Goal: Task Accomplishment & Management: Complete application form

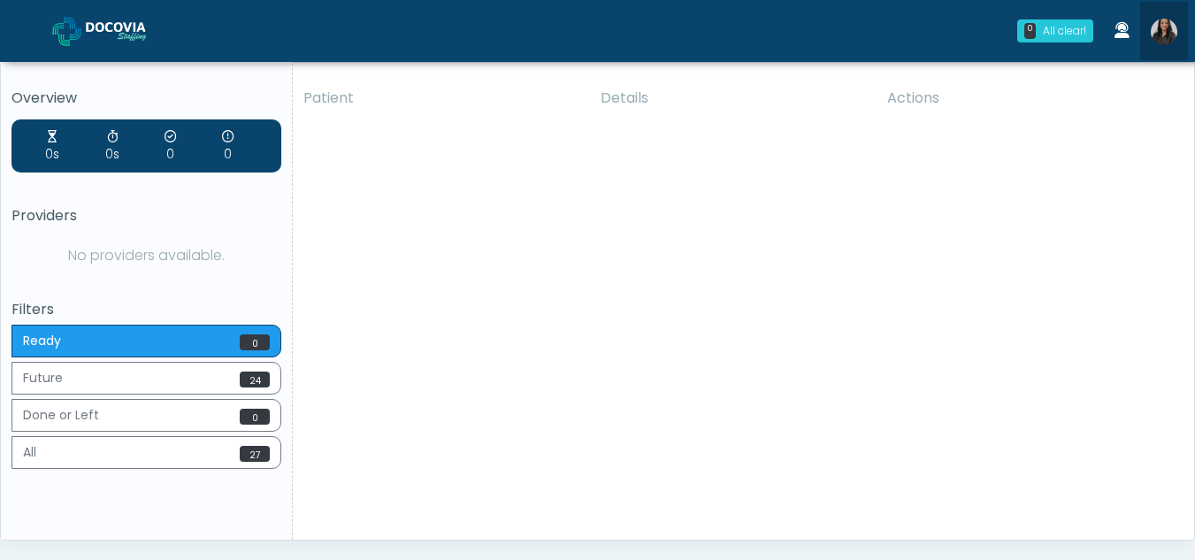
click at [1168, 31] on img at bounding box center [1164, 32] width 27 height 27
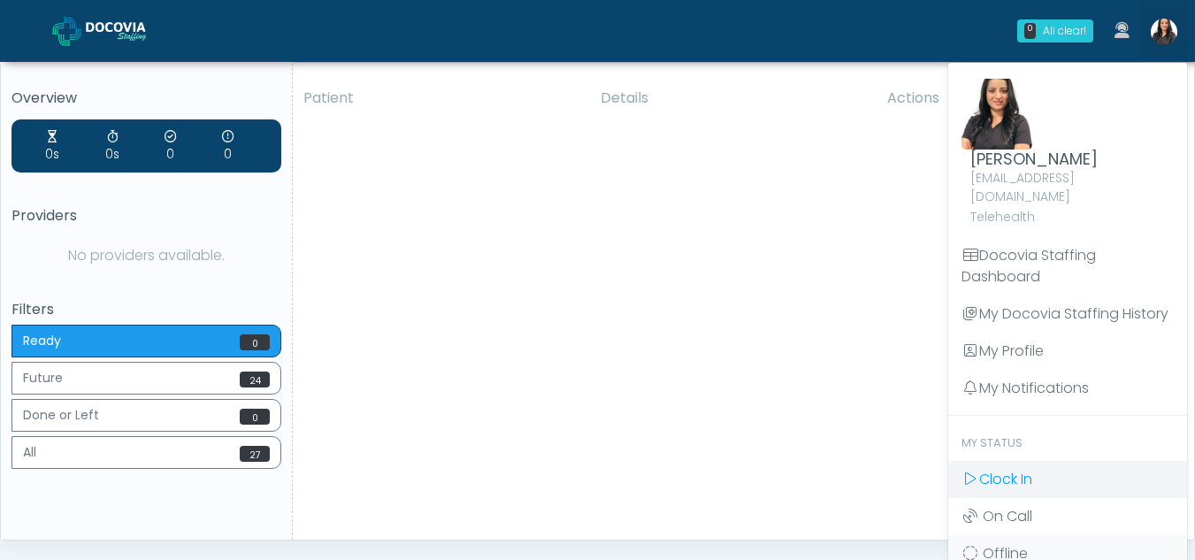
click at [1000, 469] on span "Clock In" at bounding box center [1005, 479] width 53 height 20
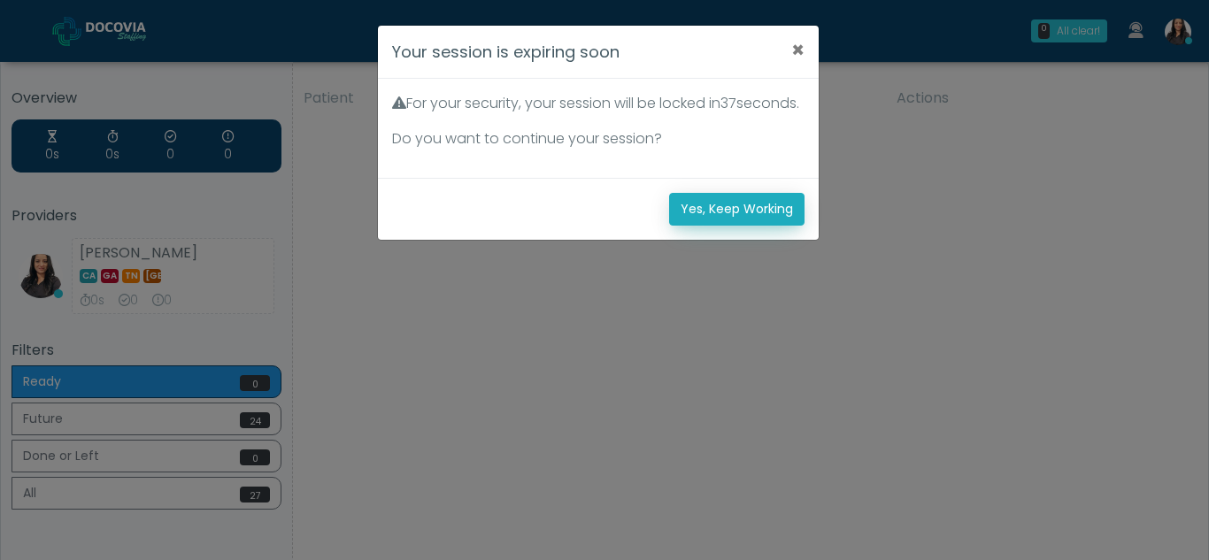
click at [757, 226] on button "Yes, Keep Working" at bounding box center [736, 209] width 135 height 33
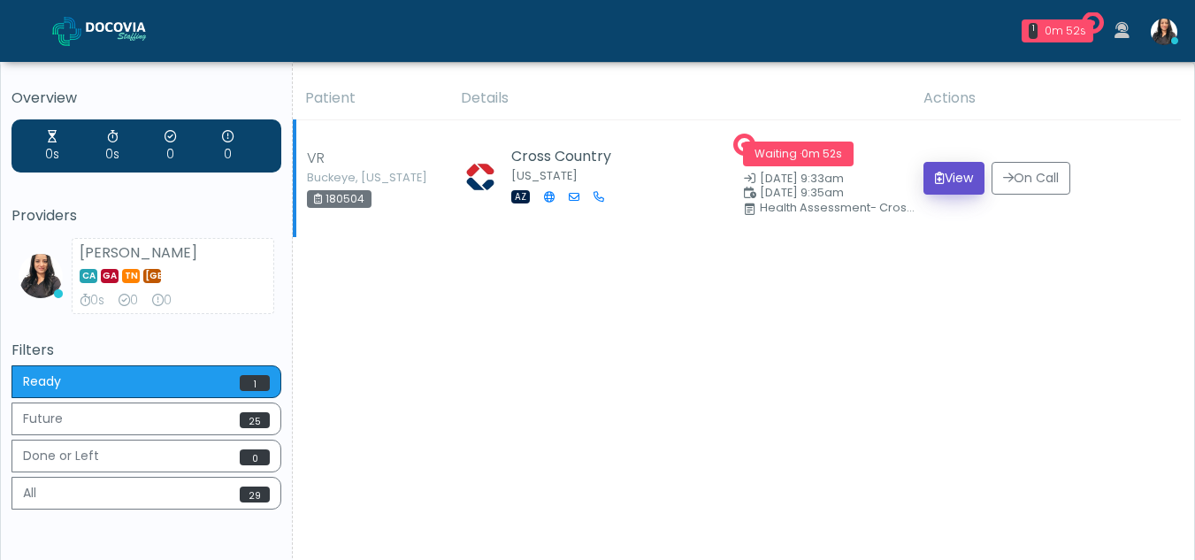
click at [961, 169] on button "View" at bounding box center [954, 178] width 61 height 33
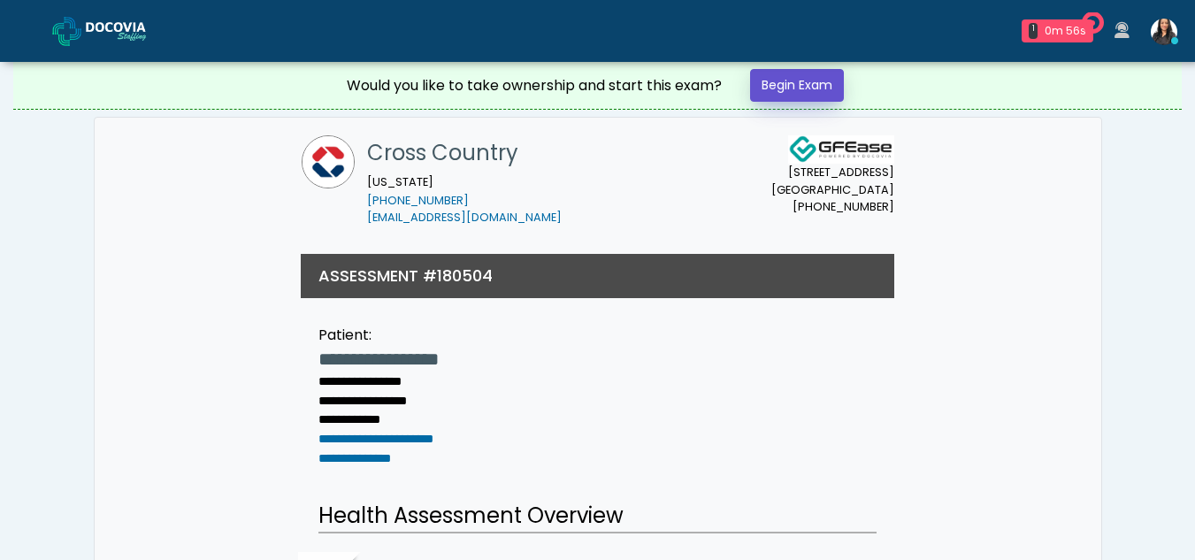
click at [813, 80] on link "Begin Exam" at bounding box center [797, 85] width 94 height 33
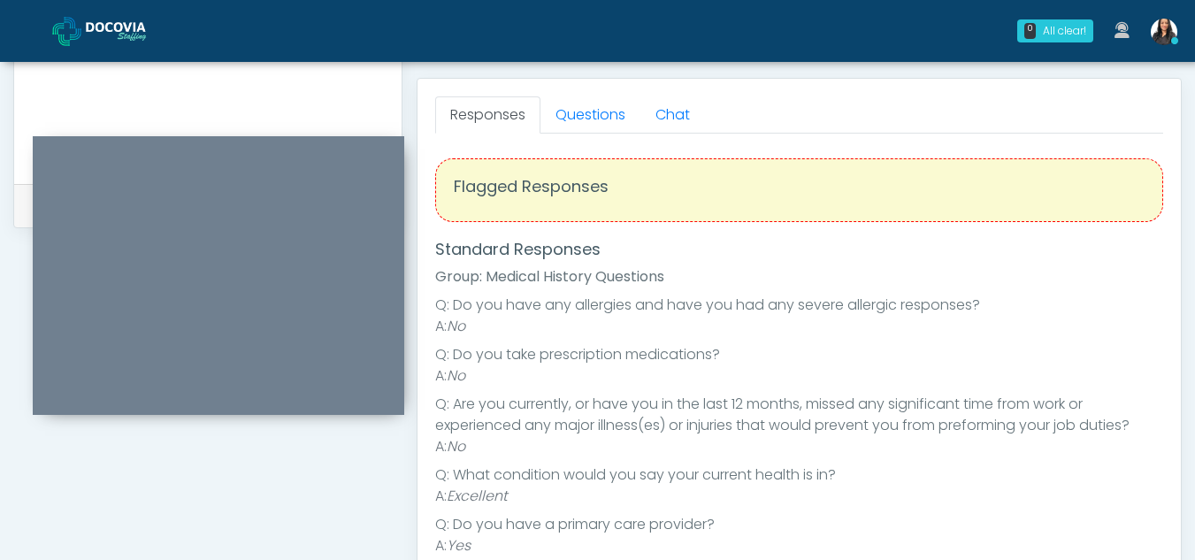
scroll to position [738, 0]
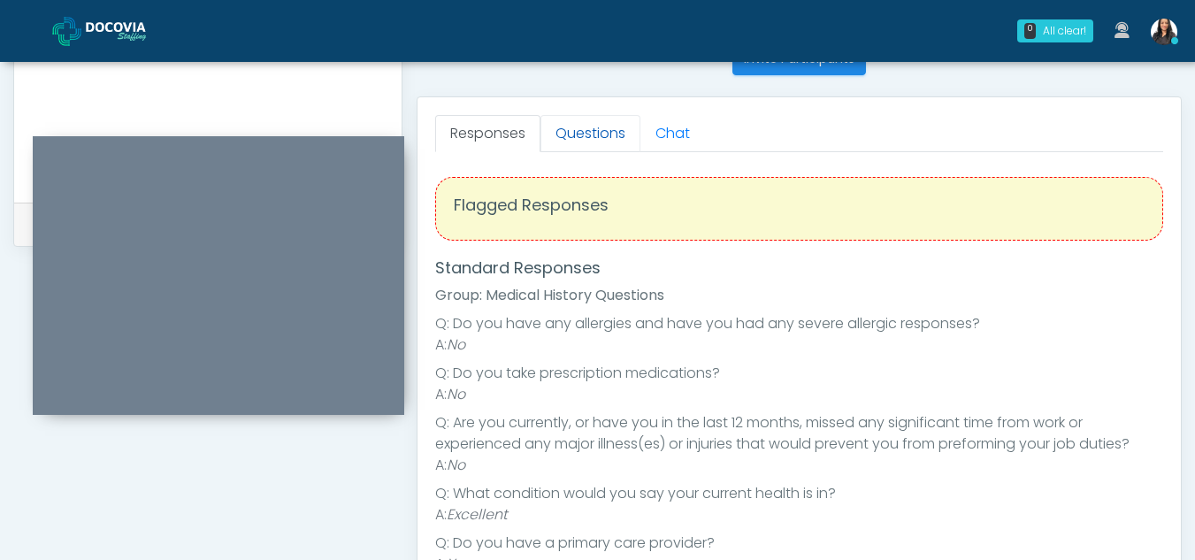
click at [572, 128] on link "Questions" at bounding box center [591, 133] width 100 height 37
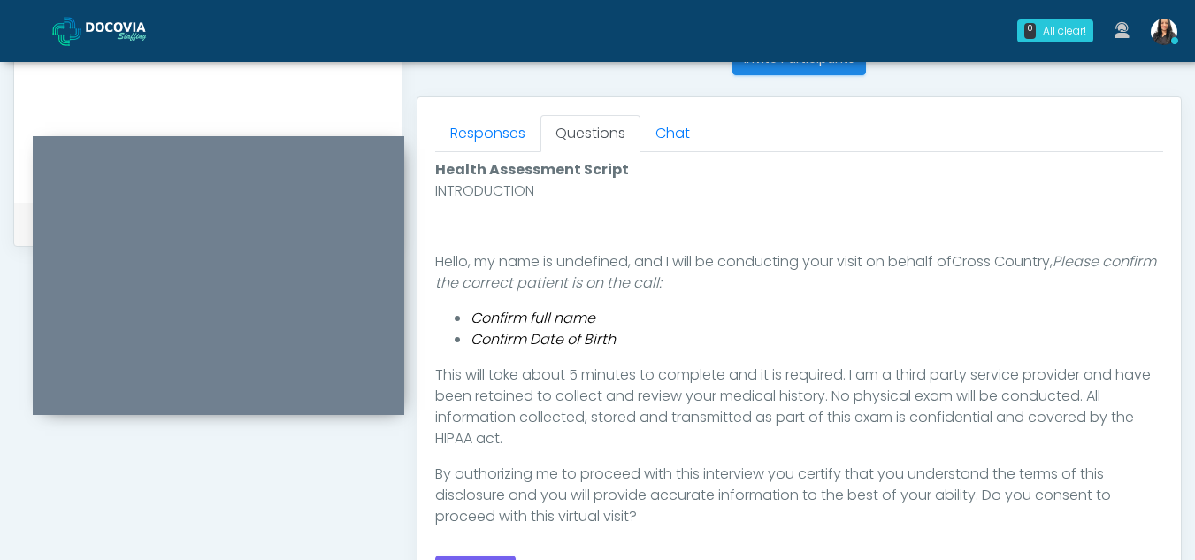
scroll to position [818, 0]
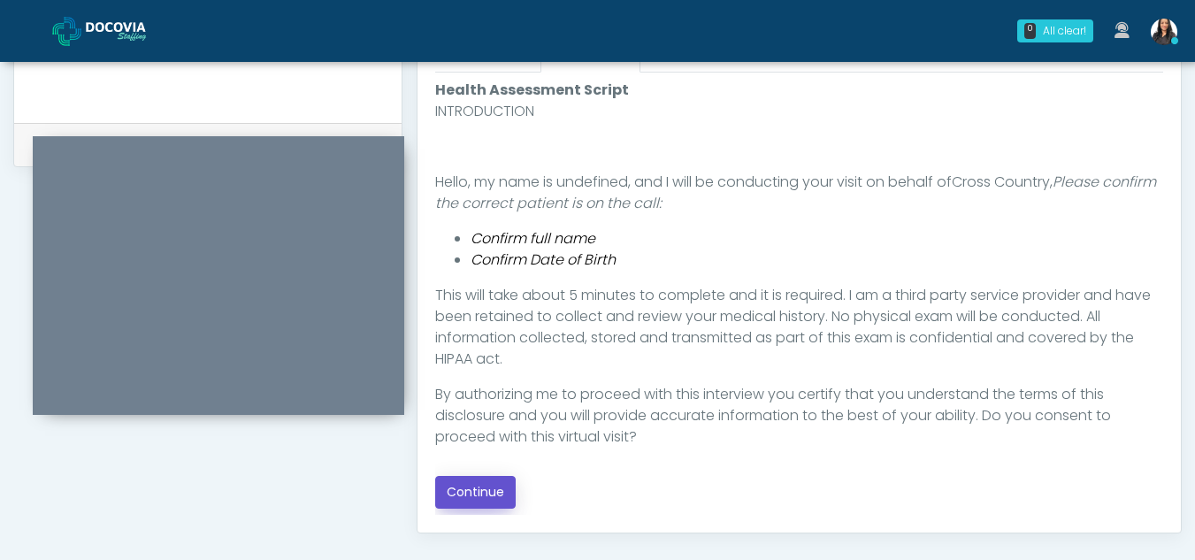
click at [471, 487] on button "Continue" at bounding box center [475, 492] width 81 height 33
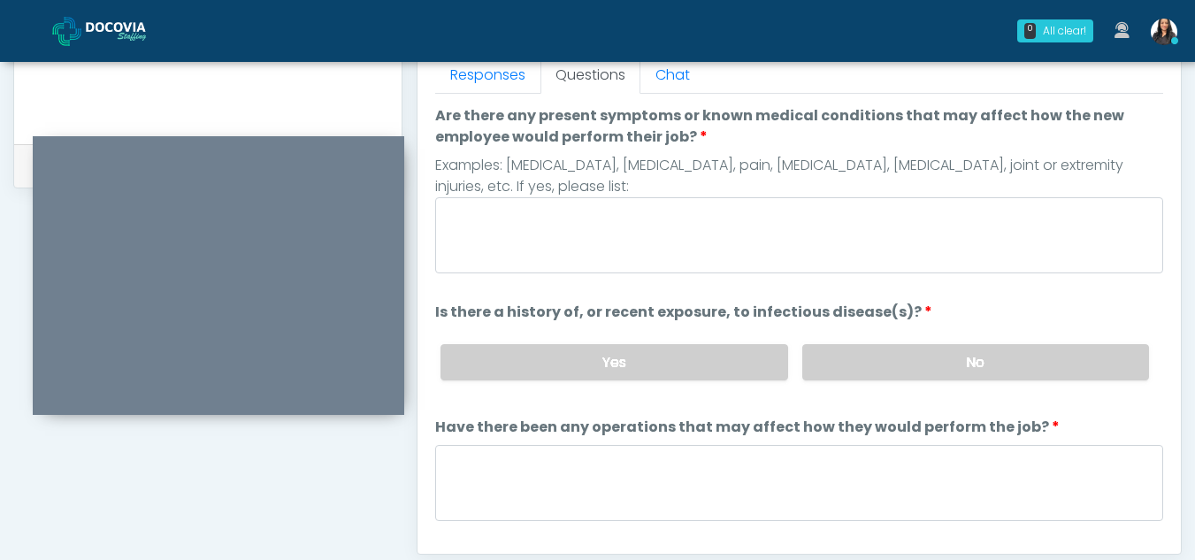
scroll to position [791, 0]
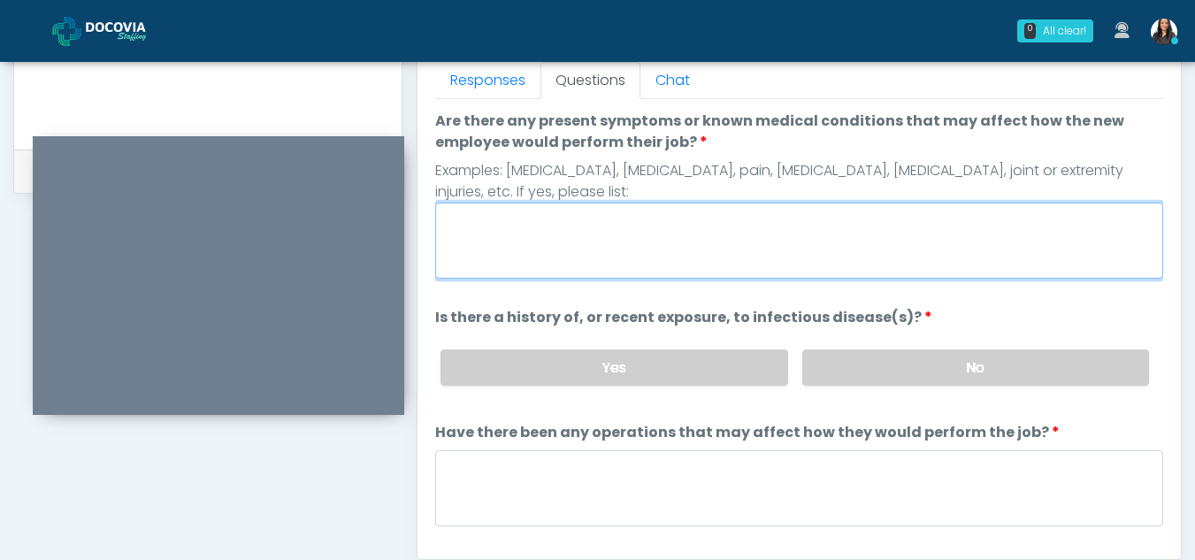
click at [490, 261] on textarea "Are there any present symptoms or known medical conditions that may affect how …" at bounding box center [799, 241] width 728 height 76
type textarea "**"
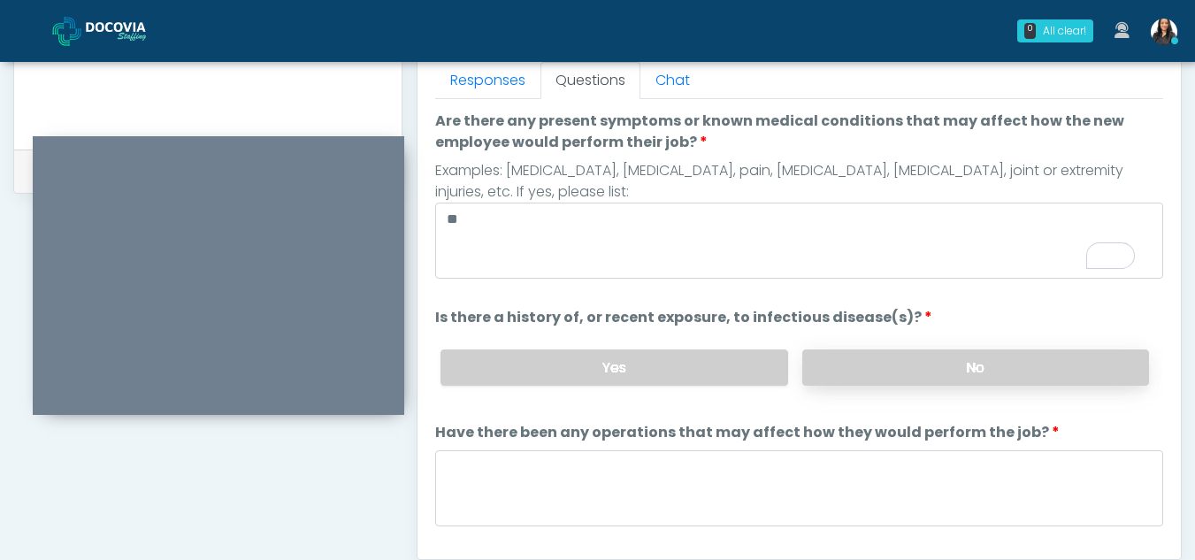
click at [984, 365] on label "No" at bounding box center [975, 367] width 347 height 36
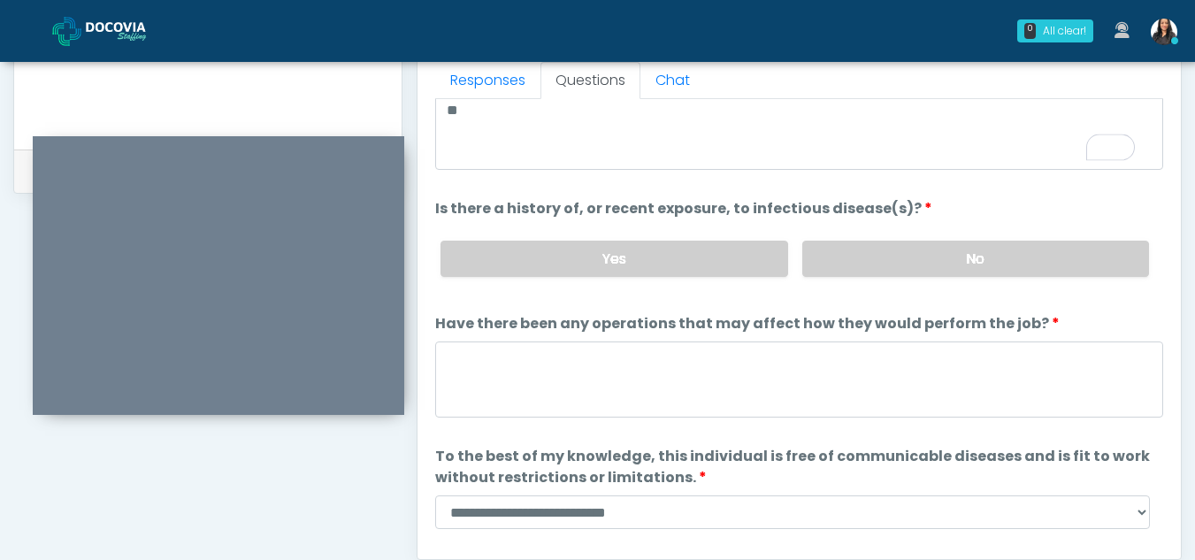
scroll to position [111, 0]
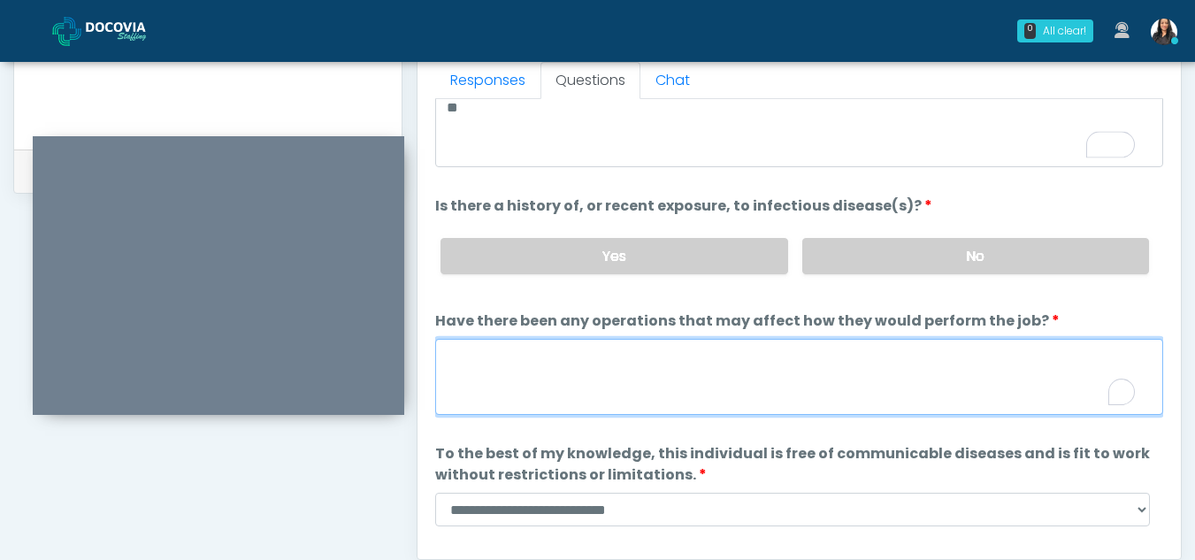
click at [511, 359] on textarea "Have there been any operations that may affect how they would perform the job?" at bounding box center [799, 377] width 728 height 76
type textarea "**"
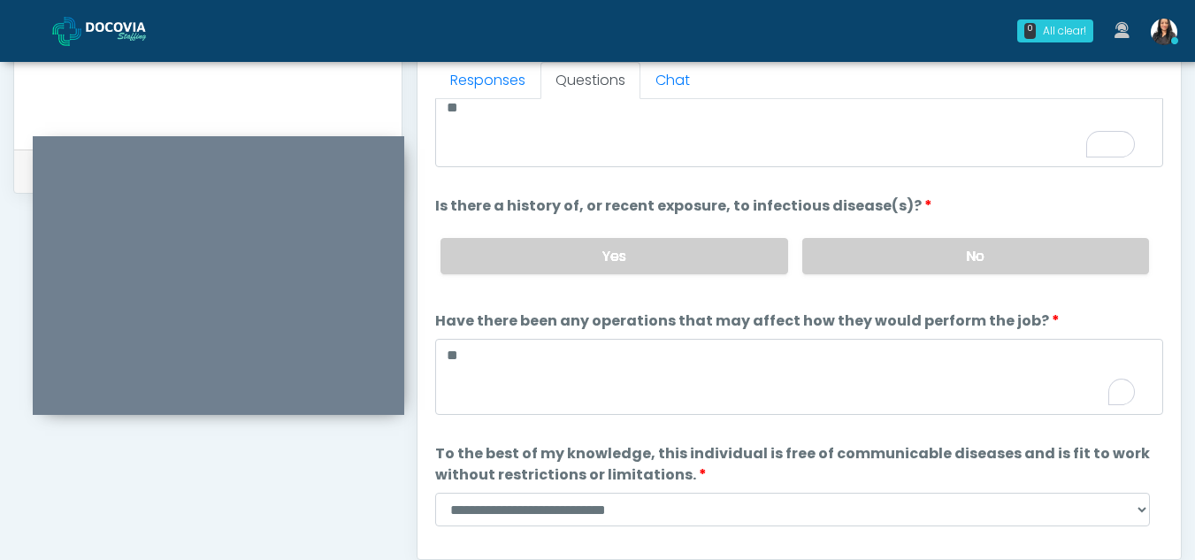
scroll to position [151, 0]
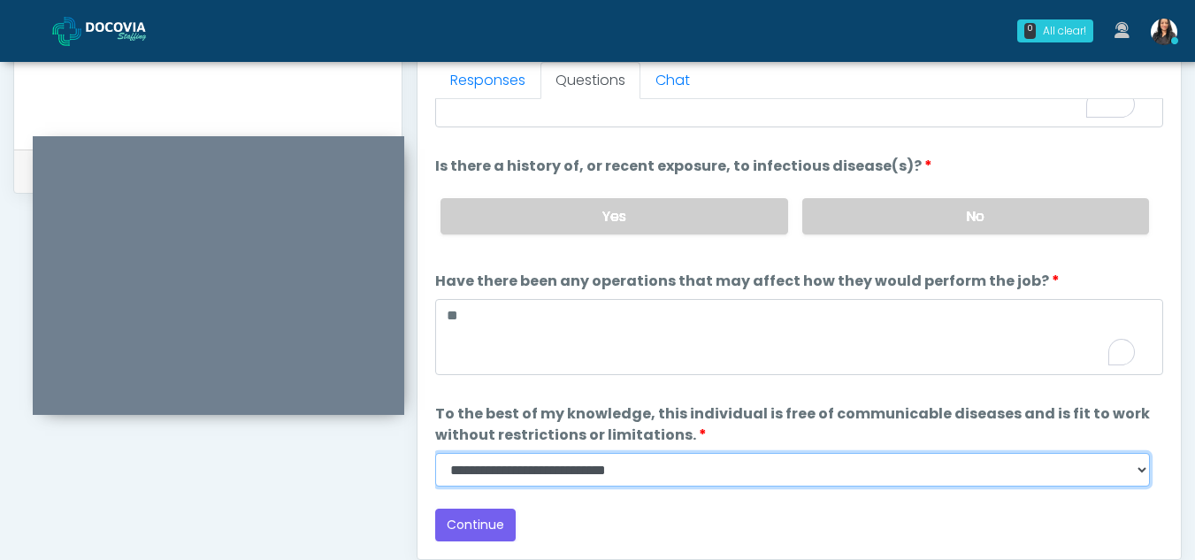
click at [1142, 478] on select "**********" at bounding box center [792, 470] width 715 height 34
select select "******"
click at [435, 453] on select "**********" at bounding box center [792, 470] width 715 height 34
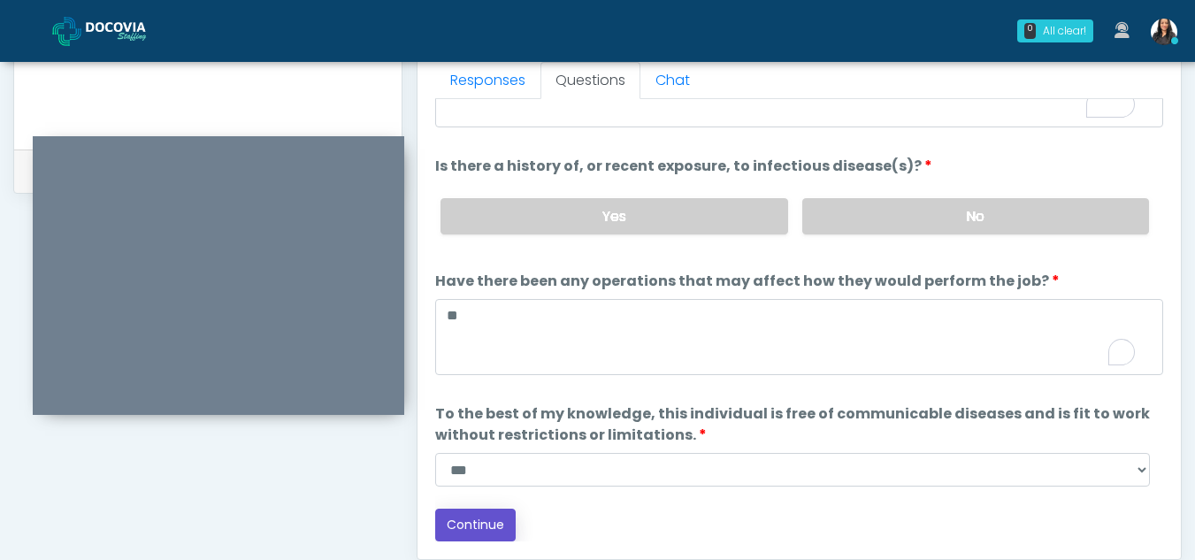
click at [495, 518] on button "Continue" at bounding box center [475, 525] width 81 height 33
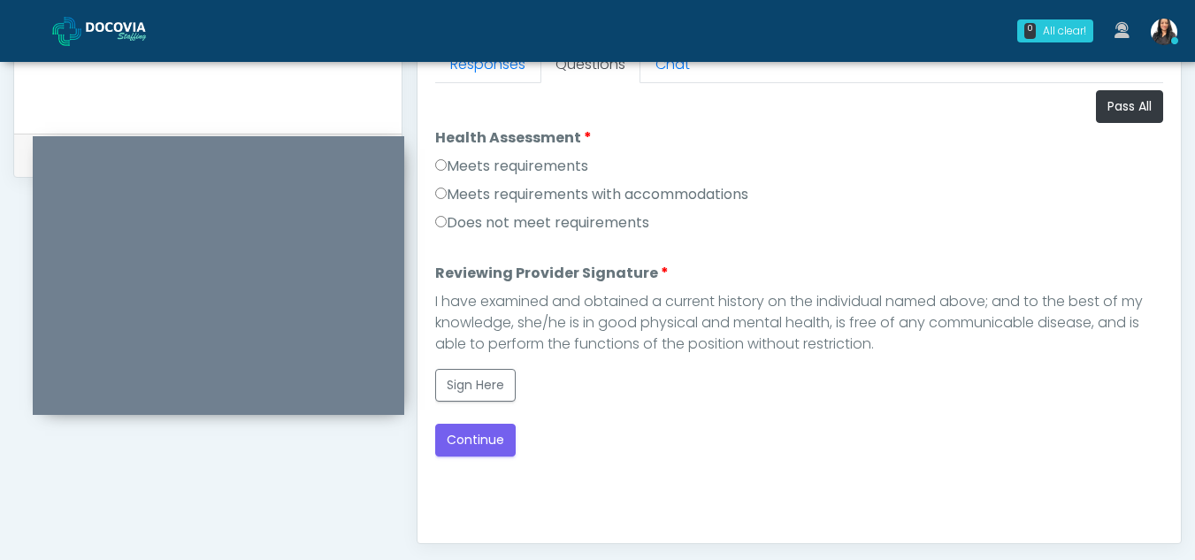
scroll to position [799, 0]
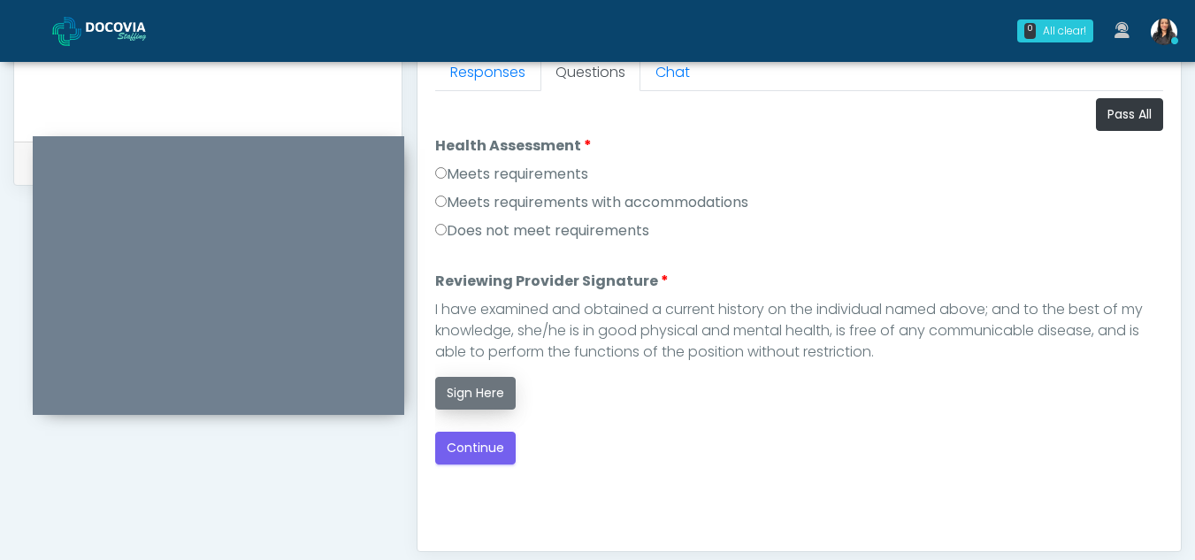
click at [482, 395] on button "Sign Here" at bounding box center [475, 393] width 81 height 33
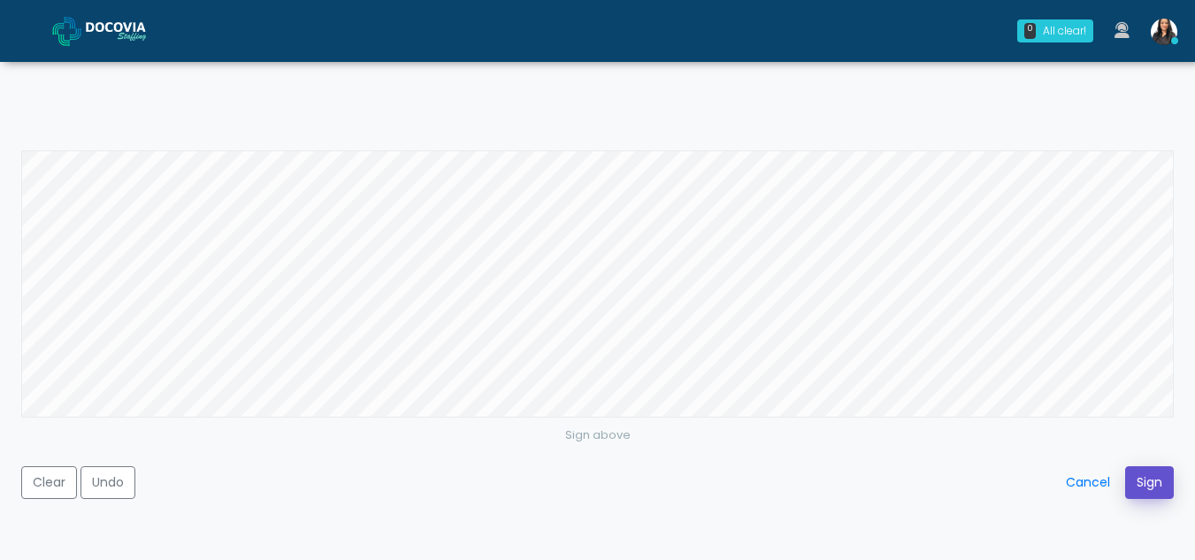
click at [1153, 477] on button "Sign" at bounding box center [1149, 482] width 49 height 33
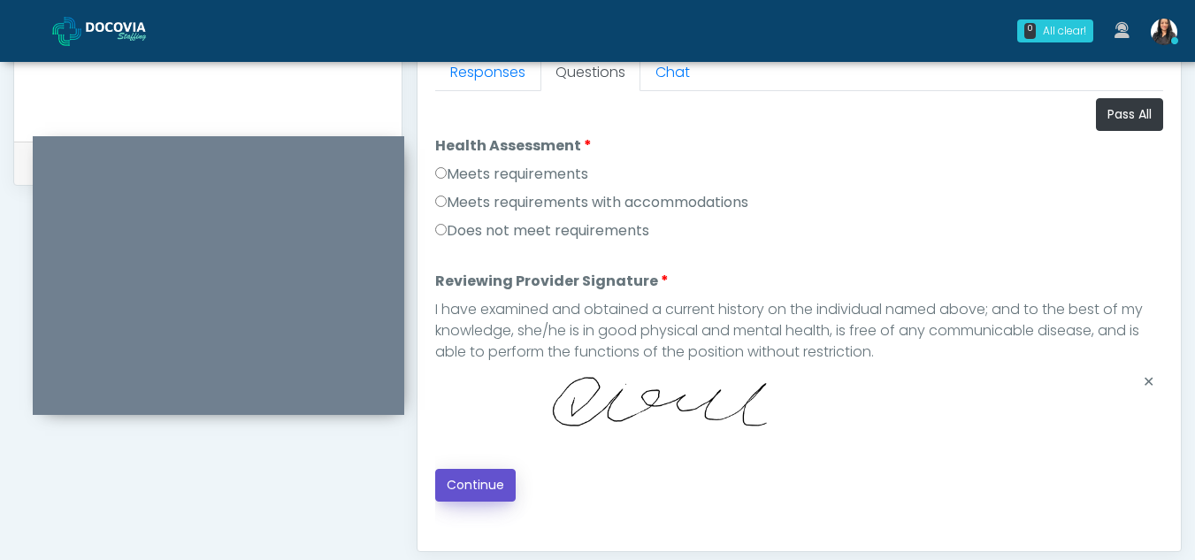
click at [460, 484] on button "Continue" at bounding box center [475, 485] width 81 height 33
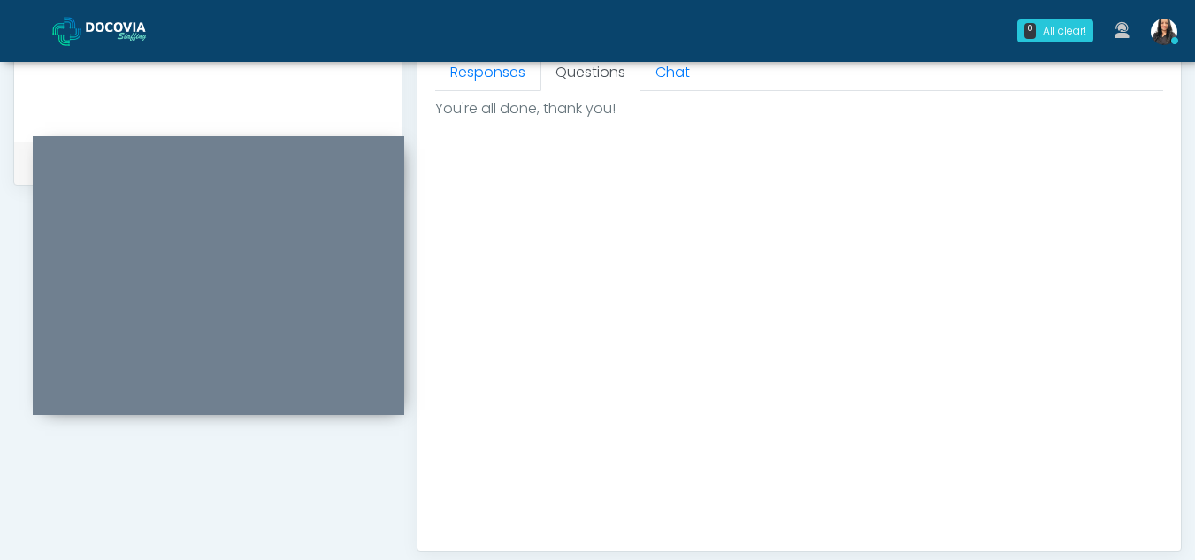
scroll to position [1061, 0]
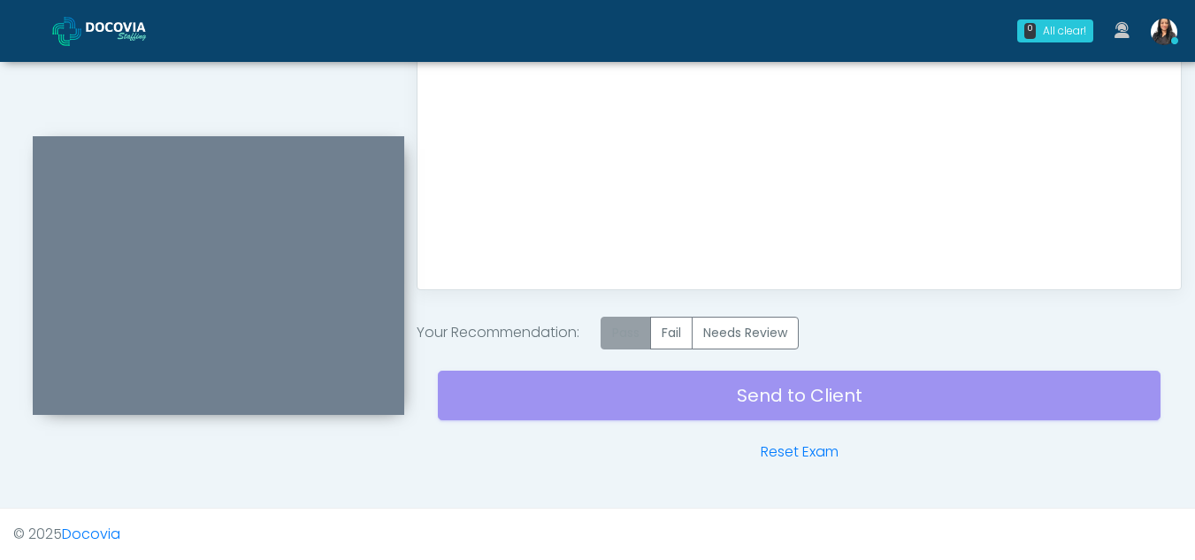
click at [624, 323] on label "Pass" at bounding box center [626, 333] width 50 height 33
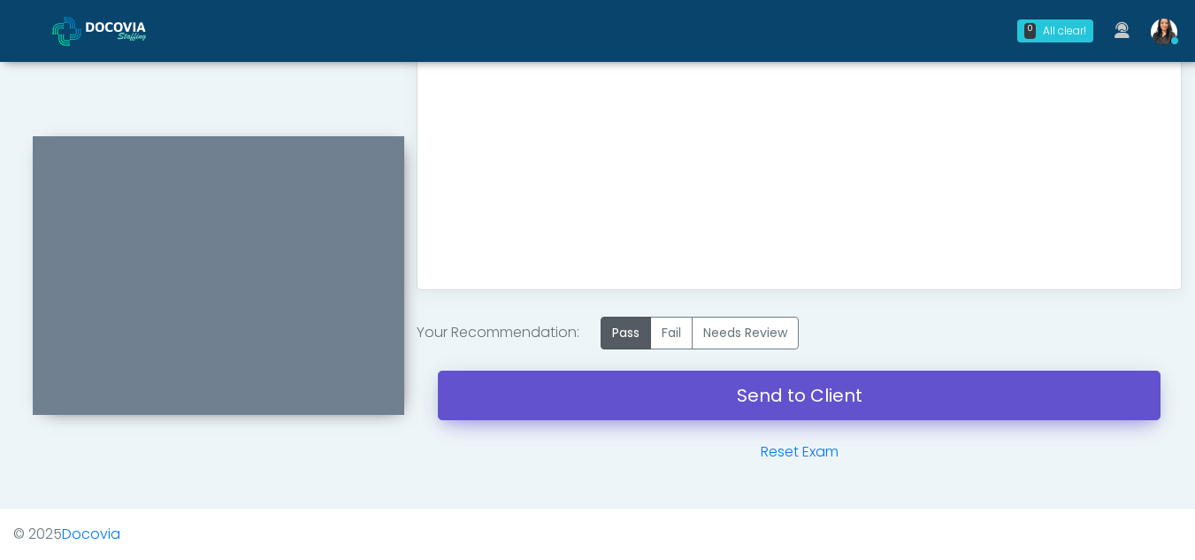
click at [791, 394] on link "Send to Client" at bounding box center [799, 396] width 723 height 50
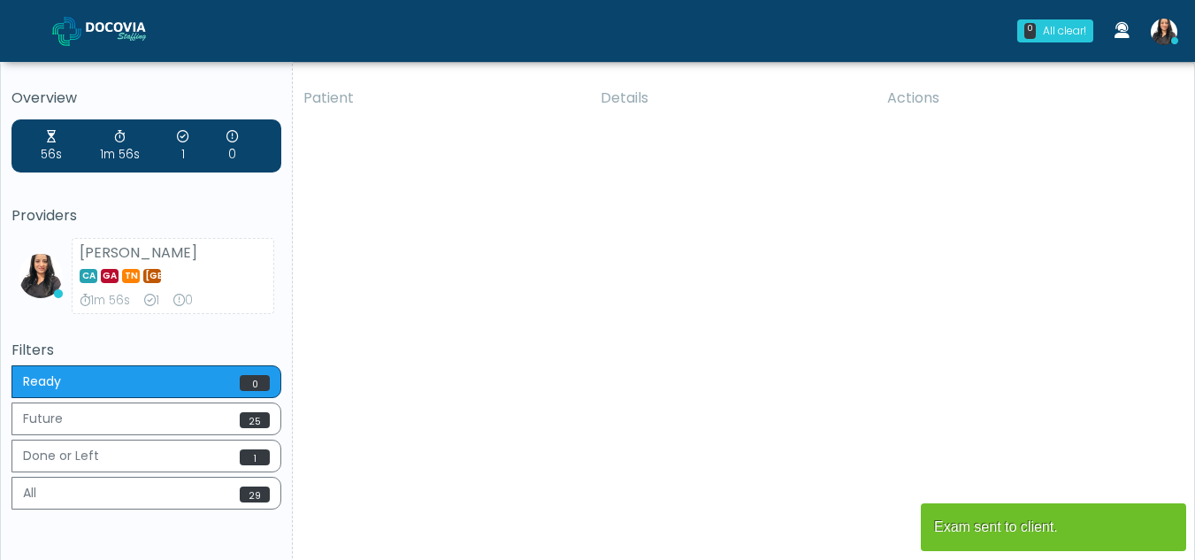
click at [397, 383] on div "Patient Details Actions VR [GEOGRAPHIC_DATA], [US_STATE] 180504 Cross Country […" at bounding box center [737, 328] width 888 height 503
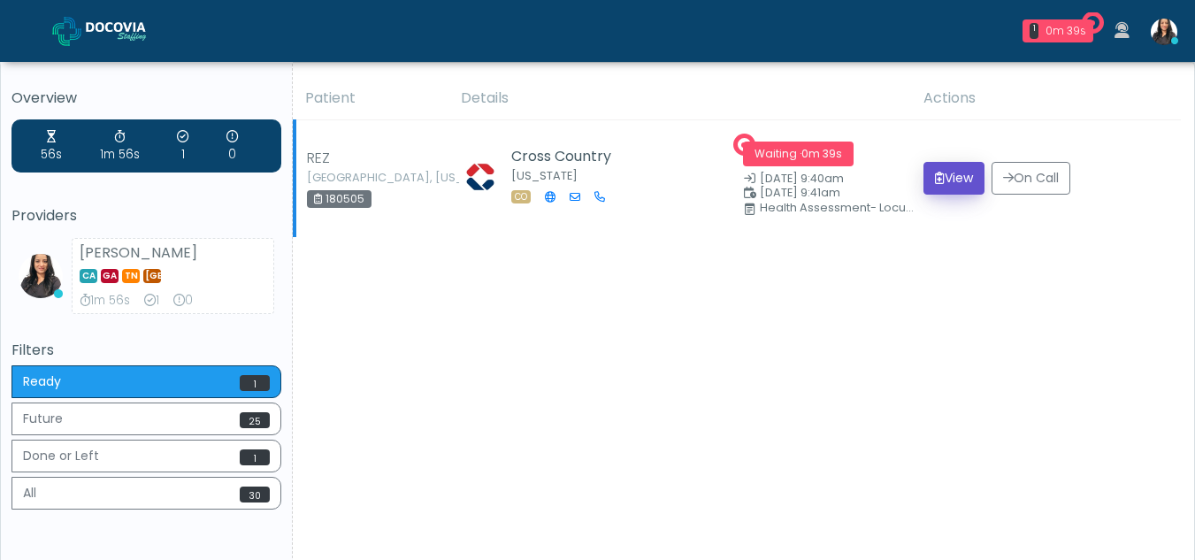
click at [955, 181] on button "View" at bounding box center [954, 178] width 61 height 33
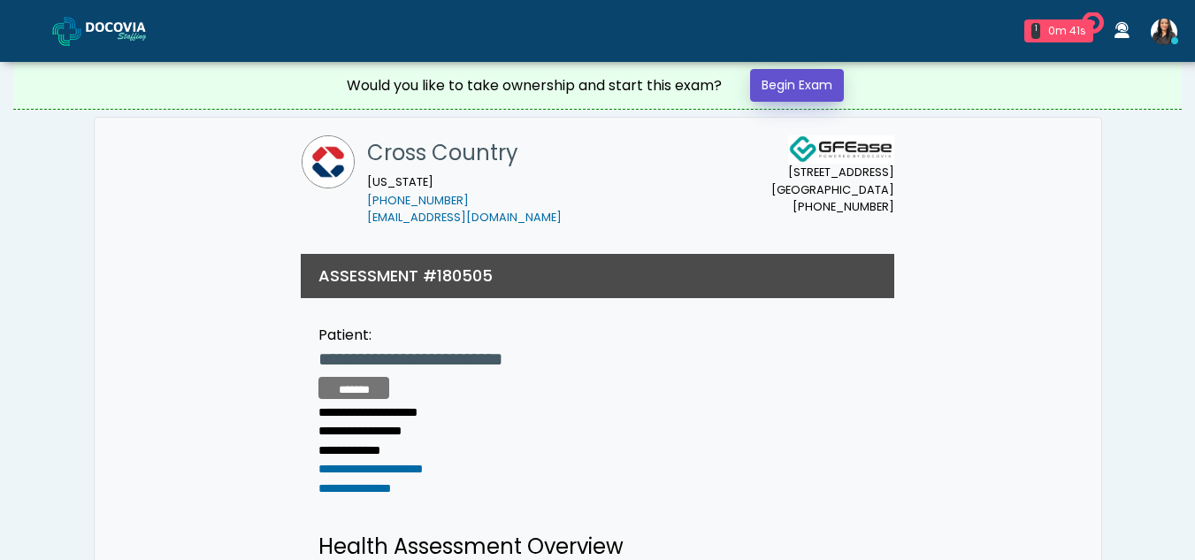
click at [803, 85] on link "Begin Exam" at bounding box center [797, 85] width 94 height 33
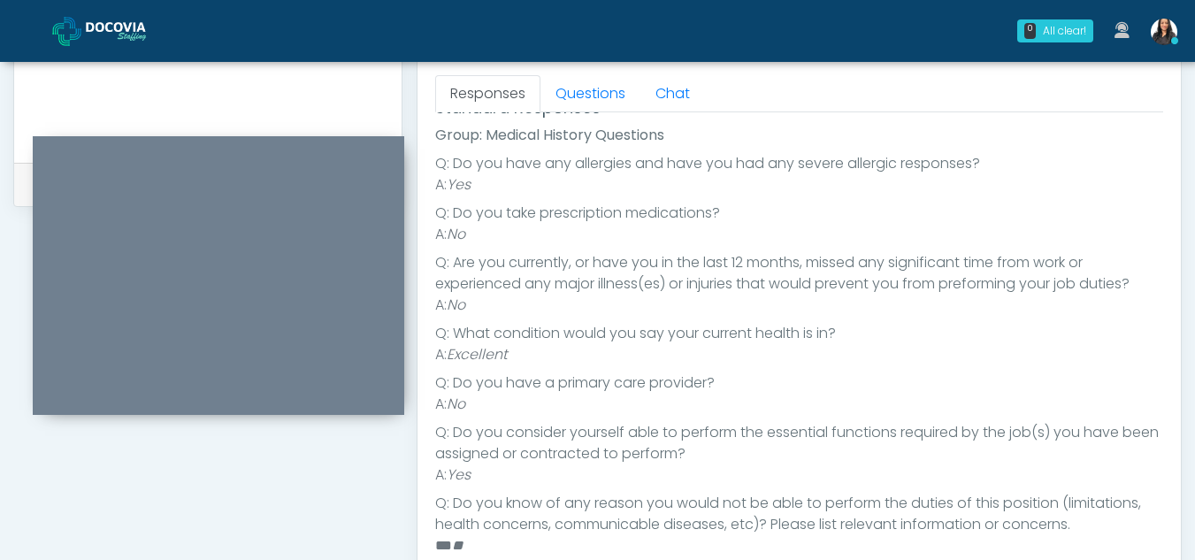
scroll to position [136, 0]
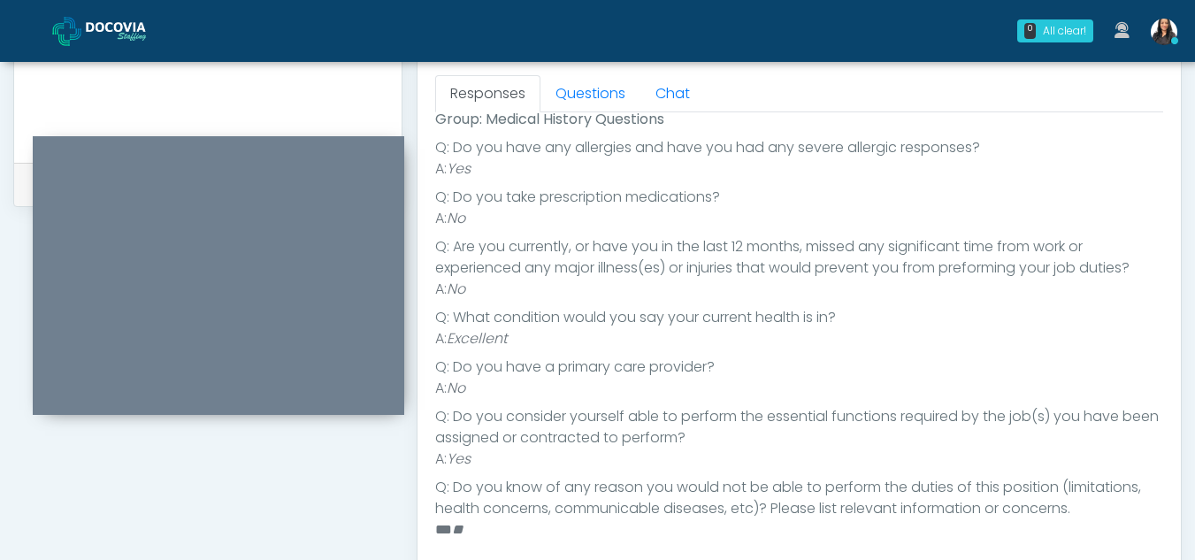
click at [1194, 416] on div "**********" at bounding box center [597, 20] width 1195 height 1473
click at [611, 87] on link "Questions" at bounding box center [591, 93] width 100 height 37
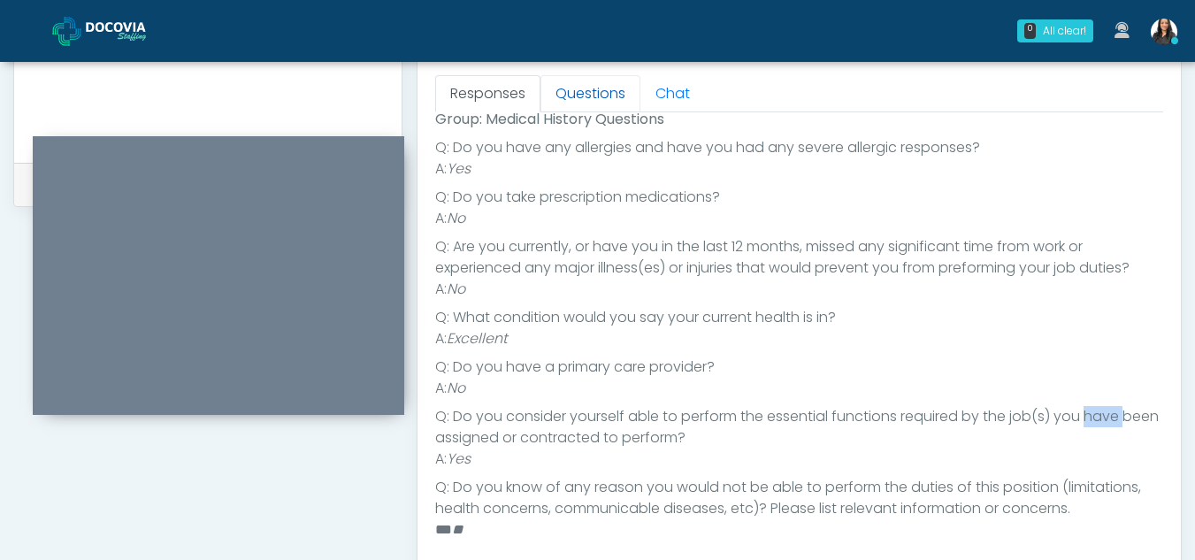
scroll to position [0, 0]
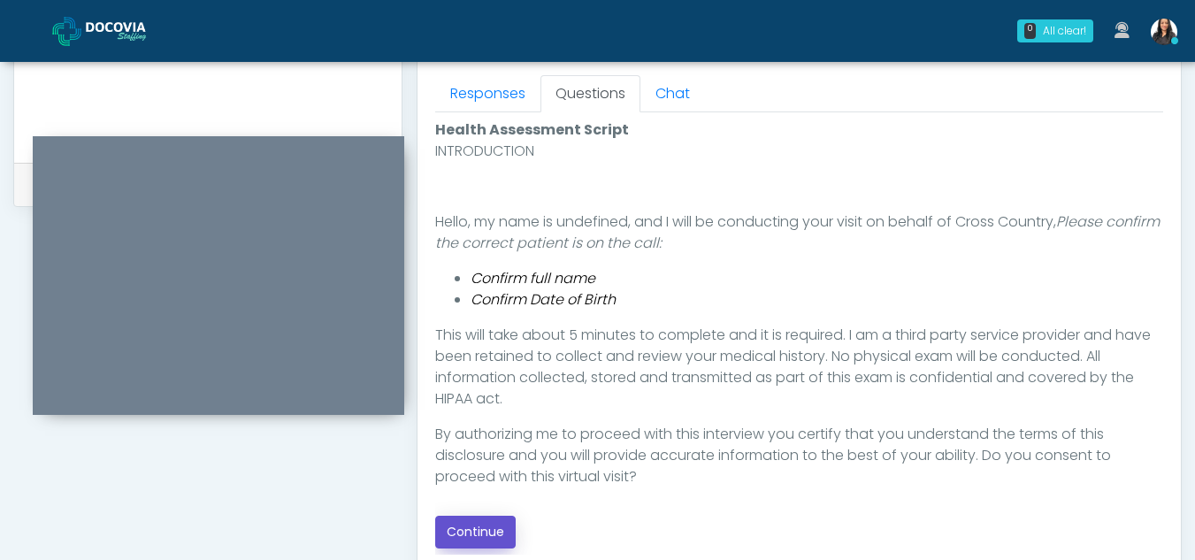
click at [484, 534] on button "Continue" at bounding box center [475, 532] width 81 height 33
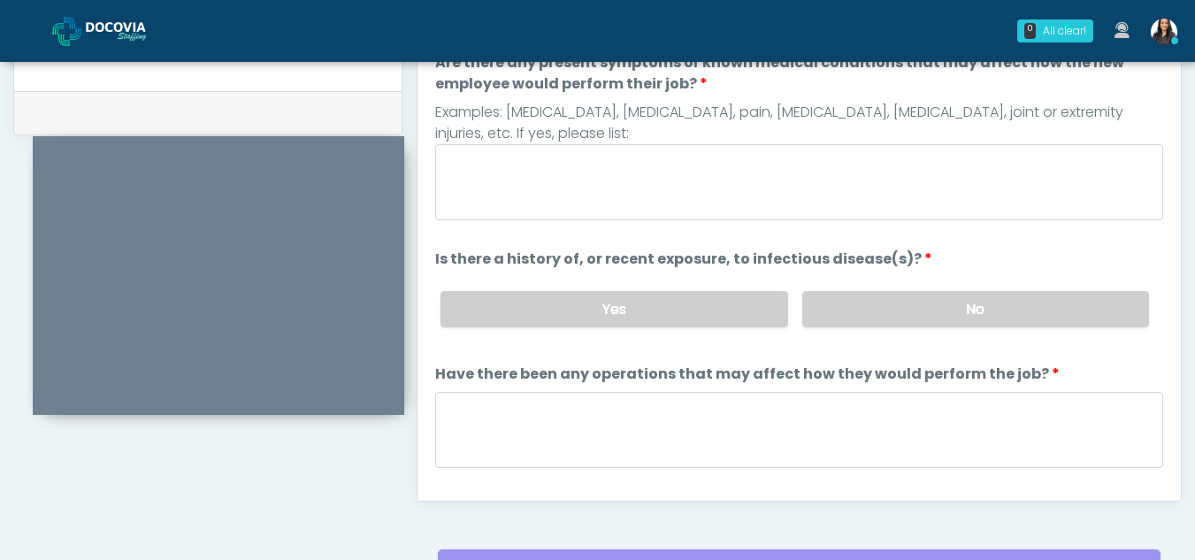
scroll to position [823, 0]
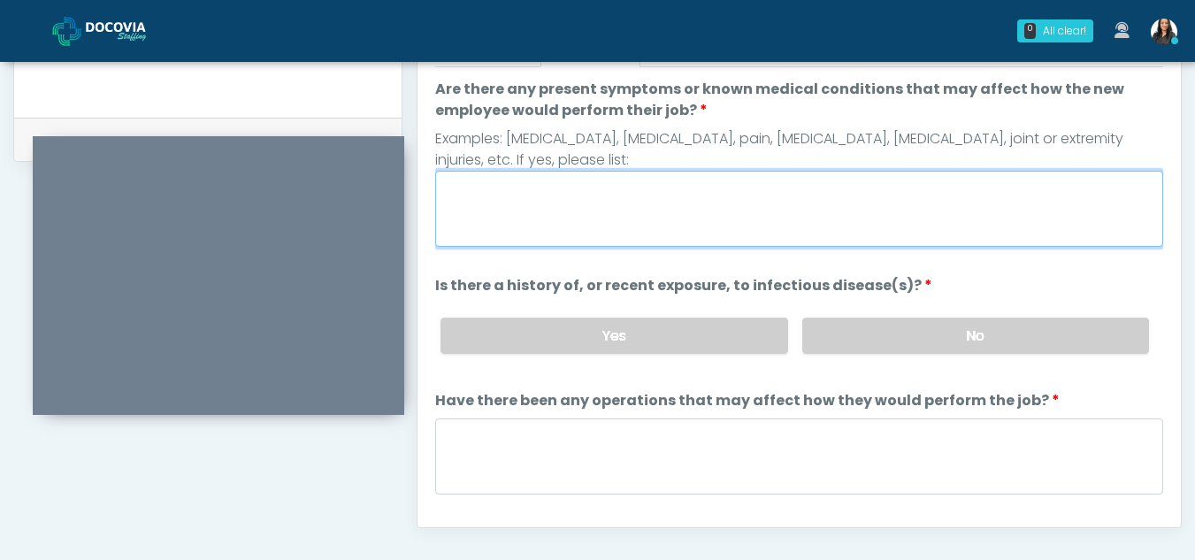
click at [611, 199] on textarea "Are there any present symptoms or known medical conditions that may affect how …" at bounding box center [799, 209] width 728 height 76
type textarea "**"
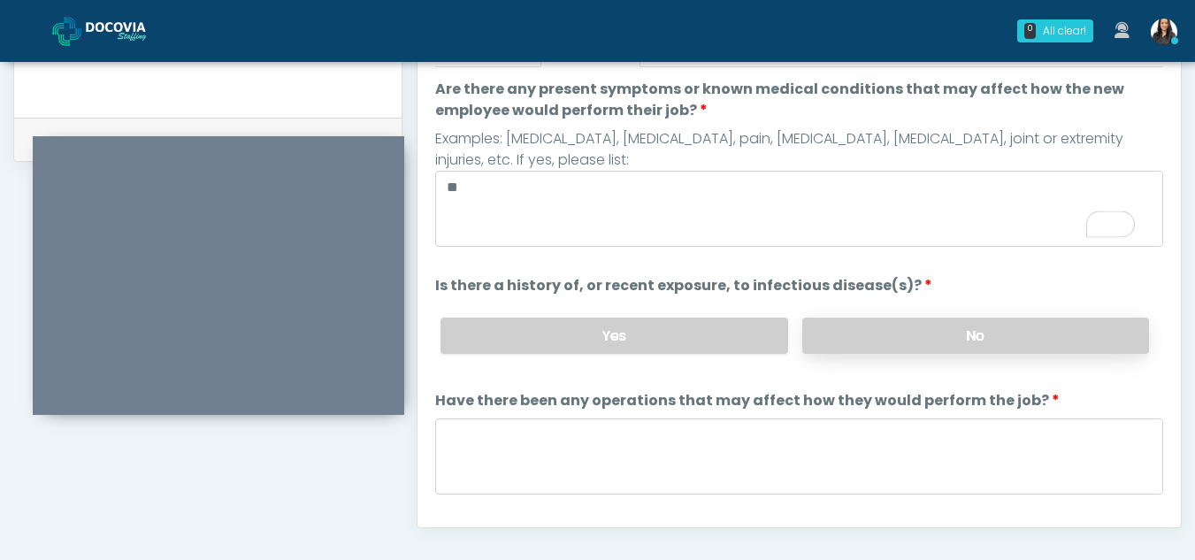
click at [987, 345] on label "No" at bounding box center [975, 336] width 347 height 36
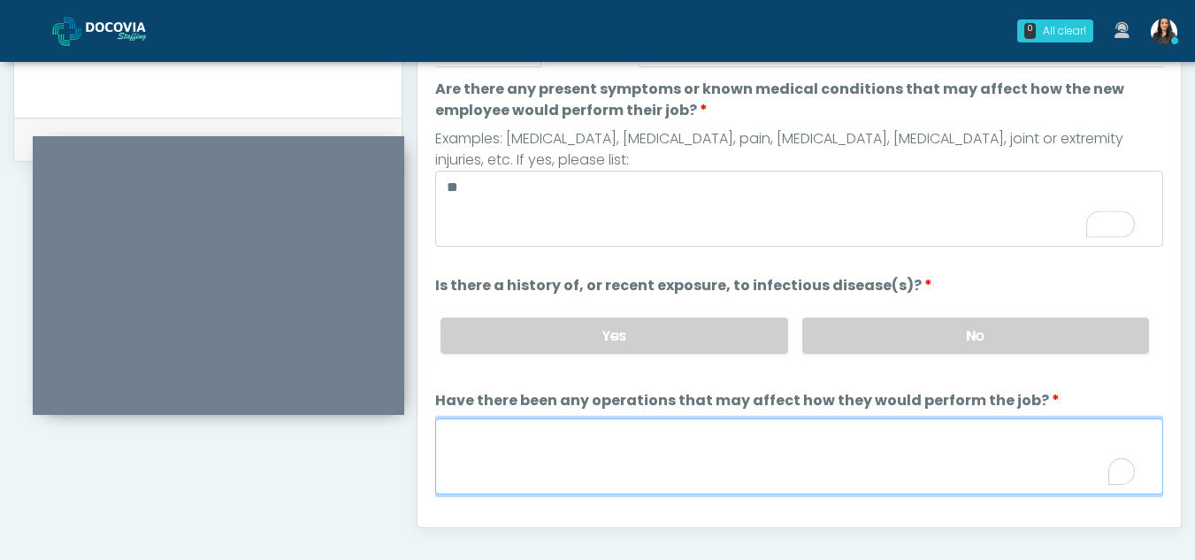
click at [588, 483] on textarea "Have there been any operations that may affect how they would perform the job?" at bounding box center [799, 457] width 728 height 76
type textarea "**"
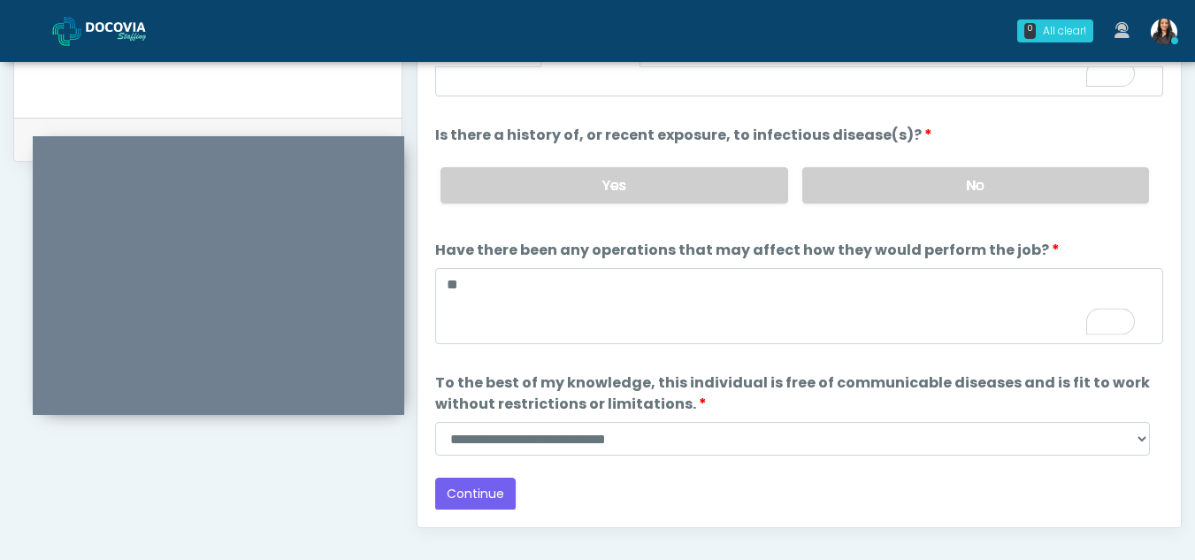
scroll to position [151, 0]
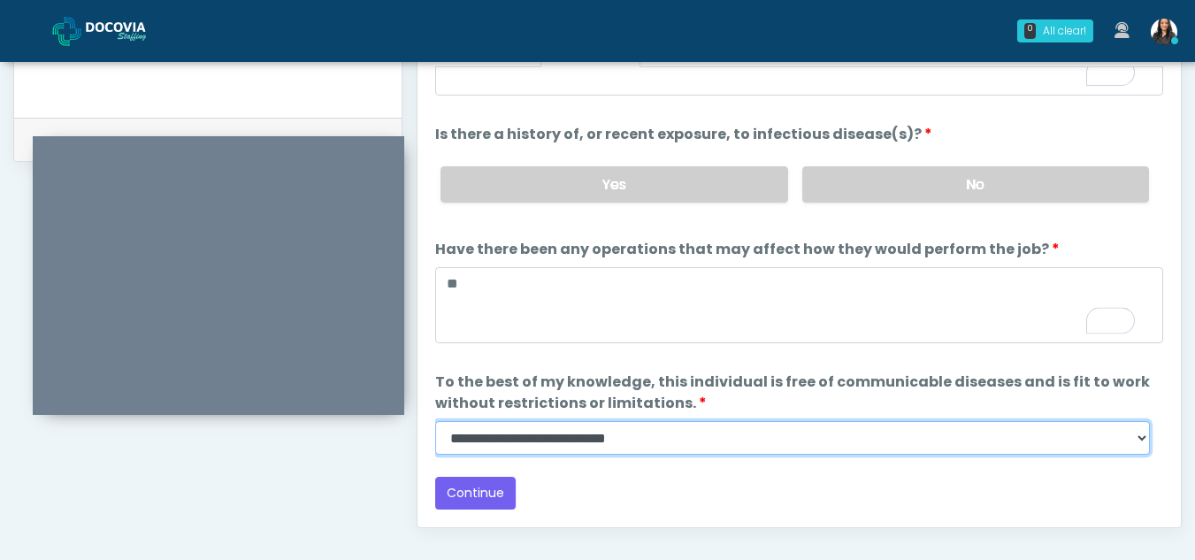
click at [1137, 443] on select "**********" at bounding box center [792, 438] width 715 height 34
select select "******"
click at [435, 421] on select "**********" at bounding box center [792, 438] width 715 height 34
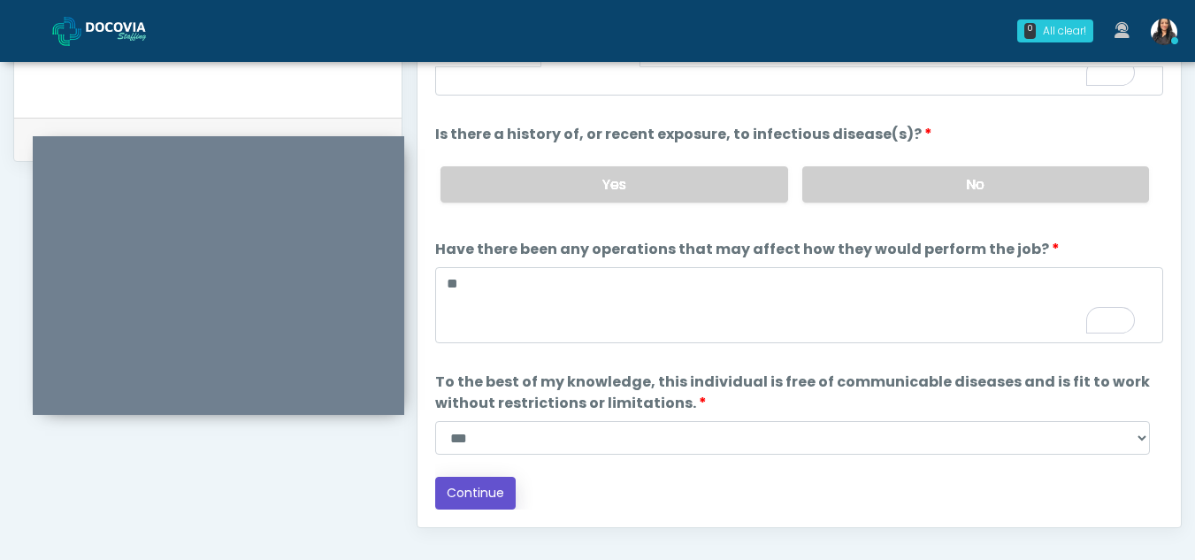
click at [473, 491] on button "Continue" at bounding box center [475, 493] width 81 height 33
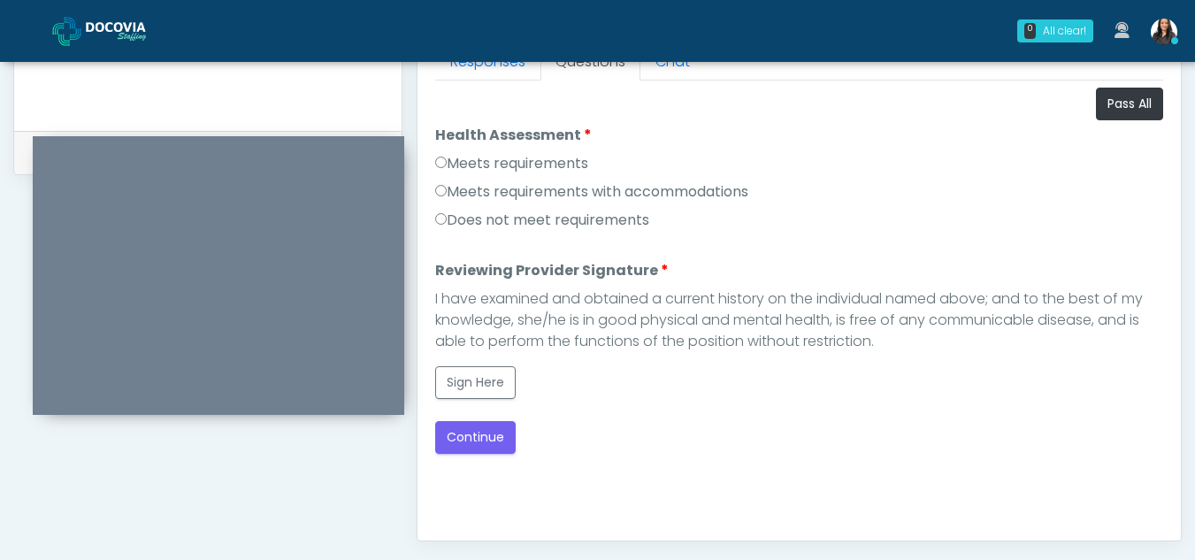
scroll to position [807, 0]
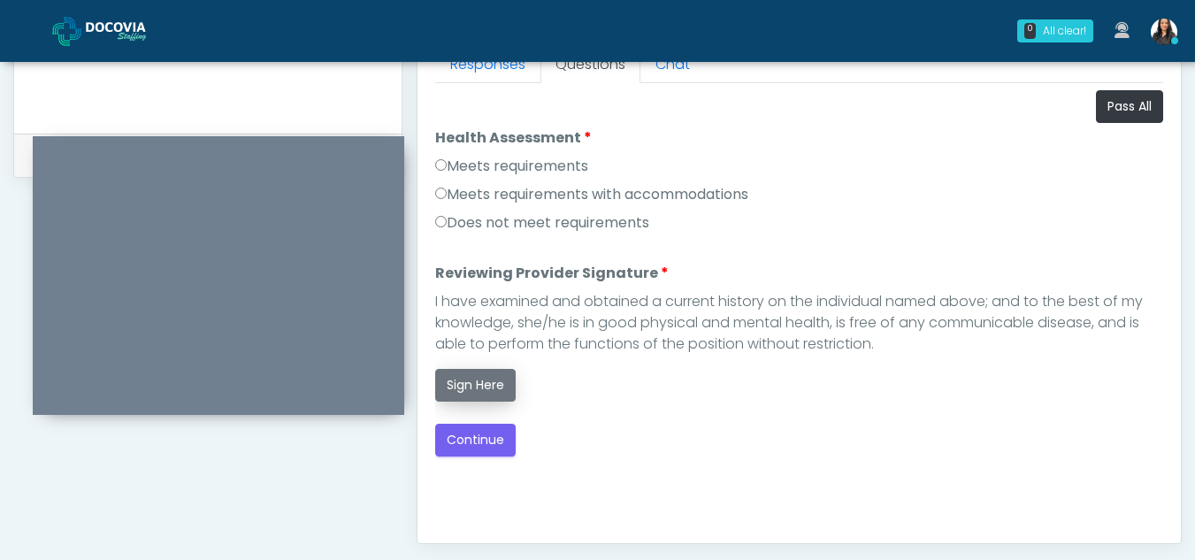
click at [472, 388] on button "Sign Here" at bounding box center [475, 385] width 81 height 33
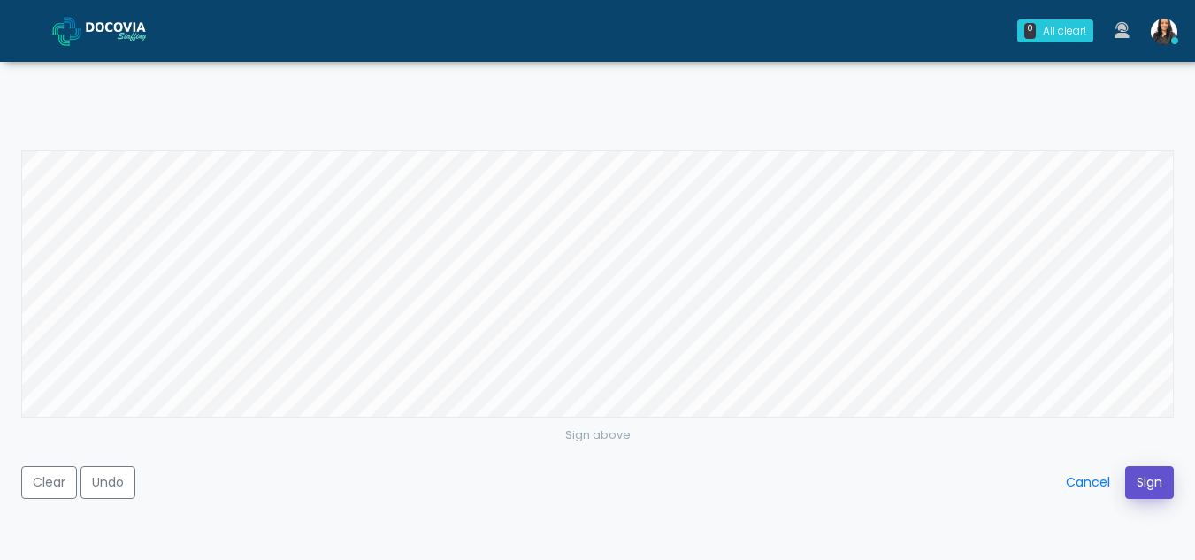
click at [1133, 477] on button "Sign" at bounding box center [1149, 482] width 49 height 33
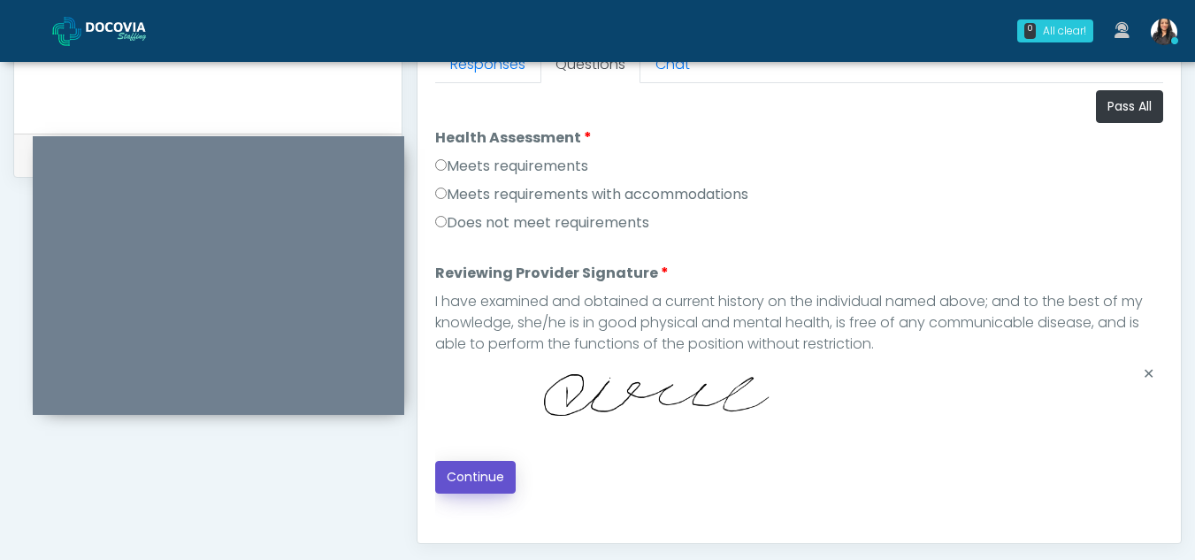
click at [477, 475] on button "Continue" at bounding box center [475, 477] width 81 height 33
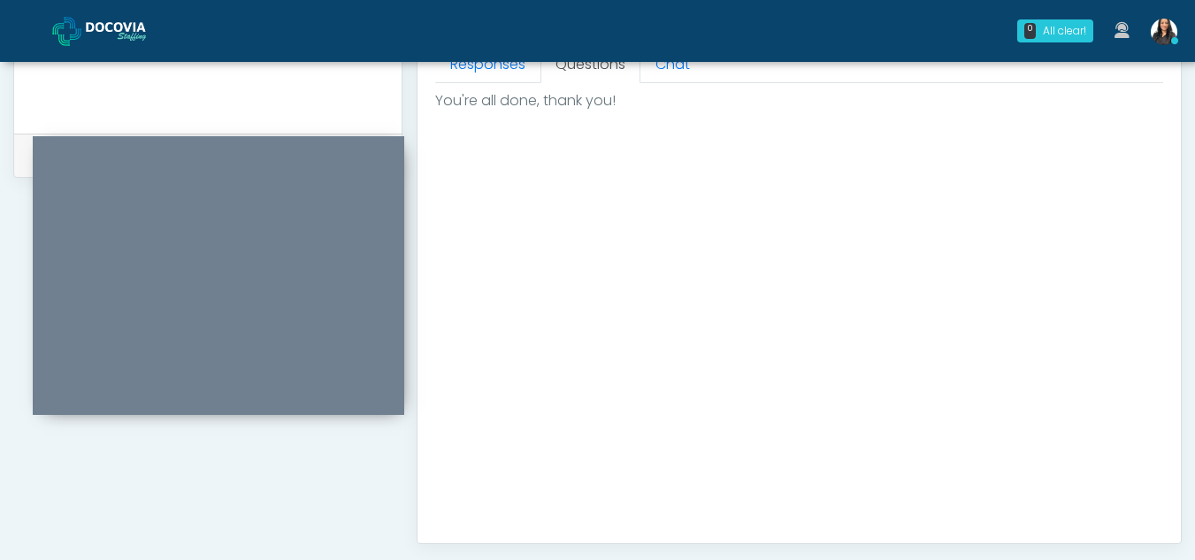
scroll to position [1061, 0]
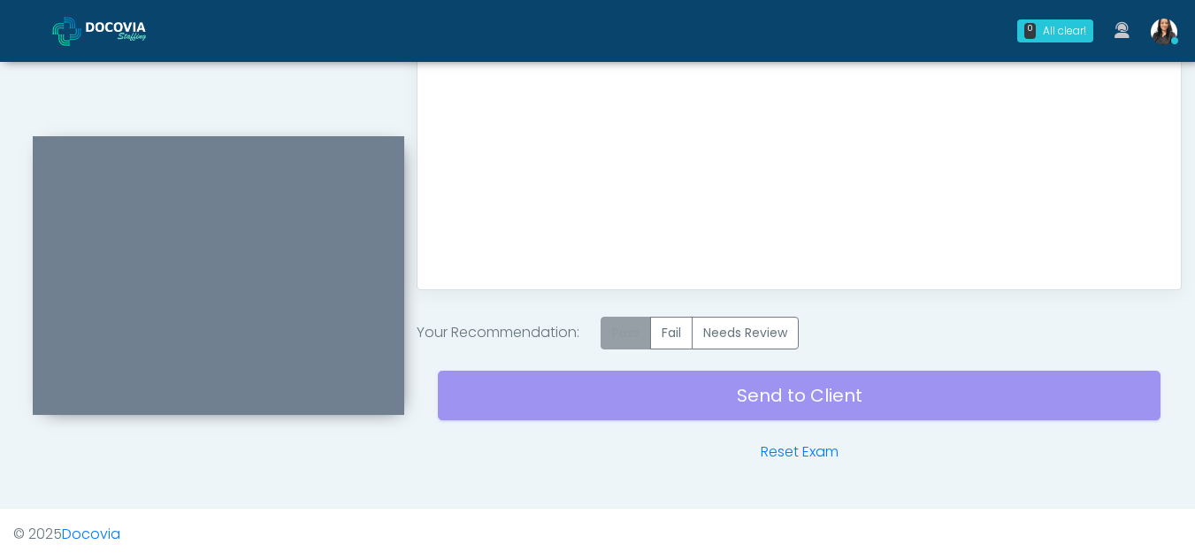
click at [635, 337] on label "Pass" at bounding box center [626, 333] width 50 height 33
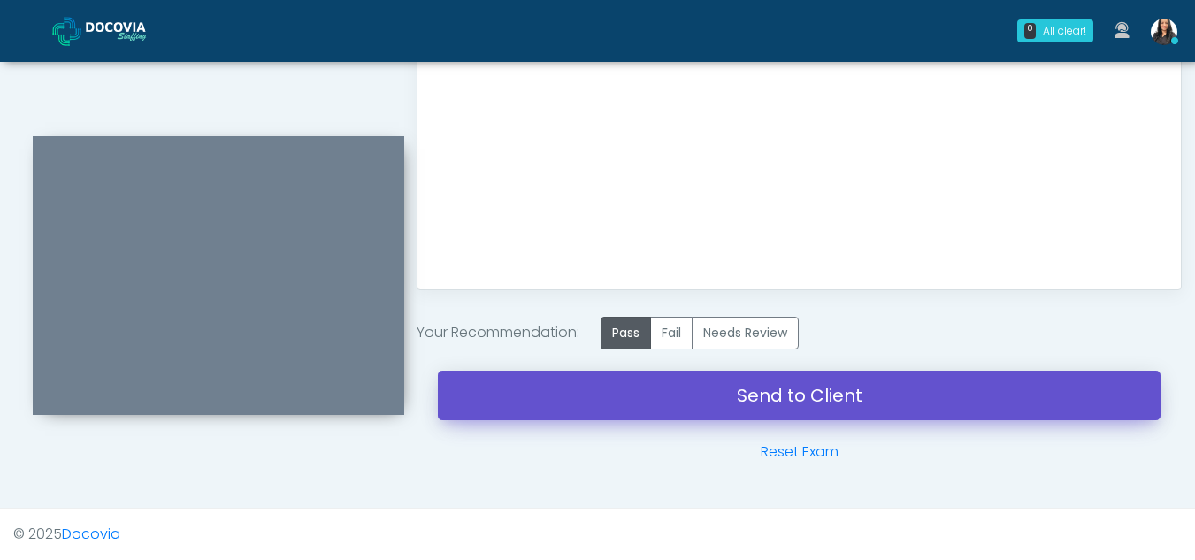
click at [804, 380] on link "Send to Client" at bounding box center [799, 396] width 723 height 50
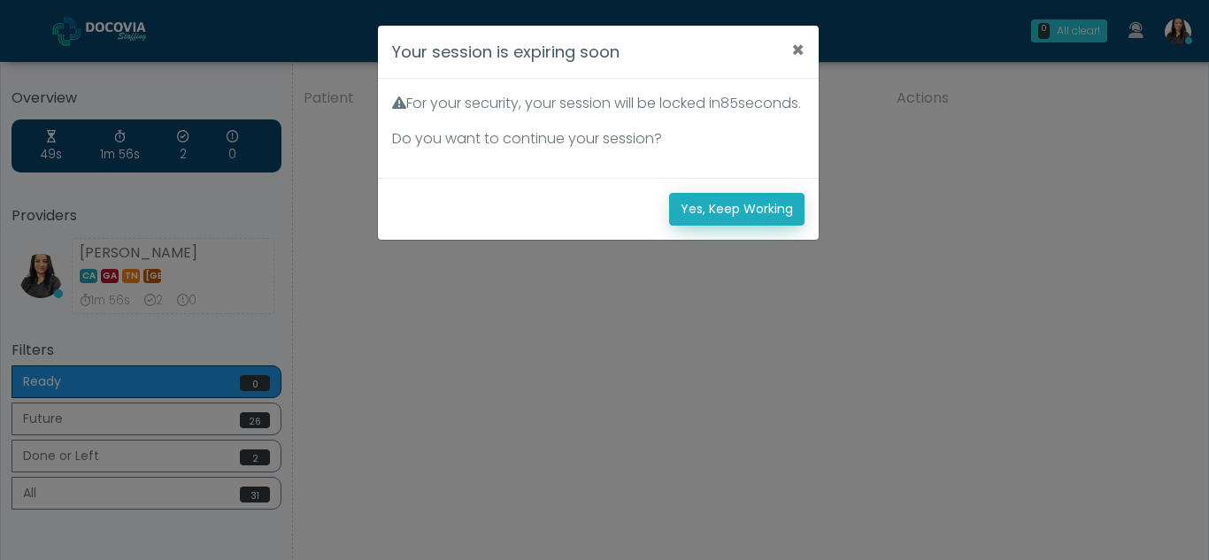
click at [749, 226] on button "Yes, Keep Working" at bounding box center [736, 209] width 135 height 33
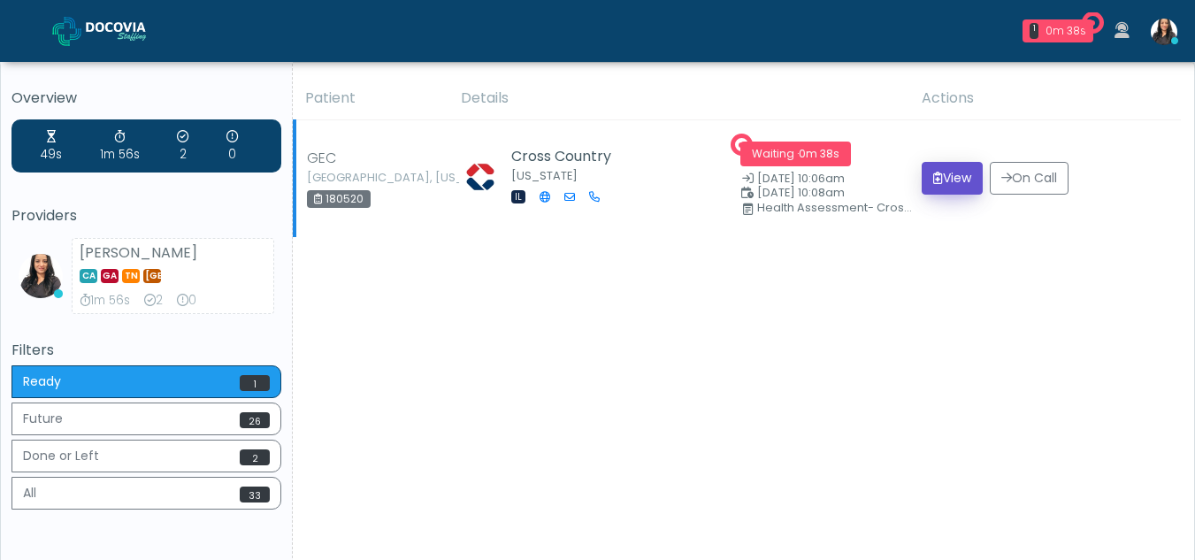
click at [938, 173] on button "View" at bounding box center [952, 178] width 61 height 33
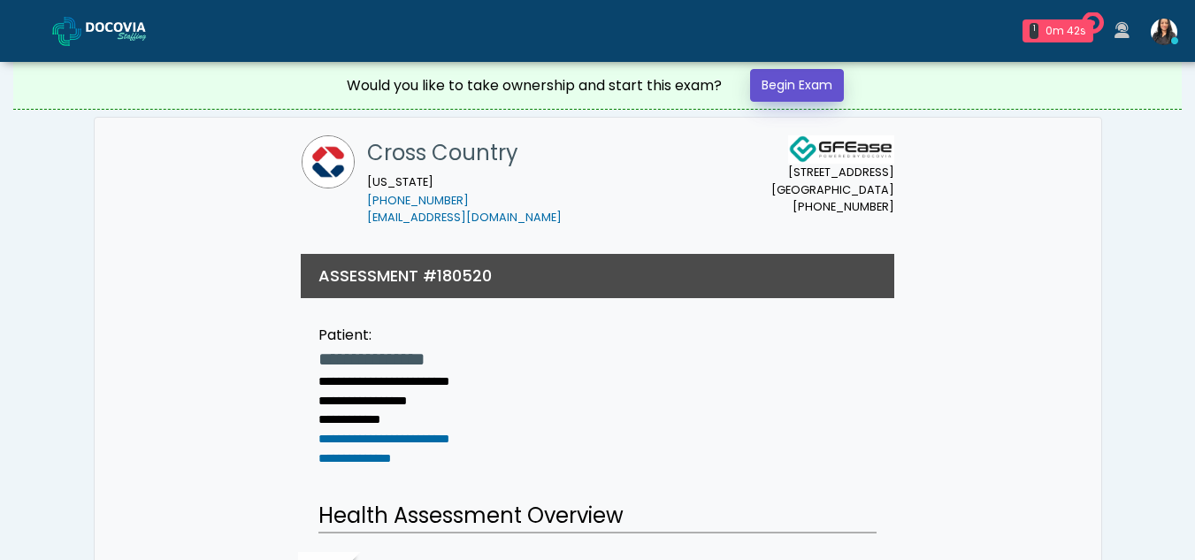
click at [806, 76] on link "Begin Exam" at bounding box center [797, 85] width 94 height 33
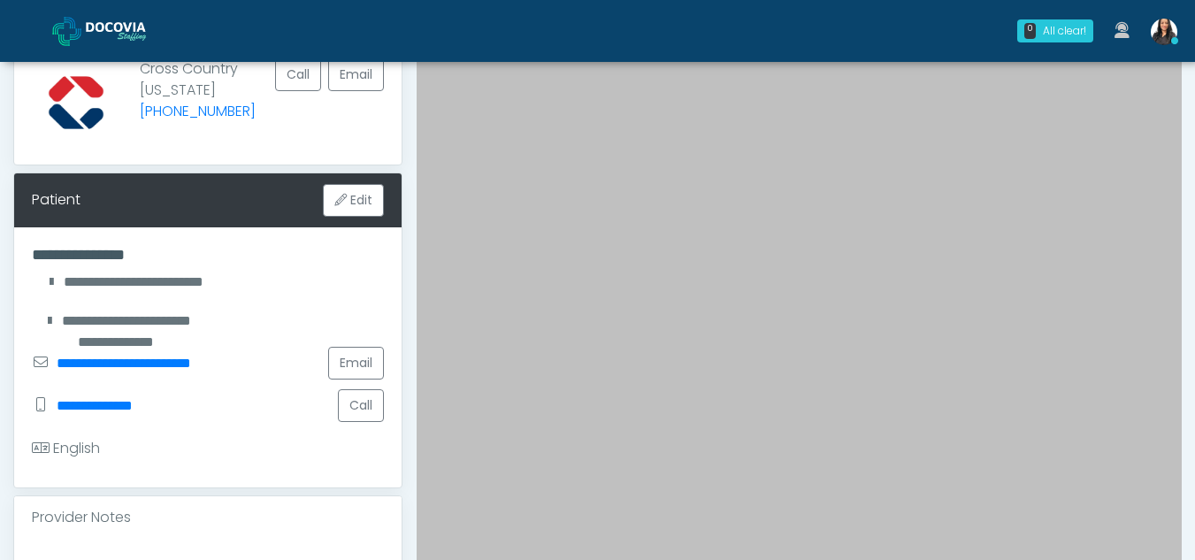
scroll to position [147, 0]
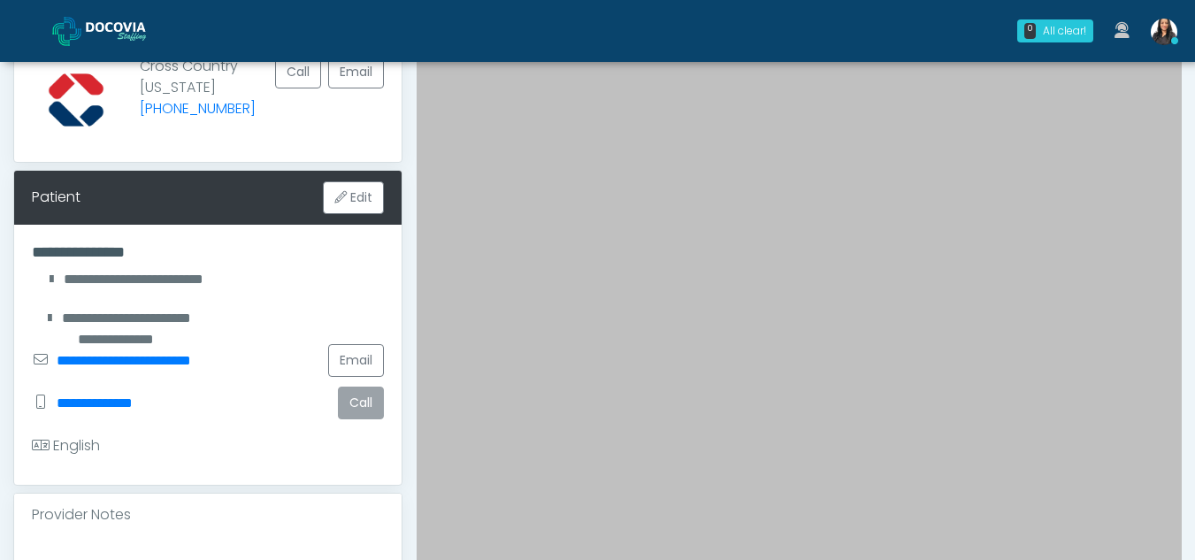
click at [354, 404] on button "Call" at bounding box center [361, 403] width 46 height 33
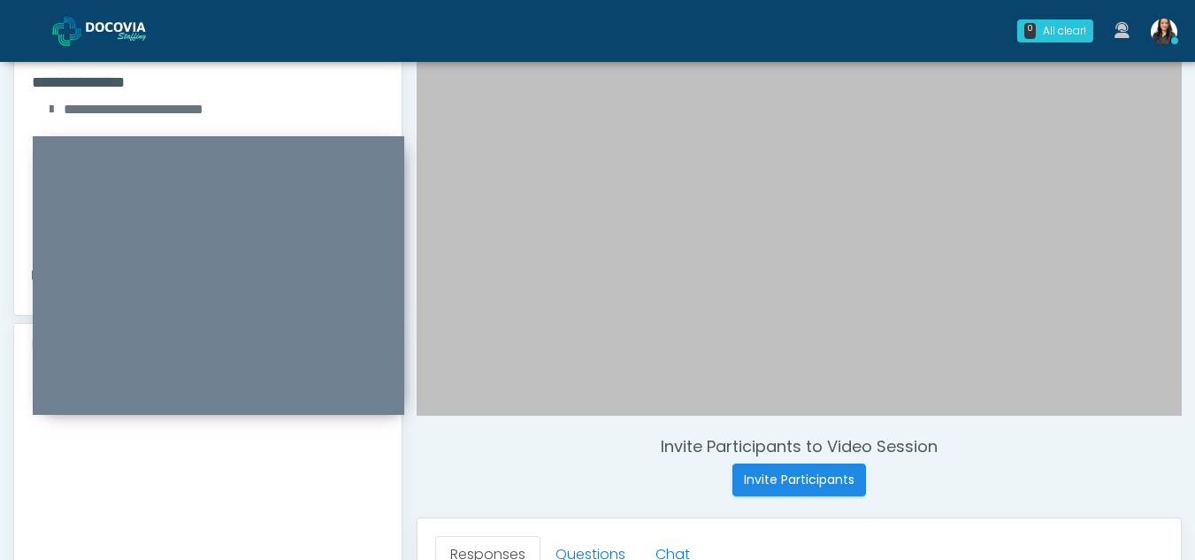
scroll to position [0, 0]
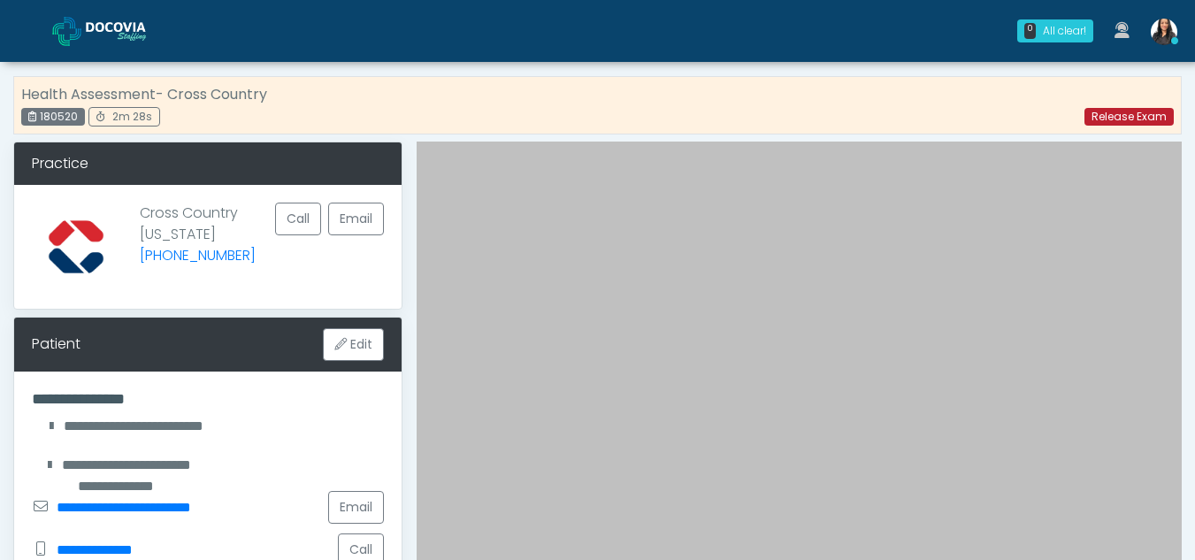
click at [1106, 116] on link "Release Exam" at bounding box center [1129, 117] width 89 height 18
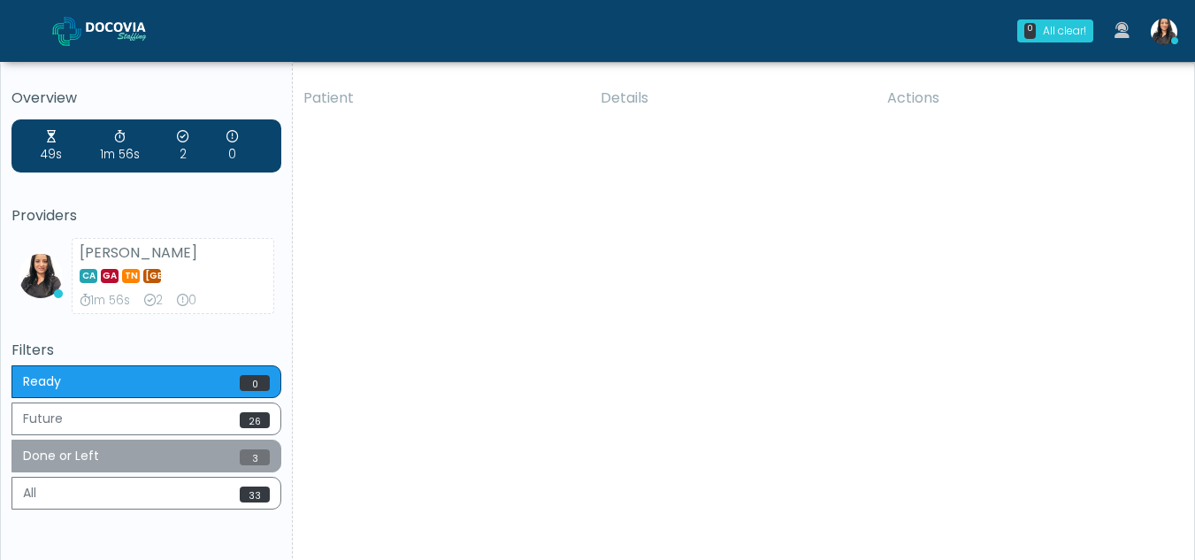
click at [77, 453] on button "Done or Left 3" at bounding box center [147, 456] width 270 height 33
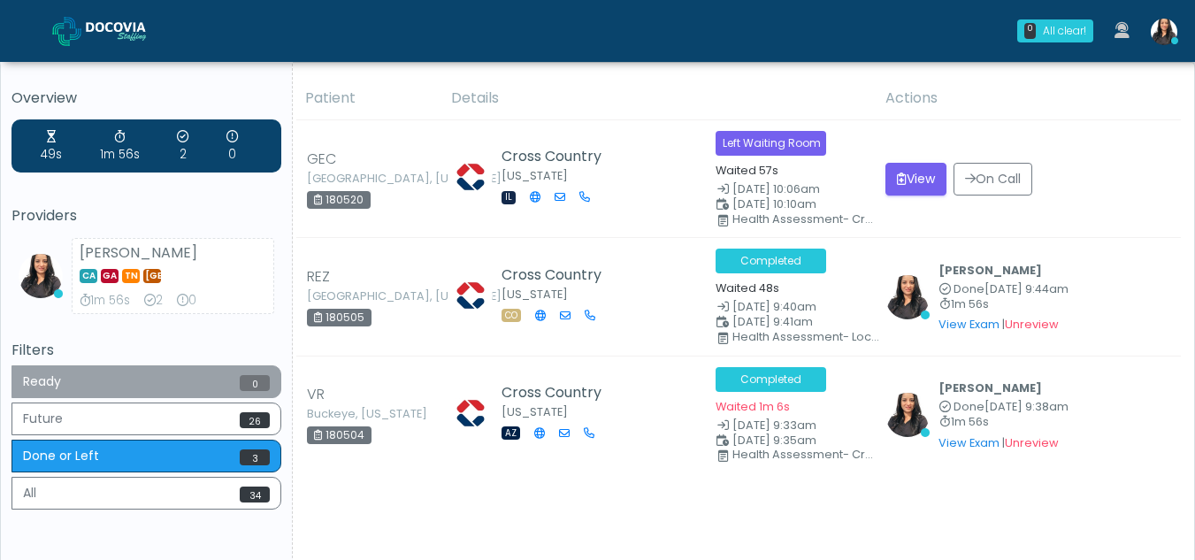
click at [93, 380] on button "Ready 0" at bounding box center [147, 381] width 270 height 33
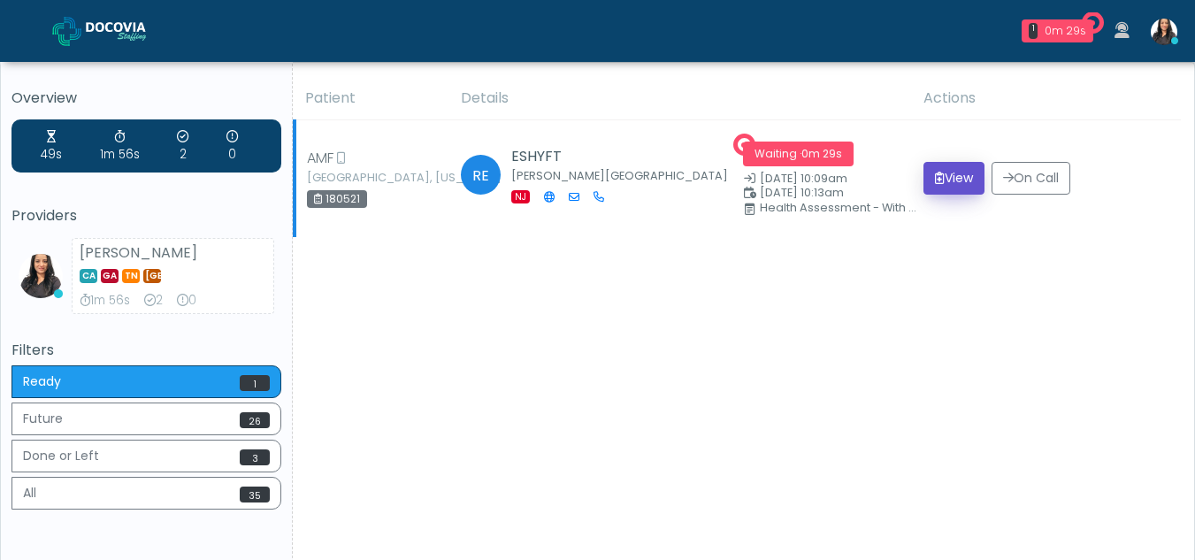
click at [953, 175] on button "View" at bounding box center [954, 178] width 61 height 33
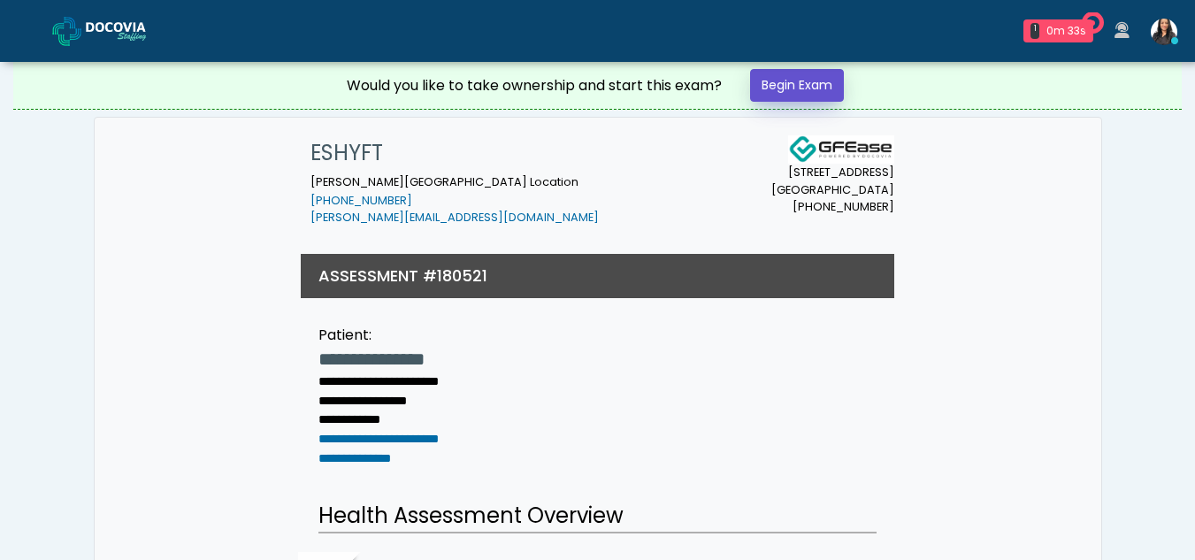
click at [815, 82] on link "Begin Exam" at bounding box center [797, 85] width 94 height 33
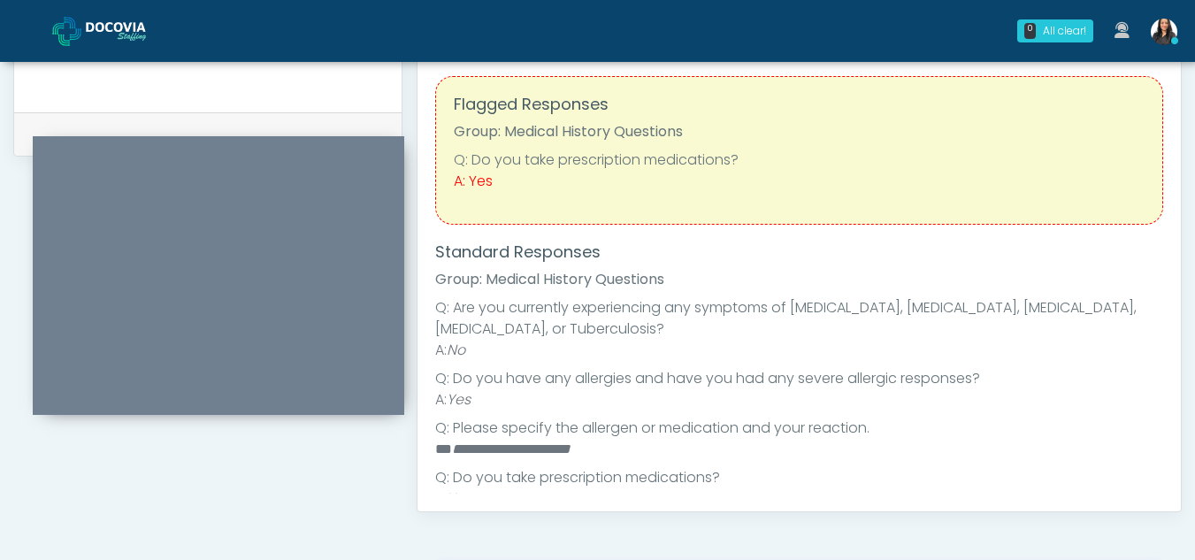
click at [1163, 180] on div "Responses Questions Chat Health Assessment Script INTRODUCTION Hello, my name i…" at bounding box center [800, 253] width 764 height 515
drag, startPoint x: 1163, startPoint y: 180, endPoint x: 1177, endPoint y: 228, distance: 49.6
click at [1177, 228] on div "Responses Questions Chat Health Assessment Script INTRODUCTION Hello, my name i…" at bounding box center [800, 253] width 764 height 515
click at [838, 249] on h4 "Standard Responses" at bounding box center [799, 251] width 728 height 19
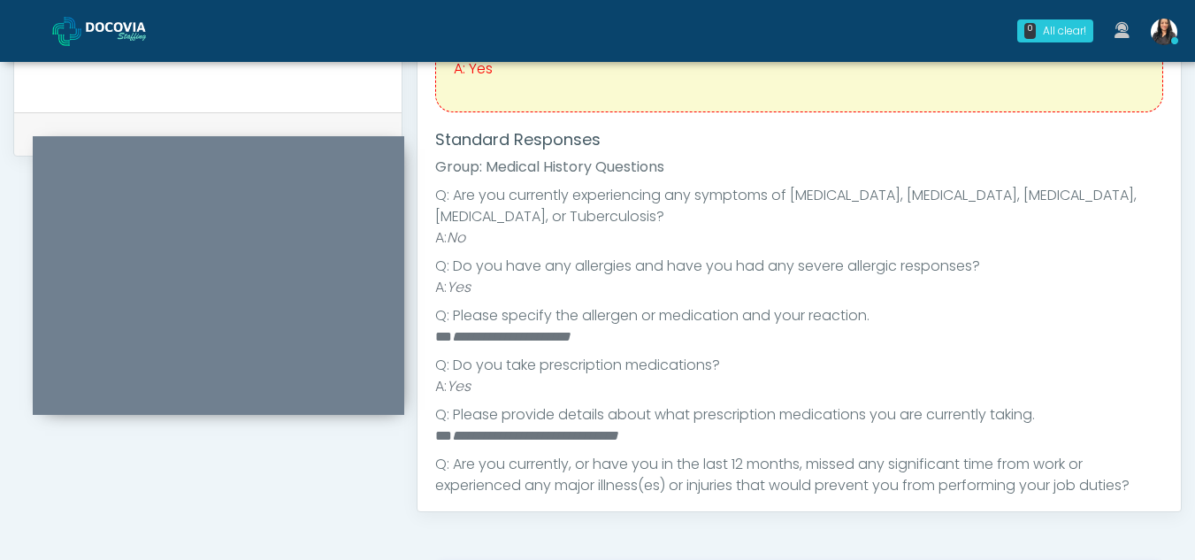
scroll to position [114, 0]
drag, startPoint x: 452, startPoint y: 334, endPoint x: 656, endPoint y: 335, distance: 203.5
click at [656, 335] on li "**********" at bounding box center [792, 335] width 715 height 21
copy em "**********"
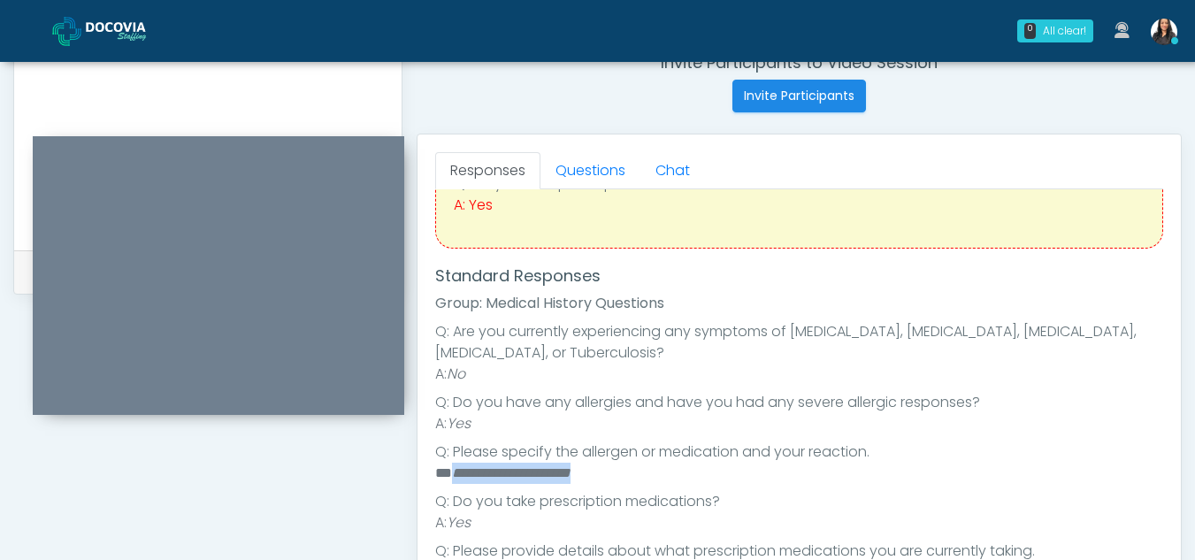
scroll to position [669, 0]
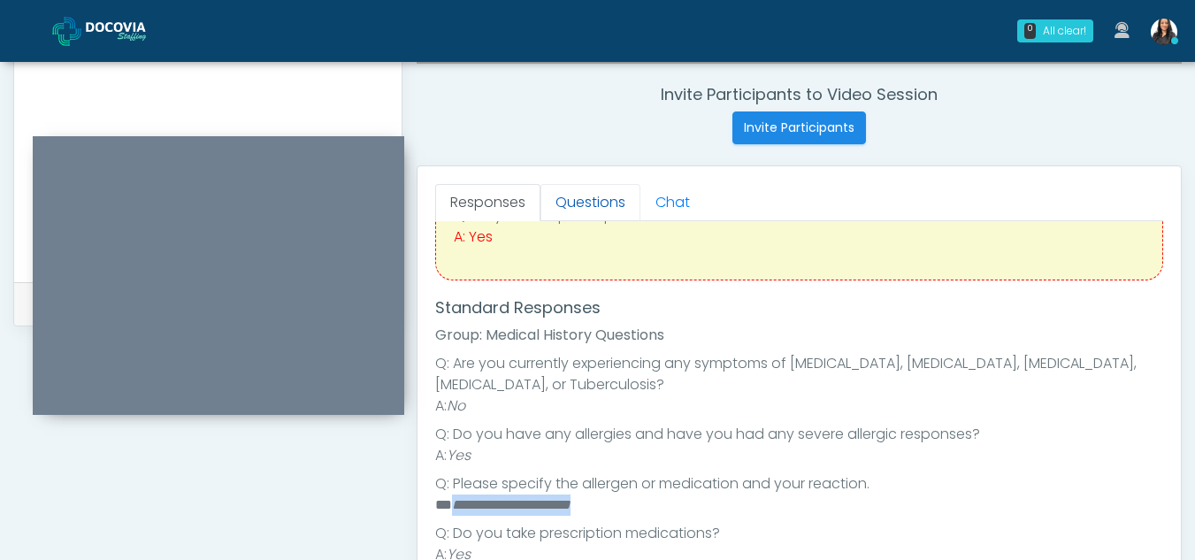
click at [583, 200] on link "Questions" at bounding box center [591, 202] width 100 height 37
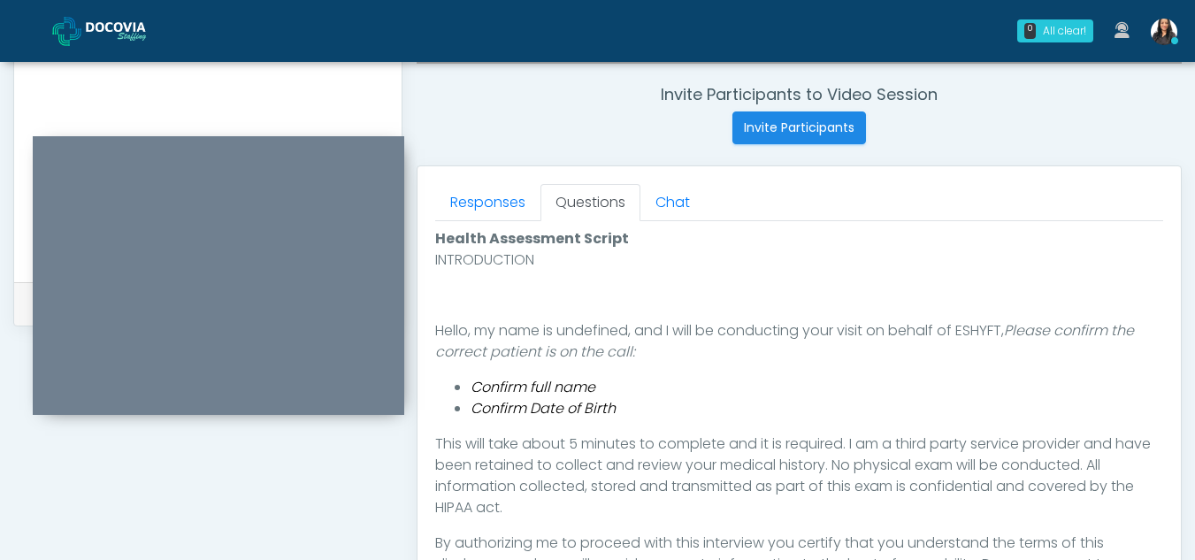
scroll to position [879, 0]
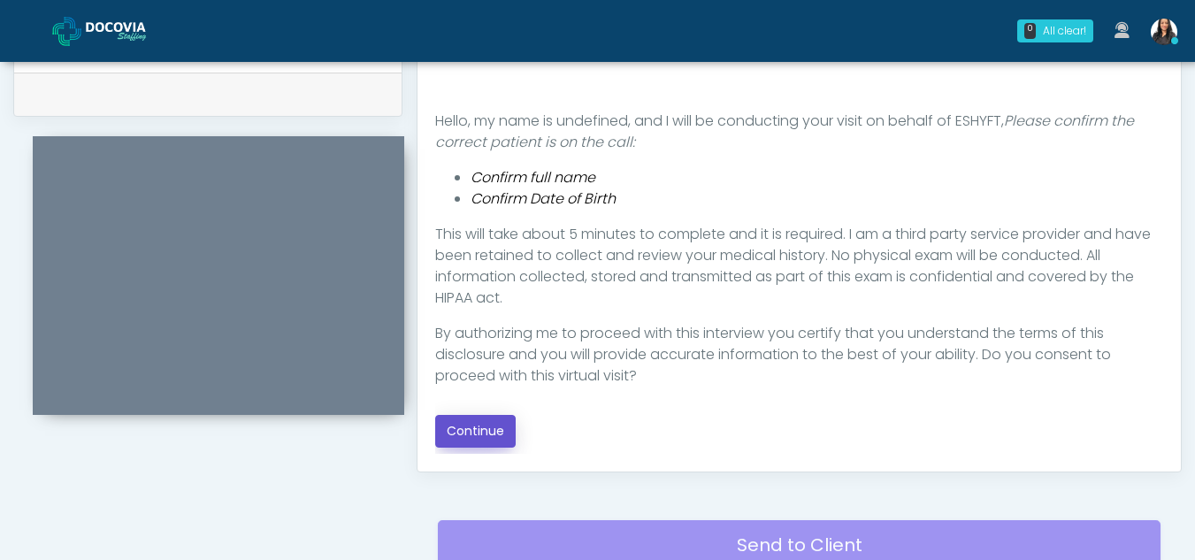
click at [470, 429] on button "Continue" at bounding box center [475, 431] width 81 height 33
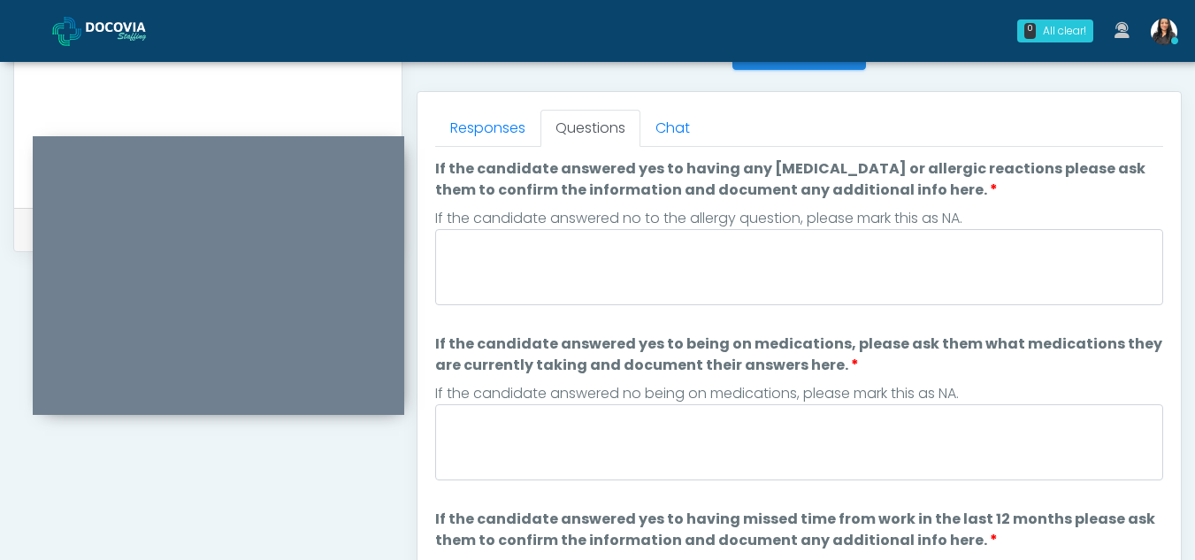
scroll to position [741, 0]
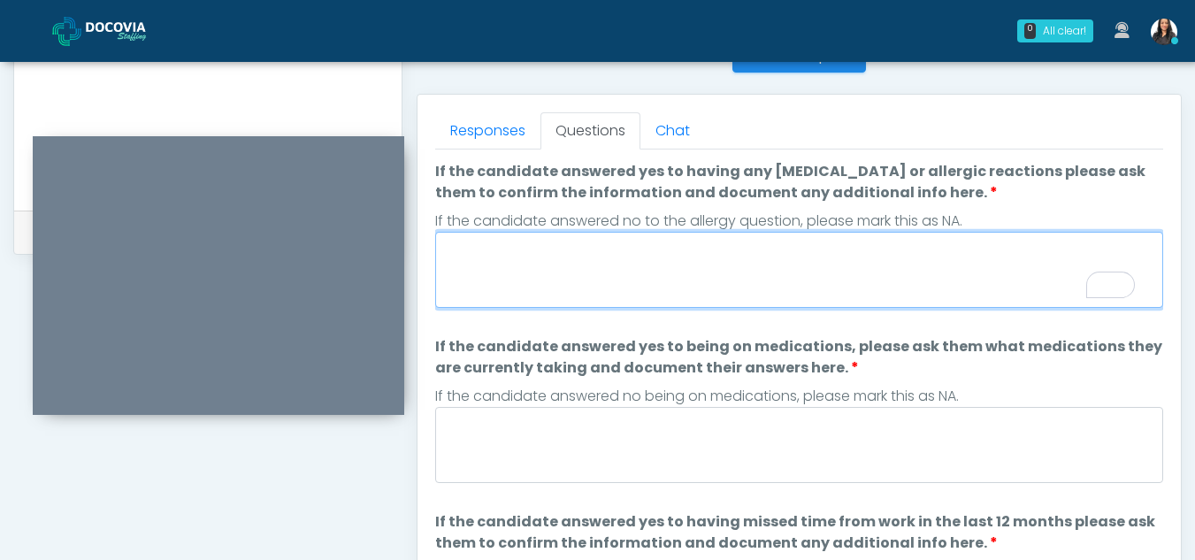
paste textarea "**********"
type textarea "**********"
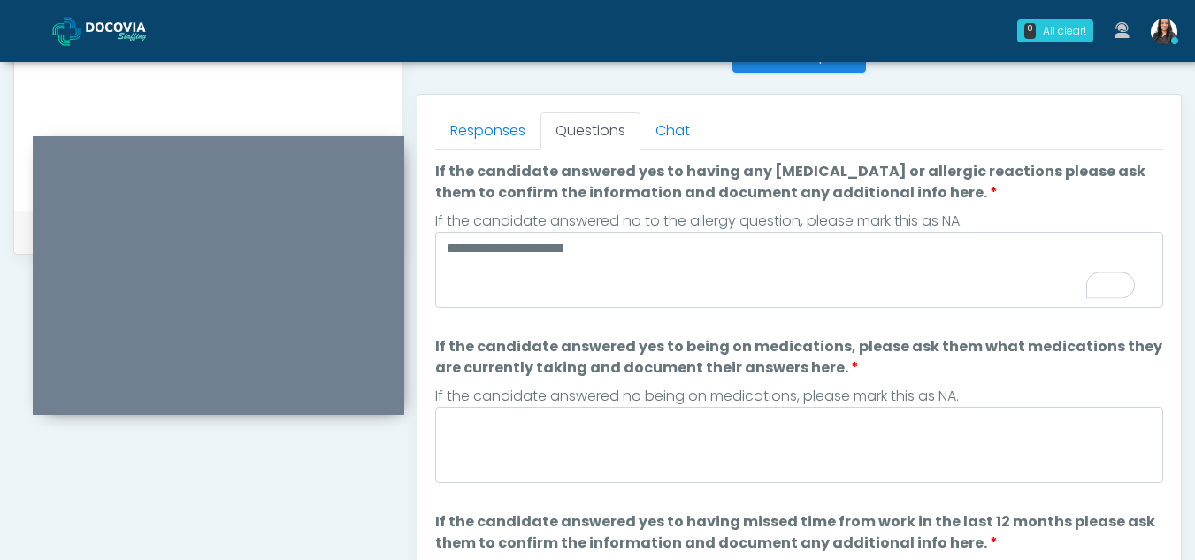
click at [488, 110] on div "Responses Questions Chat Health Assessment Script INTRODUCTION Hello, my name i…" at bounding box center [800, 352] width 764 height 515
click at [495, 131] on link "Responses" at bounding box center [487, 130] width 105 height 37
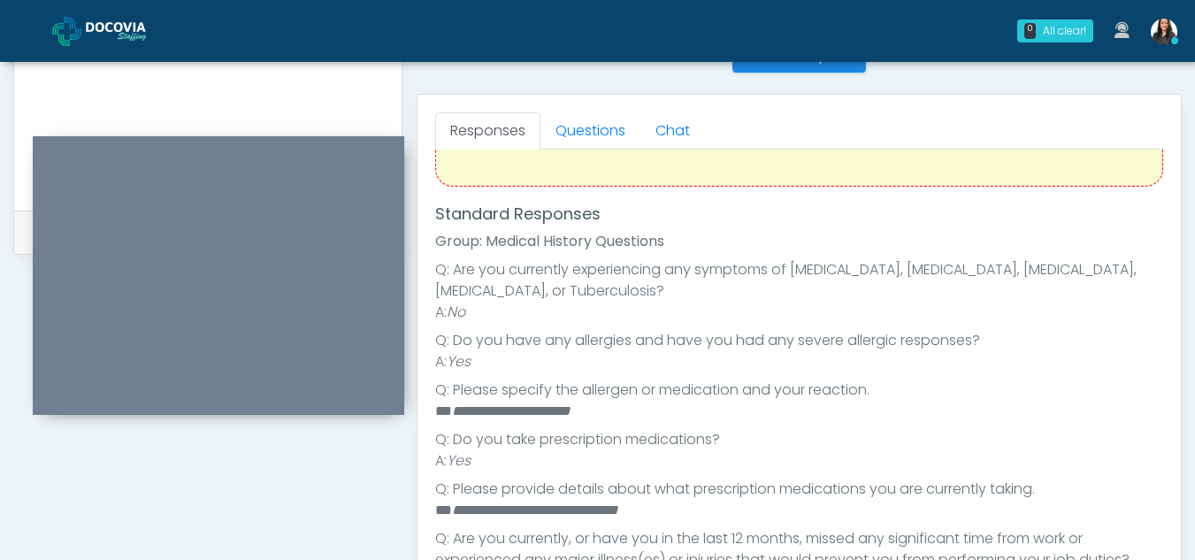
scroll to position [0, 0]
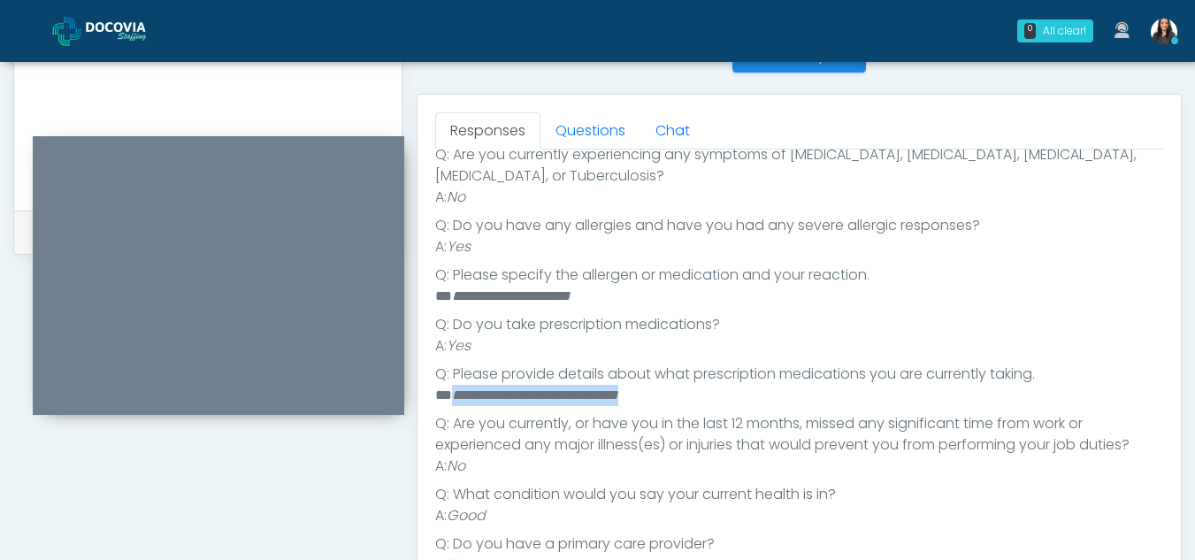
drag, startPoint x: 453, startPoint y: 396, endPoint x: 730, endPoint y: 402, distance: 277.0
click at [730, 402] on li "**********" at bounding box center [792, 395] width 715 height 21
copy em "**********"
click at [580, 138] on link "Questions" at bounding box center [591, 130] width 100 height 37
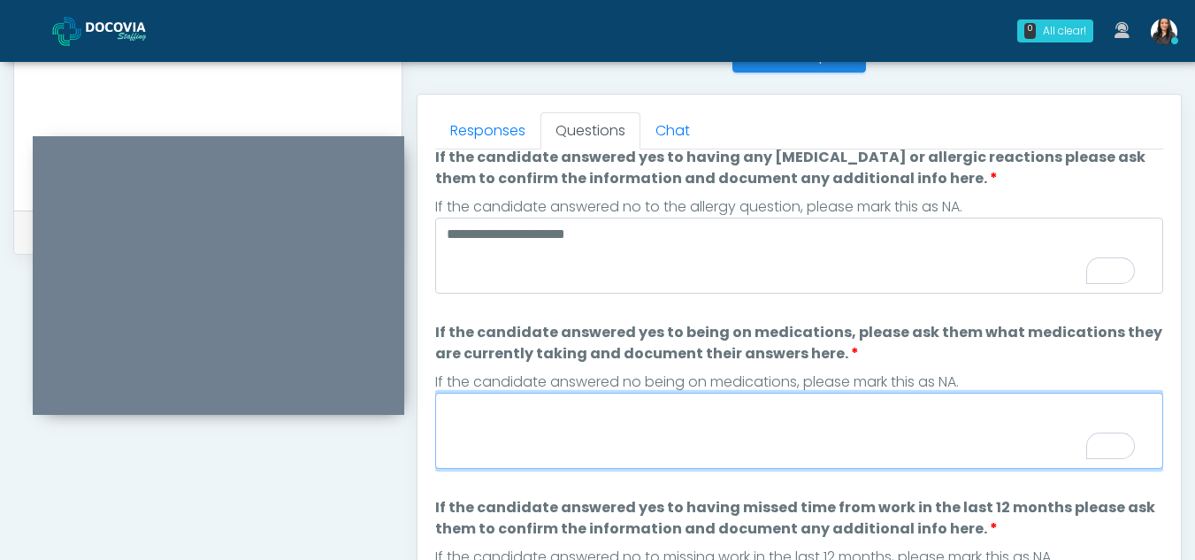
paste textarea "**********"
type textarea "**********"
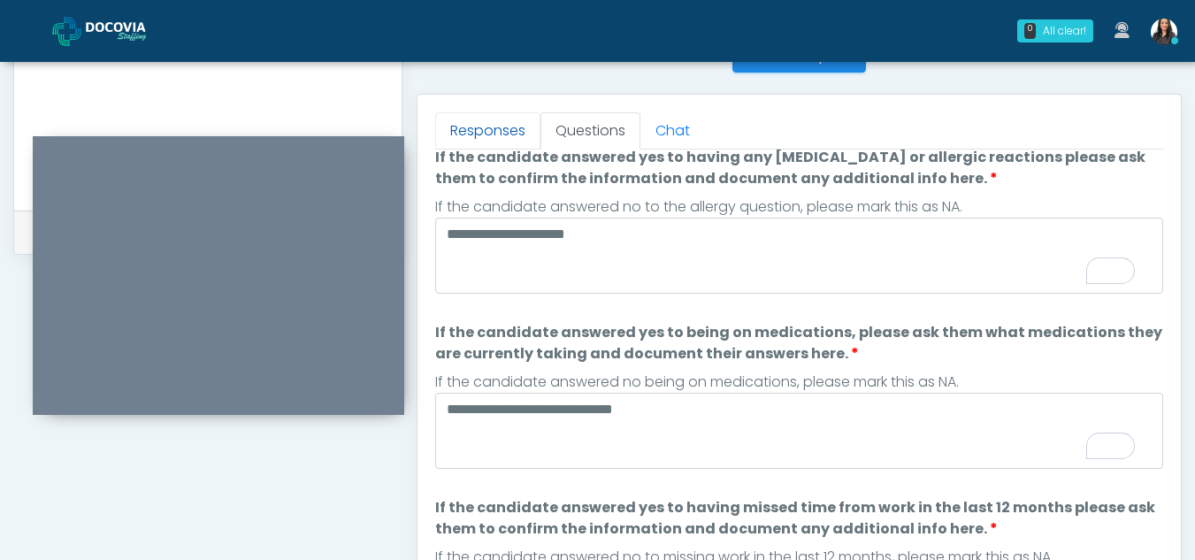
click at [465, 129] on link "Responses" at bounding box center [487, 130] width 105 height 37
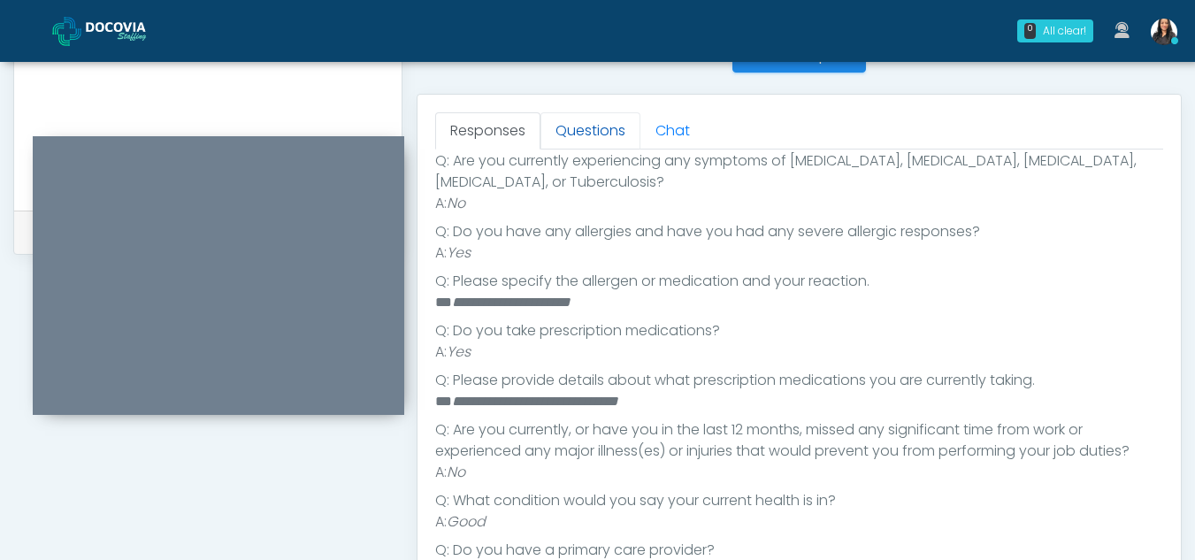
click at [591, 127] on link "Questions" at bounding box center [591, 130] width 100 height 37
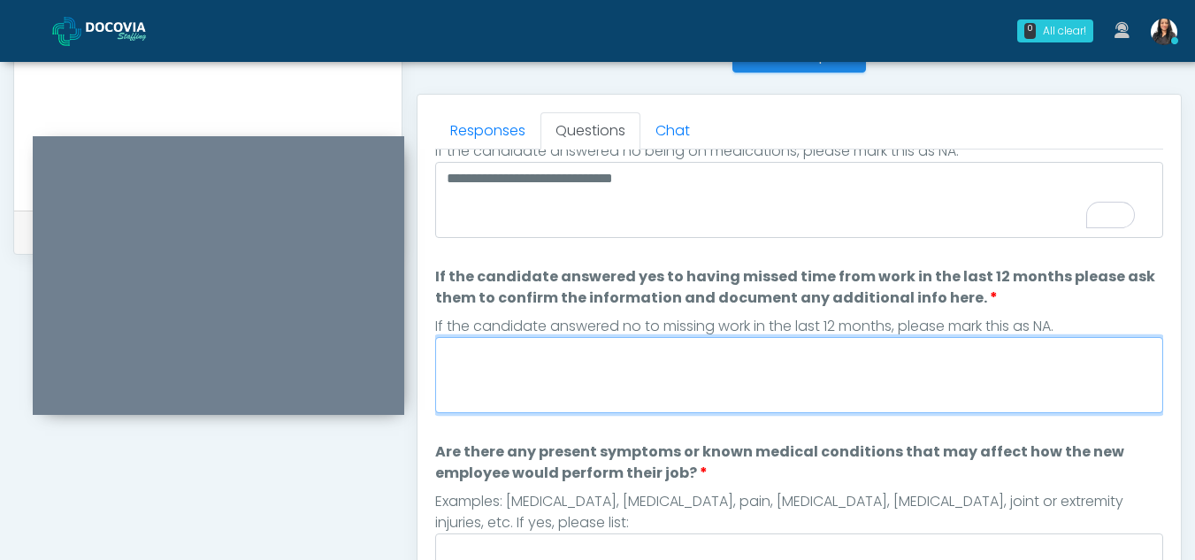
click at [526, 372] on textarea "If the candidate answered yes to having missed time from work in the last 12 mo…" at bounding box center [799, 375] width 728 height 76
type textarea "**"
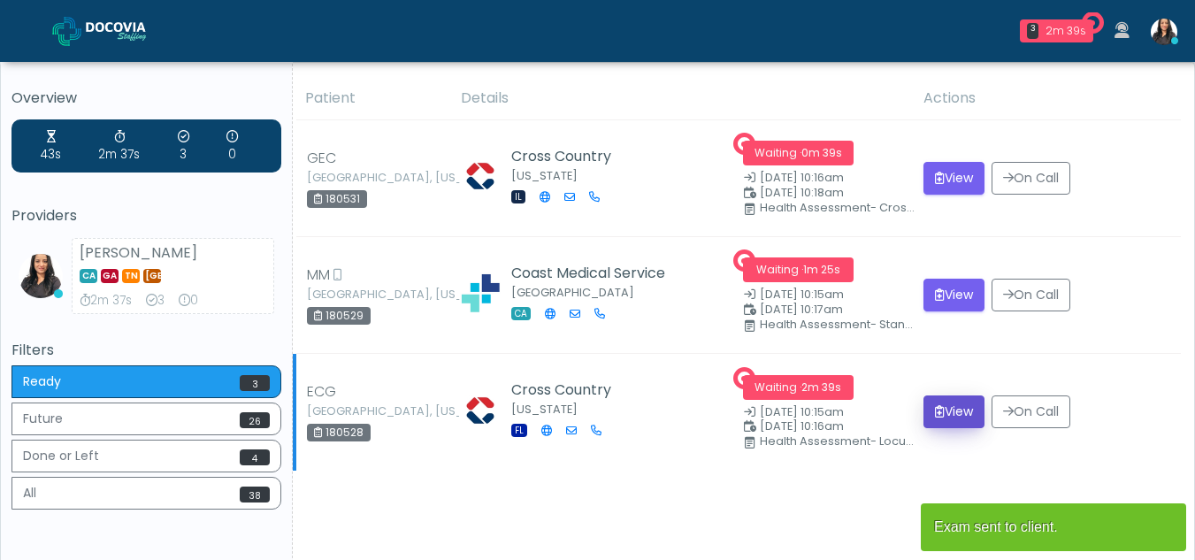
click at [948, 403] on button "View" at bounding box center [954, 411] width 61 height 33
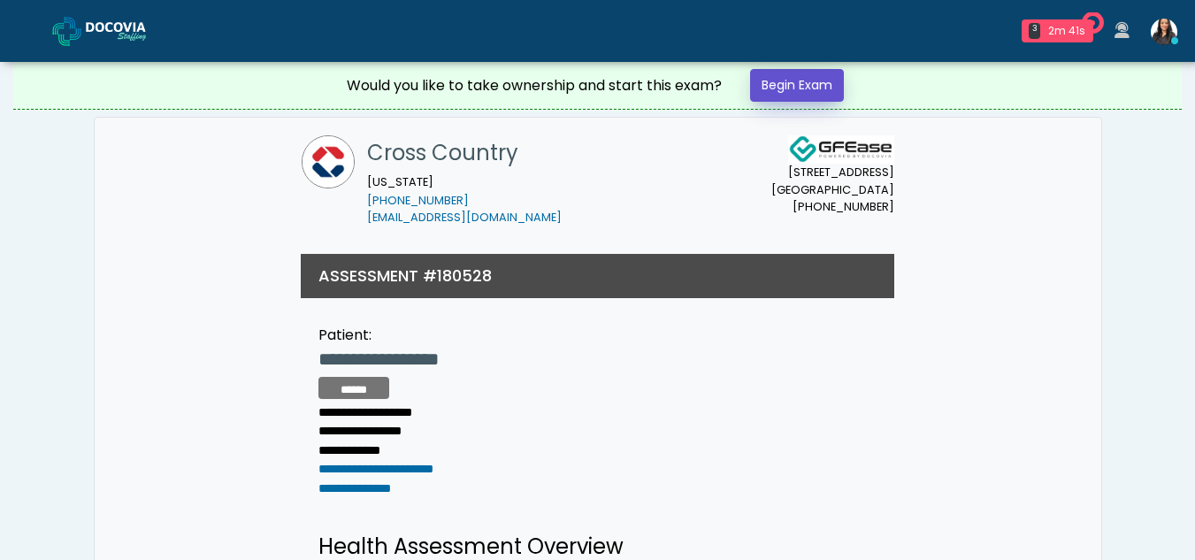
click at [768, 75] on link "Begin Exam" at bounding box center [797, 85] width 94 height 33
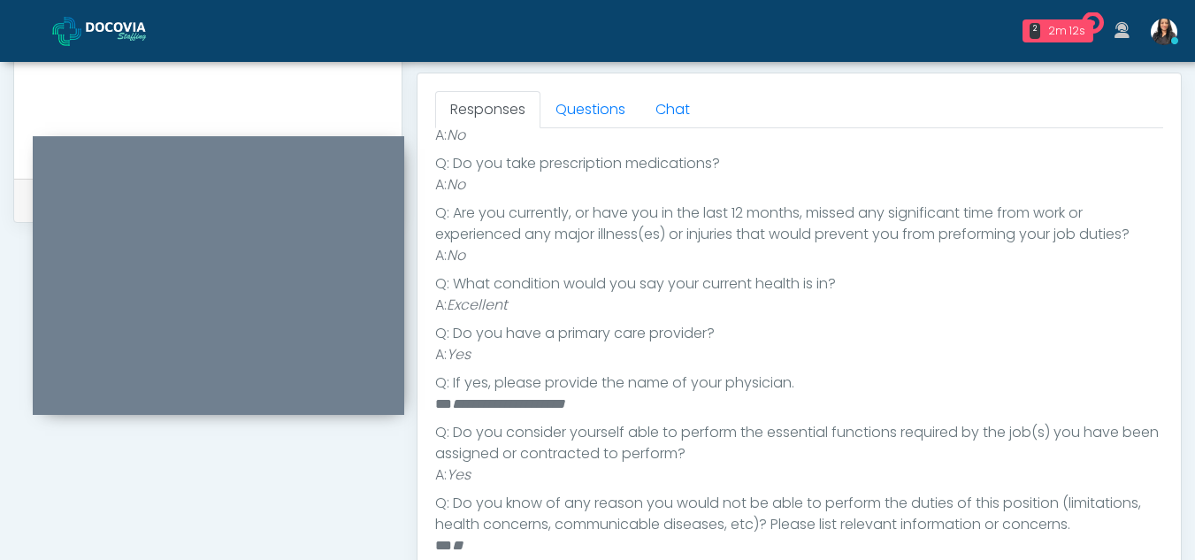
scroll to position [639, 0]
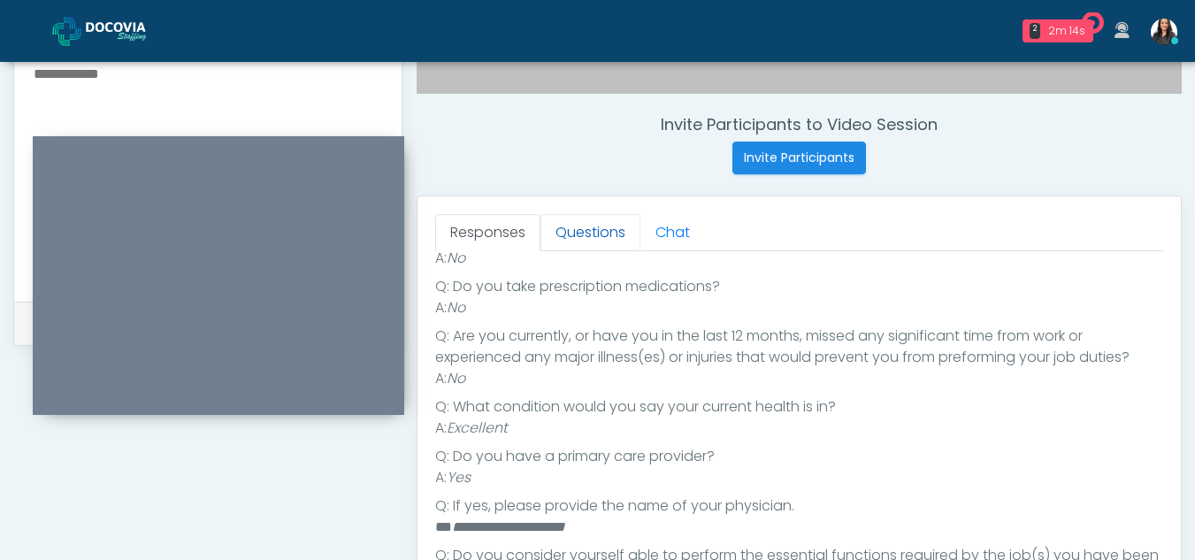
click at [594, 219] on link "Questions" at bounding box center [591, 232] width 100 height 37
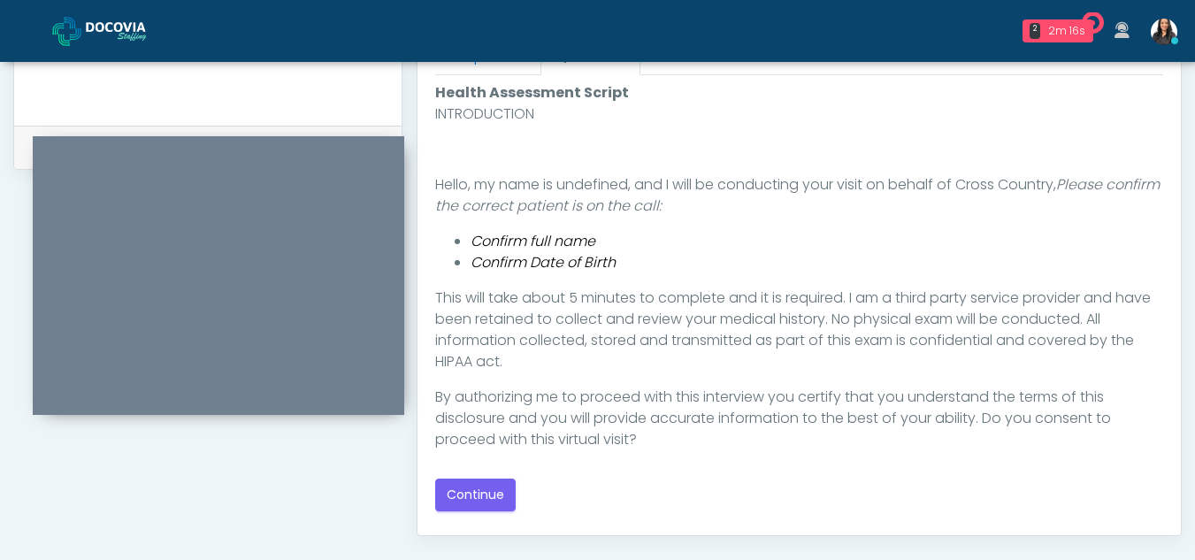
scroll to position [826, 0]
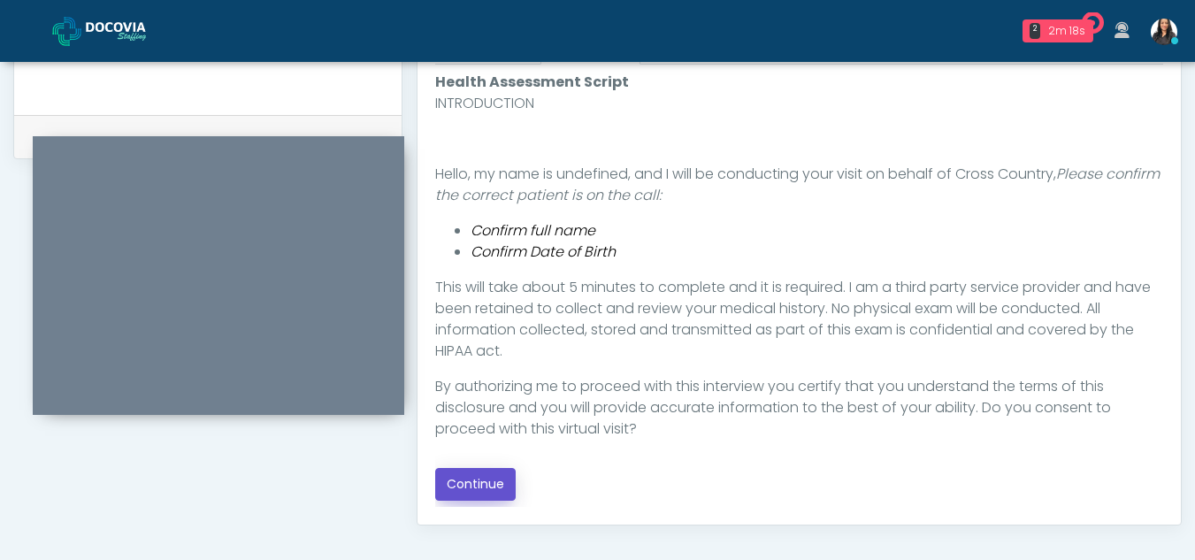
click at [465, 476] on button "Continue" at bounding box center [475, 484] width 81 height 33
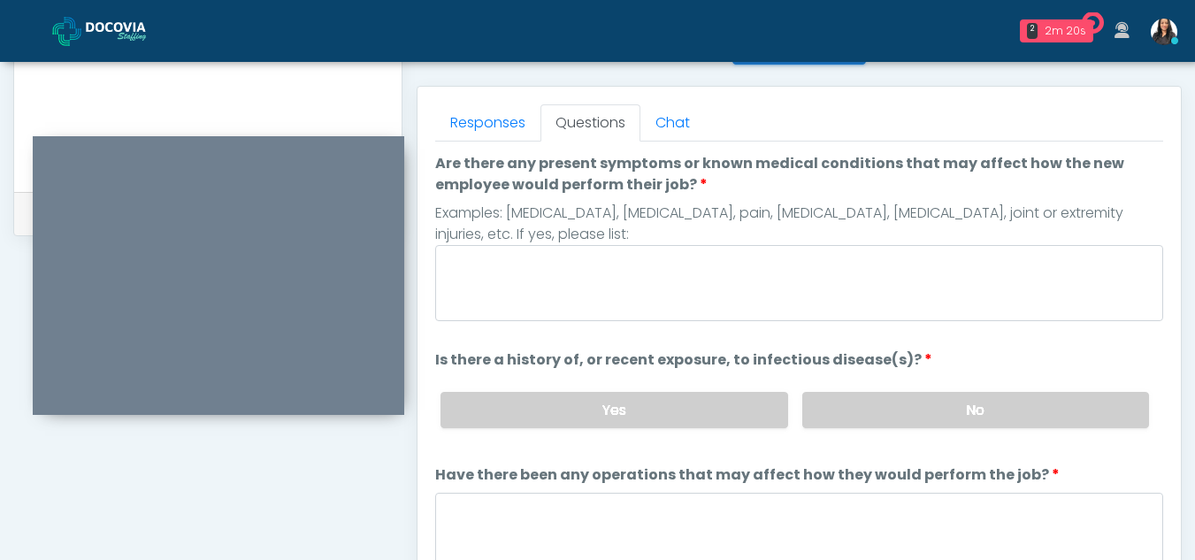
scroll to position [680, 0]
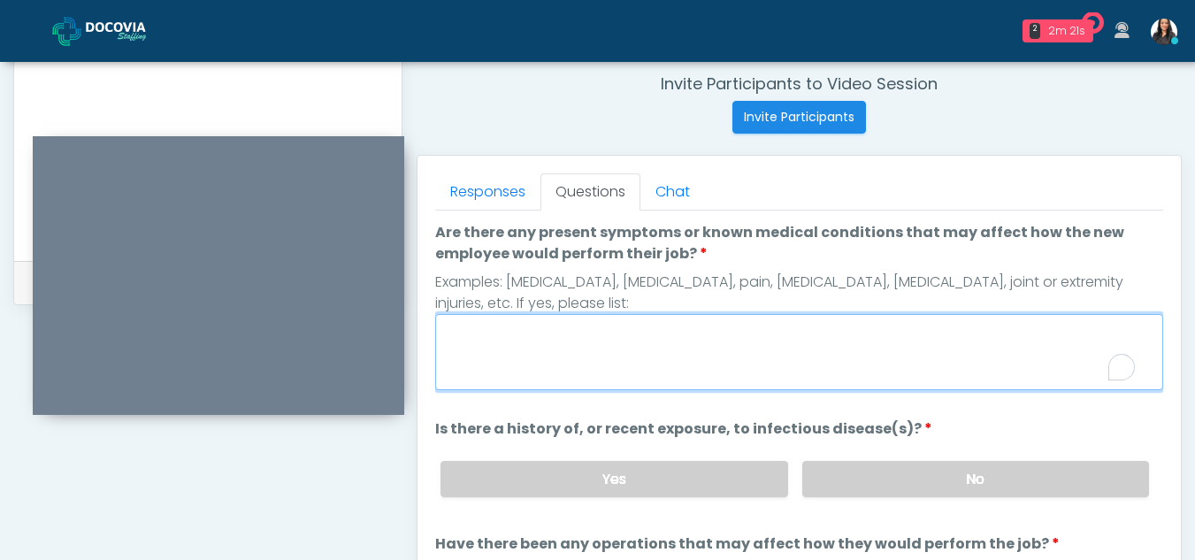
click at [541, 350] on textarea "Are there any present symptoms or known medical conditions that may affect how …" at bounding box center [799, 352] width 728 height 76
type textarea "**"
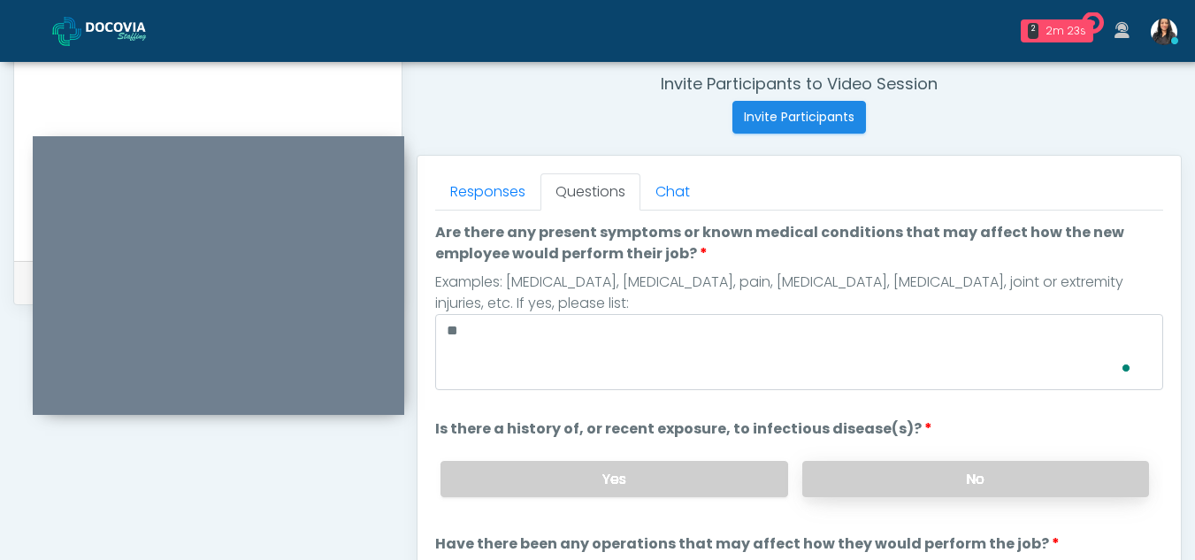
click at [1040, 492] on label "No" at bounding box center [975, 479] width 347 height 36
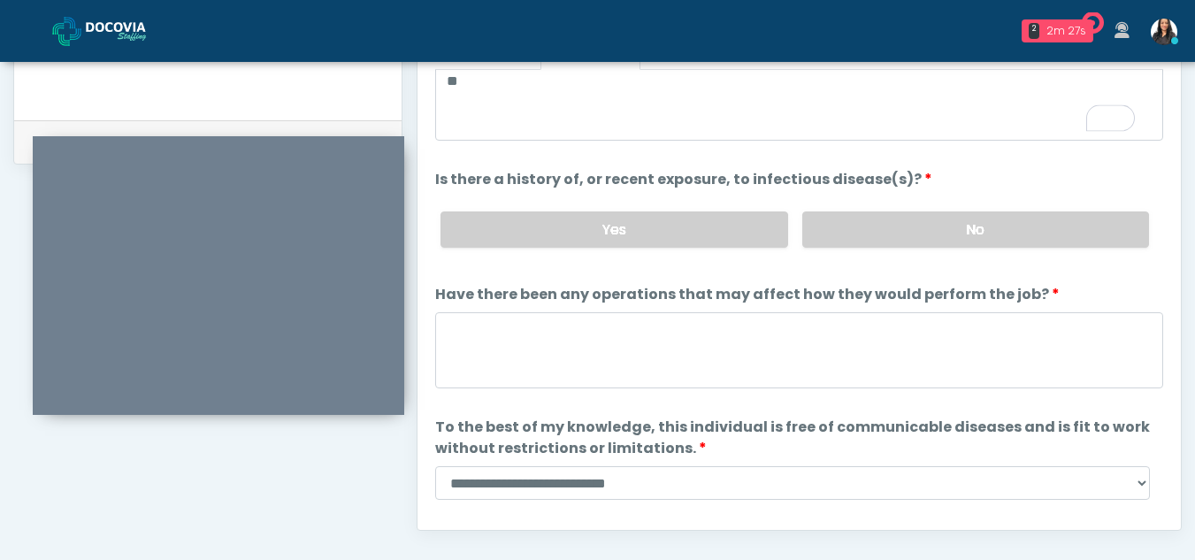
scroll to position [111, 0]
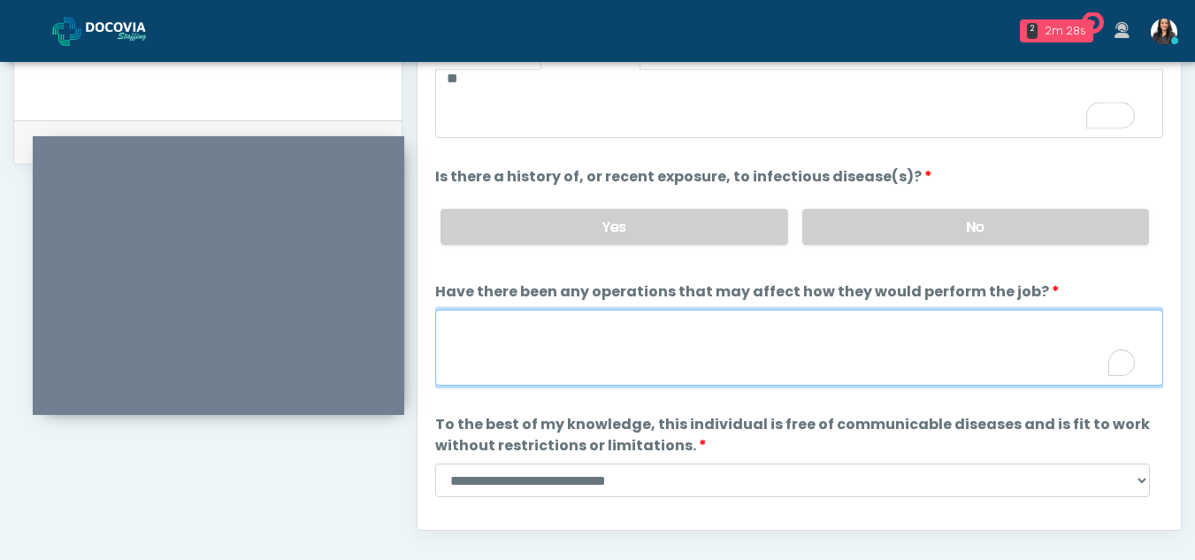
click at [522, 363] on textarea "Have there been any operations that may affect how they would perform the job?" at bounding box center [799, 348] width 728 height 76
type textarea "**"
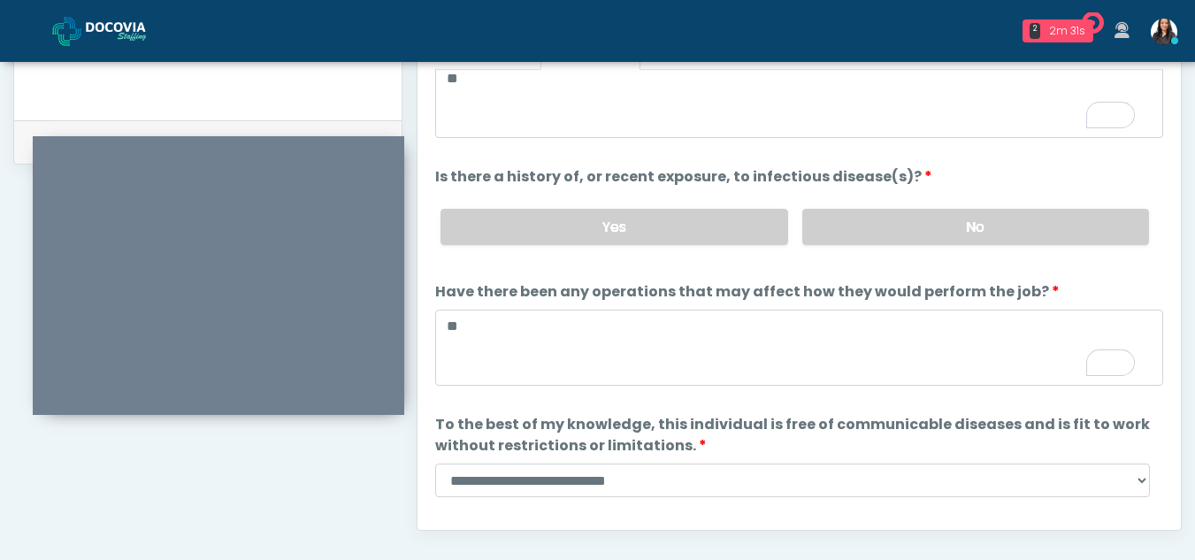
scroll to position [151, 0]
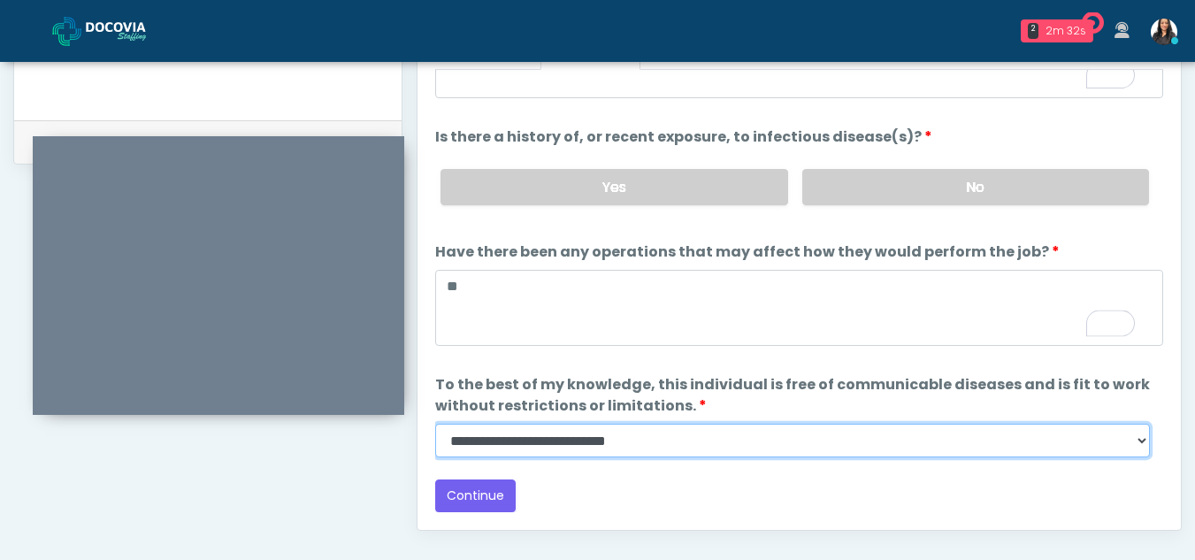
click at [1143, 440] on select "**********" at bounding box center [792, 441] width 715 height 34
select select "******"
click at [435, 424] on select "**********" at bounding box center [792, 441] width 715 height 34
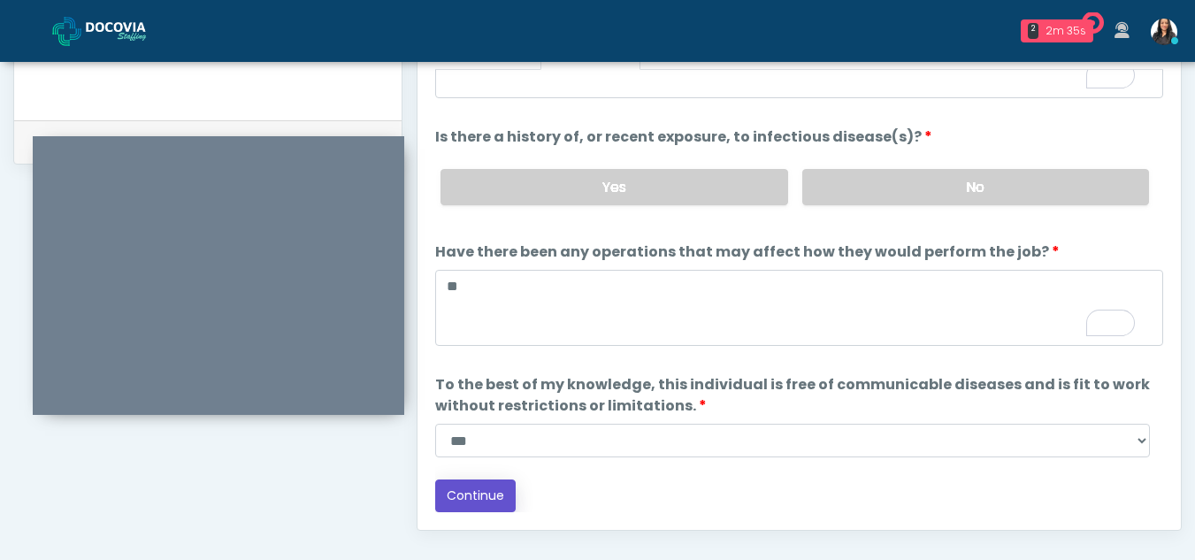
click at [470, 497] on button "Continue" at bounding box center [475, 496] width 81 height 33
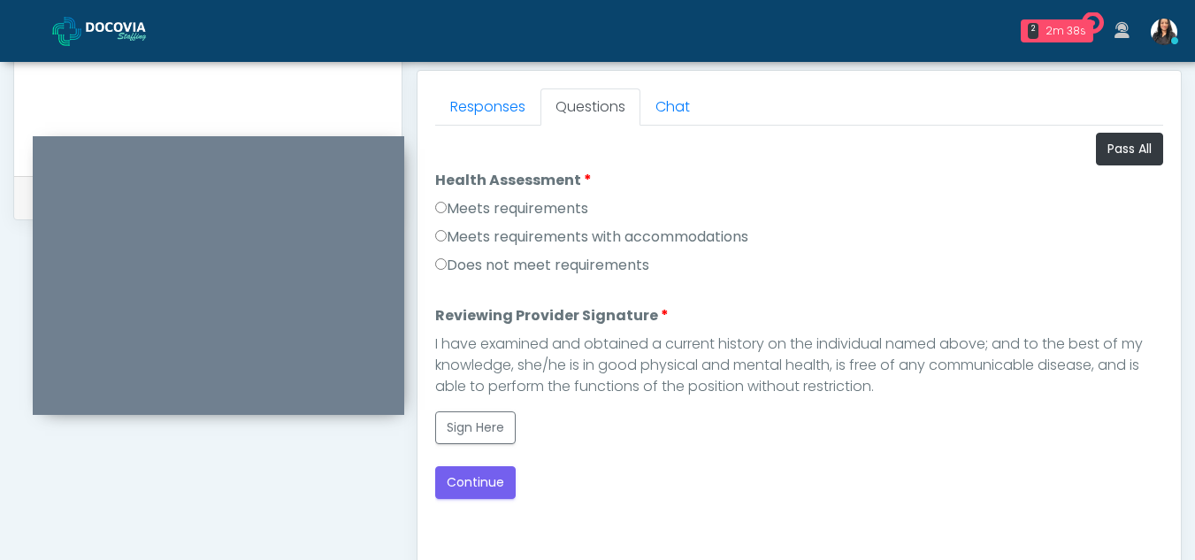
scroll to position [756, 0]
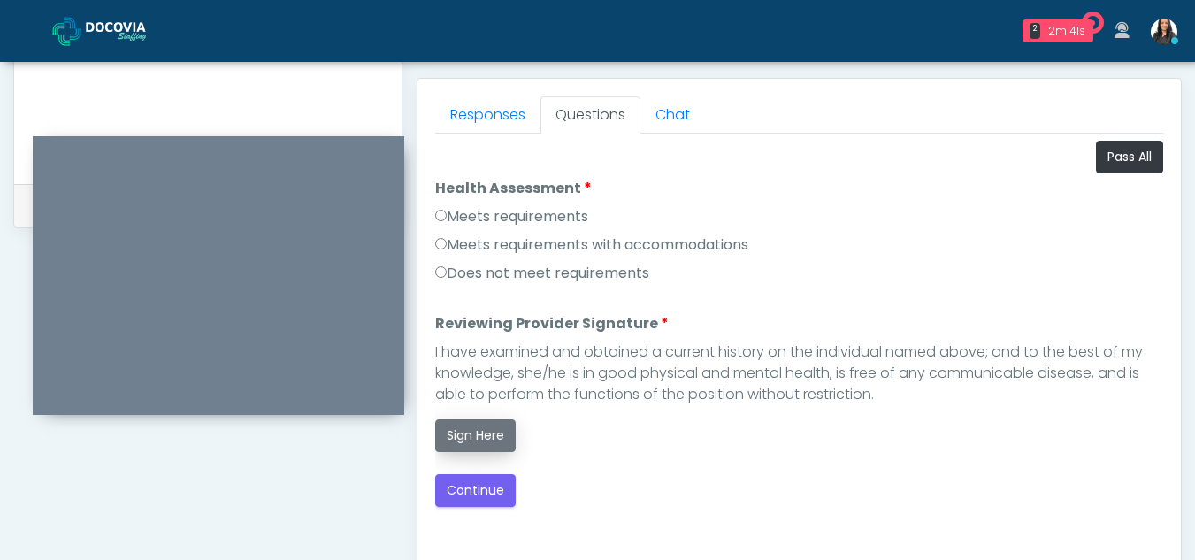
click at [465, 443] on button "Sign Here" at bounding box center [475, 435] width 81 height 33
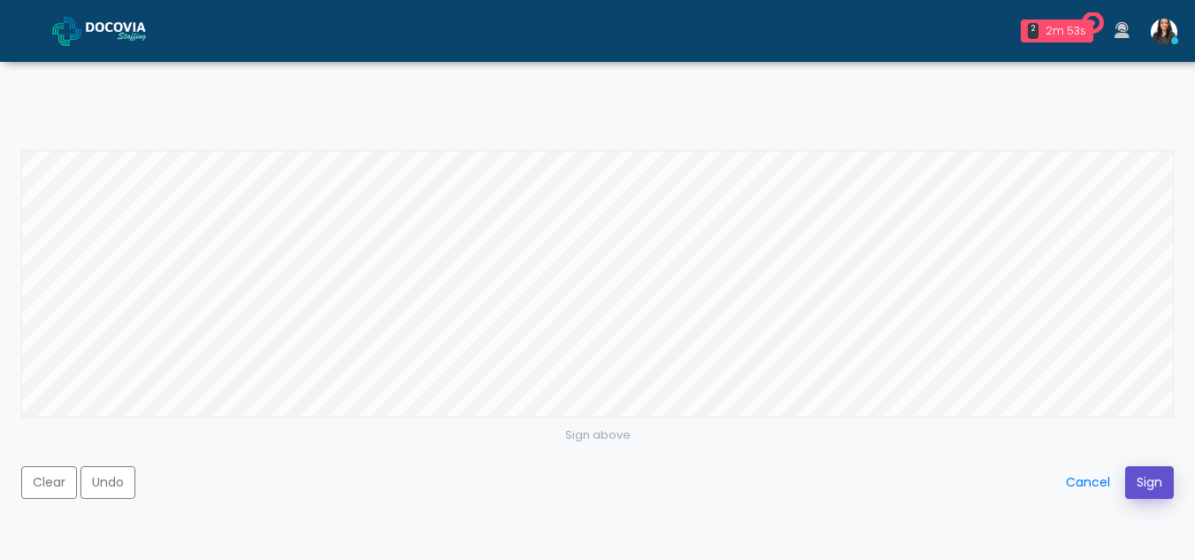
click at [1151, 470] on button "Sign" at bounding box center [1149, 482] width 49 height 33
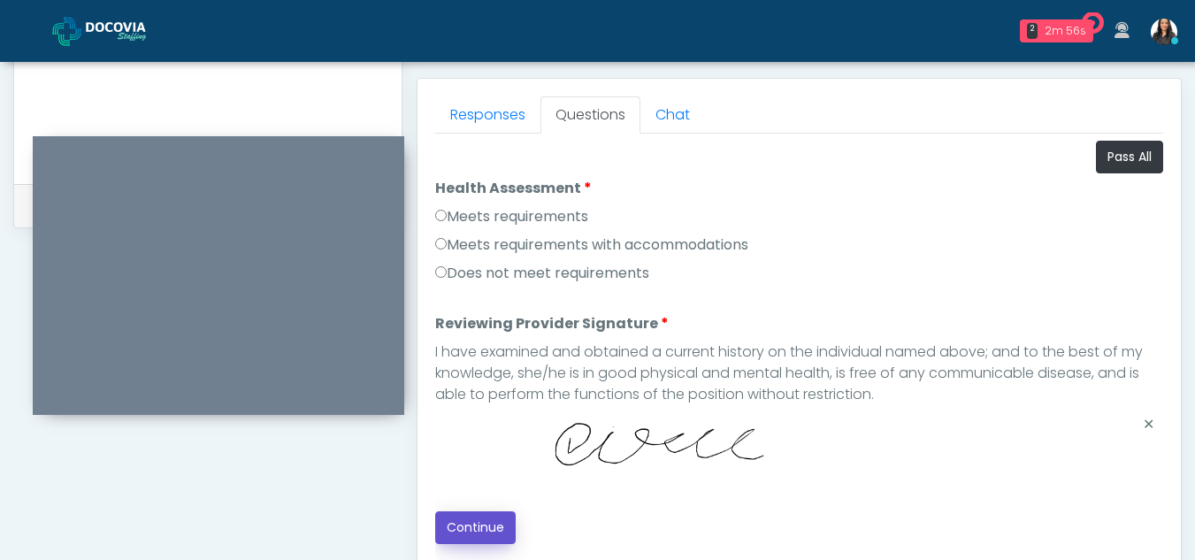
click at [480, 521] on button "Continue" at bounding box center [475, 527] width 81 height 33
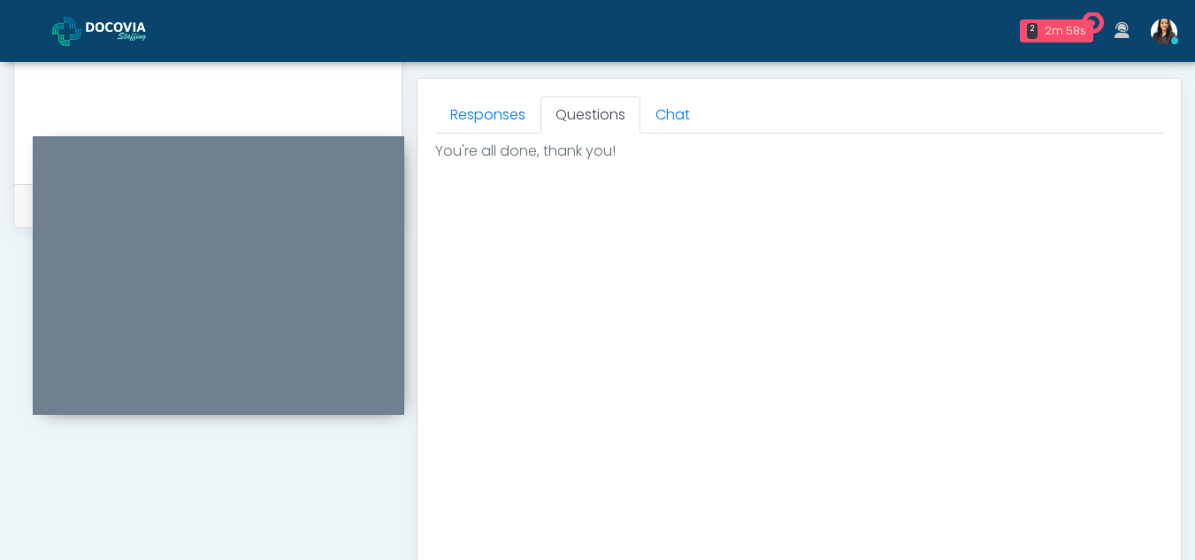
scroll to position [1061, 0]
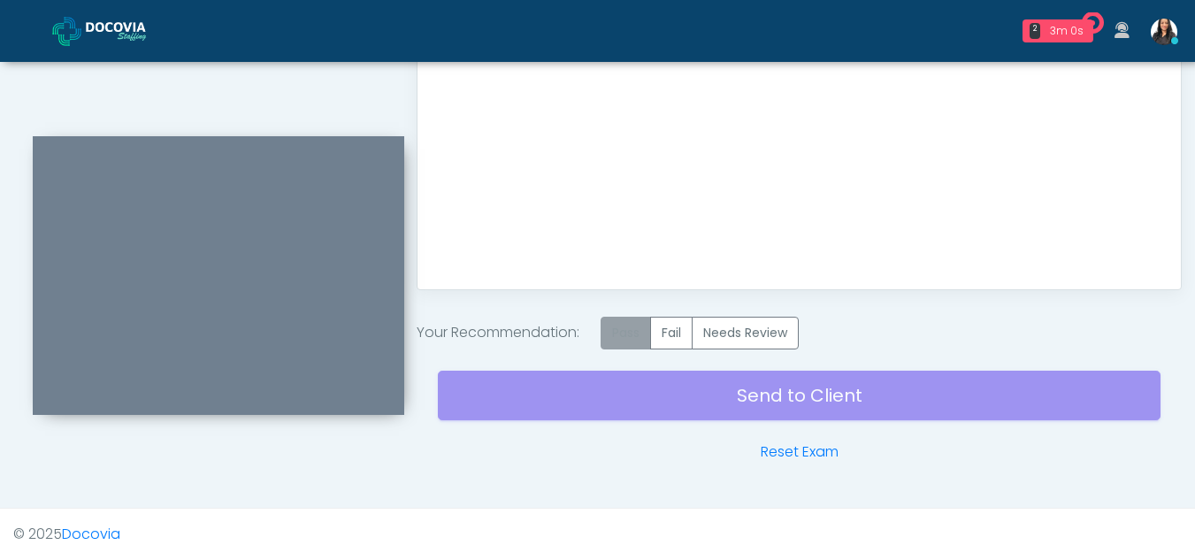
click at [625, 333] on label "Pass" at bounding box center [626, 333] width 50 height 33
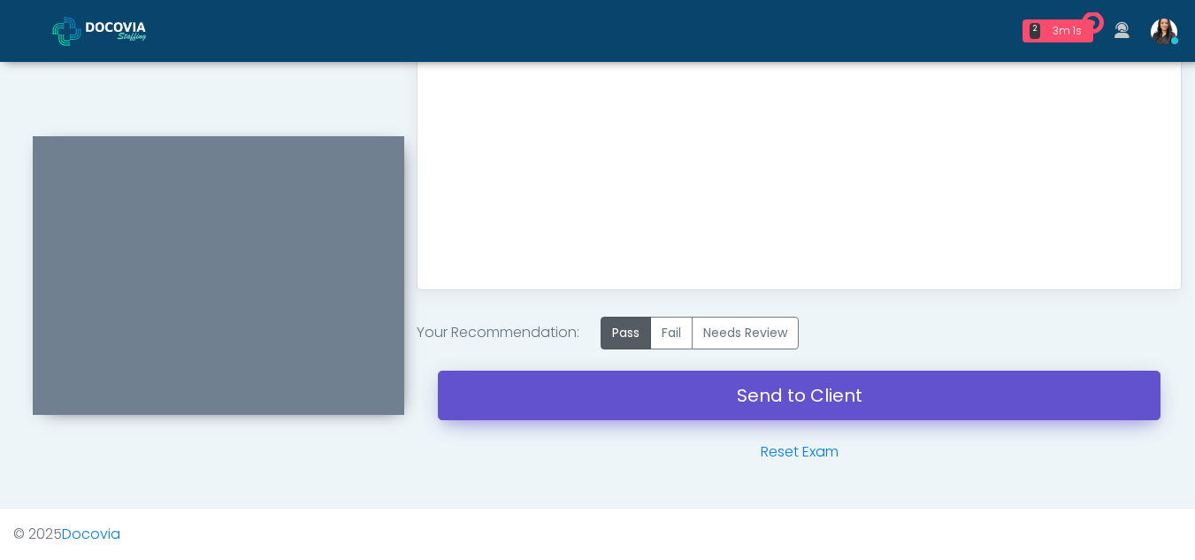
click at [782, 403] on link "Send to Client" at bounding box center [799, 396] width 723 height 50
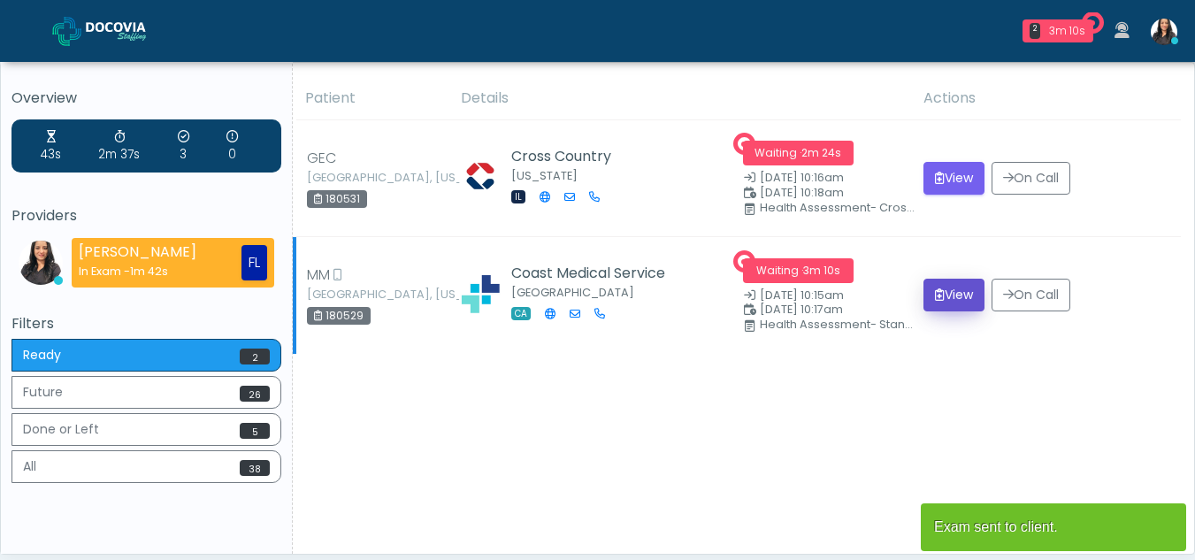
click at [960, 292] on button "View" at bounding box center [954, 295] width 61 height 33
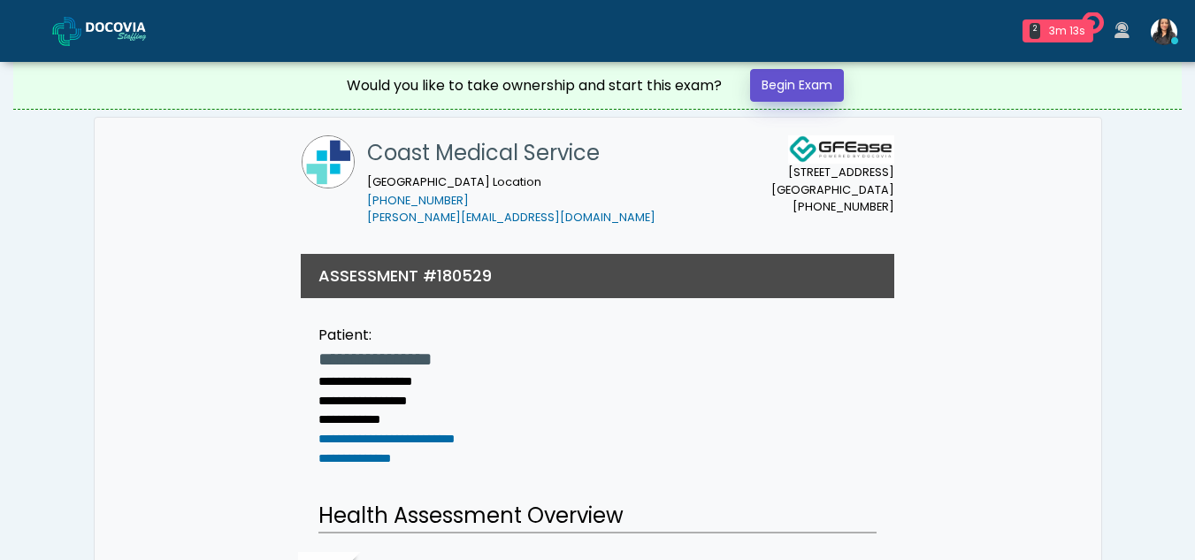
click at [795, 75] on link "Begin Exam" at bounding box center [797, 85] width 94 height 33
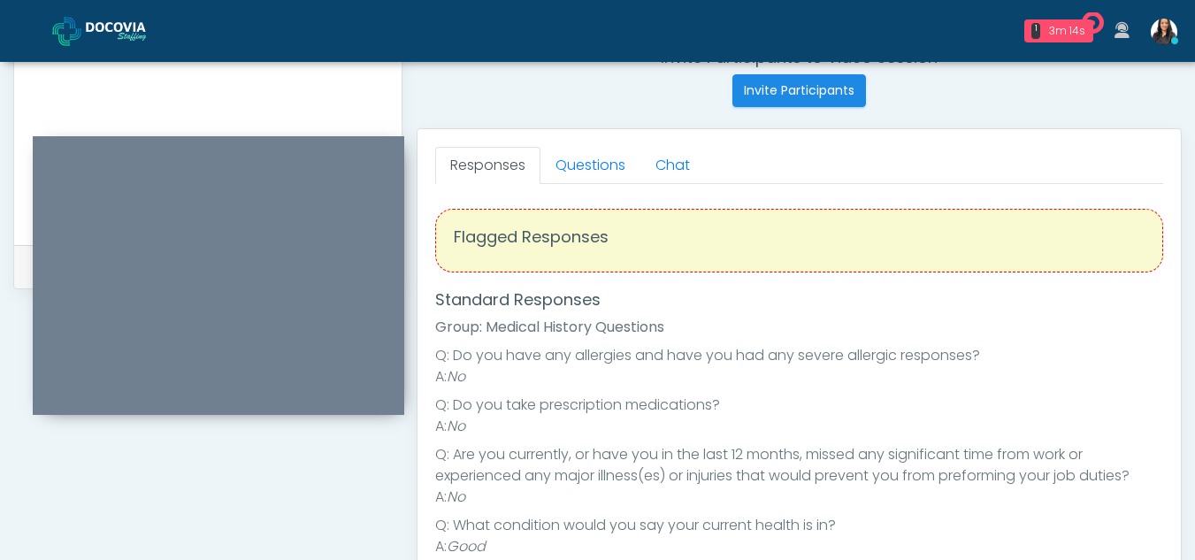
scroll to position [698, 0]
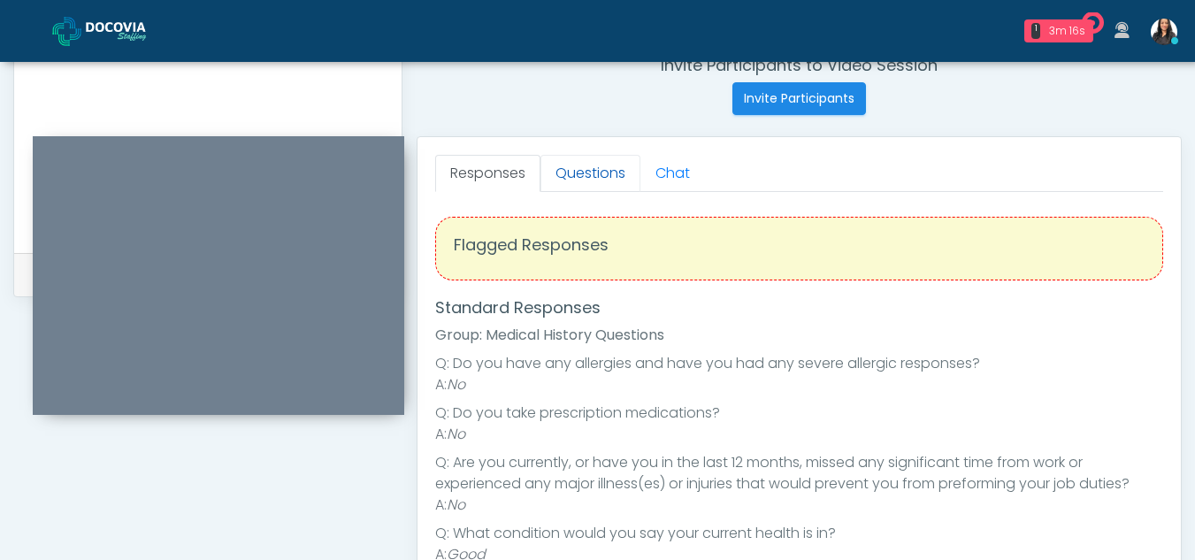
click at [584, 175] on link "Questions" at bounding box center [591, 173] width 100 height 37
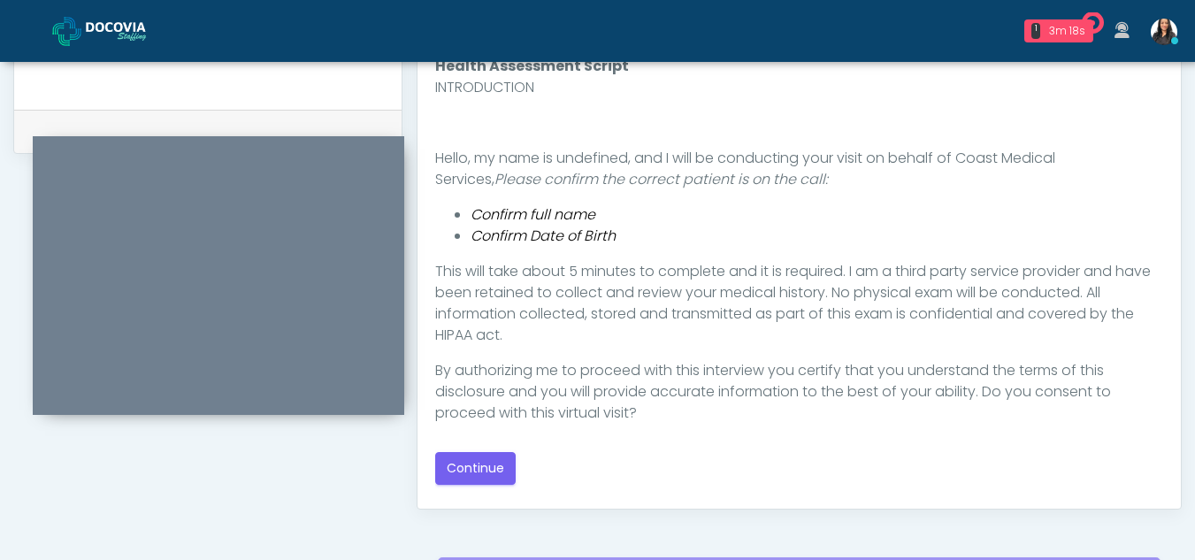
scroll to position [881, 0]
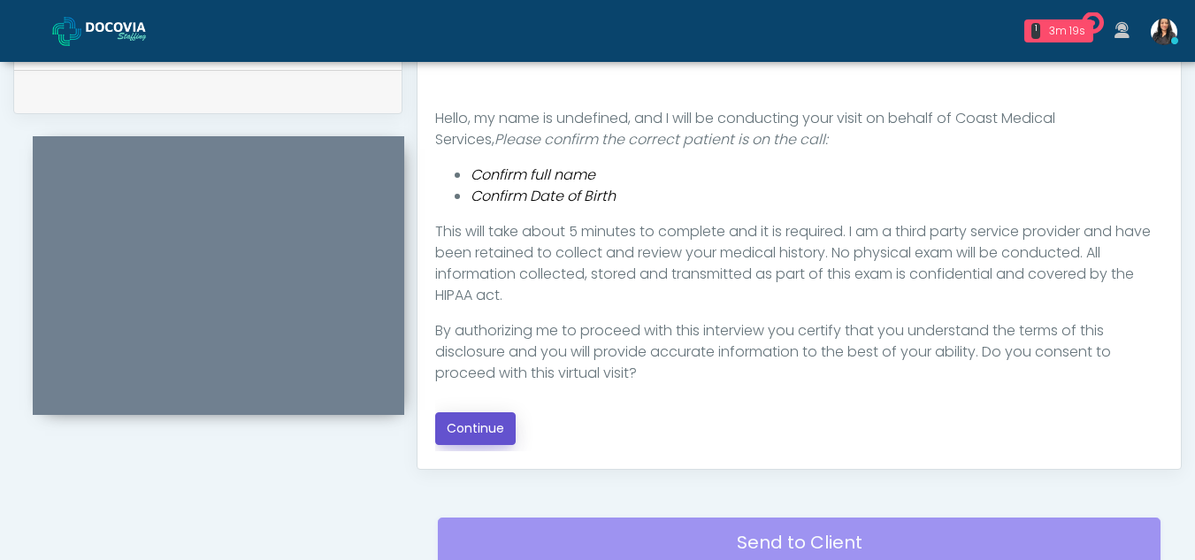
click at [470, 427] on button "Continue" at bounding box center [475, 428] width 81 height 33
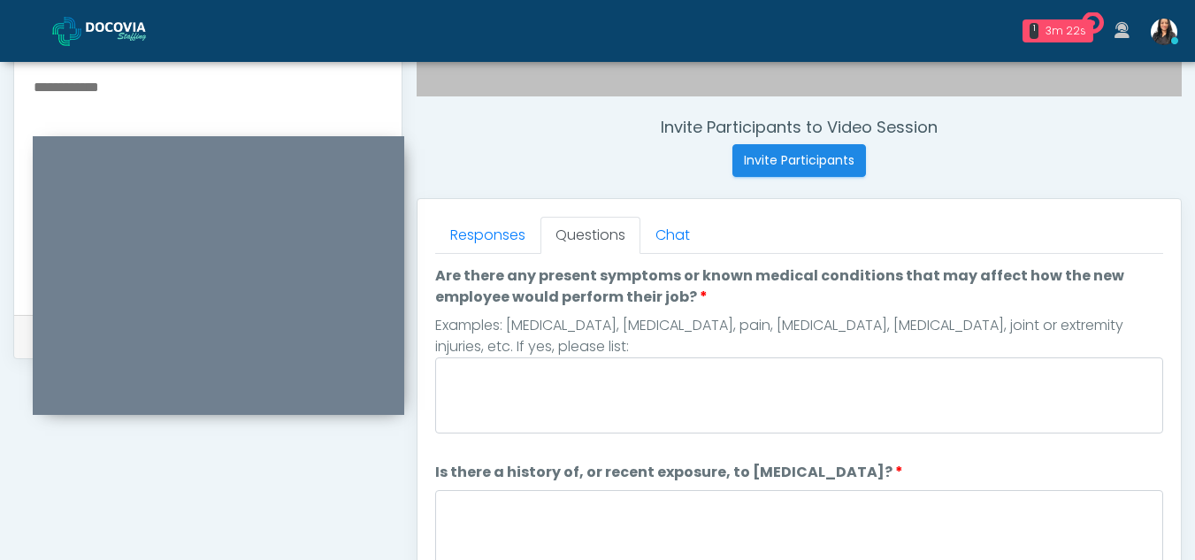
scroll to position [612, 0]
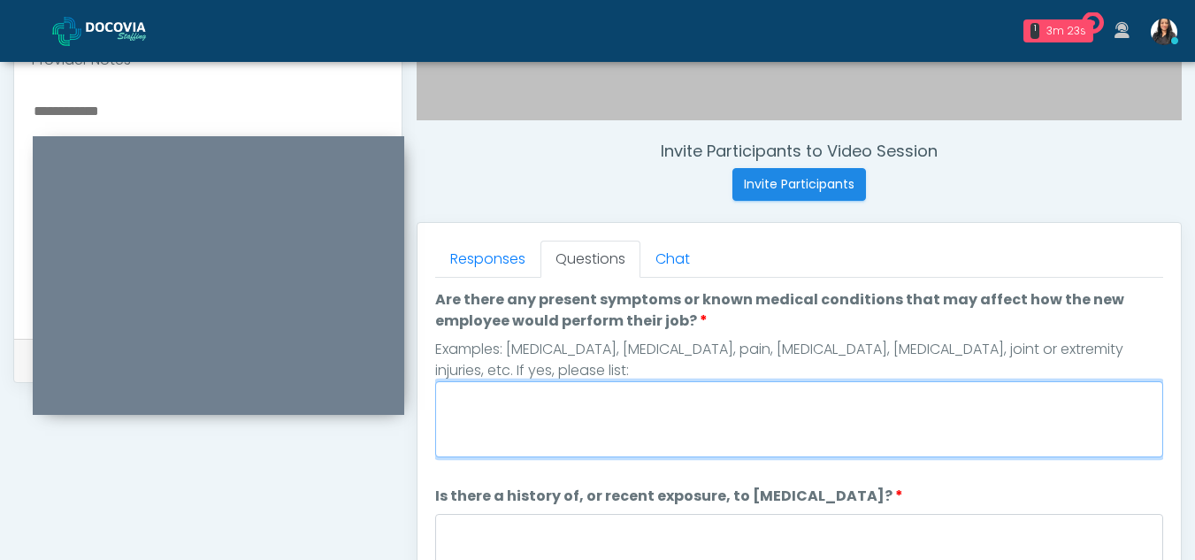
click at [521, 426] on textarea "Are there any present symptoms or known medical conditions that may affect how …" at bounding box center [799, 419] width 728 height 76
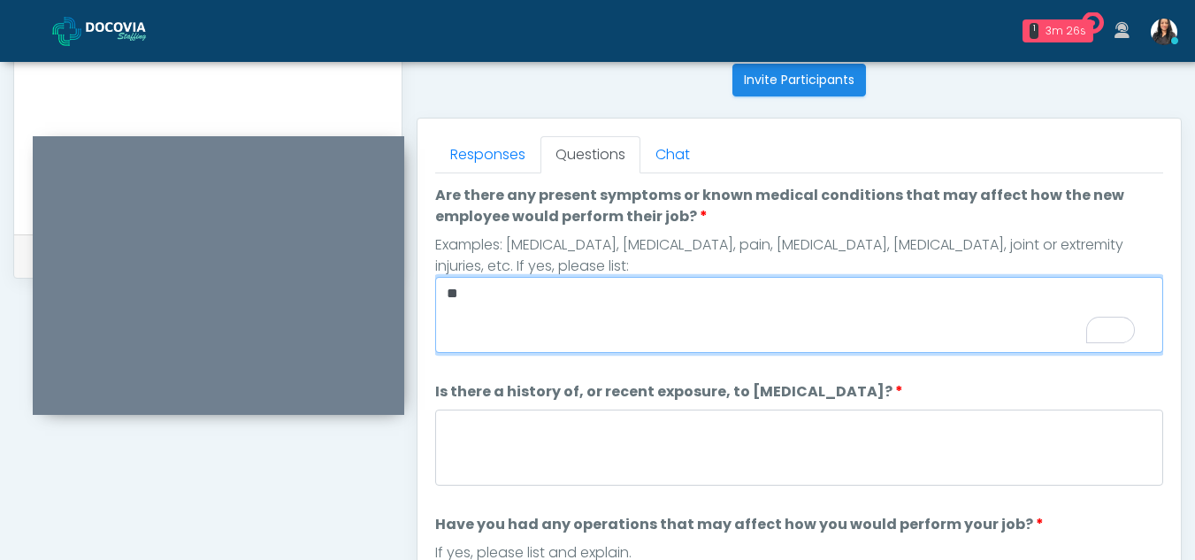
scroll to position [767, 0]
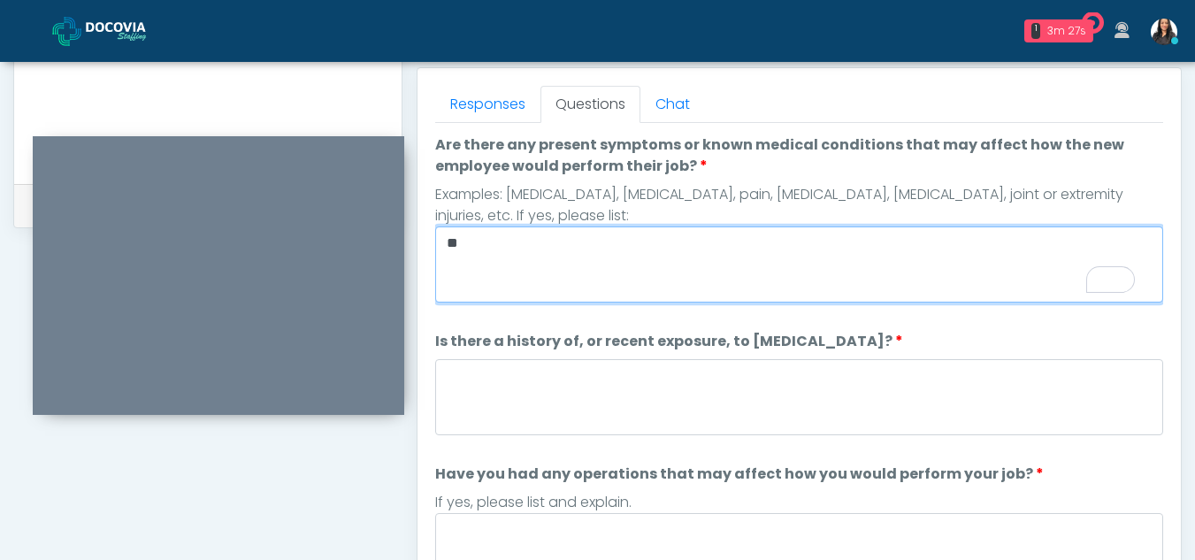
type textarea "**"
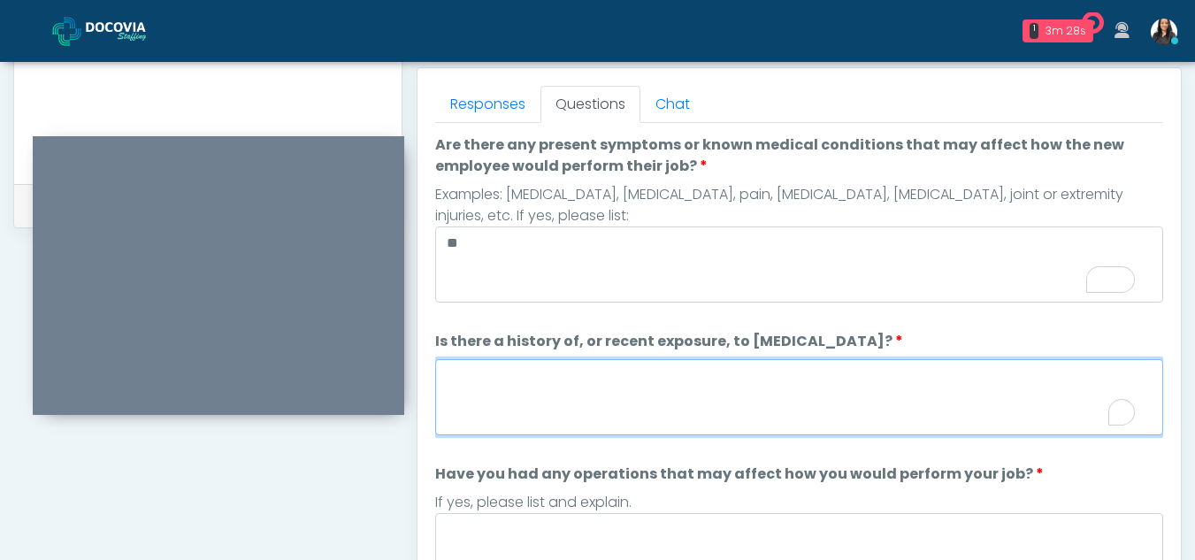
click at [483, 423] on textarea "Is there a history of, or recent exposure, to infectious diseases?" at bounding box center [799, 397] width 728 height 76
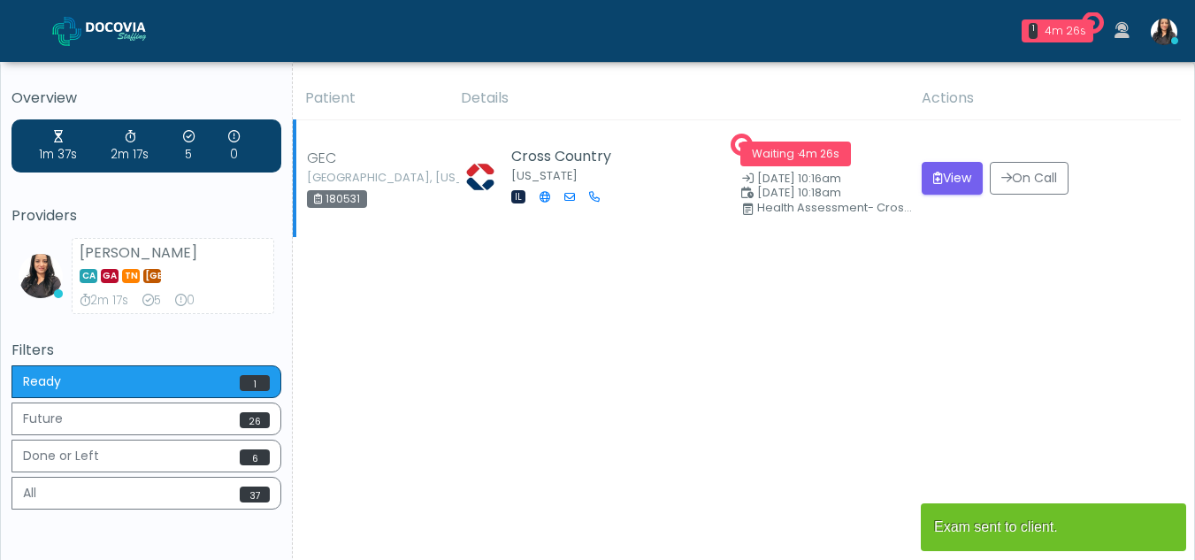
click at [960, 159] on td "View On Call" at bounding box center [1046, 178] width 270 height 117
click at [948, 176] on button "View" at bounding box center [952, 178] width 61 height 33
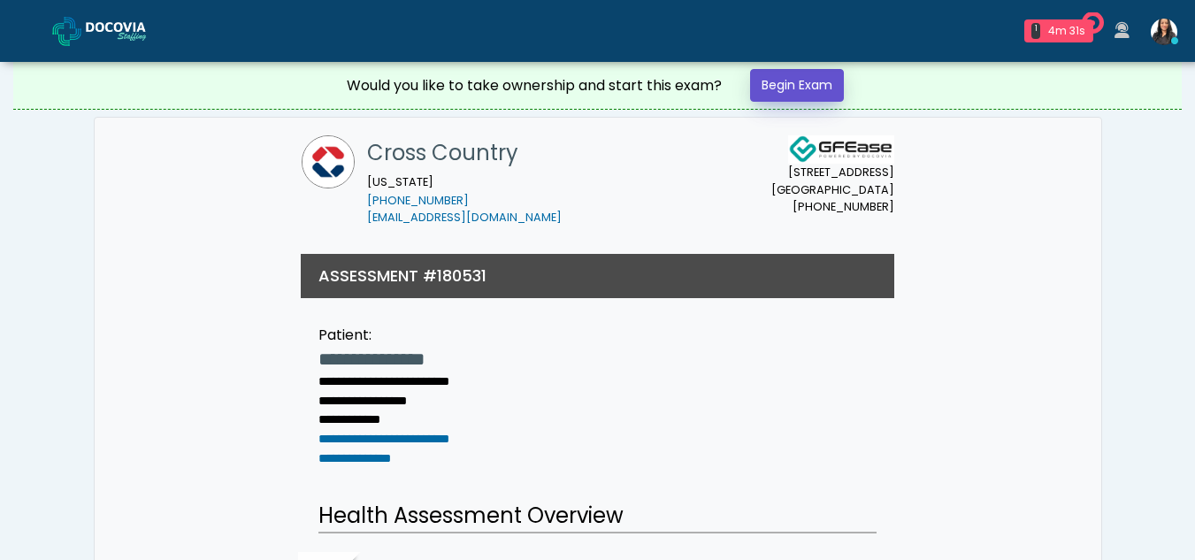
click at [772, 88] on link "Begin Exam" at bounding box center [797, 85] width 94 height 33
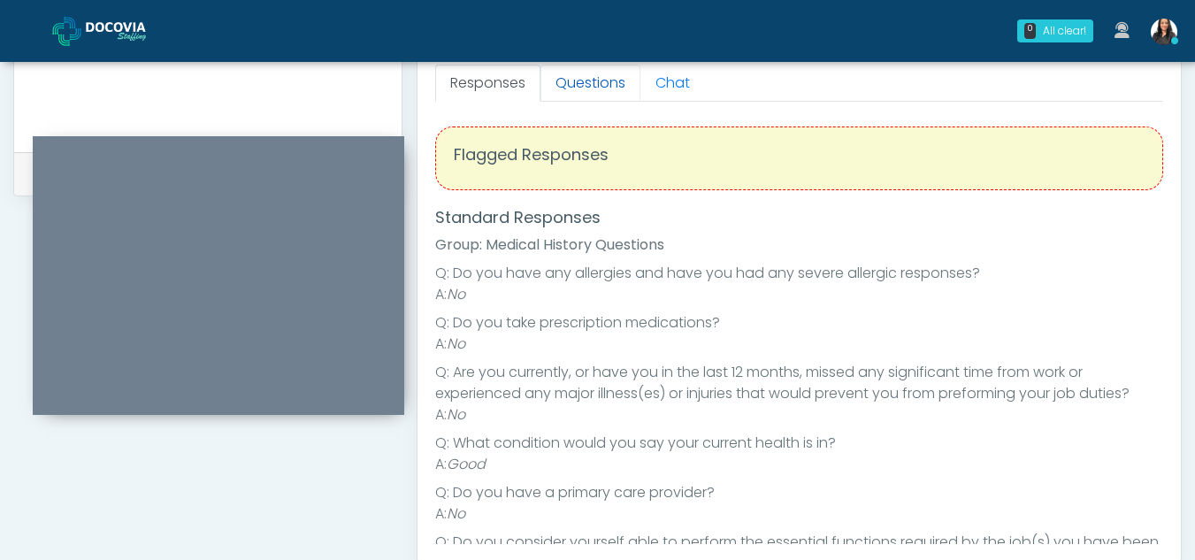
click at [590, 83] on link "Questions" at bounding box center [591, 83] width 100 height 37
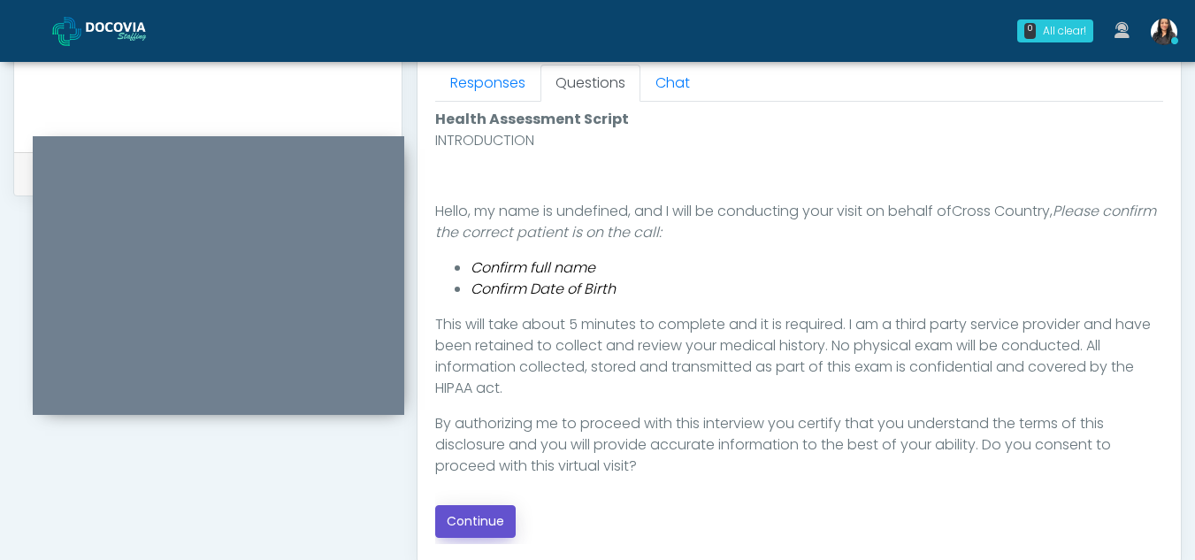
click at [476, 515] on button "Continue" at bounding box center [475, 521] width 81 height 33
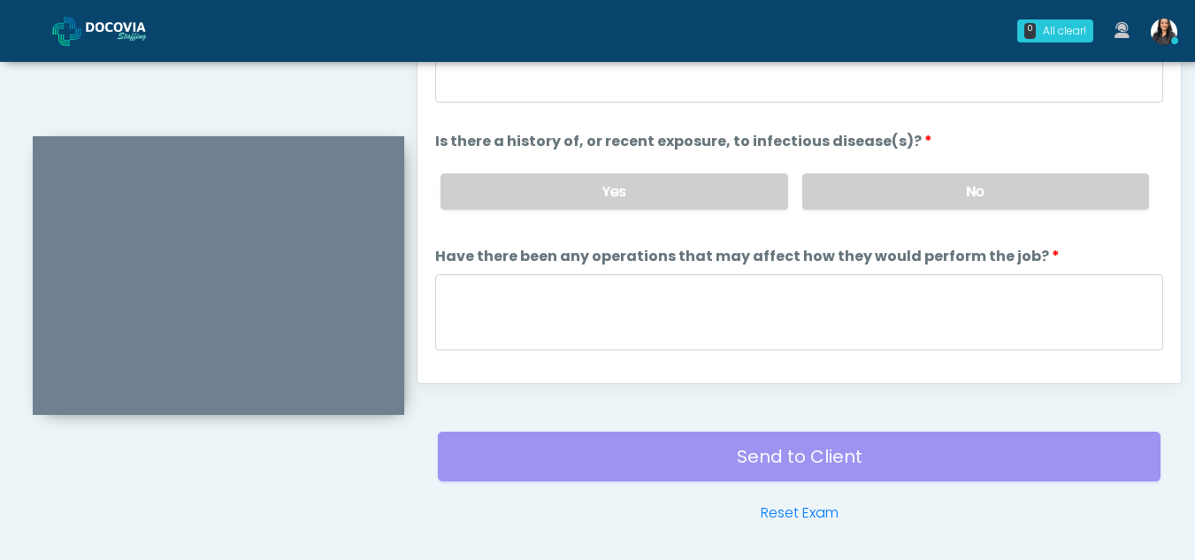
scroll to position [741, 0]
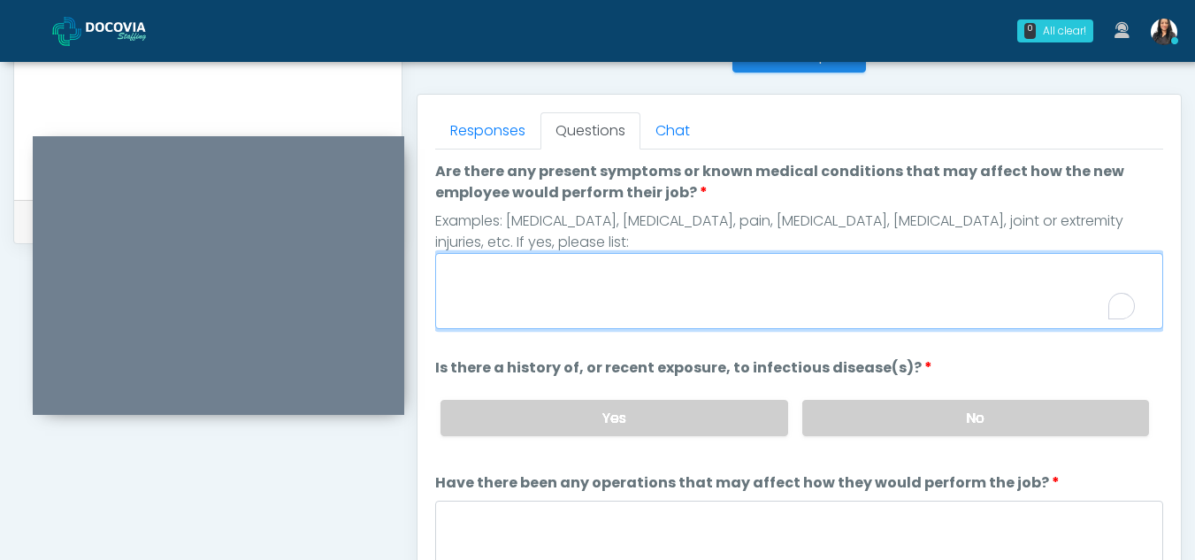
click at [503, 297] on textarea "Are there any present symptoms or known medical conditions that may affect how …" at bounding box center [799, 291] width 728 height 76
type textarea "**"
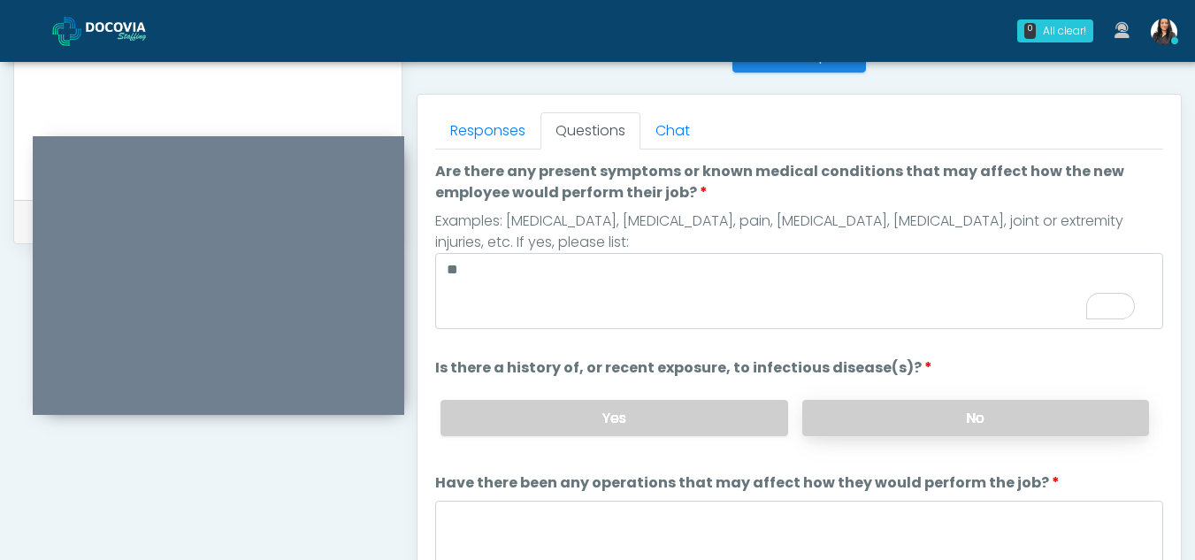
click at [907, 400] on label "No" at bounding box center [975, 418] width 347 height 36
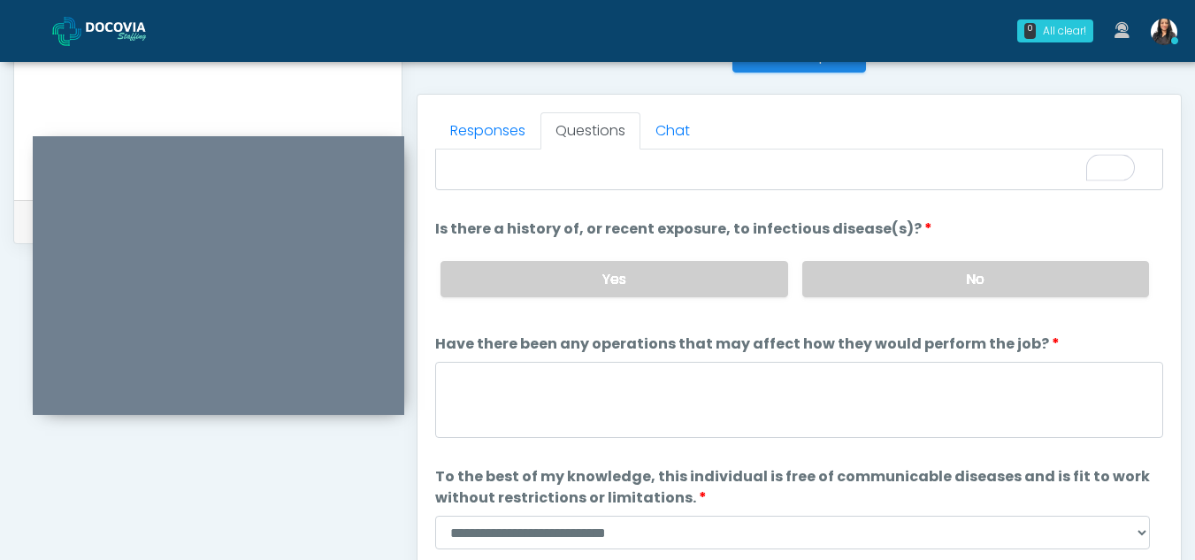
scroll to position [151, 0]
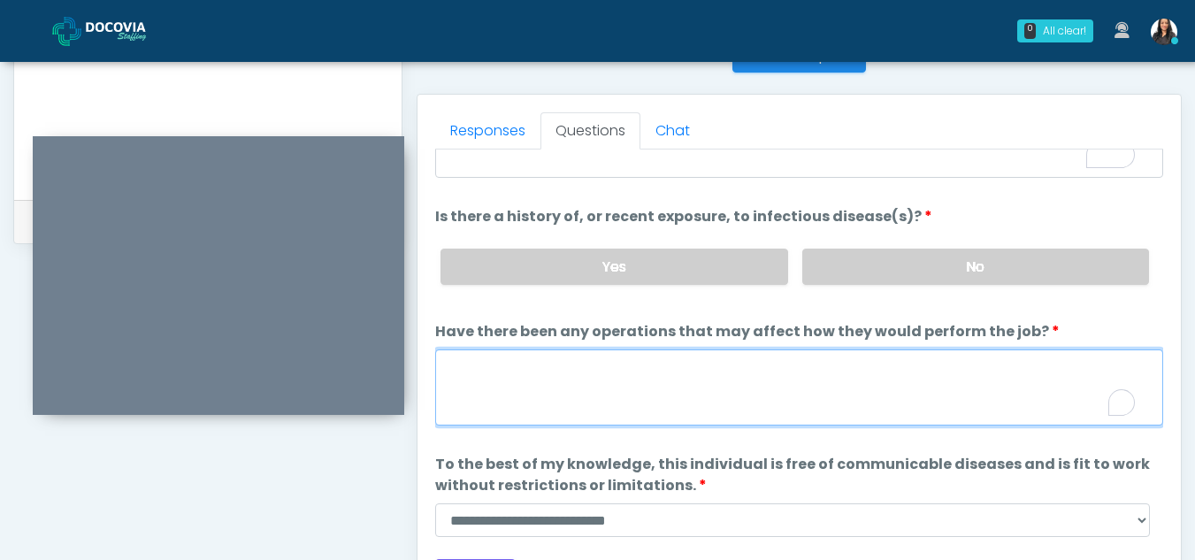
click at [522, 392] on textarea "Have there been any operations that may affect how they would perform the job?" at bounding box center [799, 387] width 728 height 76
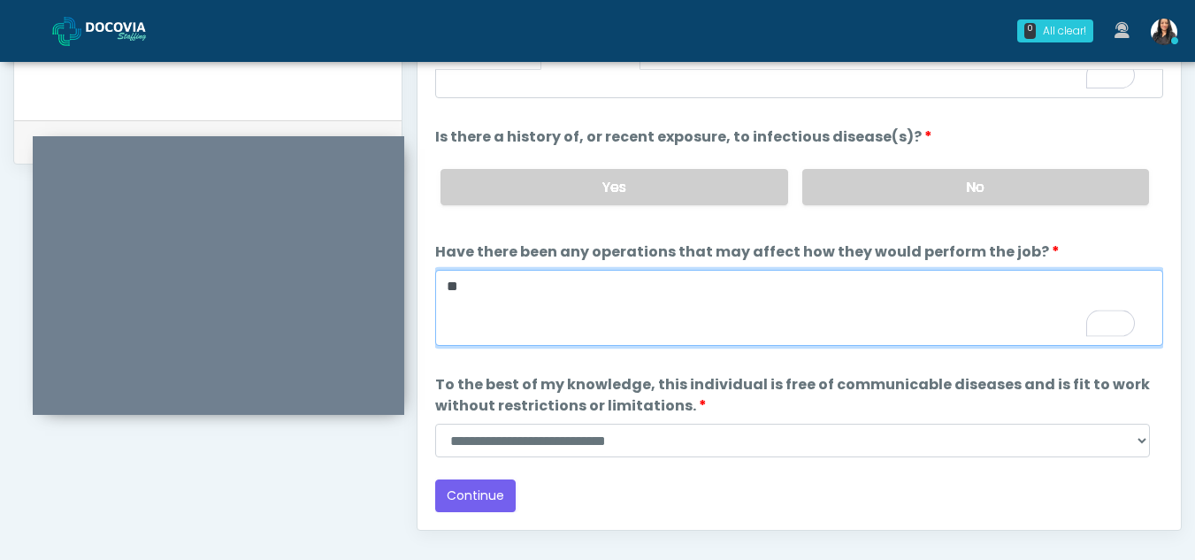
scroll to position [865, 0]
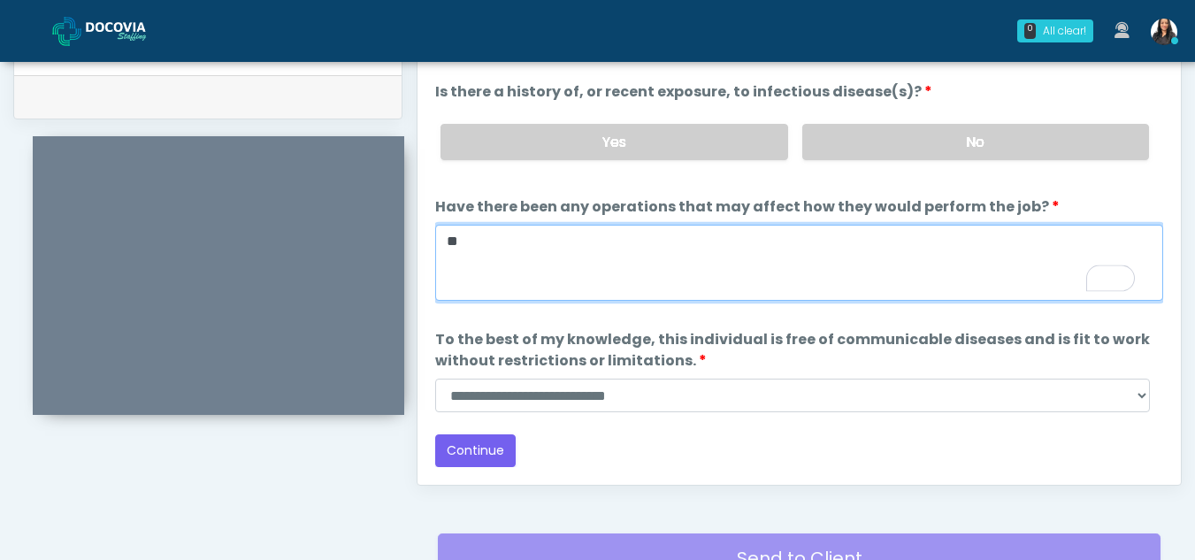
type textarea "**"
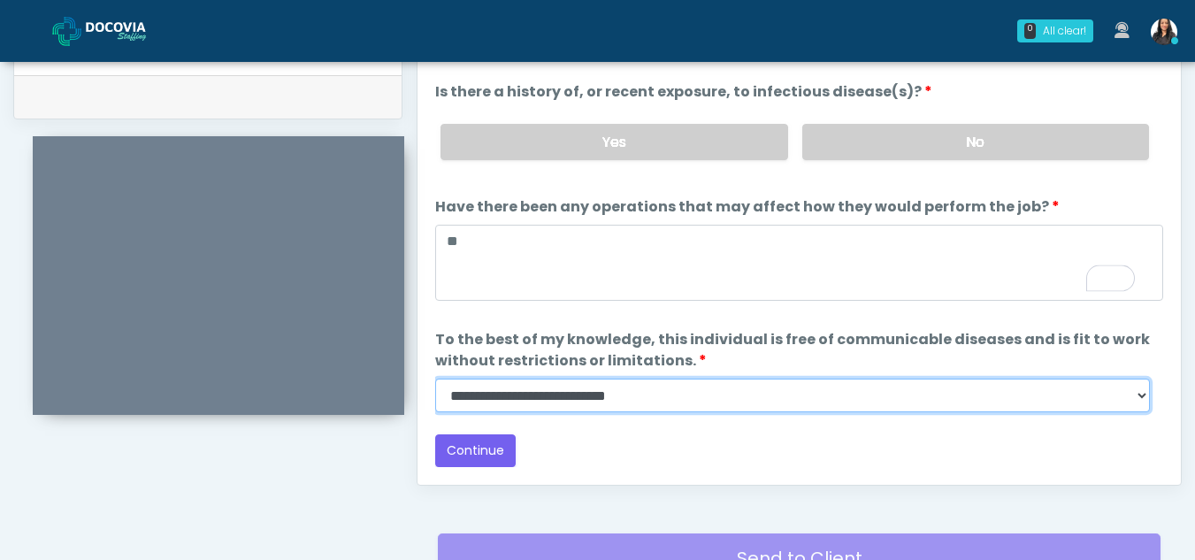
click at [1140, 400] on select "**********" at bounding box center [792, 396] width 715 height 34
select select "******"
click at [435, 379] on select "**********" at bounding box center [792, 396] width 715 height 34
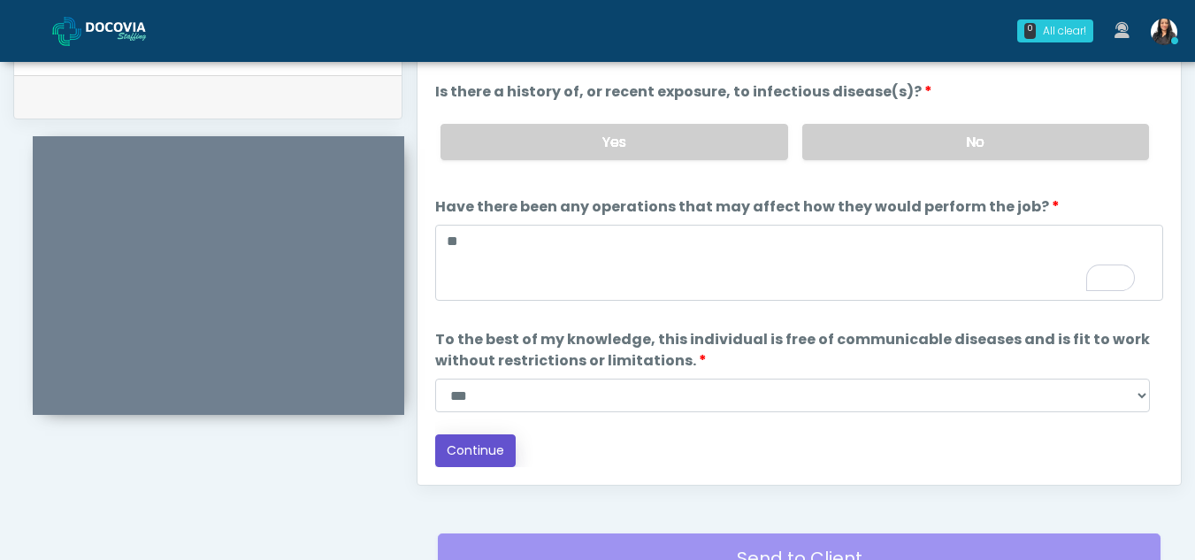
click at [475, 444] on button "Continue" at bounding box center [475, 450] width 81 height 33
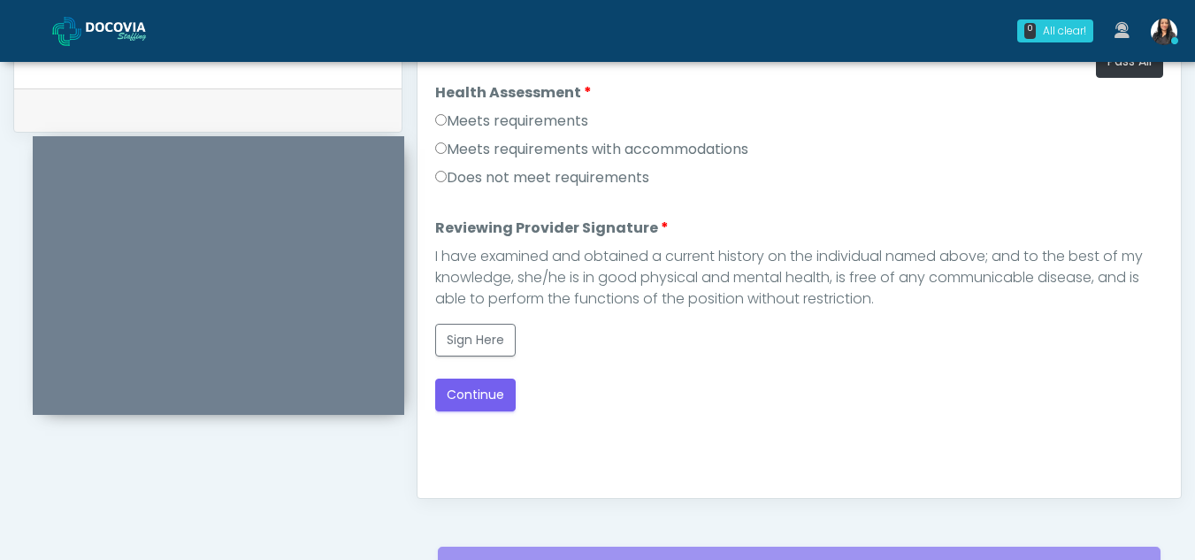
scroll to position [826, 0]
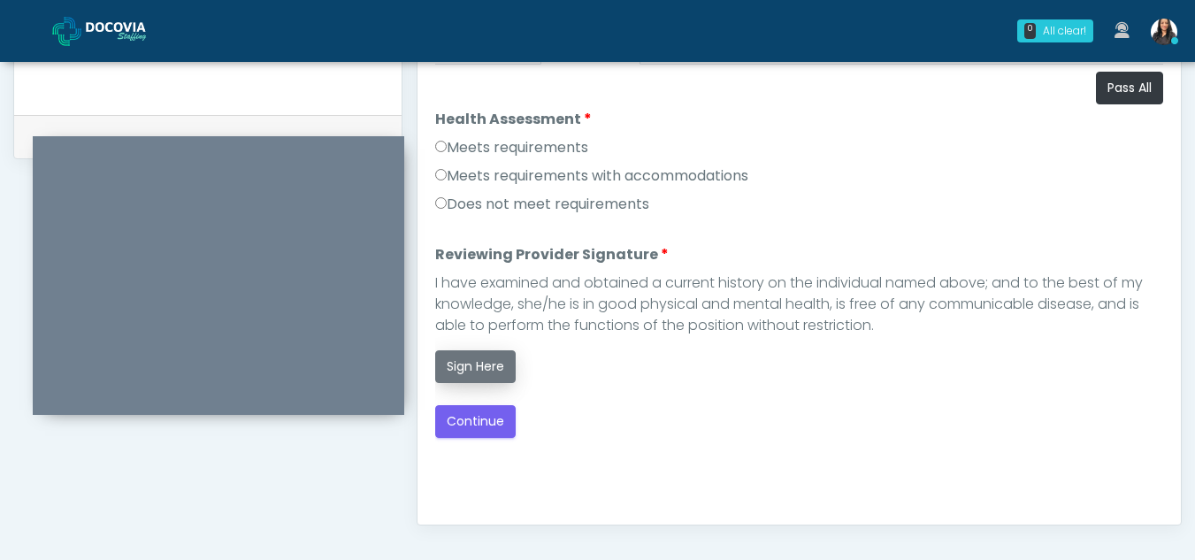
click at [485, 357] on button "Sign Here" at bounding box center [475, 366] width 81 height 33
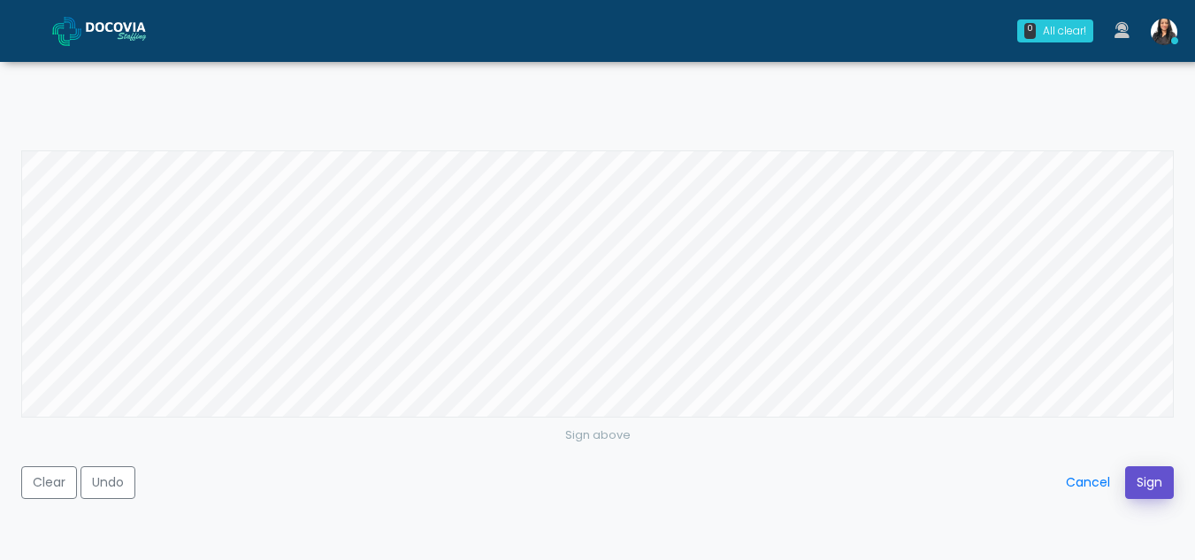
click at [1170, 472] on button "Sign" at bounding box center [1149, 482] width 49 height 33
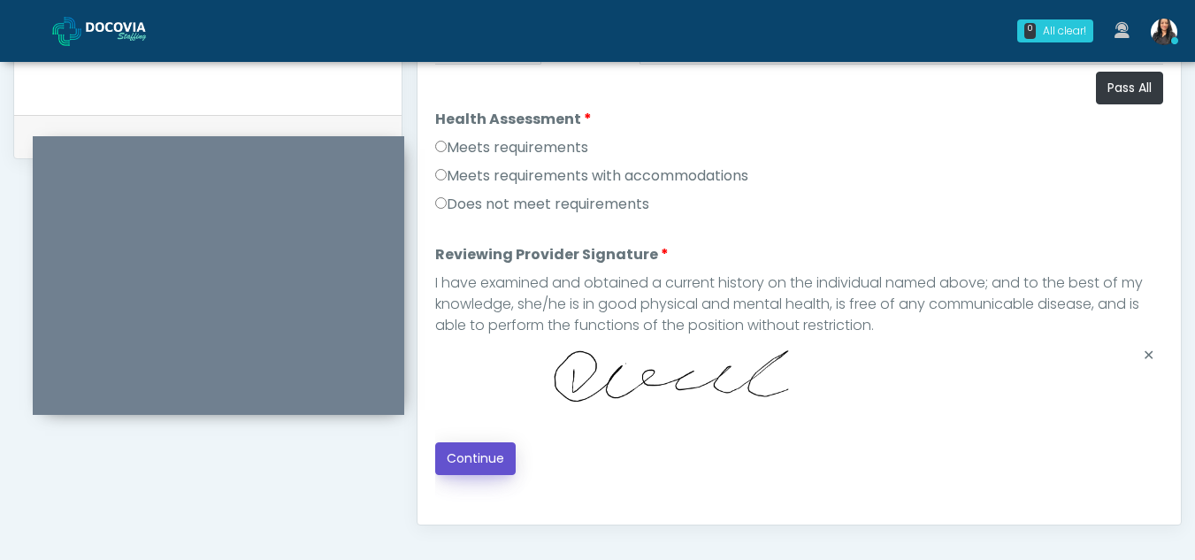
click at [498, 449] on button "Continue" at bounding box center [475, 458] width 81 height 33
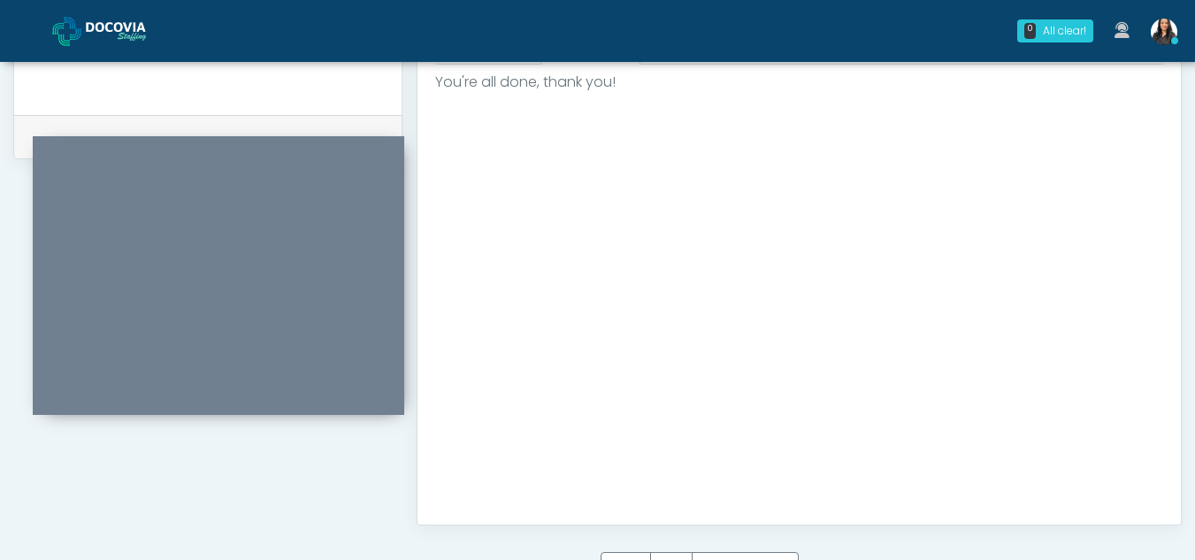
scroll to position [1061, 0]
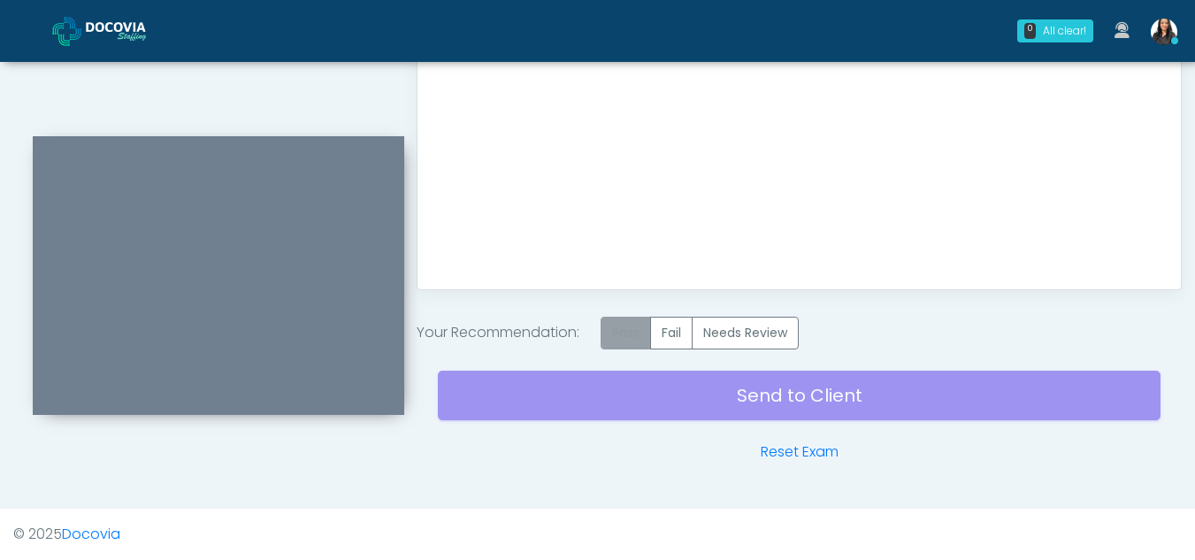
click at [623, 326] on label "Pass" at bounding box center [626, 333] width 50 height 33
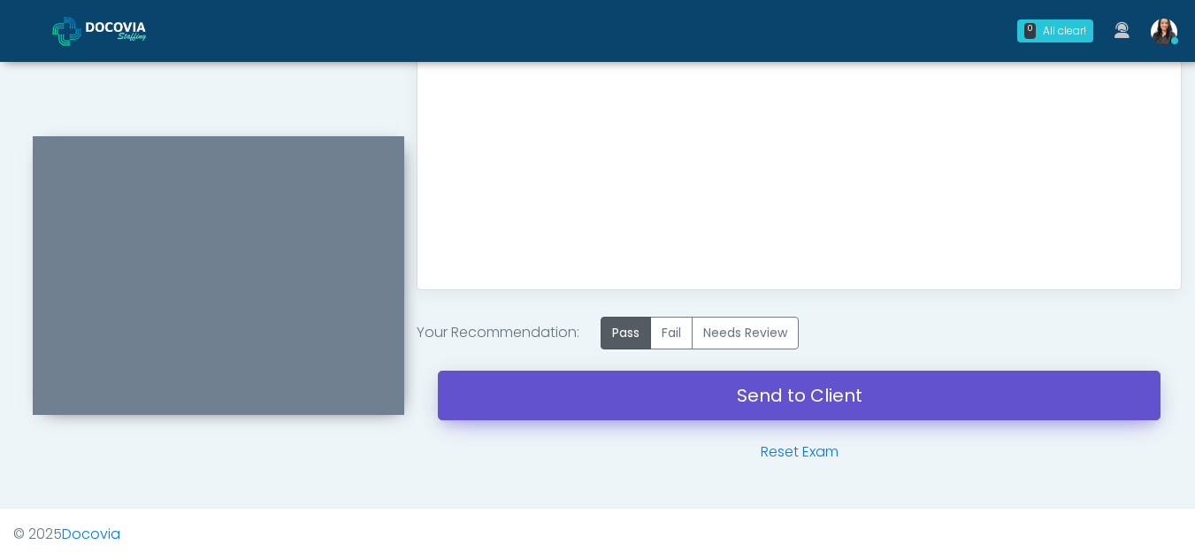
click at [781, 381] on link "Send to Client" at bounding box center [799, 396] width 723 height 50
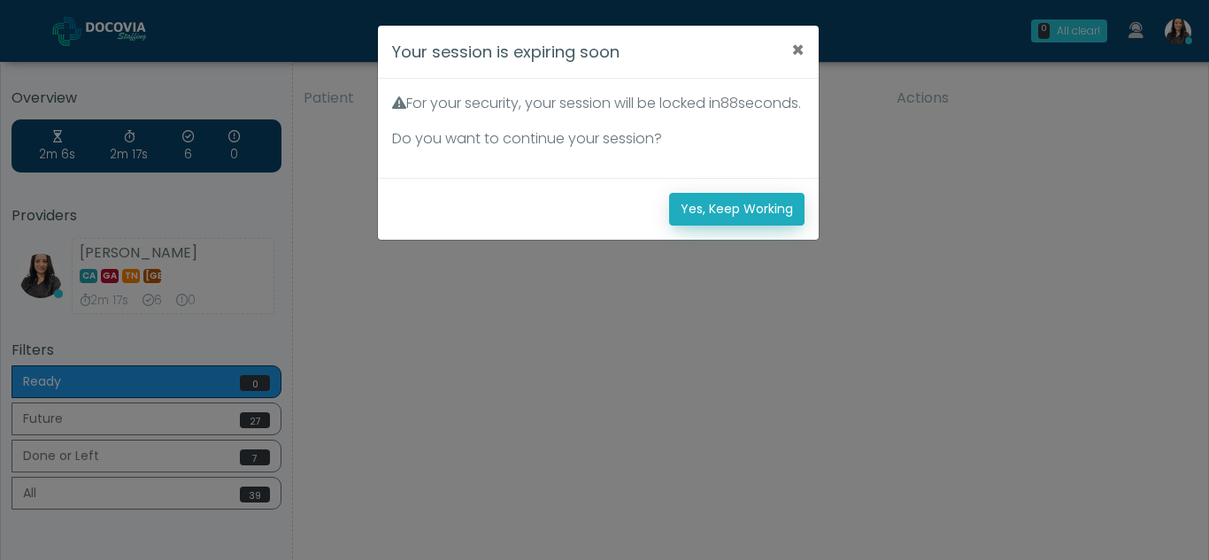
click at [723, 222] on button "Yes, Keep Working" at bounding box center [736, 209] width 135 height 33
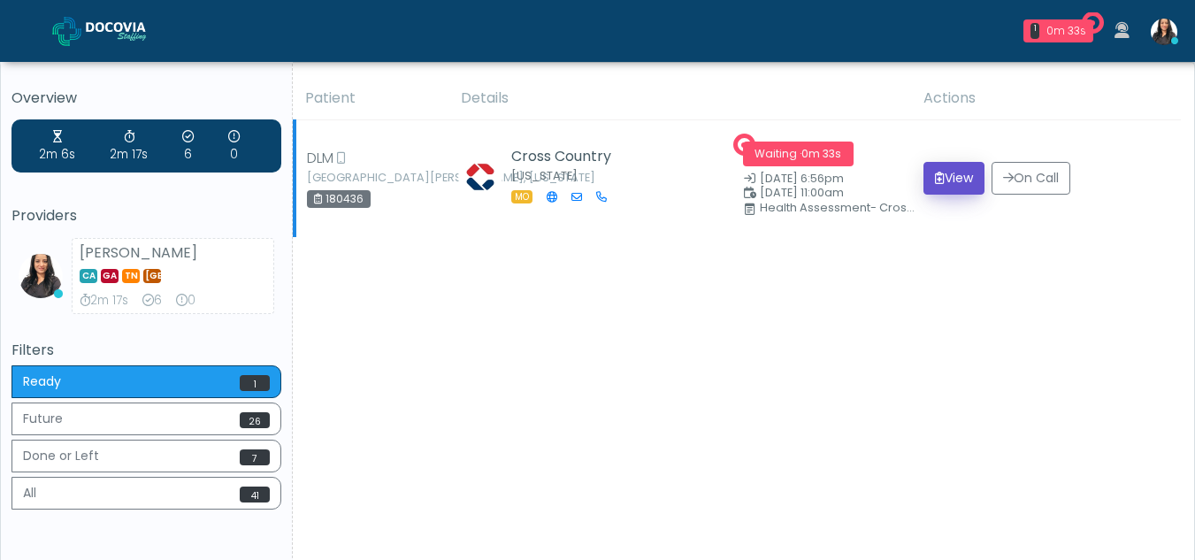
click at [952, 180] on button "View" at bounding box center [954, 178] width 61 height 33
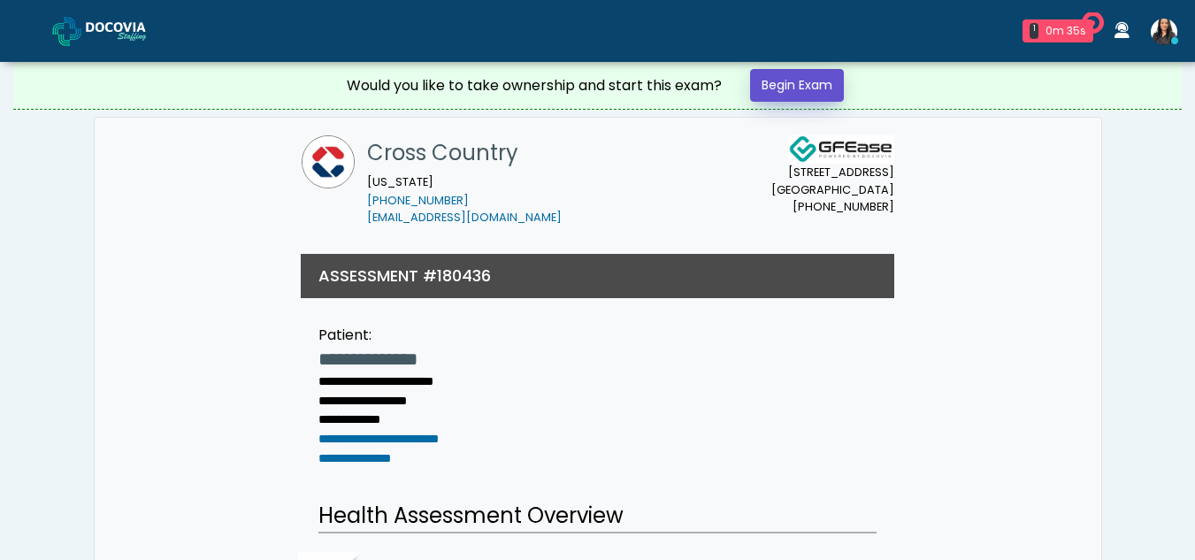
click at [818, 87] on link "Begin Exam" at bounding box center [797, 85] width 94 height 33
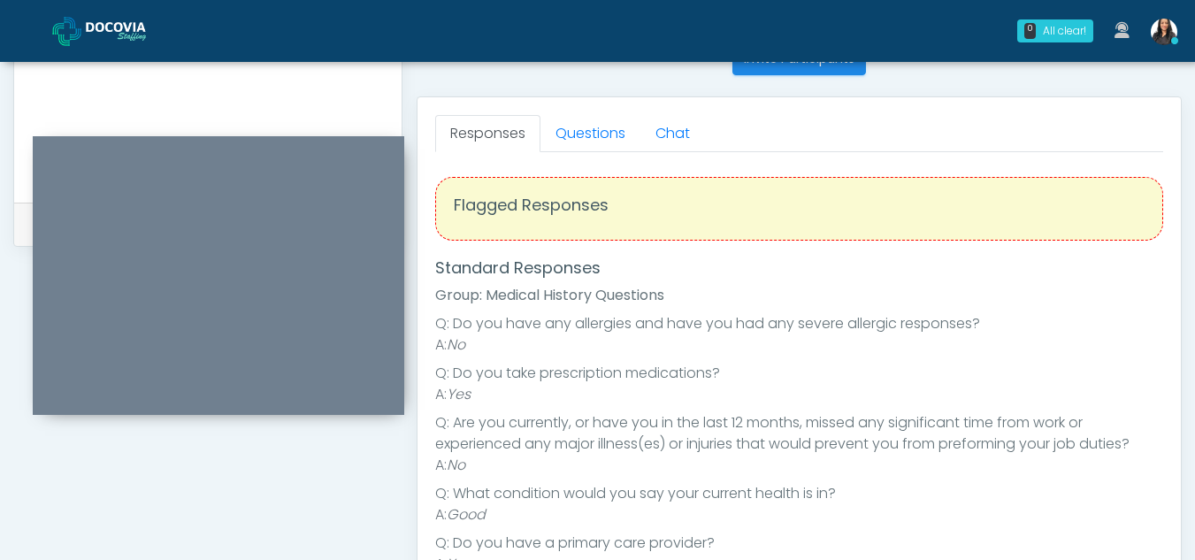
scroll to position [733, 0]
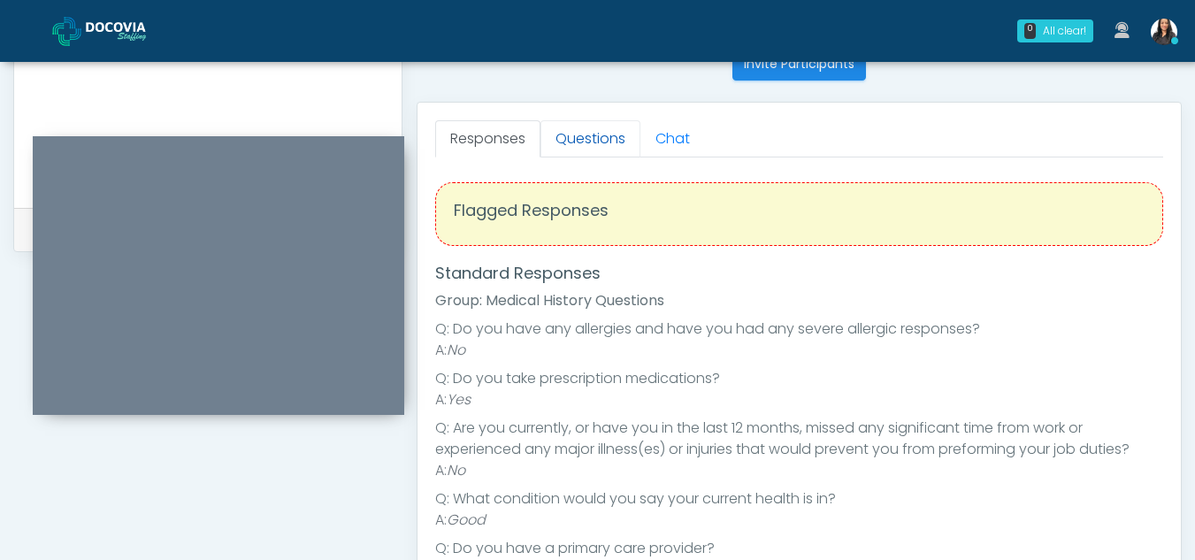
click at [603, 139] on link "Questions" at bounding box center [591, 138] width 100 height 37
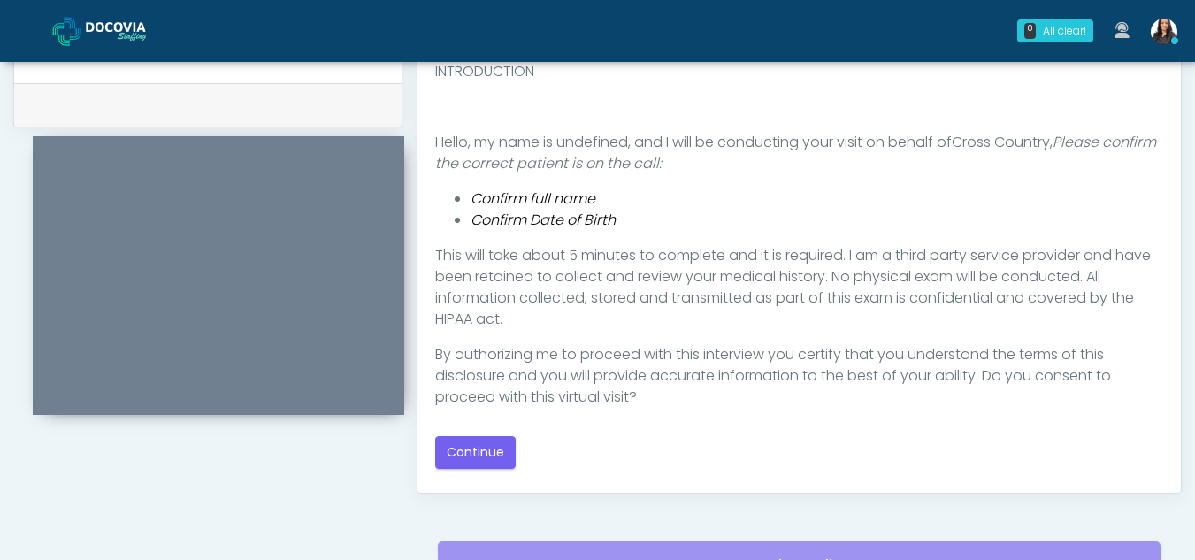
scroll to position [922, 0]
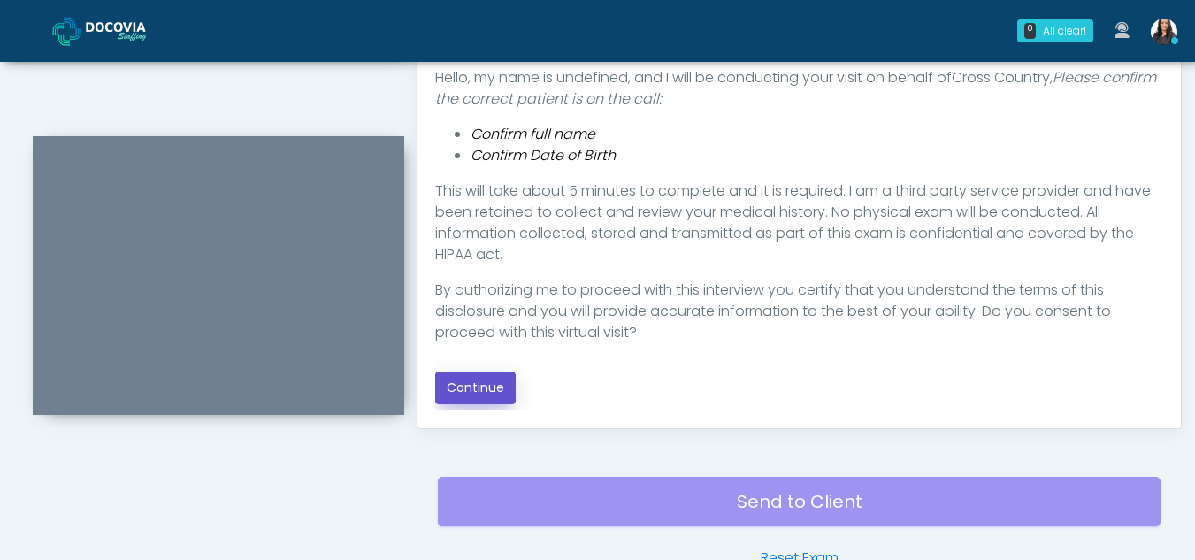
click at [475, 380] on button "Continue" at bounding box center [475, 388] width 81 height 33
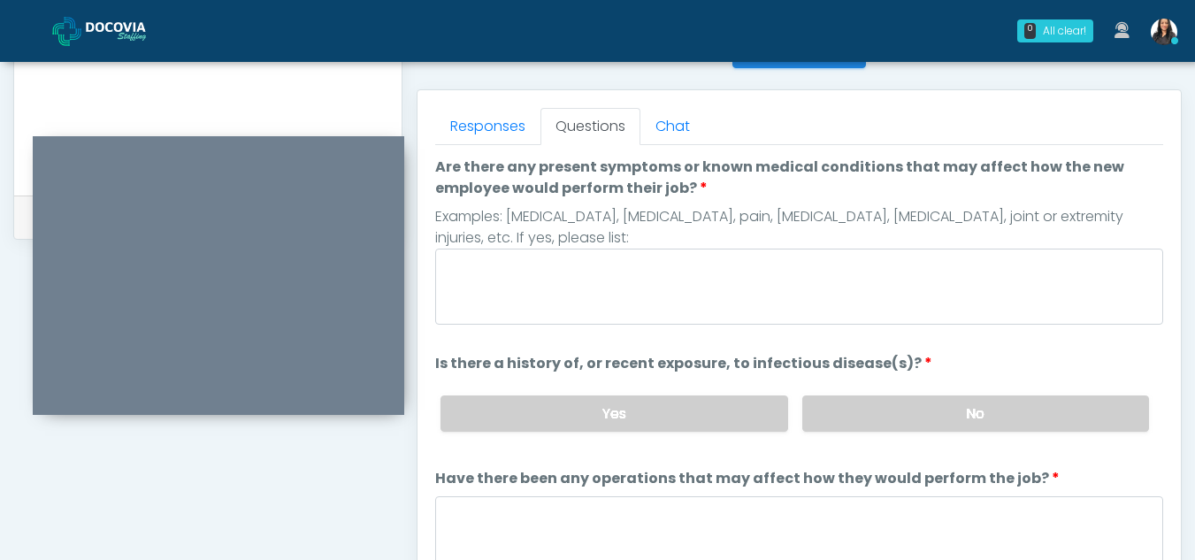
scroll to position [729, 0]
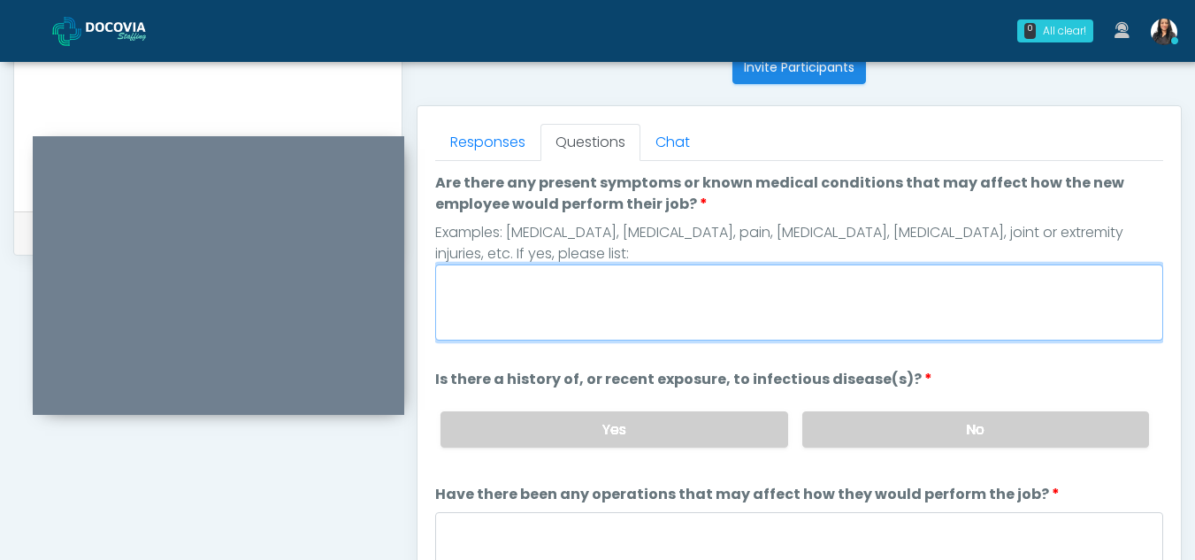
click at [572, 292] on textarea "Are there any present symptoms or known medical conditions that may affect how …" at bounding box center [799, 303] width 728 height 76
type textarea "**"
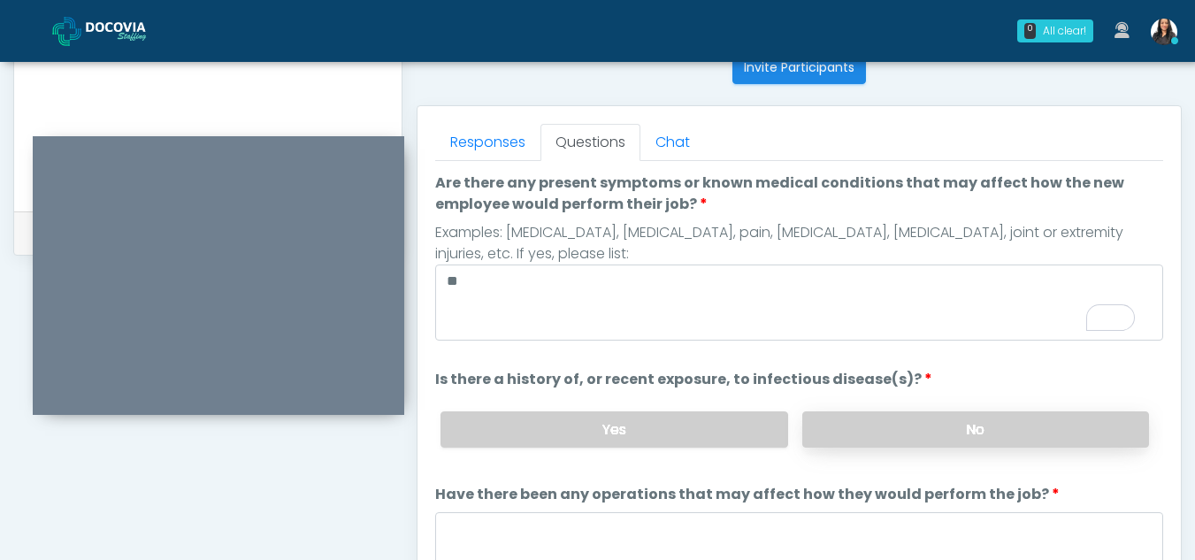
click at [952, 423] on label "No" at bounding box center [975, 429] width 347 height 36
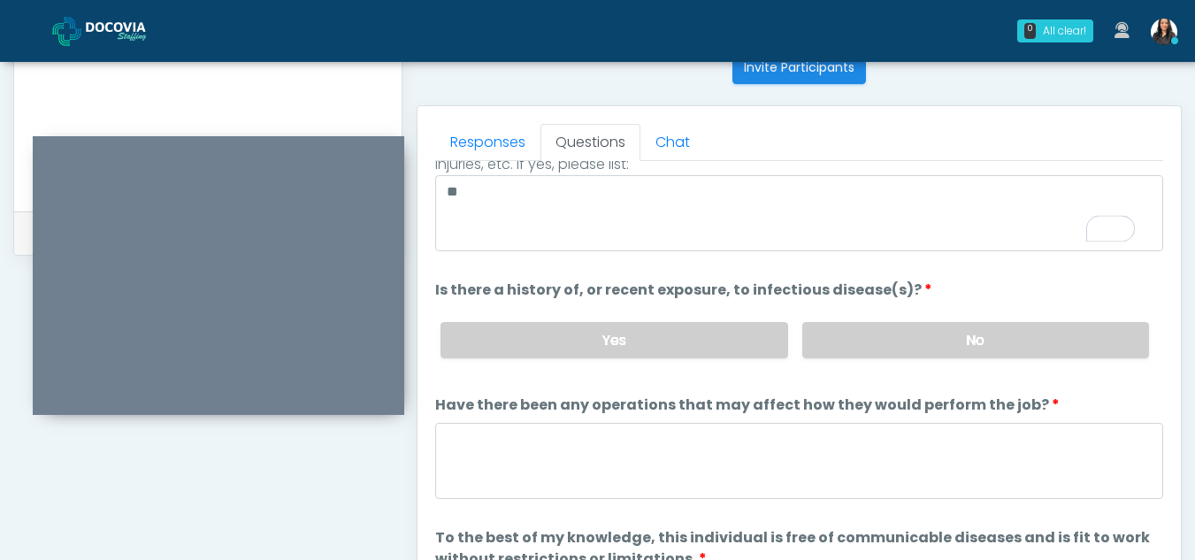
scroll to position [151, 0]
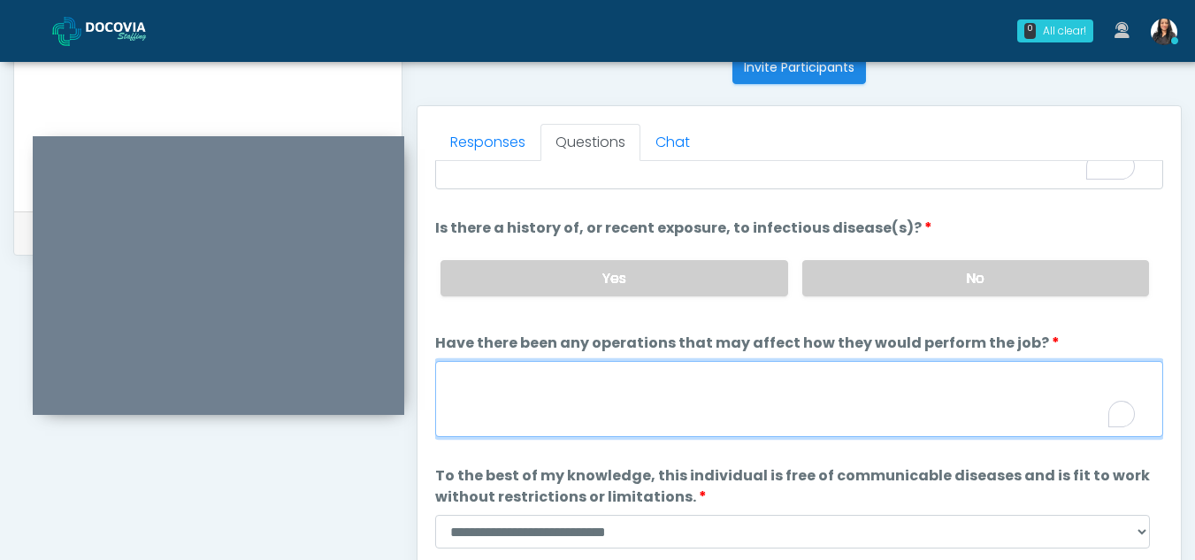
click at [487, 385] on textarea "Have there been any operations that may affect how they would perform the job?" at bounding box center [799, 399] width 728 height 76
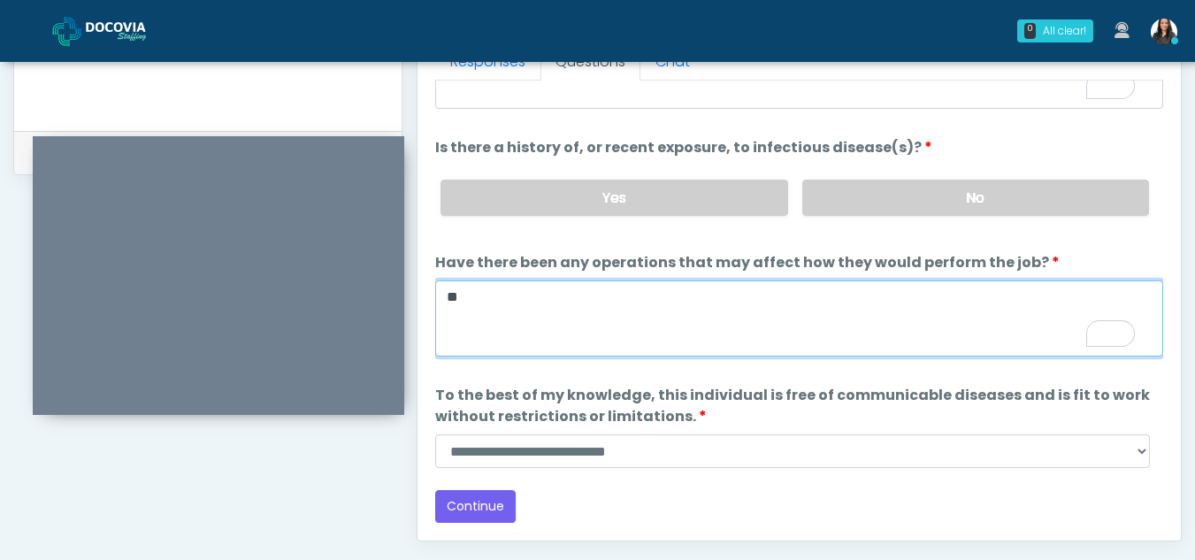
scroll to position [820, 0]
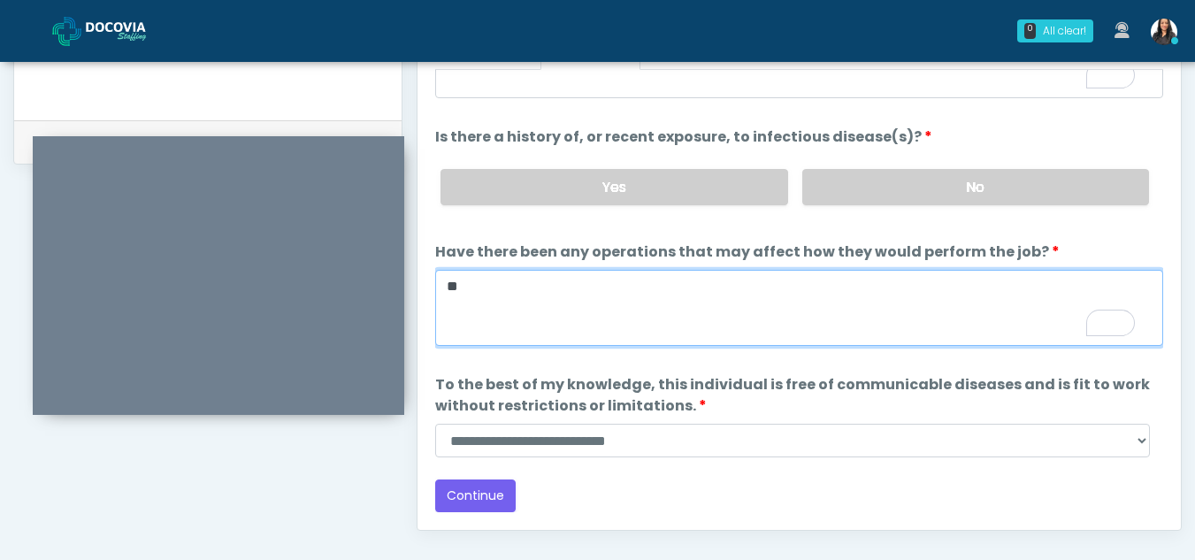
type textarea "**"
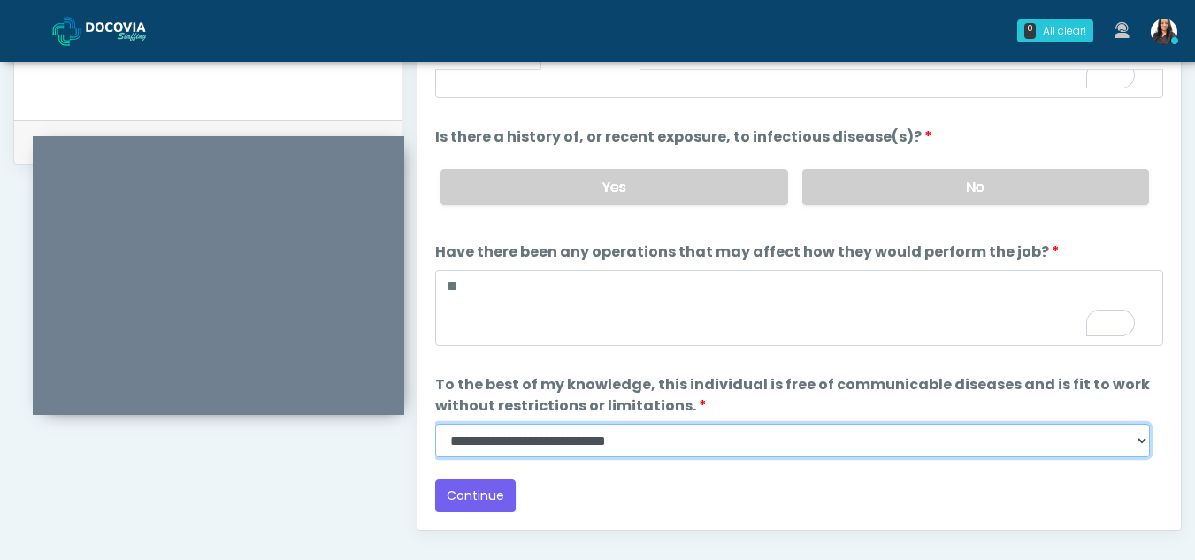
click at [1137, 439] on select "**********" at bounding box center [792, 441] width 715 height 34
select select "******"
click at [435, 424] on select "**********" at bounding box center [792, 441] width 715 height 34
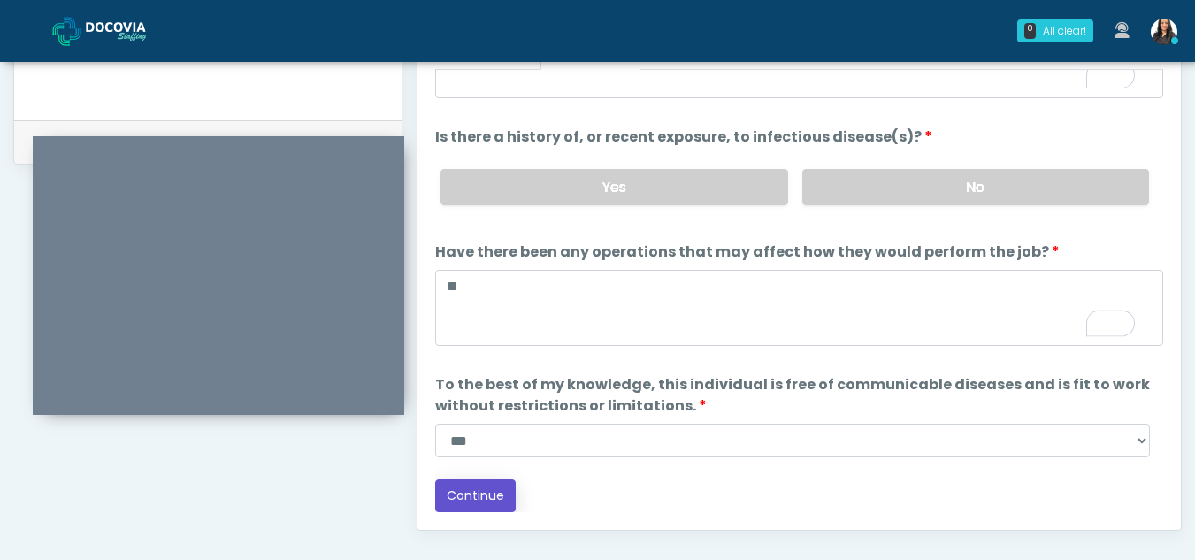
click at [480, 488] on button "Continue" at bounding box center [475, 496] width 81 height 33
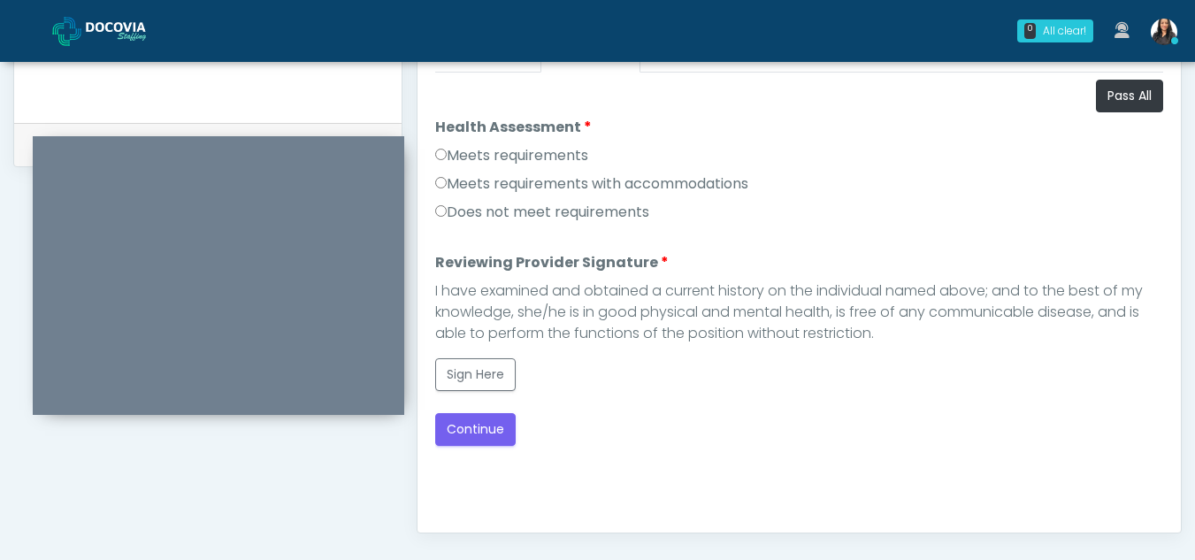
scroll to position [810, 0]
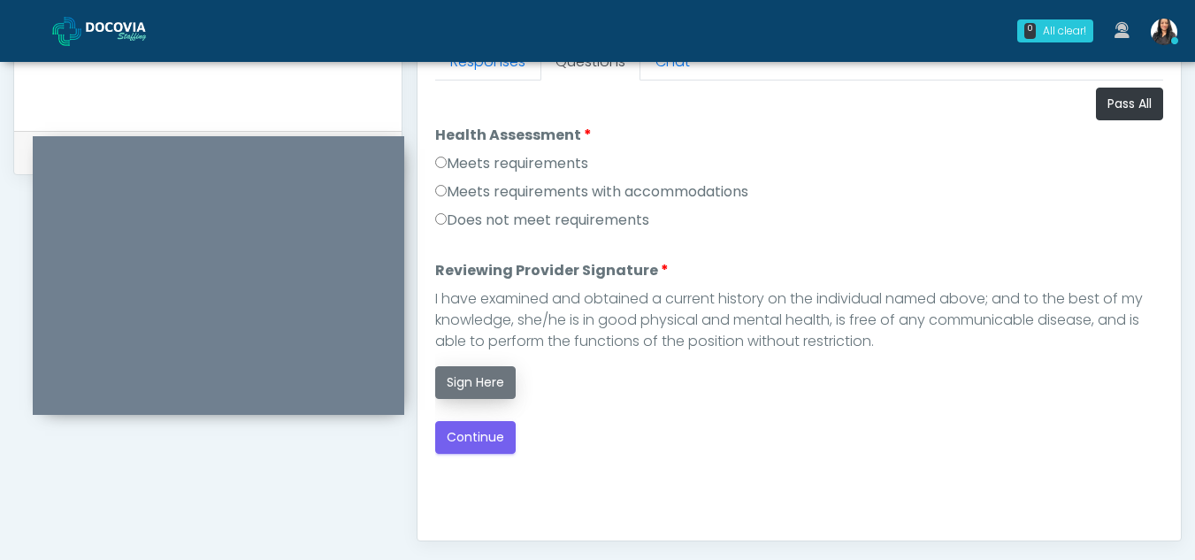
click at [480, 388] on button "Sign Here" at bounding box center [475, 382] width 81 height 33
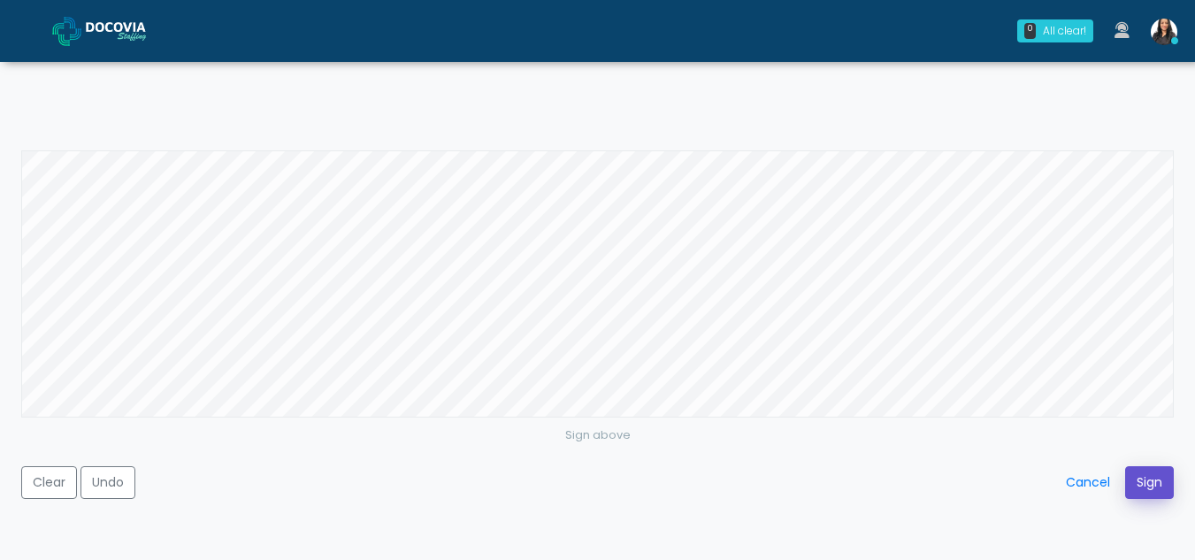
click at [1155, 484] on button "Sign" at bounding box center [1149, 482] width 49 height 33
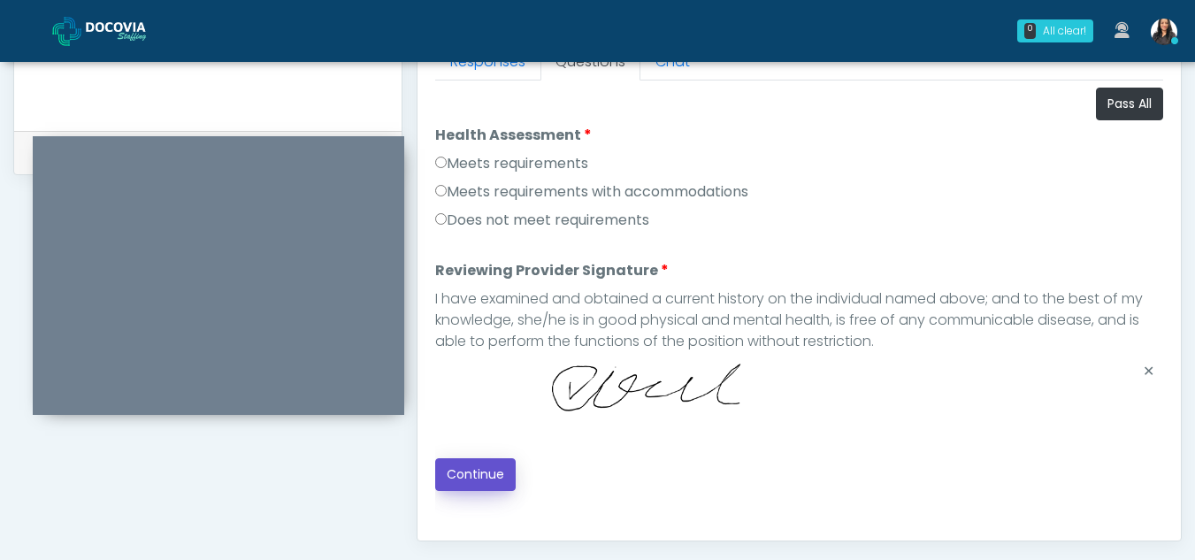
click at [501, 472] on button "Continue" at bounding box center [475, 474] width 81 height 33
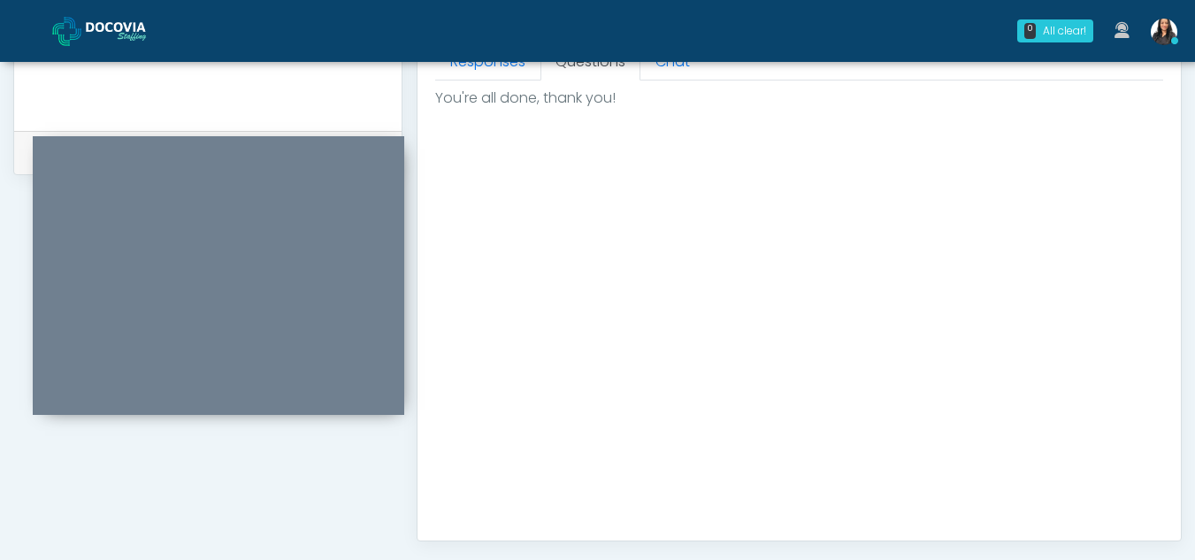
scroll to position [1061, 0]
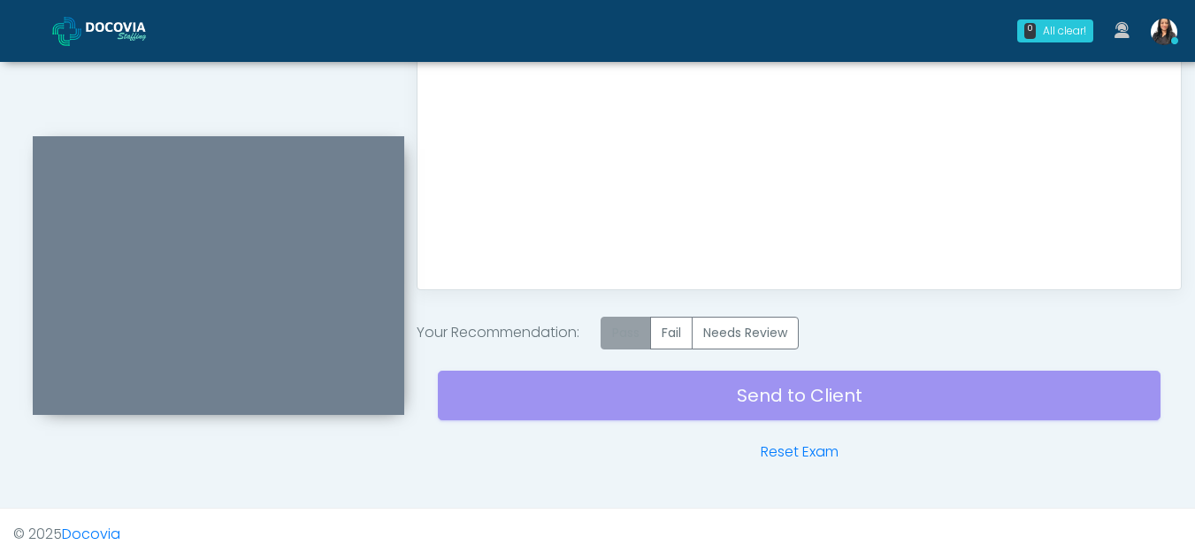
click at [635, 332] on label "Pass" at bounding box center [626, 333] width 50 height 33
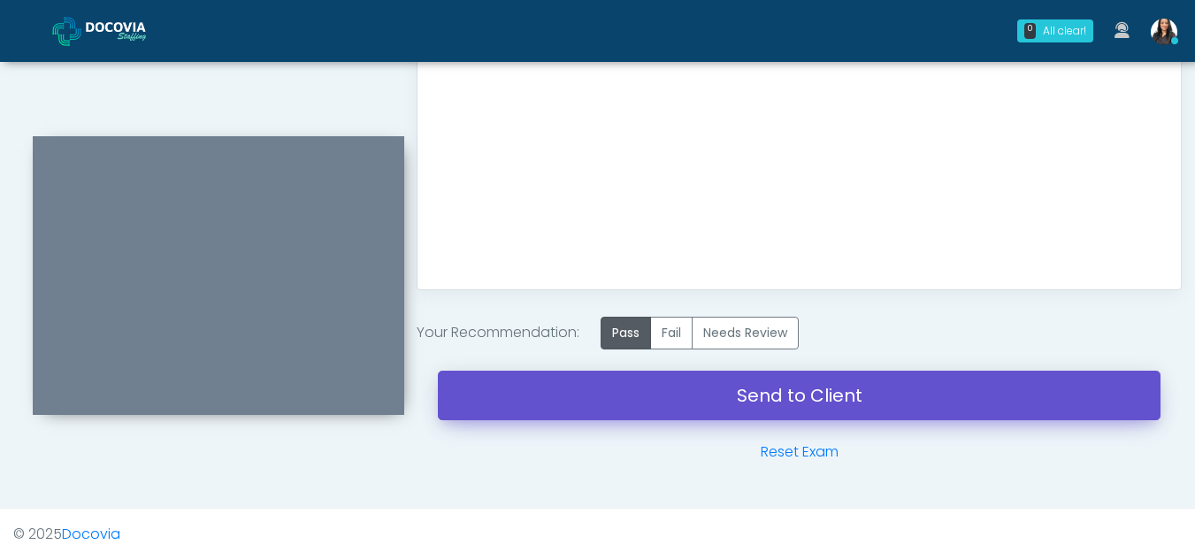
click at [807, 390] on link "Send to Client" at bounding box center [799, 396] width 723 height 50
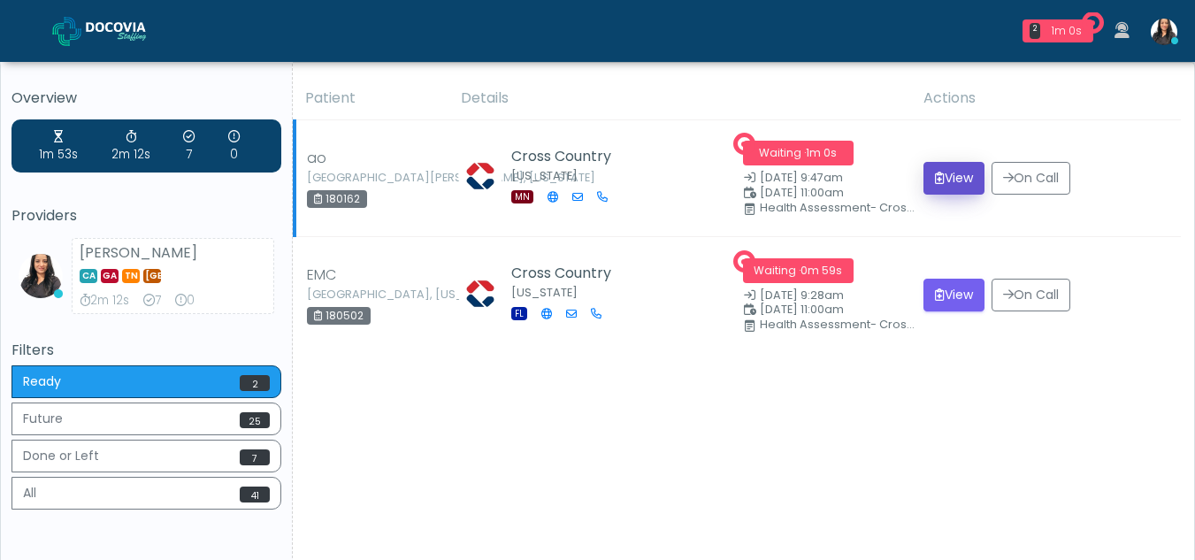
click at [952, 180] on button "View" at bounding box center [954, 178] width 61 height 33
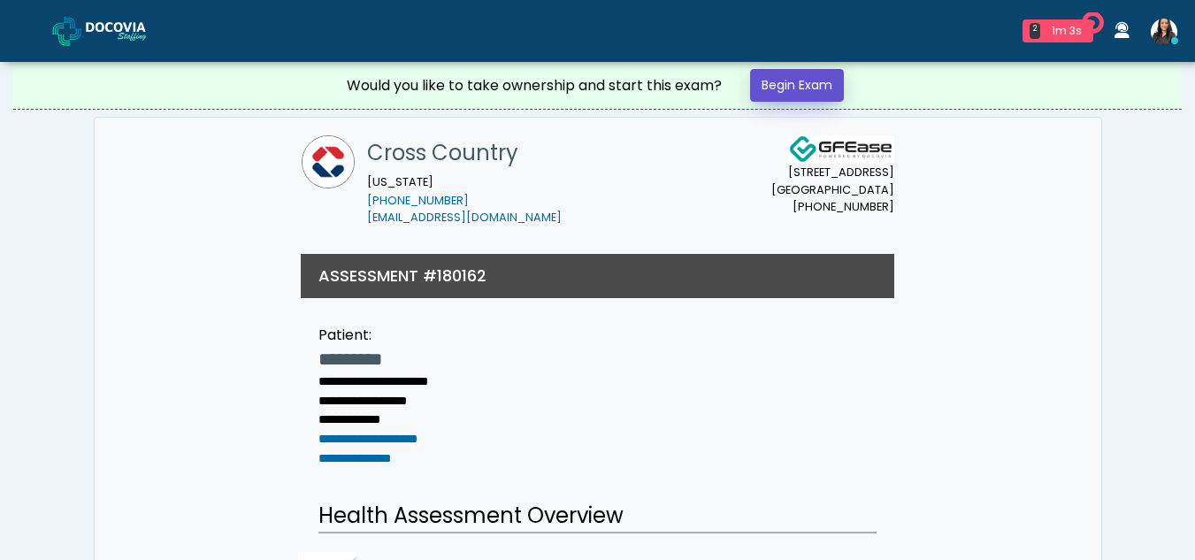
click at [810, 77] on link "Begin Exam" at bounding box center [797, 85] width 94 height 33
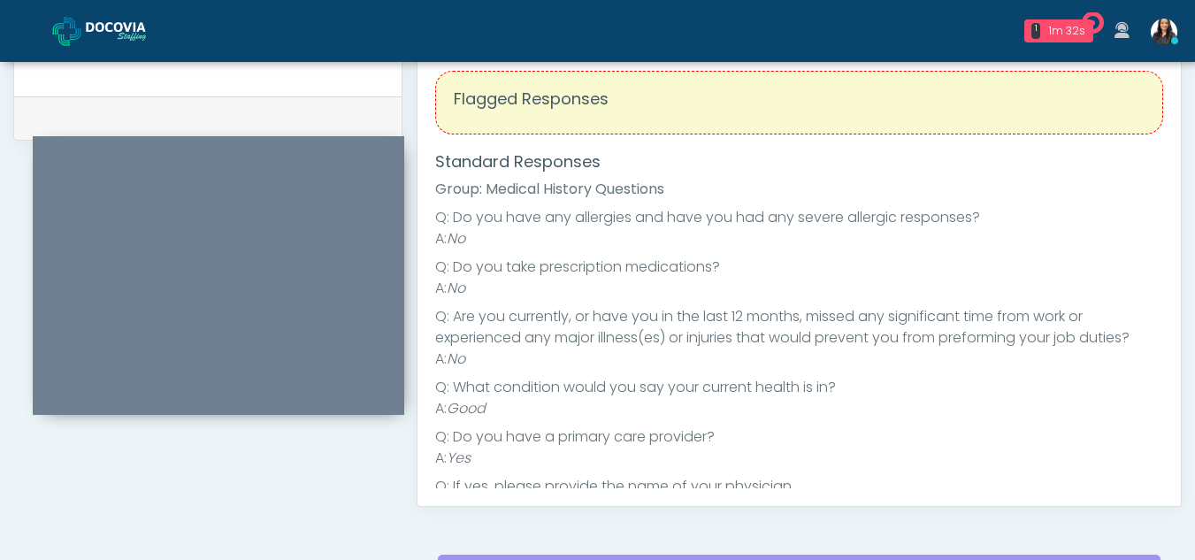
scroll to position [733, 0]
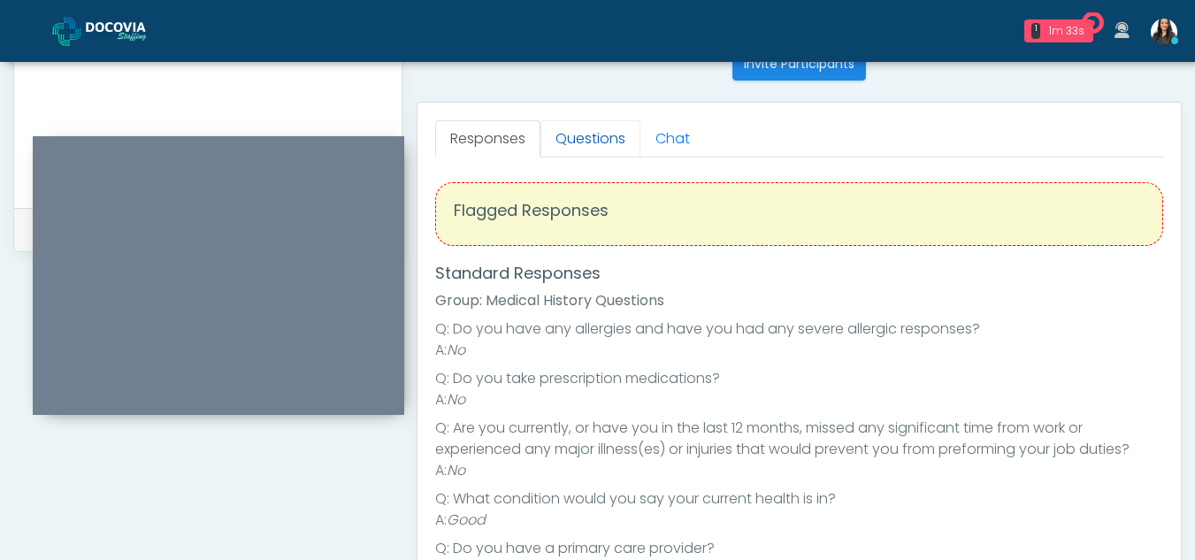
click at [580, 131] on link "Questions" at bounding box center [591, 138] width 100 height 37
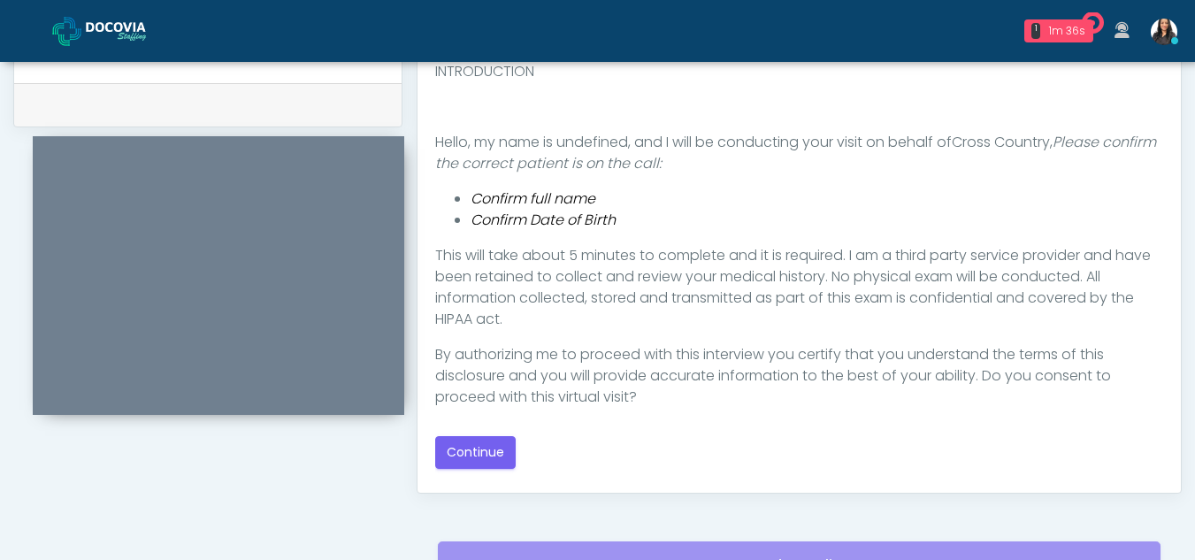
scroll to position [868, 0]
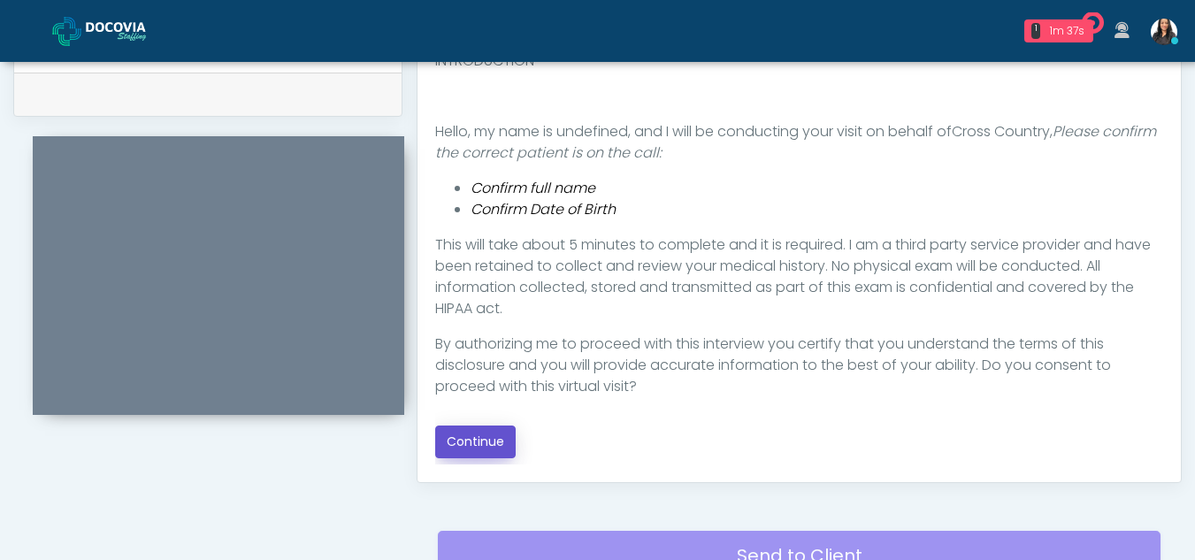
click at [467, 435] on button "Continue" at bounding box center [475, 442] width 81 height 33
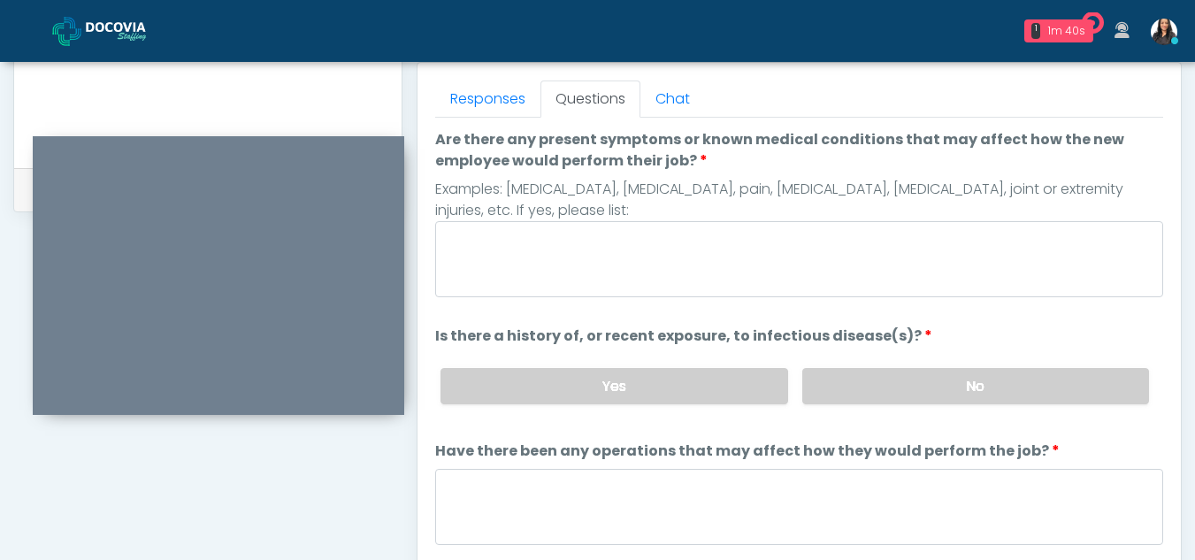
scroll to position [756, 0]
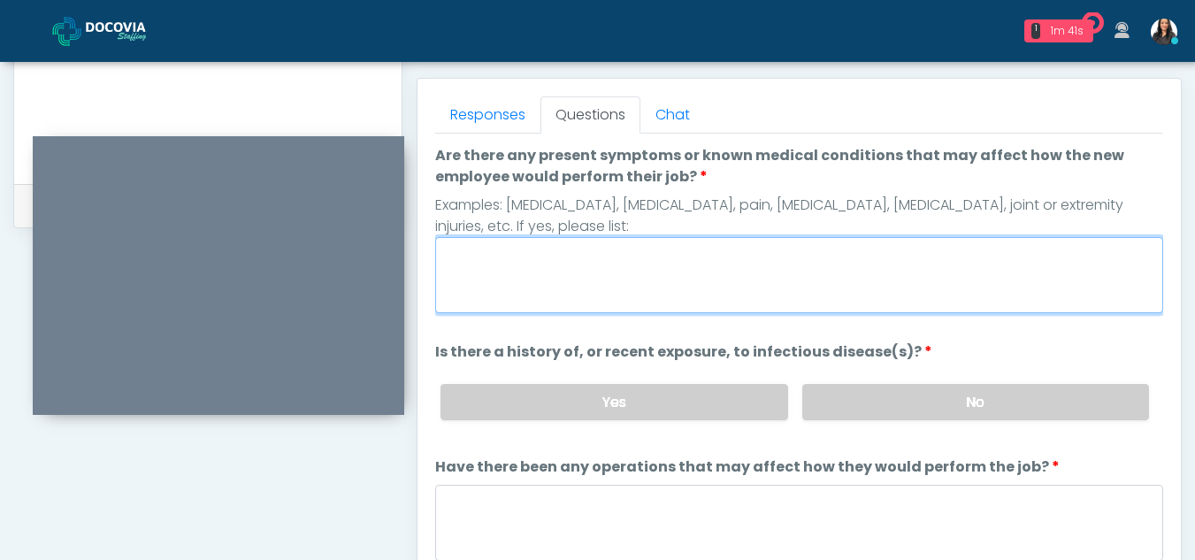
click at [572, 265] on textarea "Are there any present symptoms or known medical conditions that may affect how …" at bounding box center [799, 275] width 728 height 76
type textarea "**"
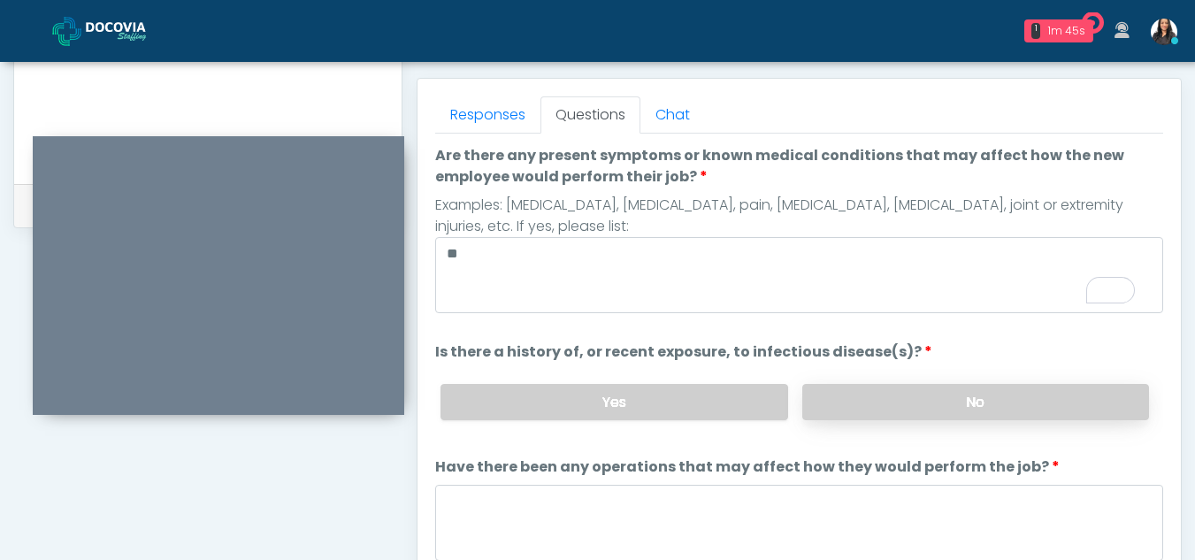
click at [985, 396] on label "No" at bounding box center [975, 402] width 347 height 36
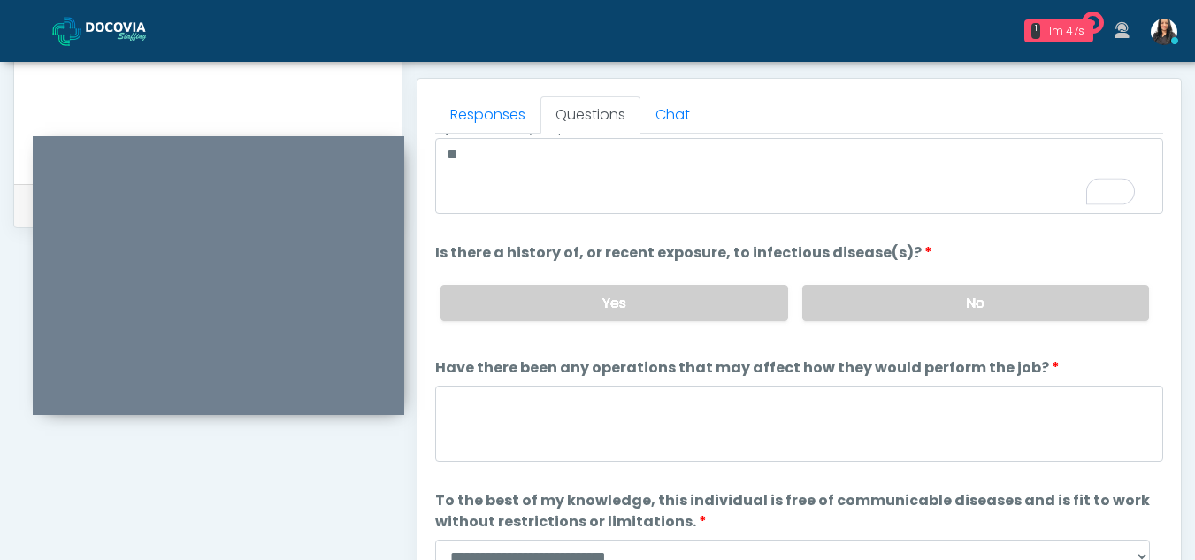
scroll to position [151, 0]
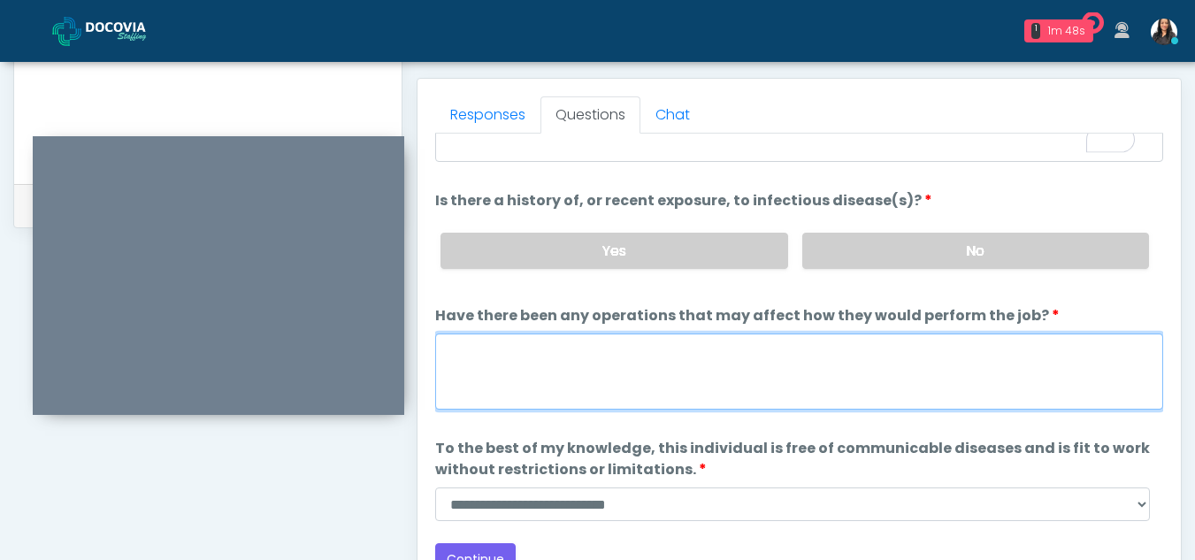
click at [572, 388] on textarea "Have there been any operations that may affect how they would perform the job?" at bounding box center [799, 372] width 728 height 76
type textarea "**"
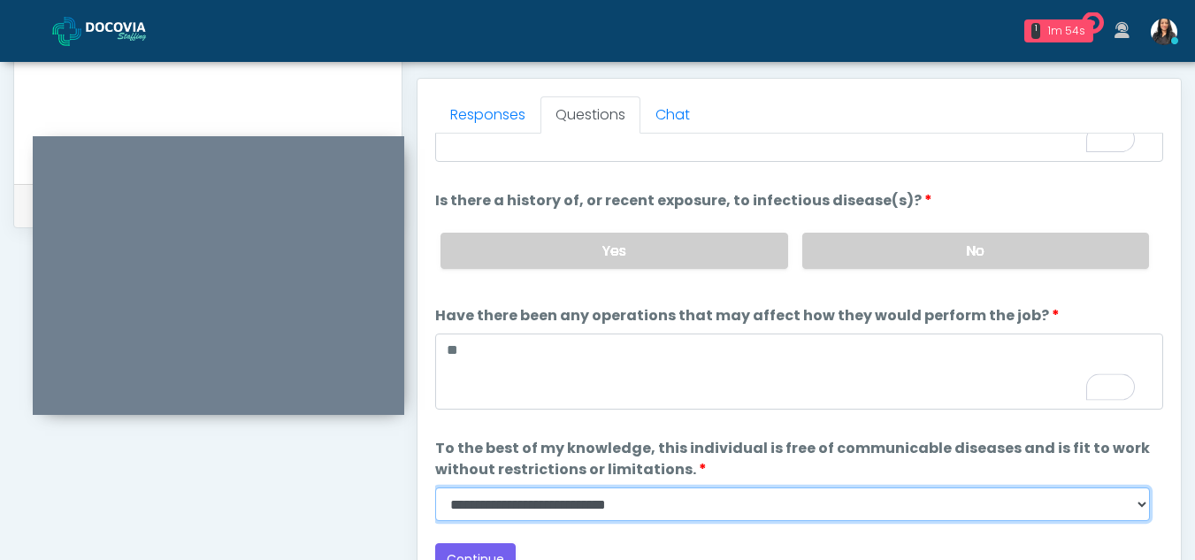
click at [1136, 508] on select "**********" at bounding box center [792, 505] width 715 height 34
select select "******"
click at [435, 488] on select "**********" at bounding box center [792, 505] width 715 height 34
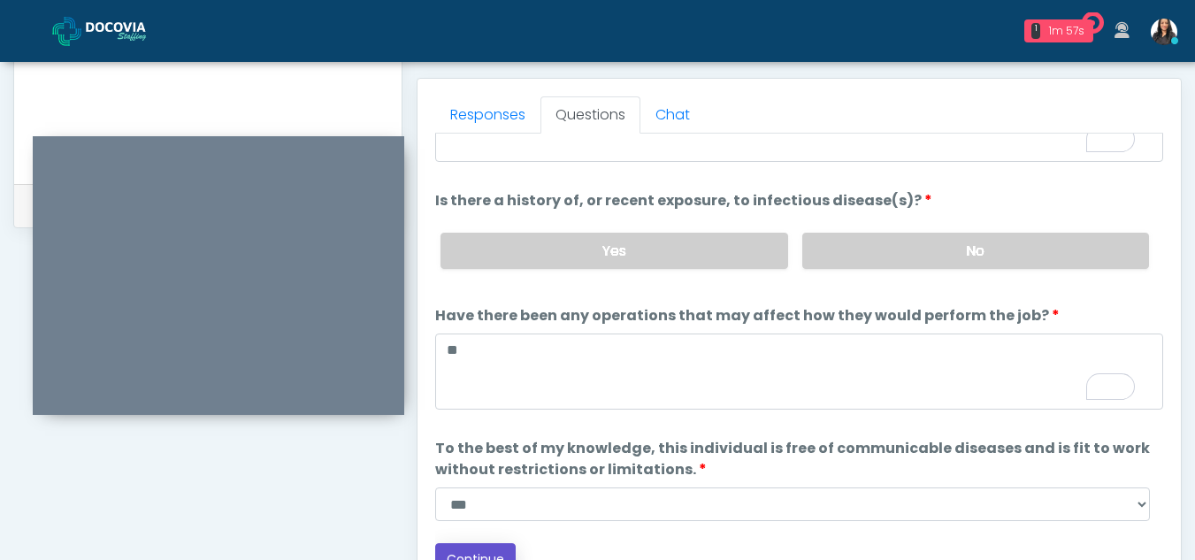
click at [495, 548] on button "Continue" at bounding box center [475, 559] width 81 height 33
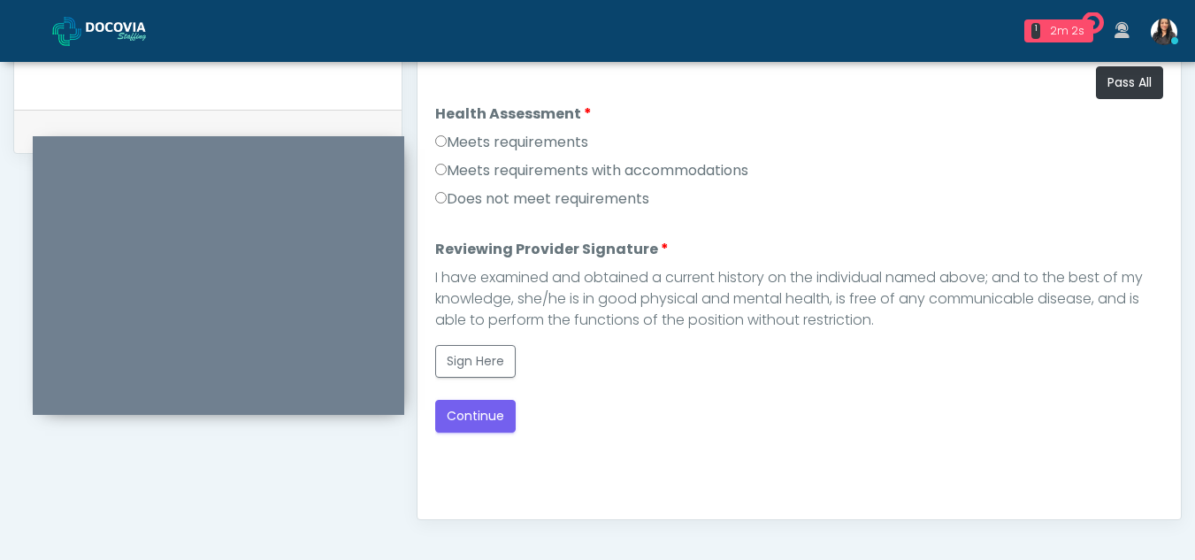
scroll to position [823, 0]
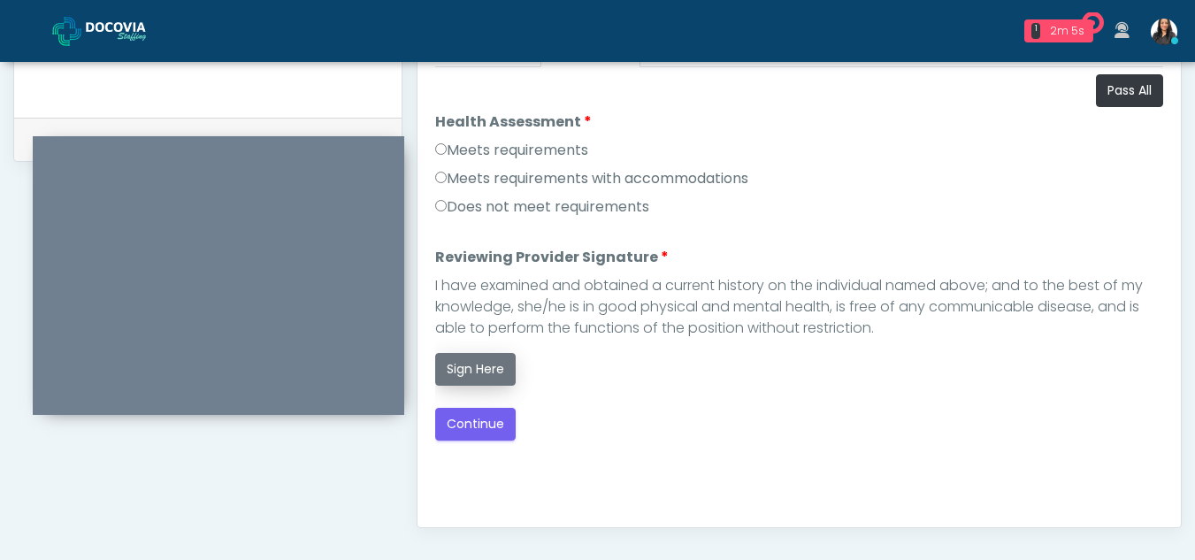
click at [460, 366] on button "Sign Here" at bounding box center [475, 369] width 81 height 33
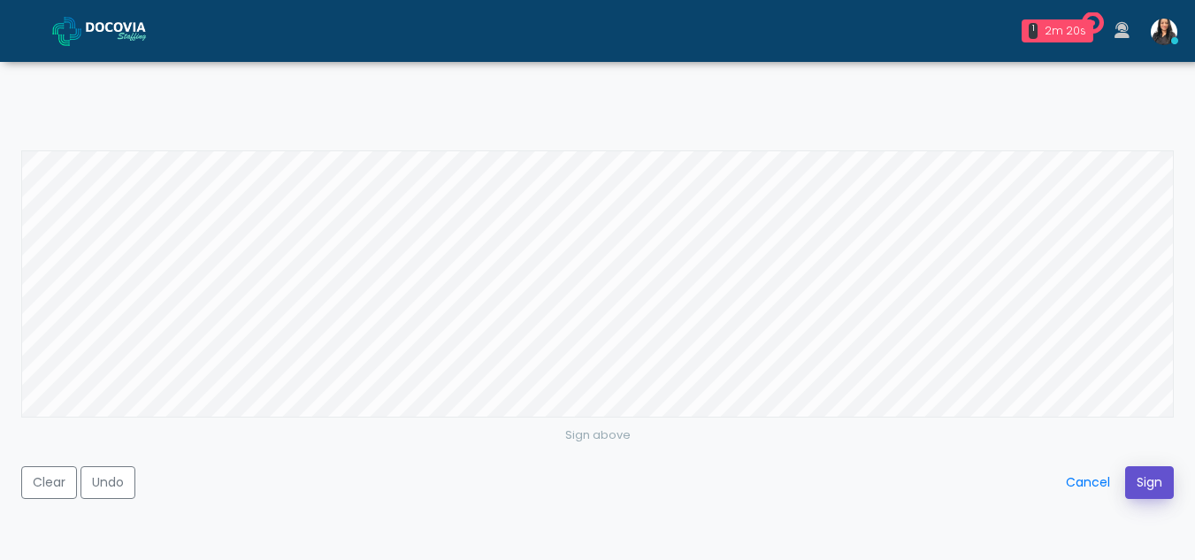
click at [1148, 475] on button "Sign" at bounding box center [1149, 482] width 49 height 33
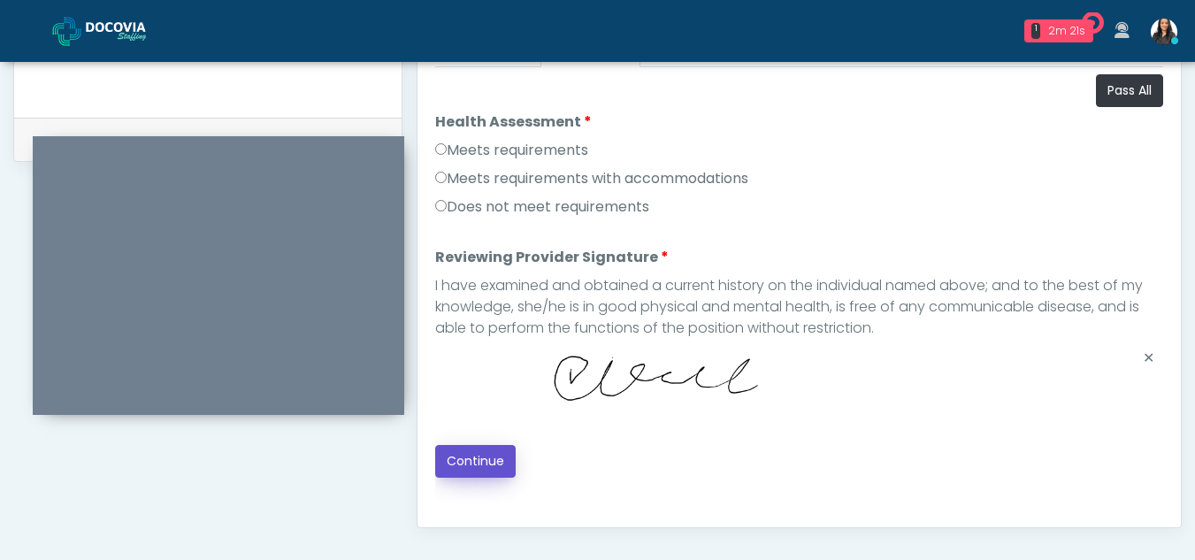
click at [494, 453] on button "Continue" at bounding box center [475, 461] width 81 height 33
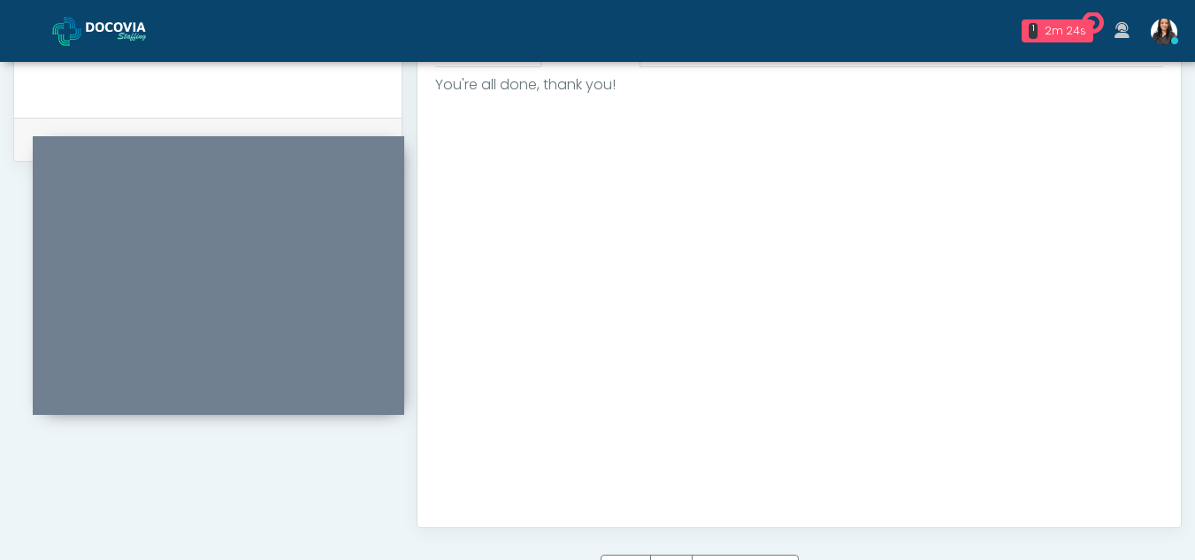
scroll to position [1061, 0]
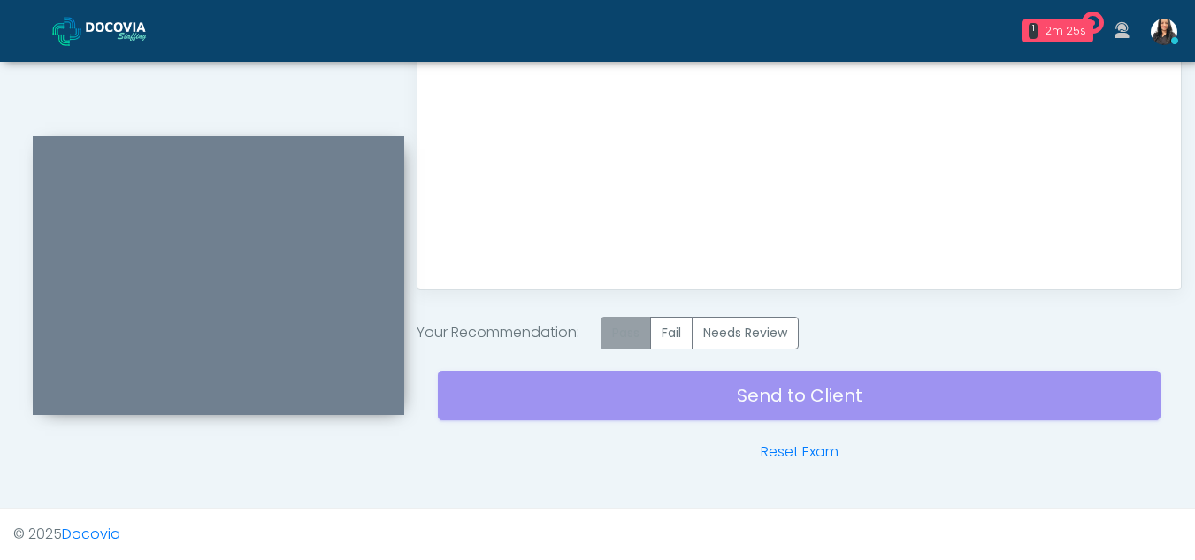
click at [633, 336] on label "Pass" at bounding box center [626, 333] width 50 height 33
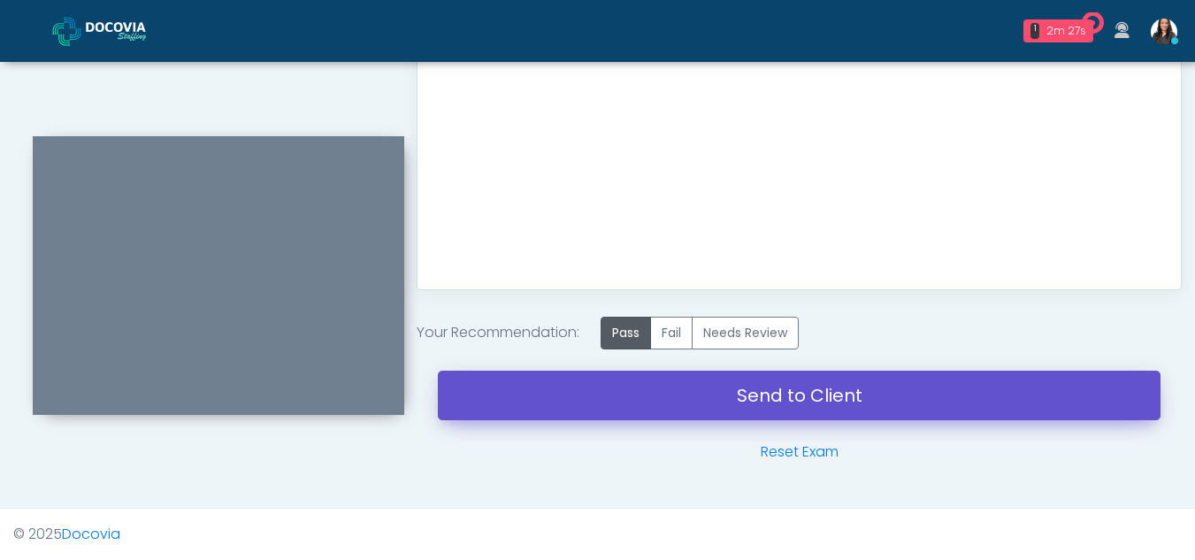
click at [799, 385] on link "Send to Client" at bounding box center [799, 396] width 723 height 50
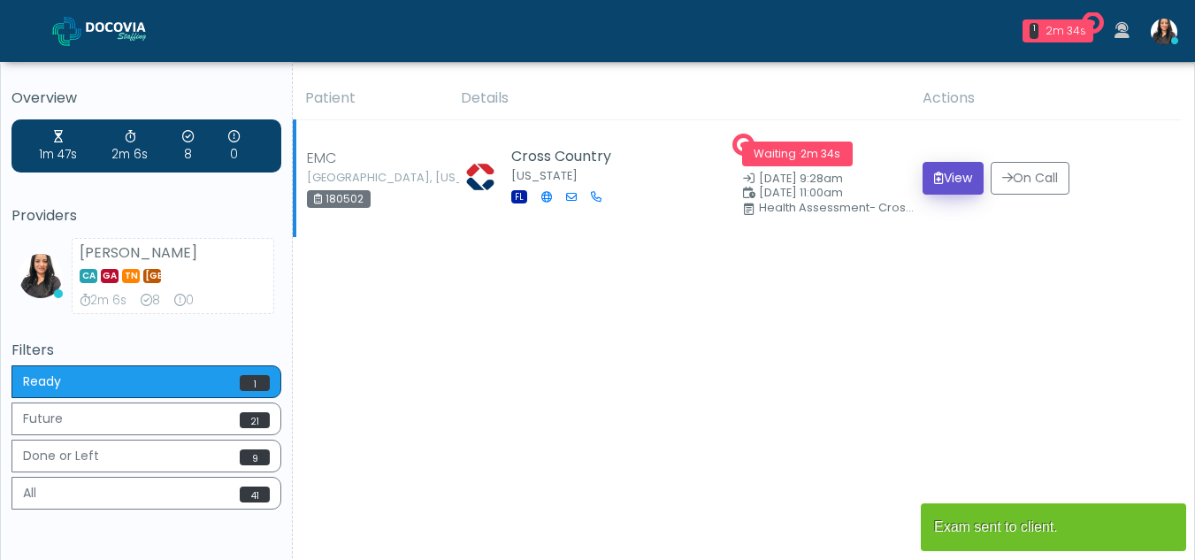
click at [952, 179] on button "View" at bounding box center [953, 178] width 61 height 33
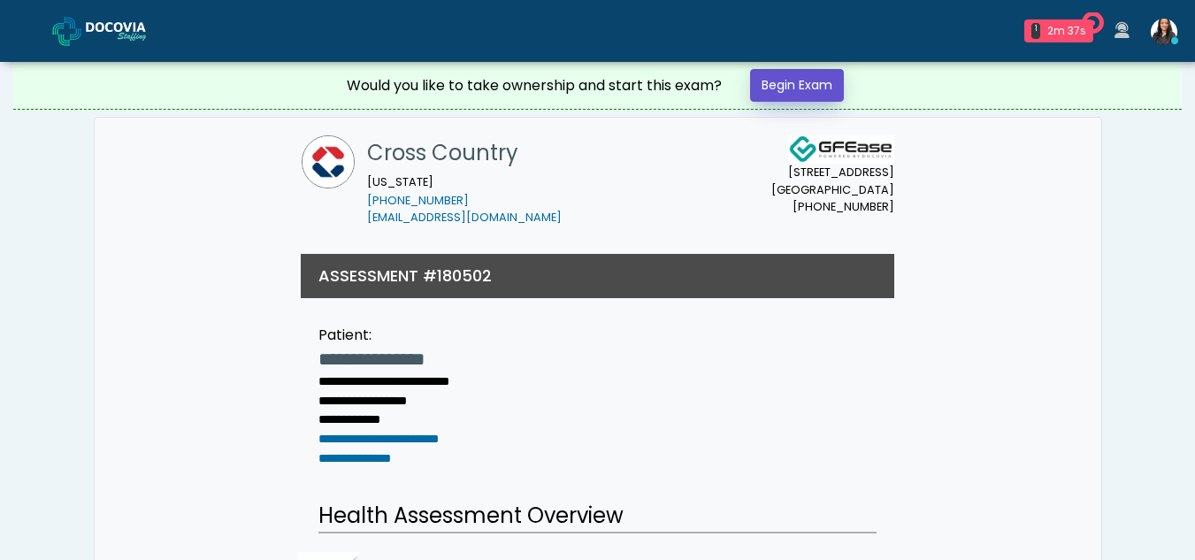
click at [793, 75] on link "Begin Exam" at bounding box center [797, 85] width 94 height 33
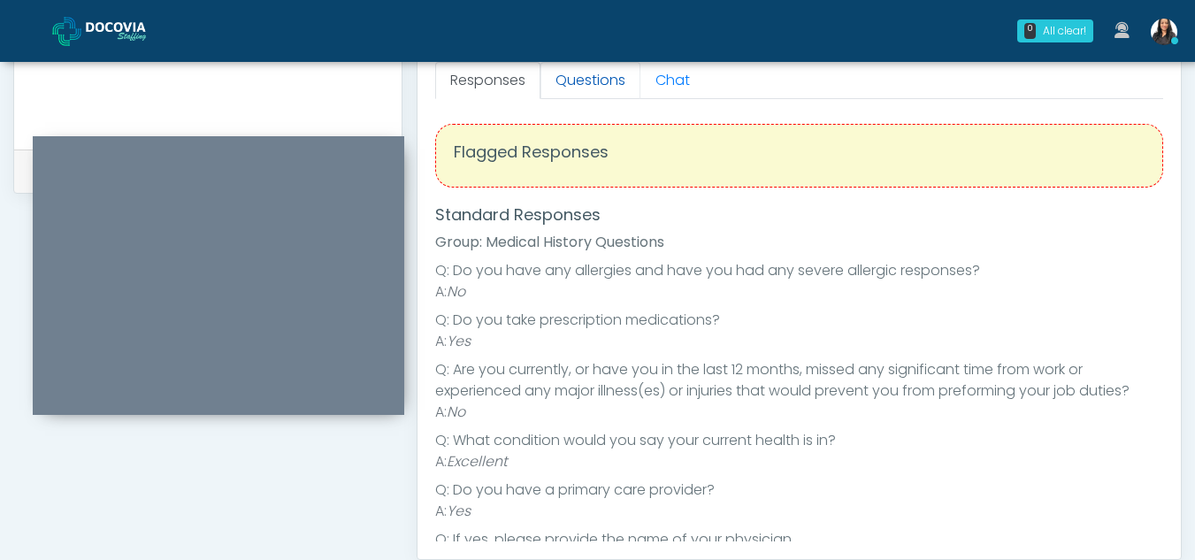
click at [595, 86] on link "Questions" at bounding box center [591, 80] width 100 height 37
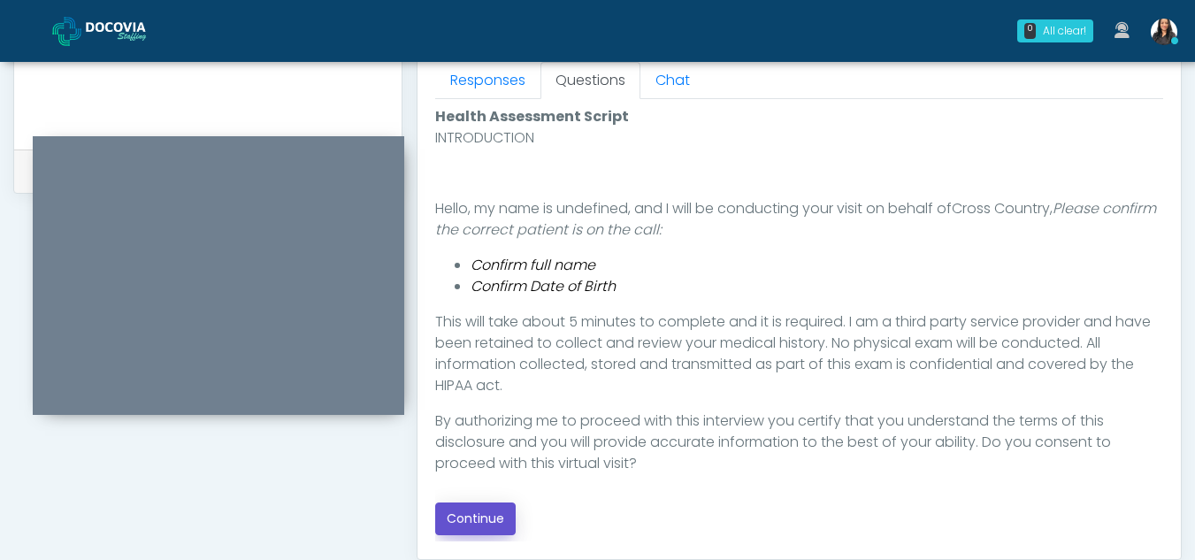
click at [457, 518] on button "Continue" at bounding box center [475, 519] width 81 height 33
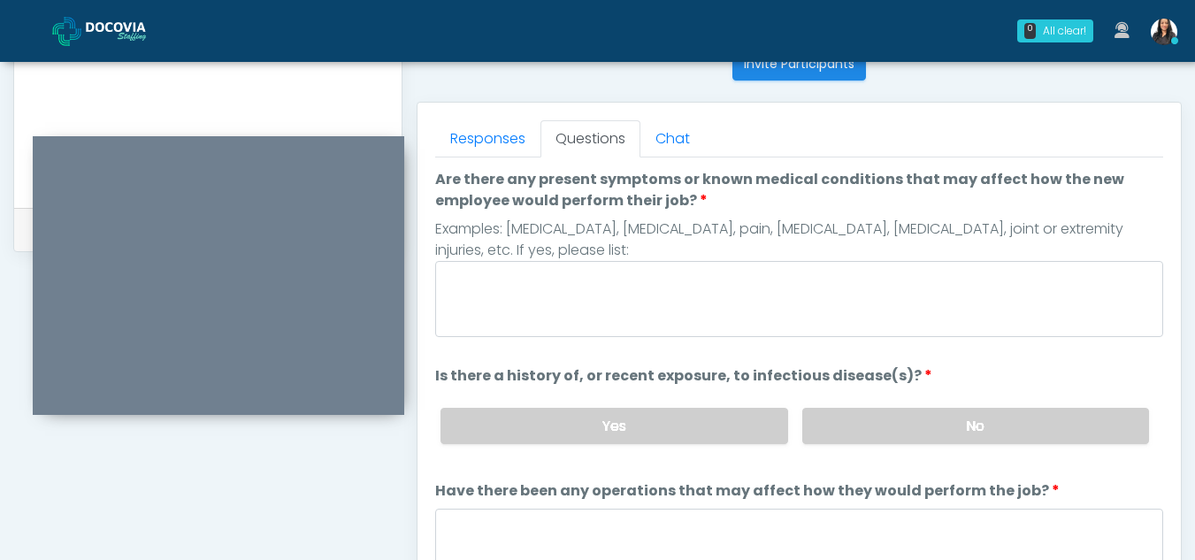
scroll to position [722, 0]
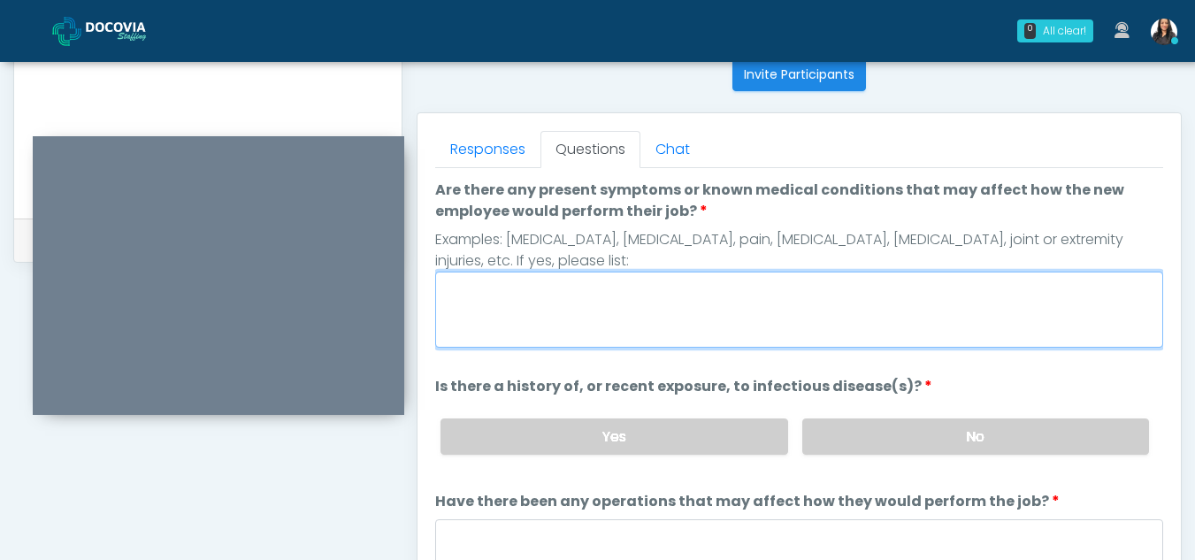
click at [586, 303] on textarea "Are there any present symptoms or known medical conditions that may affect how …" at bounding box center [799, 310] width 728 height 76
type textarea "**"
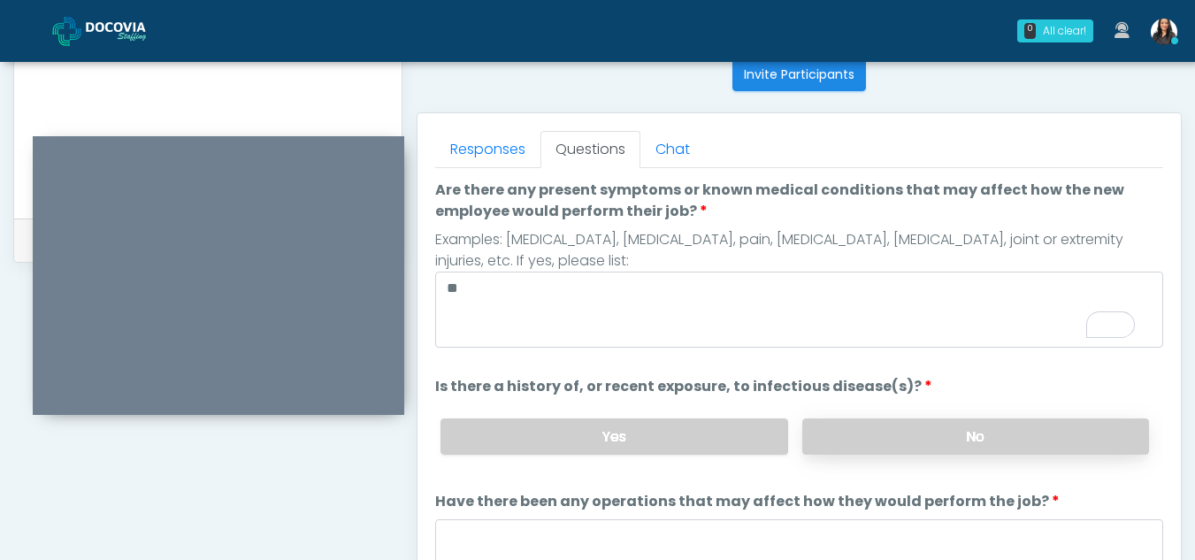
click at [955, 437] on label "No" at bounding box center [975, 437] width 347 height 36
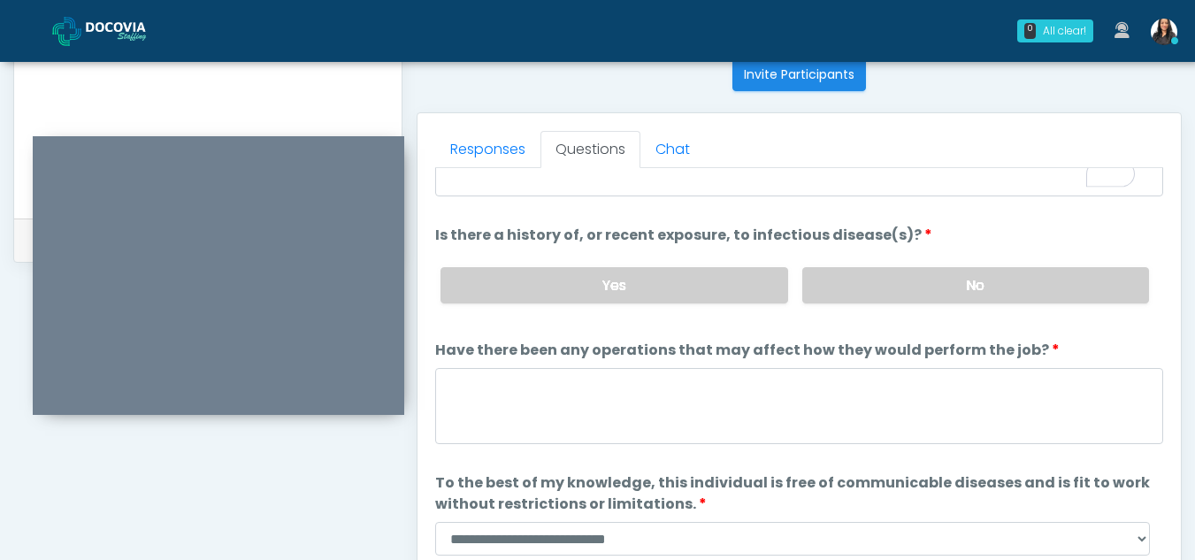
scroll to position [151, 0]
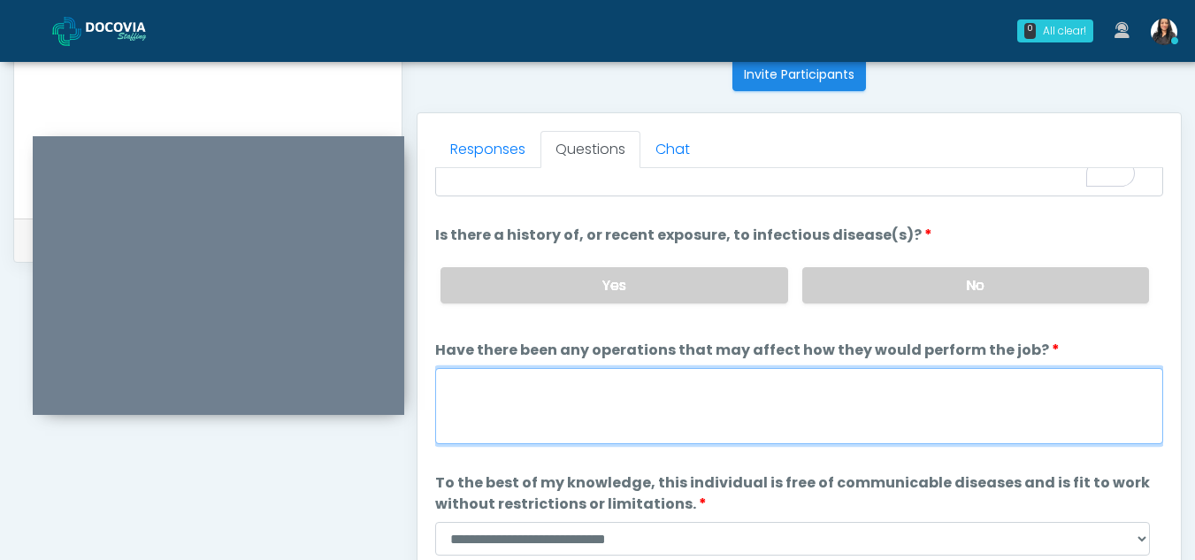
click at [479, 404] on textarea "Have there been any operations that may affect how they would perform the job?" at bounding box center [799, 406] width 728 height 76
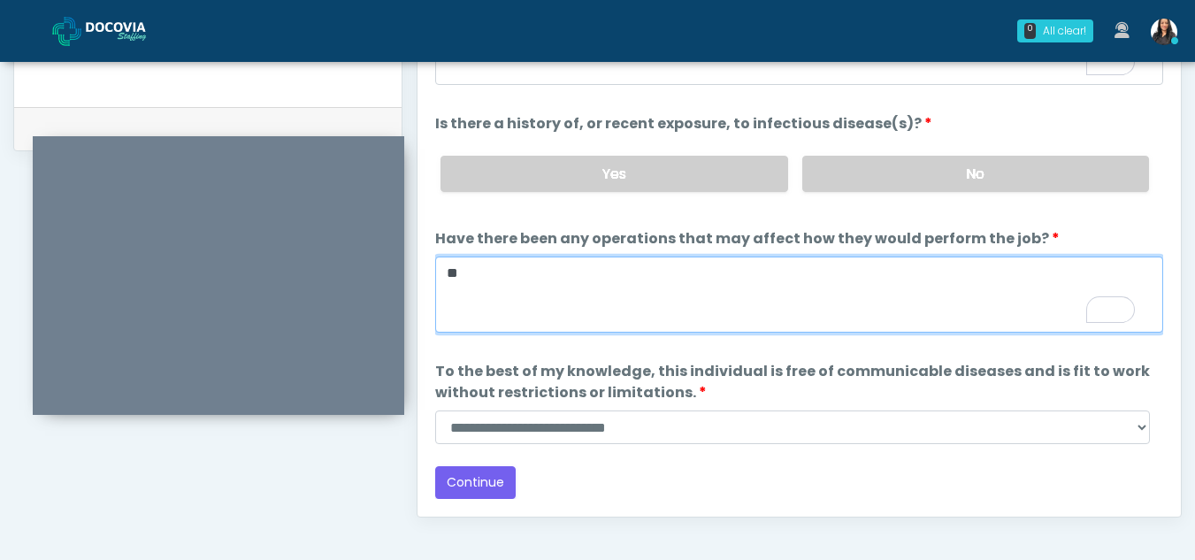
scroll to position [836, 0]
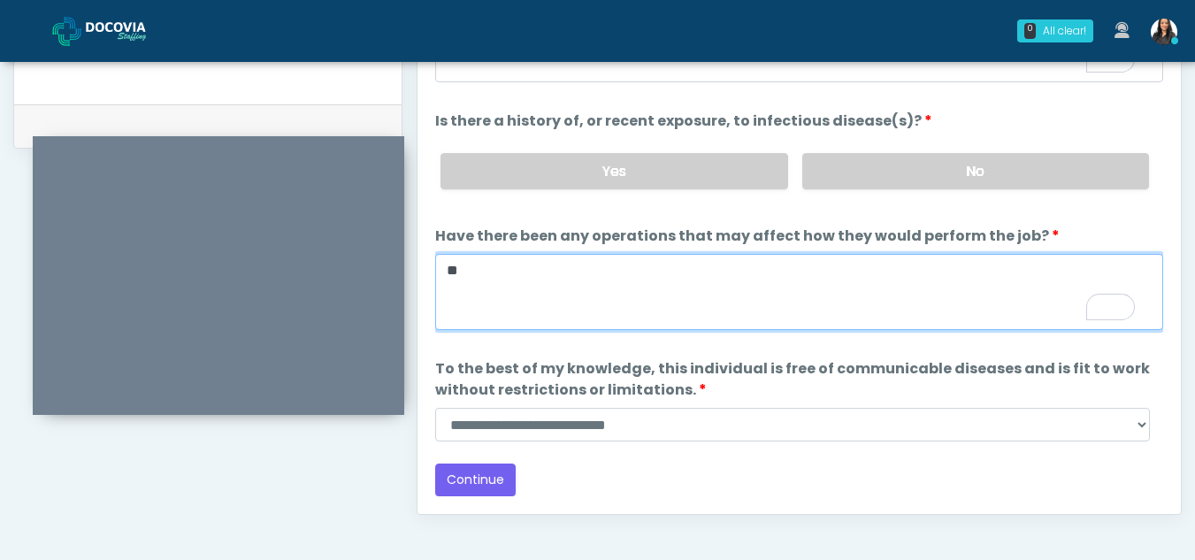
type textarea "**"
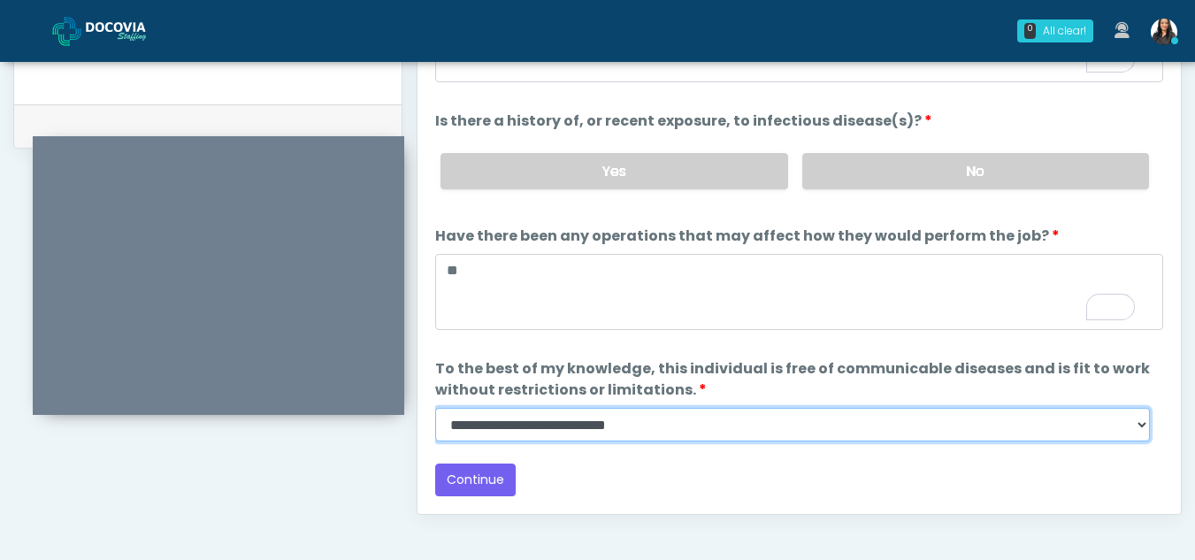
click at [1140, 428] on select "**********" at bounding box center [792, 425] width 715 height 34
select select "******"
click at [435, 408] on select "**********" at bounding box center [792, 425] width 715 height 34
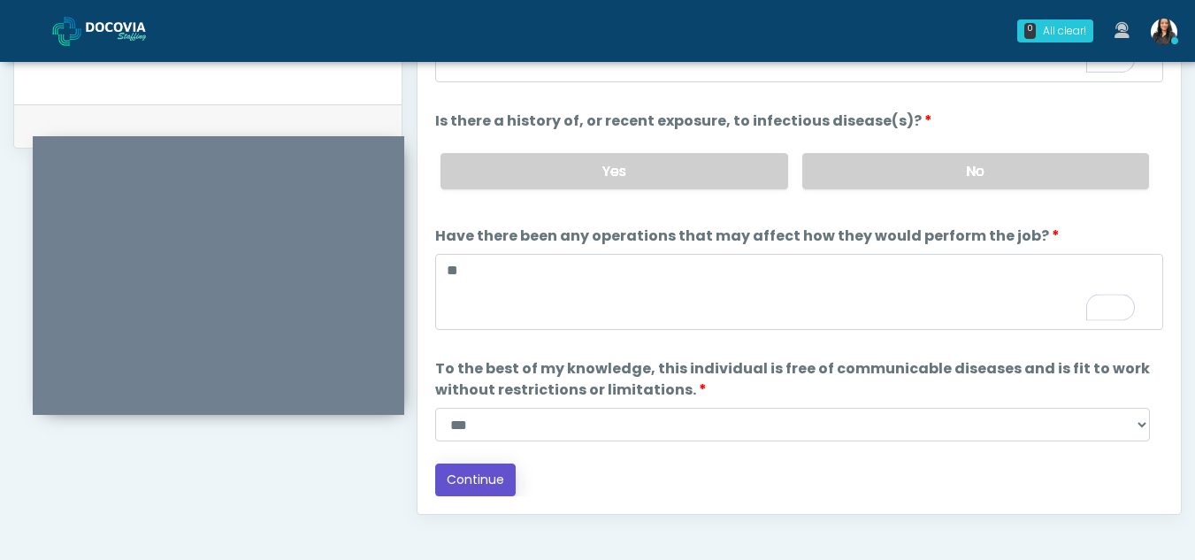
click at [472, 467] on button "Continue" at bounding box center [475, 480] width 81 height 33
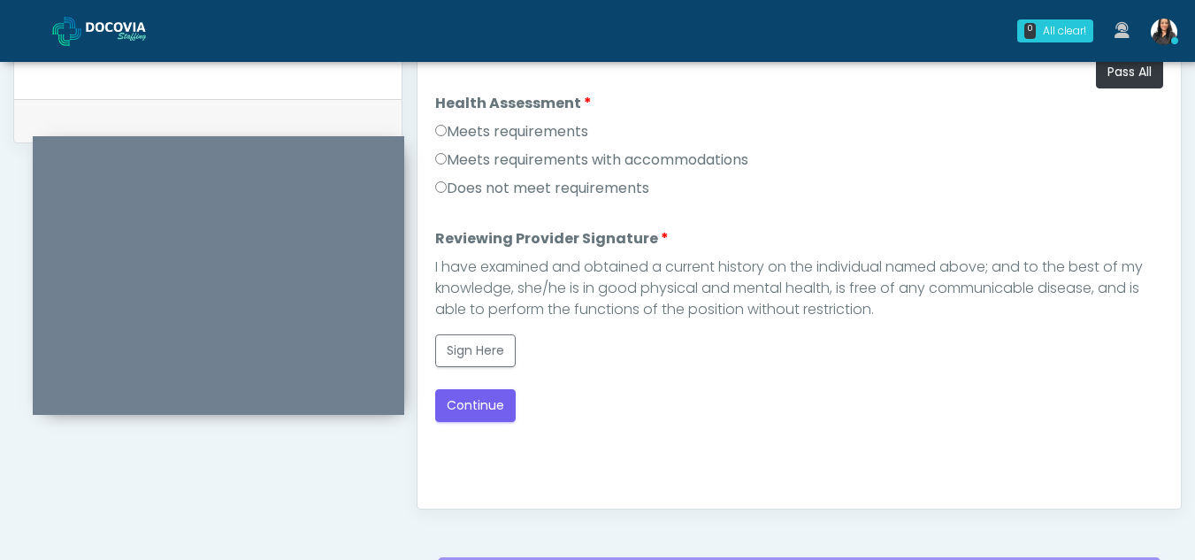
scroll to position [818, 0]
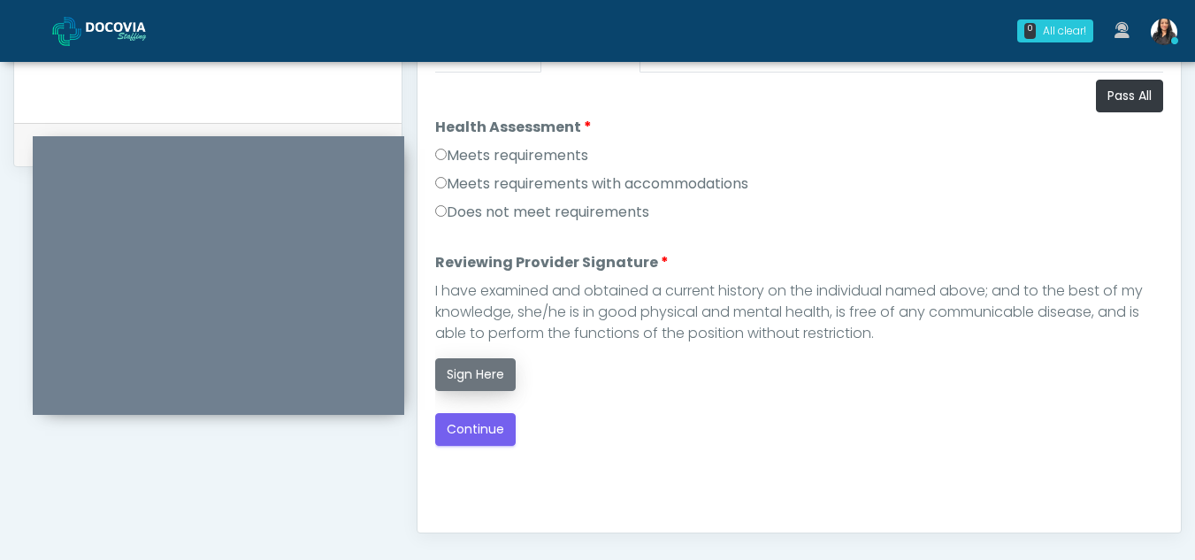
click at [486, 365] on button "Sign Here" at bounding box center [475, 374] width 81 height 33
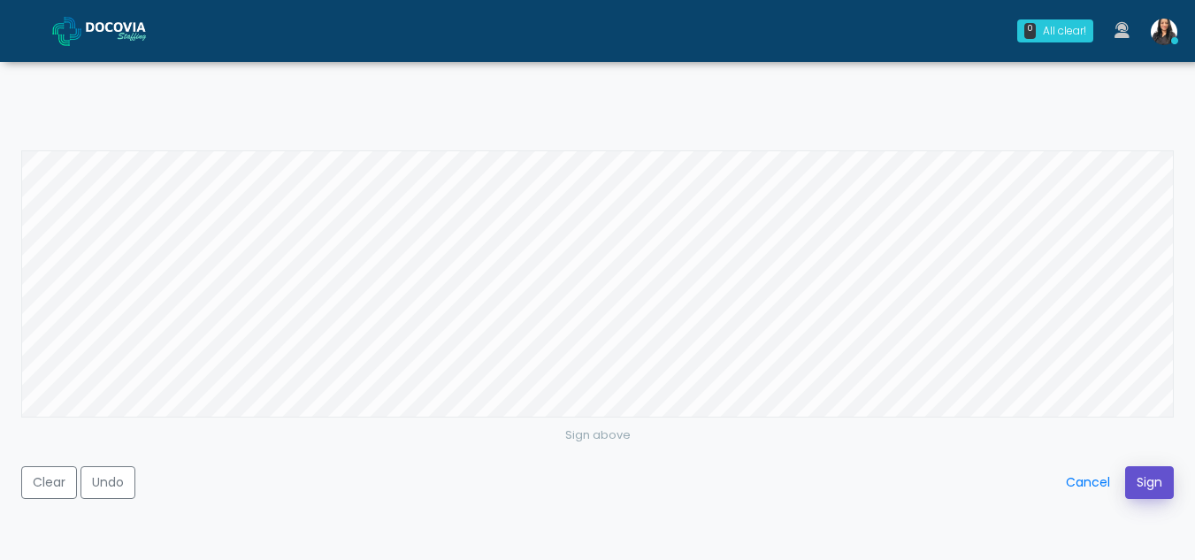
click at [1134, 480] on button "Sign" at bounding box center [1149, 482] width 49 height 33
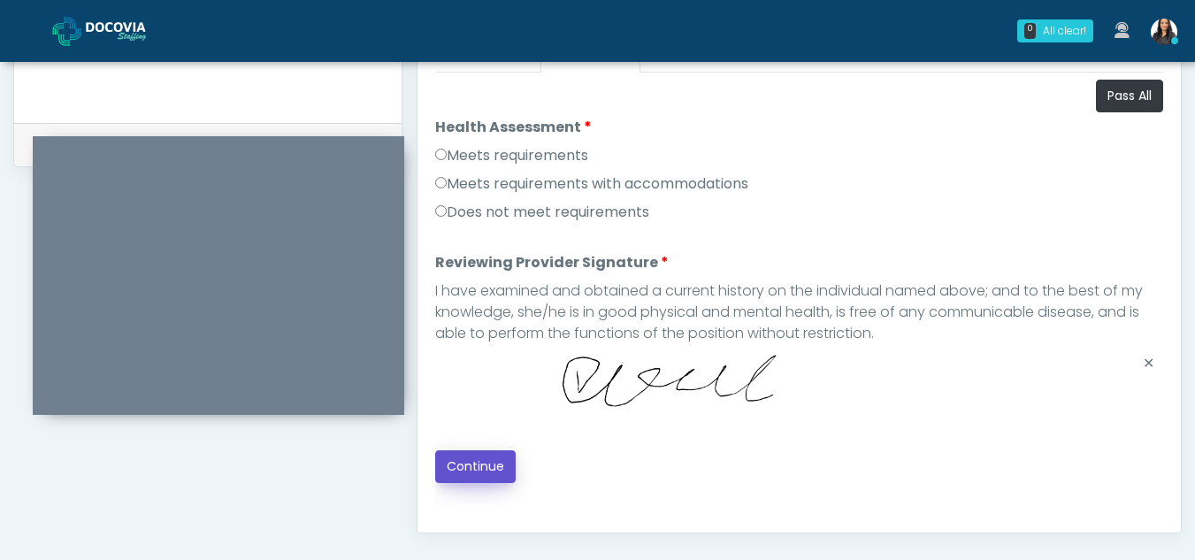
click at [464, 469] on button "Continue" at bounding box center [475, 466] width 81 height 33
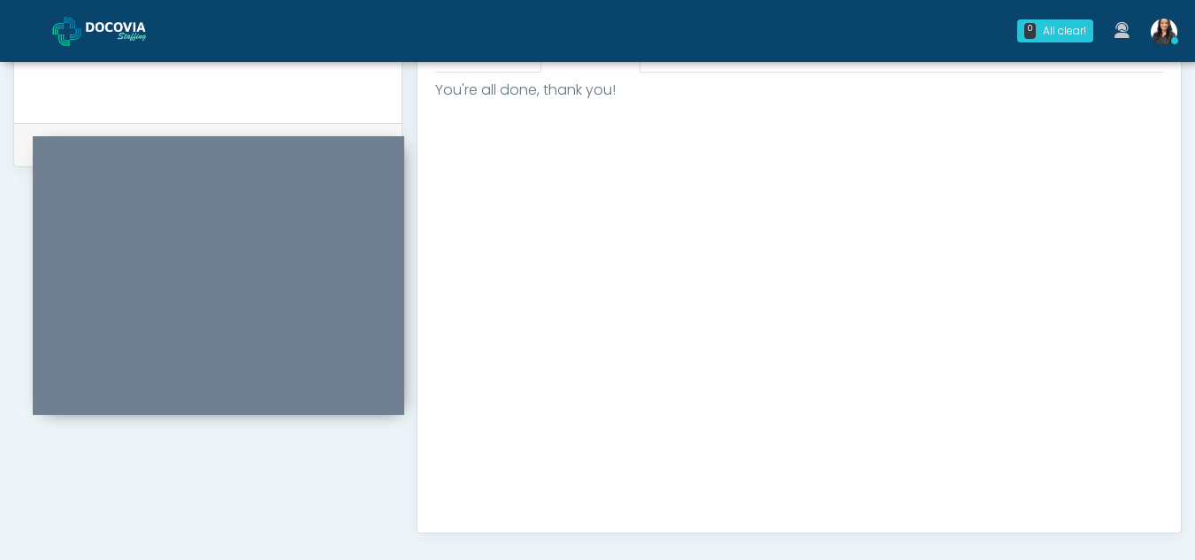
scroll to position [1061, 0]
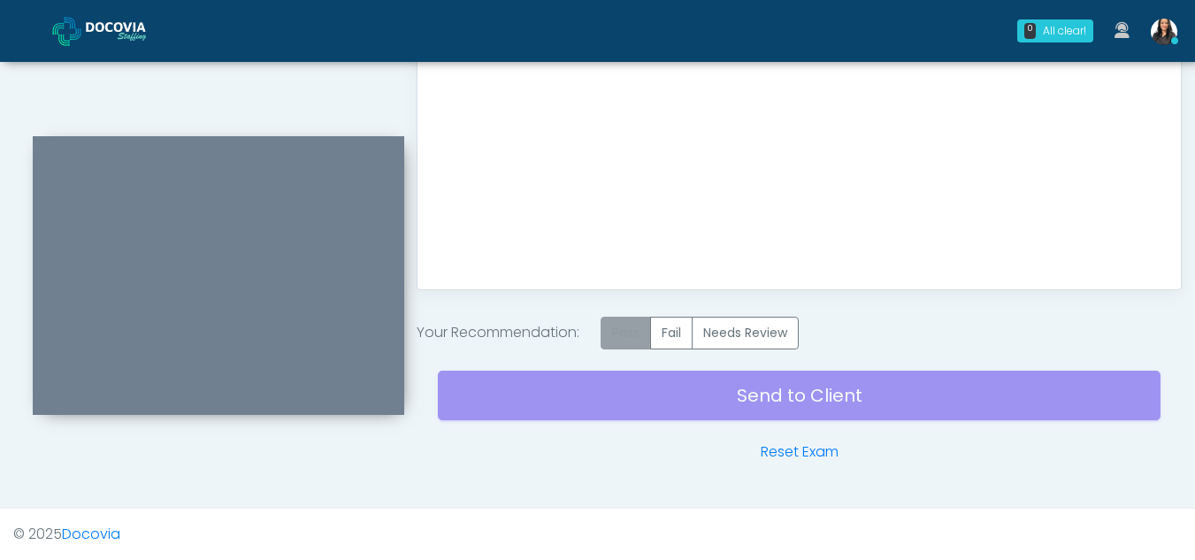
click at [638, 332] on label "Pass" at bounding box center [626, 333] width 50 height 33
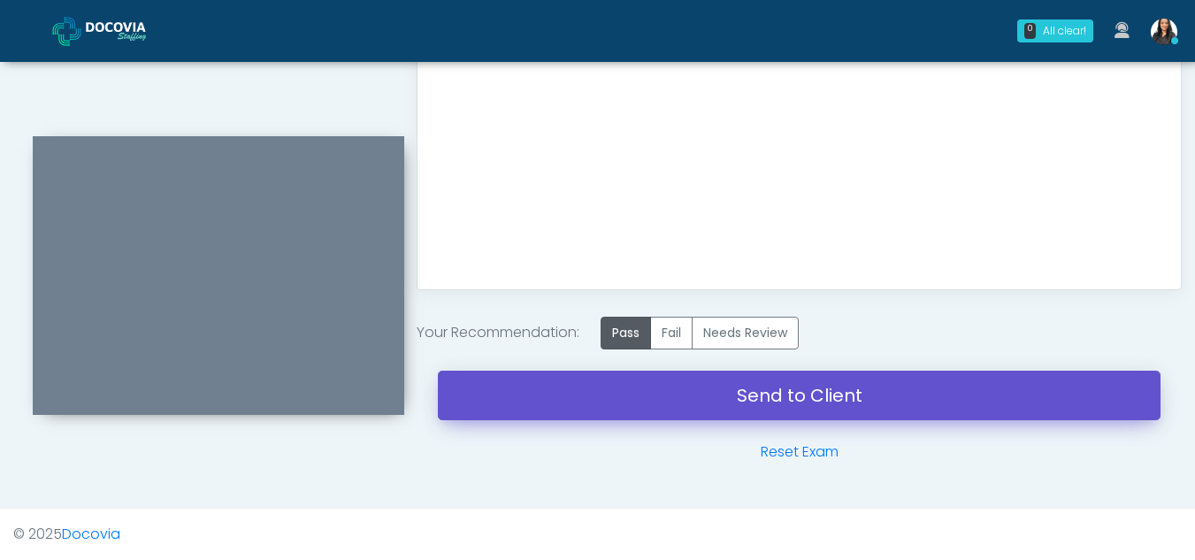
click at [861, 395] on link "Send to Client" at bounding box center [799, 396] width 723 height 50
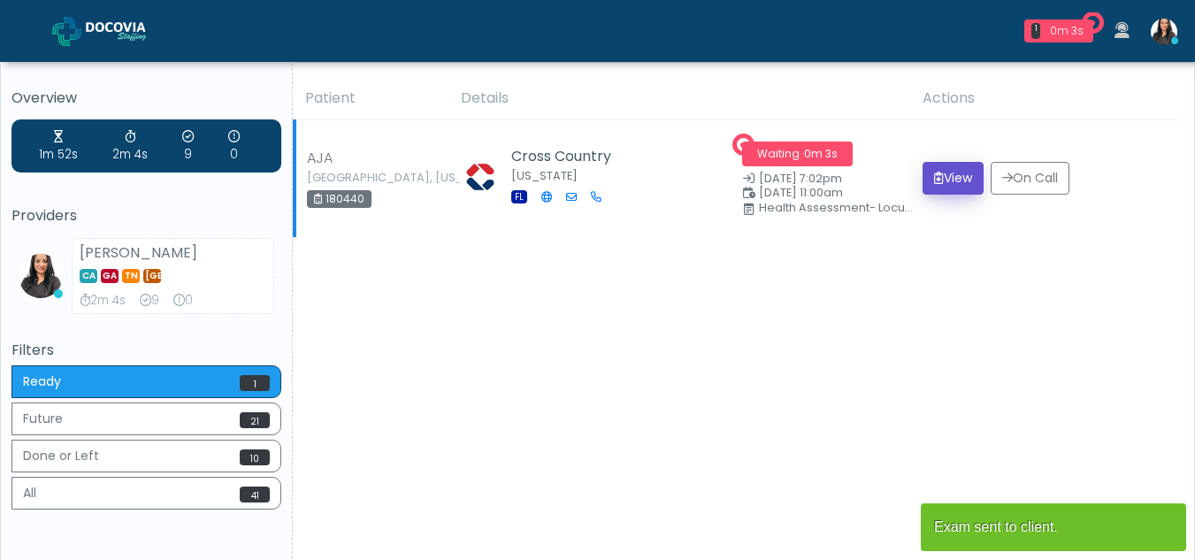
click at [947, 175] on button "View" at bounding box center [953, 178] width 61 height 33
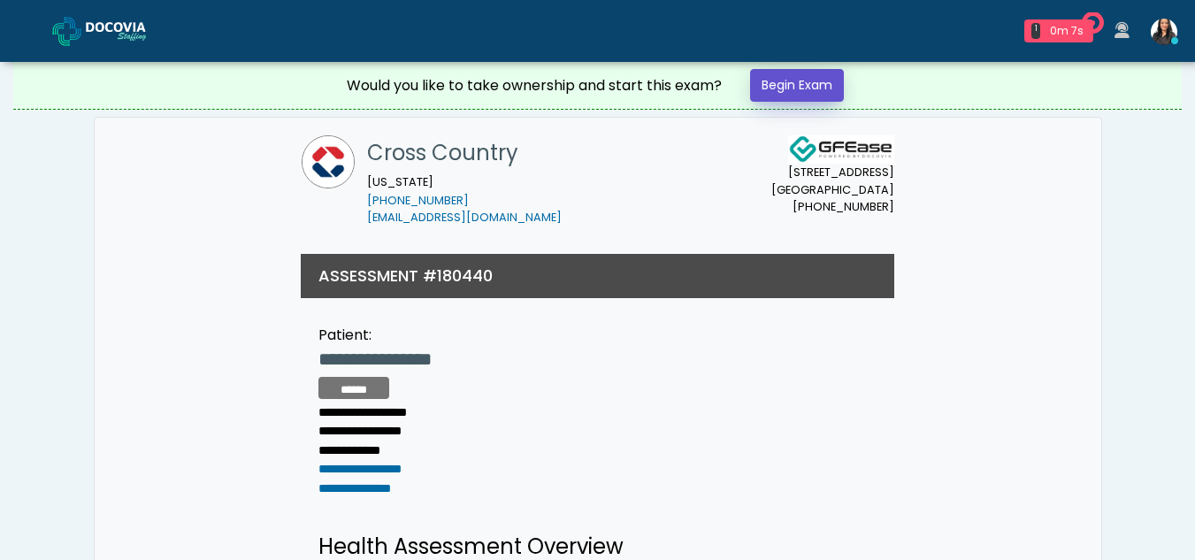
click at [813, 83] on link "Begin Exam" at bounding box center [797, 85] width 94 height 33
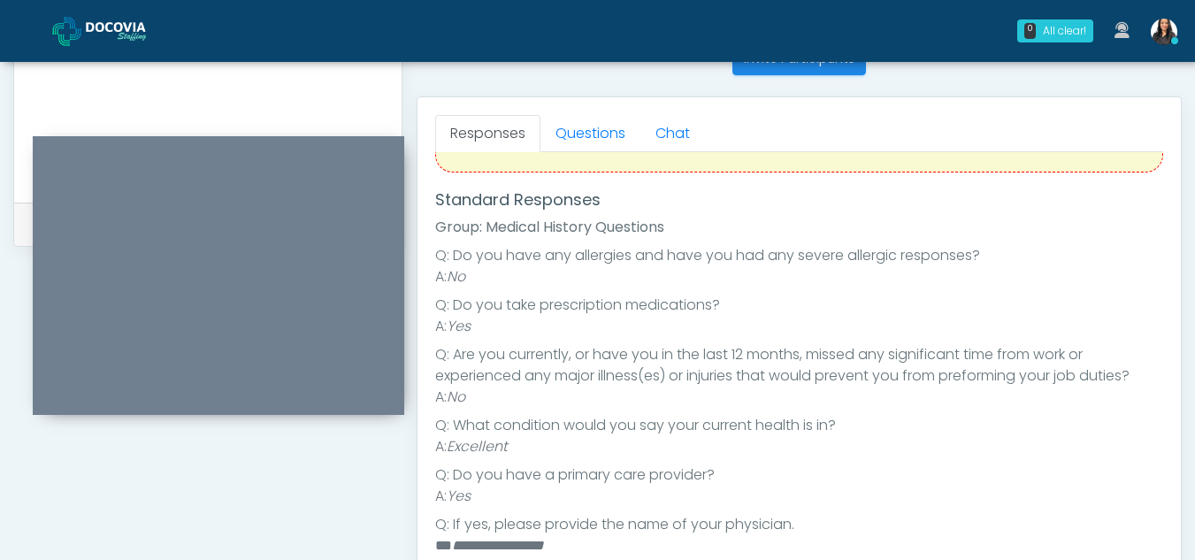
scroll to position [735, 0]
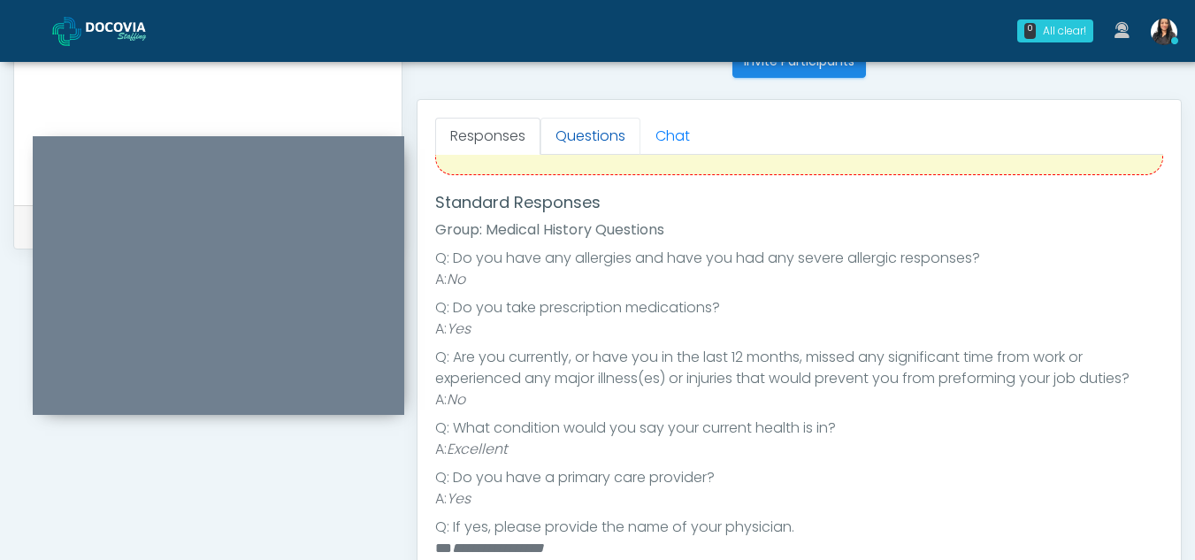
click at [614, 148] on link "Questions" at bounding box center [591, 136] width 100 height 37
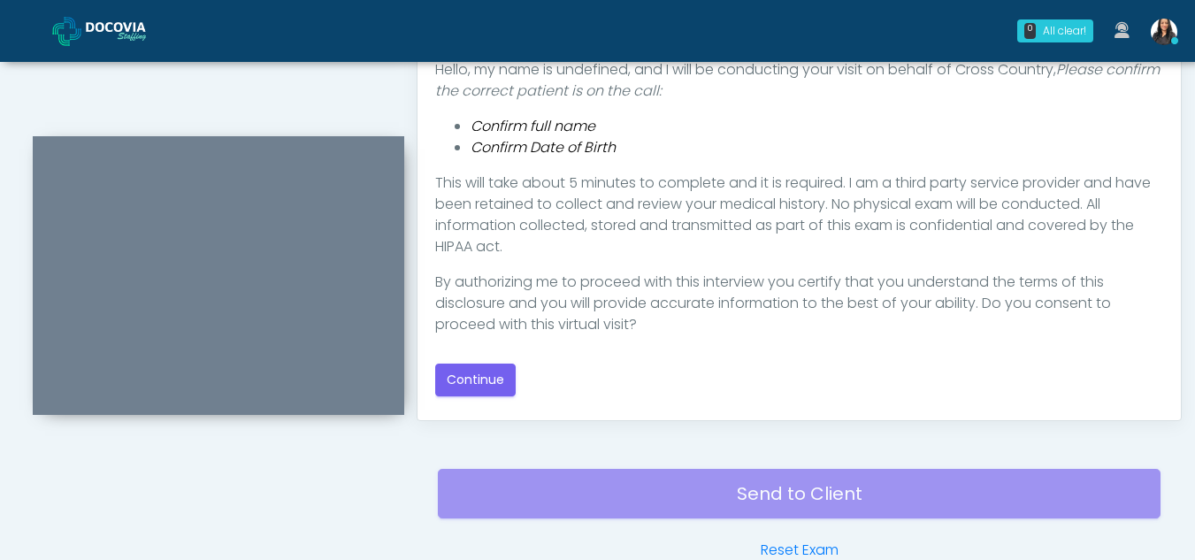
scroll to position [956, 0]
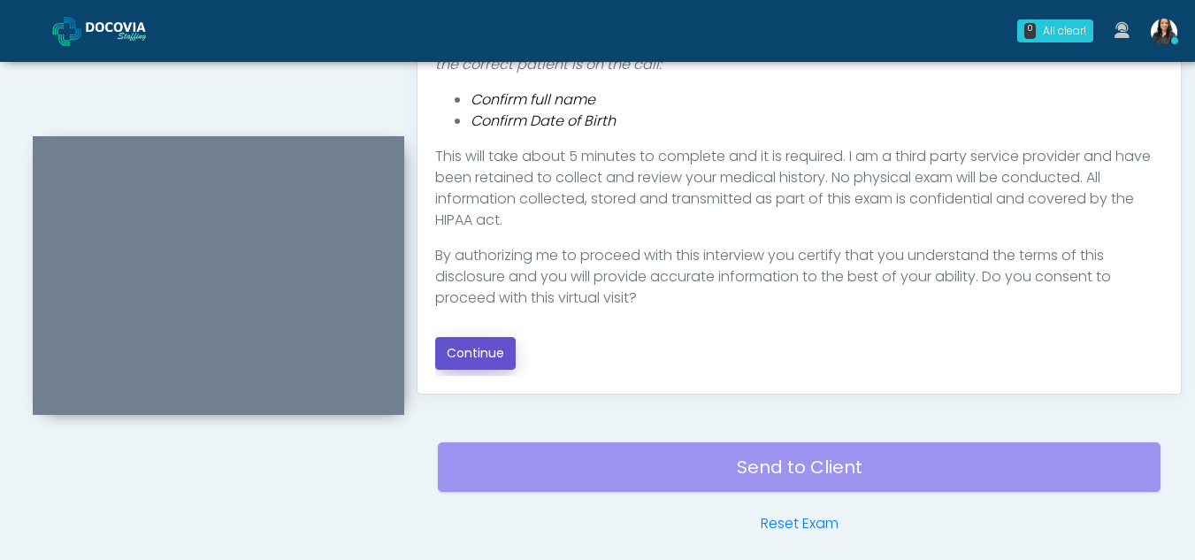
click at [484, 346] on button "Continue" at bounding box center [475, 353] width 81 height 33
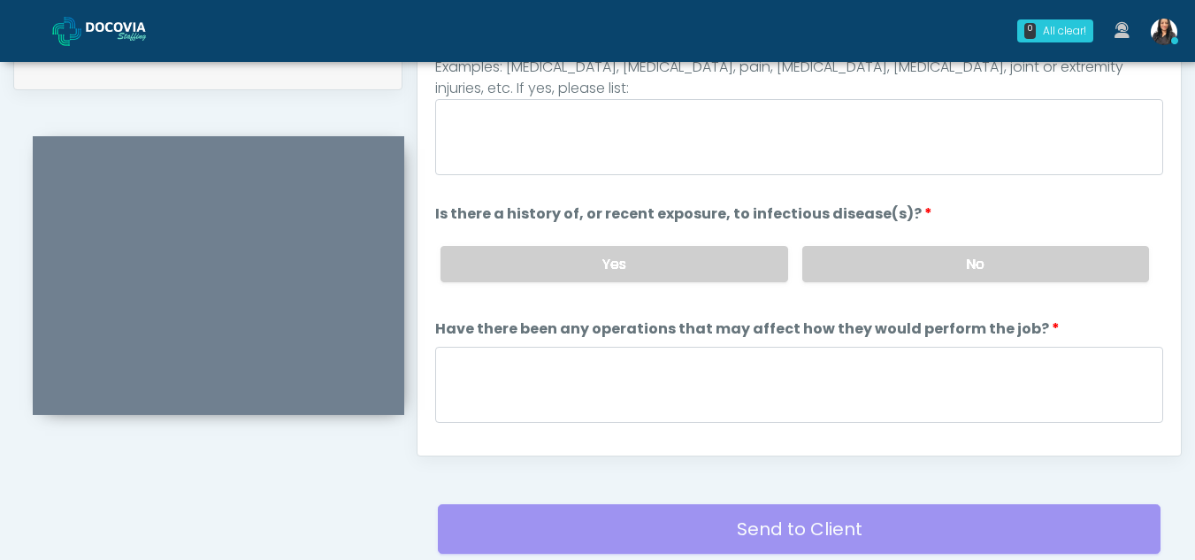
scroll to position [772, 0]
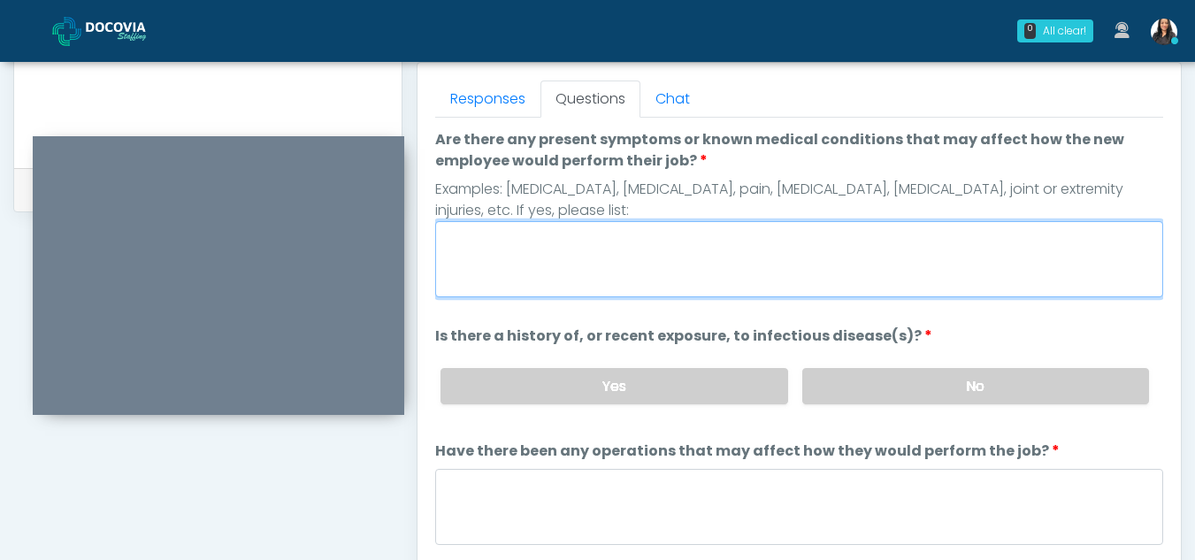
click at [495, 267] on textarea "Are there any present symptoms or known medical conditions that may affect how …" at bounding box center [799, 259] width 728 height 76
type textarea "**"
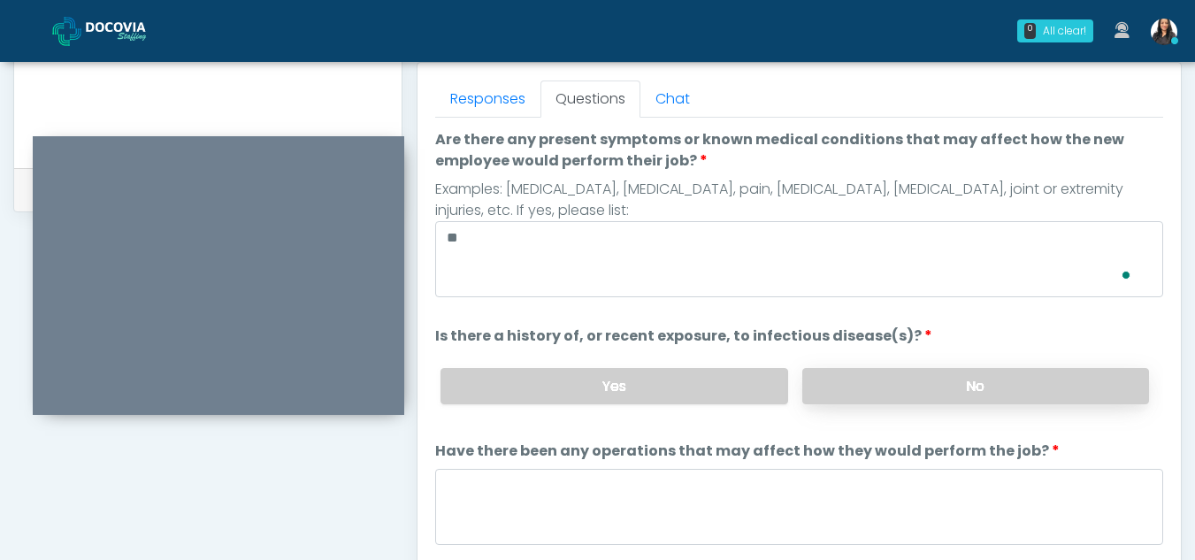
click at [1010, 384] on label "No" at bounding box center [975, 386] width 347 height 36
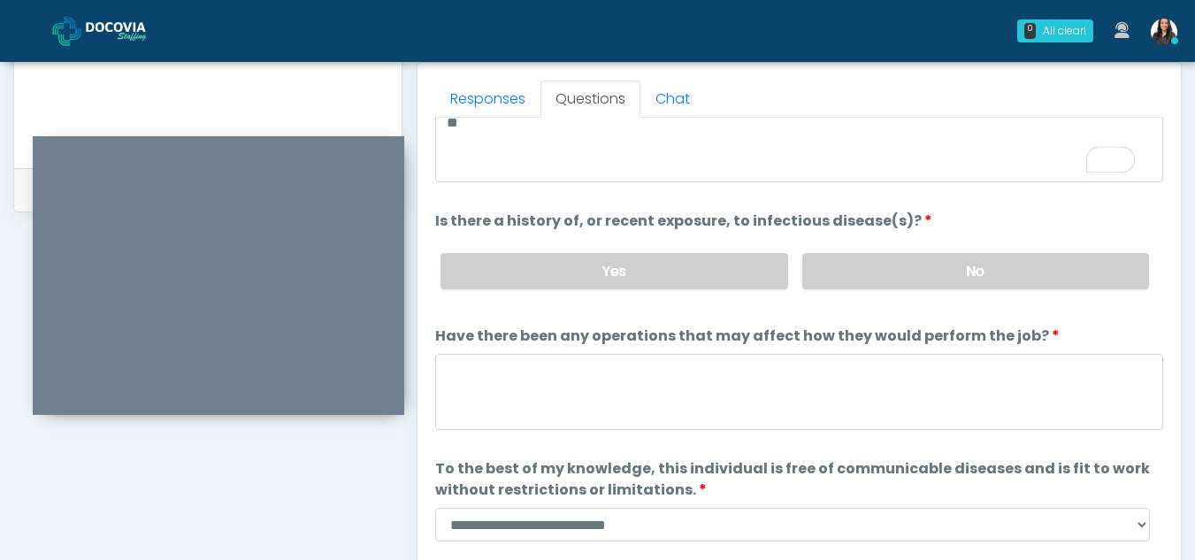
scroll to position [129, 0]
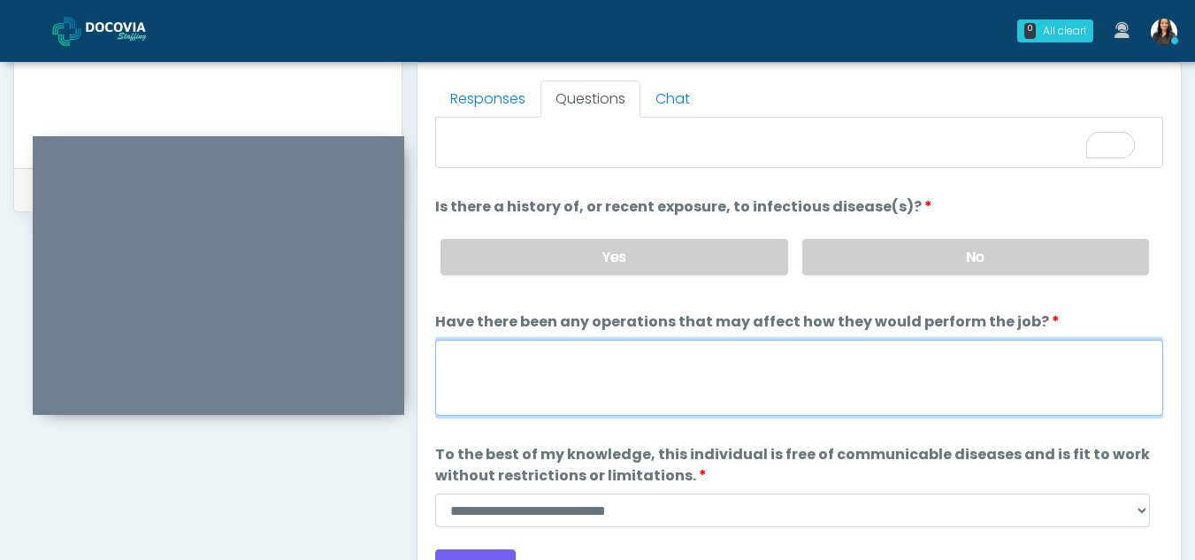
click at [498, 372] on textarea "Have there been any operations that may affect how they would perform the job?" at bounding box center [799, 378] width 728 height 76
type textarea "**"
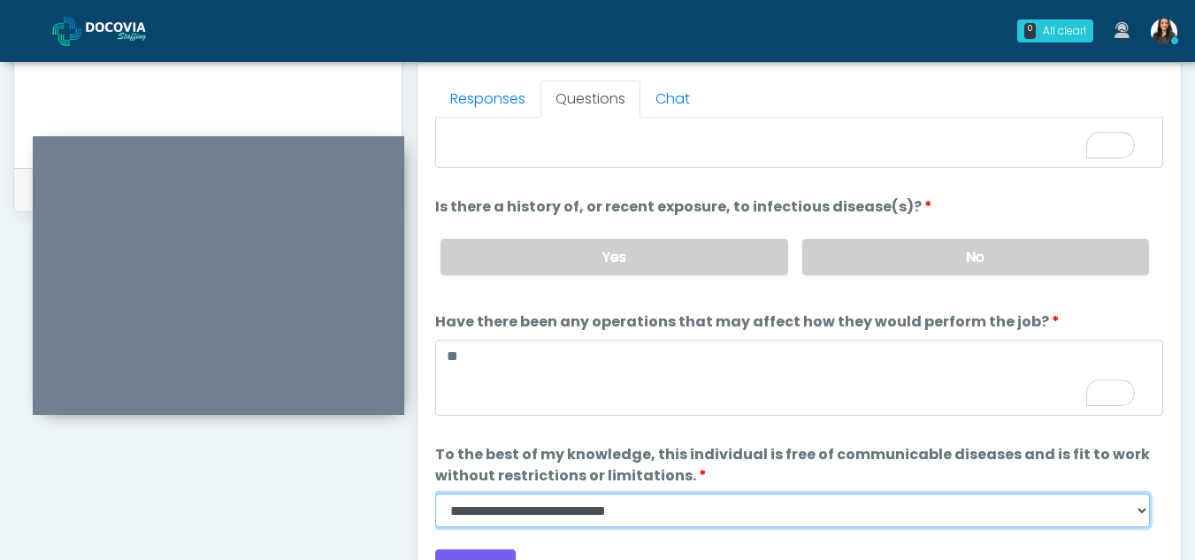
click at [1135, 511] on select "**********" at bounding box center [792, 511] width 715 height 34
select select "******"
click at [435, 494] on select "**********" at bounding box center [792, 511] width 715 height 34
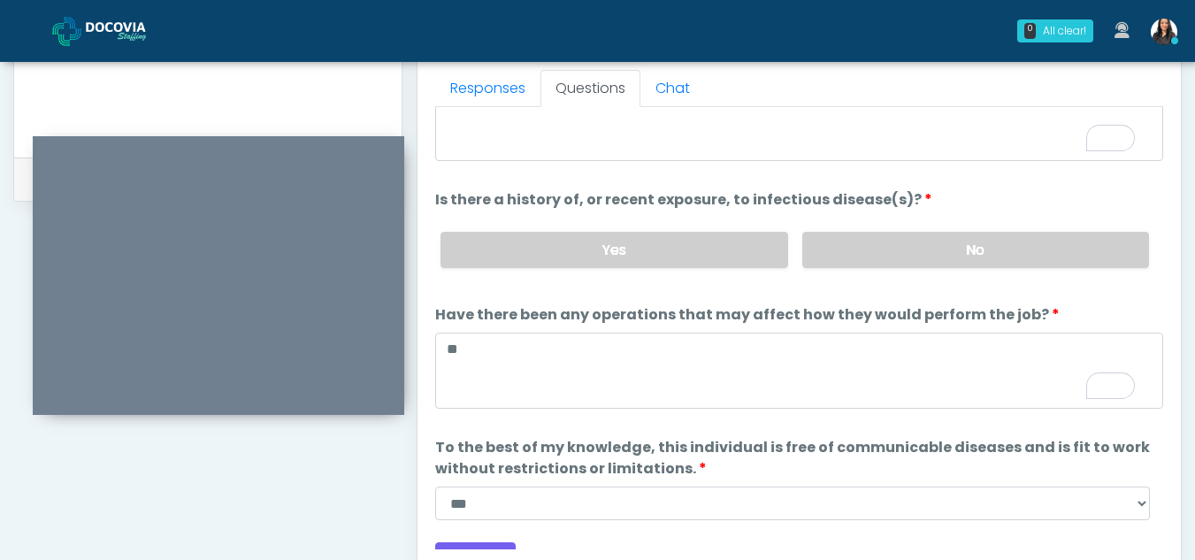
scroll to position [0, 0]
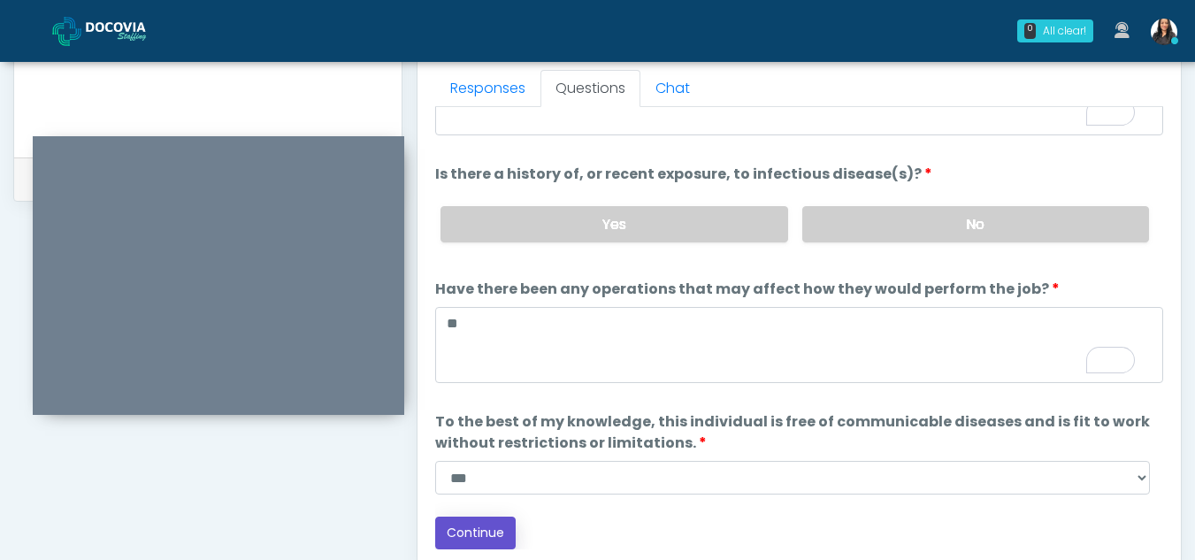
click at [480, 526] on button "Continue" at bounding box center [475, 533] width 81 height 33
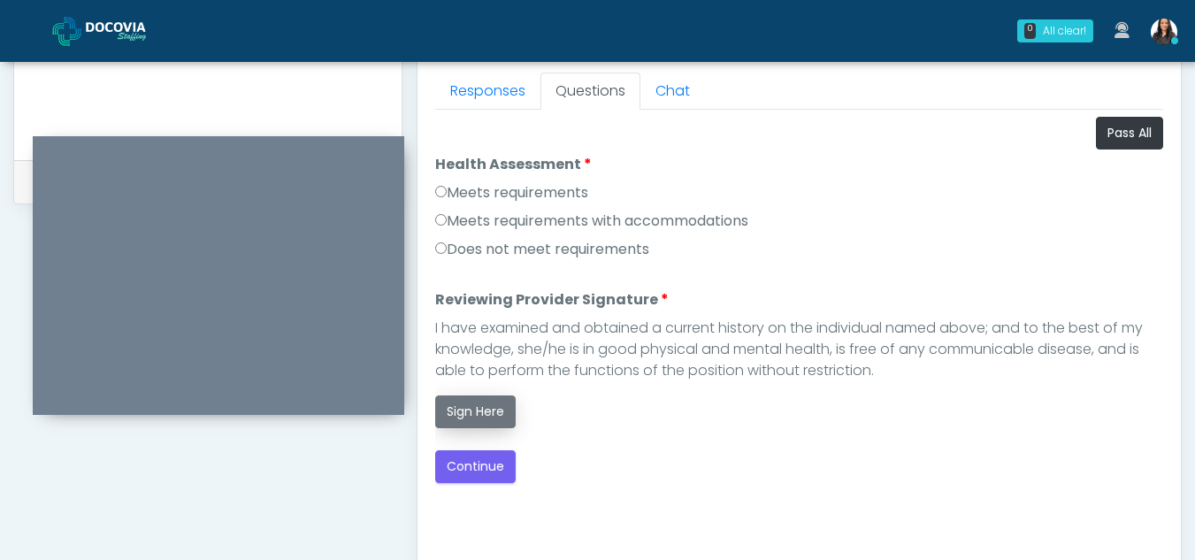
click at [468, 415] on button "Sign Here" at bounding box center [475, 411] width 81 height 33
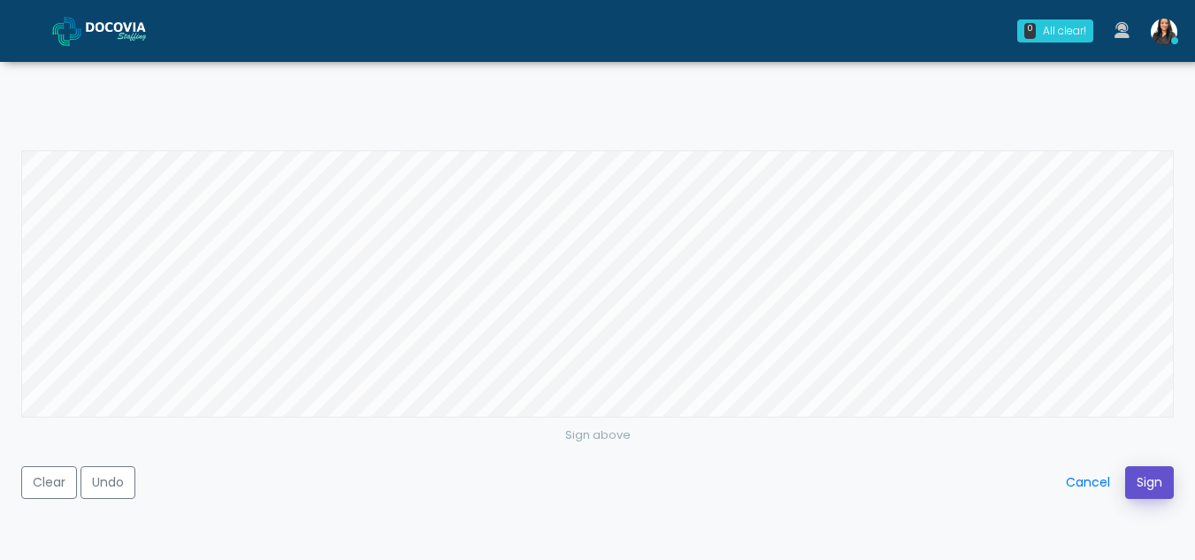
click at [1147, 484] on button "Sign" at bounding box center [1149, 482] width 49 height 33
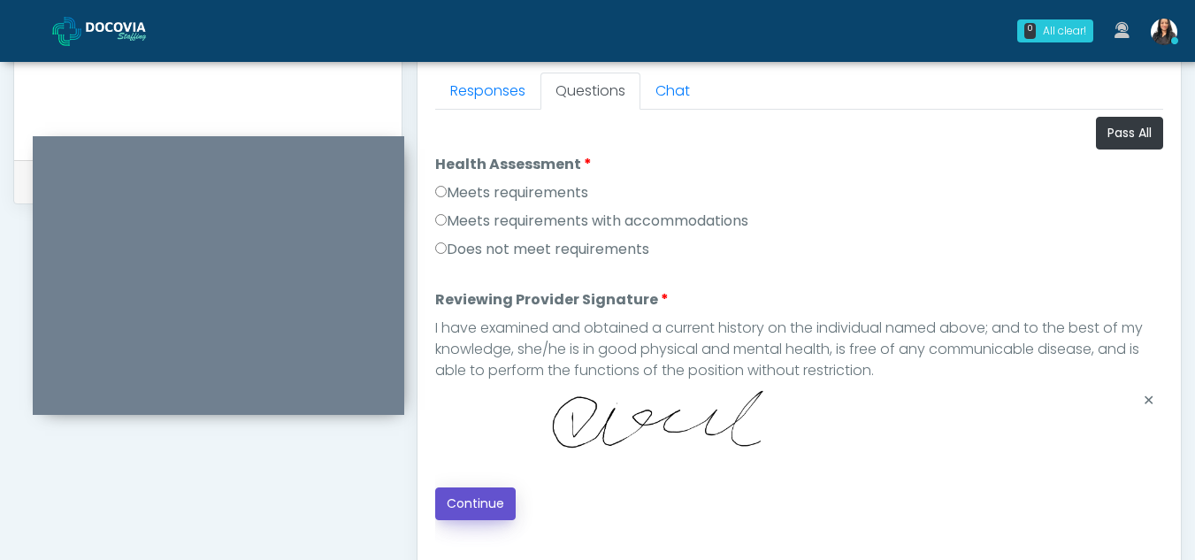
click at [475, 500] on button "Continue" at bounding box center [475, 504] width 81 height 33
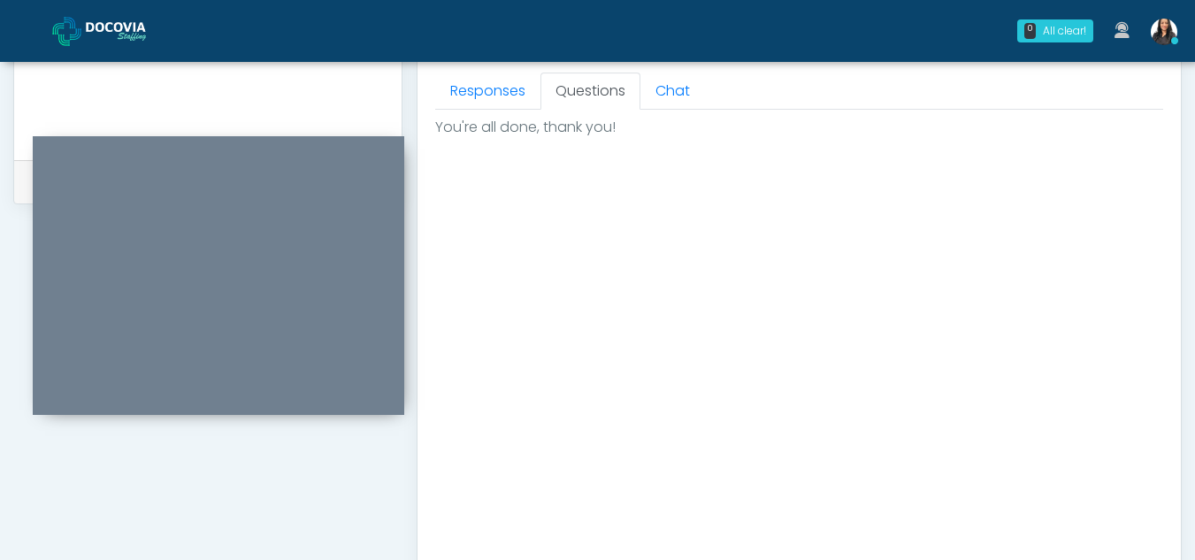
scroll to position [1061, 0]
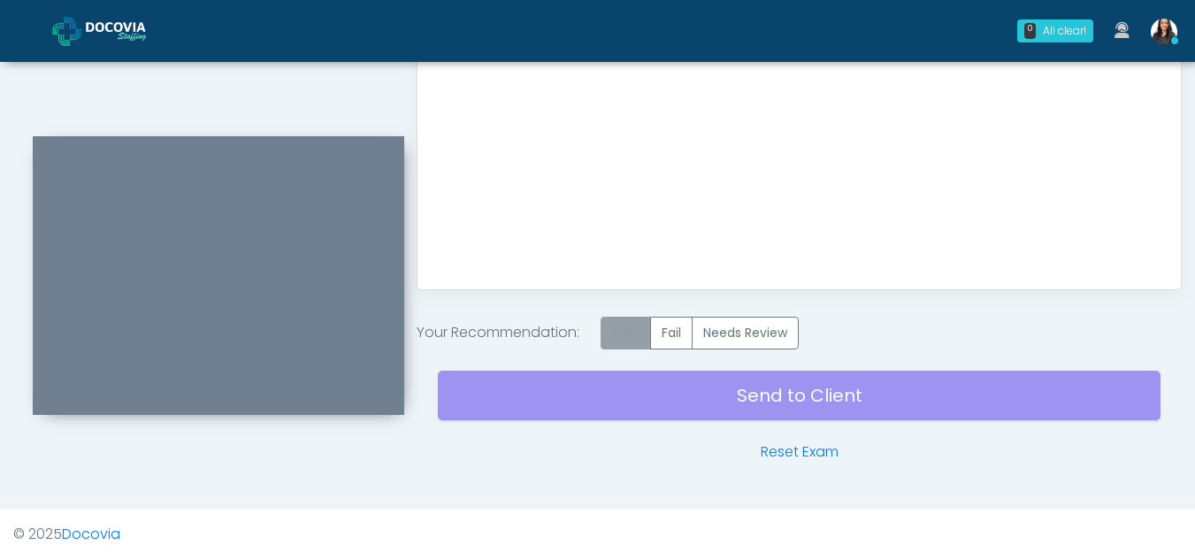
click at [626, 338] on label "Pass" at bounding box center [626, 333] width 50 height 33
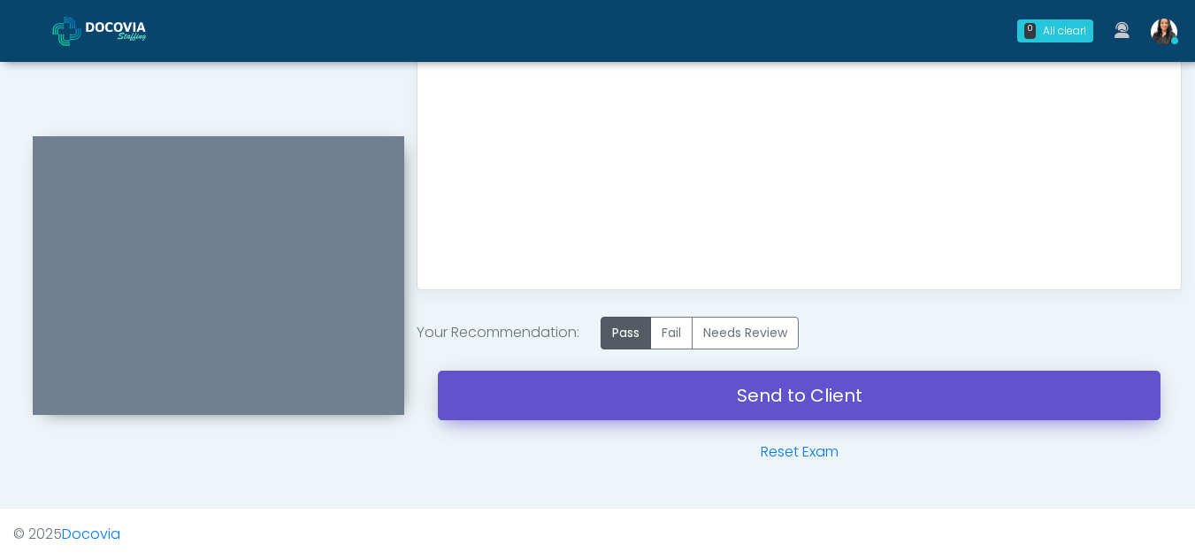
click at [824, 383] on link "Send to Client" at bounding box center [799, 396] width 723 height 50
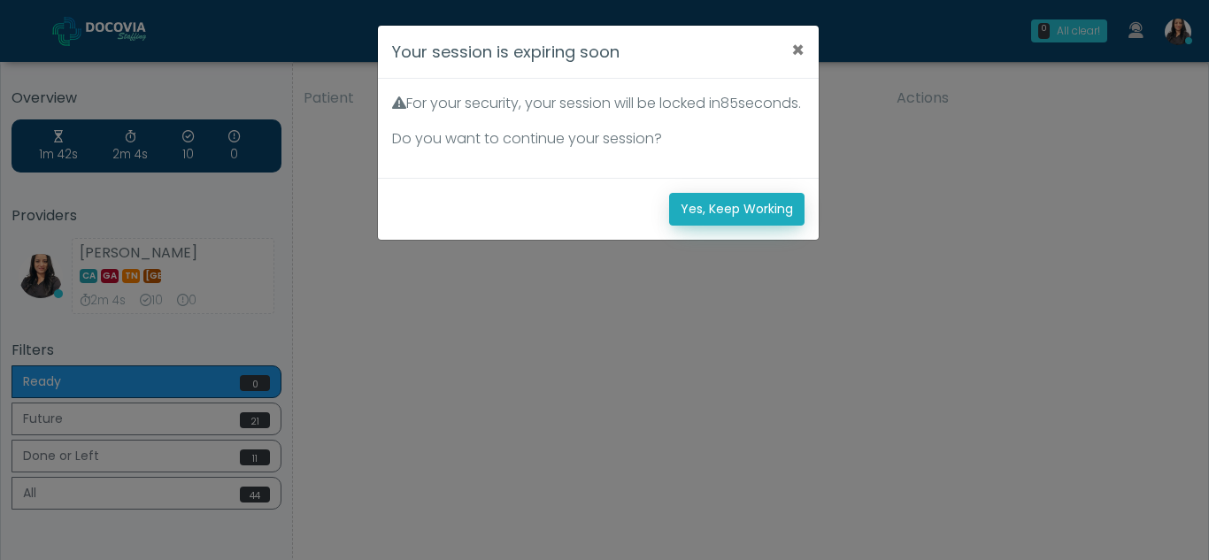
click at [714, 226] on button "Yes, Keep Working" at bounding box center [736, 209] width 135 height 33
click at [770, 226] on button "Yes, Keep Working" at bounding box center [736, 209] width 135 height 33
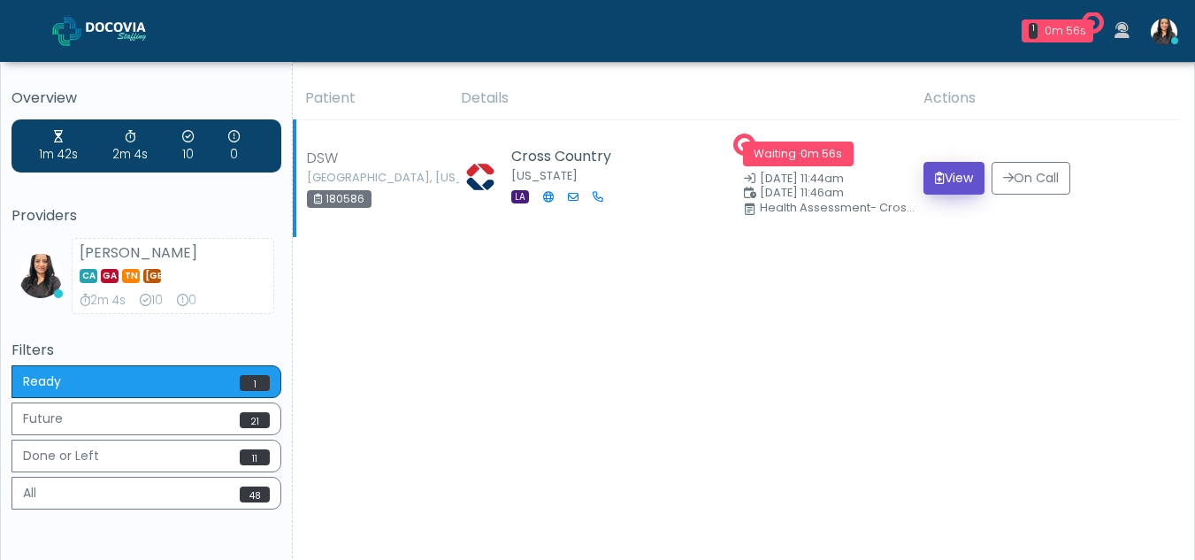
click at [956, 173] on button "View" at bounding box center [954, 178] width 61 height 33
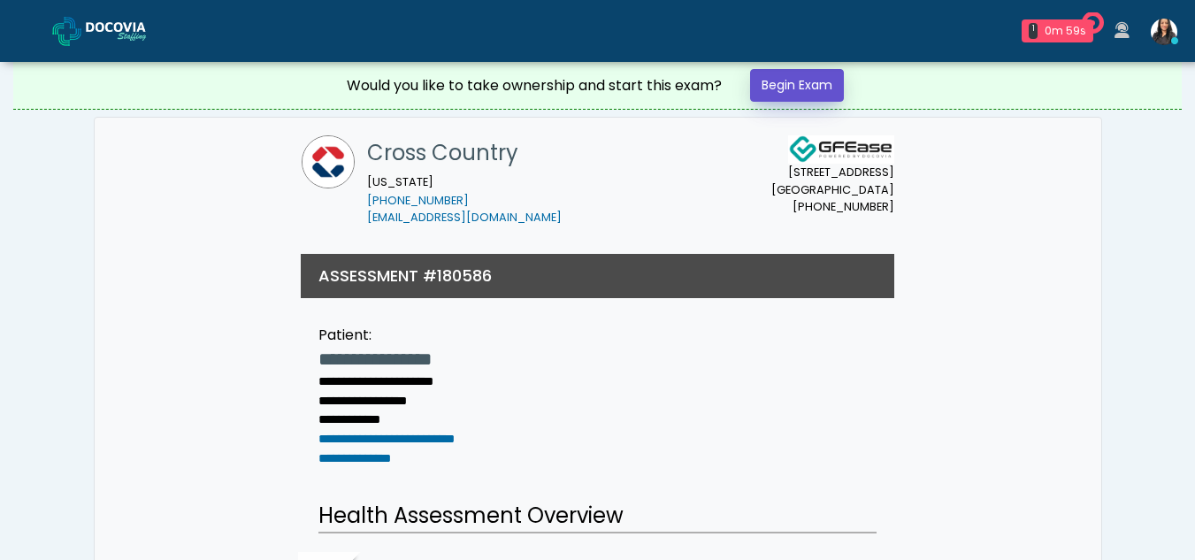
click at [788, 79] on link "Begin Exam" at bounding box center [797, 85] width 94 height 33
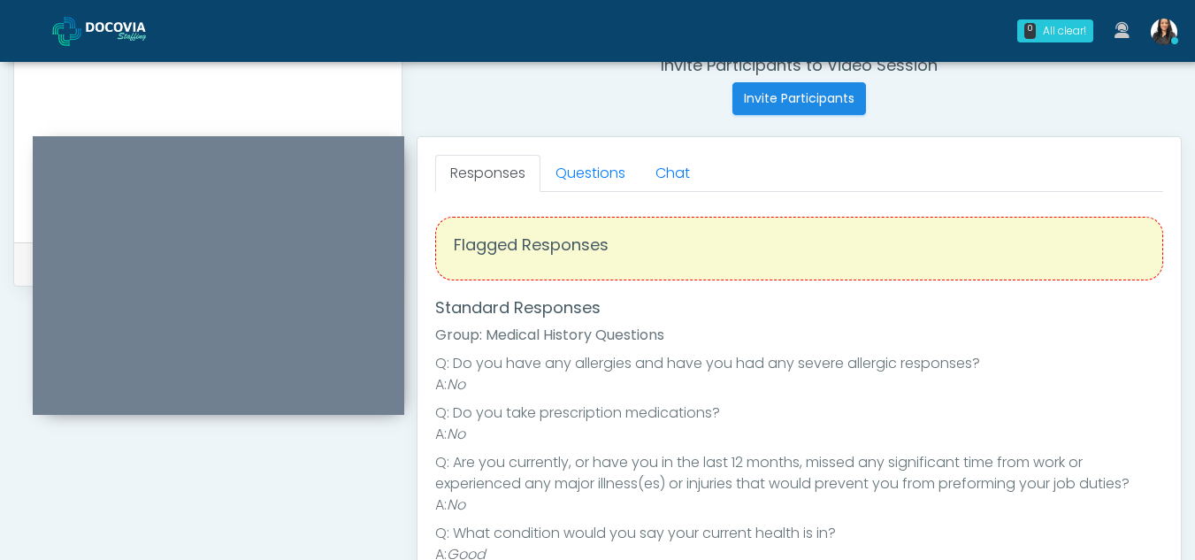
scroll to position [695, 0]
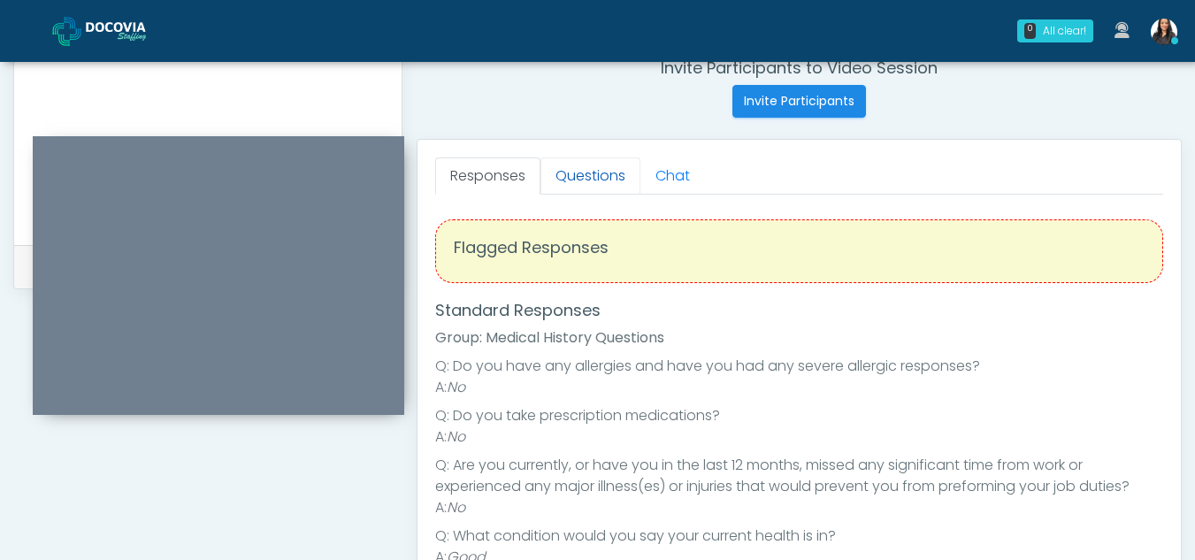
click at [613, 165] on link "Questions" at bounding box center [591, 175] width 100 height 37
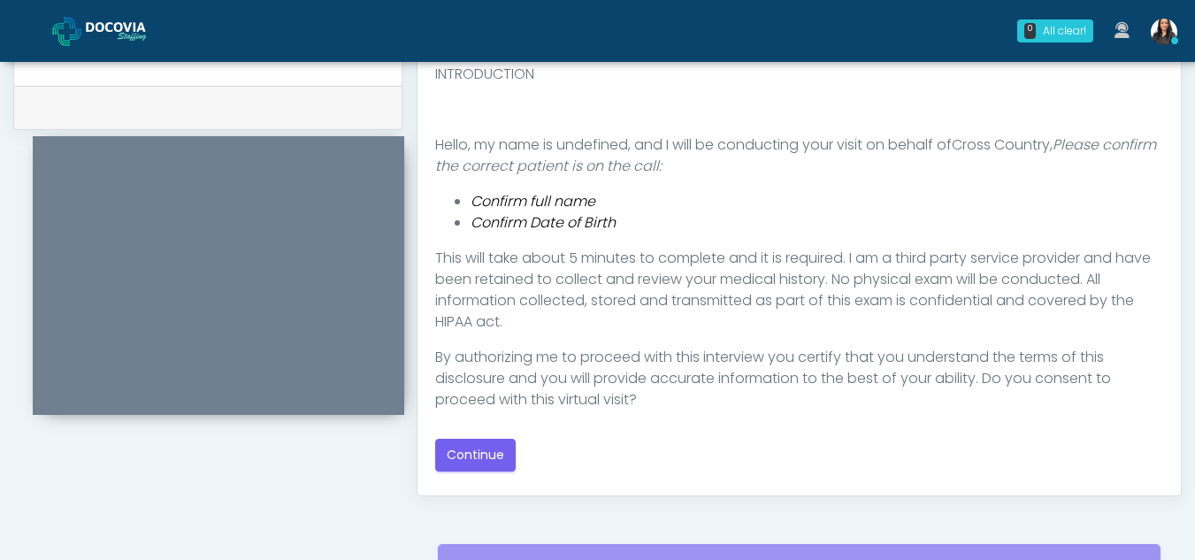
scroll to position [857, 0]
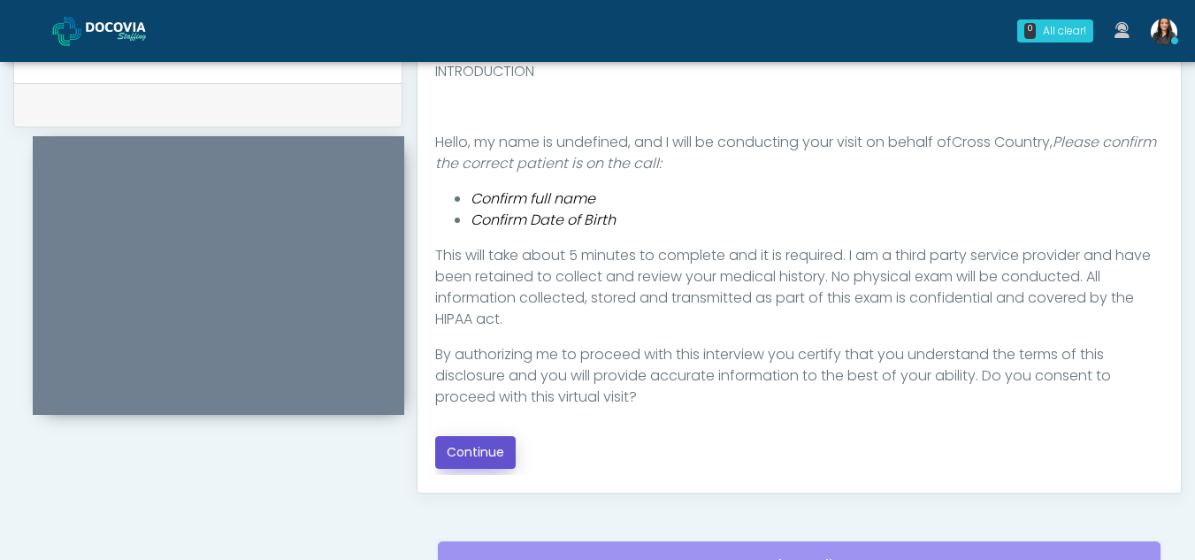
click at [478, 443] on button "Continue" at bounding box center [475, 452] width 81 height 33
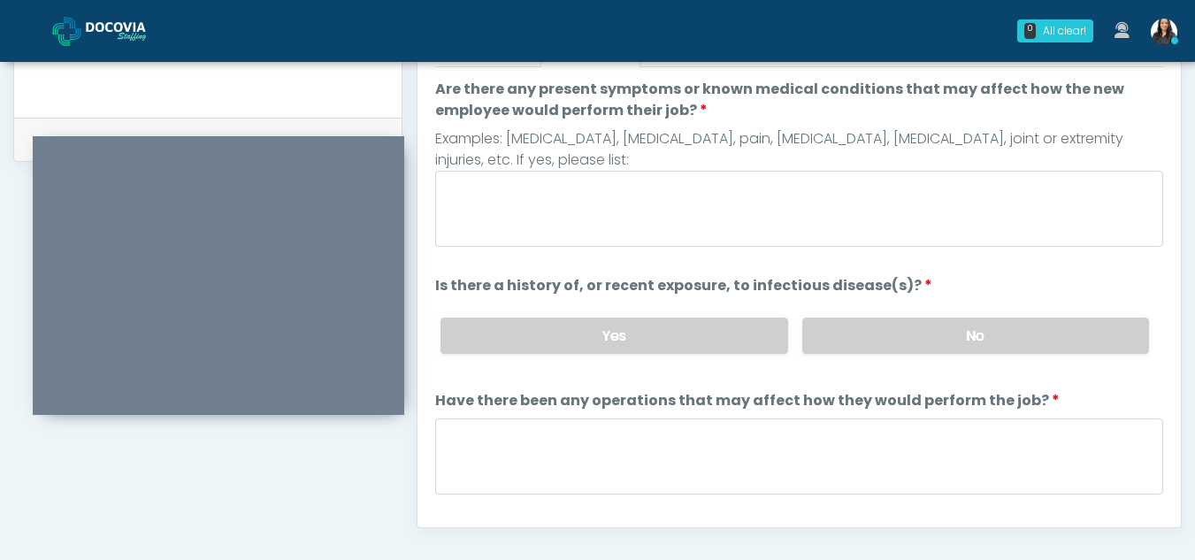
scroll to position [783, 0]
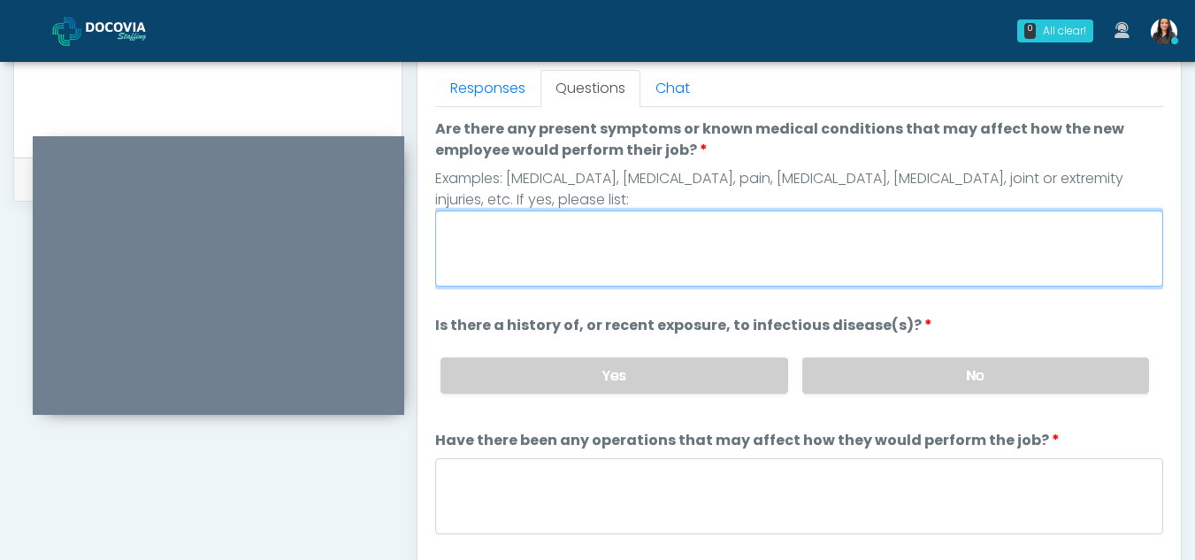
click at [472, 228] on textarea "Are there any present symptoms or known medical conditions that may affect how …" at bounding box center [799, 249] width 728 height 76
type textarea "**"
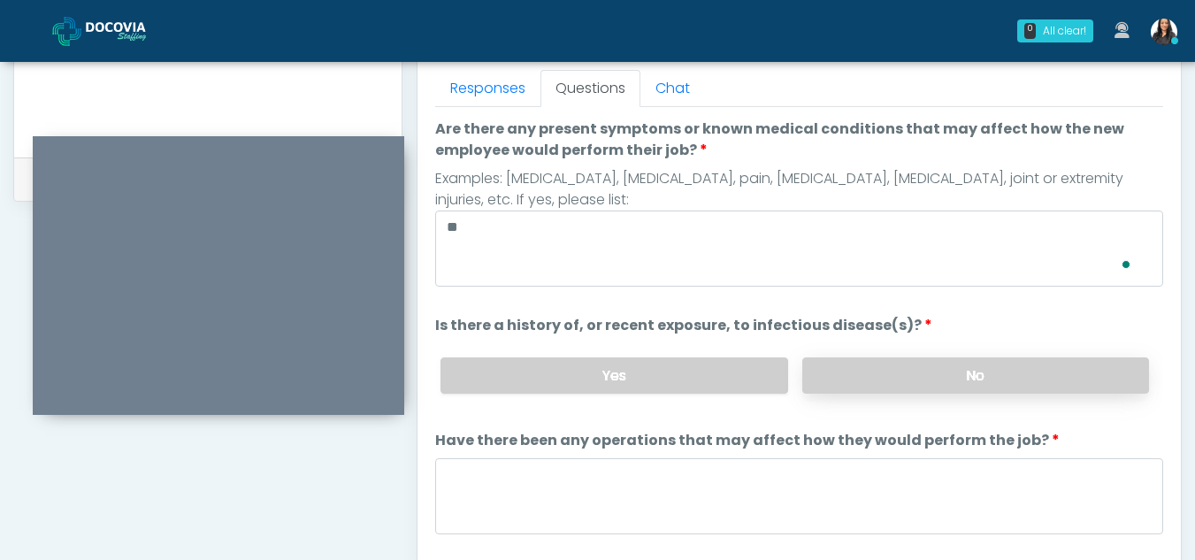
click at [913, 381] on label "No" at bounding box center [975, 375] width 347 height 36
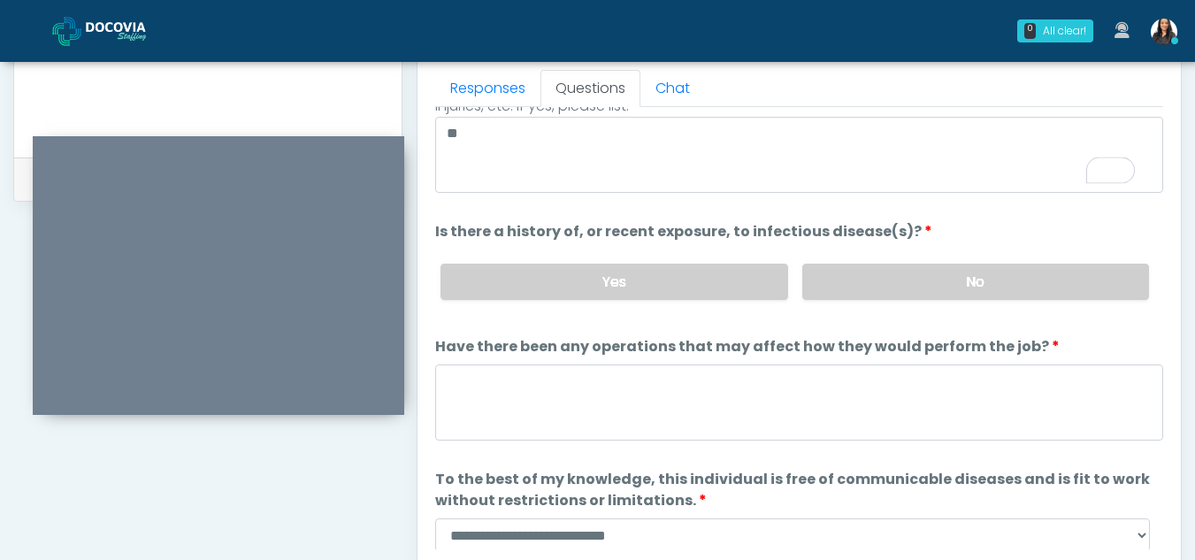
scroll to position [151, 0]
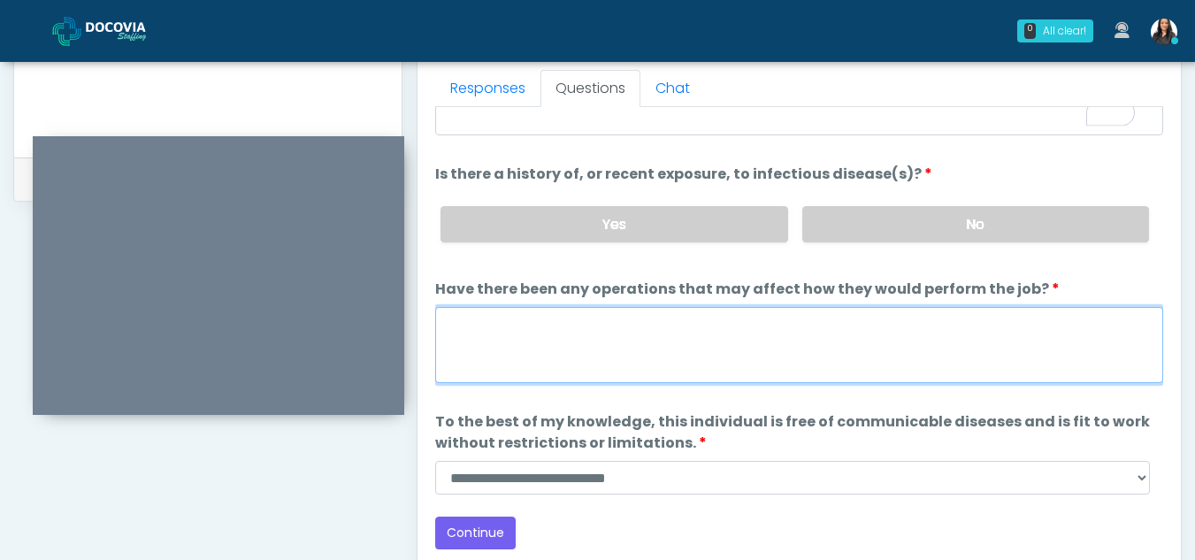
click at [481, 323] on textarea "Have there been any operations that may affect how they would perform the job?" at bounding box center [799, 345] width 728 height 76
type textarea "**"
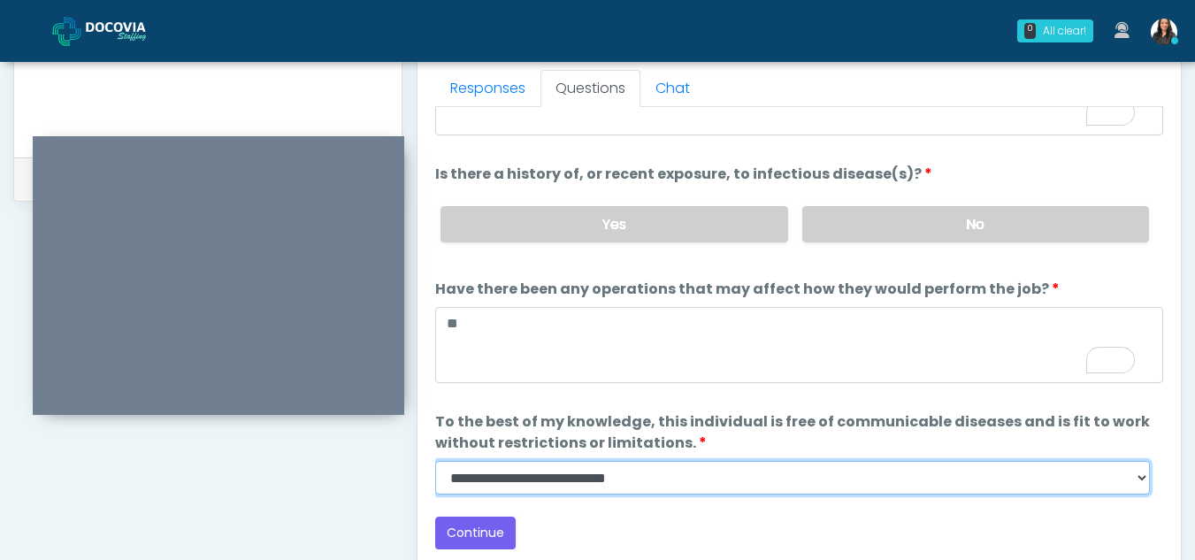
click at [1143, 477] on select "**********" at bounding box center [792, 478] width 715 height 34
select select "******"
click at [435, 461] on select "**********" at bounding box center [792, 478] width 715 height 34
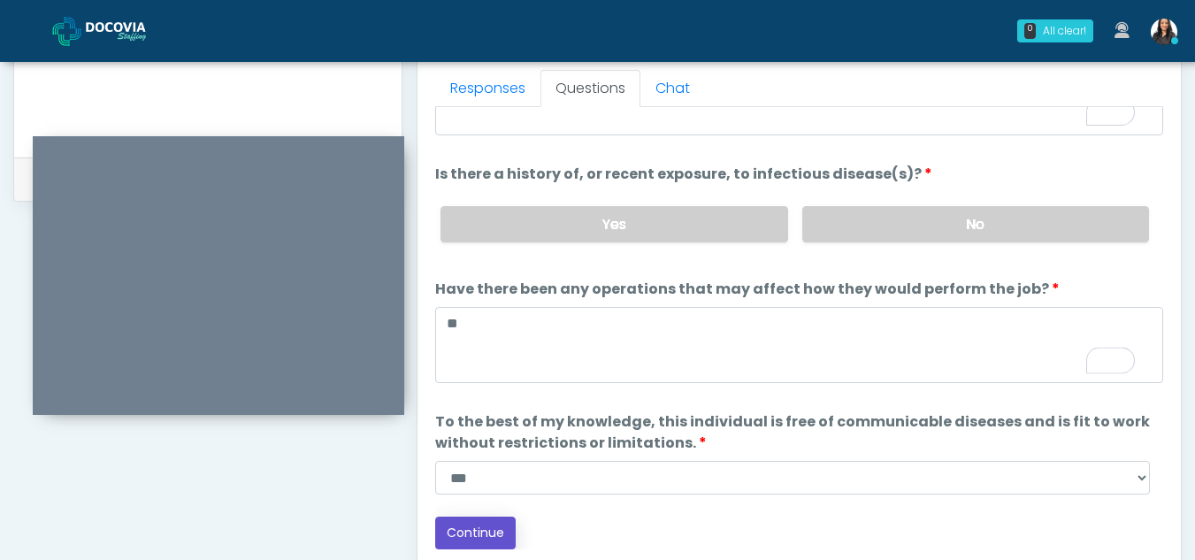
click at [479, 527] on button "Continue" at bounding box center [475, 533] width 81 height 33
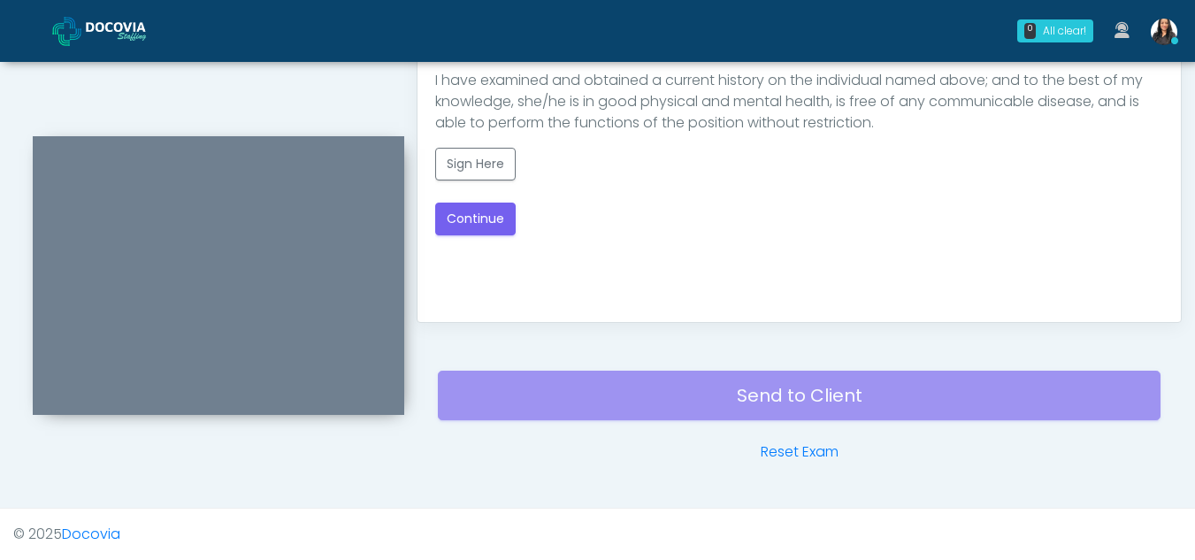
scroll to position [735, 0]
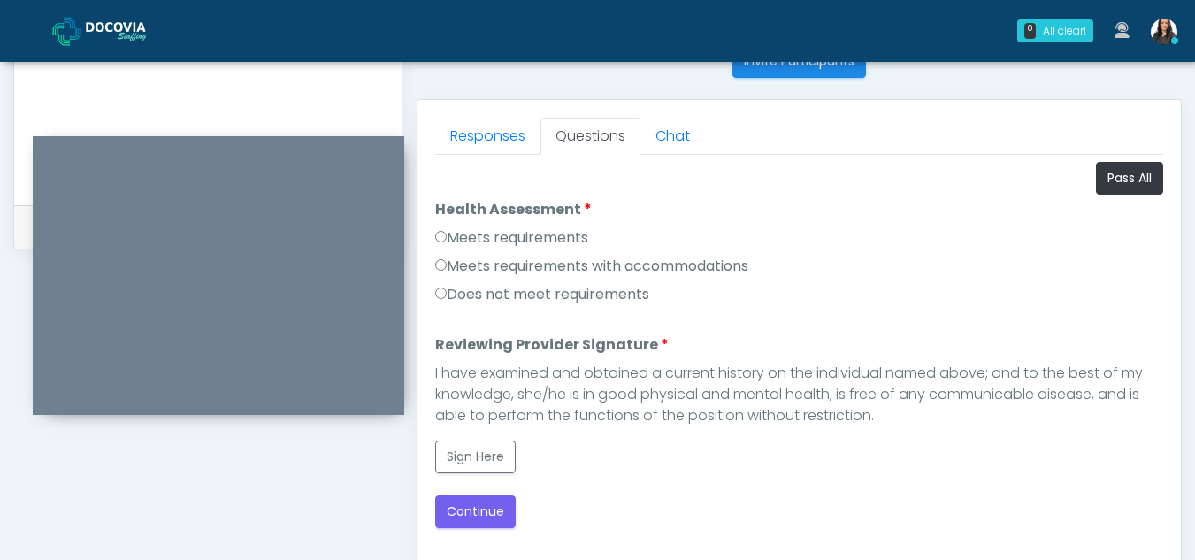
click at [440, 242] on label "Meets requirements" at bounding box center [511, 237] width 153 height 21
click at [465, 469] on button "Sign Here" at bounding box center [475, 457] width 81 height 33
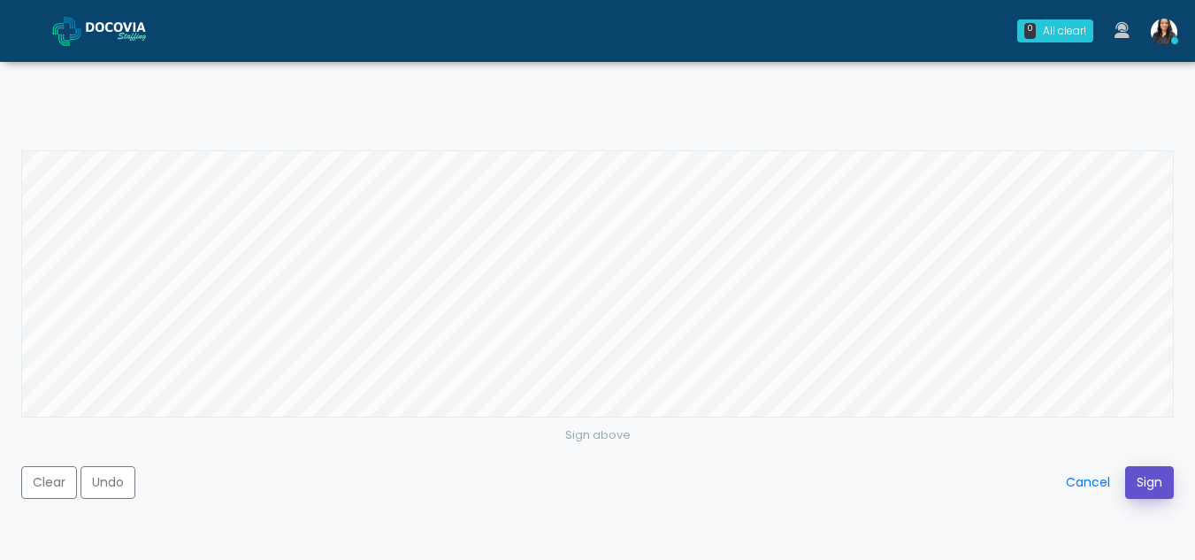
click at [1157, 482] on button "Sign" at bounding box center [1149, 482] width 49 height 33
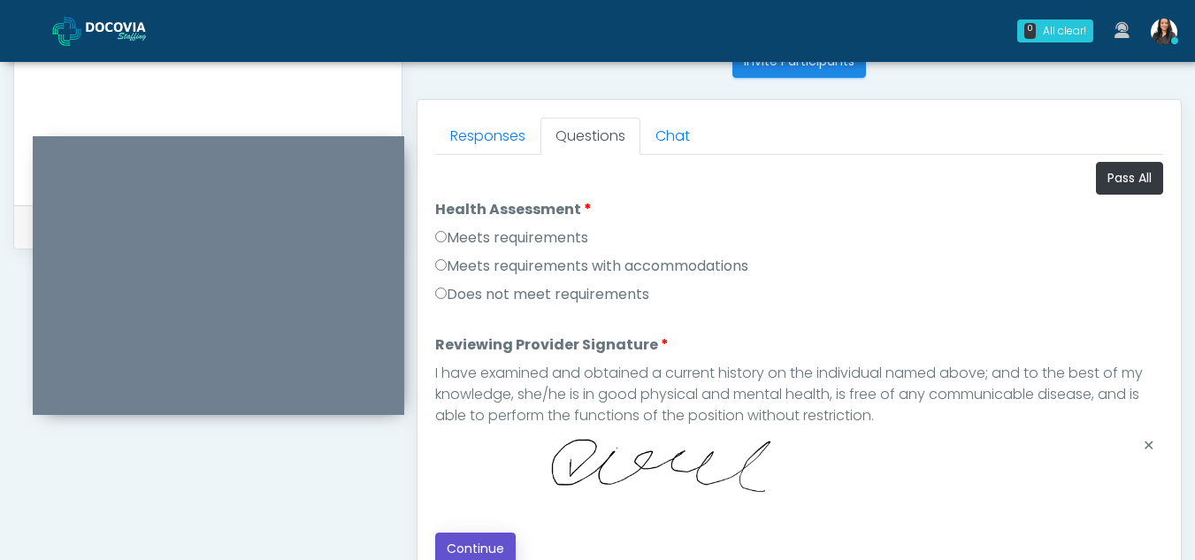
click at [478, 540] on button "Continue" at bounding box center [475, 549] width 81 height 33
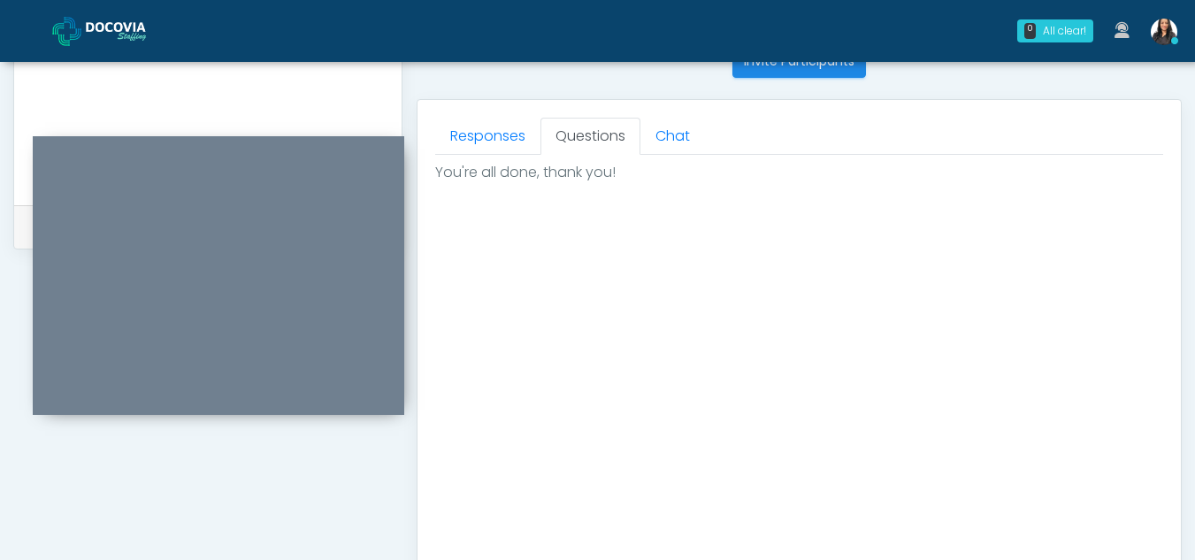
scroll to position [1061, 0]
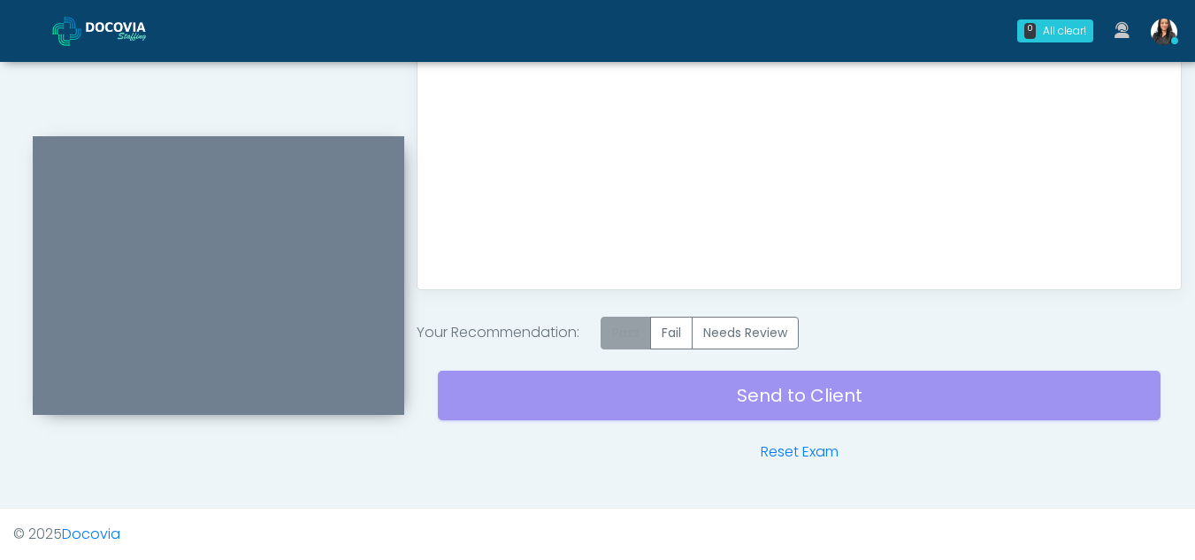
click at [620, 327] on label "Pass" at bounding box center [626, 333] width 50 height 33
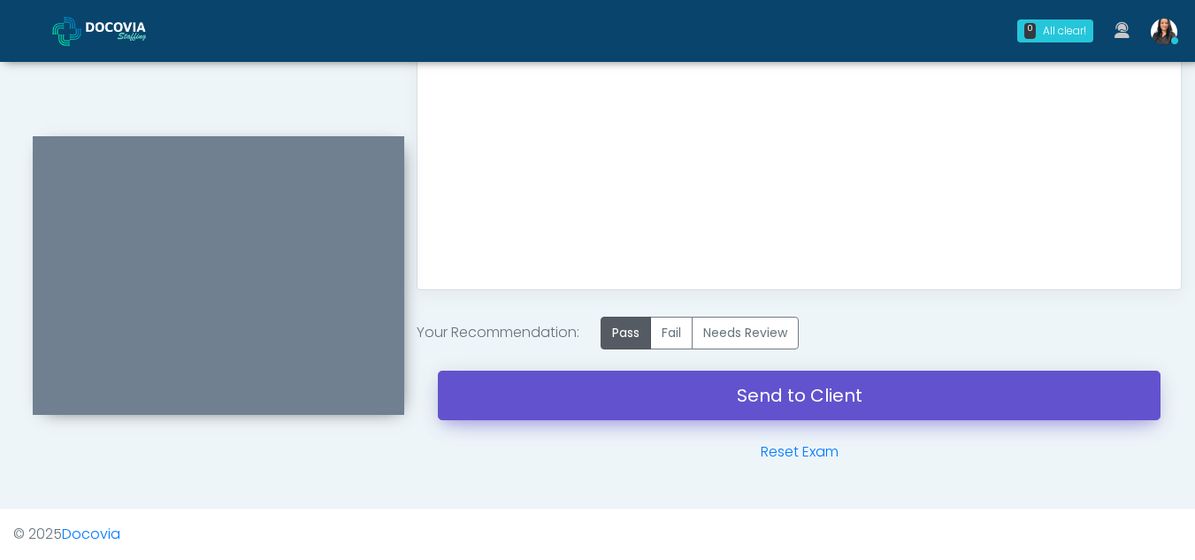
click at [790, 393] on link "Send to Client" at bounding box center [799, 396] width 723 height 50
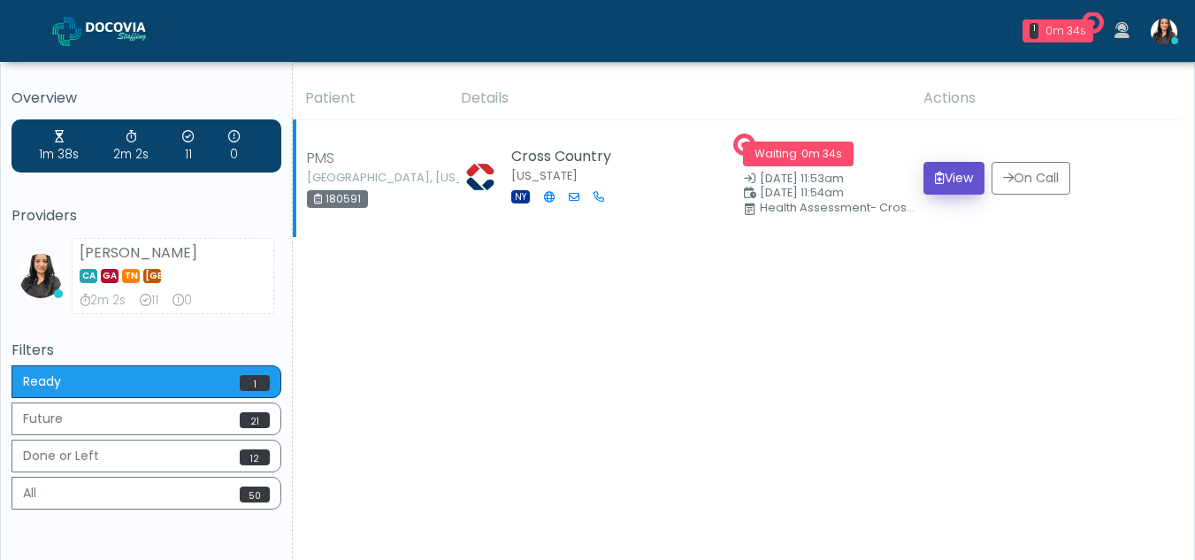
click at [938, 171] on button "View" at bounding box center [954, 178] width 61 height 33
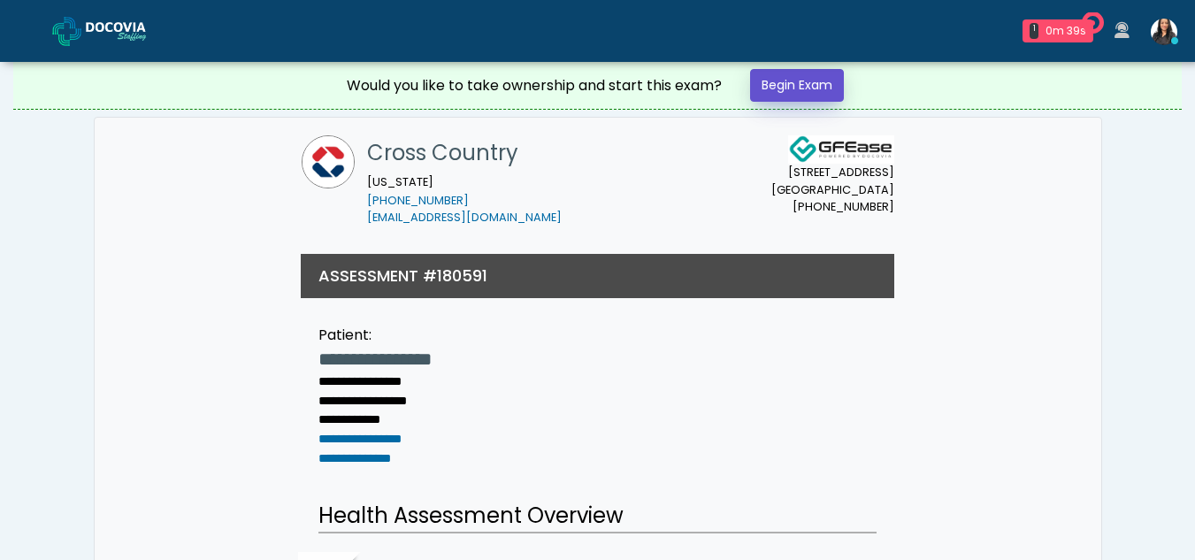
click at [779, 90] on link "Begin Exam" at bounding box center [797, 85] width 94 height 33
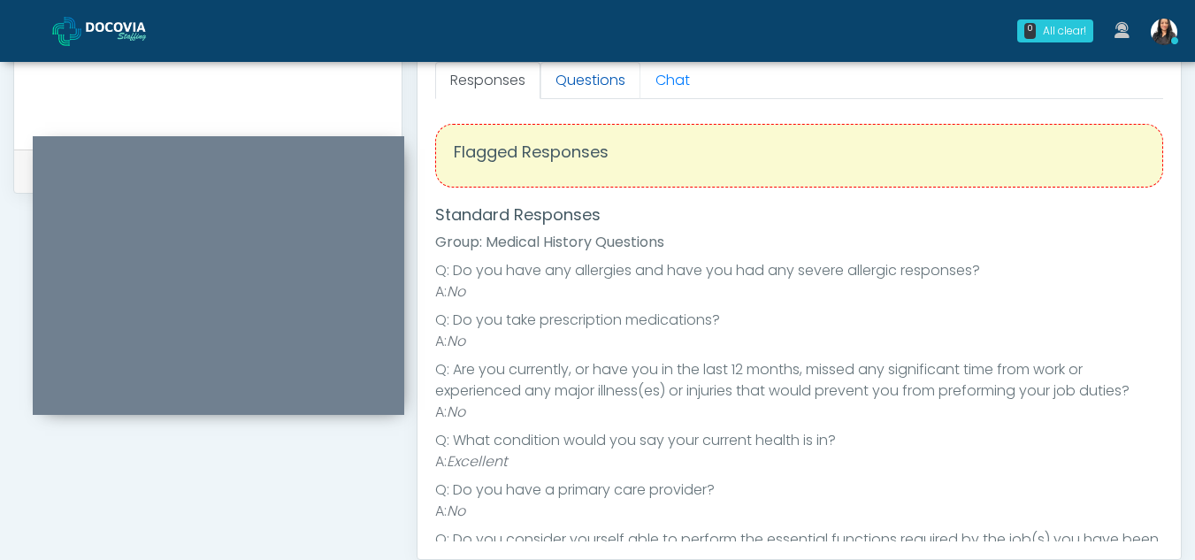
click at [605, 74] on link "Questions" at bounding box center [591, 80] width 100 height 37
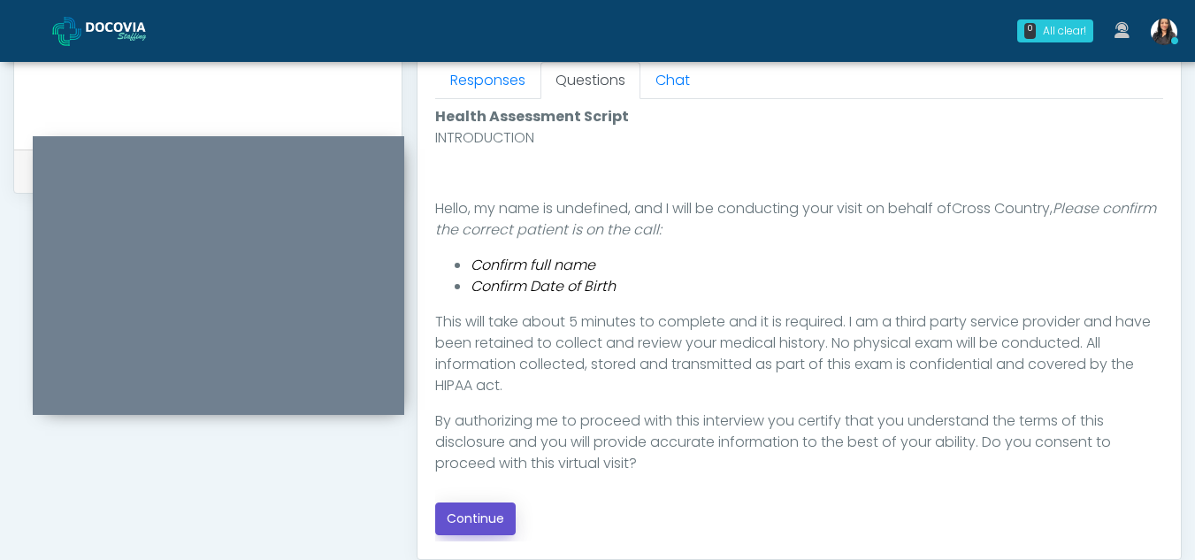
click at [478, 507] on button "Continue" at bounding box center [475, 519] width 81 height 33
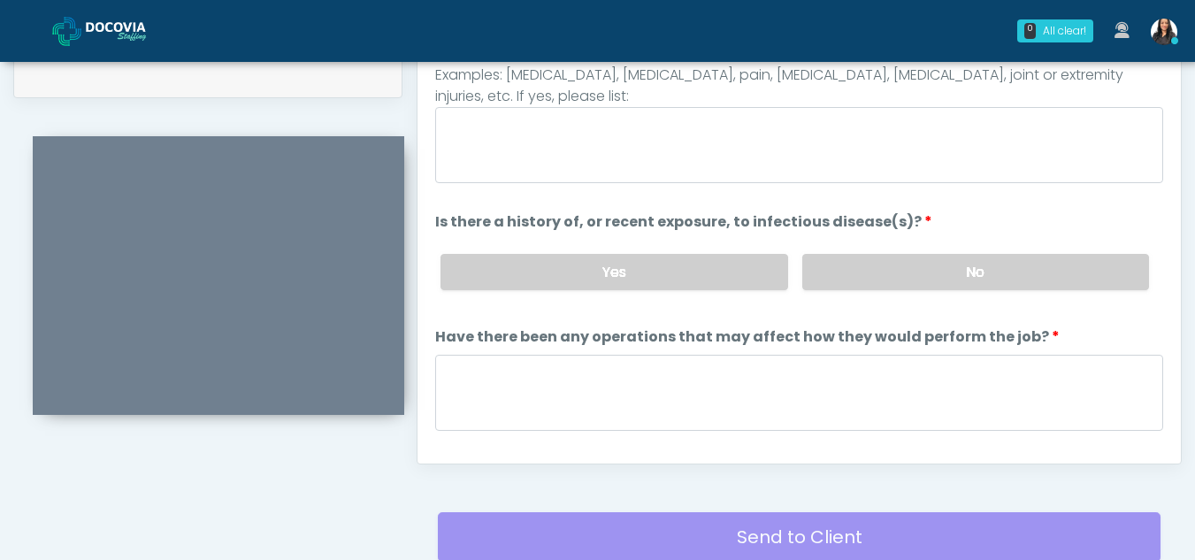
scroll to position [810, 0]
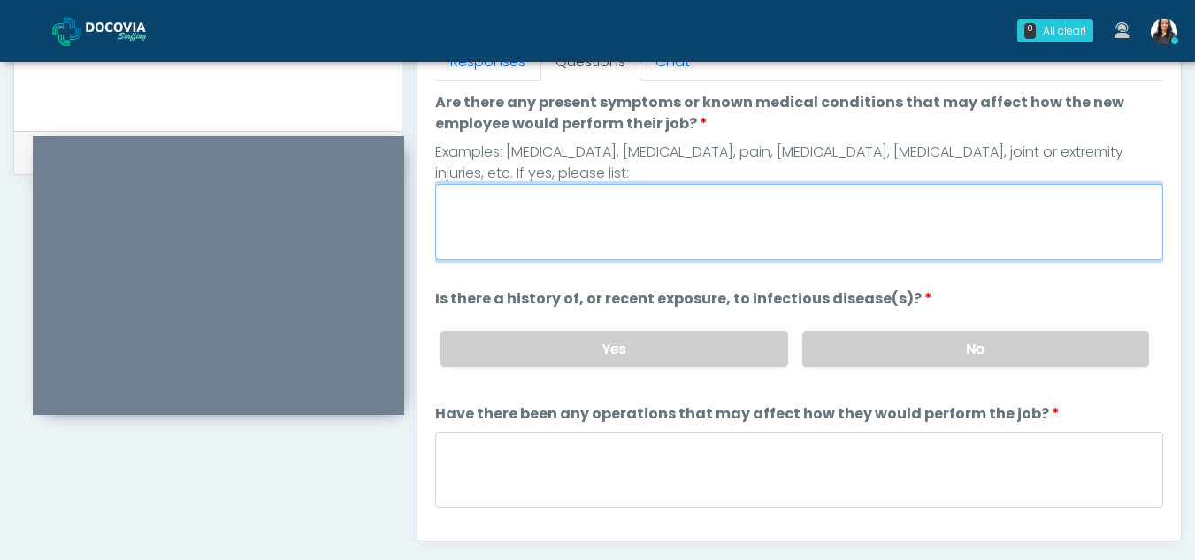
click at [503, 193] on textarea "Are there any present symptoms or known medical conditions that may affect how …" at bounding box center [799, 222] width 728 height 76
type textarea "**"
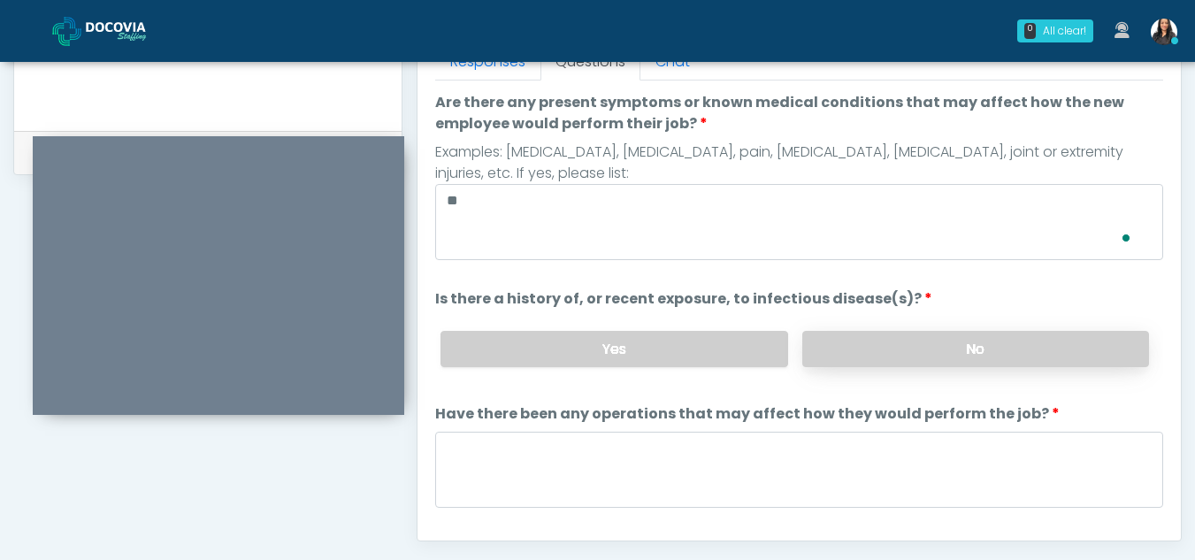
click at [968, 348] on label "No" at bounding box center [975, 349] width 347 height 36
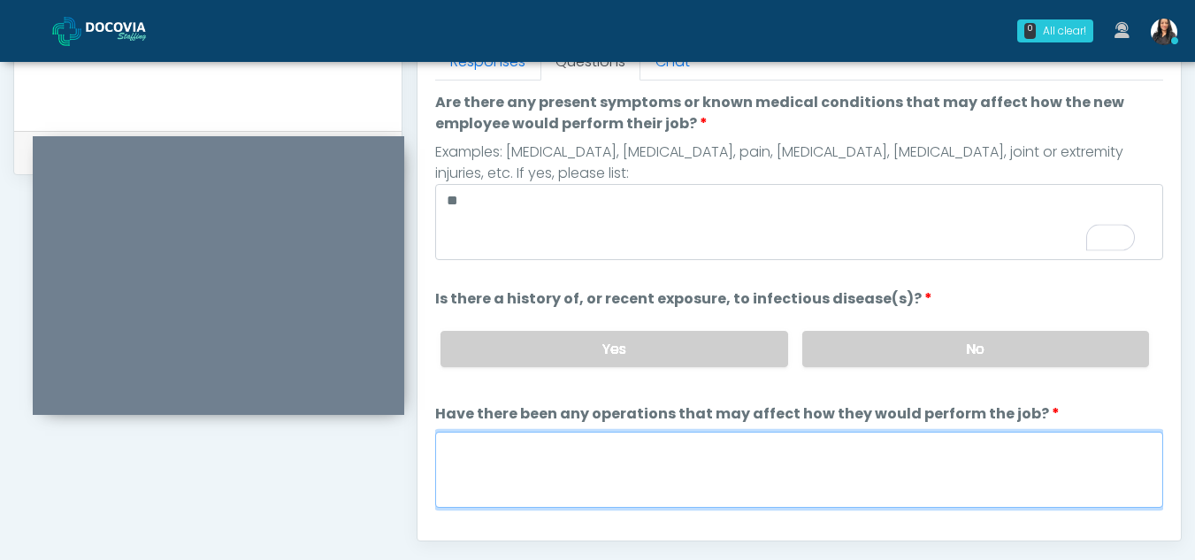
click at [532, 480] on textarea "Have there been any operations that may affect how they would perform the job?" at bounding box center [799, 470] width 728 height 76
type textarea "**"
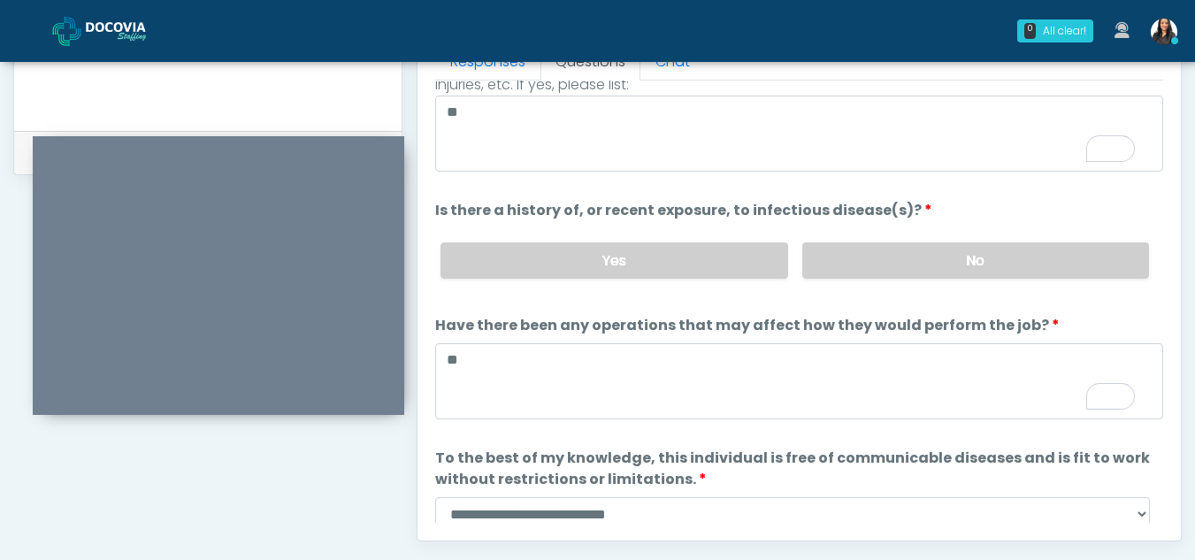
scroll to position [151, 0]
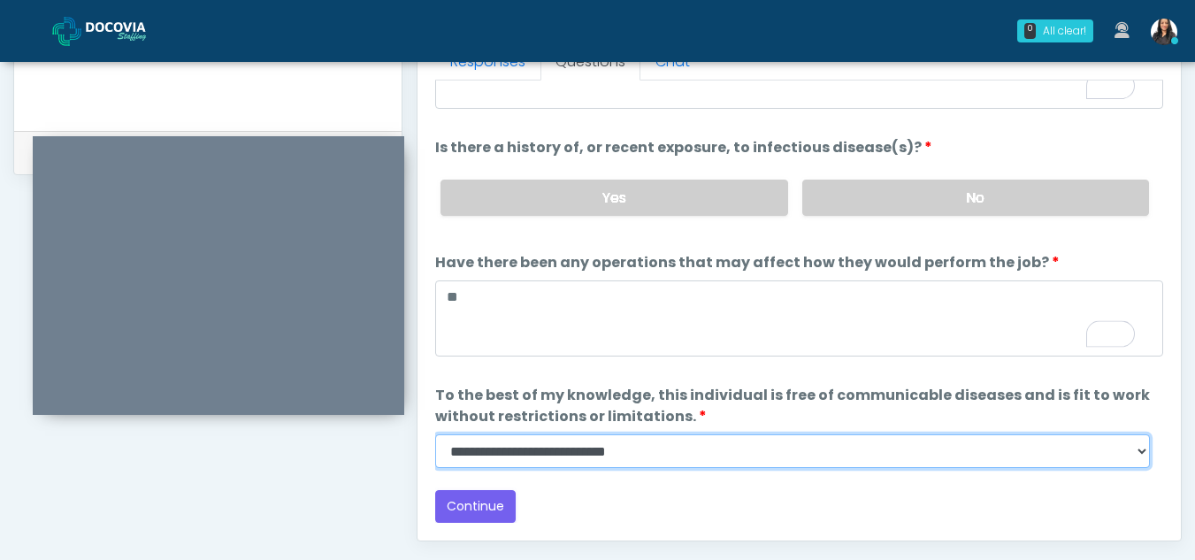
click at [1136, 457] on select "**********" at bounding box center [792, 451] width 715 height 34
select select "******"
click at [435, 434] on select "**********" at bounding box center [792, 451] width 715 height 34
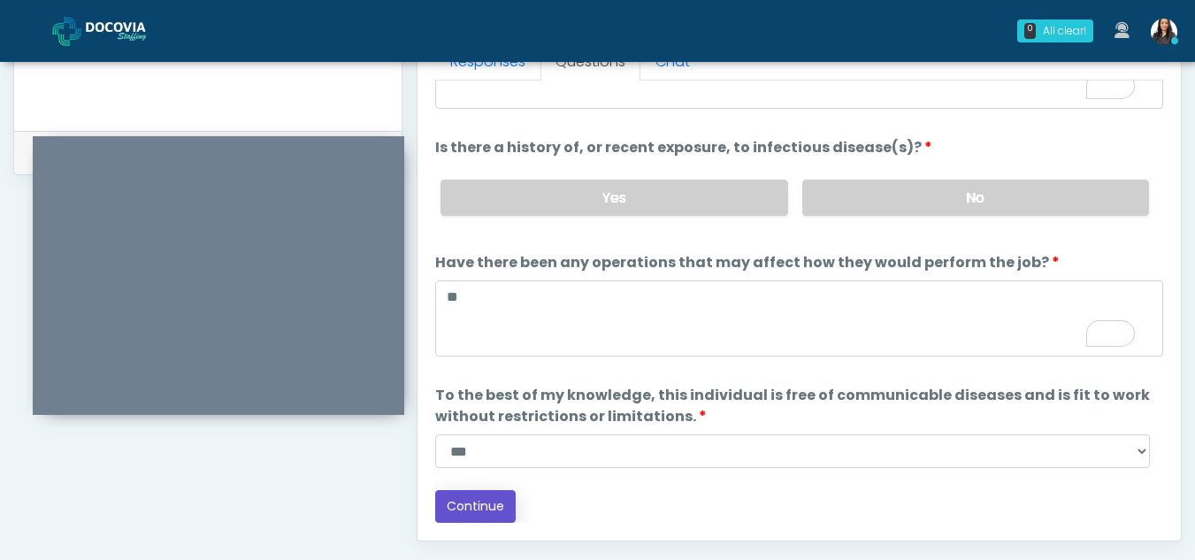
click at [483, 508] on button "Continue" at bounding box center [475, 506] width 81 height 33
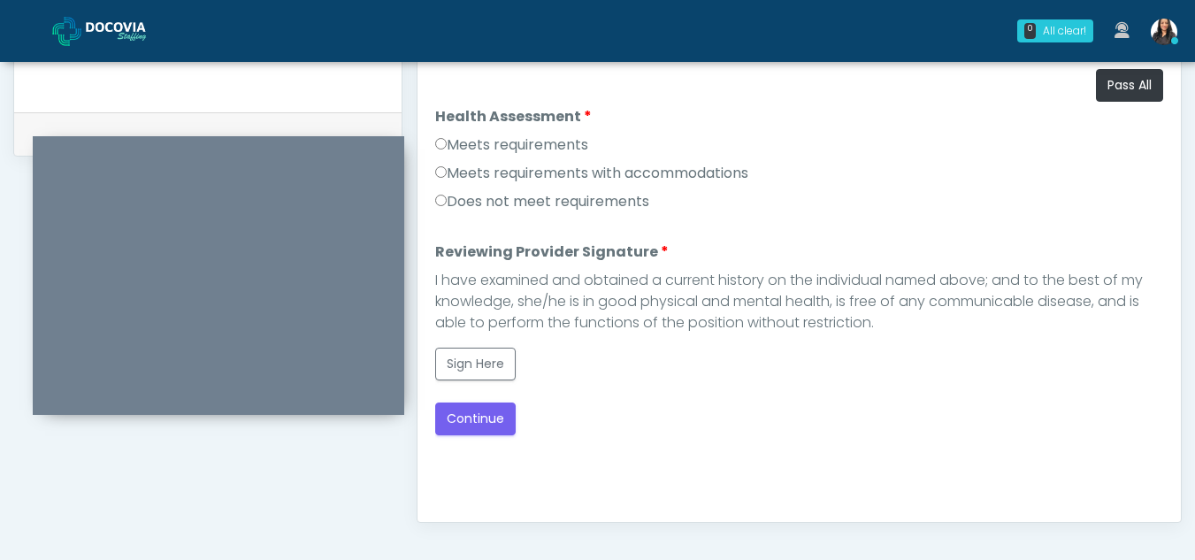
scroll to position [826, 0]
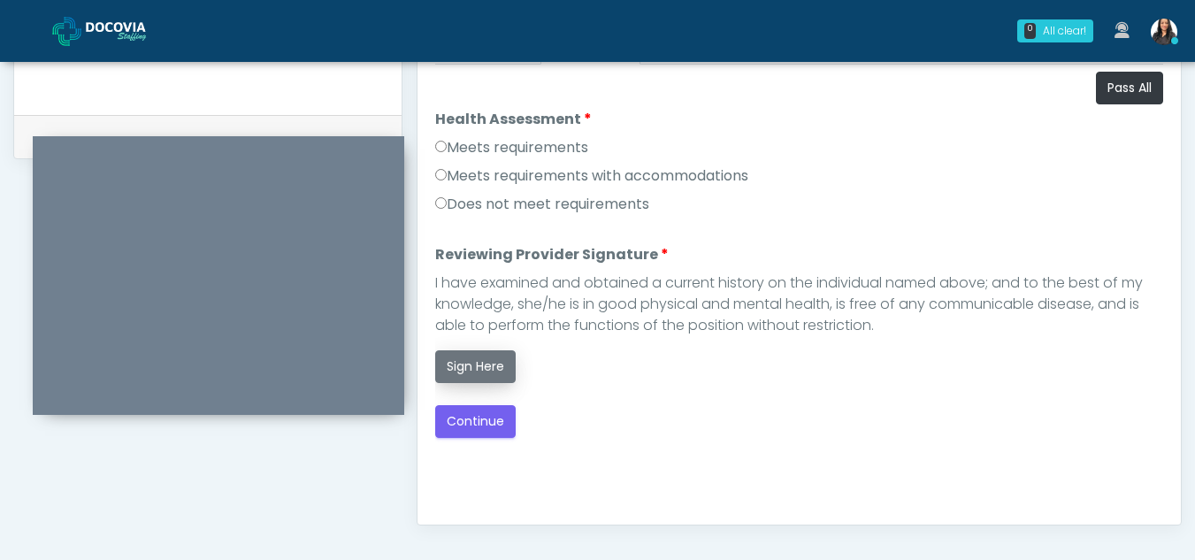
click at [443, 365] on button "Sign Here" at bounding box center [475, 366] width 81 height 33
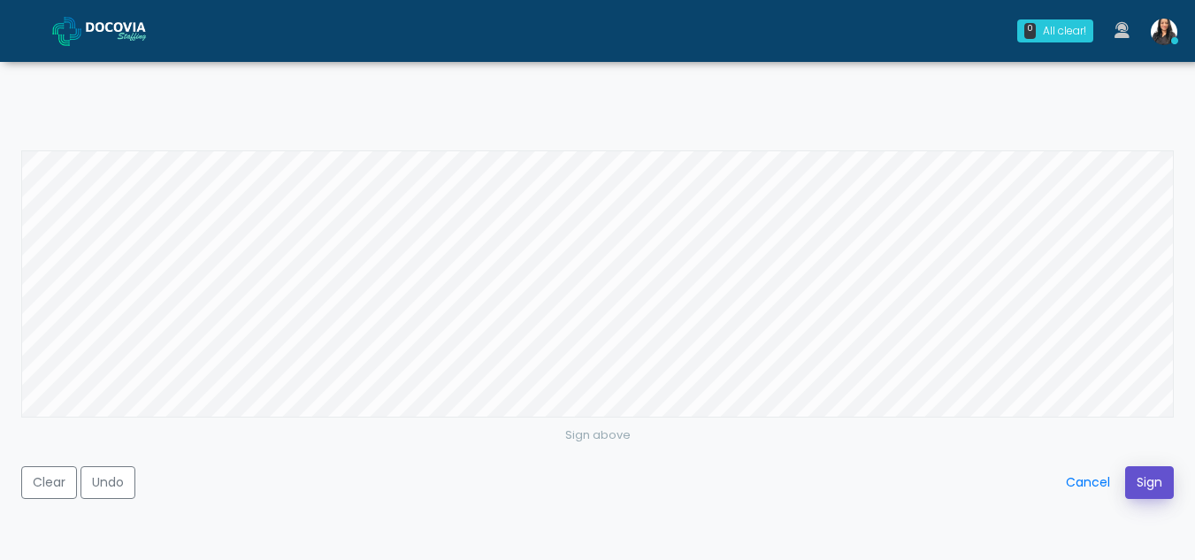
click at [1143, 476] on button "Sign" at bounding box center [1149, 482] width 49 height 33
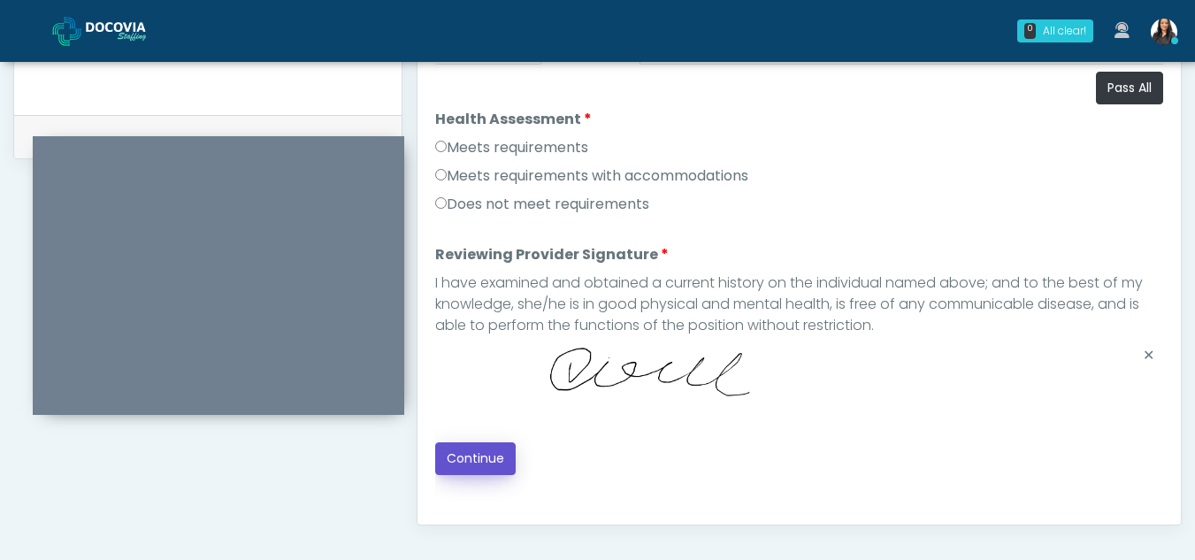
click at [450, 461] on button "Continue" at bounding box center [475, 458] width 81 height 33
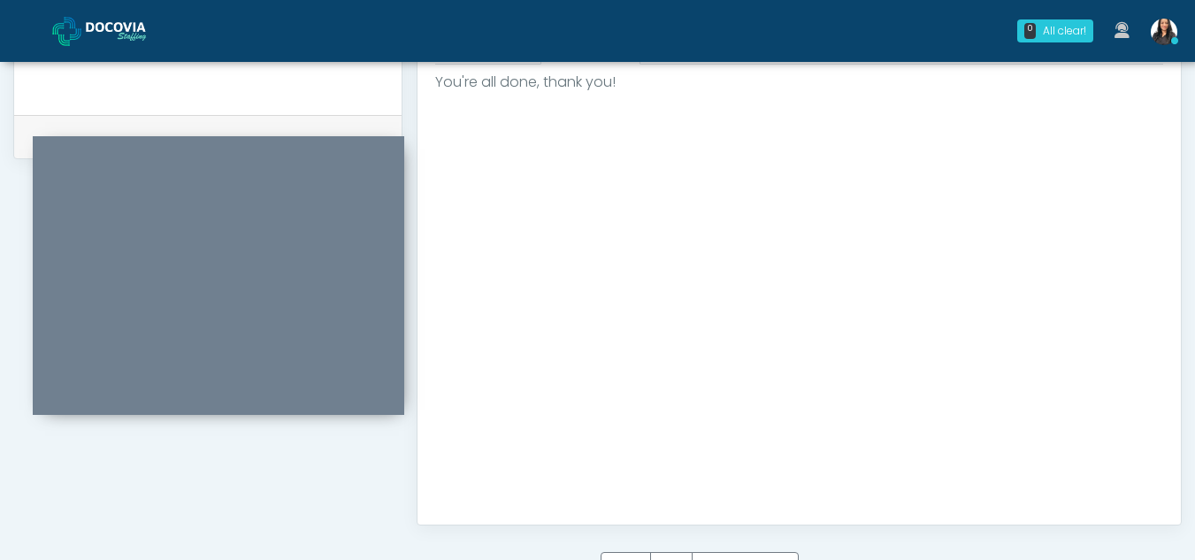
scroll to position [1061, 0]
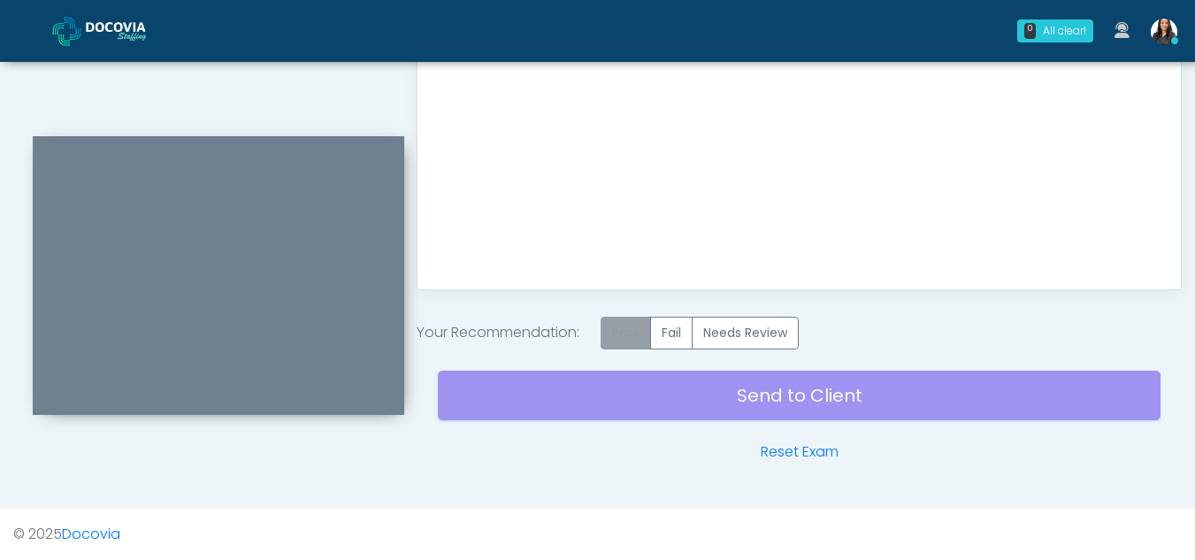
click at [628, 330] on label "Pass" at bounding box center [626, 333] width 50 height 33
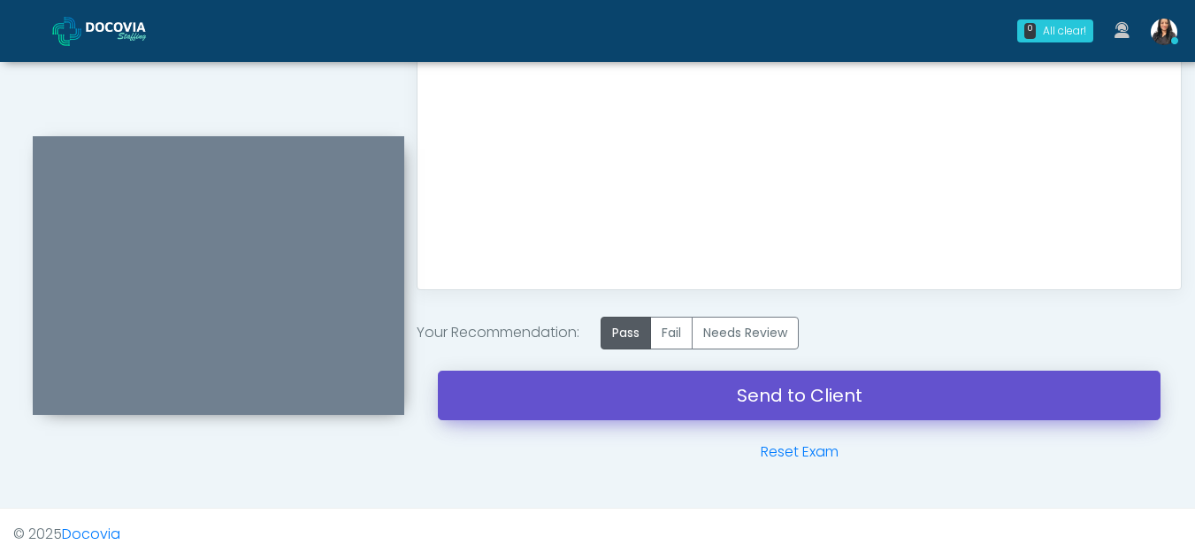
click at [792, 377] on link "Send to Client" at bounding box center [799, 396] width 723 height 50
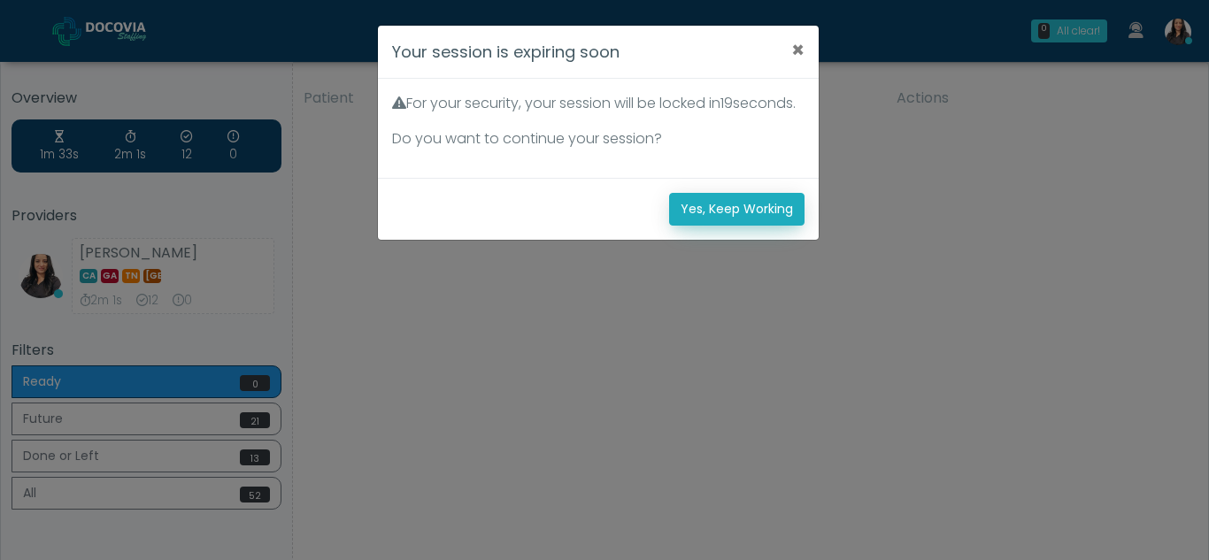
click at [719, 226] on button "Yes, Keep Working" at bounding box center [736, 209] width 135 height 33
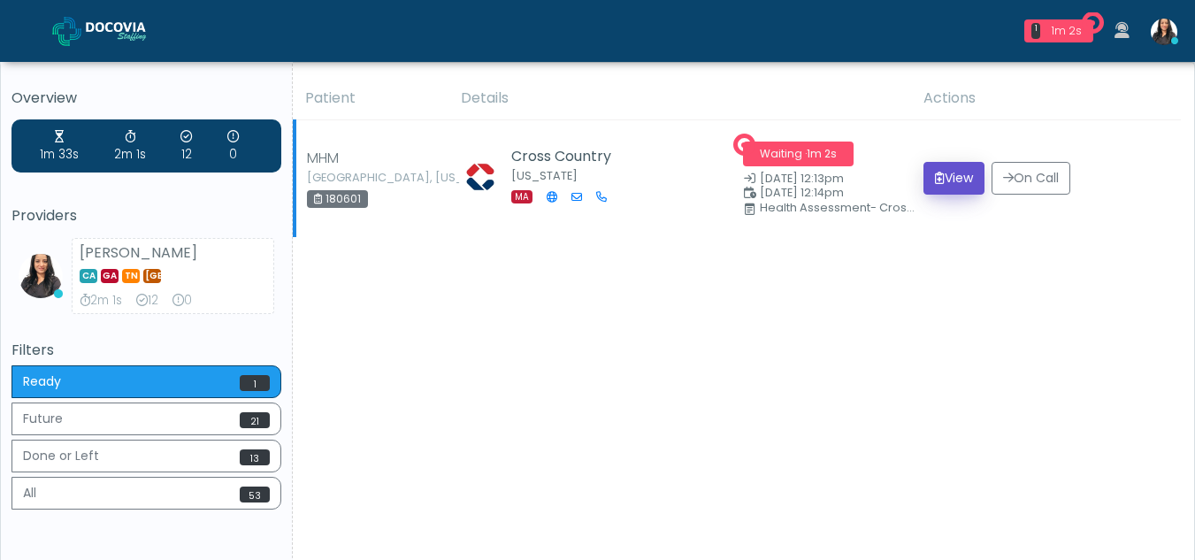
click at [939, 173] on button "View" at bounding box center [954, 178] width 61 height 33
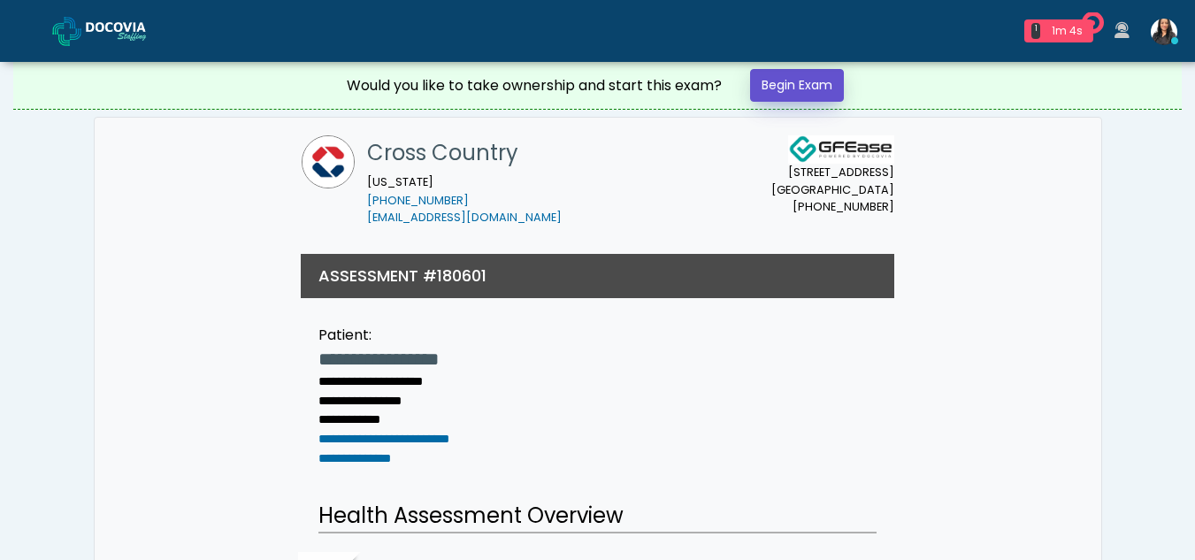
click at [806, 81] on link "Begin Exam" at bounding box center [797, 85] width 94 height 33
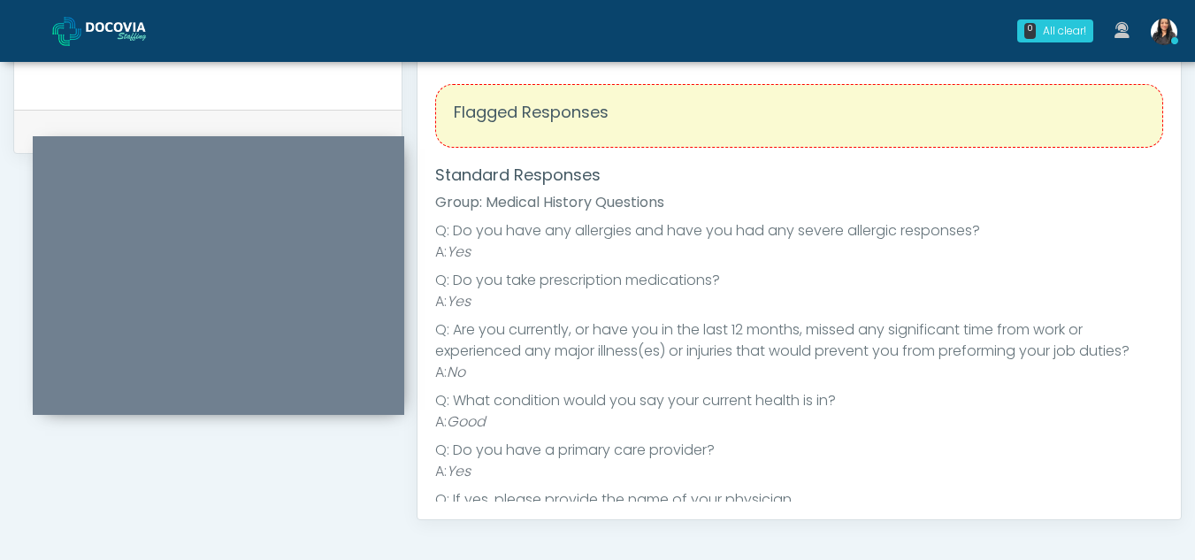
scroll to position [719, 0]
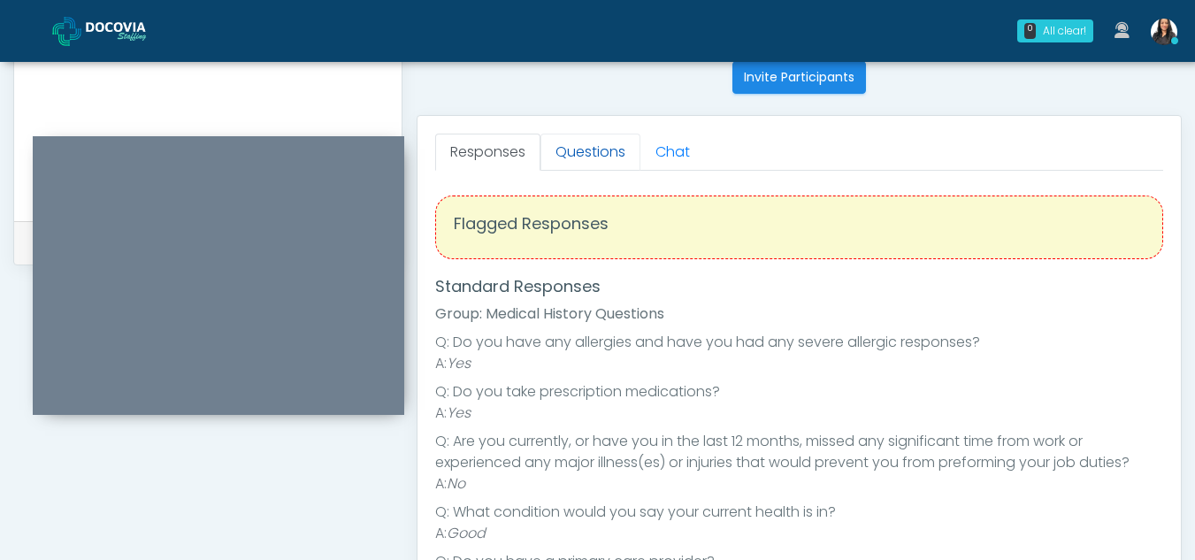
click at [595, 149] on link "Questions" at bounding box center [591, 152] width 100 height 37
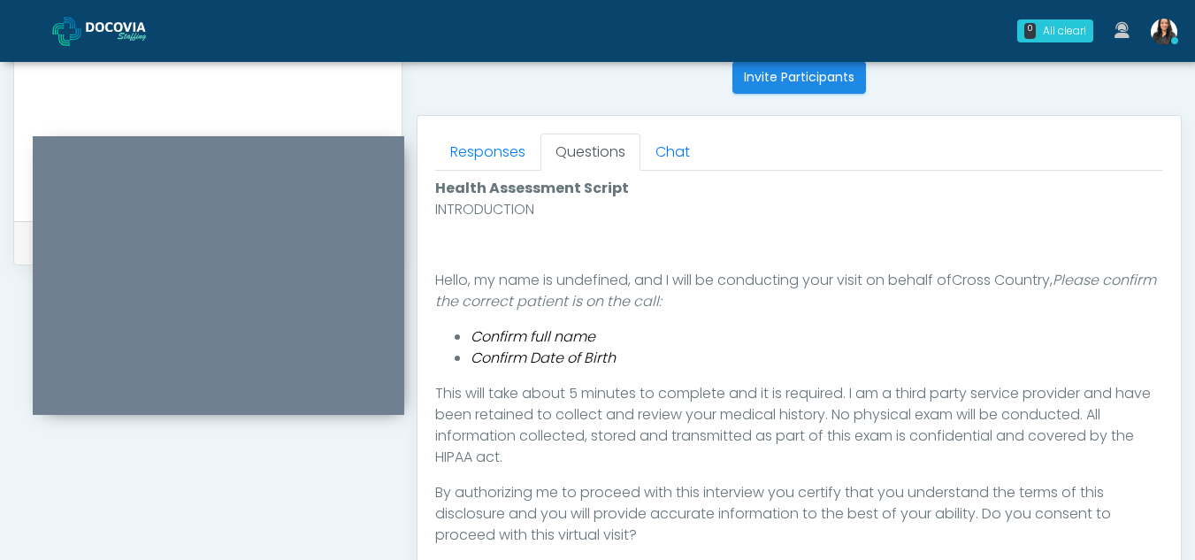
scroll to position [909, 0]
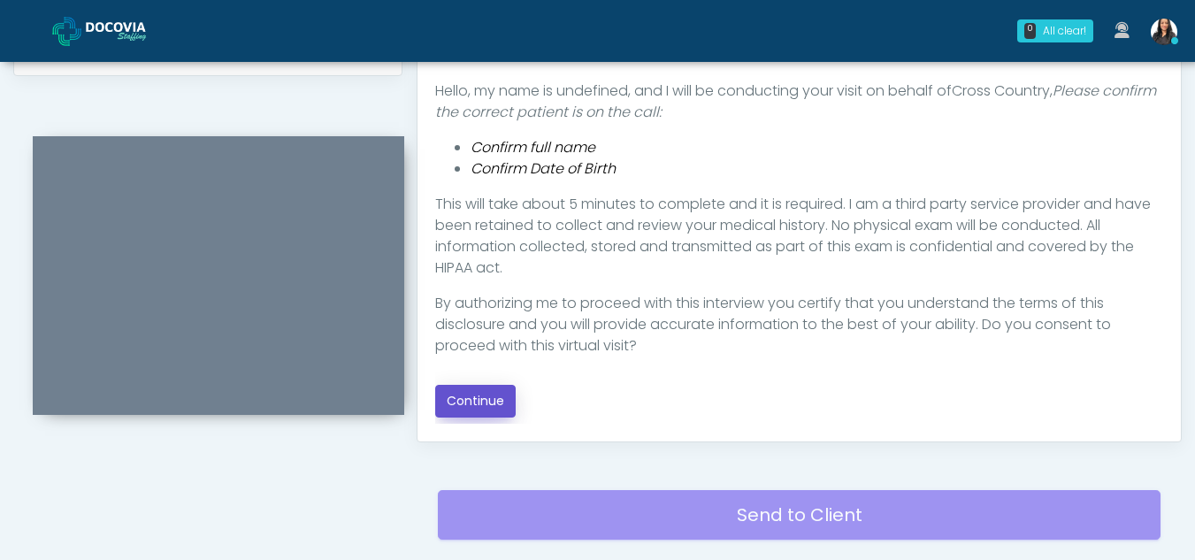
click at [486, 403] on button "Continue" at bounding box center [475, 401] width 81 height 33
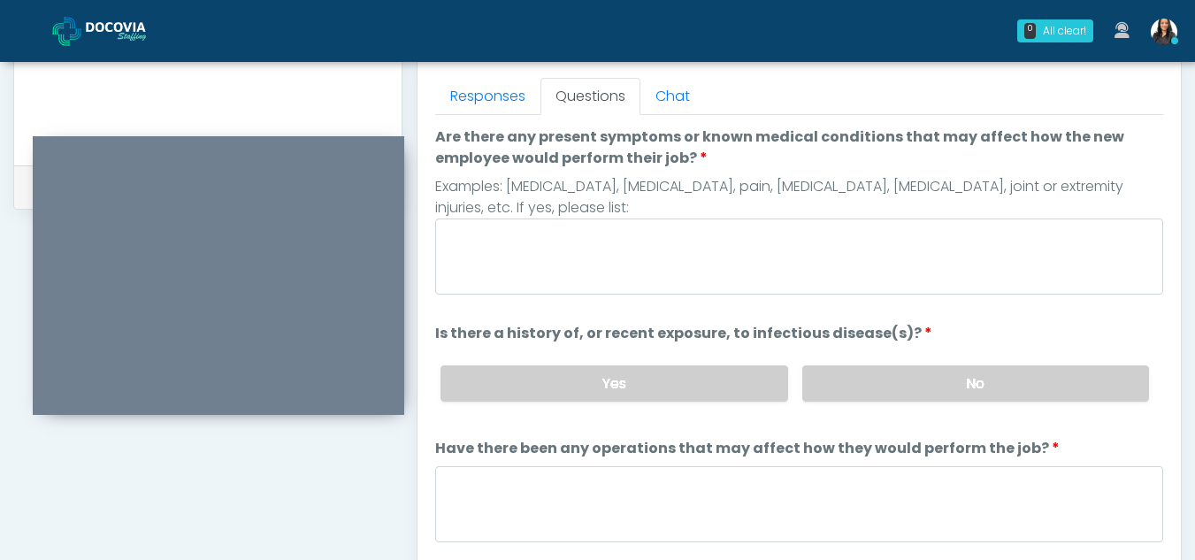
scroll to position [772, 0]
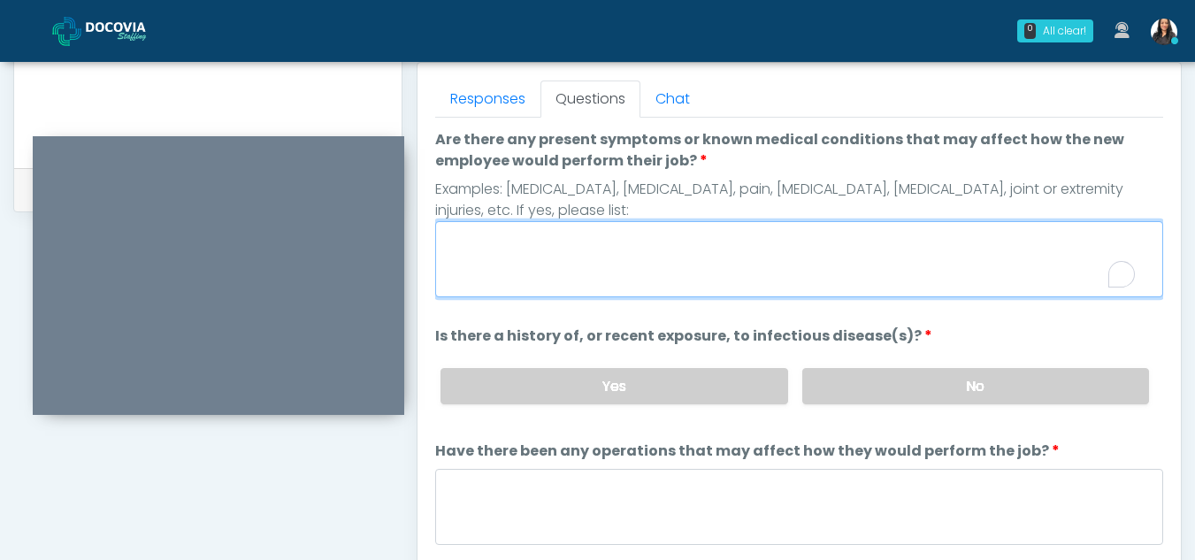
click at [576, 266] on textarea "Are there any present symptoms or known medical conditions that may affect how …" at bounding box center [799, 259] width 728 height 76
type textarea "**"
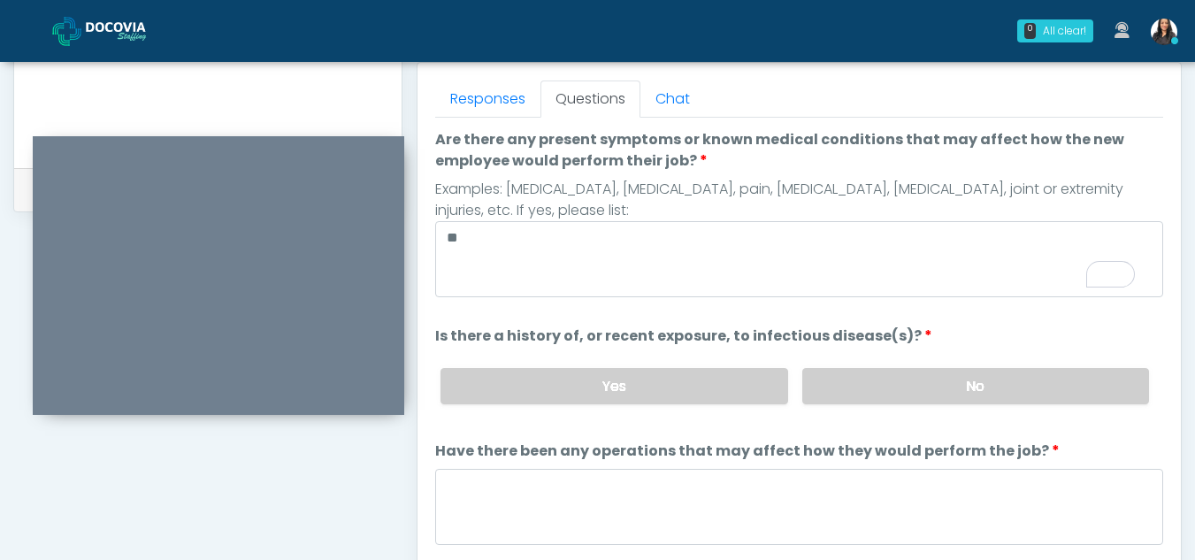
click at [1041, 367] on div "Yes No" at bounding box center [794, 386] width 737 height 65
click at [1041, 379] on label "No" at bounding box center [975, 386] width 347 height 36
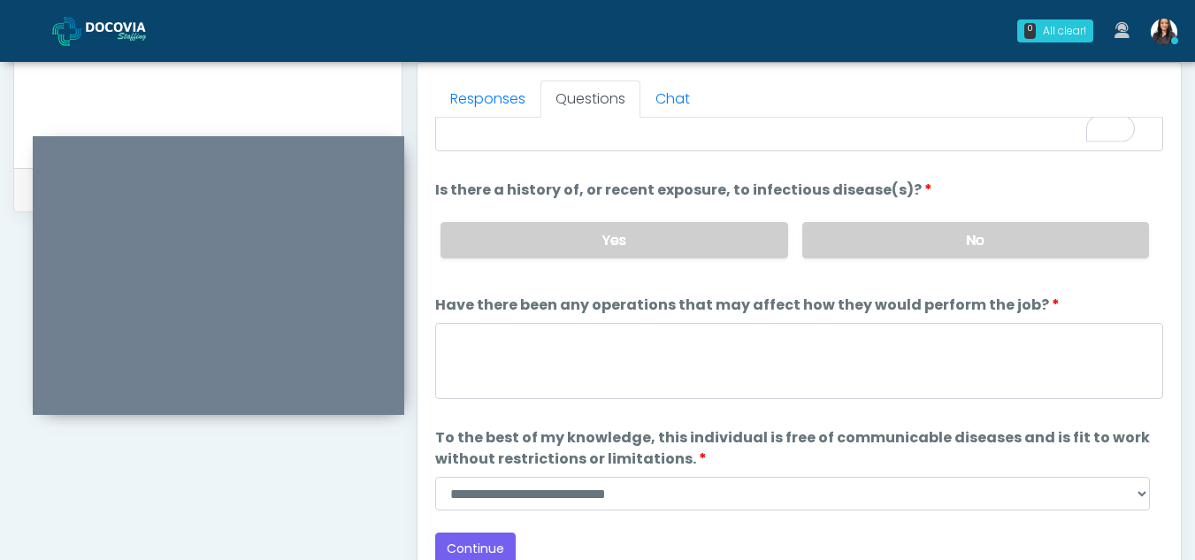
scroll to position [151, 0]
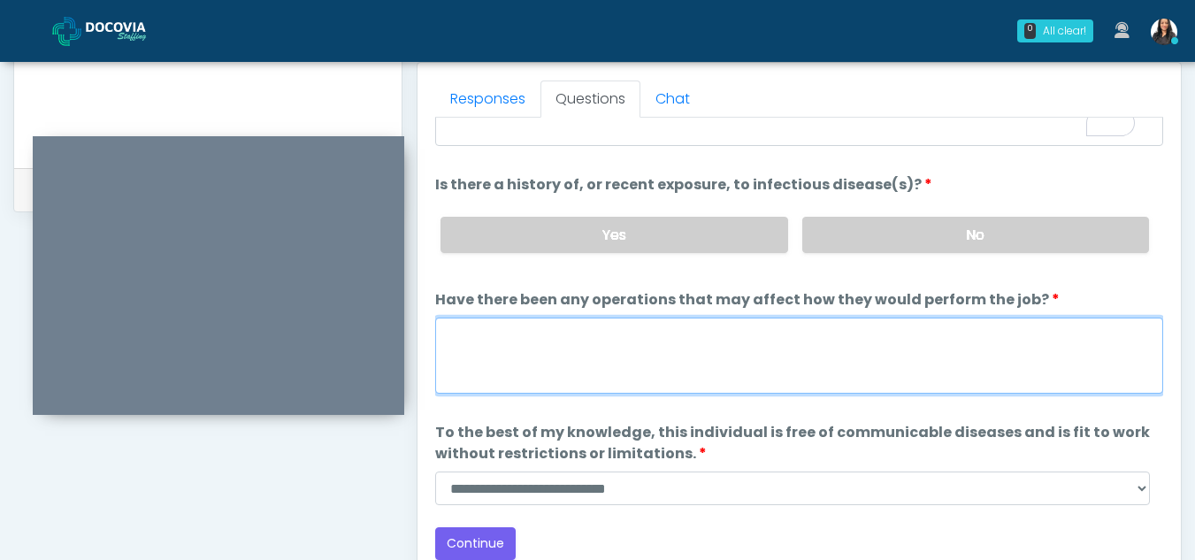
click at [569, 355] on textarea "Have there been any operations that may affect how they would perform the job?" at bounding box center [799, 356] width 728 height 76
type textarea "**"
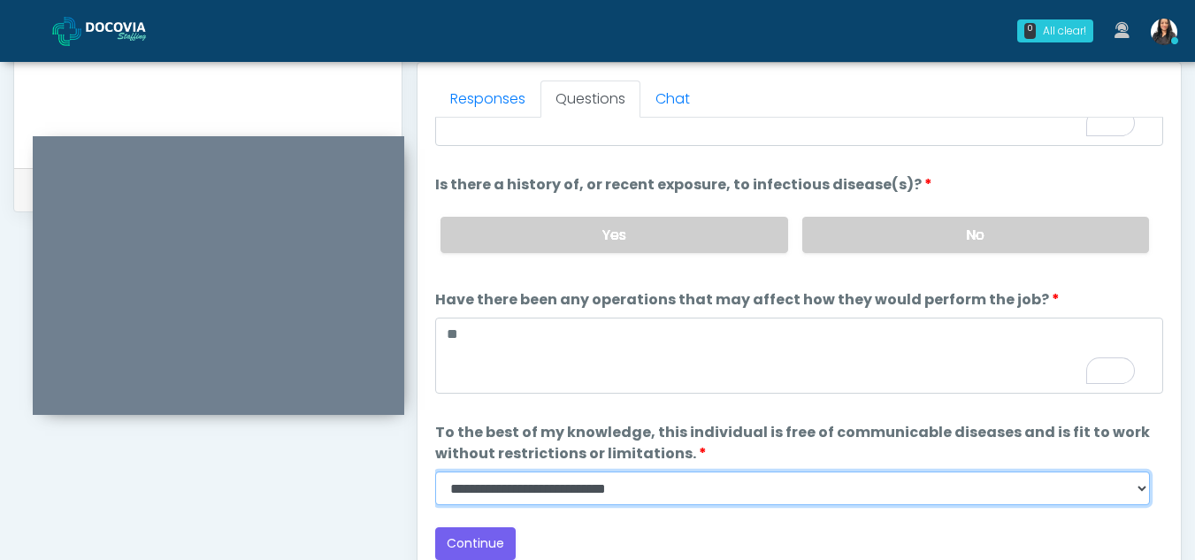
click at [1147, 486] on select "**********" at bounding box center [792, 489] width 715 height 34
select select "******"
click at [435, 472] on select "**********" at bounding box center [792, 489] width 715 height 34
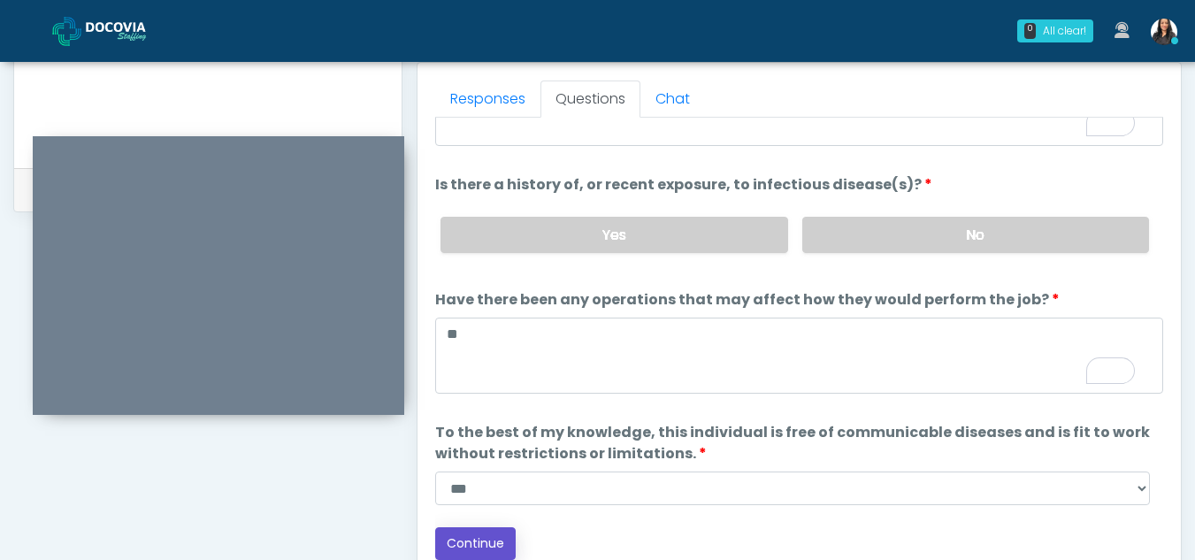
click at [495, 531] on button "Continue" at bounding box center [475, 543] width 81 height 33
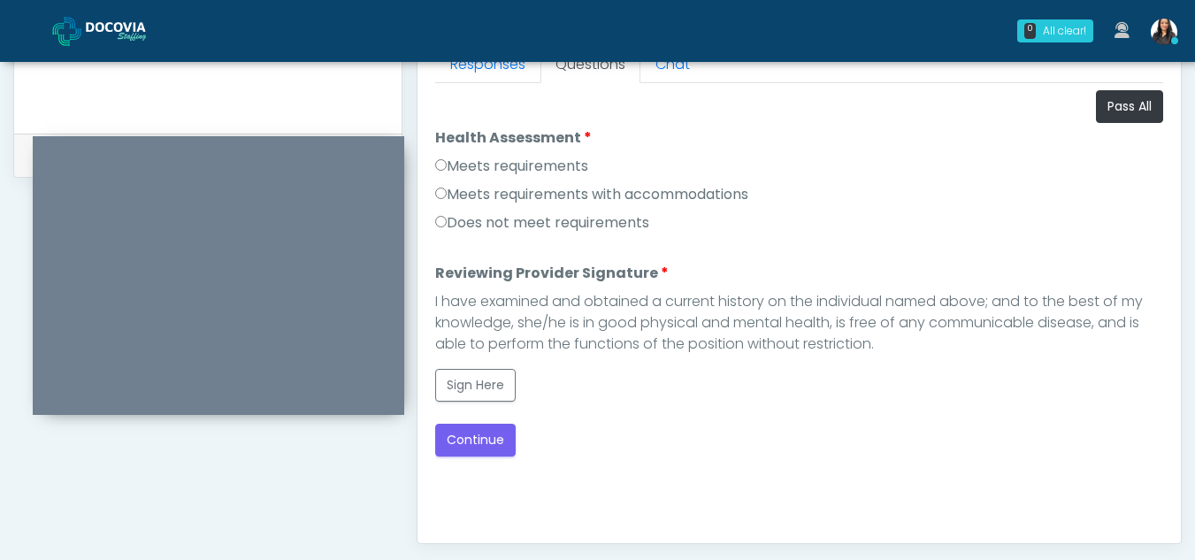
scroll to position [802, 0]
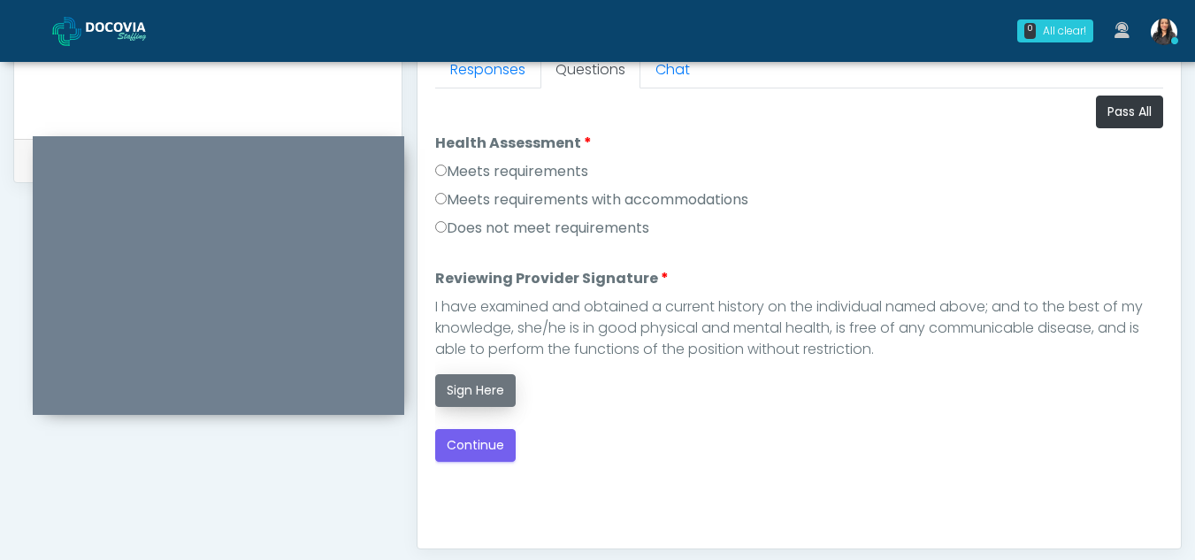
click at [474, 393] on button "Sign Here" at bounding box center [475, 390] width 81 height 33
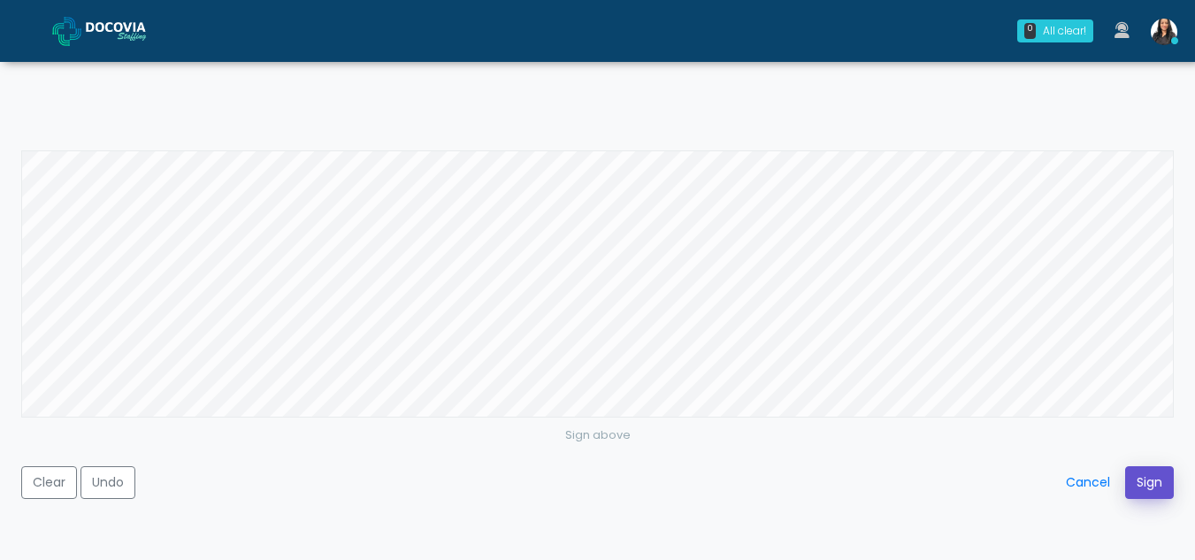
click at [1145, 485] on button "Sign" at bounding box center [1149, 482] width 49 height 33
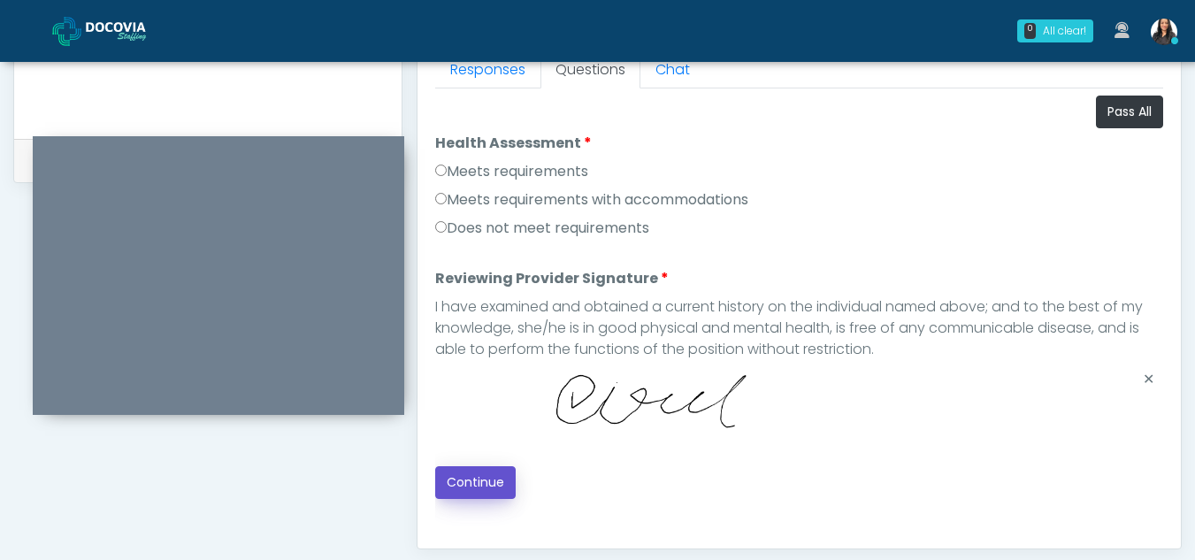
click at [481, 481] on button "Continue" at bounding box center [475, 482] width 81 height 33
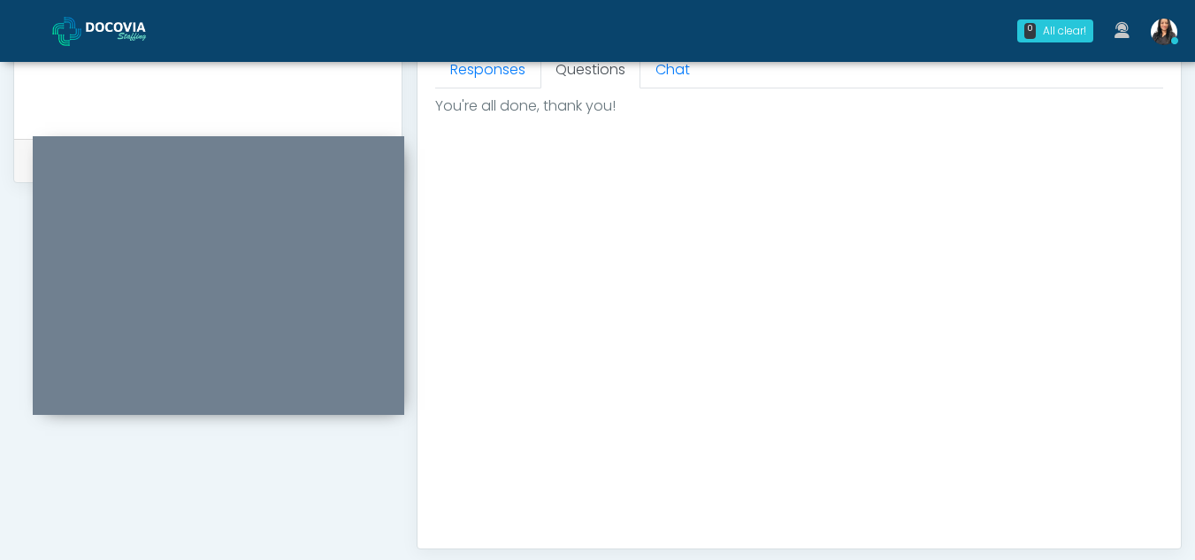
scroll to position [1061, 0]
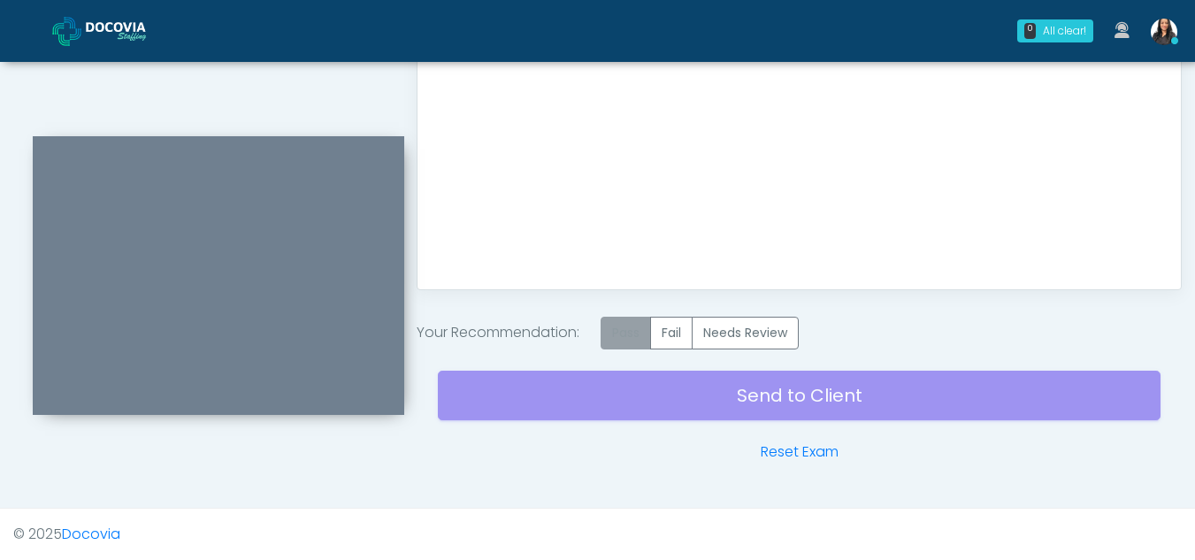
click at [625, 338] on label "Pass" at bounding box center [626, 333] width 50 height 33
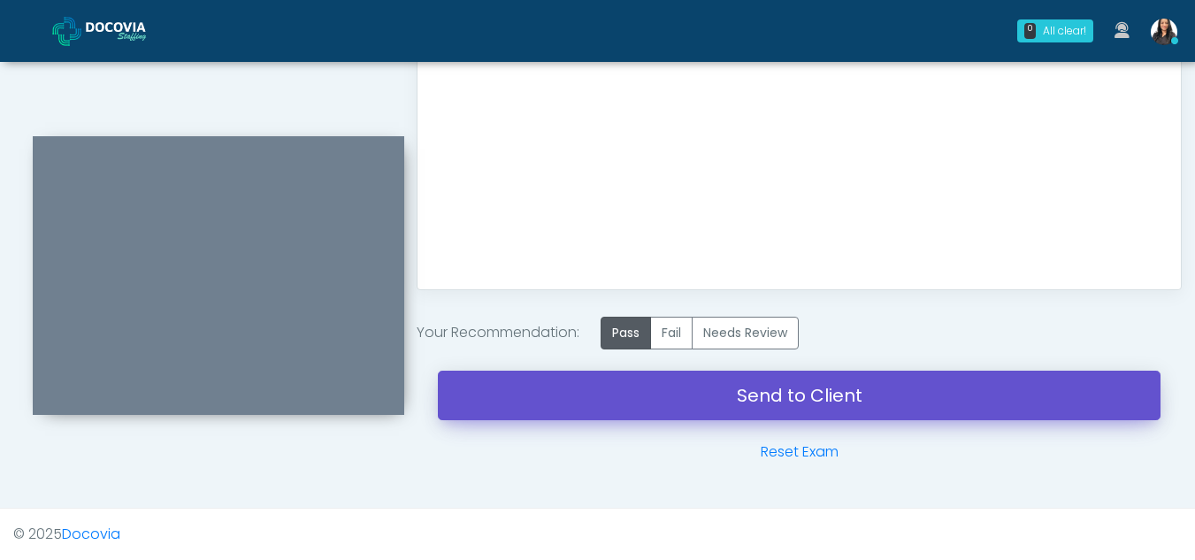
click at [789, 398] on link "Send to Client" at bounding box center [799, 396] width 723 height 50
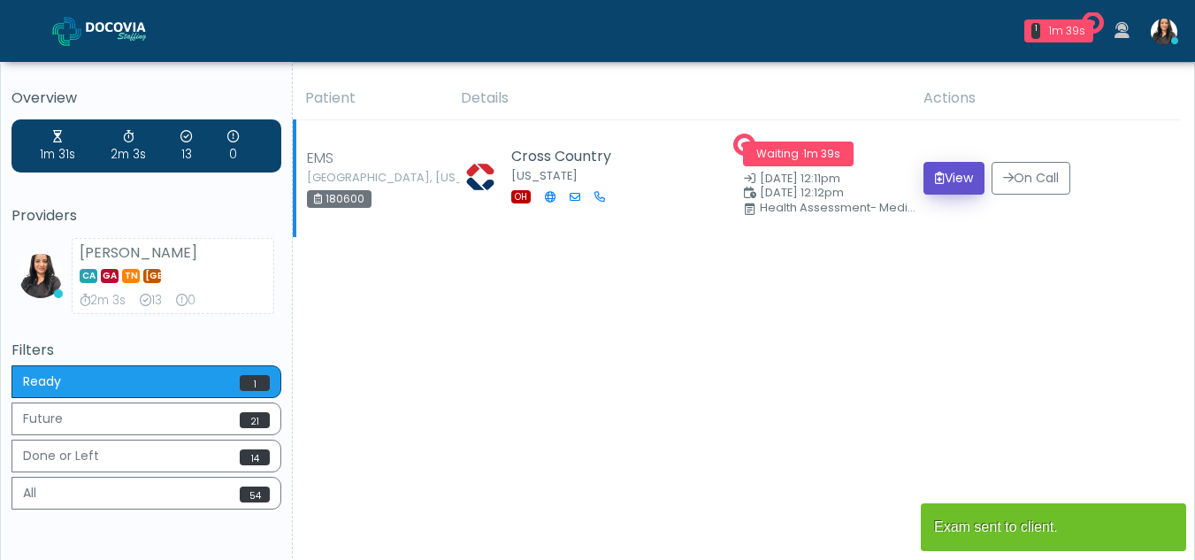
click at [941, 172] on button "View" at bounding box center [954, 178] width 61 height 33
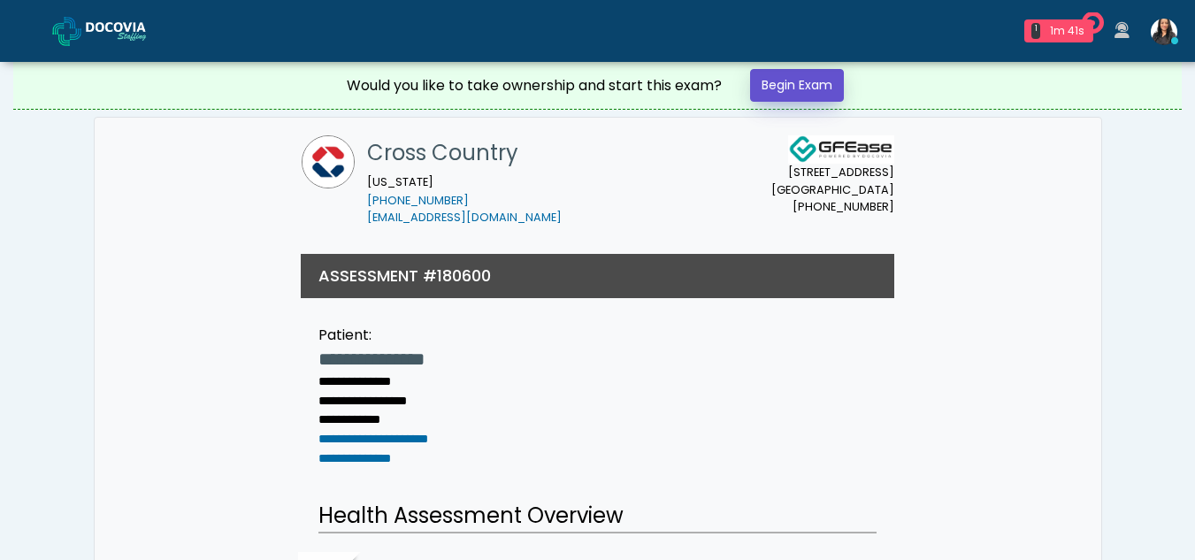
click at [802, 73] on link "Begin Exam" at bounding box center [797, 85] width 94 height 33
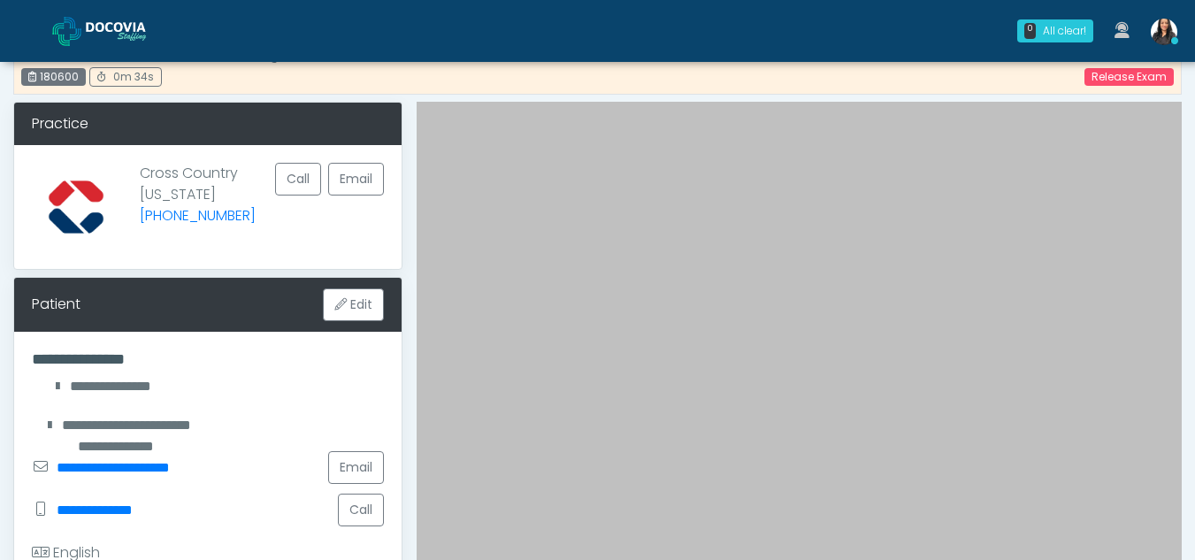
scroll to position [56, 0]
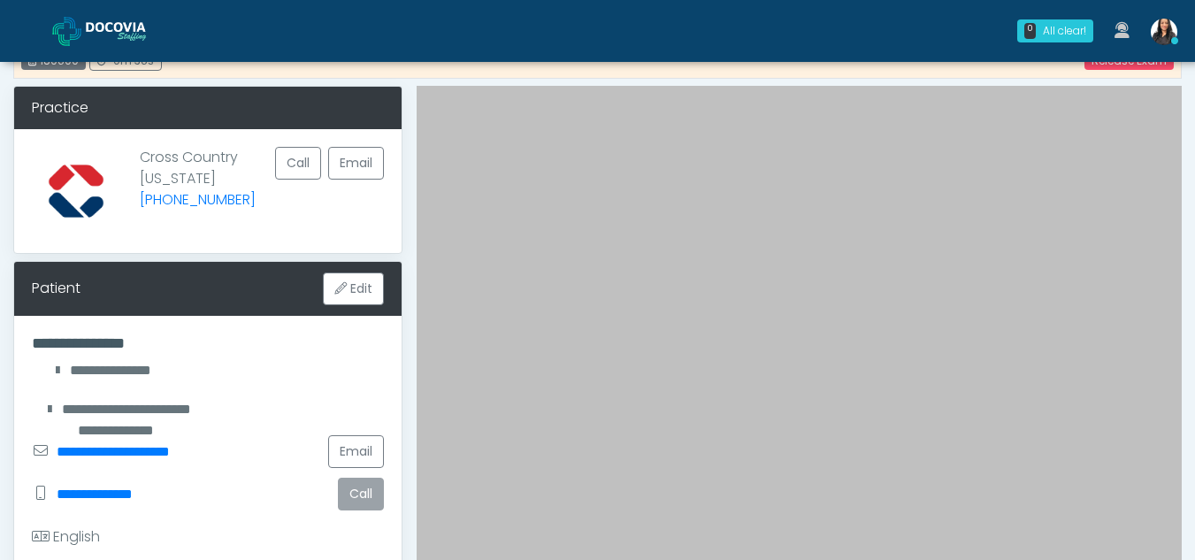
click at [348, 495] on button "Call" at bounding box center [361, 494] width 46 height 33
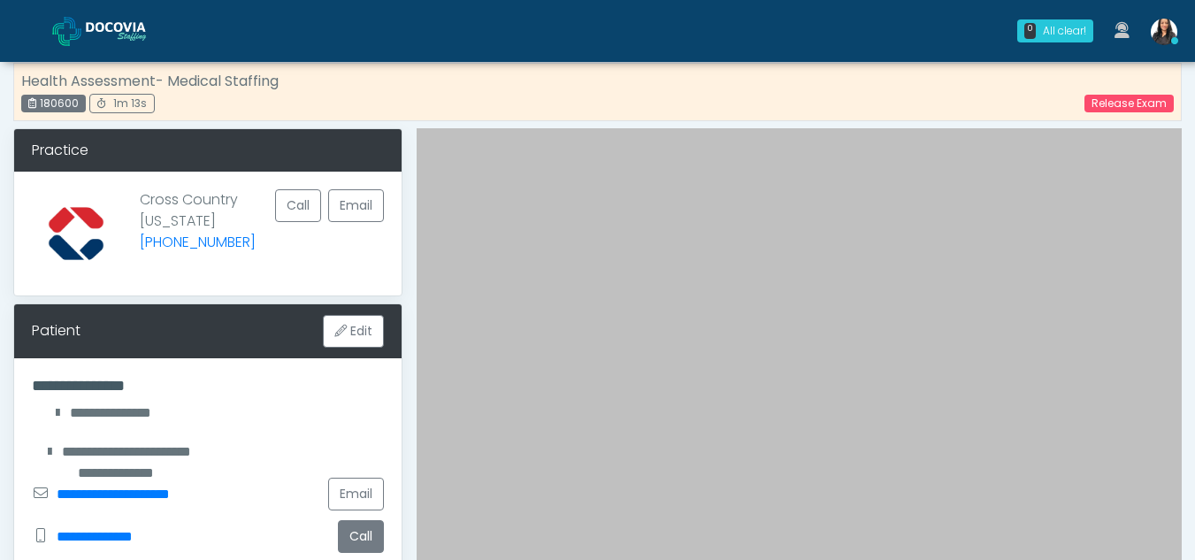
scroll to position [0, 0]
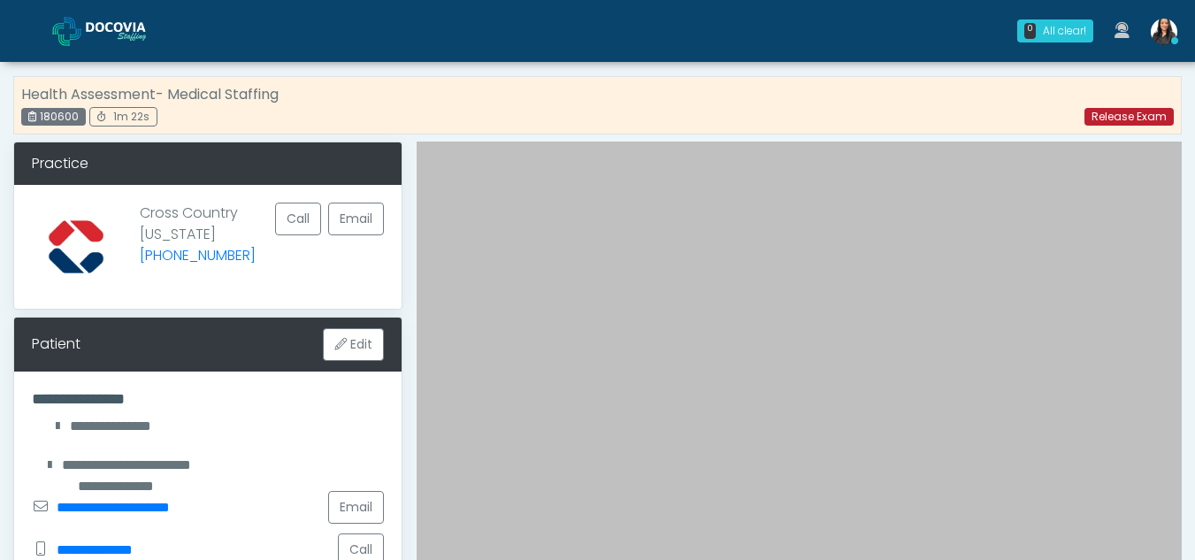
click at [1128, 119] on link "Release Exam" at bounding box center [1129, 117] width 89 height 18
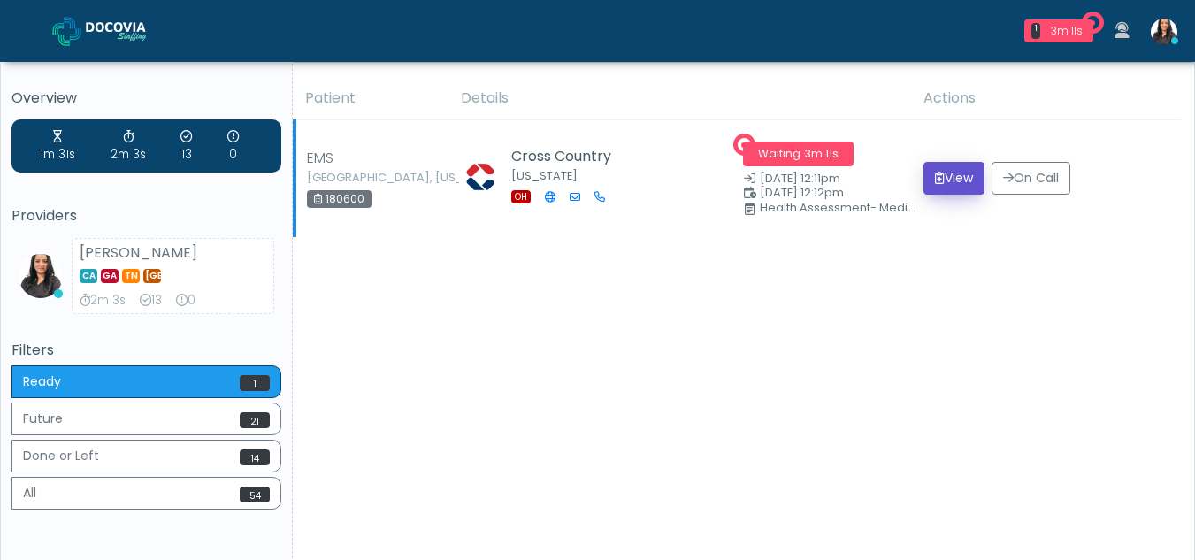
click at [941, 180] on button "View" at bounding box center [954, 178] width 61 height 33
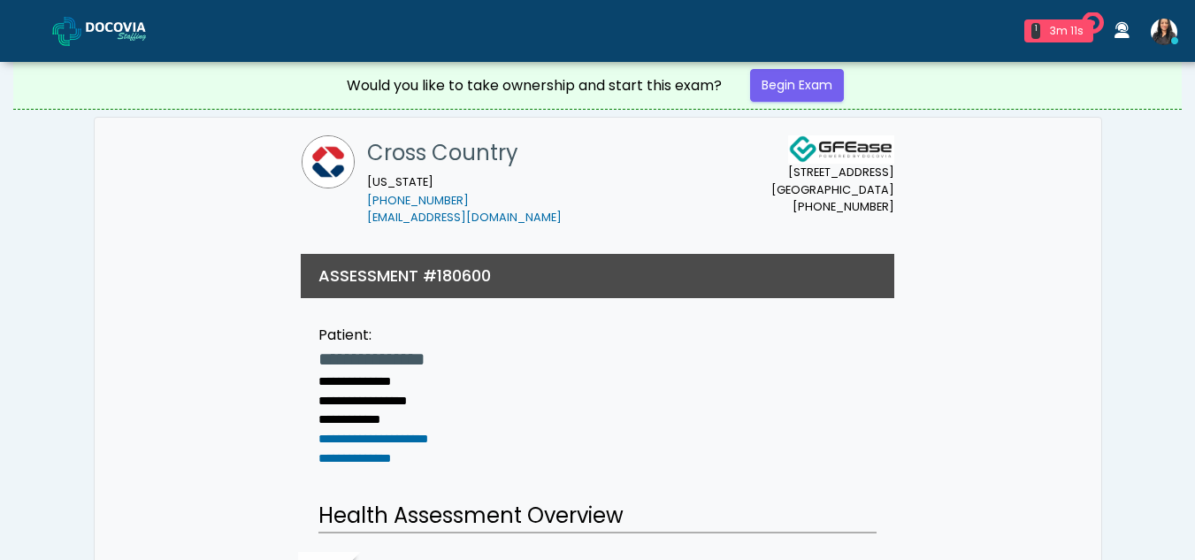
click at [941, 180] on div "7135 E. Camelback Rd Scottsdale, AZ 85251 (725) 222-5468 Cross Country Ohio • (…" at bounding box center [598, 181] width 980 height 127
click at [792, 75] on link "Begin Exam" at bounding box center [797, 85] width 94 height 33
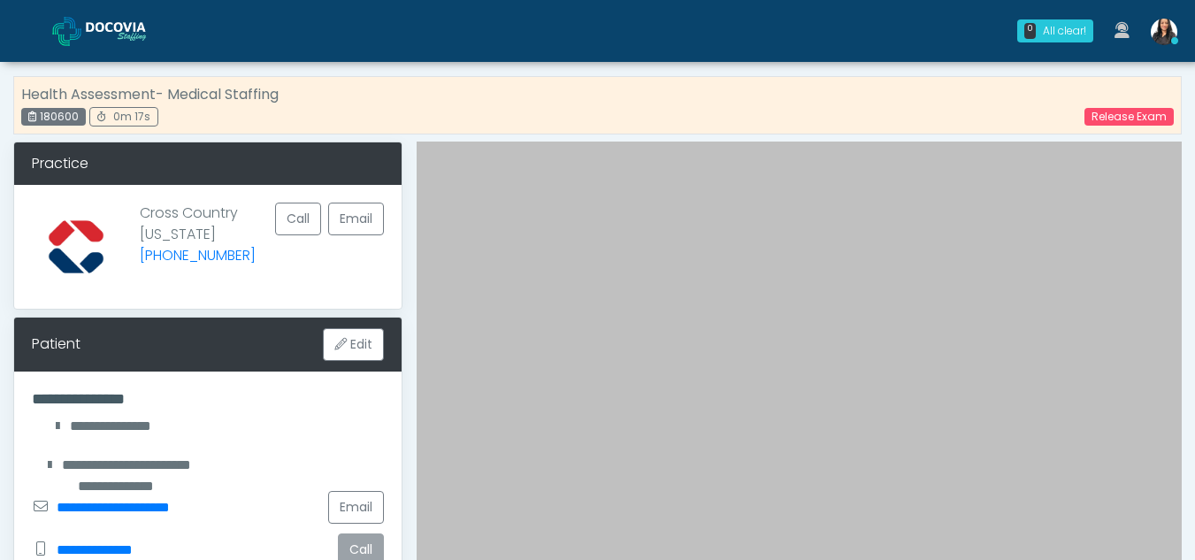
click at [357, 550] on button "Call" at bounding box center [361, 550] width 46 height 33
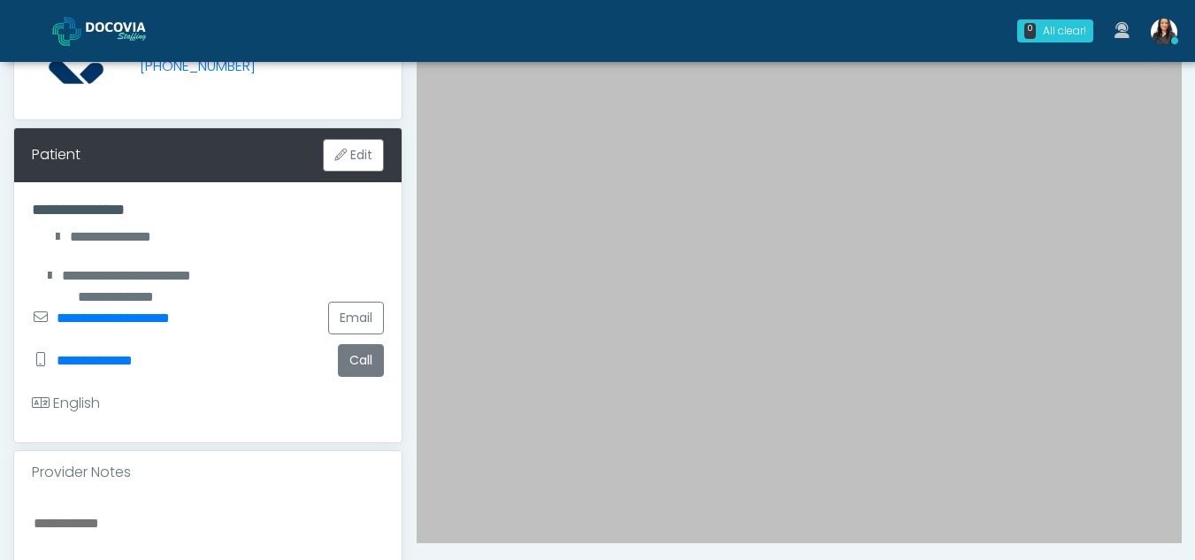
scroll to position [203, 0]
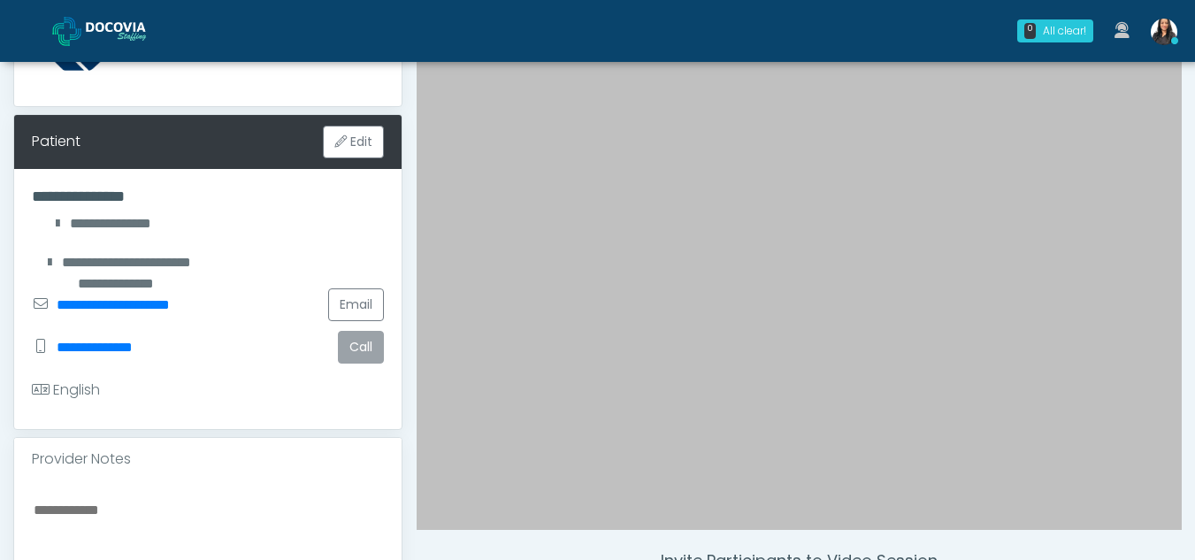
click at [357, 346] on button "Call" at bounding box center [361, 347] width 46 height 33
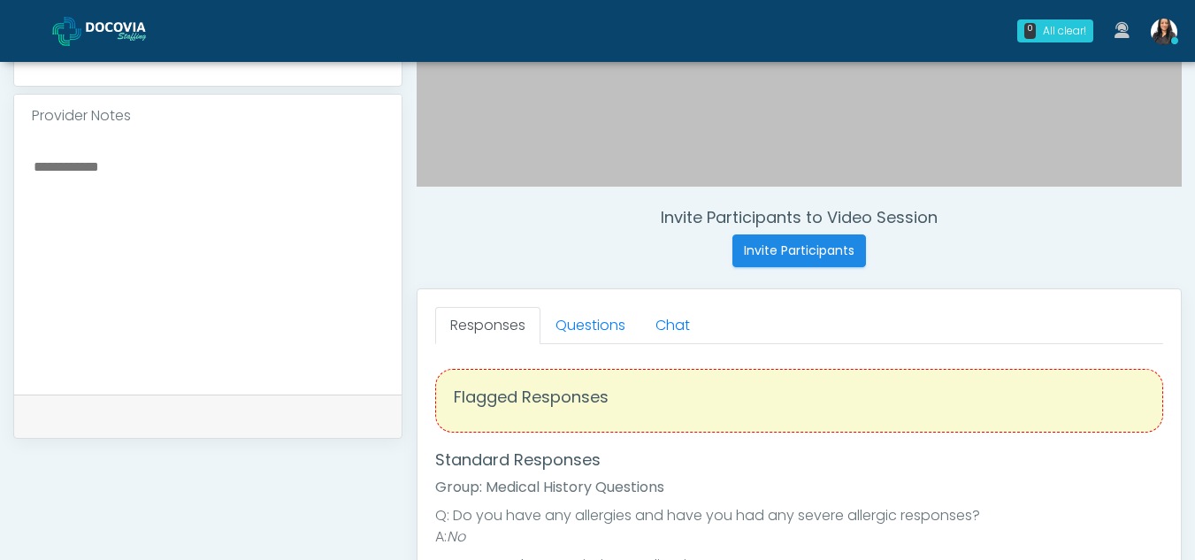
scroll to position [549, 0]
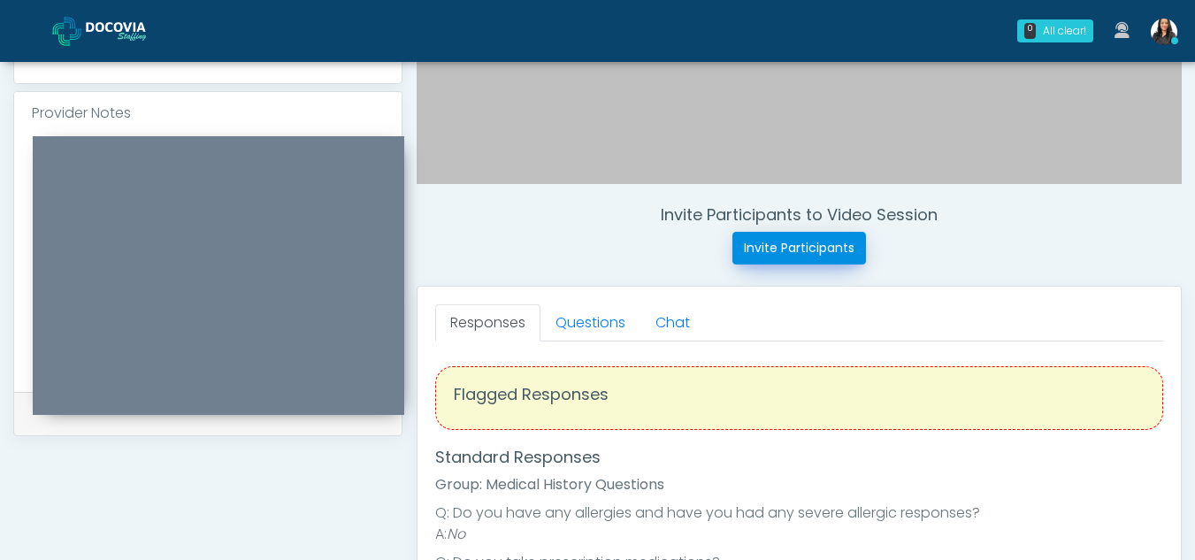
click at [785, 249] on button "Invite Participants" at bounding box center [800, 248] width 134 height 33
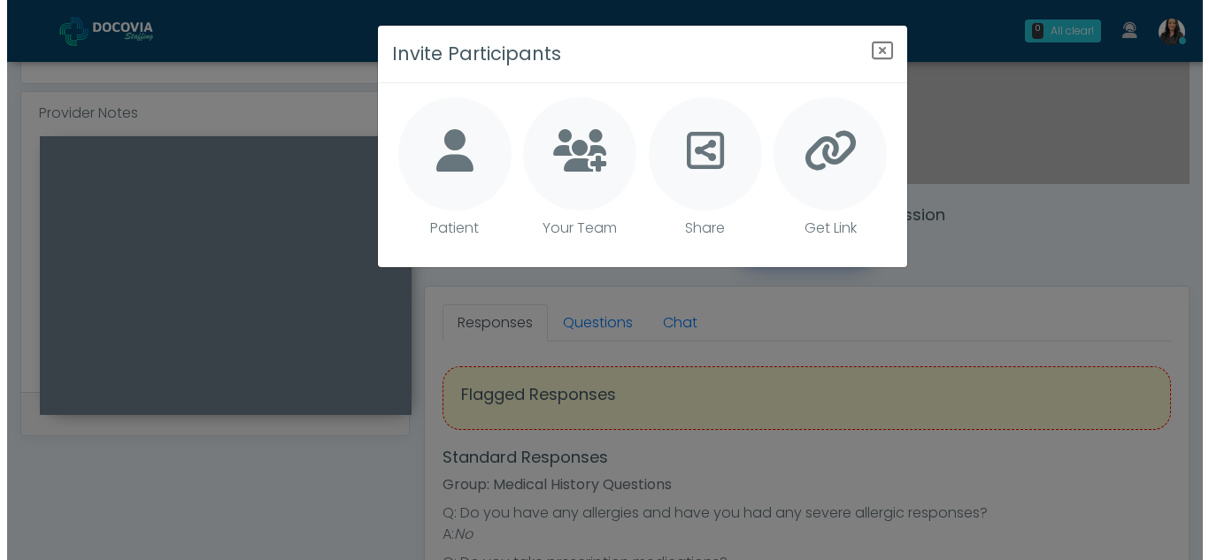
scroll to position [549, 0]
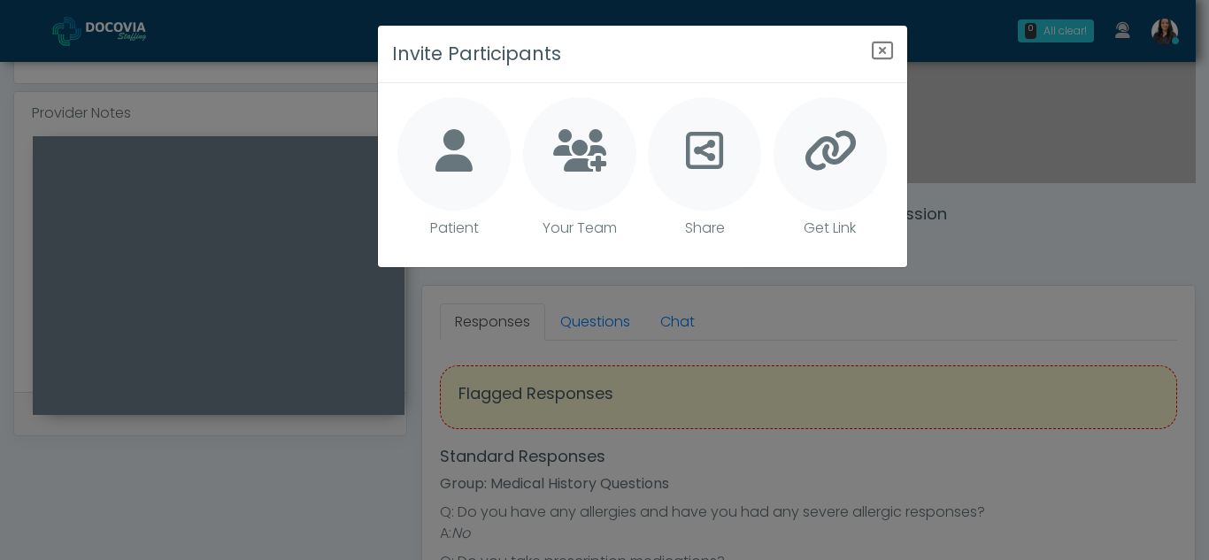
click at [461, 137] on icon at bounding box center [453, 150] width 37 height 42
type textarea "**********"
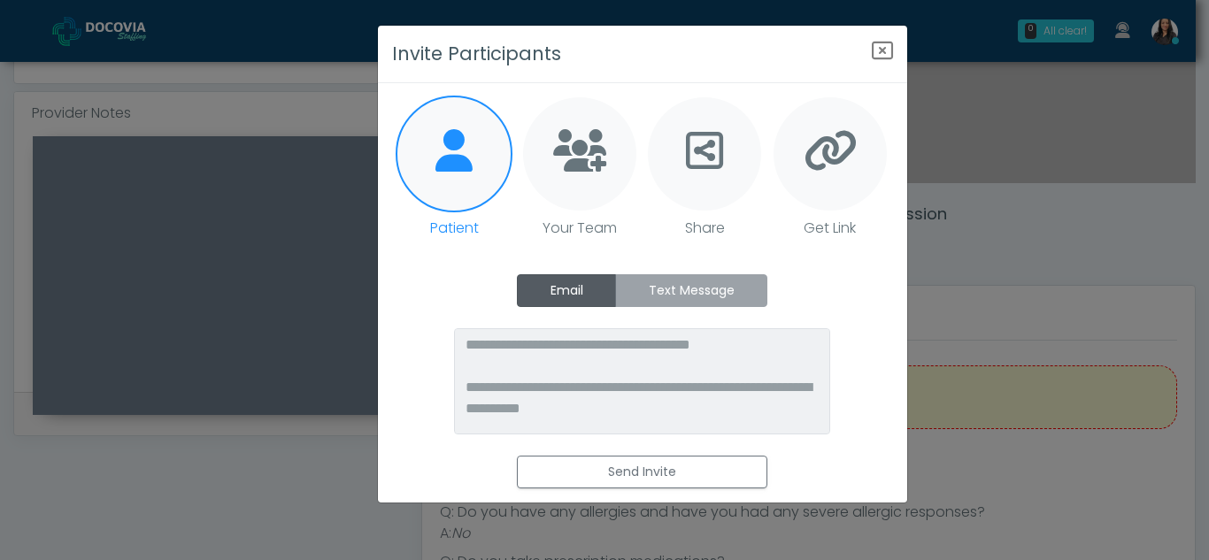
click at [708, 276] on label "Text Message" at bounding box center [691, 290] width 152 height 33
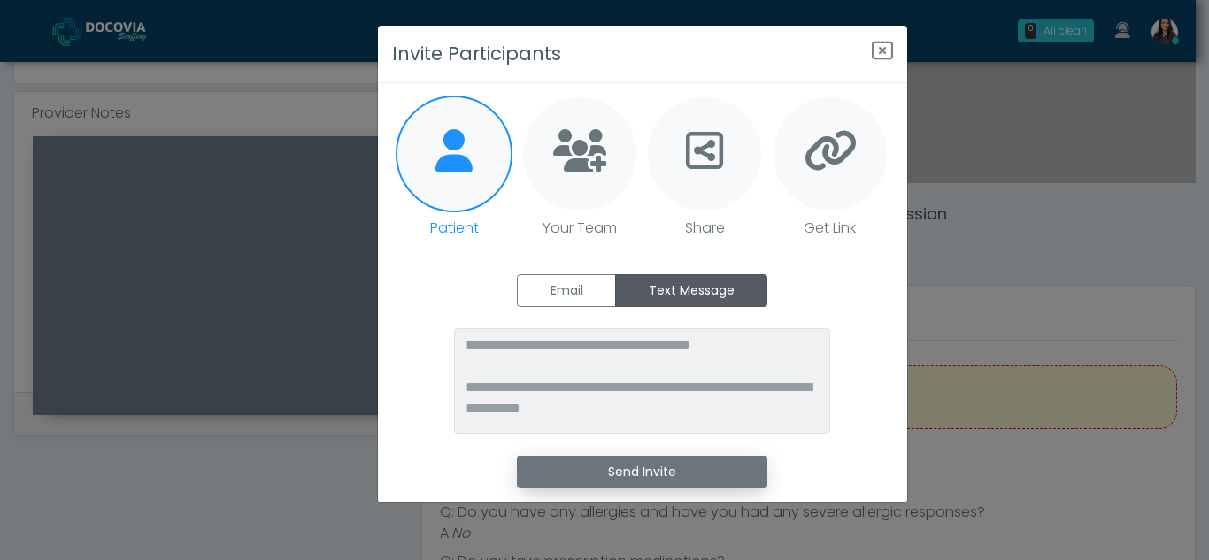
click at [672, 461] on button "Send Invite" at bounding box center [642, 472] width 250 height 33
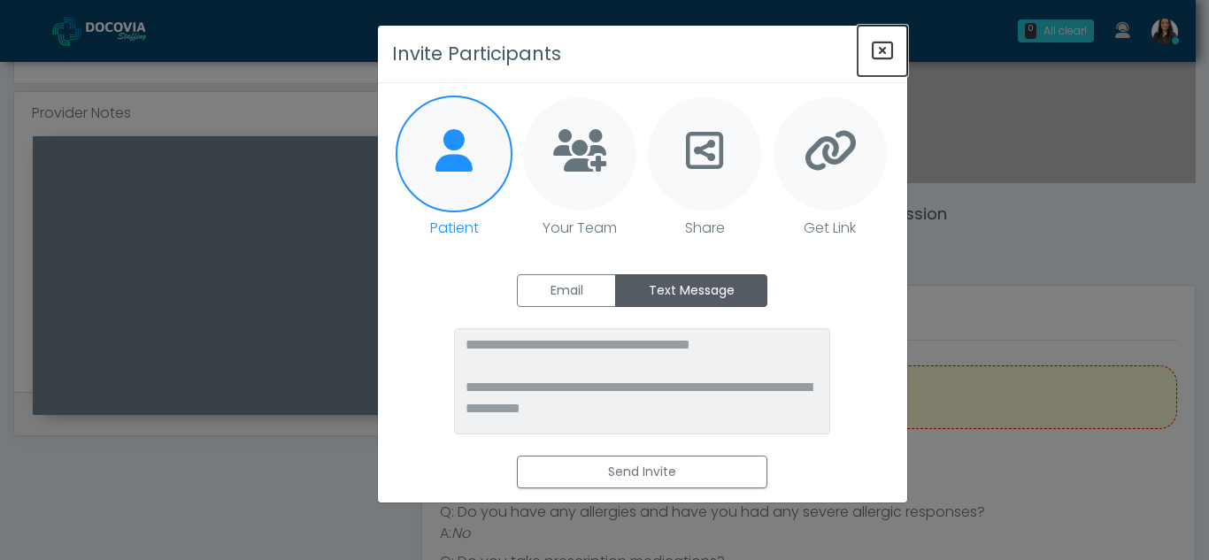
click at [886, 51] on icon "Close" at bounding box center [882, 50] width 21 height 21
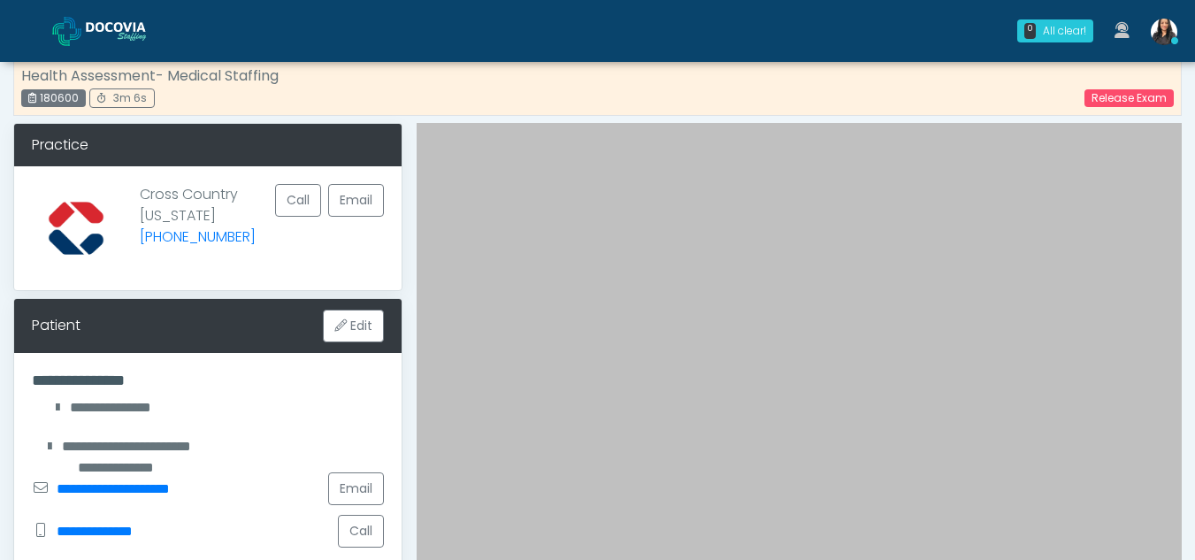
scroll to position [0, 0]
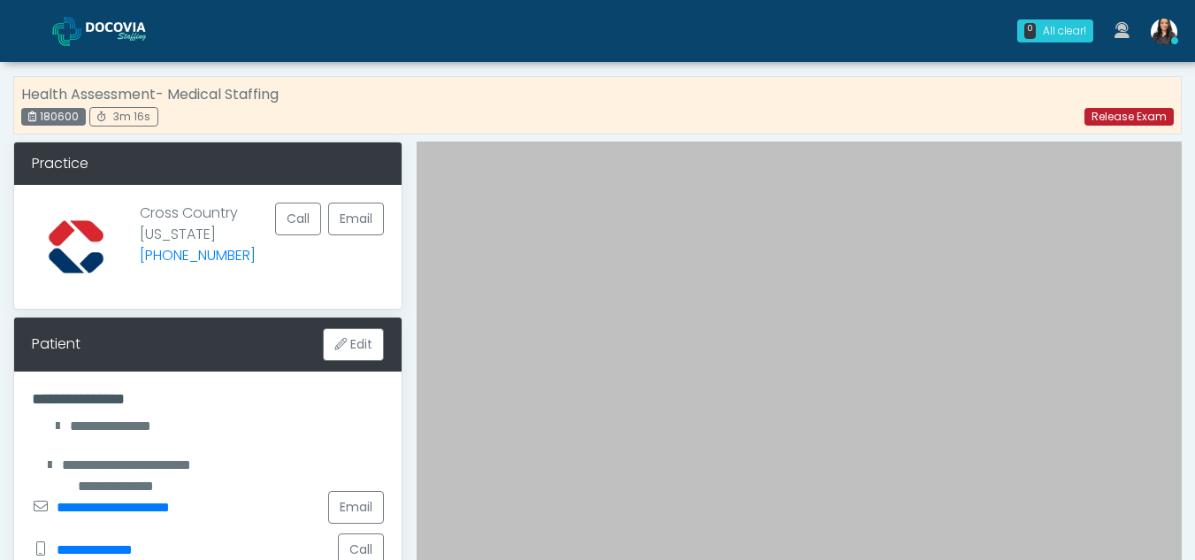
click at [1117, 112] on link "Release Exam" at bounding box center [1129, 117] width 89 height 18
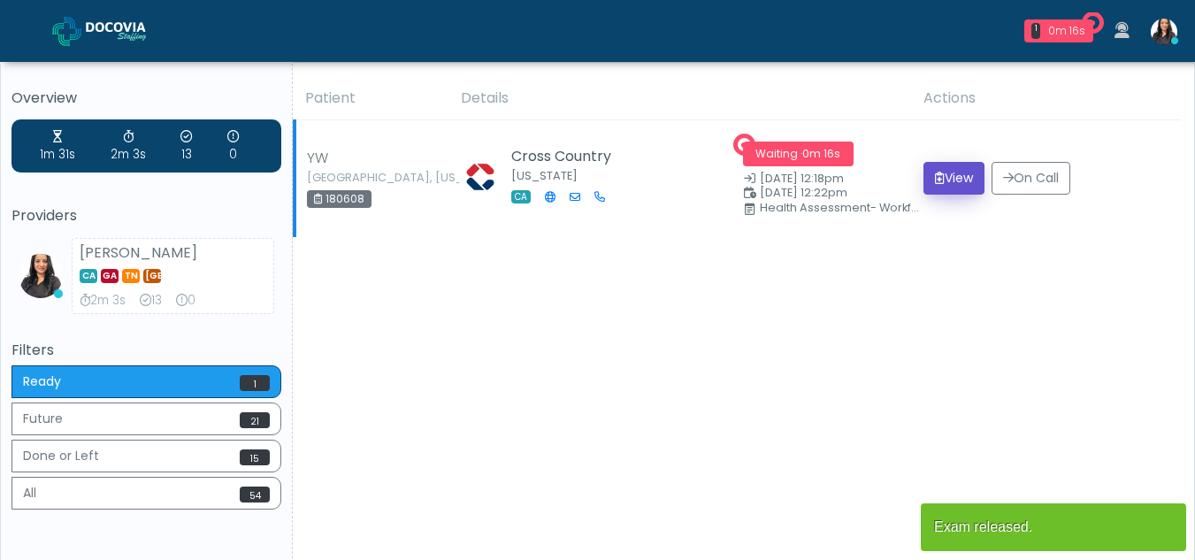
click at [942, 170] on button "View" at bounding box center [954, 178] width 61 height 33
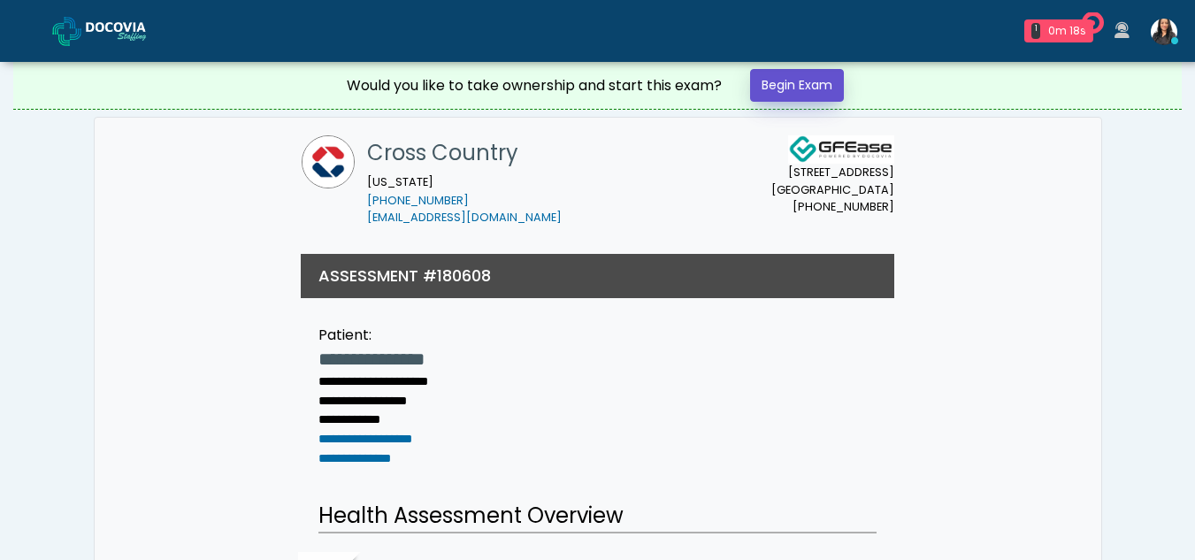
click at [793, 86] on link "Begin Exam" at bounding box center [797, 85] width 94 height 33
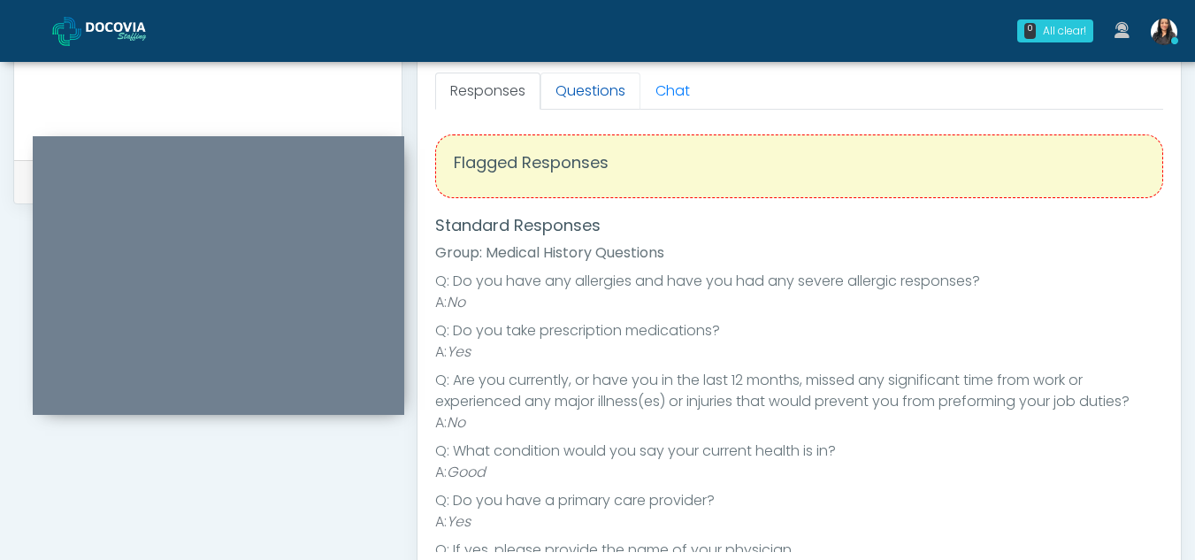
click at [575, 82] on link "Questions" at bounding box center [591, 91] width 100 height 37
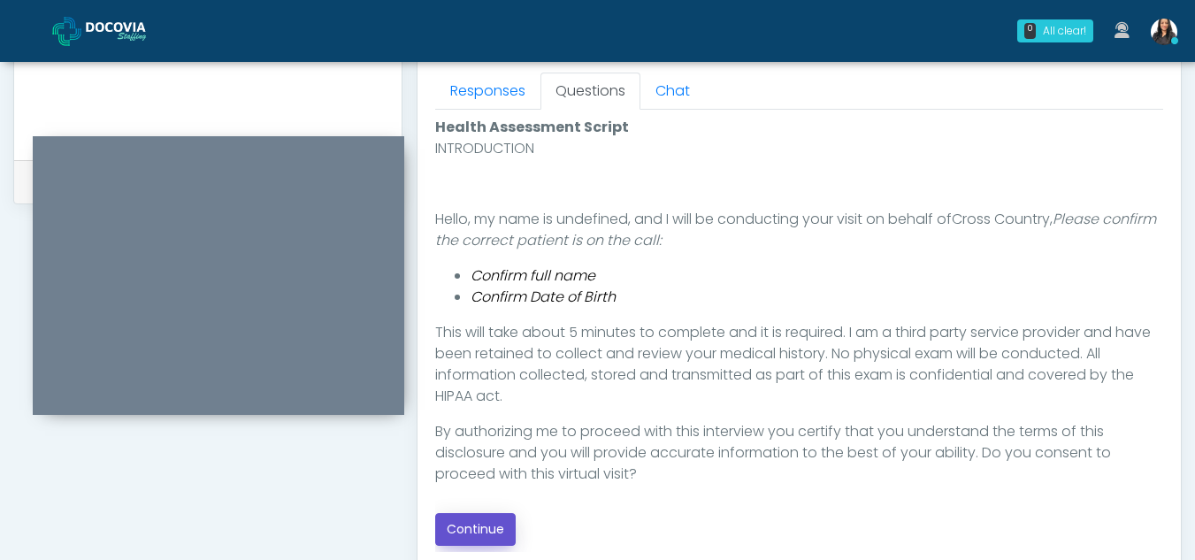
click at [466, 519] on button "Continue" at bounding box center [475, 529] width 81 height 33
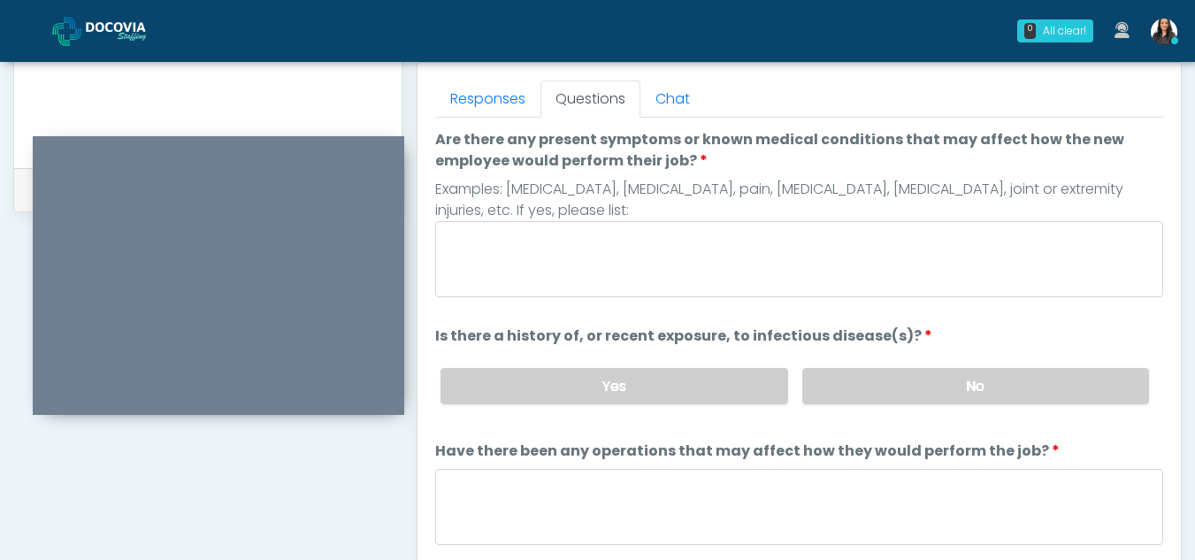
scroll to position [754, 0]
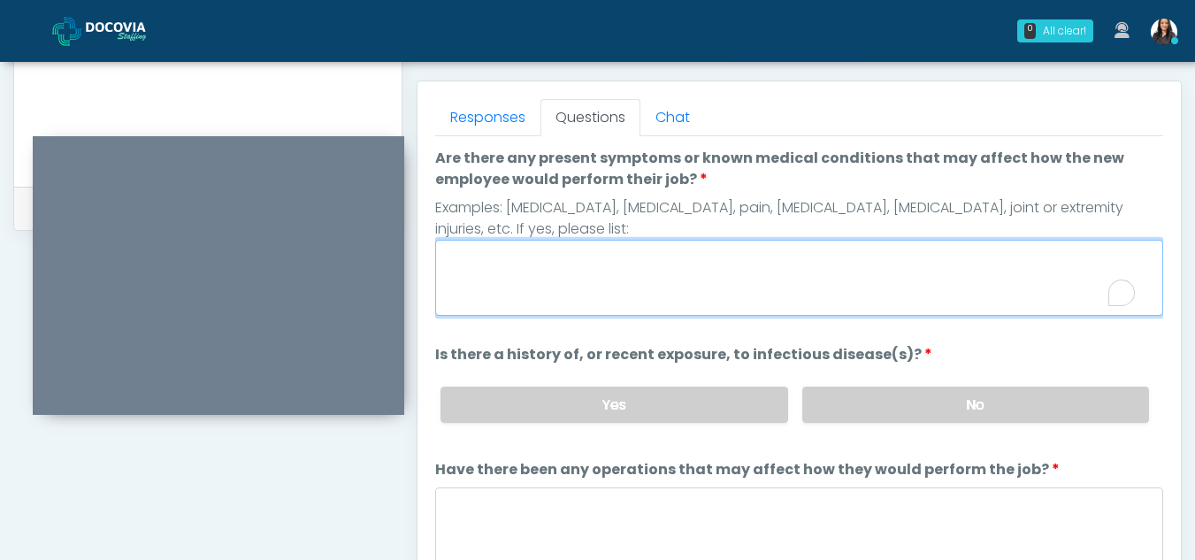
click at [499, 256] on textarea "Are there any present symptoms or known medical conditions that may affect how …" at bounding box center [799, 278] width 728 height 76
type textarea "**"
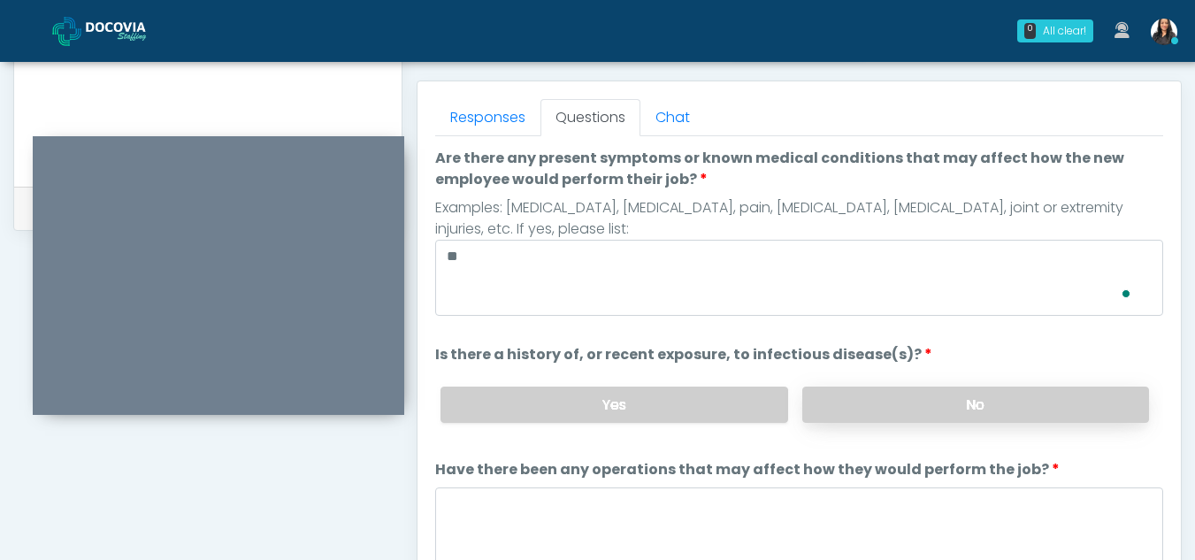
click at [945, 413] on label "No" at bounding box center [975, 405] width 347 height 36
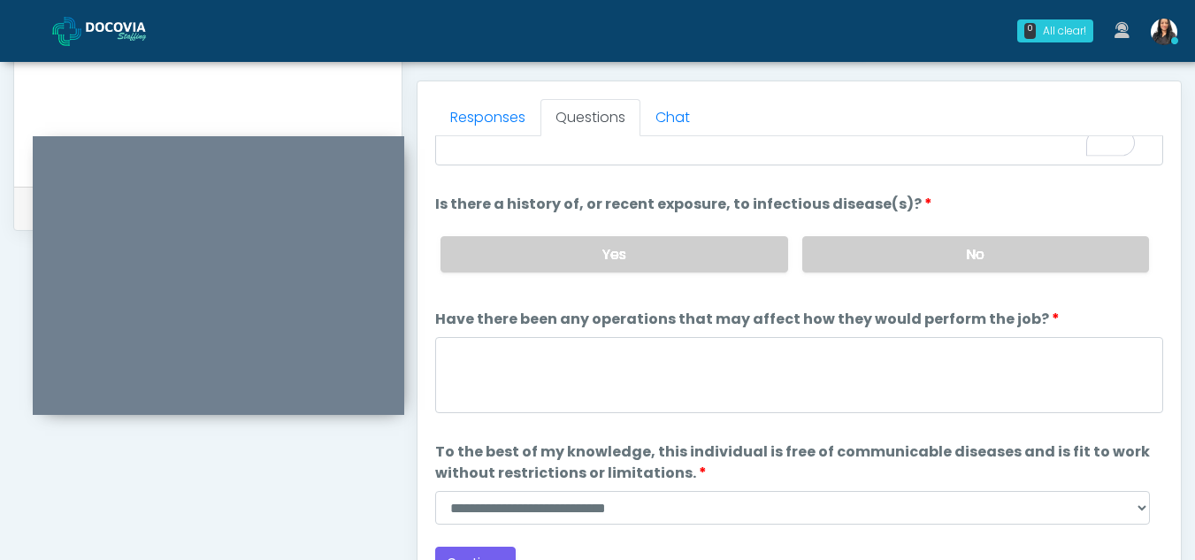
scroll to position [151, 0]
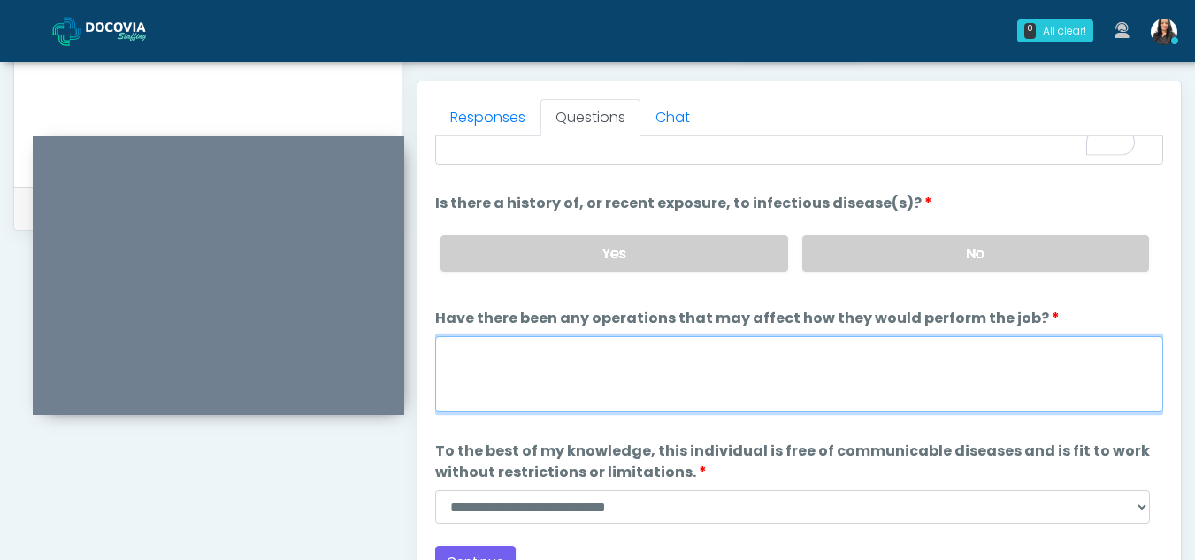
click at [495, 360] on textarea "Have there been any operations that may affect how they would perform the job?" at bounding box center [799, 374] width 728 height 76
type textarea "**"
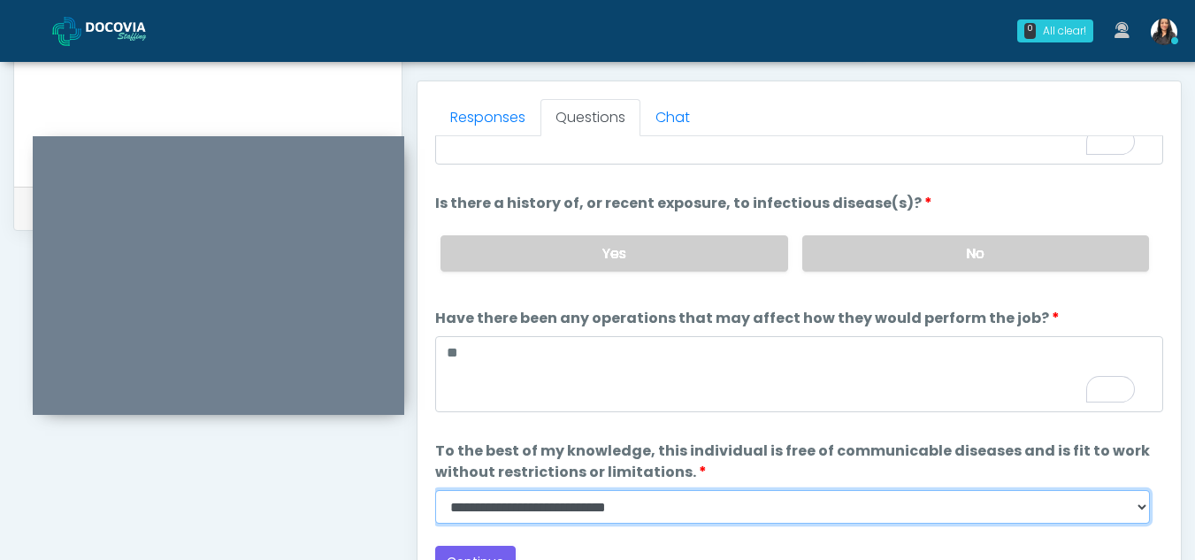
click at [1145, 508] on select "**********" at bounding box center [792, 507] width 715 height 34
select select "******"
click at [435, 490] on select "**********" at bounding box center [792, 507] width 715 height 34
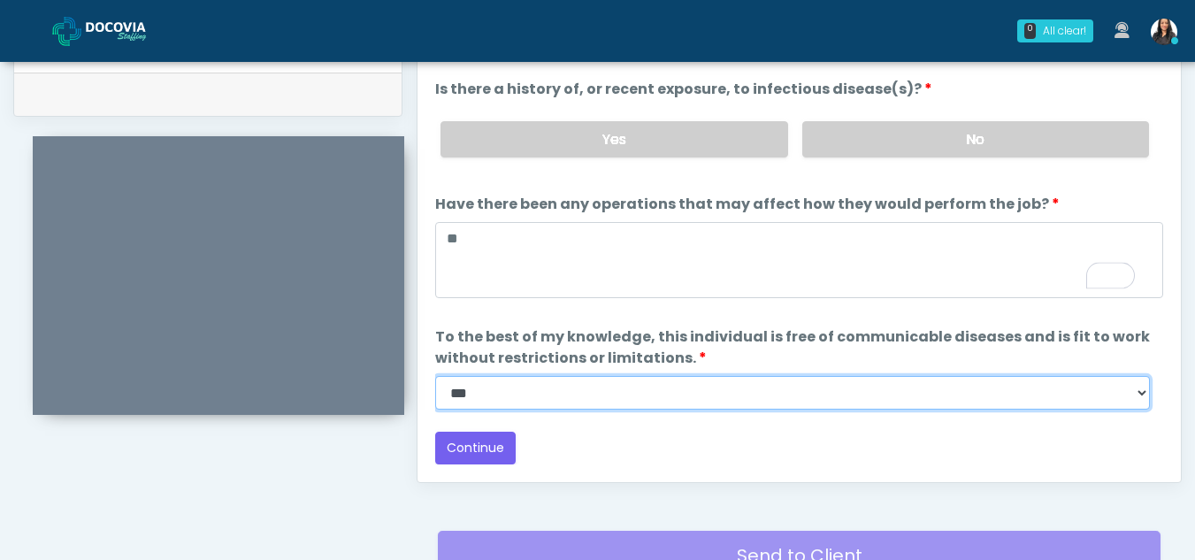
scroll to position [879, 0]
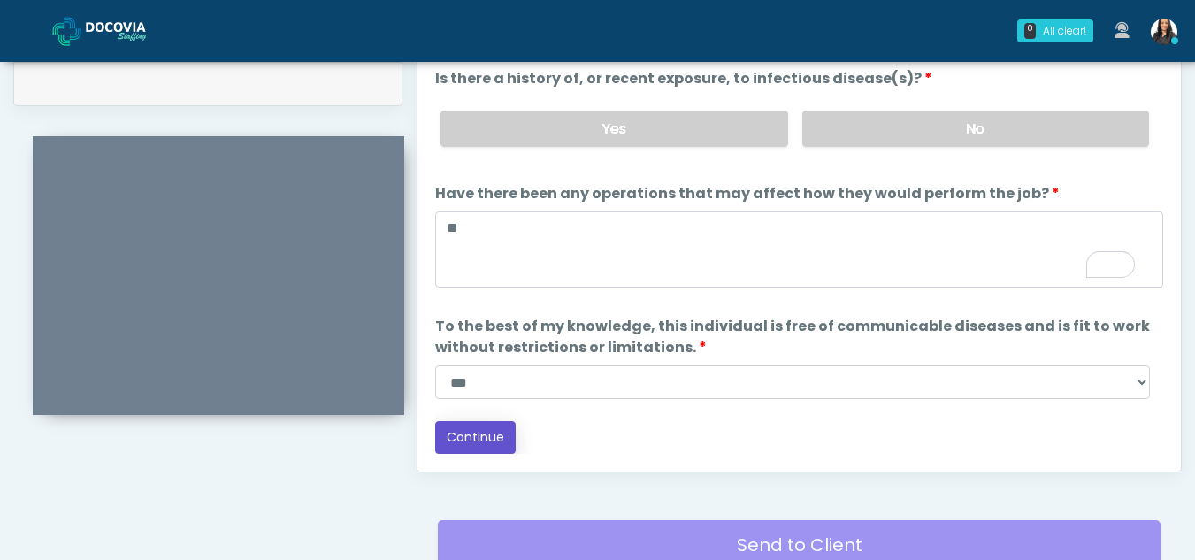
click at [493, 427] on button "Continue" at bounding box center [475, 437] width 81 height 33
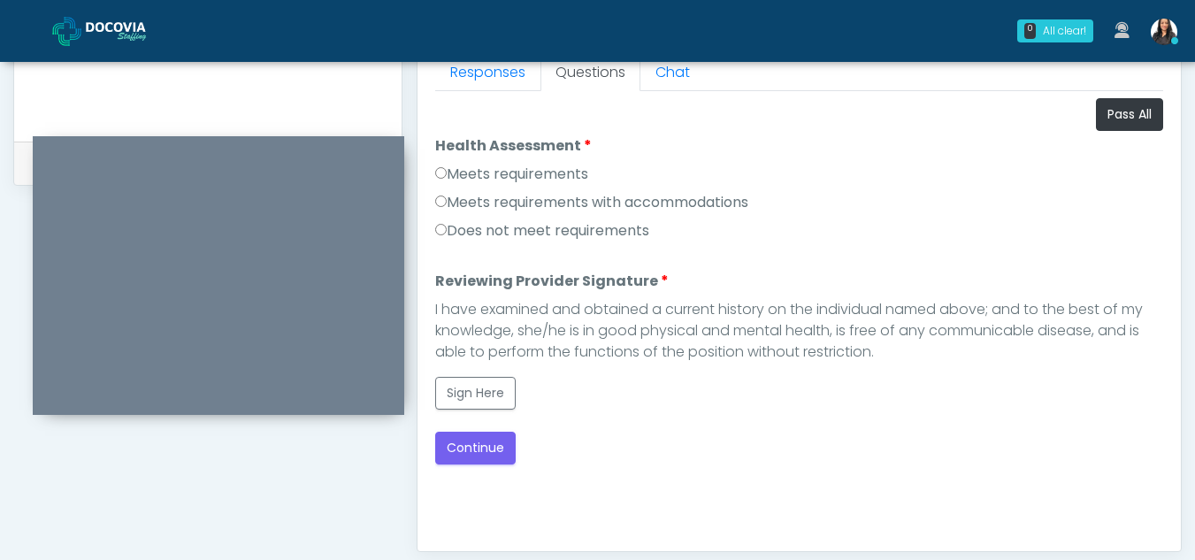
scroll to position [764, 0]
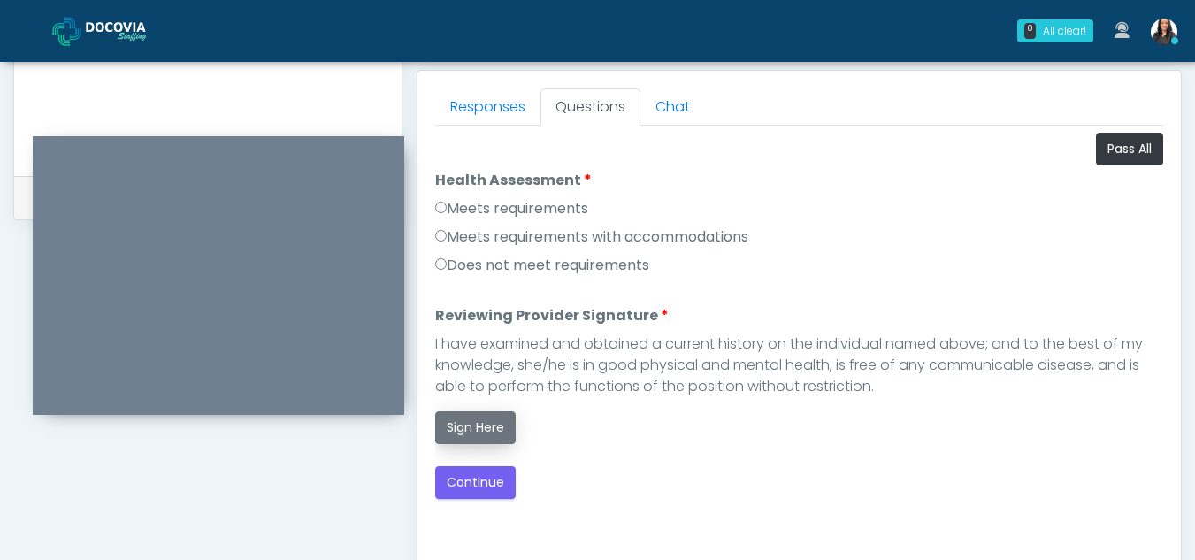
click at [486, 420] on button "Sign Here" at bounding box center [475, 427] width 81 height 33
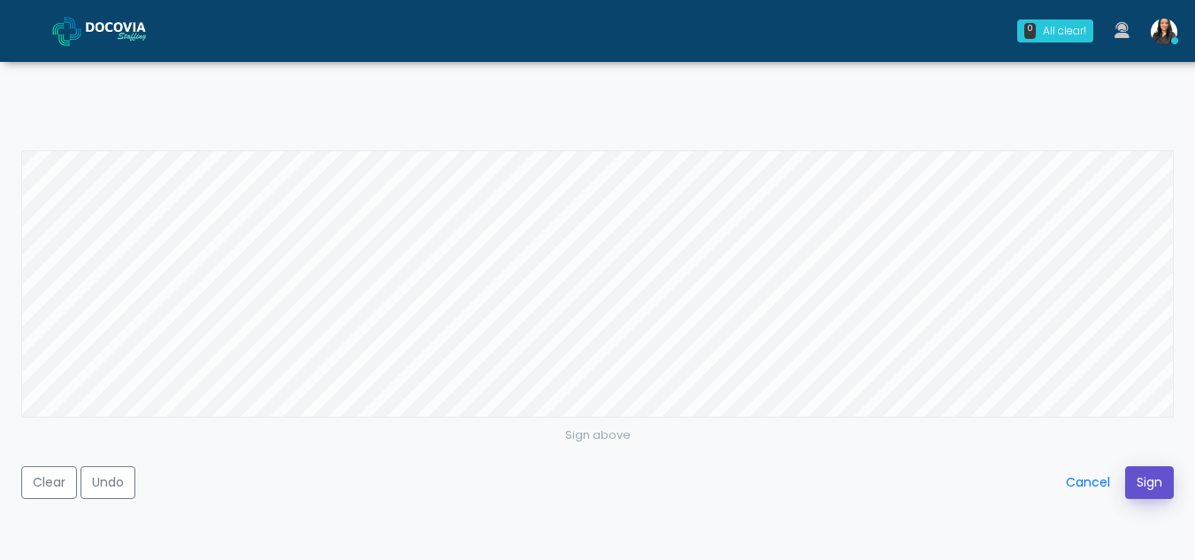
click at [1139, 487] on button "Sign" at bounding box center [1149, 482] width 49 height 33
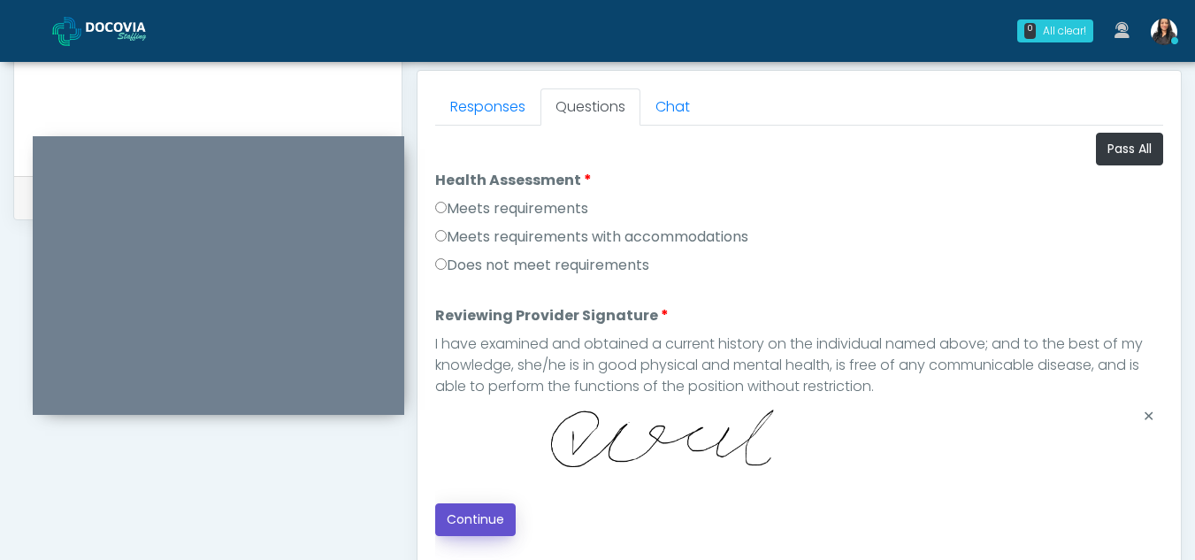
click at [472, 517] on button "Continue" at bounding box center [475, 519] width 81 height 33
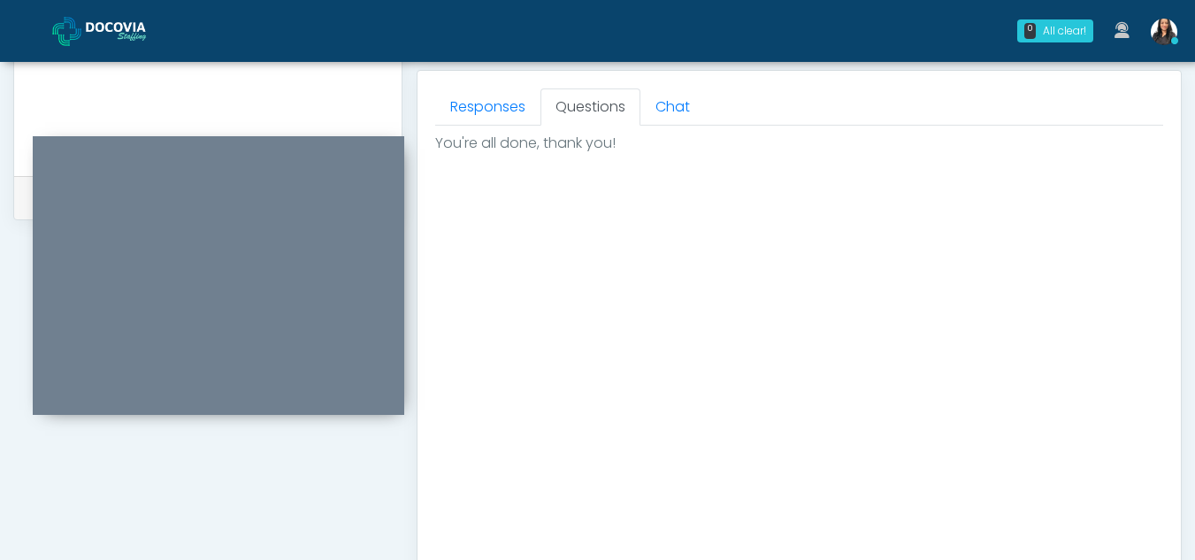
scroll to position [1061, 0]
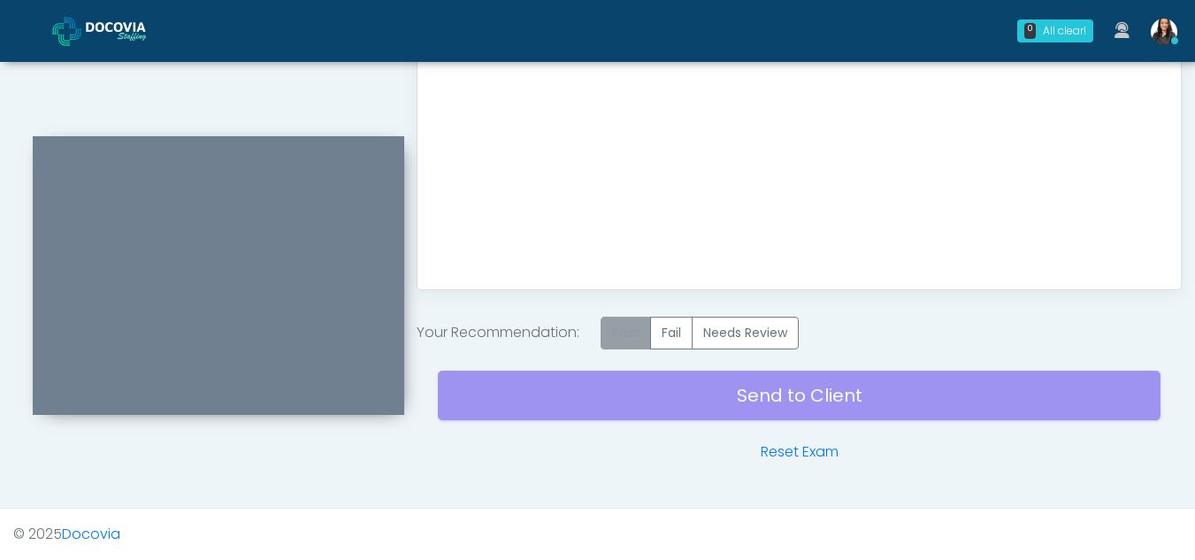
click at [624, 329] on label "Pass" at bounding box center [626, 333] width 50 height 33
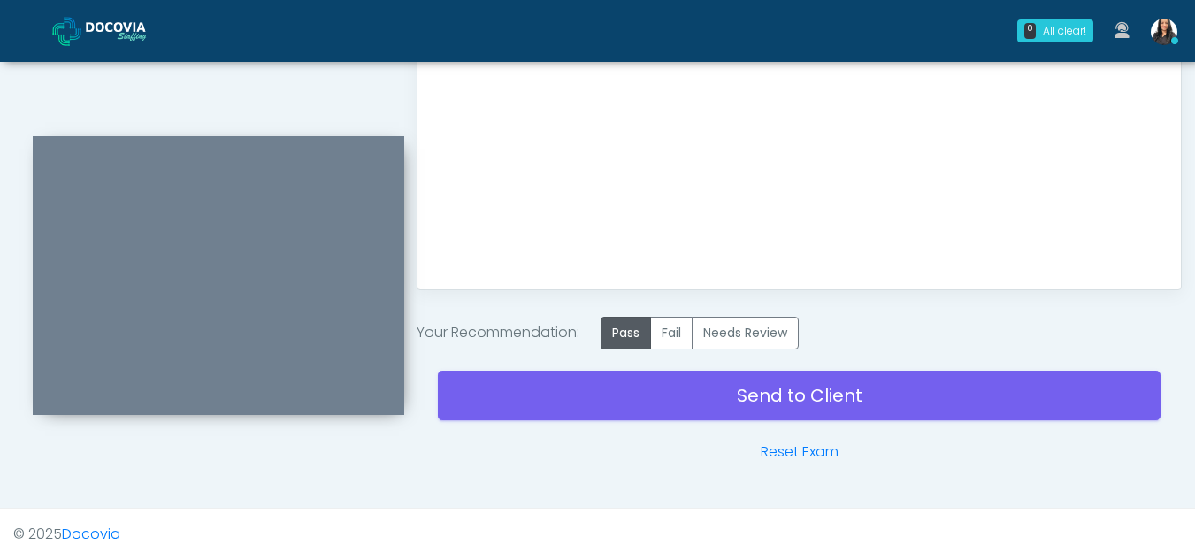
drag, startPoint x: 1206, startPoint y: 409, endPoint x: 933, endPoint y: 476, distance: 280.7
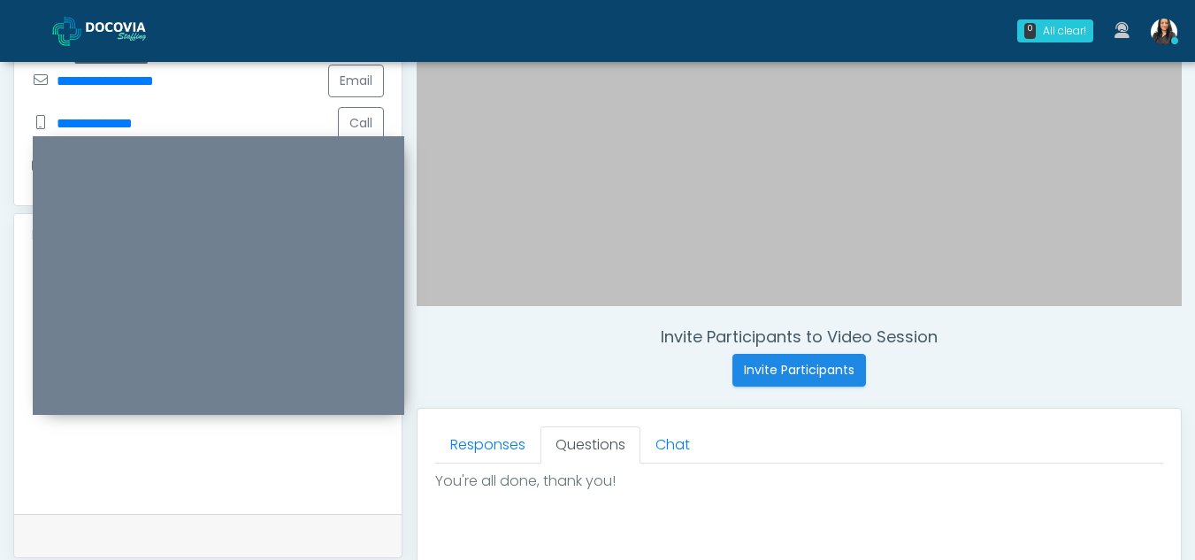
scroll to position [424, 0]
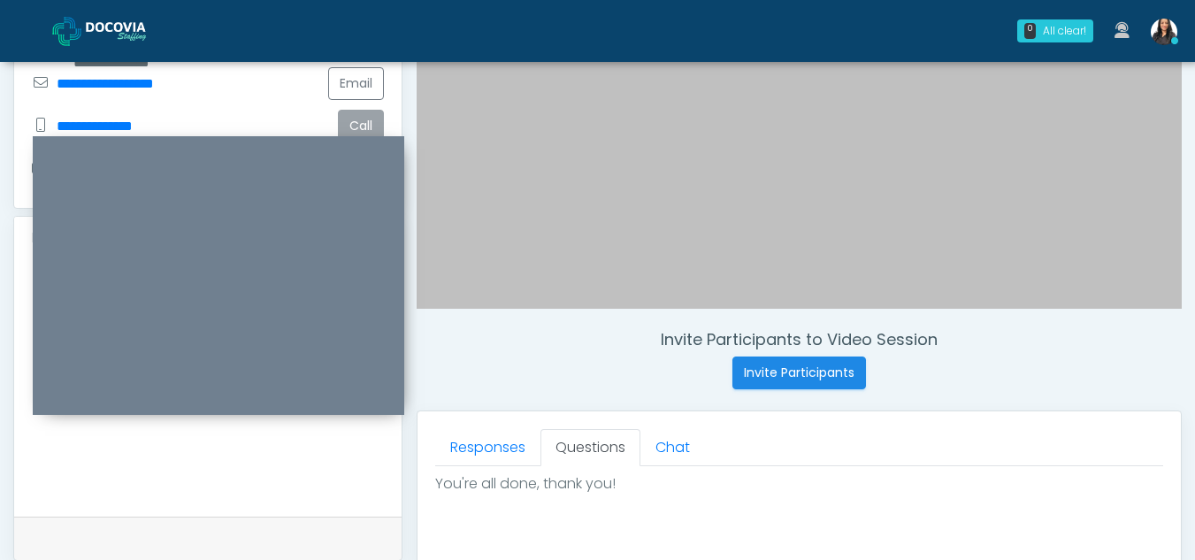
click at [361, 127] on button "Call" at bounding box center [361, 126] width 46 height 33
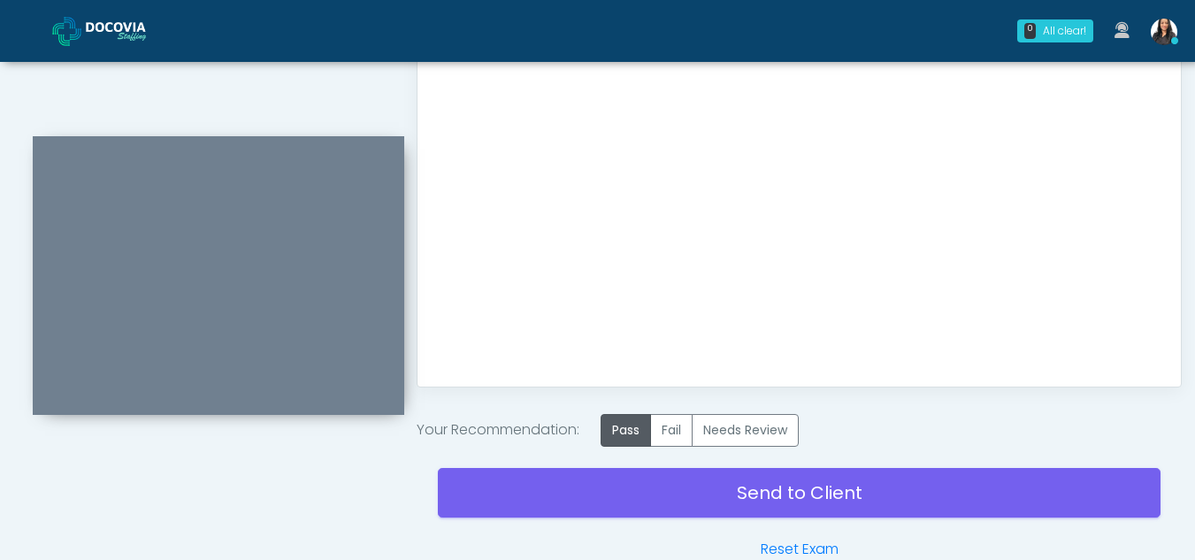
scroll to position [980, 0]
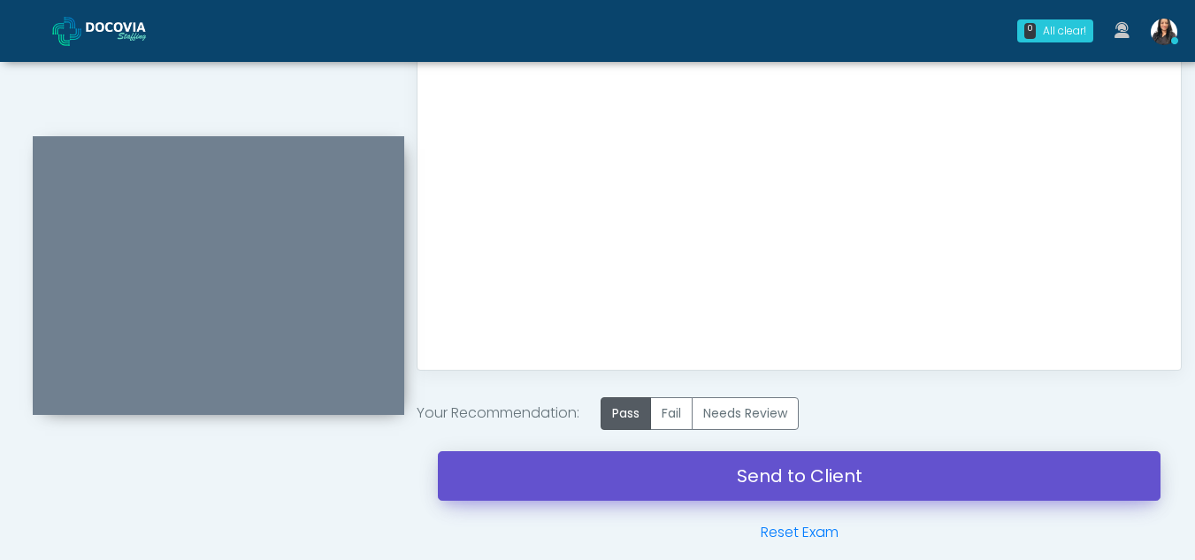
click at [783, 465] on link "Send to Client" at bounding box center [799, 476] width 723 height 50
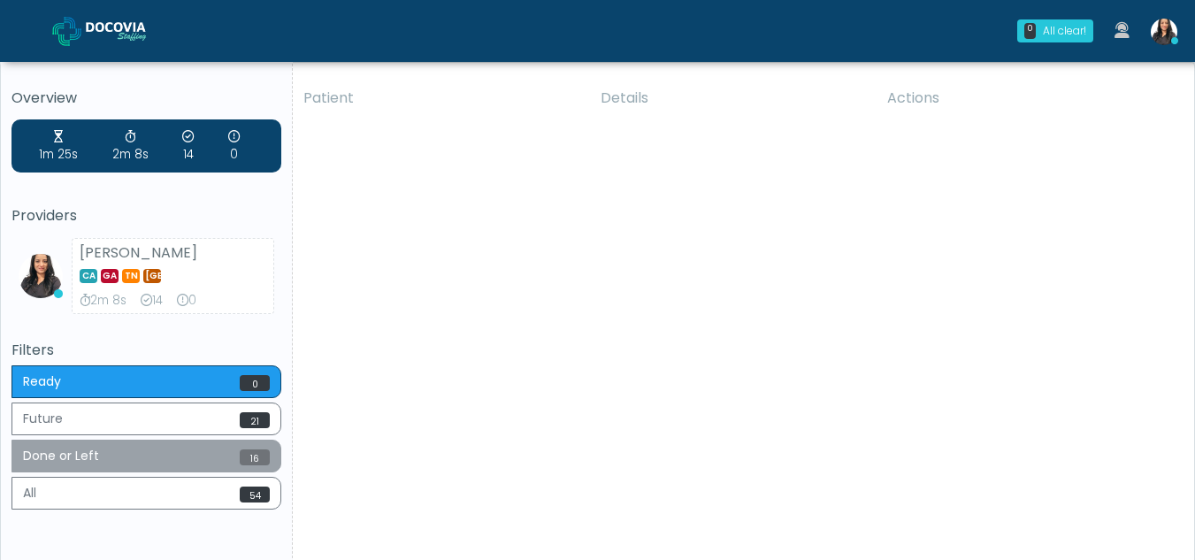
click at [142, 444] on button "Done or Left 16" at bounding box center [147, 456] width 270 height 33
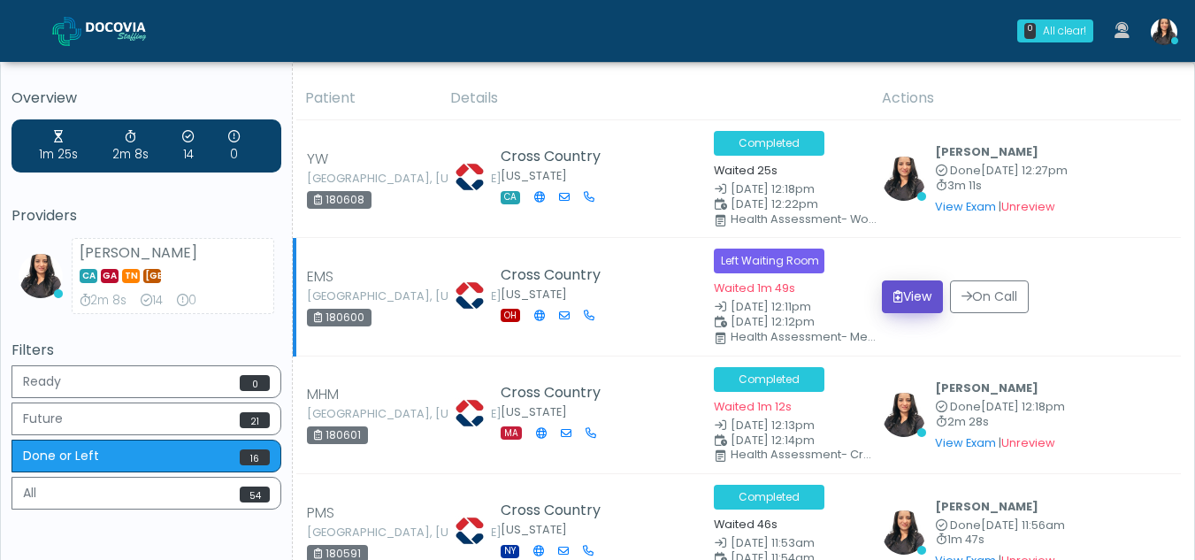
click at [911, 302] on button "View" at bounding box center [912, 296] width 61 height 33
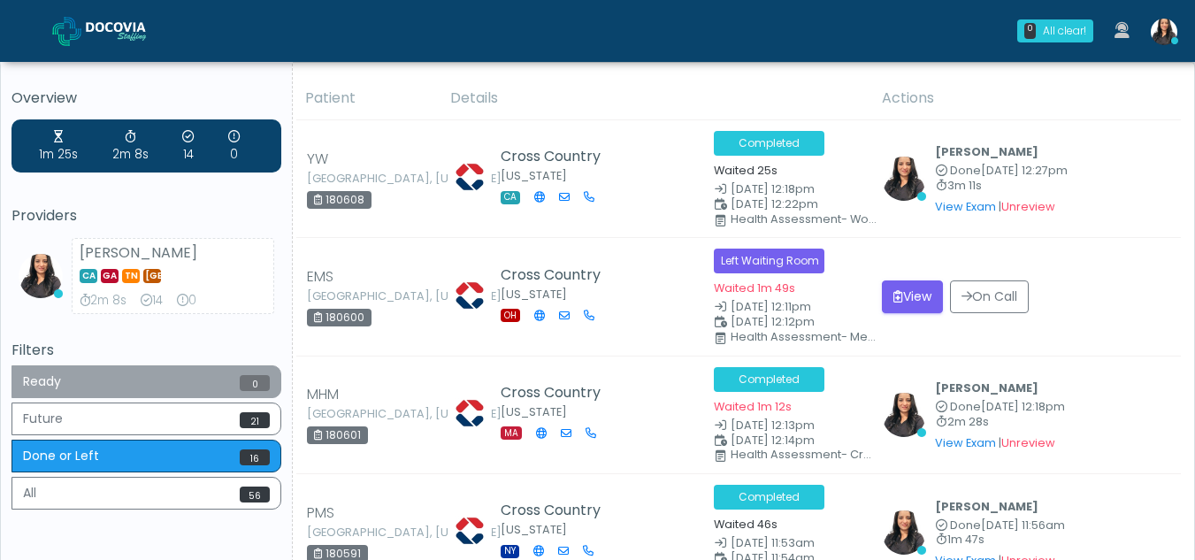
click at [129, 380] on button "Ready 0" at bounding box center [147, 381] width 270 height 33
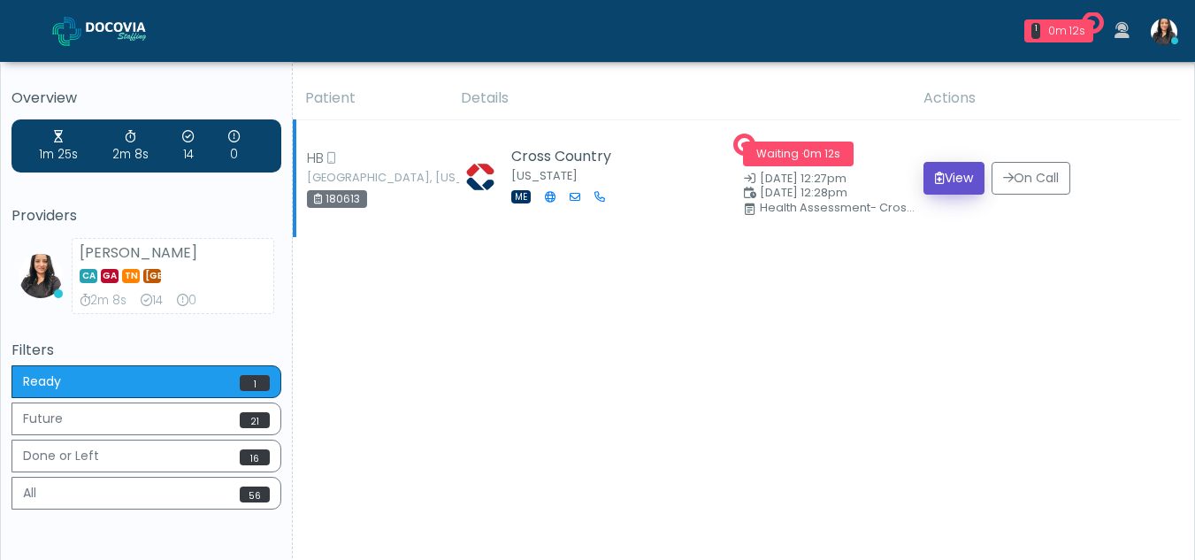
click at [950, 176] on button "View" at bounding box center [954, 178] width 61 height 33
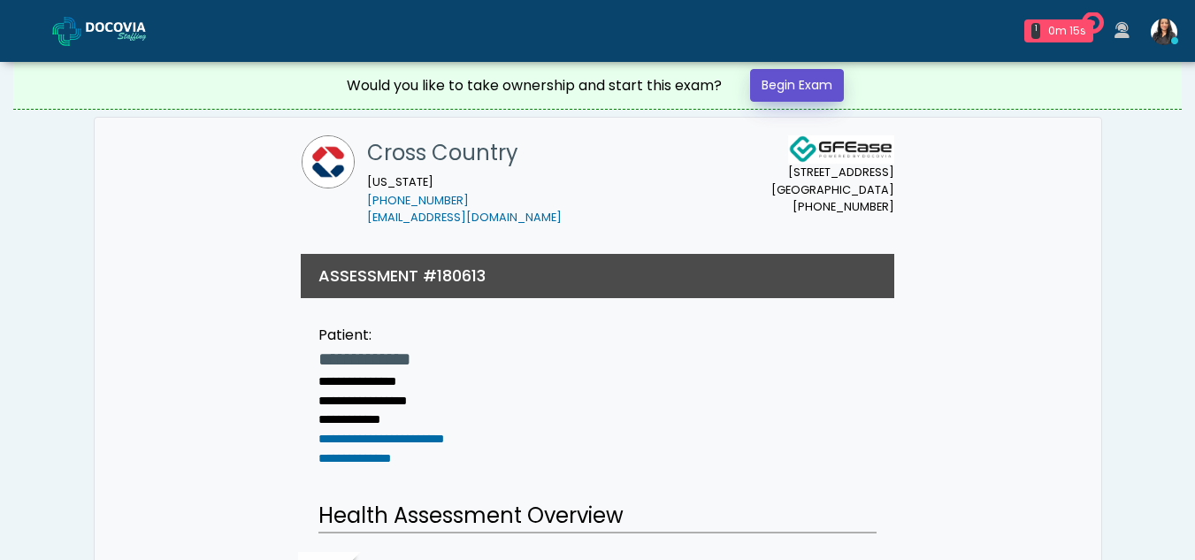
click at [810, 87] on link "Begin Exam" at bounding box center [797, 85] width 94 height 33
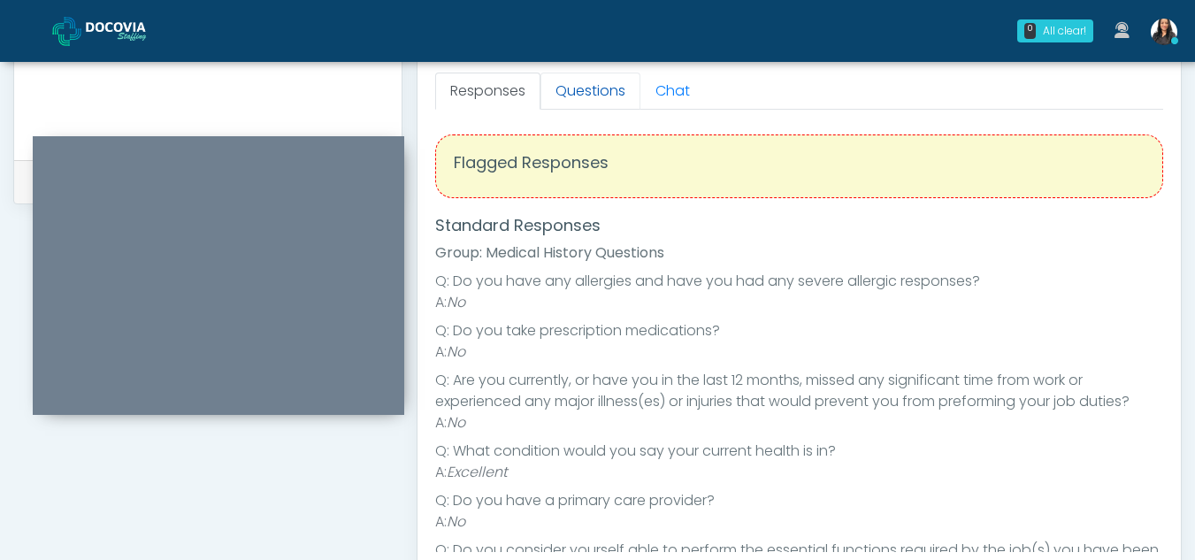
click at [625, 88] on link "Questions" at bounding box center [591, 91] width 100 height 37
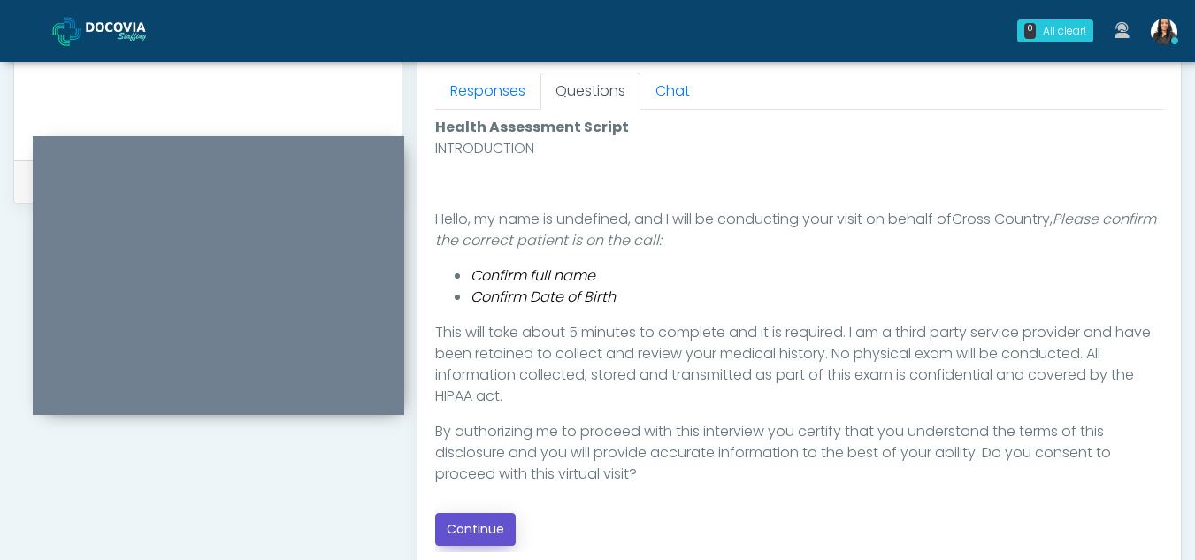
click at [484, 521] on button "Continue" at bounding box center [475, 529] width 81 height 33
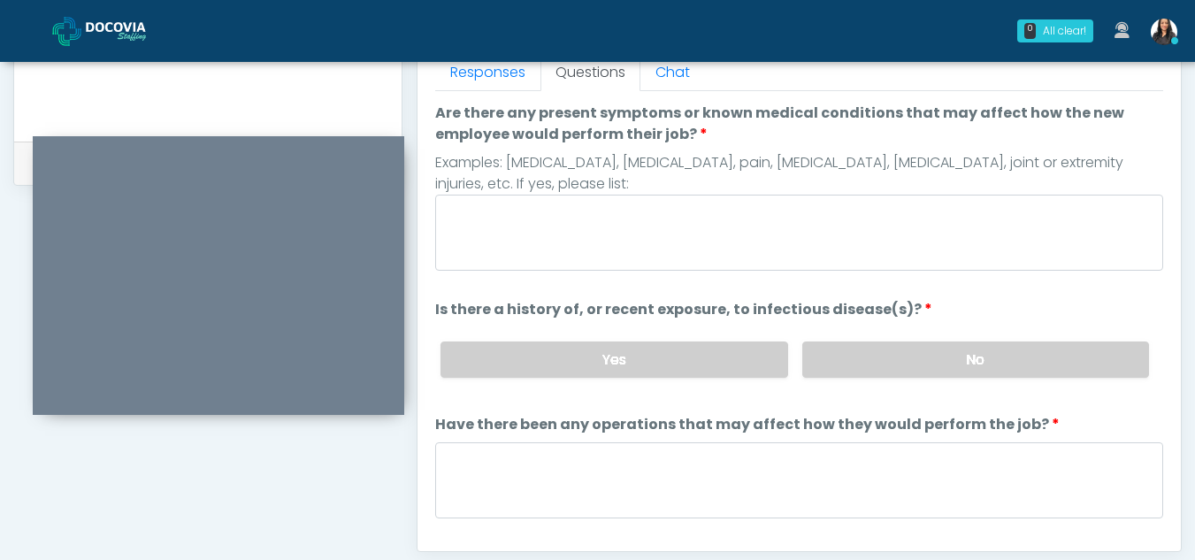
scroll to position [796, 0]
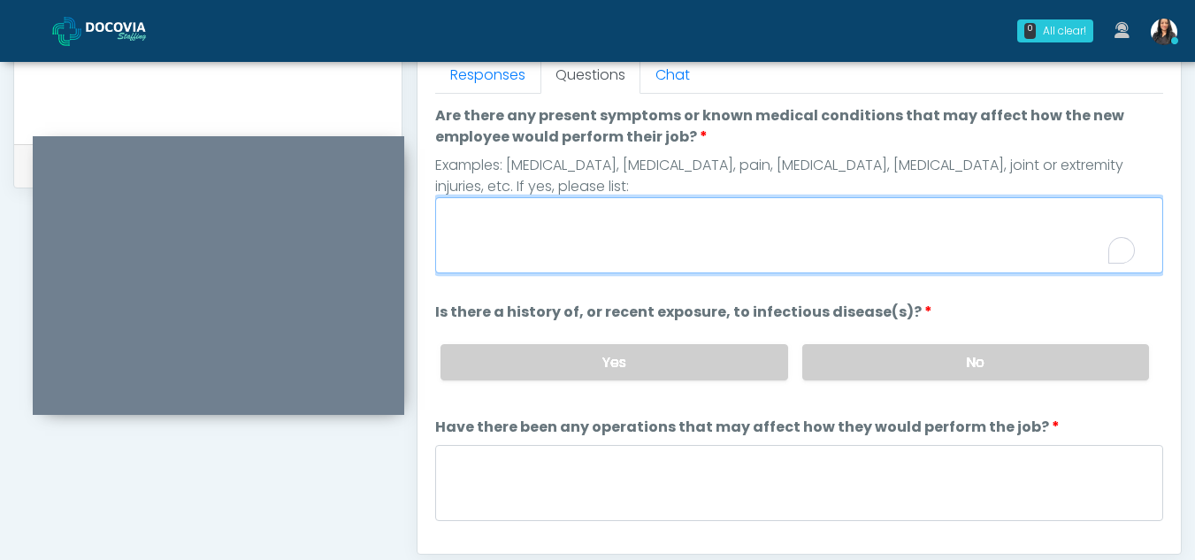
click at [512, 227] on textarea "Are there any present symptoms or known medical conditions that may affect how …" at bounding box center [799, 235] width 728 height 76
type textarea "**"
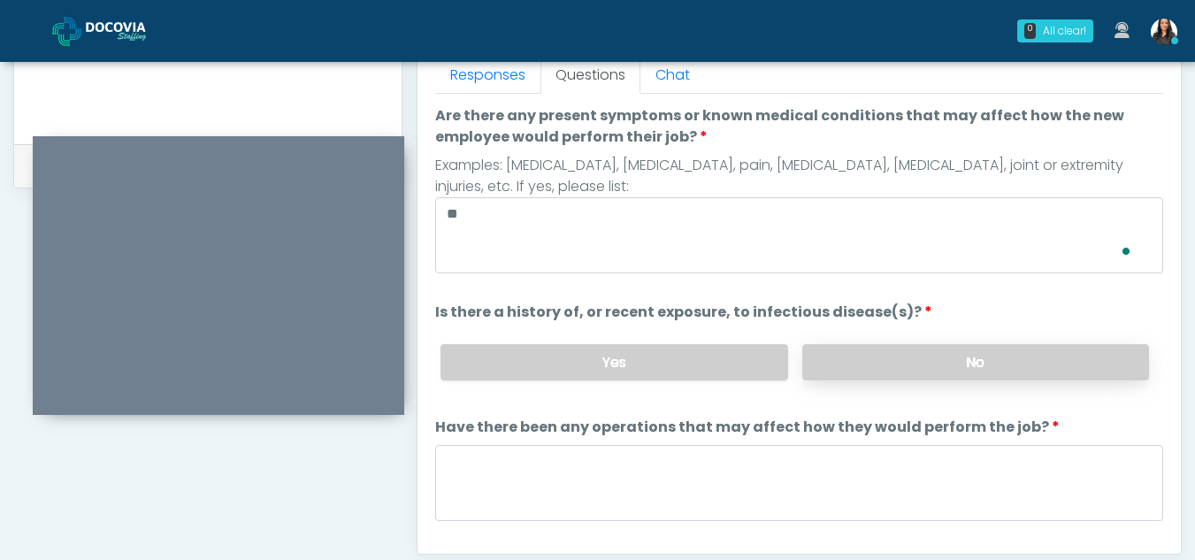
click at [909, 373] on label "No" at bounding box center [975, 362] width 347 height 36
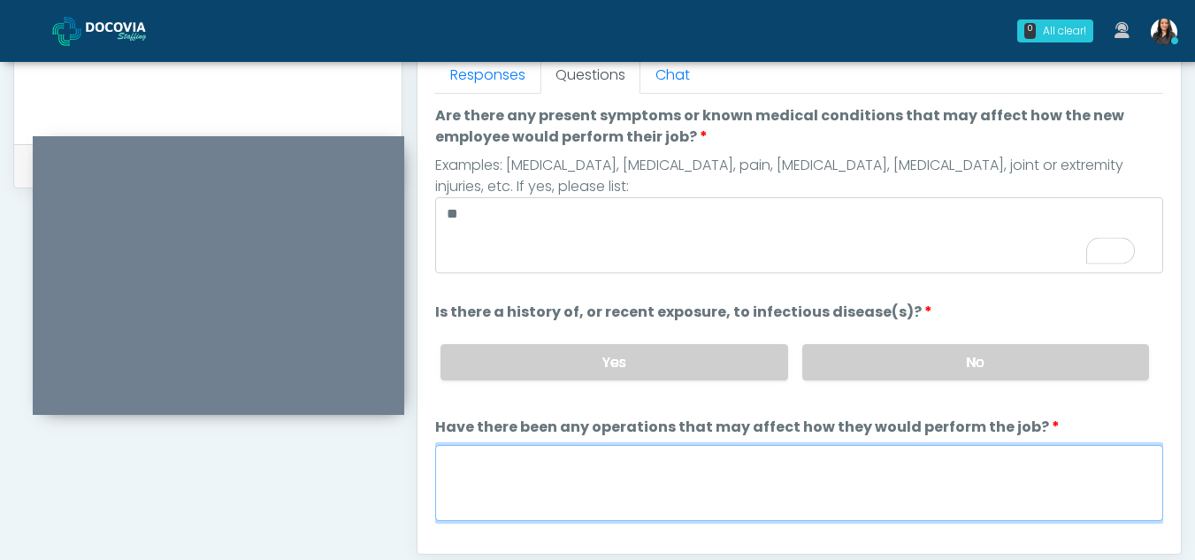
click at [541, 495] on textarea "Have there been any operations that may affect how they would perform the job?" at bounding box center [799, 483] width 728 height 76
type textarea "**"
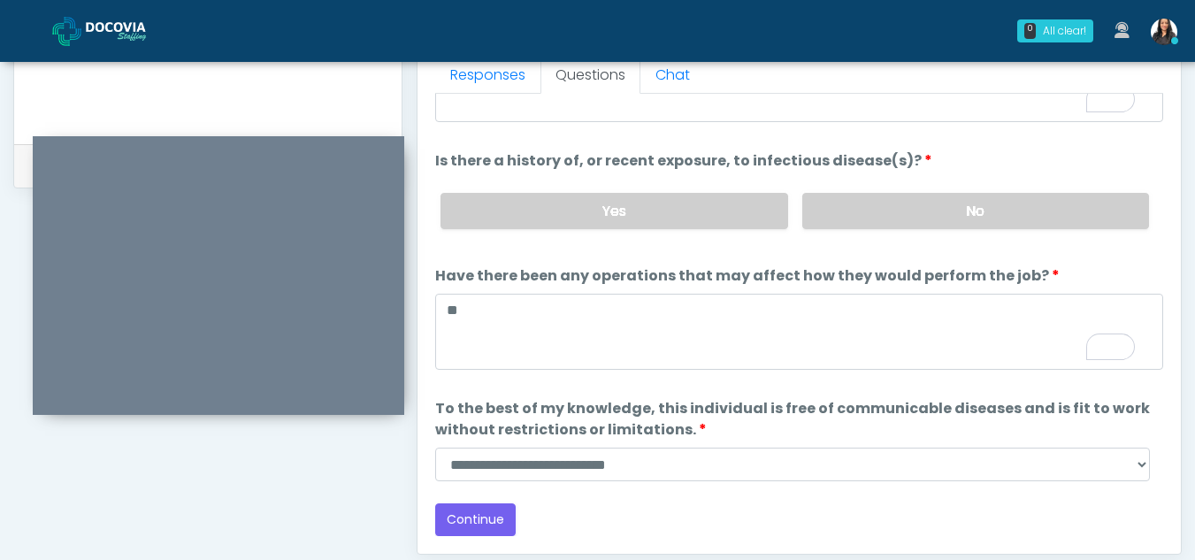
scroll to position [151, 0]
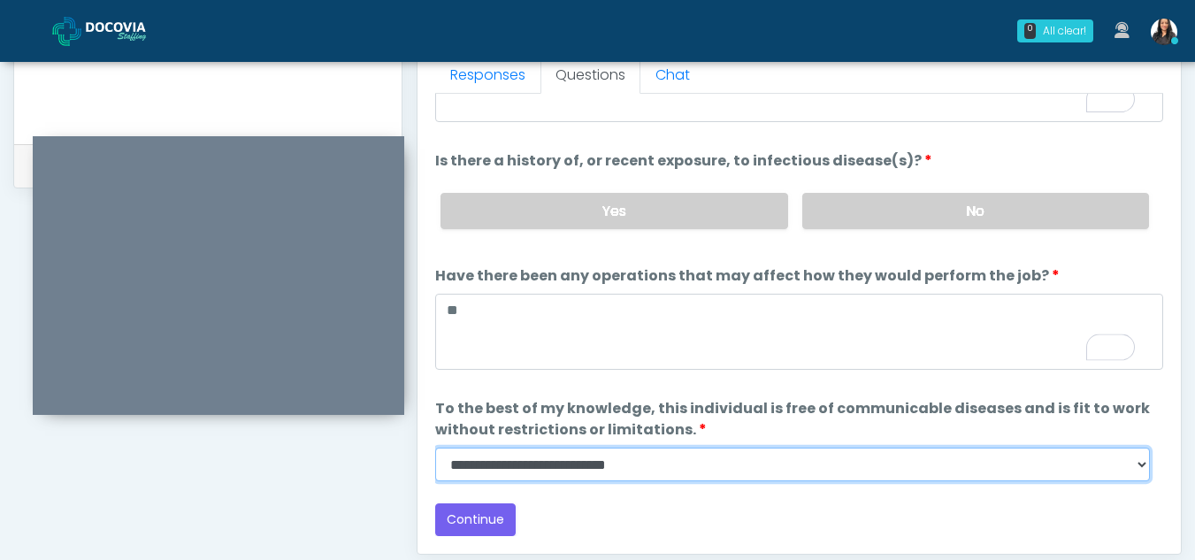
click at [1143, 471] on select "**********" at bounding box center [792, 465] width 715 height 34
select select "******"
click at [435, 448] on select "**********" at bounding box center [792, 465] width 715 height 34
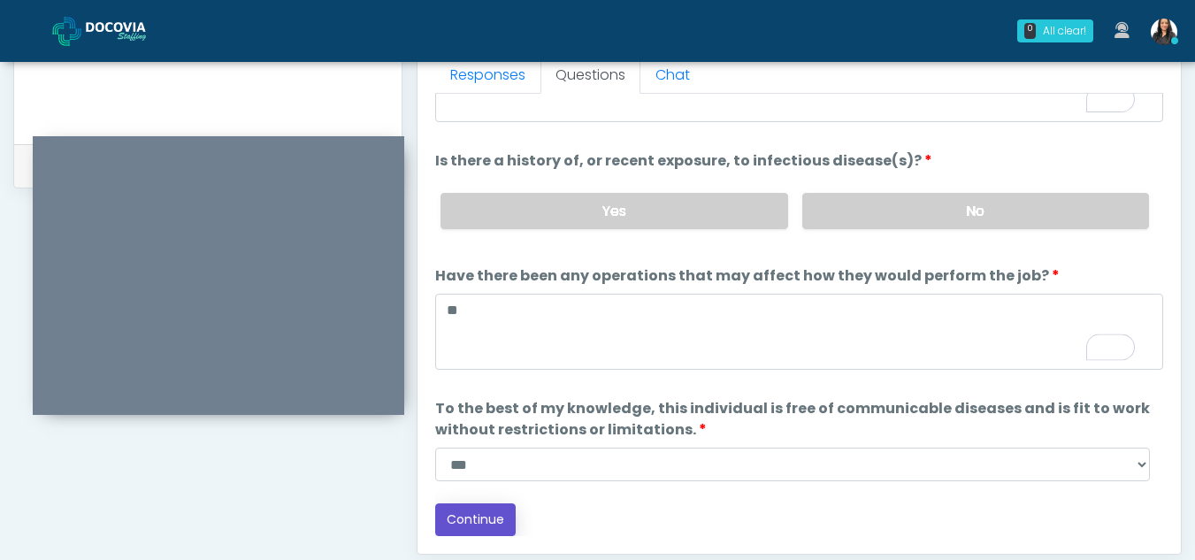
click at [493, 519] on button "Continue" at bounding box center [475, 519] width 81 height 33
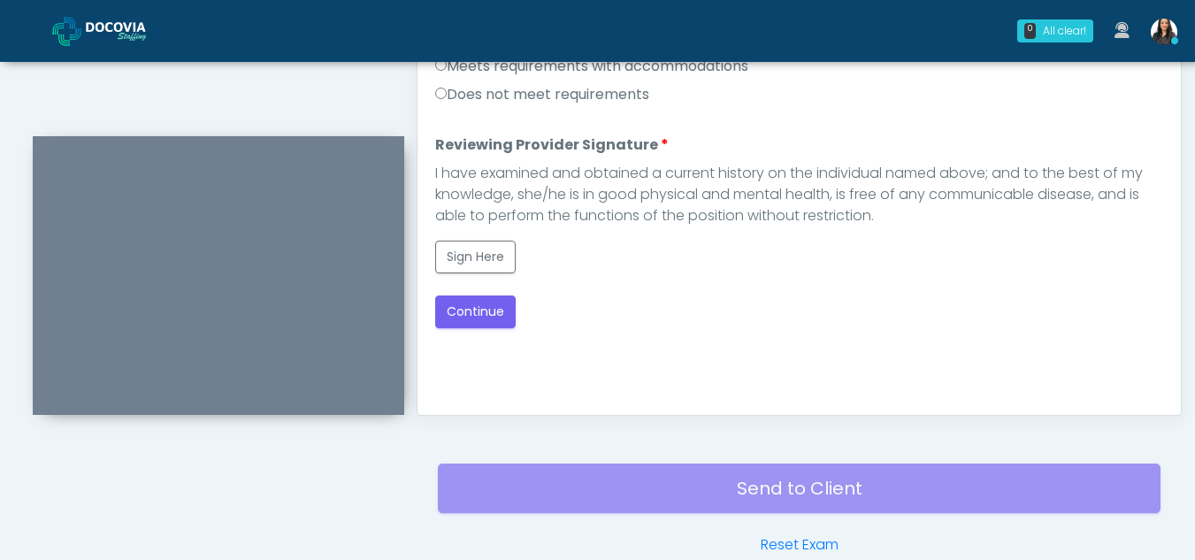
scroll to position [833, 0]
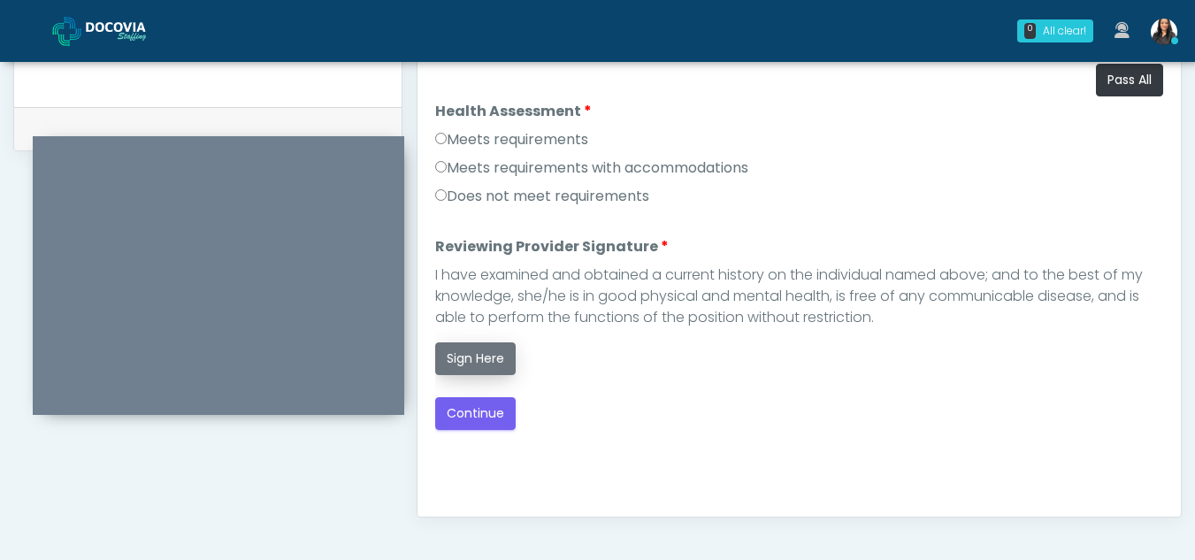
click at [472, 360] on button "Sign Here" at bounding box center [475, 358] width 81 height 33
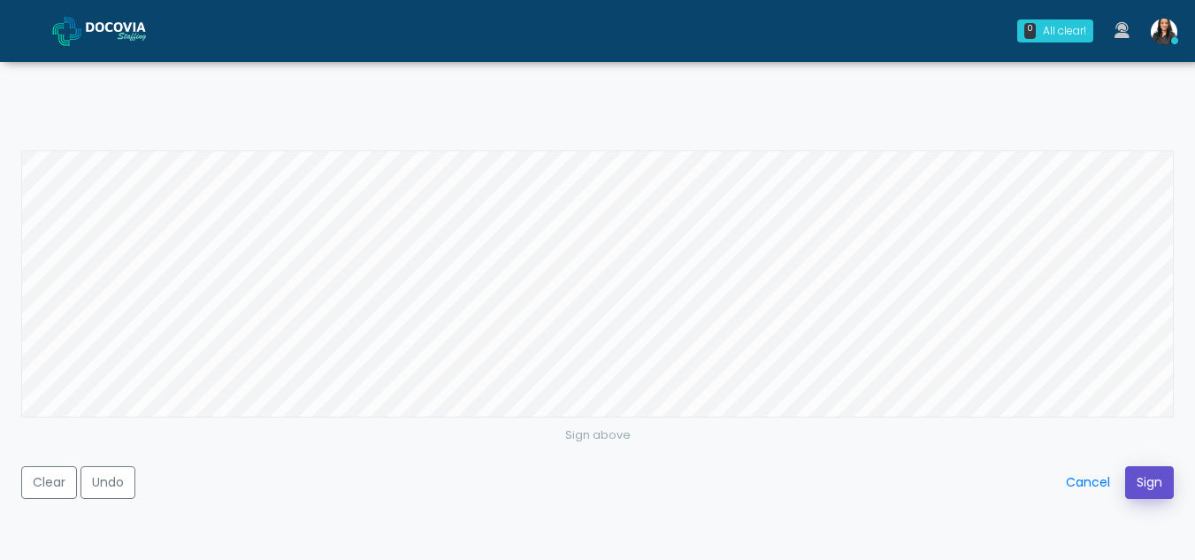
click at [1156, 479] on button "Sign" at bounding box center [1149, 482] width 49 height 33
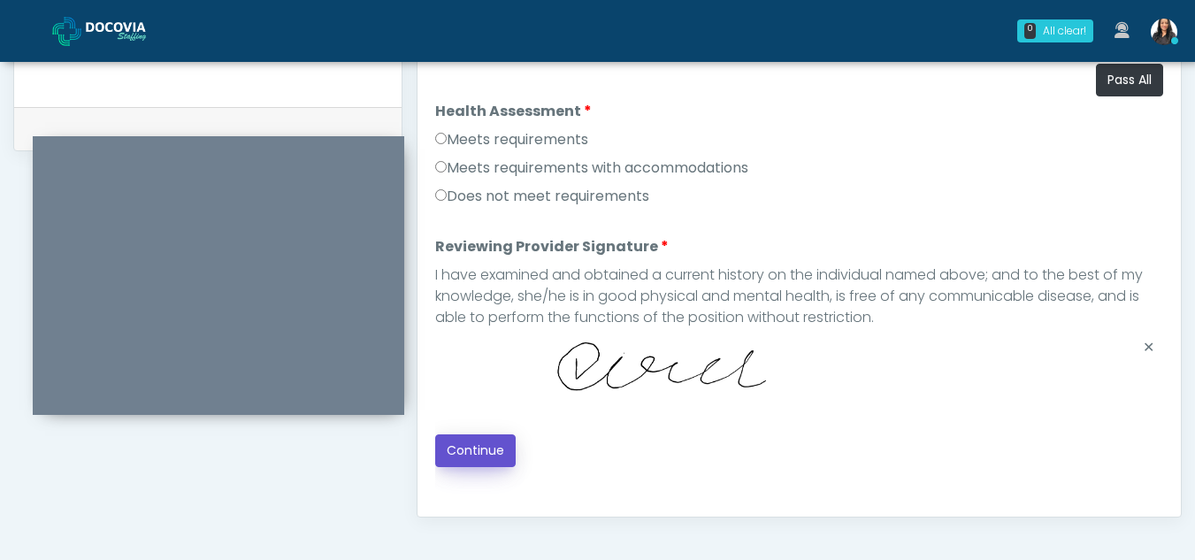
click at [493, 442] on button "Continue" at bounding box center [475, 450] width 81 height 33
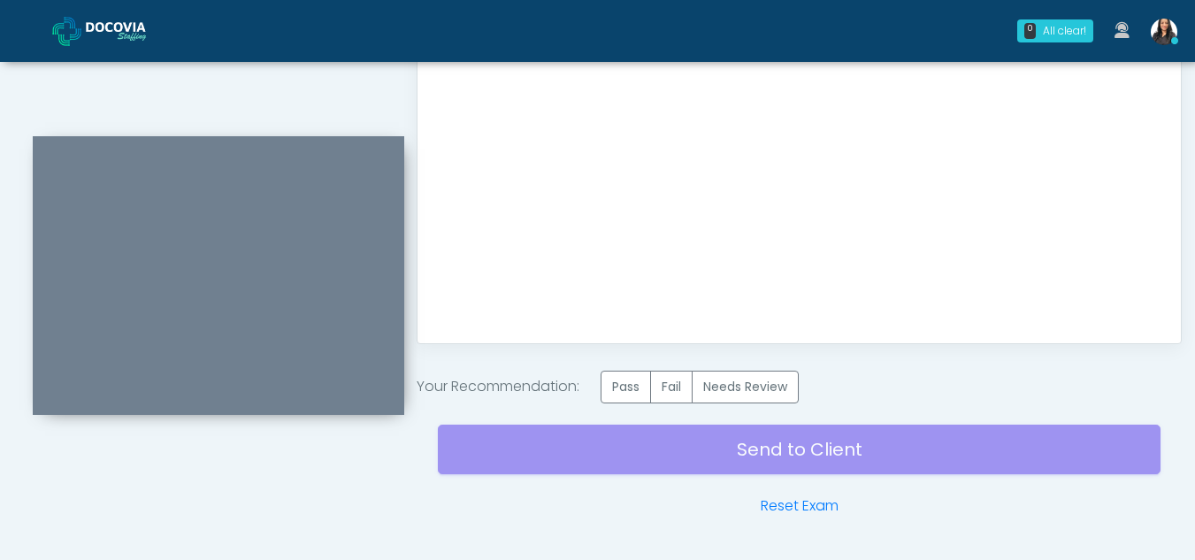
scroll to position [1061, 0]
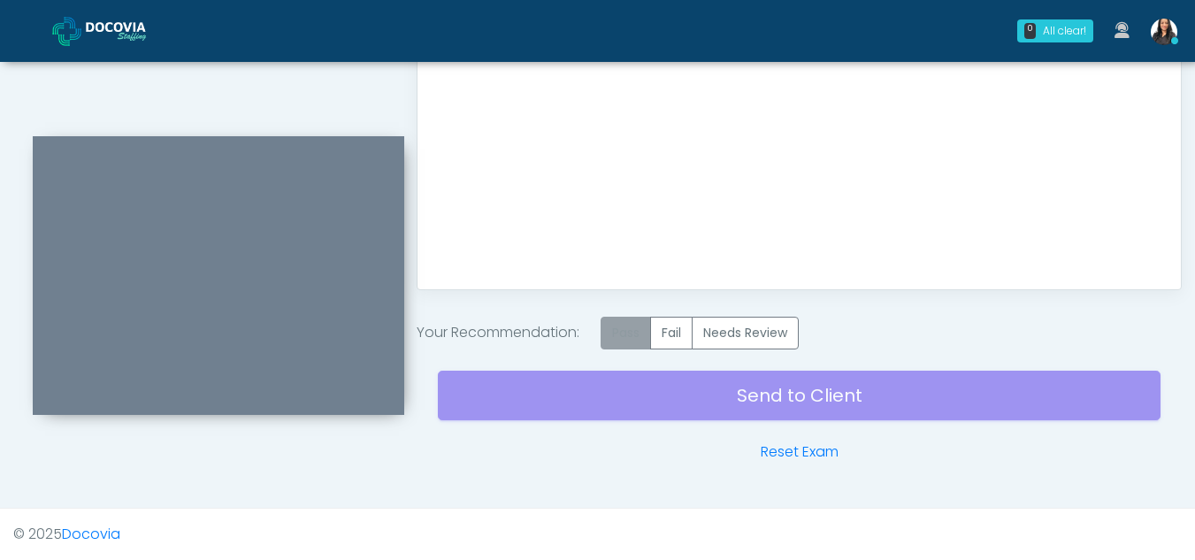
click at [638, 337] on label "Pass" at bounding box center [626, 333] width 50 height 33
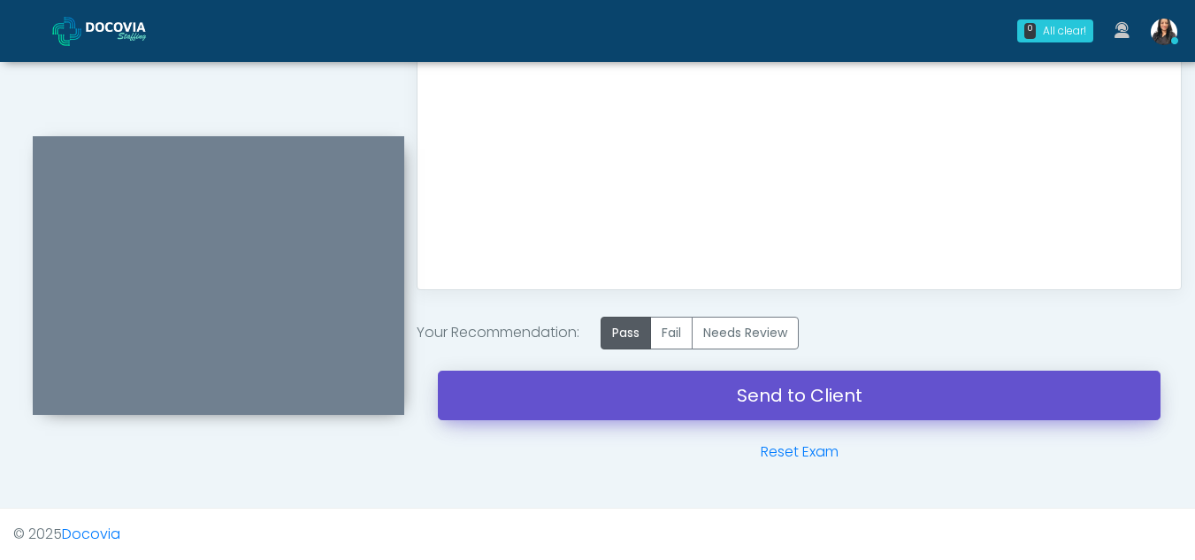
click at [693, 388] on link "Send to Client" at bounding box center [799, 396] width 723 height 50
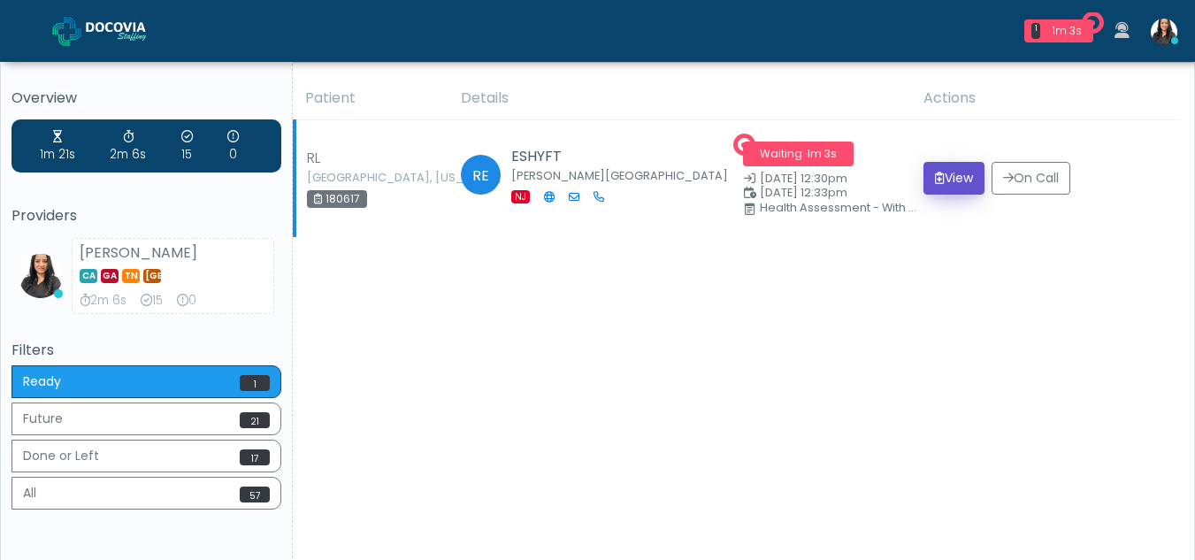
click at [935, 183] on icon "submit" at bounding box center [940, 178] width 10 height 12
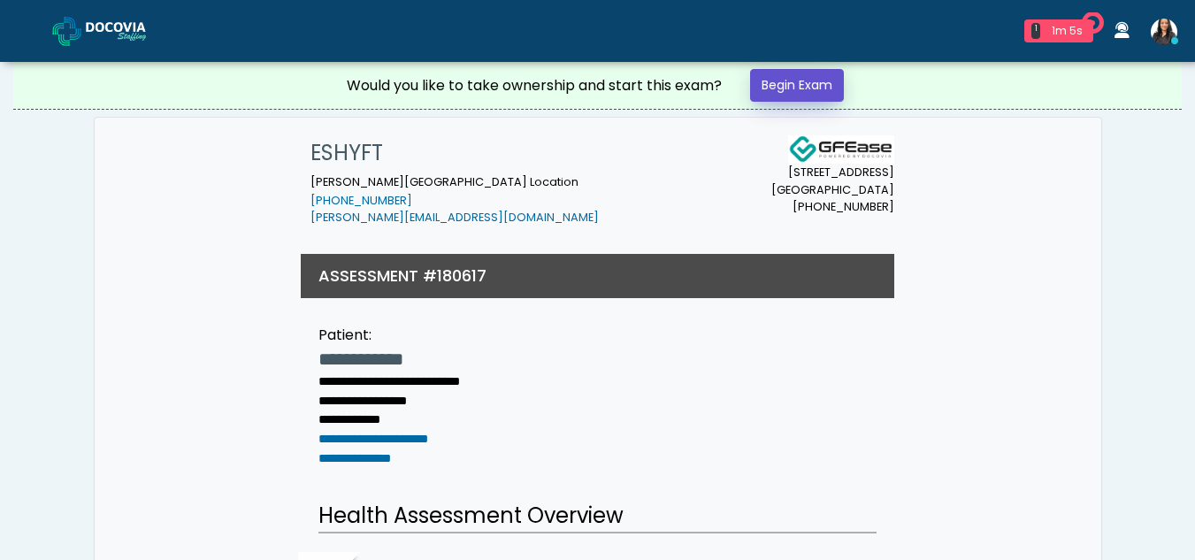
click at [807, 82] on link "Begin Exam" at bounding box center [797, 85] width 94 height 33
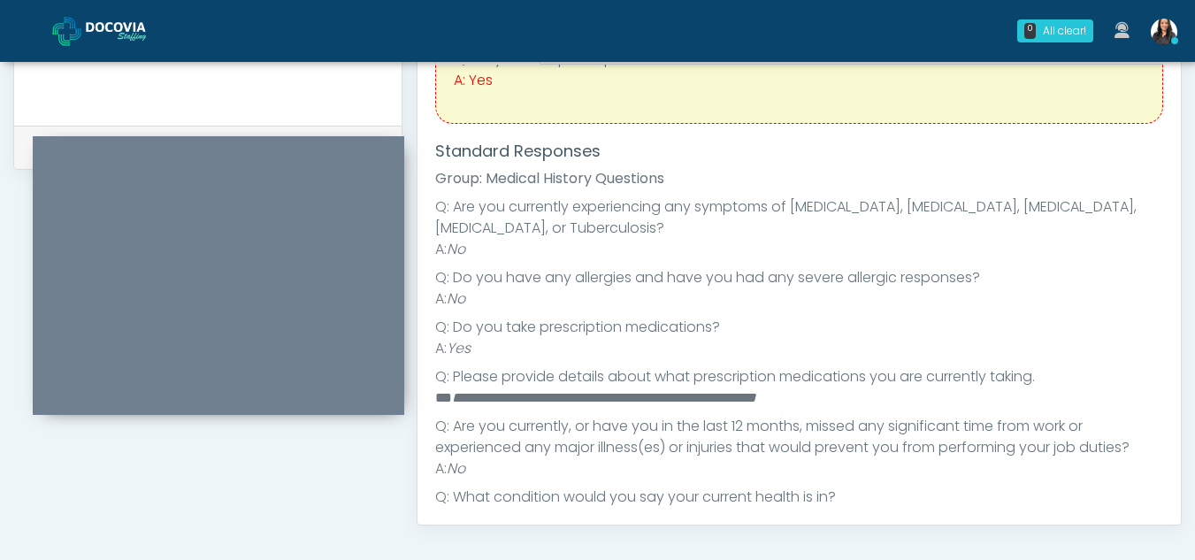
scroll to position [129, 0]
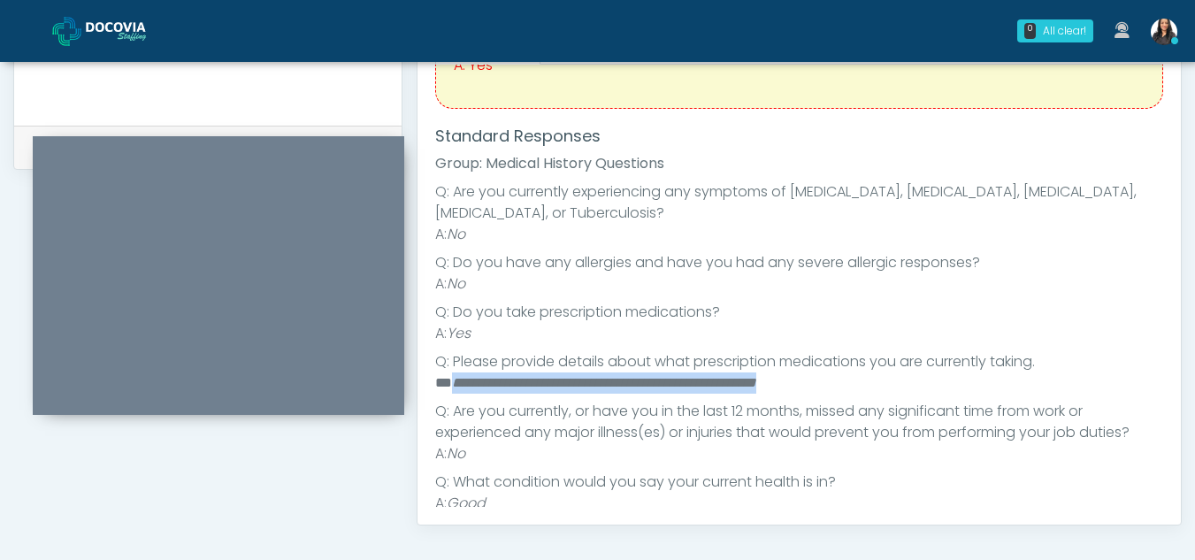
drag, startPoint x: 455, startPoint y: 380, endPoint x: 847, endPoint y: 382, distance: 392.0
click at [847, 382] on li "**********" at bounding box center [792, 382] width 715 height 21
copy em "**********"
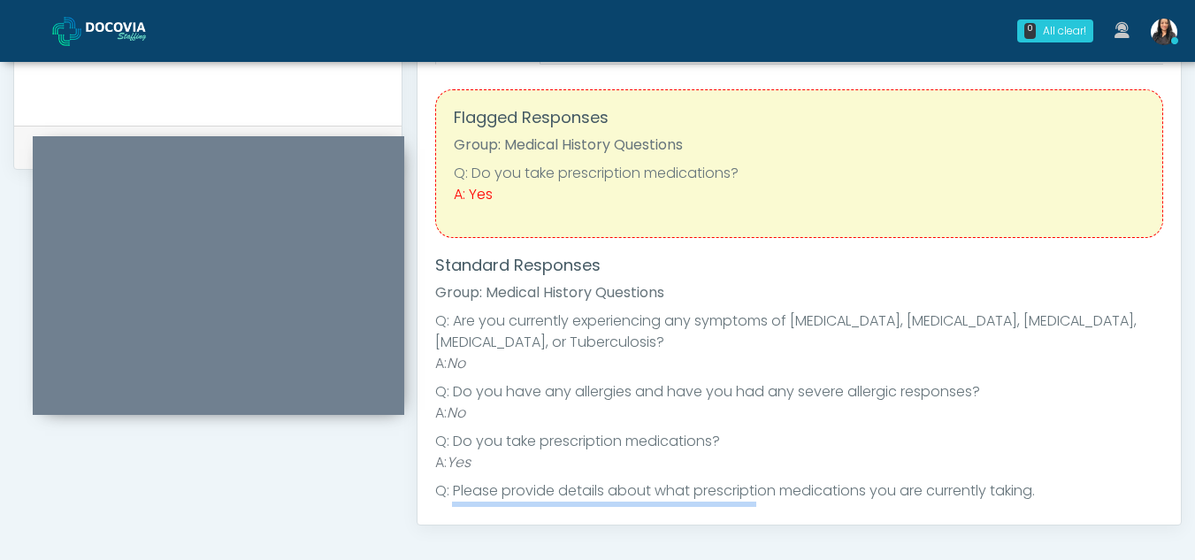
scroll to position [775, 0]
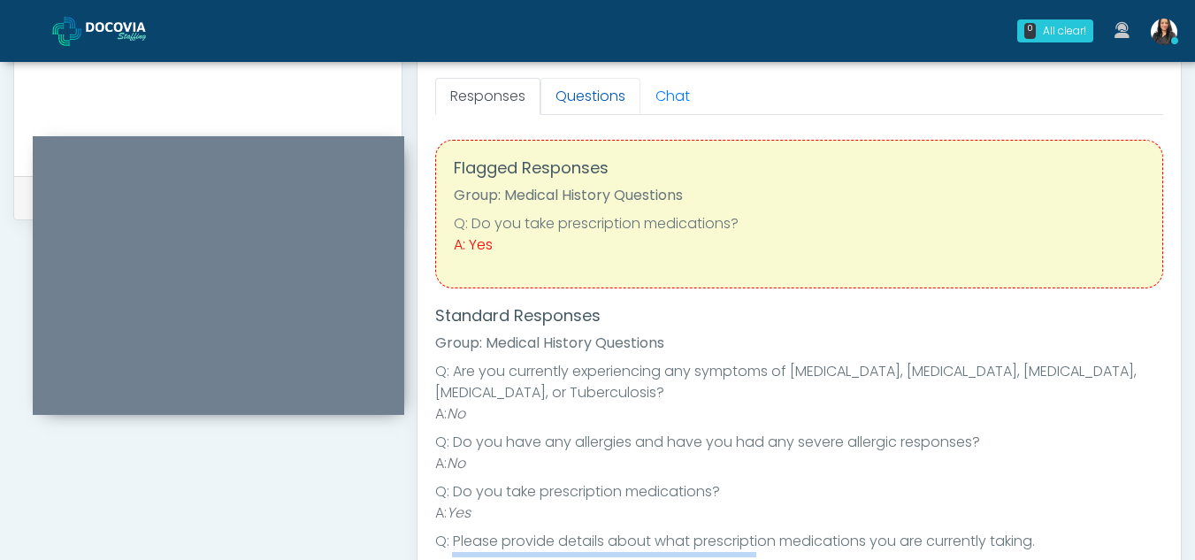
click at [606, 109] on link "Questions" at bounding box center [591, 96] width 100 height 37
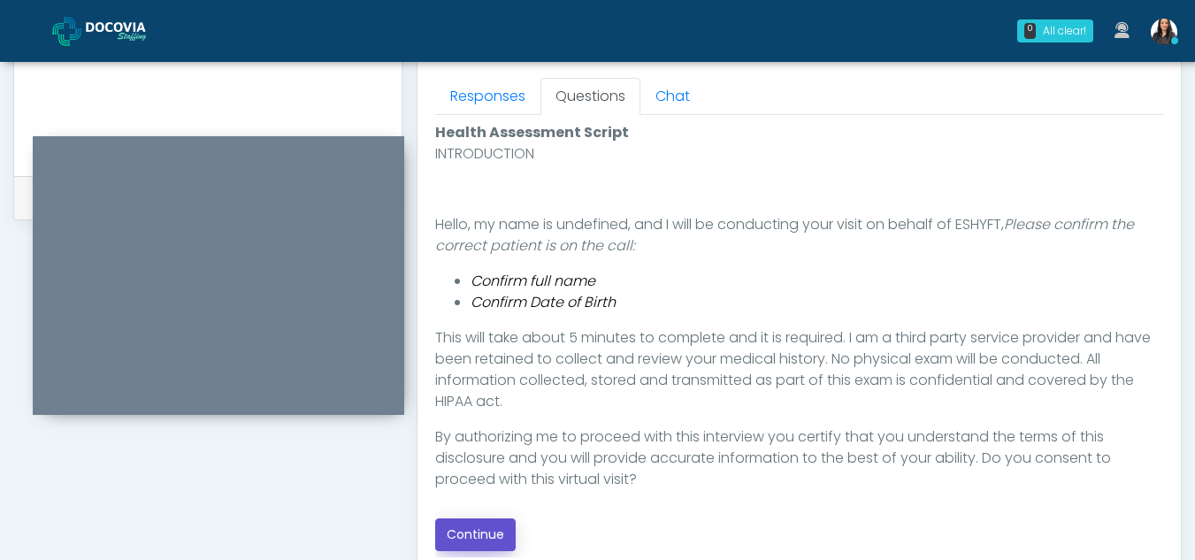
click at [481, 526] on button "Continue" at bounding box center [475, 534] width 81 height 33
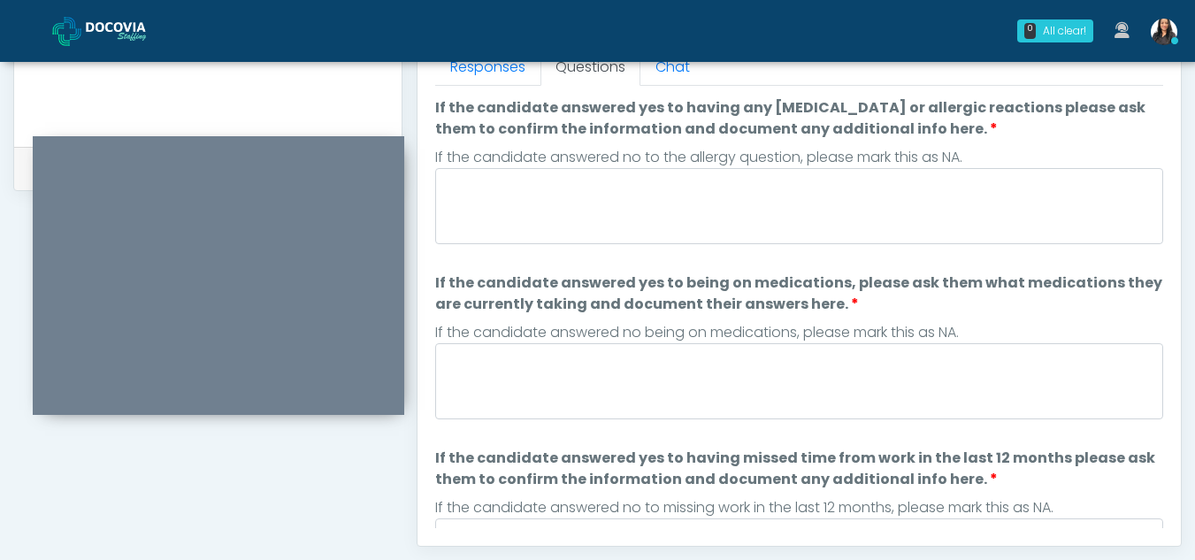
scroll to position [783, 0]
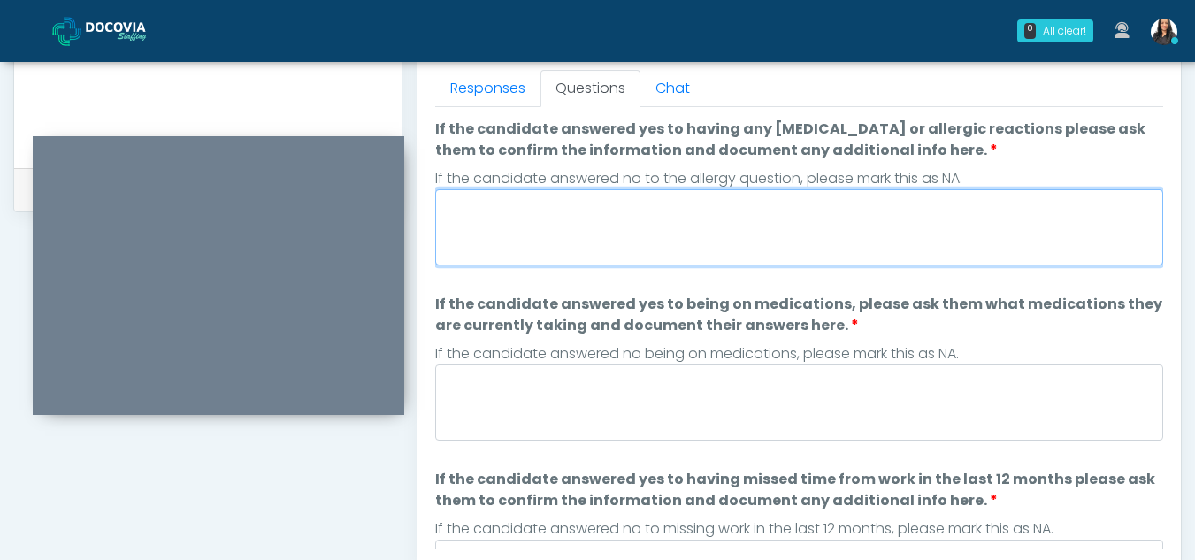
click at [627, 213] on textarea "If the candidate answered yes to having any allergies or allergic reactions ple…" at bounding box center [799, 227] width 728 height 76
type textarea "**"
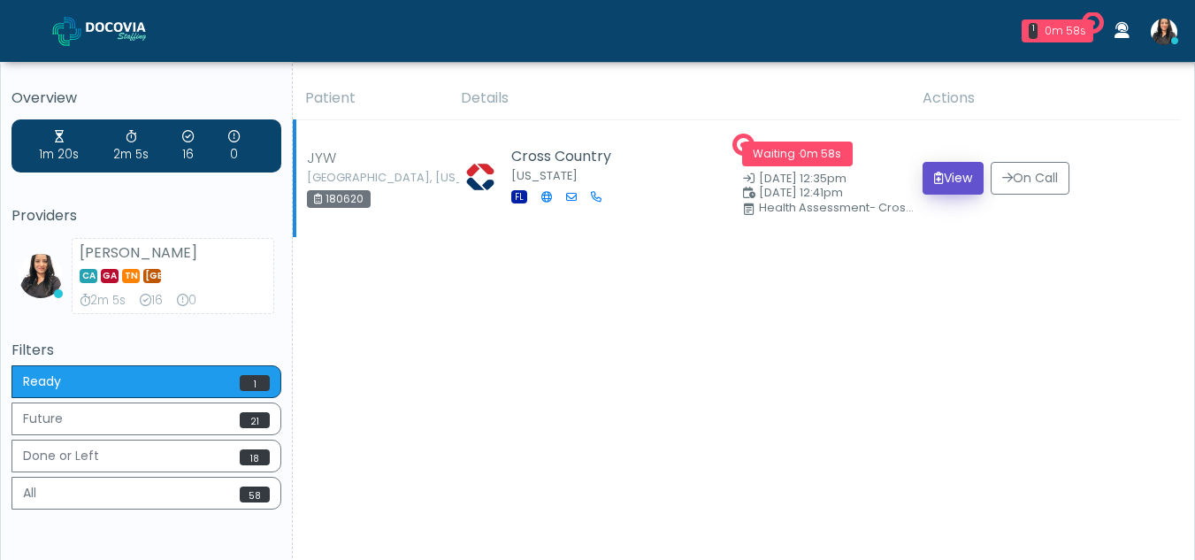
click at [958, 176] on button "View" at bounding box center [953, 178] width 61 height 33
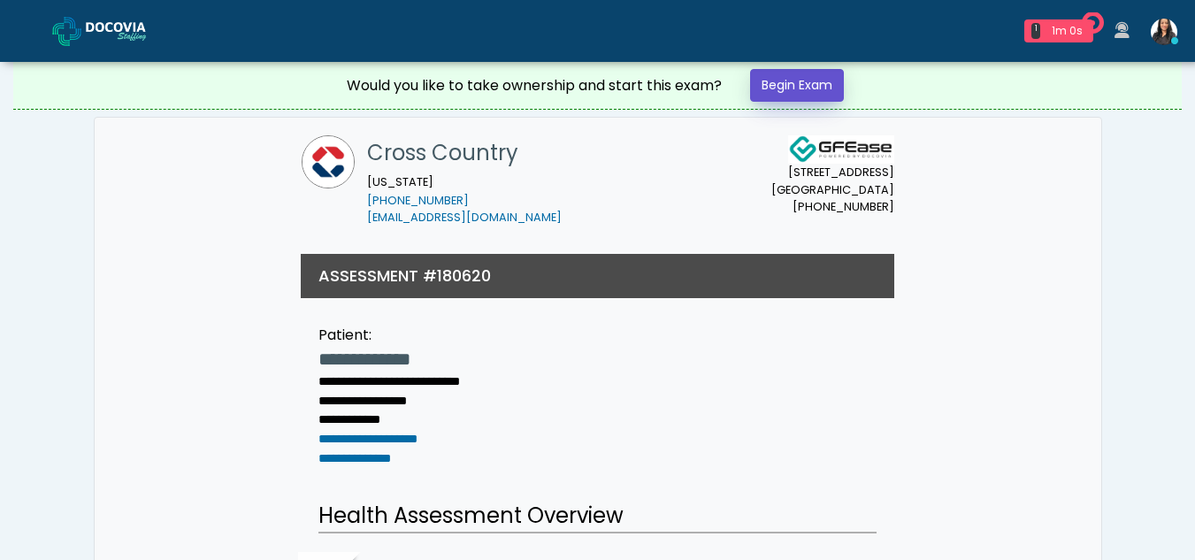
click at [808, 83] on link "Begin Exam" at bounding box center [797, 85] width 94 height 33
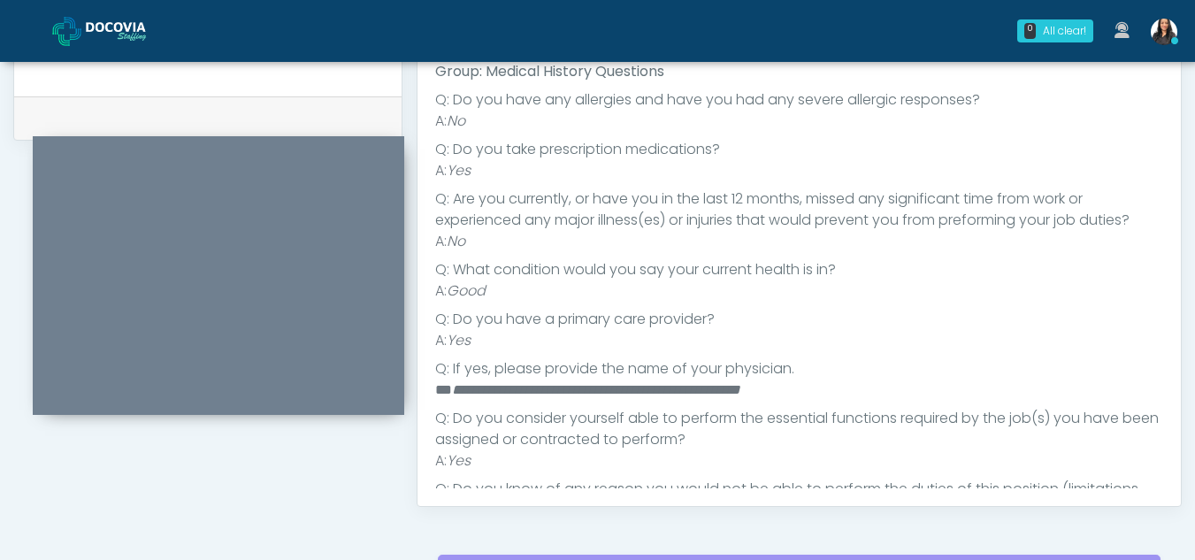
scroll to position [186, 0]
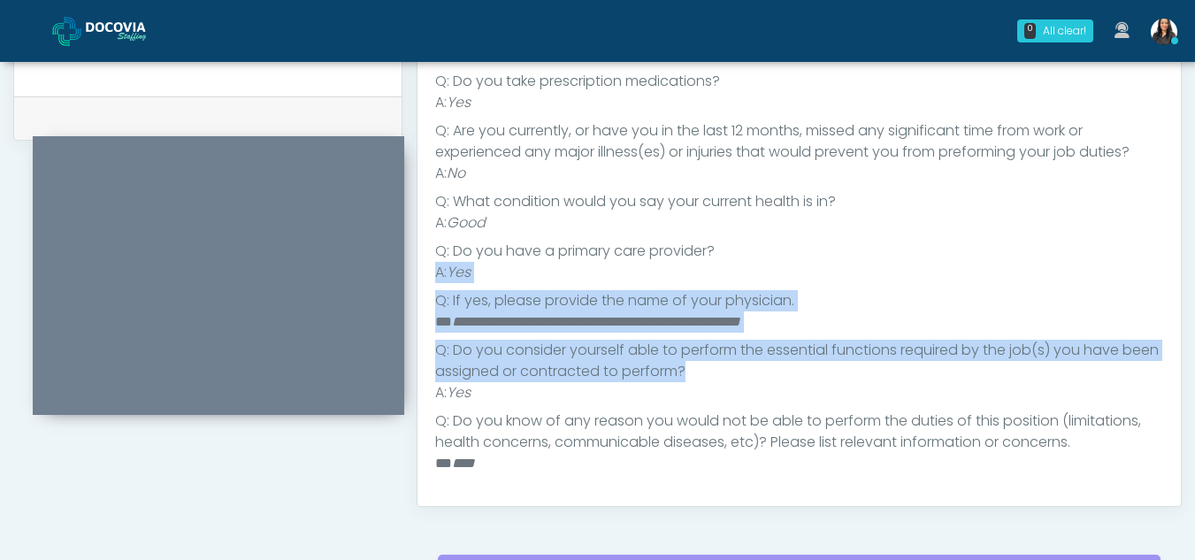
drag, startPoint x: 1184, startPoint y: 366, endPoint x: 1185, endPoint y: 242, distance: 123.9
click at [975, 248] on li "Q: Do you have a primary care provider?" at bounding box center [799, 251] width 728 height 21
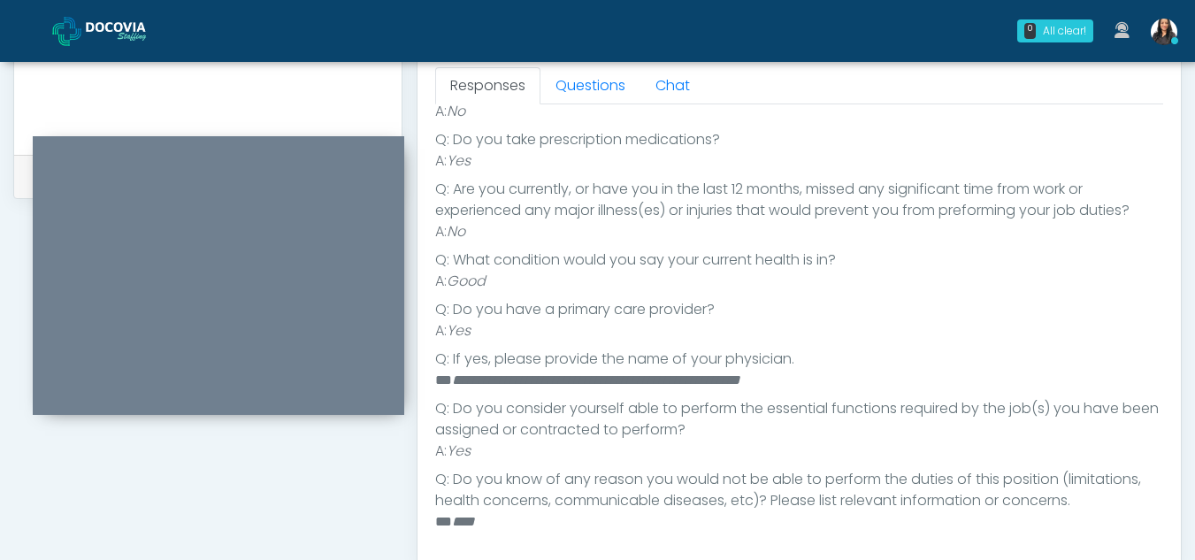
scroll to position [780, 0]
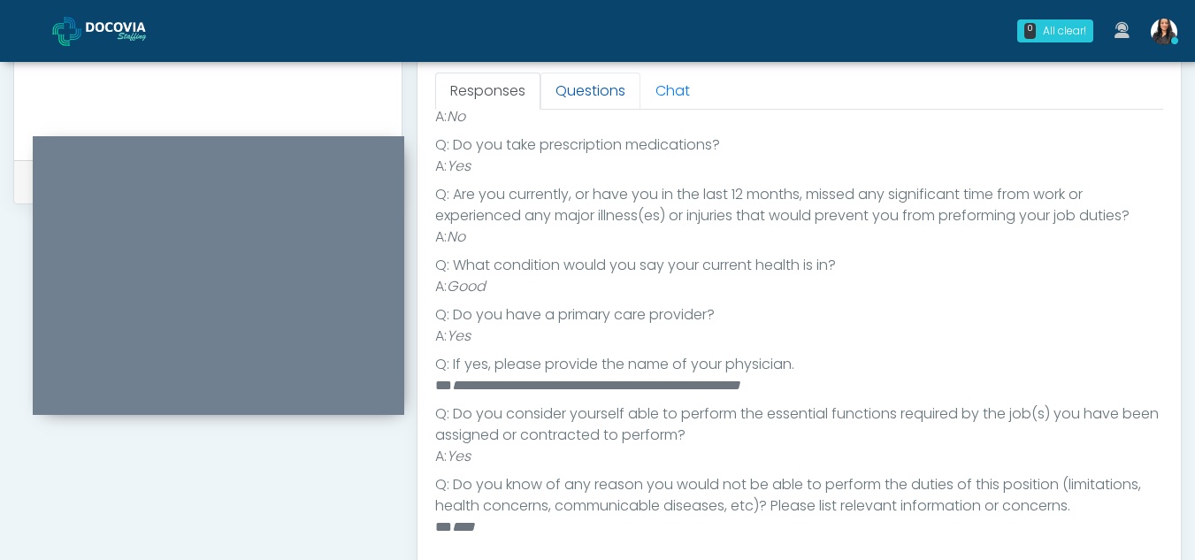
click at [590, 79] on link "Questions" at bounding box center [591, 91] width 100 height 37
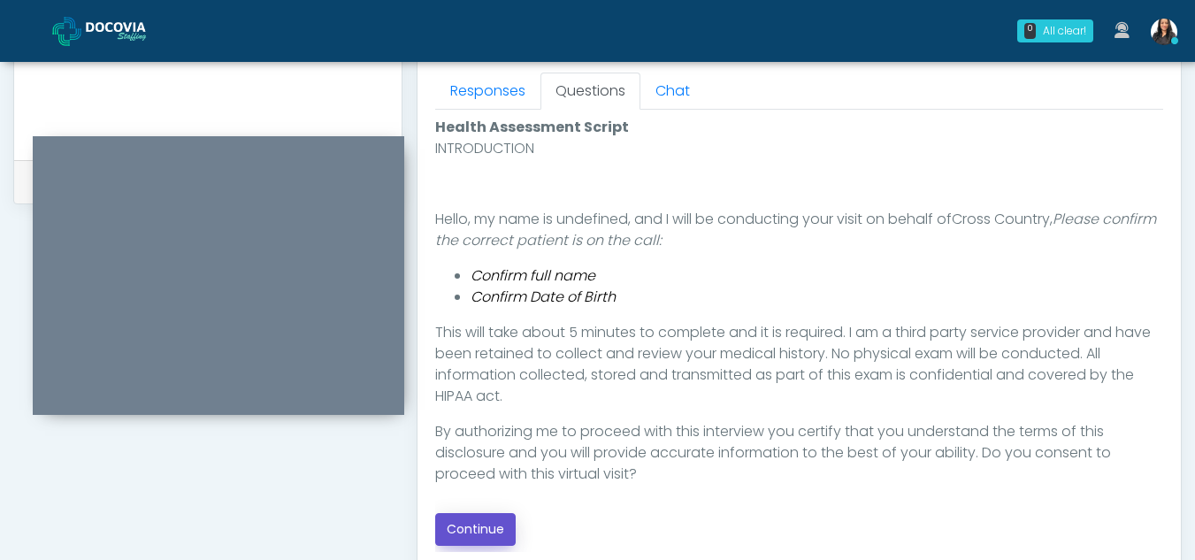
click at [486, 525] on button "Continue" at bounding box center [475, 529] width 81 height 33
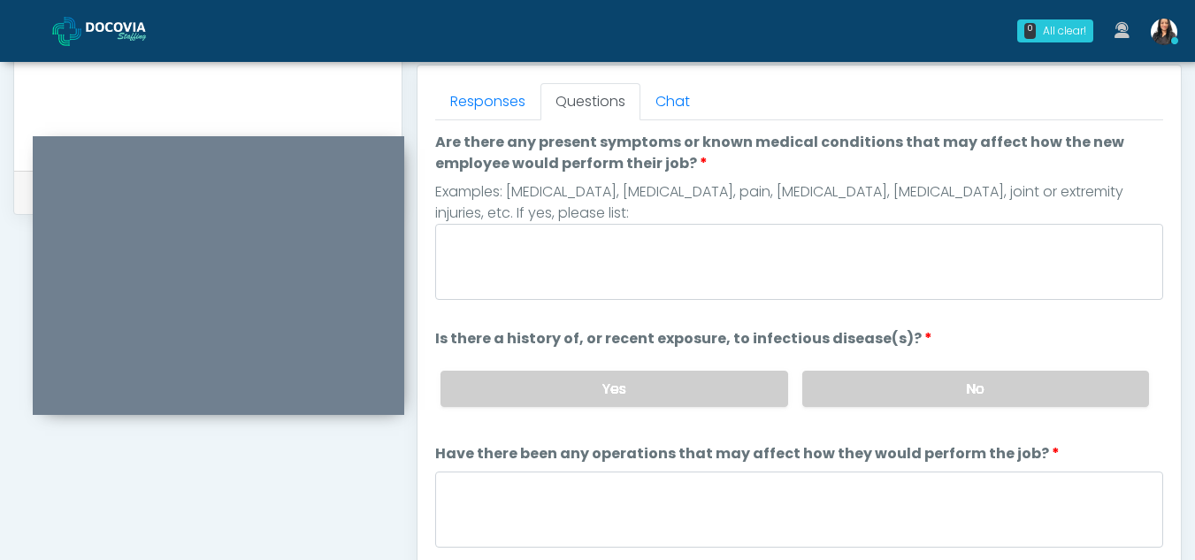
scroll to position [741, 0]
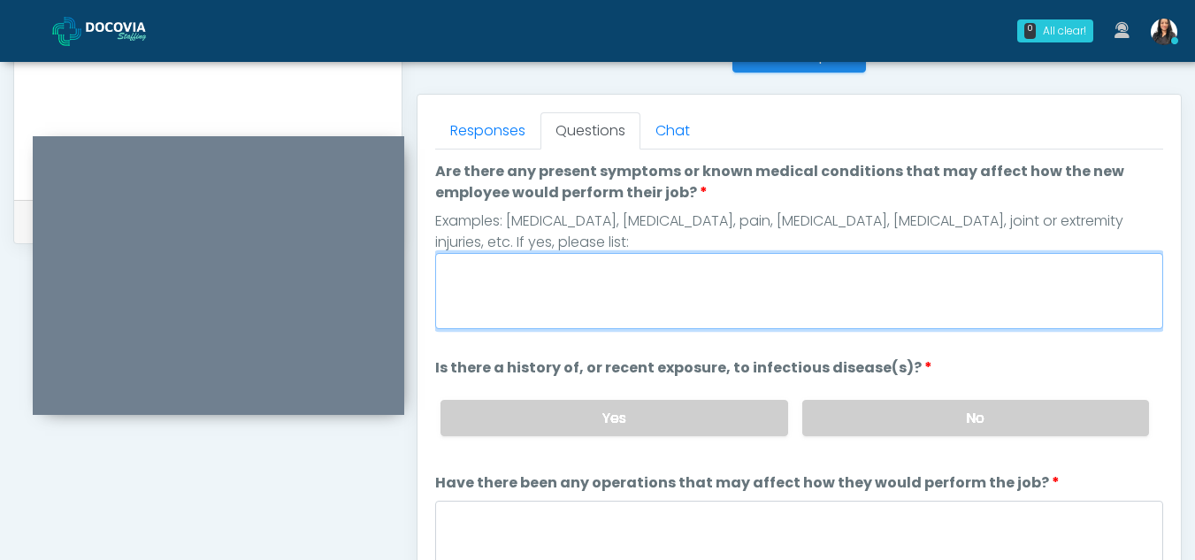
click at [579, 296] on textarea "Are there any present symptoms or known medical conditions that may affect how …" at bounding box center [799, 291] width 728 height 76
type textarea "**"
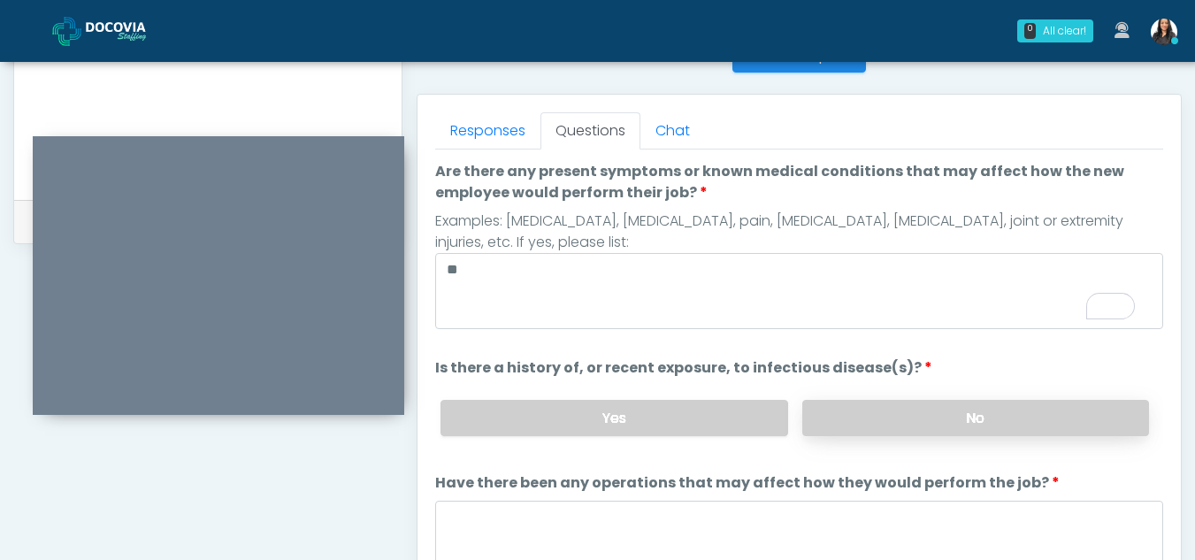
click at [916, 422] on label "No" at bounding box center [975, 418] width 347 height 36
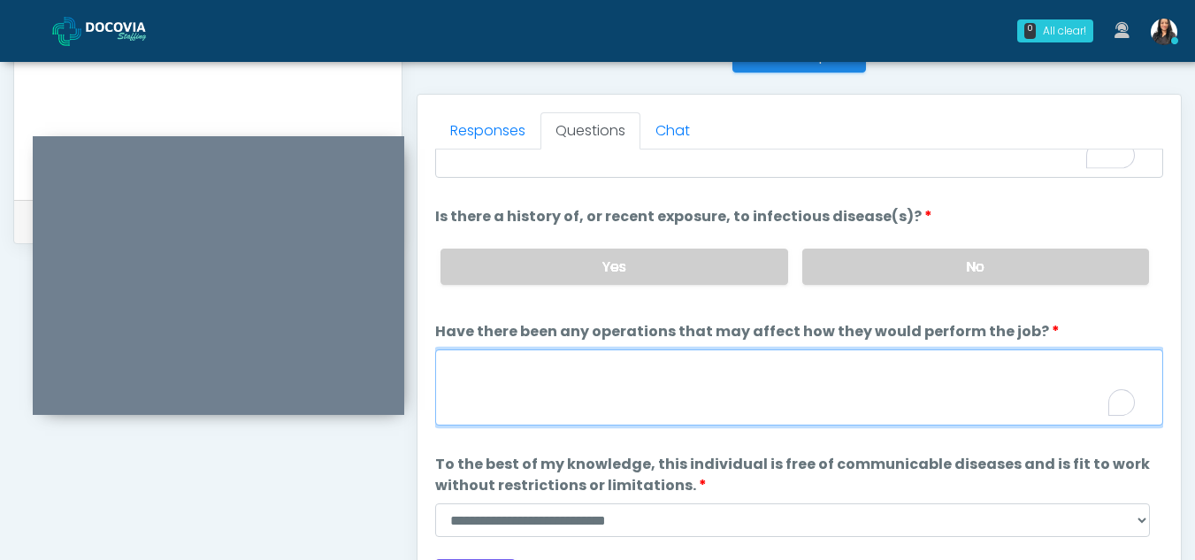
click at [537, 388] on textarea "Have there been any operations that may affect how they would perform the job?" at bounding box center [799, 387] width 728 height 76
type textarea "**"
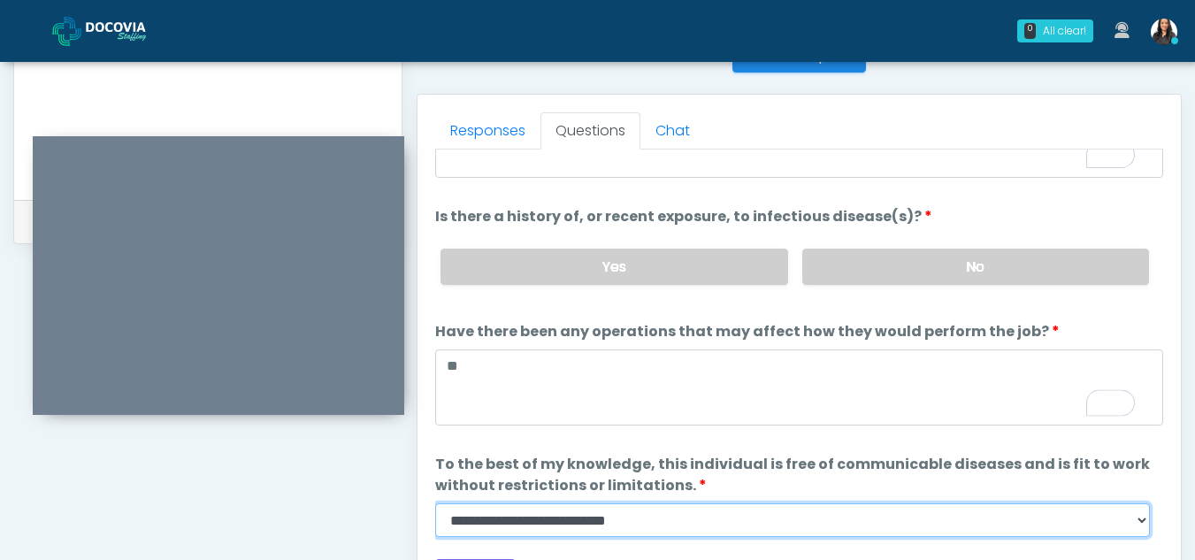
click at [1141, 519] on select "**********" at bounding box center [792, 520] width 715 height 34
select select "******"
click at [435, 503] on select "**********" at bounding box center [792, 520] width 715 height 34
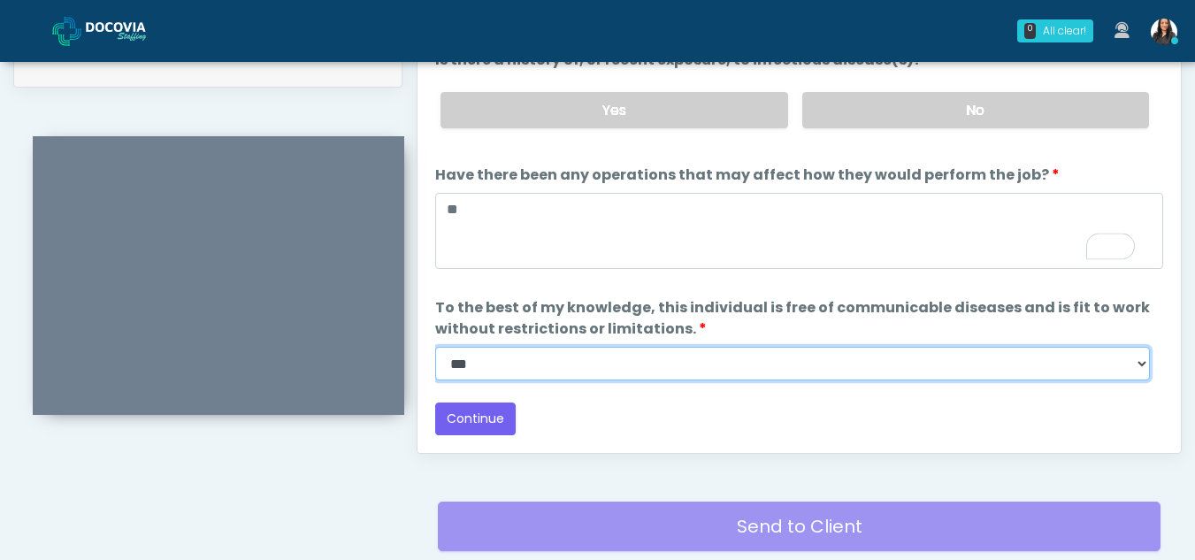
scroll to position [933, 0]
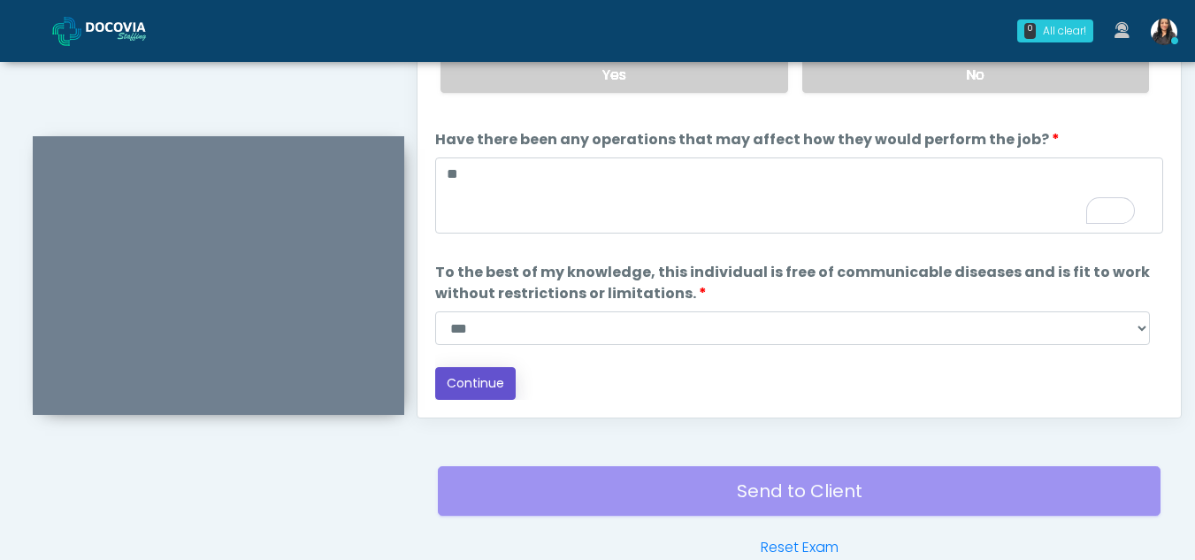
click at [480, 380] on button "Continue" at bounding box center [475, 383] width 81 height 33
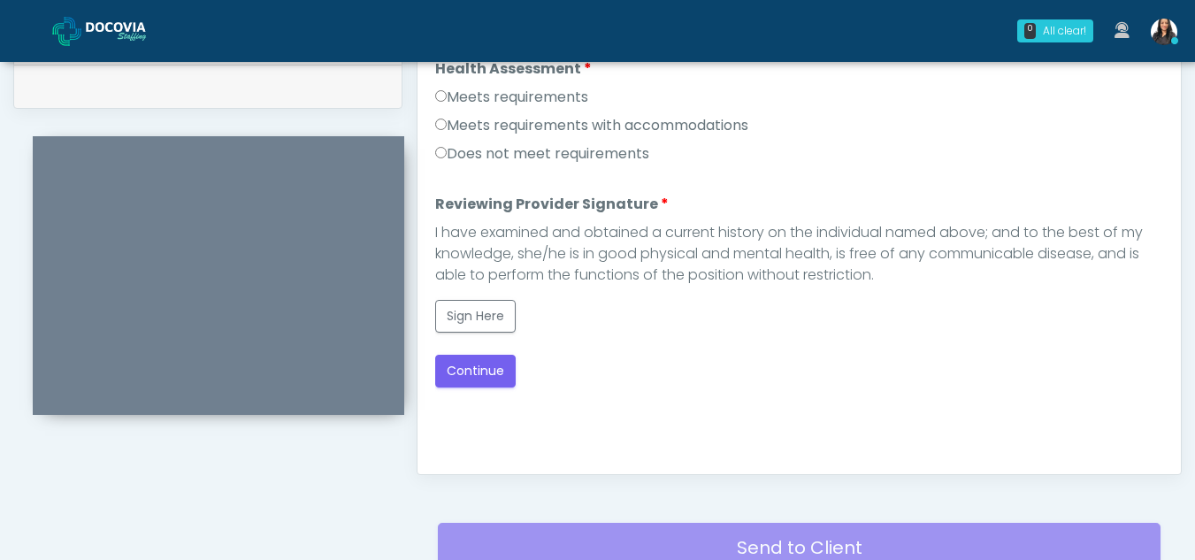
scroll to position [812, 0]
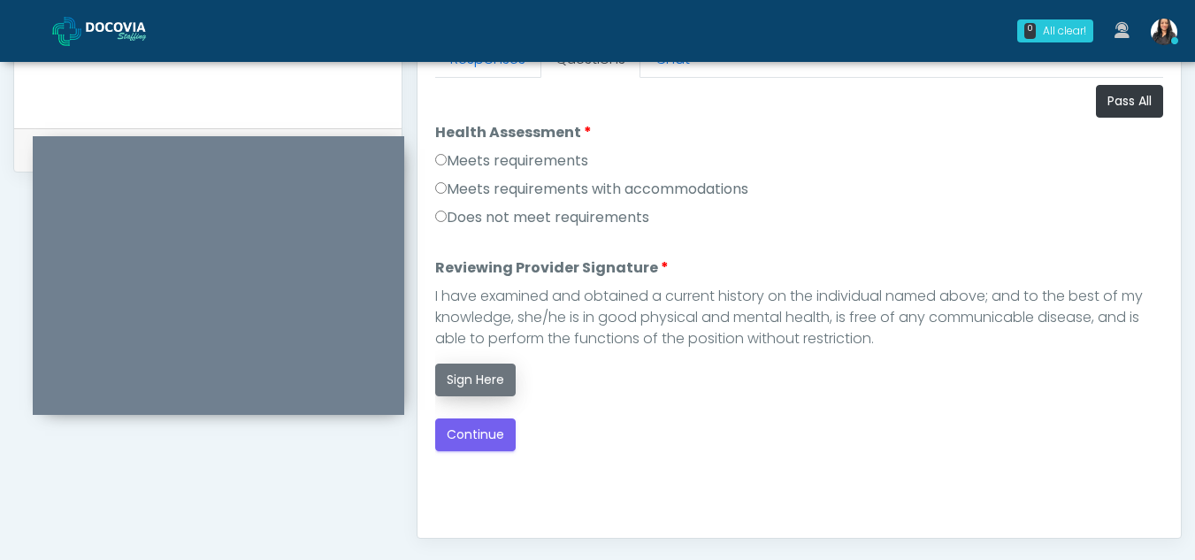
click at [480, 383] on button "Sign Here" at bounding box center [475, 380] width 81 height 33
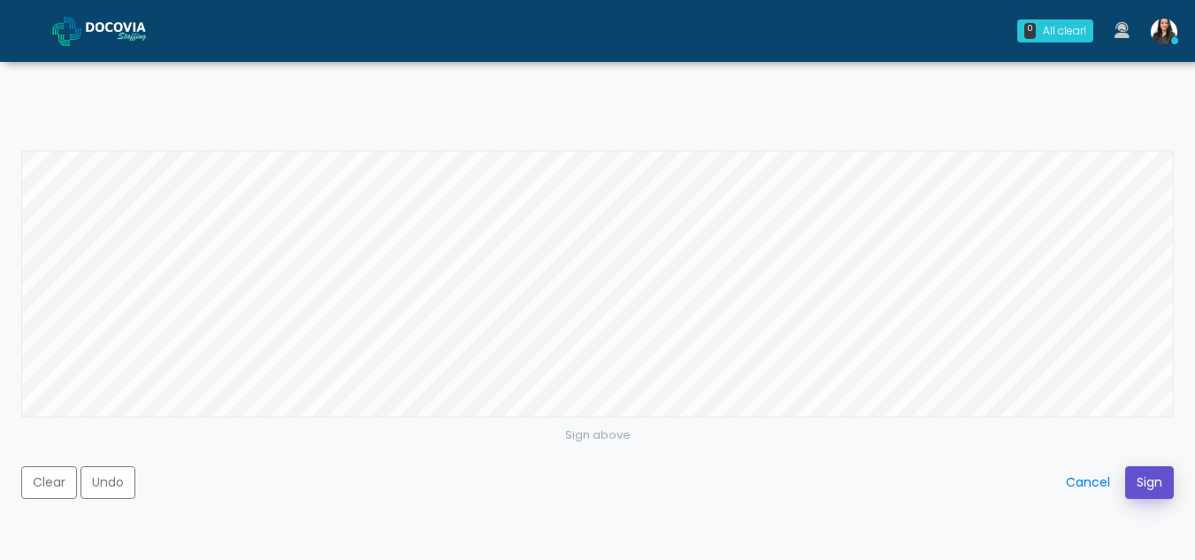
click at [1154, 479] on button "Sign" at bounding box center [1149, 482] width 49 height 33
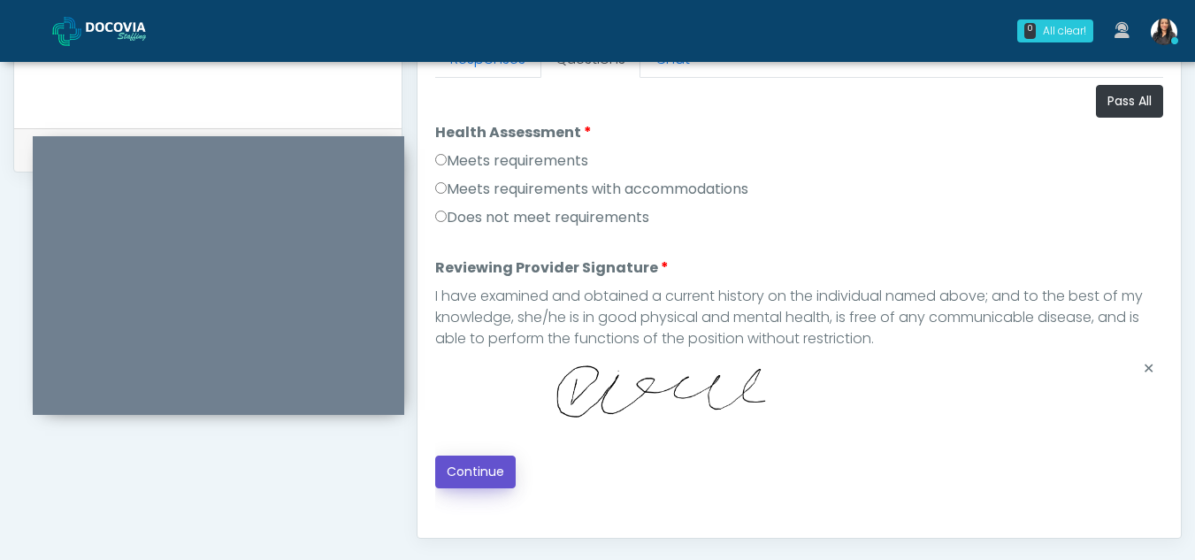
click at [477, 461] on button "Continue" at bounding box center [475, 472] width 81 height 33
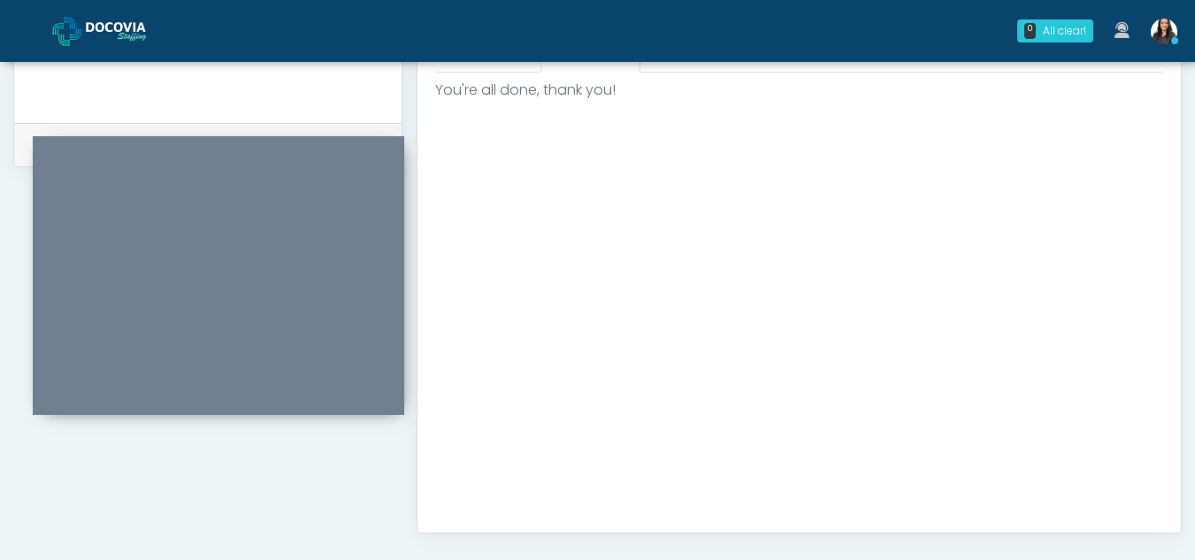
scroll to position [1061, 0]
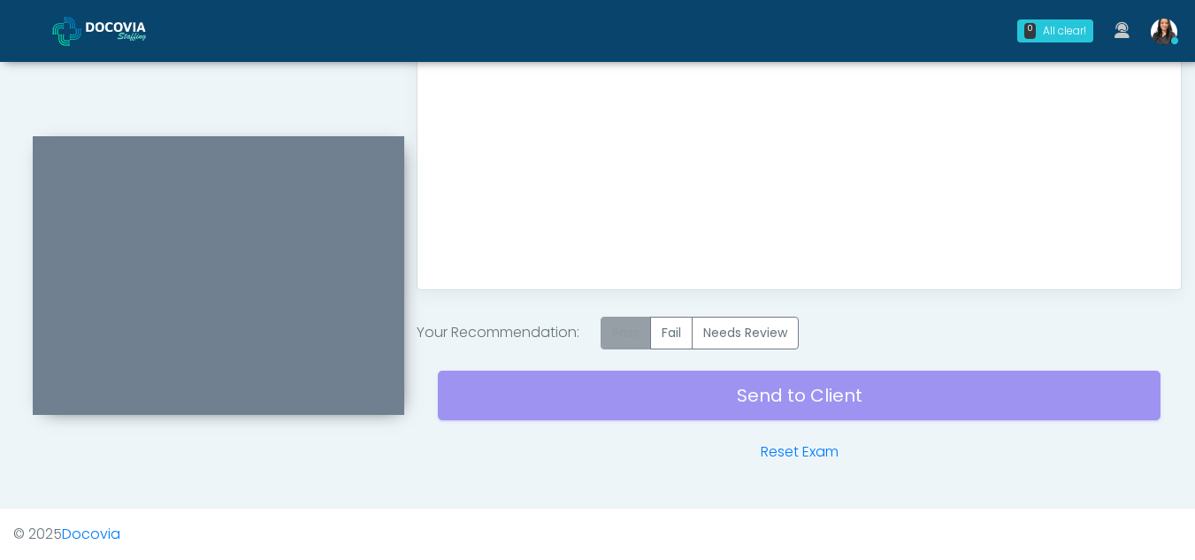
click at [625, 332] on label "Pass" at bounding box center [626, 333] width 50 height 33
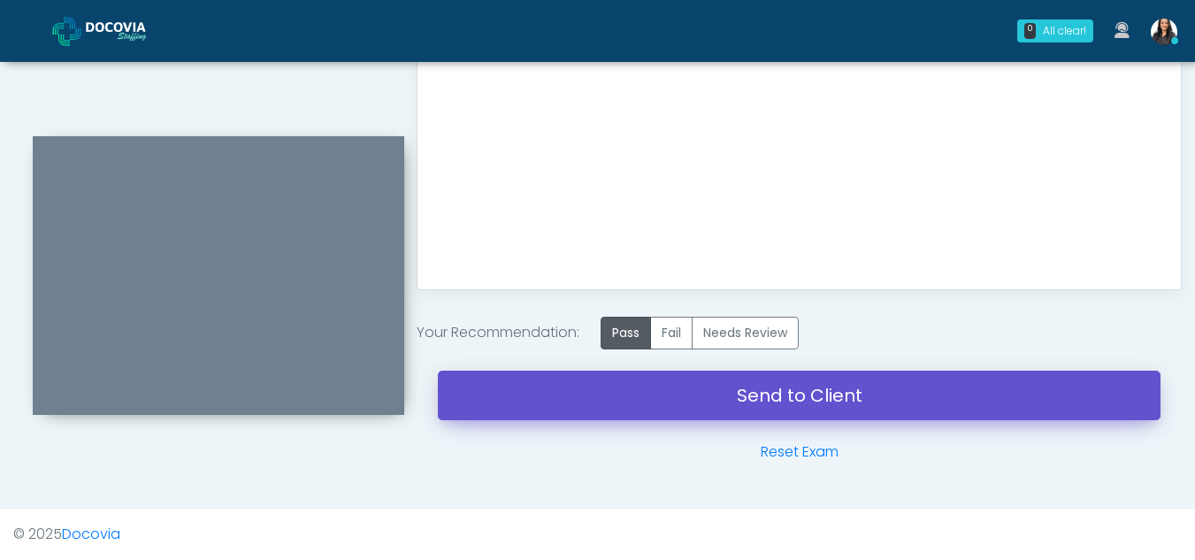
click at [772, 406] on link "Send to Client" at bounding box center [799, 396] width 723 height 50
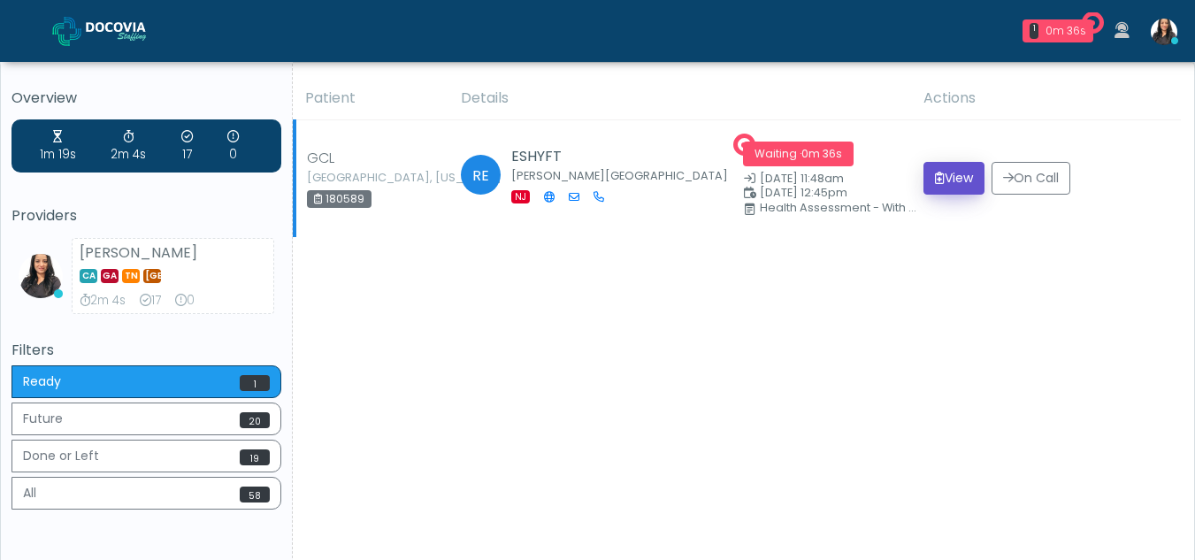
click at [959, 173] on button "View" at bounding box center [954, 178] width 61 height 33
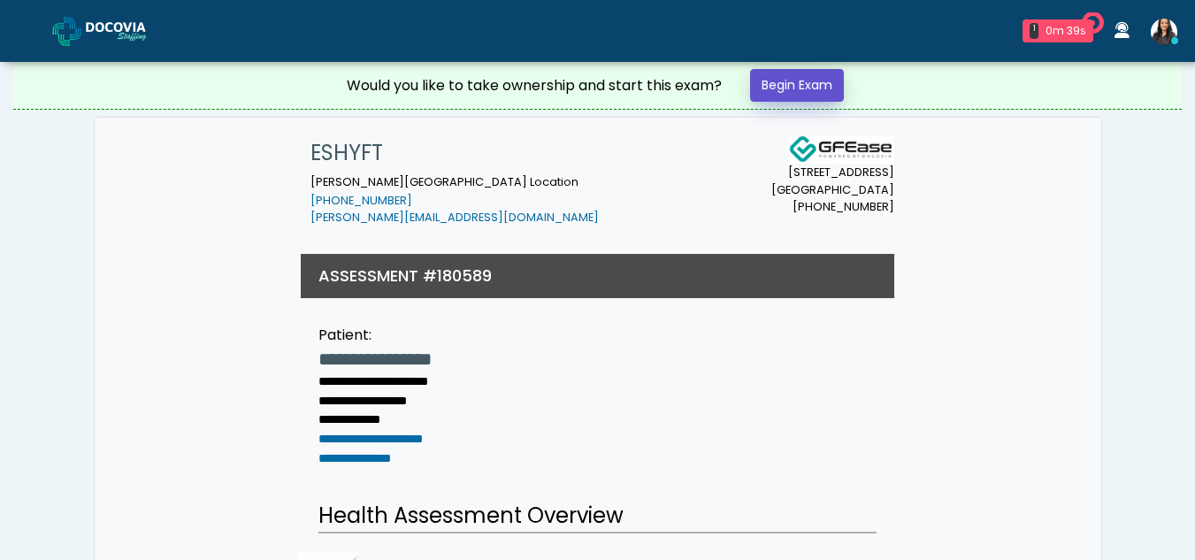
click at [787, 78] on link "Begin Exam" at bounding box center [797, 85] width 94 height 33
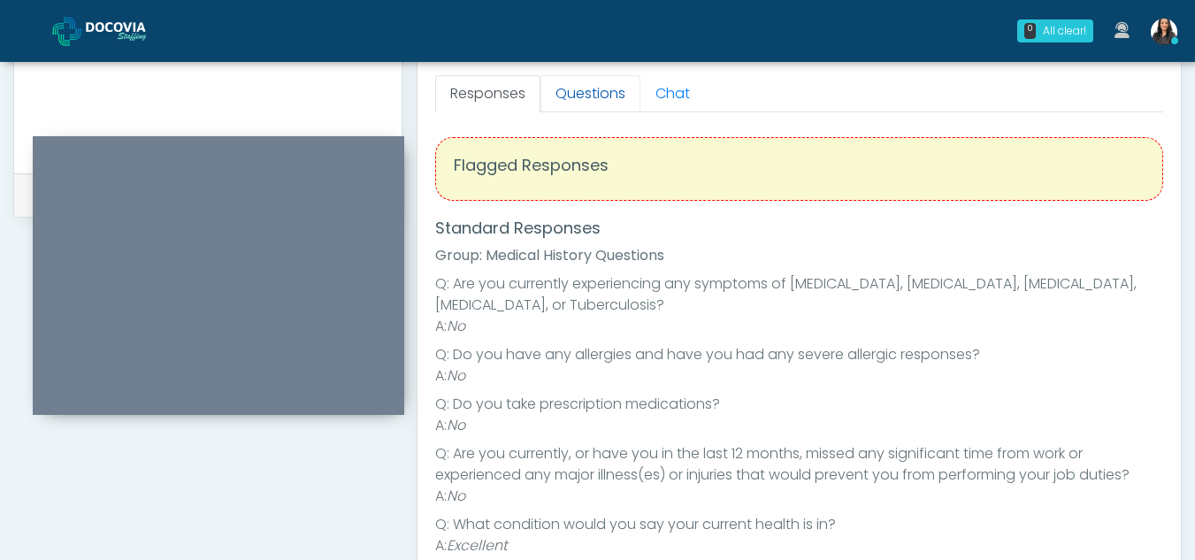
click at [617, 105] on link "Questions" at bounding box center [591, 93] width 100 height 37
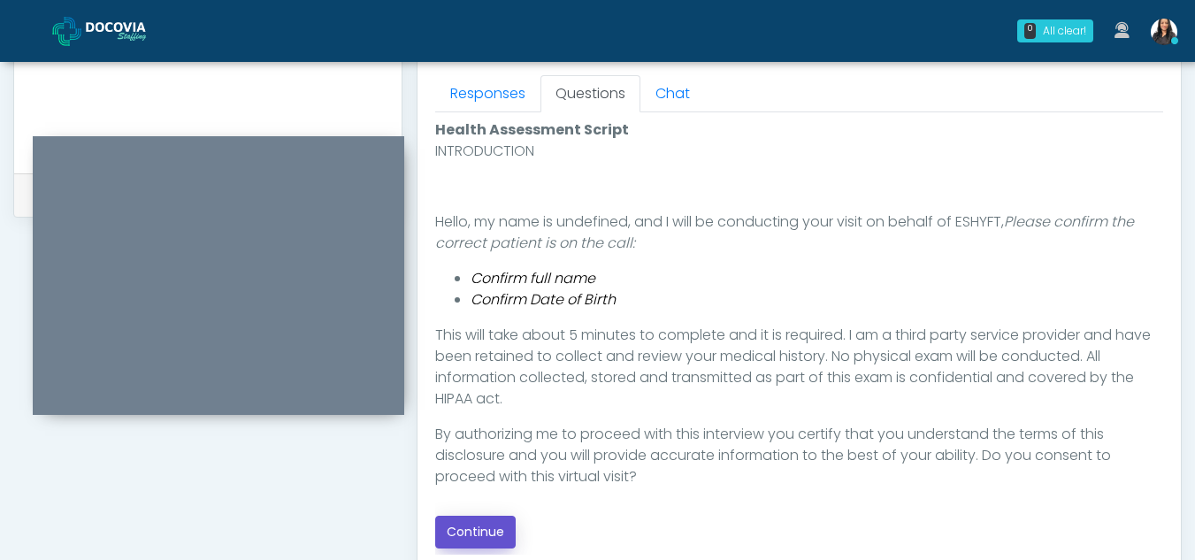
click at [480, 539] on button "Continue" at bounding box center [475, 532] width 81 height 33
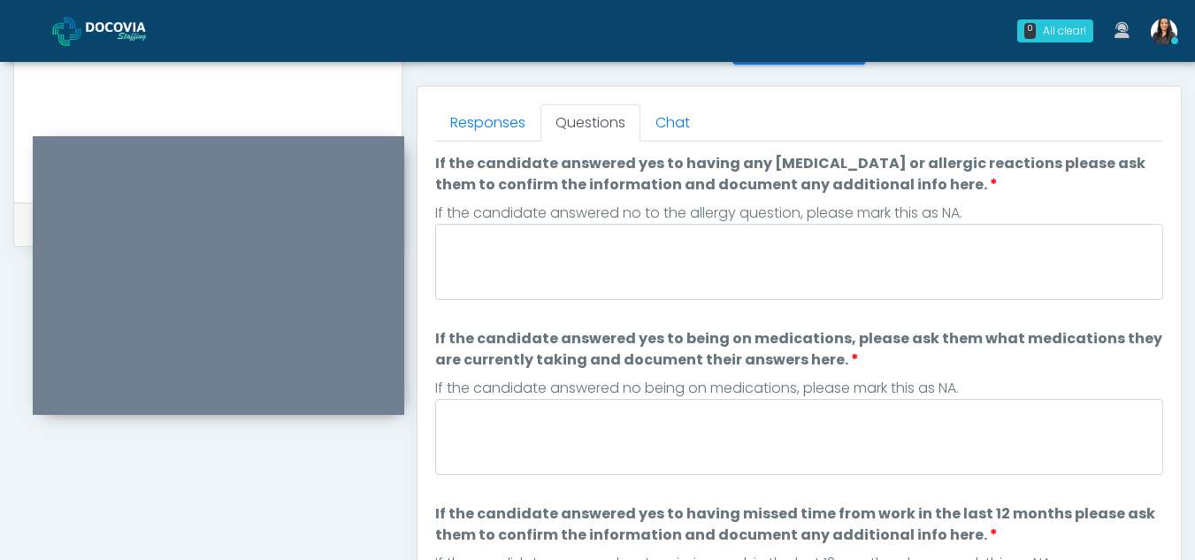
scroll to position [628, 0]
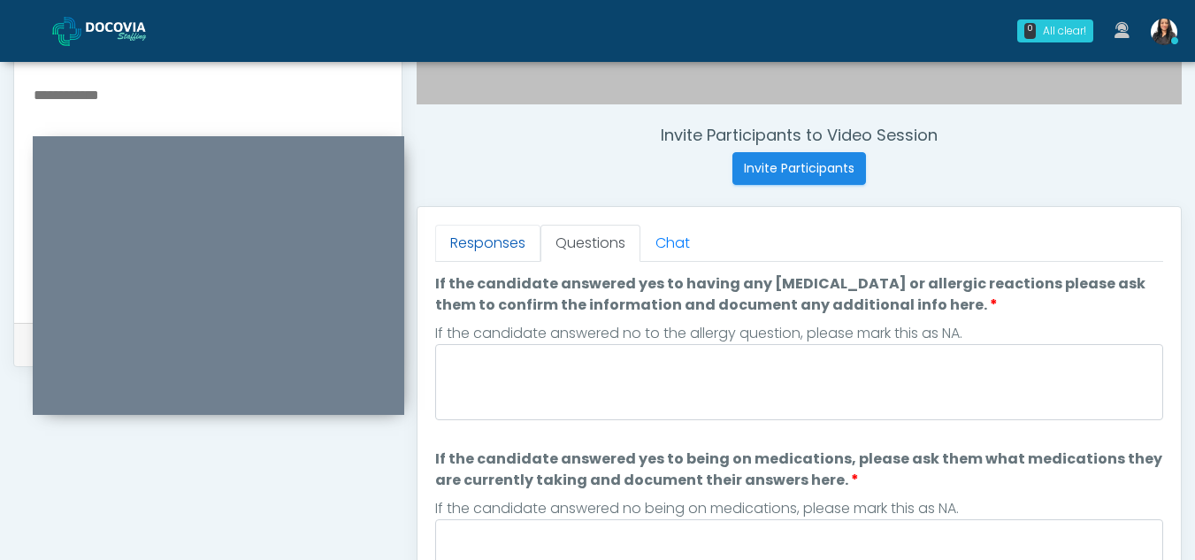
click at [459, 253] on link "Responses" at bounding box center [487, 243] width 105 height 37
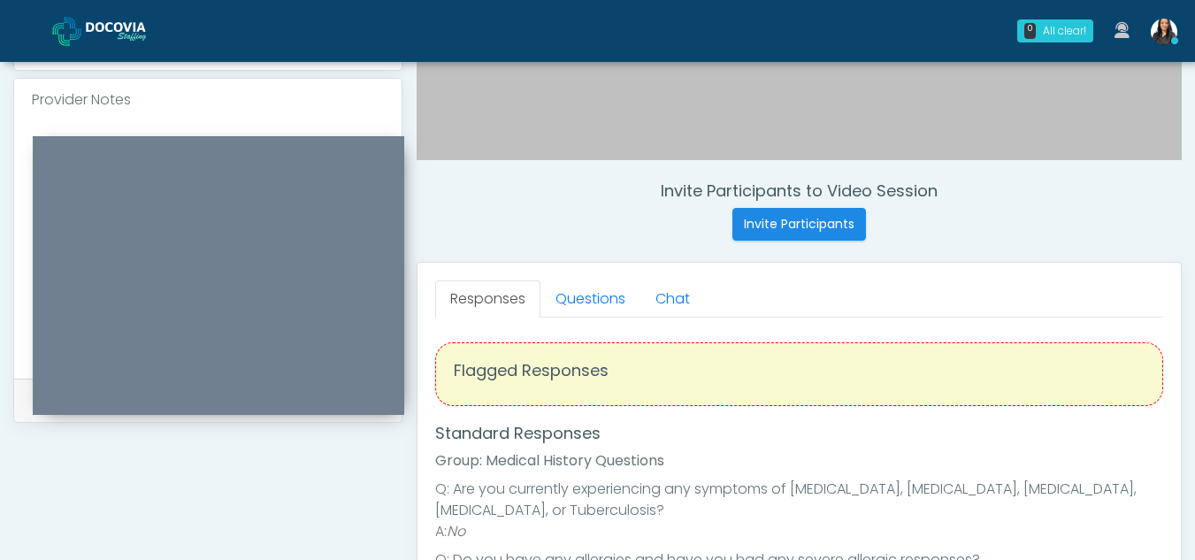
scroll to position [533, 0]
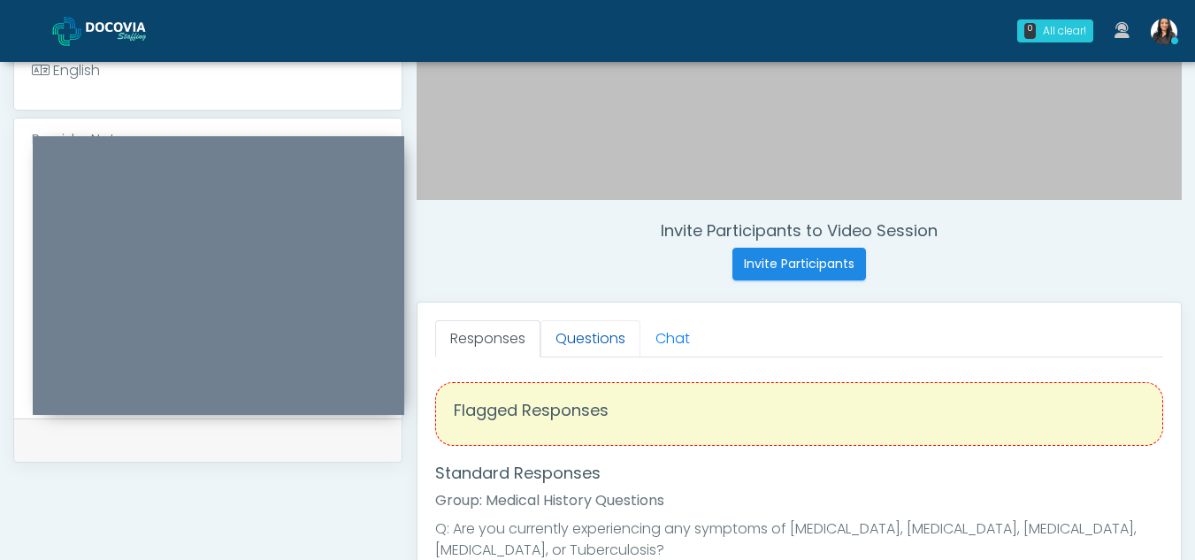
click at [608, 335] on link "Questions" at bounding box center [591, 338] width 100 height 37
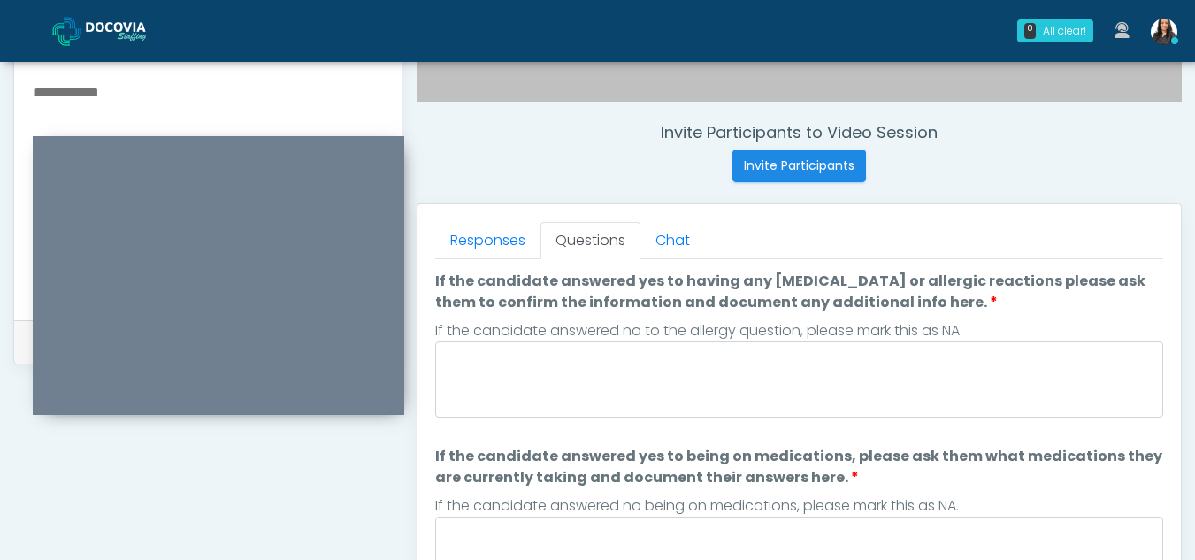
scroll to position [738, 0]
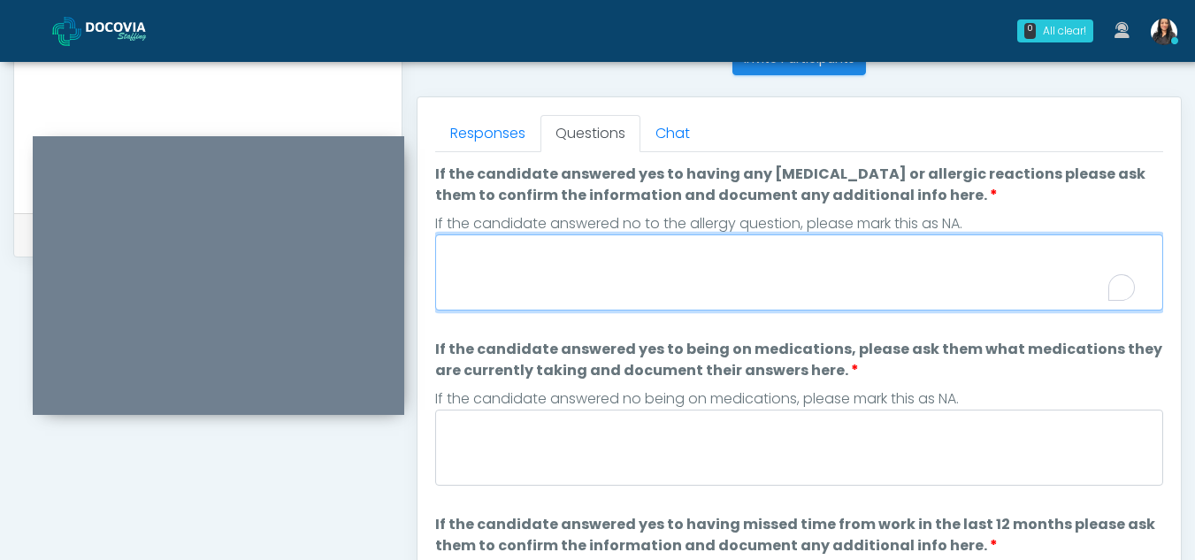
click at [481, 290] on textarea "If the candidate answered yes to having any allergies or allergic reactions ple…" at bounding box center [799, 272] width 728 height 76
type textarea "**"
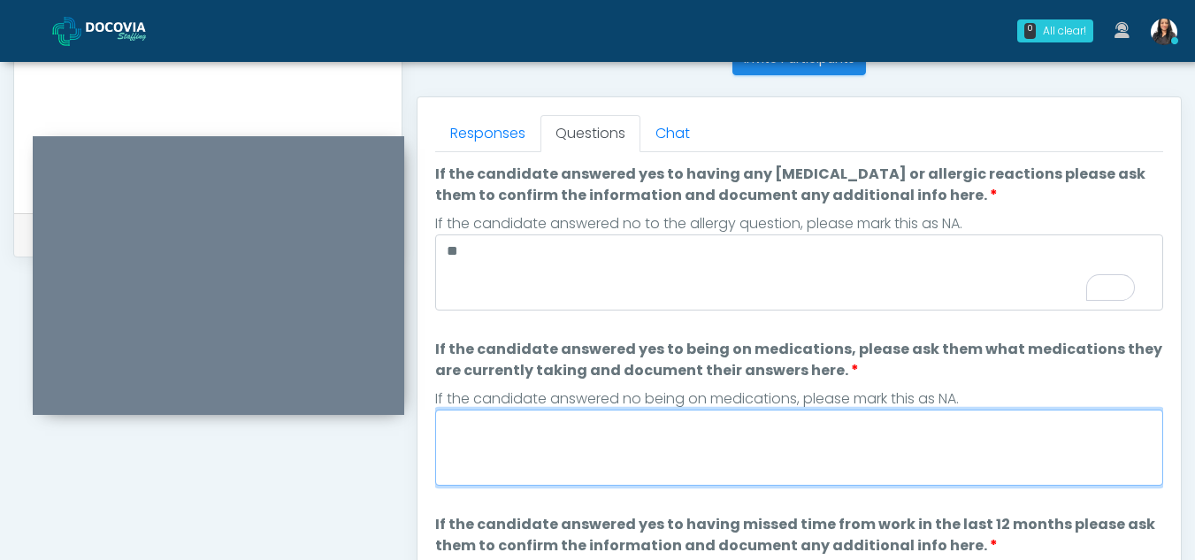
click at [523, 451] on textarea "If the candidate answered yes to being on medications, please ask them what med…" at bounding box center [799, 448] width 728 height 76
type textarea "*"
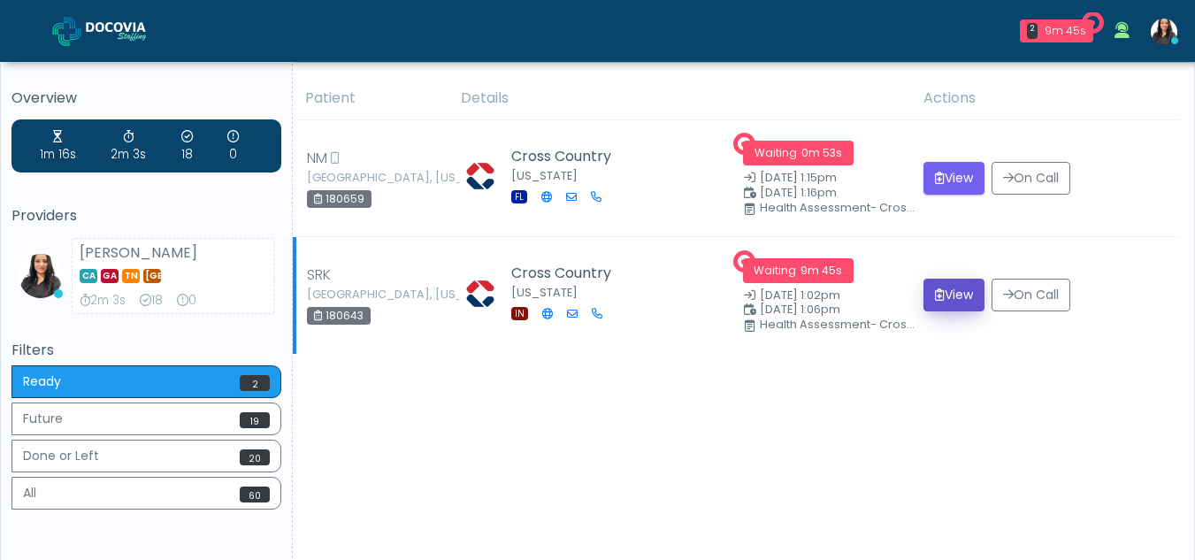
click at [953, 291] on button "View" at bounding box center [954, 295] width 61 height 33
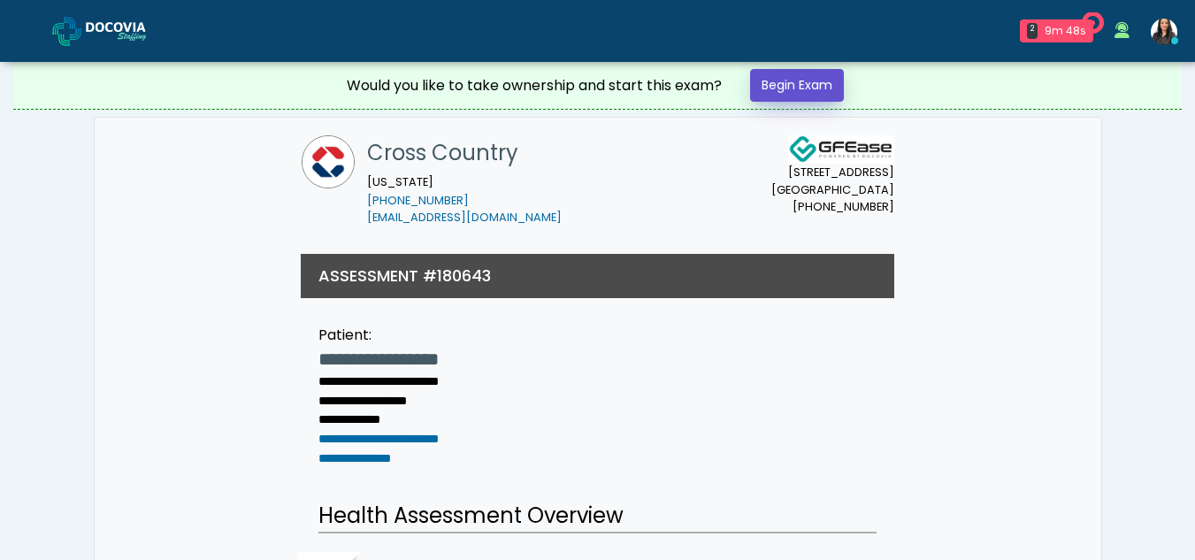
click at [782, 84] on link "Begin Exam" at bounding box center [797, 85] width 94 height 33
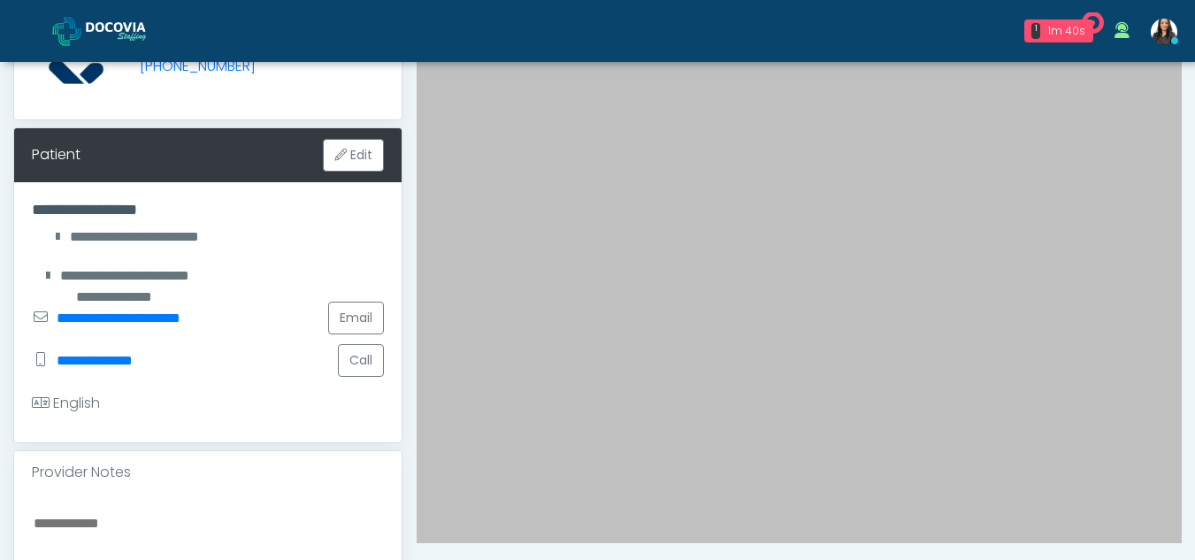
scroll to position [240, 0]
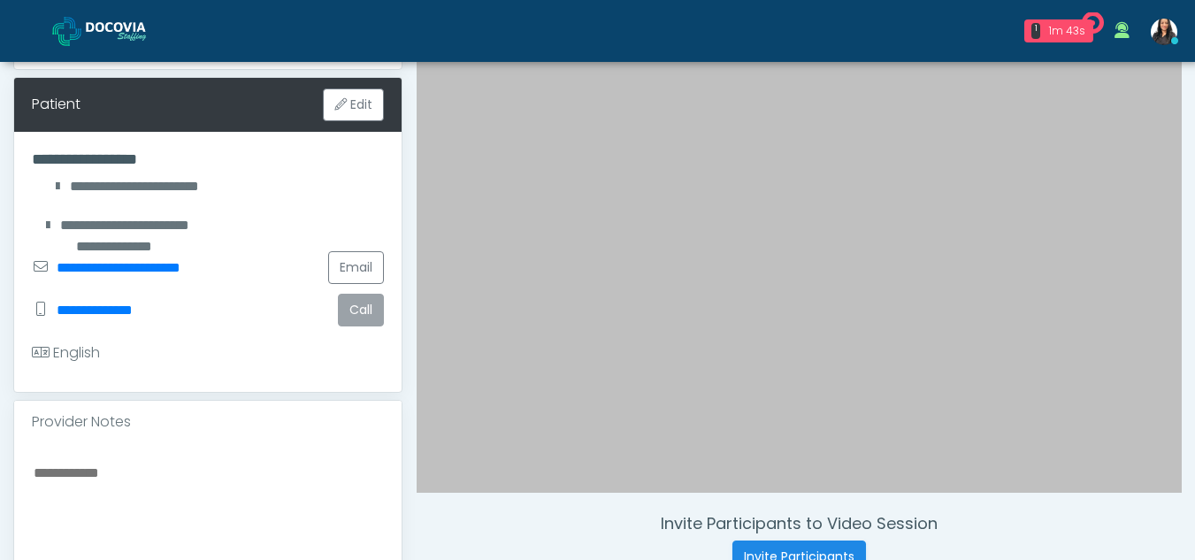
click at [359, 316] on button "Call" at bounding box center [361, 310] width 46 height 33
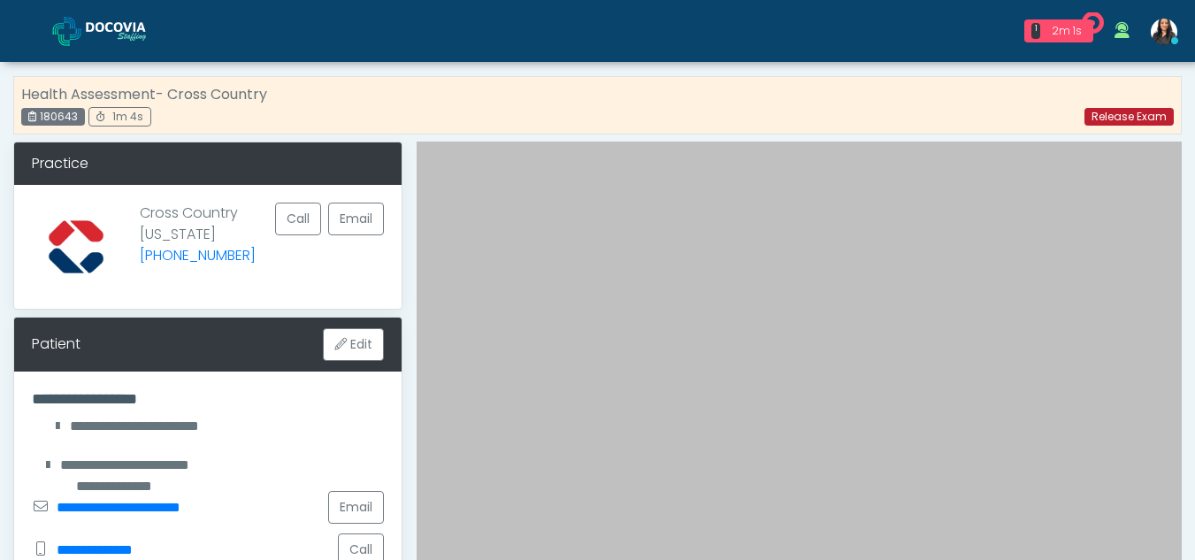
click at [1125, 108] on link "Release Exam" at bounding box center [1129, 117] width 89 height 18
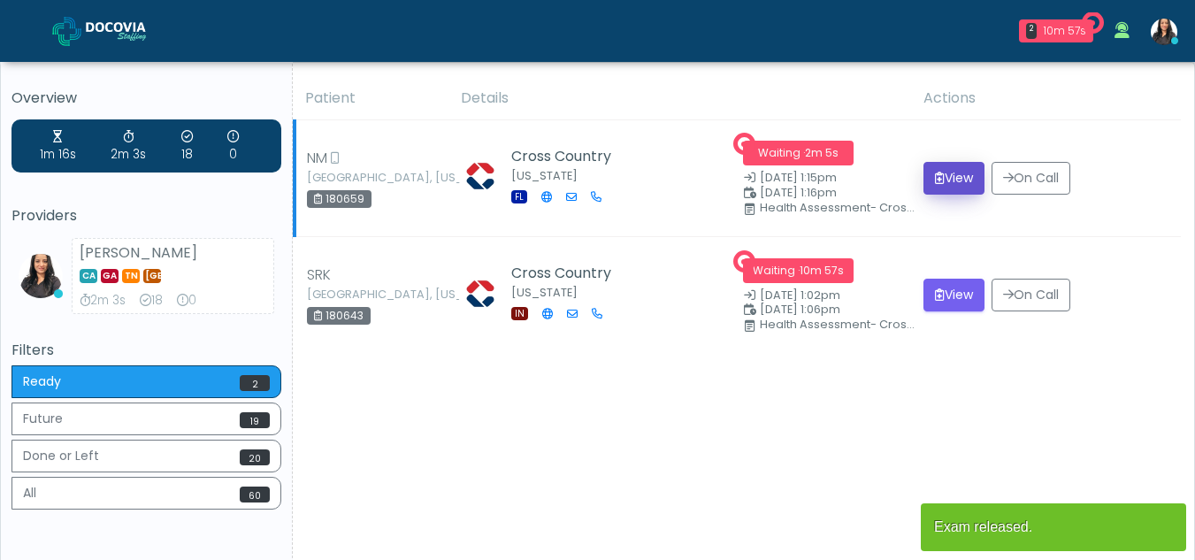
click at [949, 177] on button "View" at bounding box center [954, 178] width 61 height 33
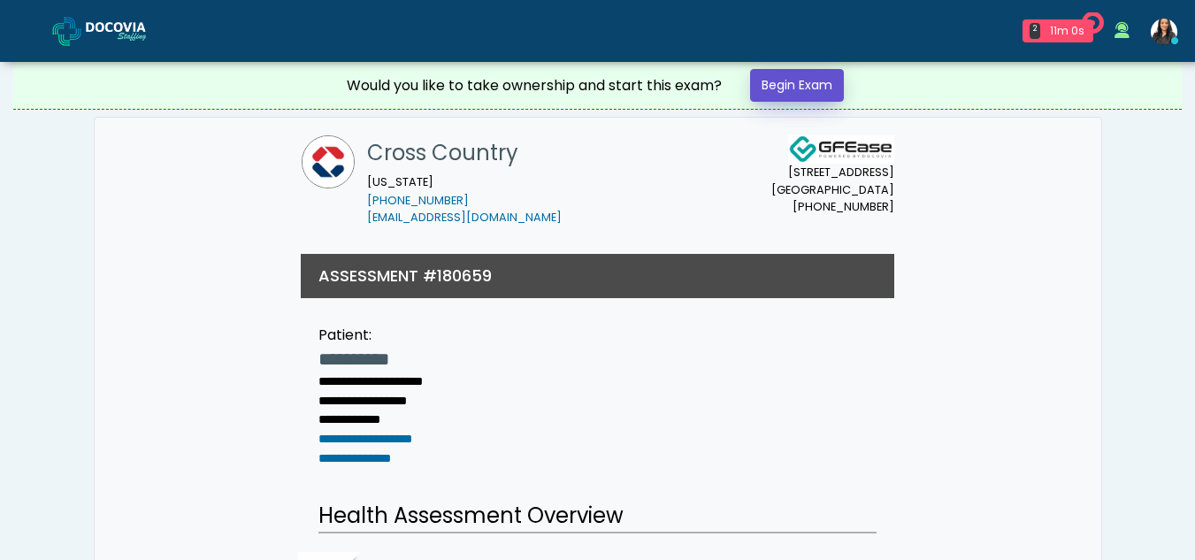
click at [772, 79] on link "Begin Exam" at bounding box center [797, 85] width 94 height 33
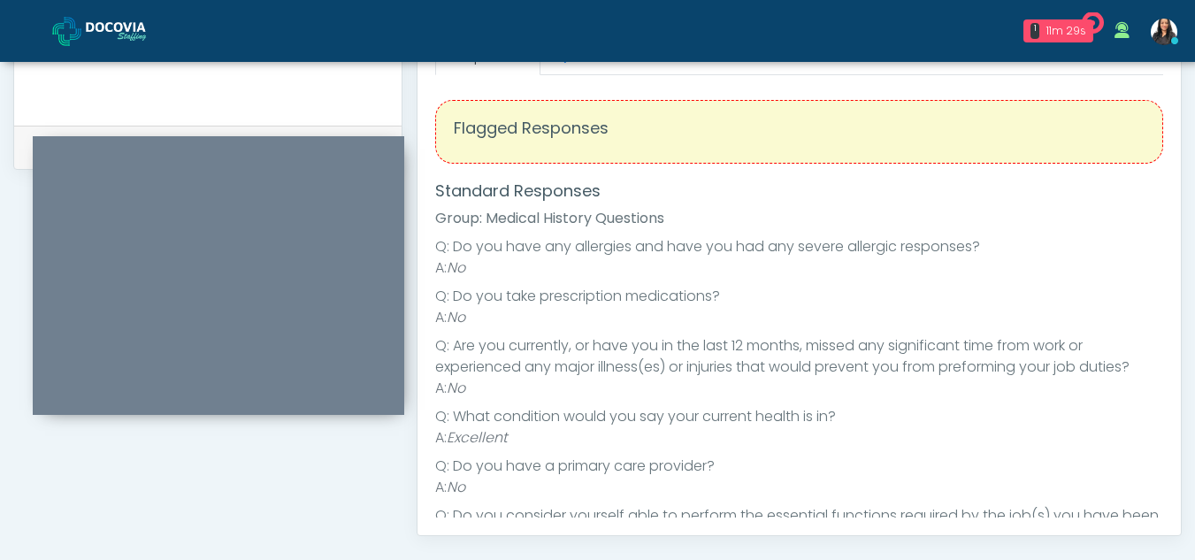
scroll to position [690, 0]
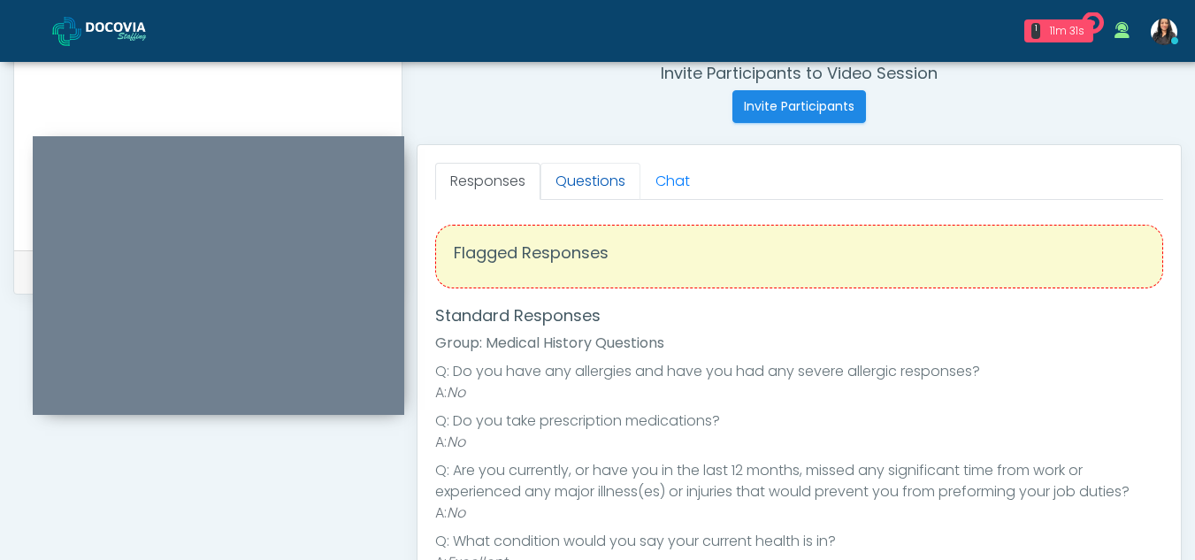
click at [593, 190] on link "Questions" at bounding box center [591, 181] width 100 height 37
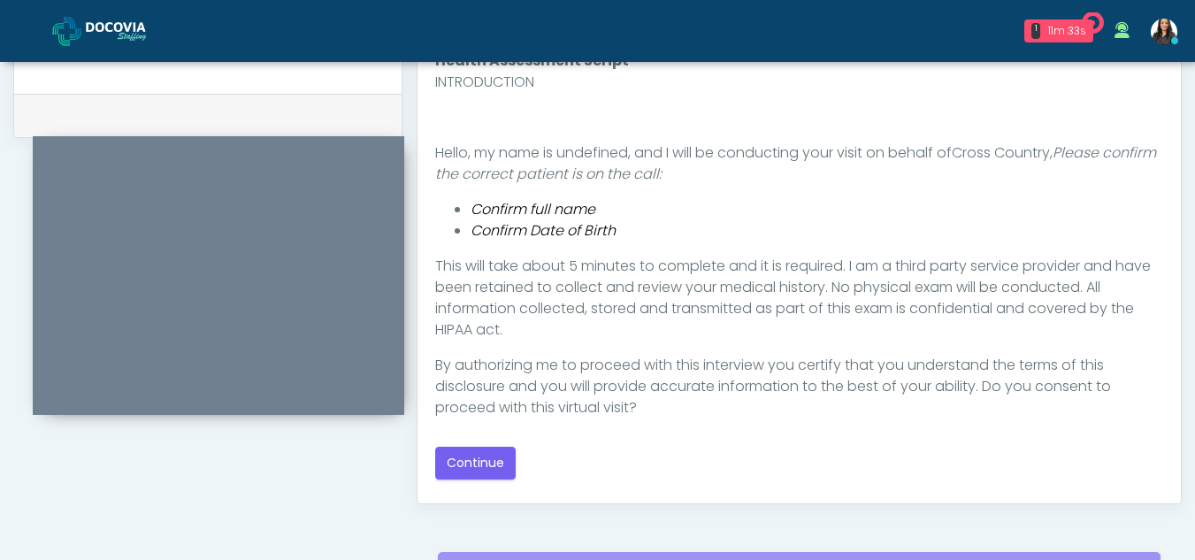
scroll to position [876, 0]
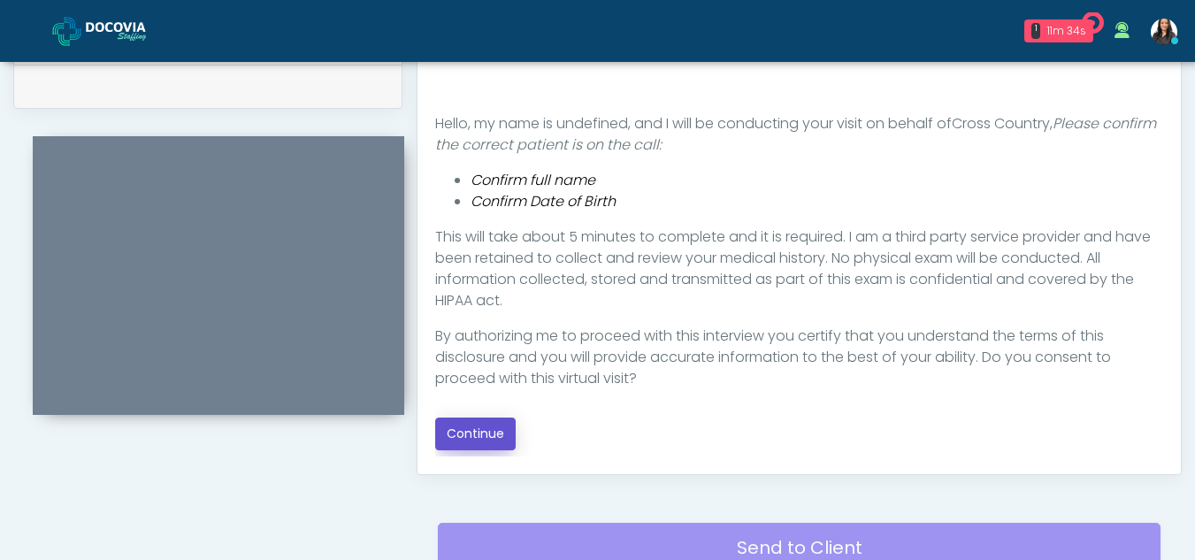
click at [477, 432] on button "Continue" at bounding box center [475, 434] width 81 height 33
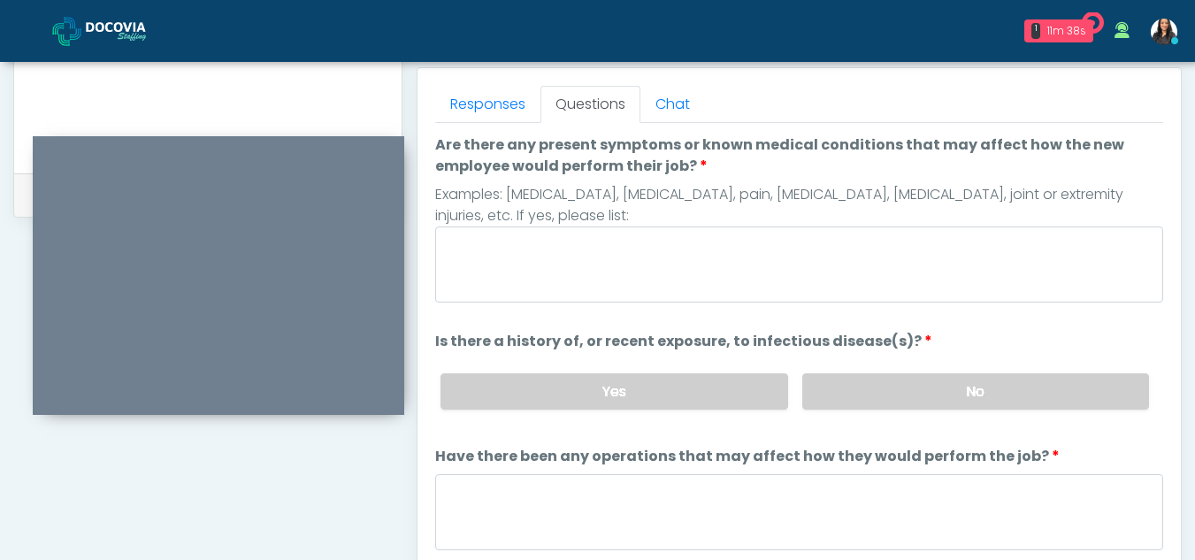
scroll to position [749, 0]
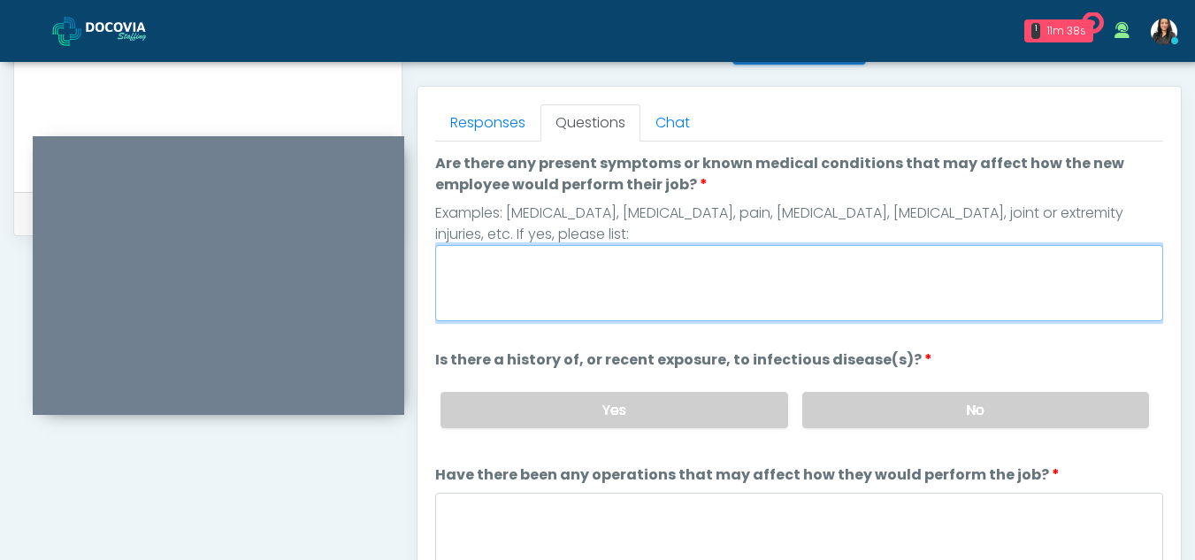
click at [511, 288] on textarea "Are there any present symptoms or known medical conditions that may affect how …" at bounding box center [799, 283] width 728 height 76
type textarea "**"
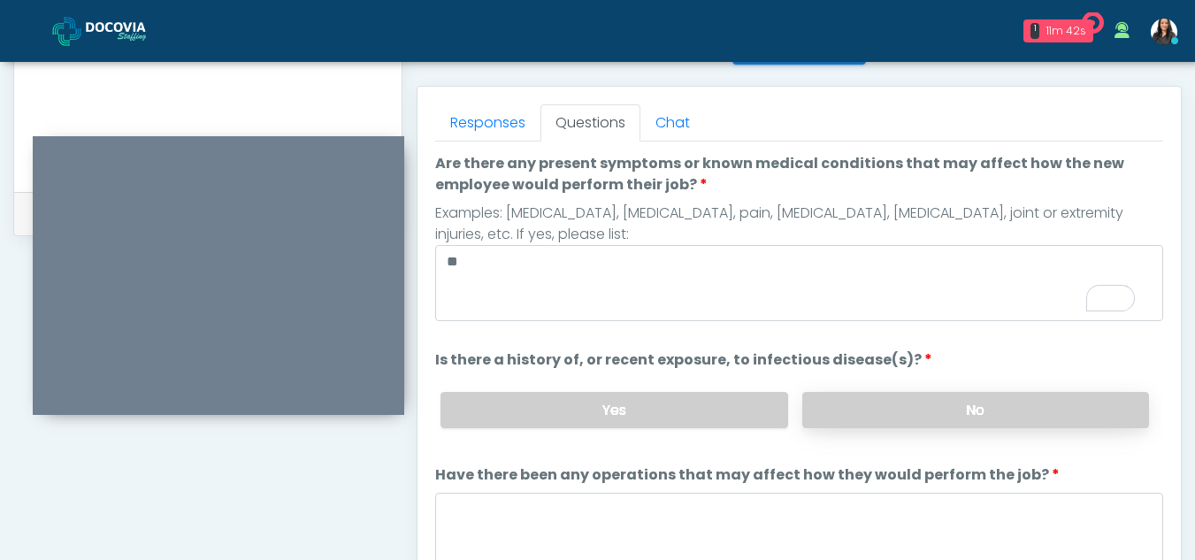
click at [1029, 416] on label "No" at bounding box center [975, 410] width 347 height 36
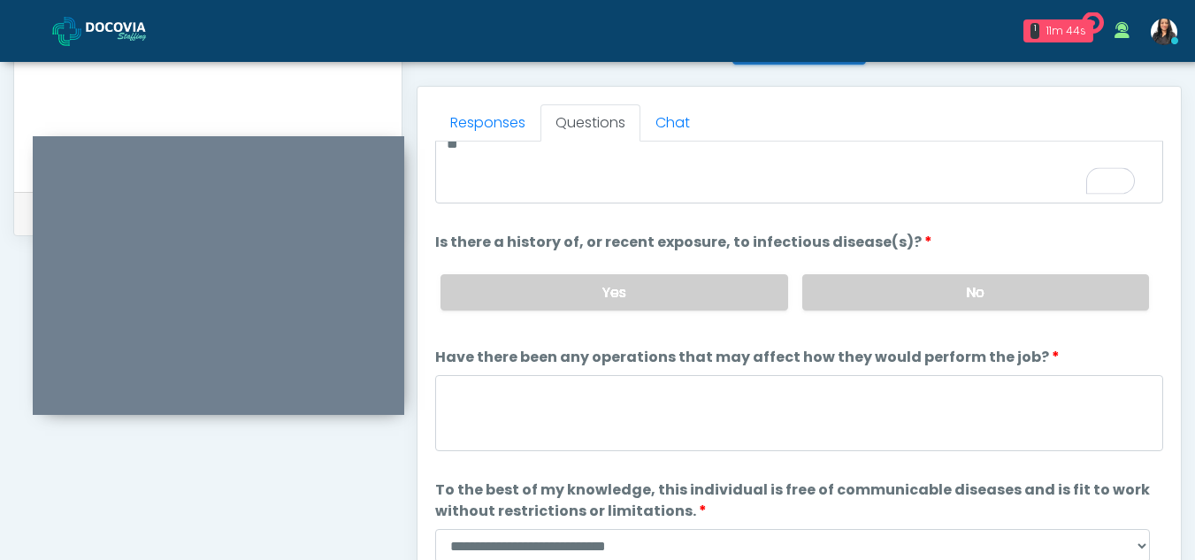
scroll to position [146, 0]
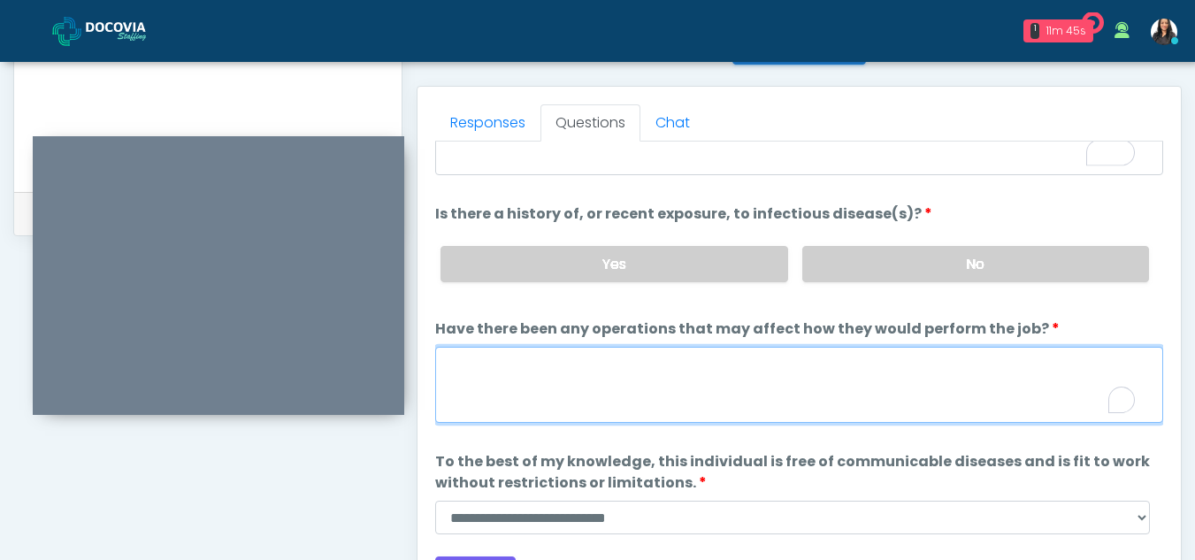
click at [503, 382] on textarea "Have there been any operations that may affect how they would perform the job?" at bounding box center [799, 385] width 728 height 76
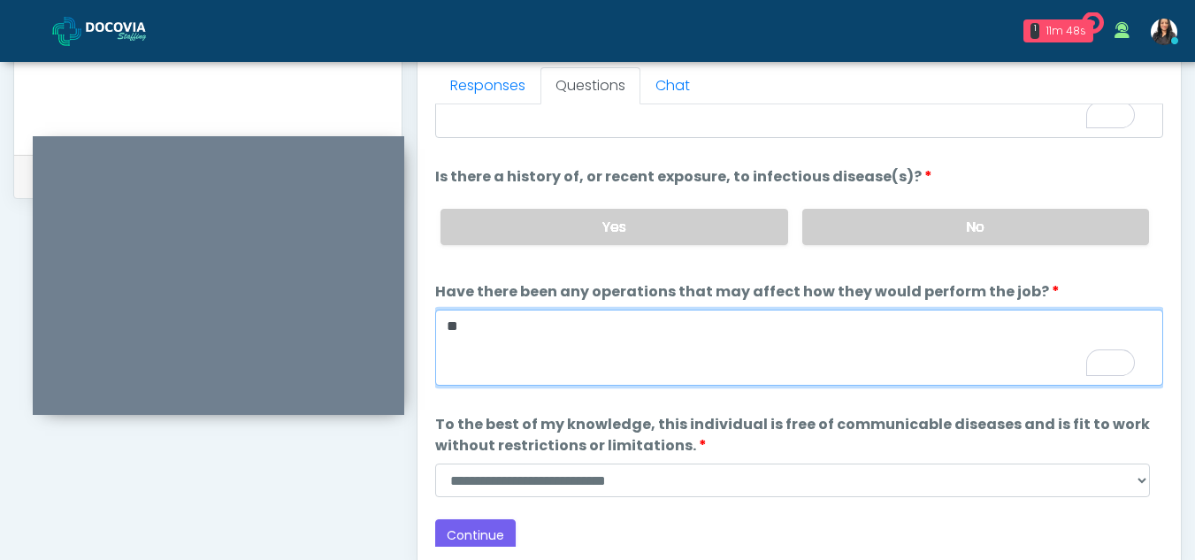
scroll to position [791, 0]
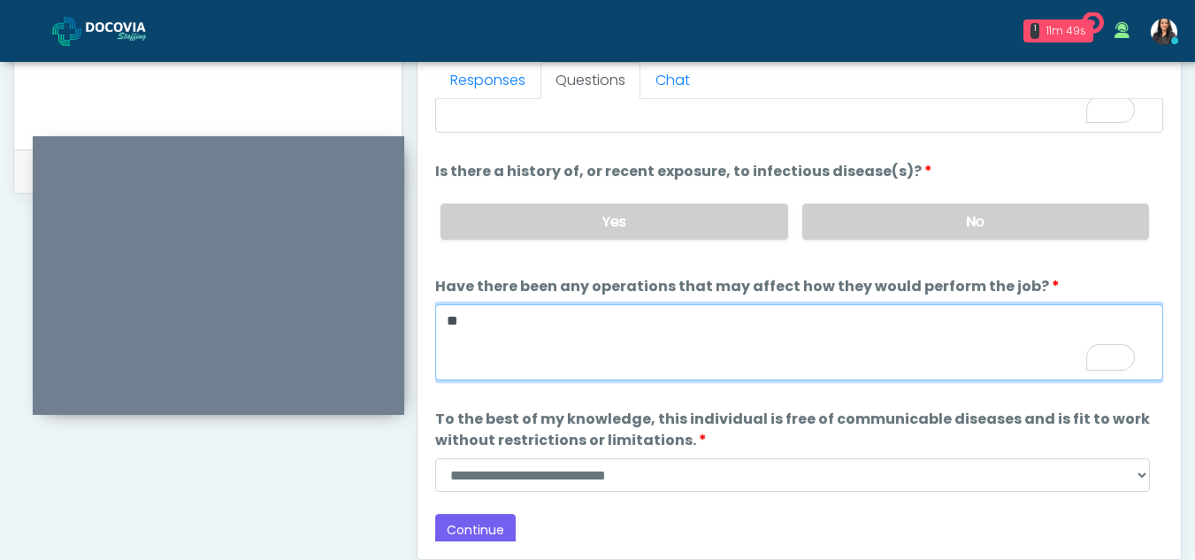
type textarea "**"
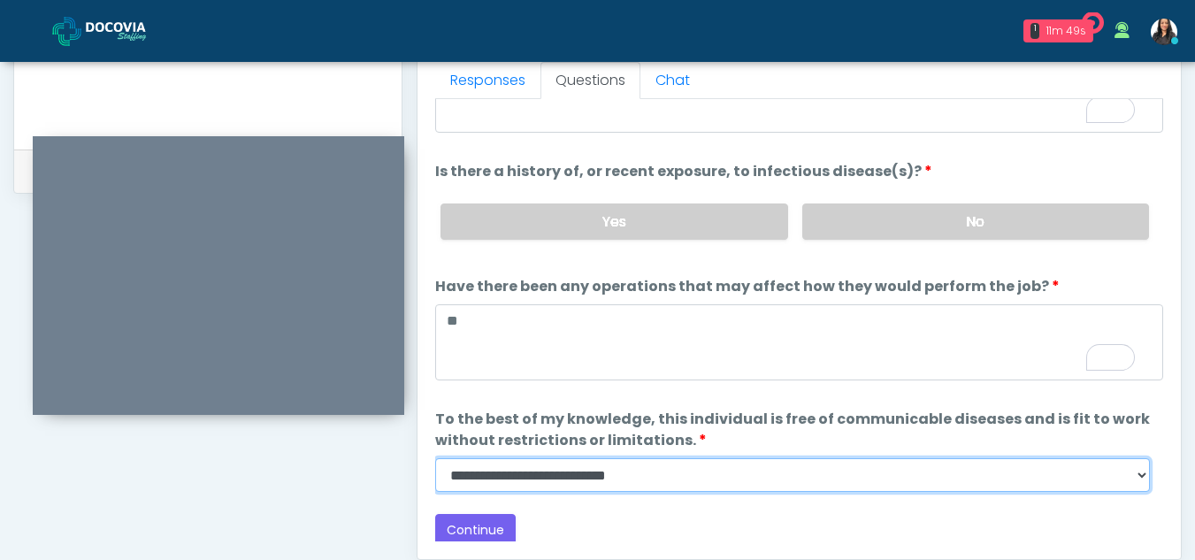
click at [1137, 481] on select "**********" at bounding box center [792, 475] width 715 height 34
select select "******"
click at [435, 458] on select "**********" at bounding box center [792, 475] width 715 height 34
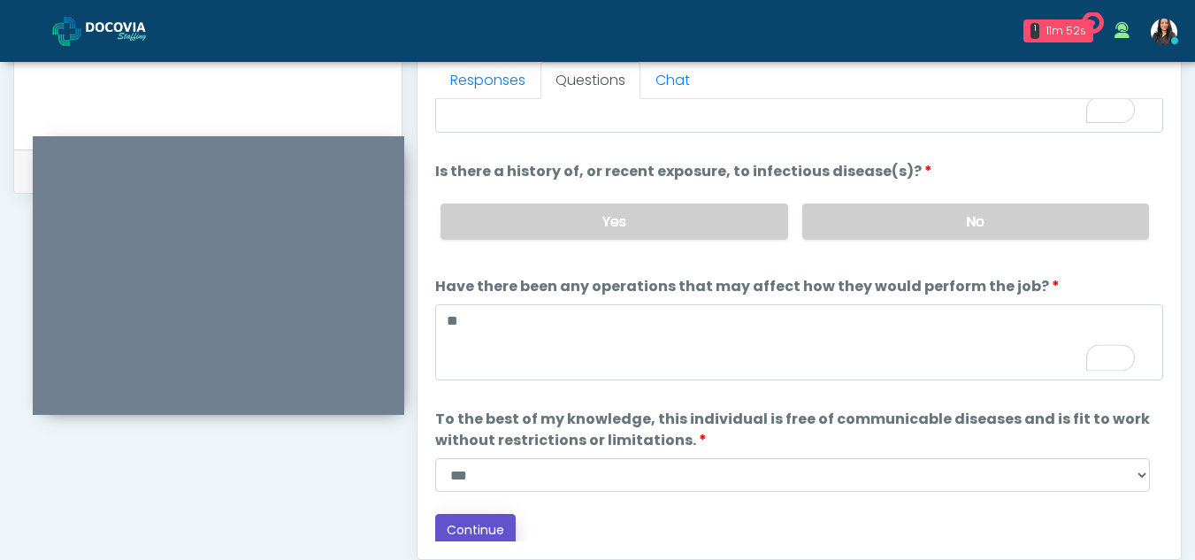
click at [497, 520] on button "Continue" at bounding box center [475, 530] width 81 height 33
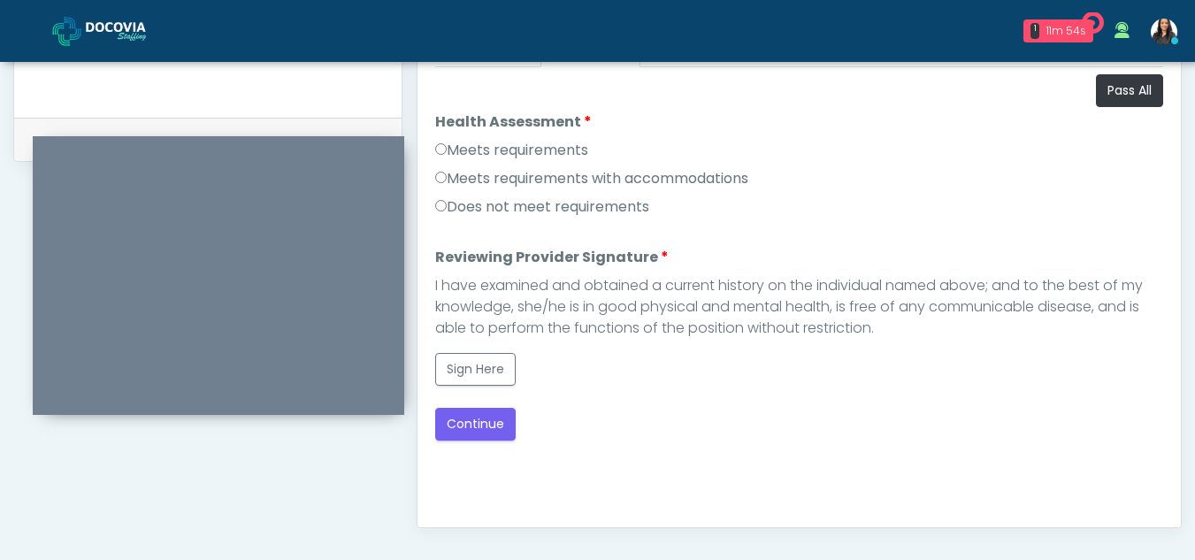
scroll to position [820, 0]
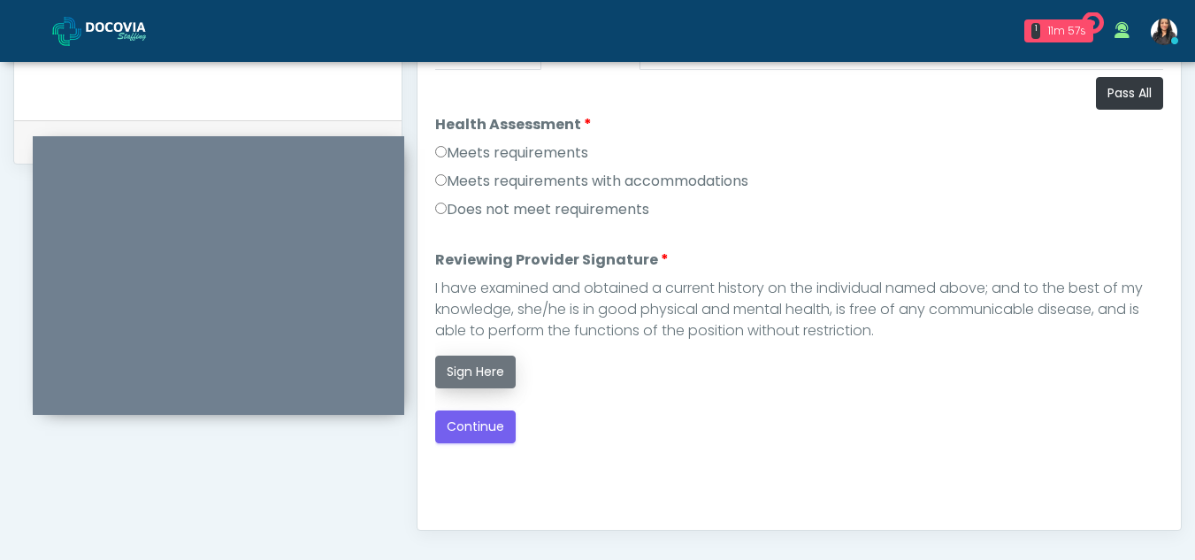
click at [468, 365] on button "Sign Here" at bounding box center [475, 372] width 81 height 33
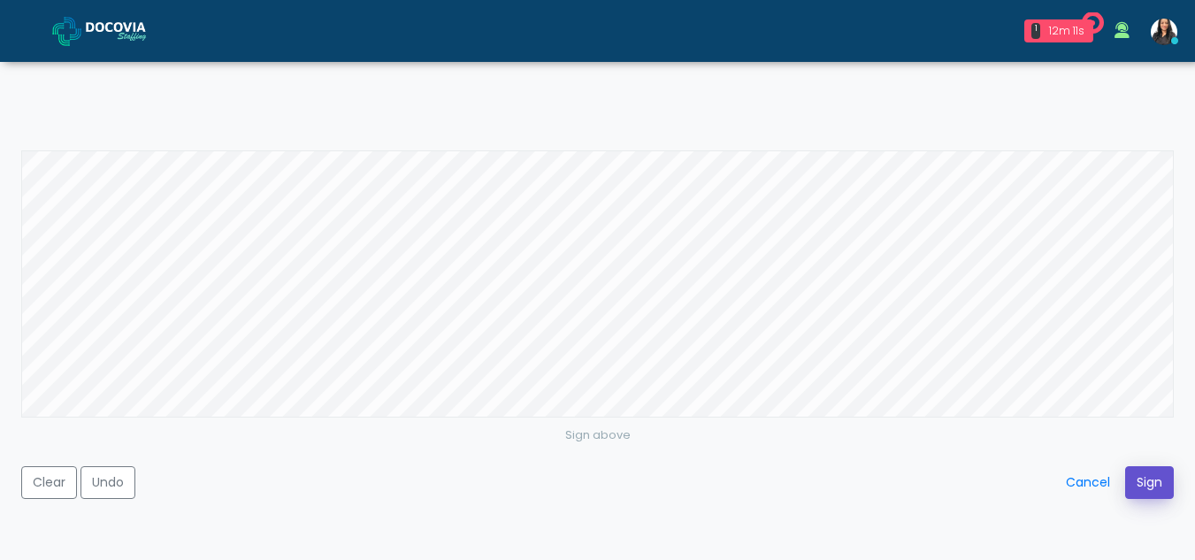
click at [1161, 479] on button "Sign" at bounding box center [1149, 482] width 49 height 33
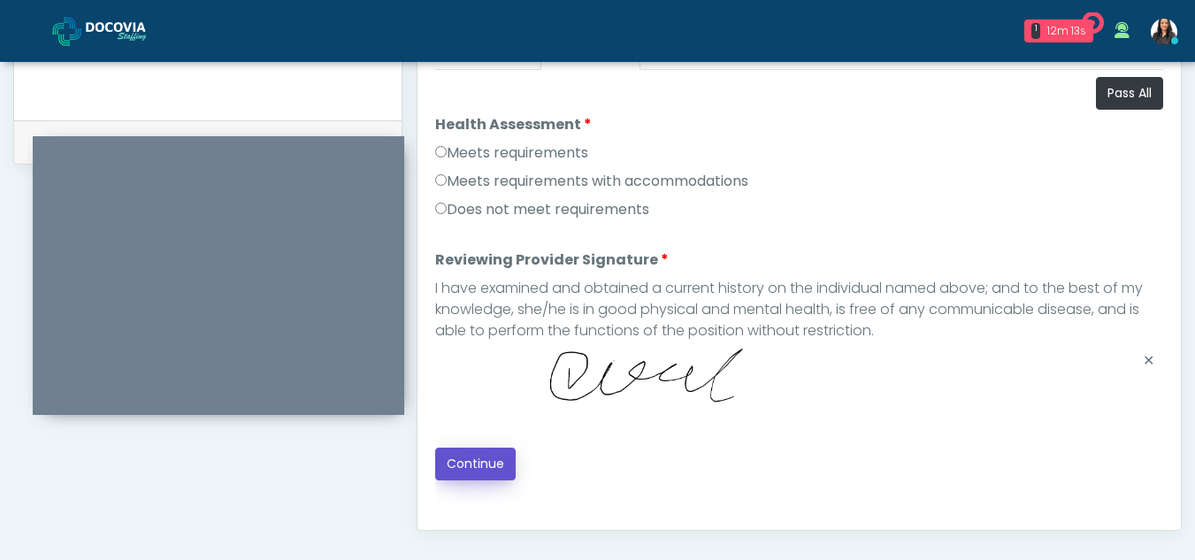
click at [487, 458] on button "Continue" at bounding box center [475, 464] width 81 height 33
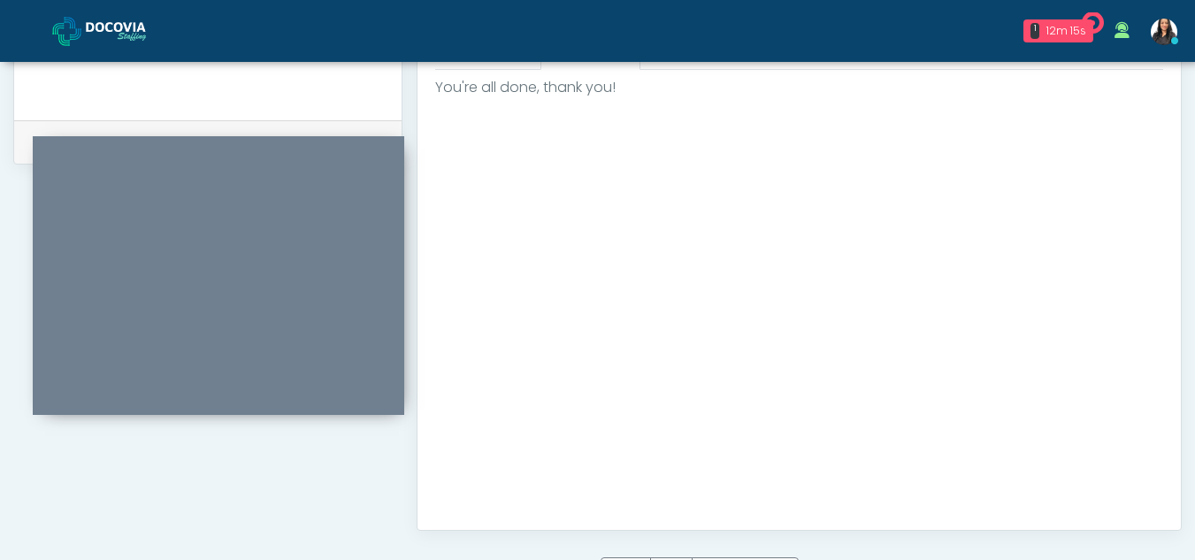
scroll to position [1061, 0]
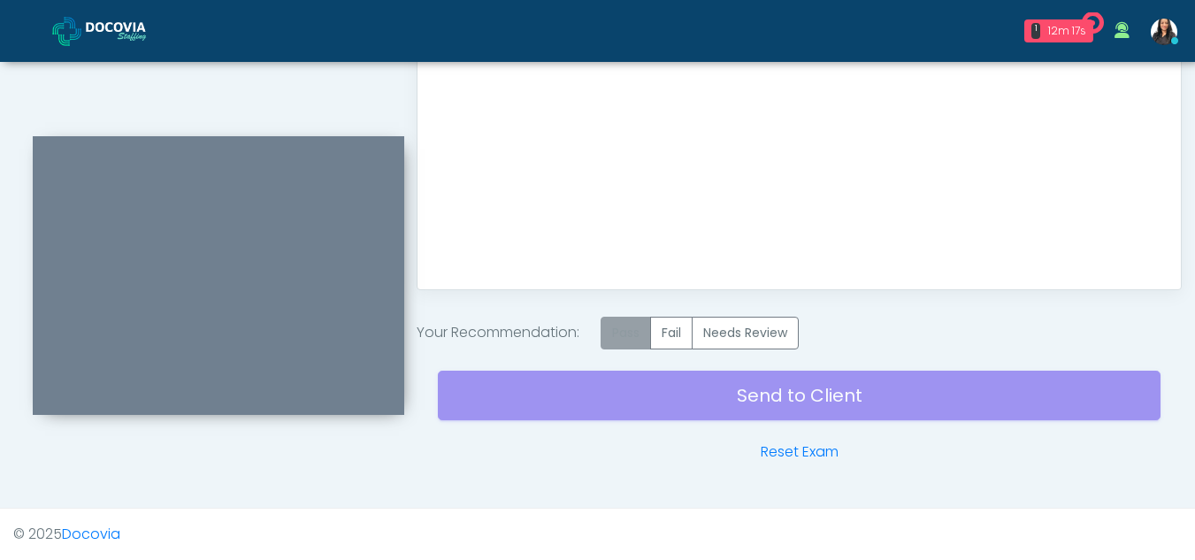
click at [617, 333] on label "Pass" at bounding box center [626, 333] width 50 height 33
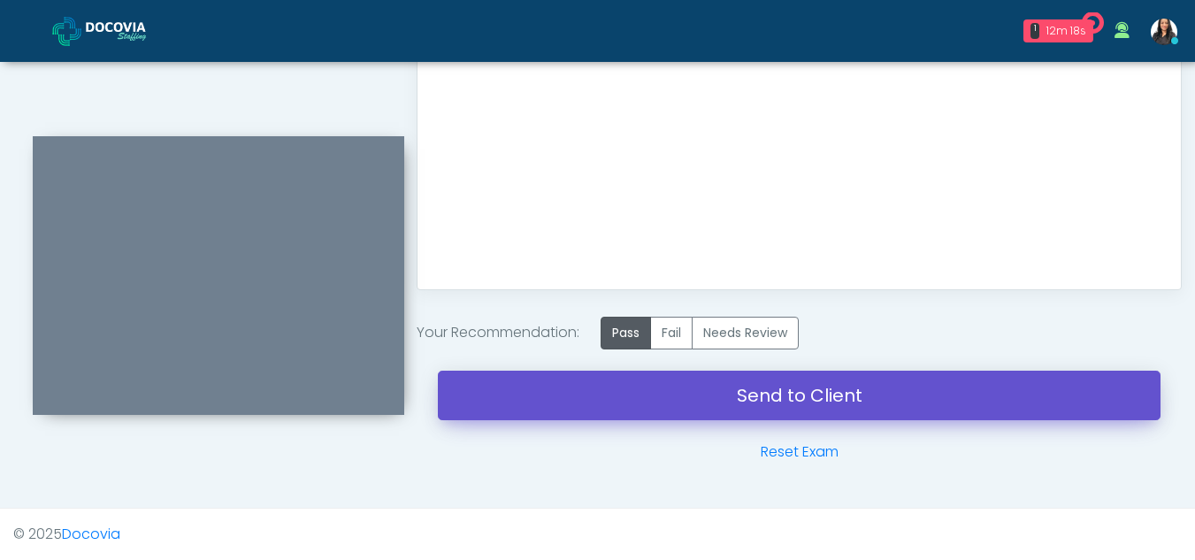
click at [834, 402] on link "Send to Client" at bounding box center [799, 396] width 723 height 50
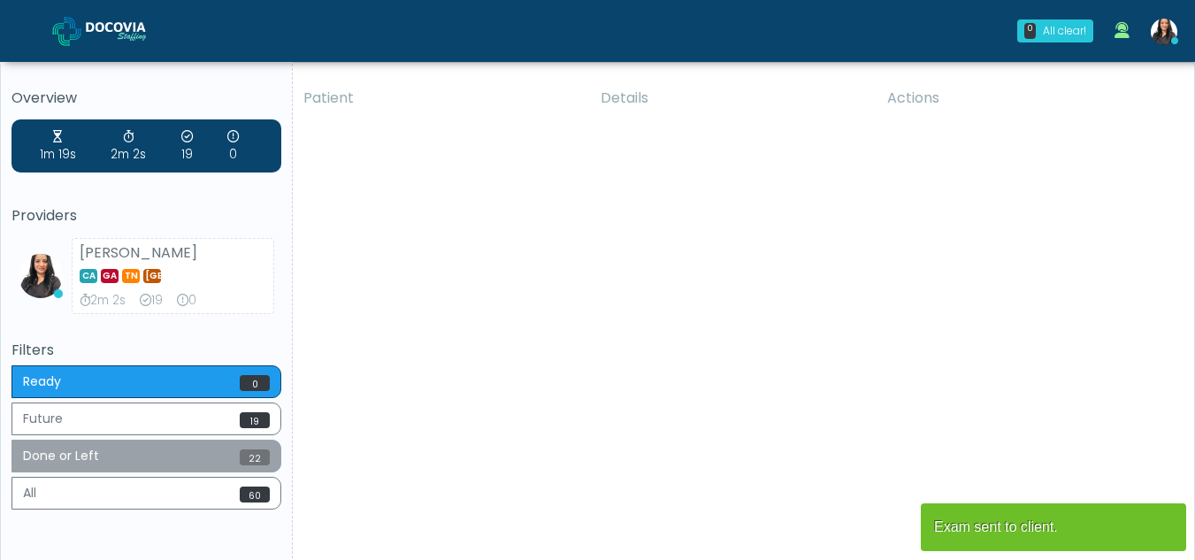
click at [150, 459] on button "Done or Left 22" at bounding box center [147, 456] width 270 height 33
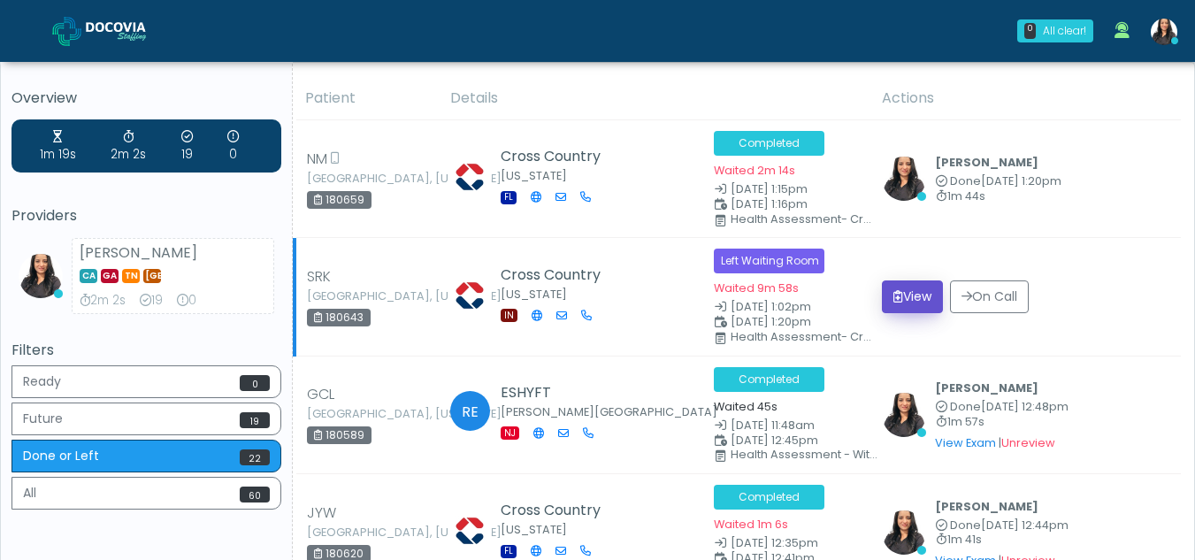
click at [906, 291] on button "View" at bounding box center [912, 296] width 61 height 33
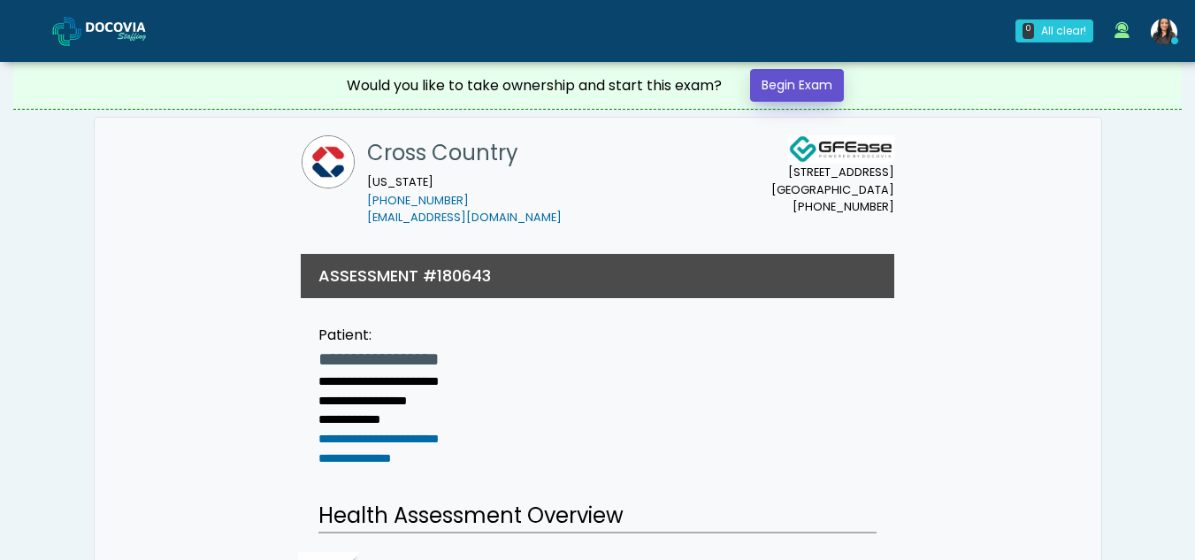
click at [789, 80] on link "Begin Exam" at bounding box center [797, 85] width 94 height 33
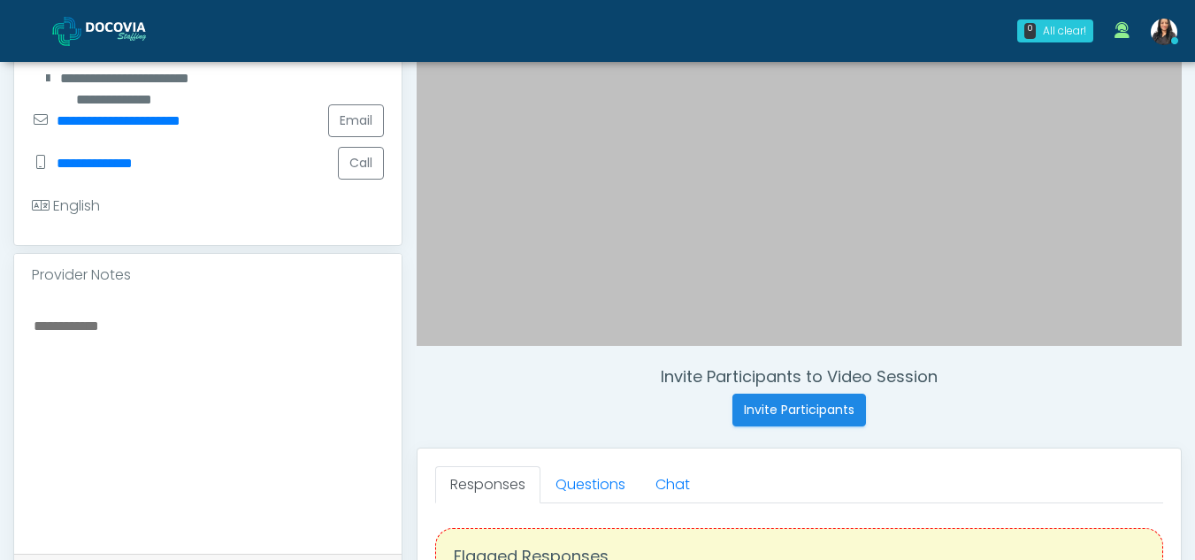
scroll to position [392, 0]
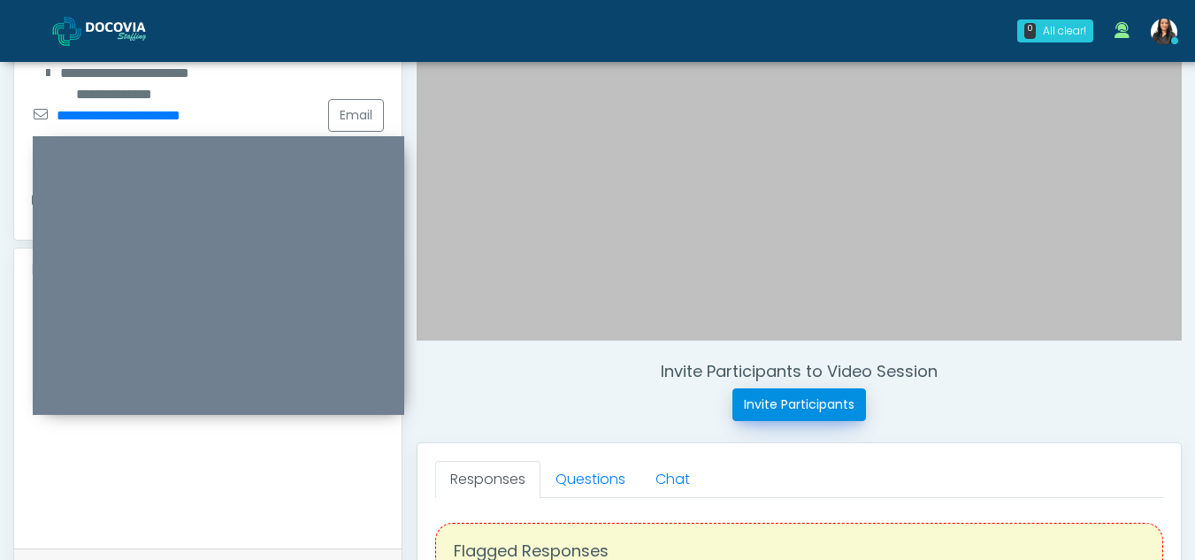
click at [785, 399] on button "Invite Participants" at bounding box center [800, 404] width 134 height 33
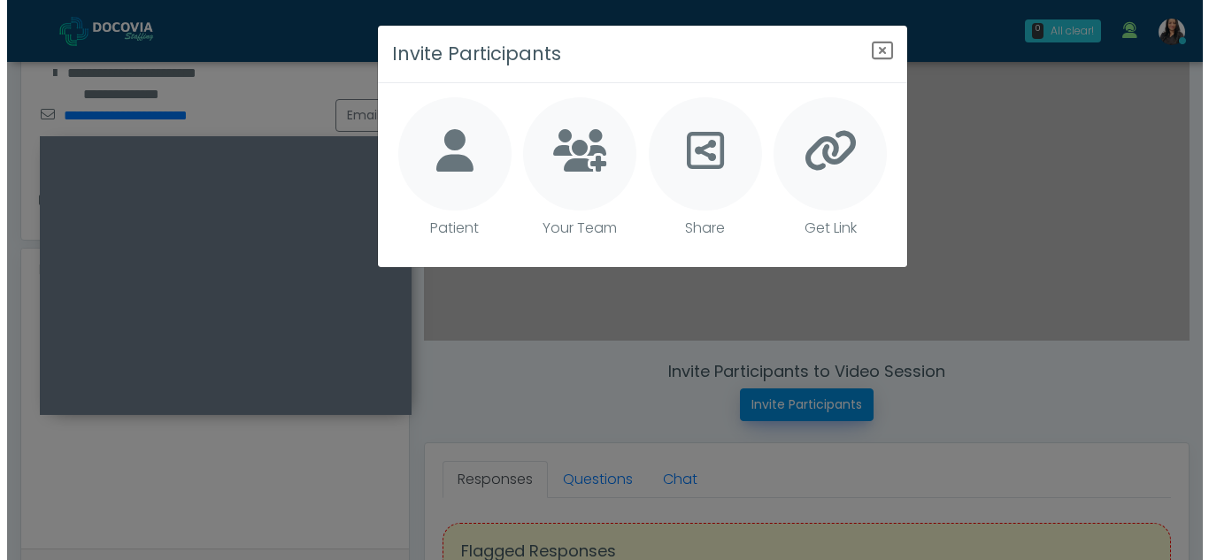
scroll to position [393, 0]
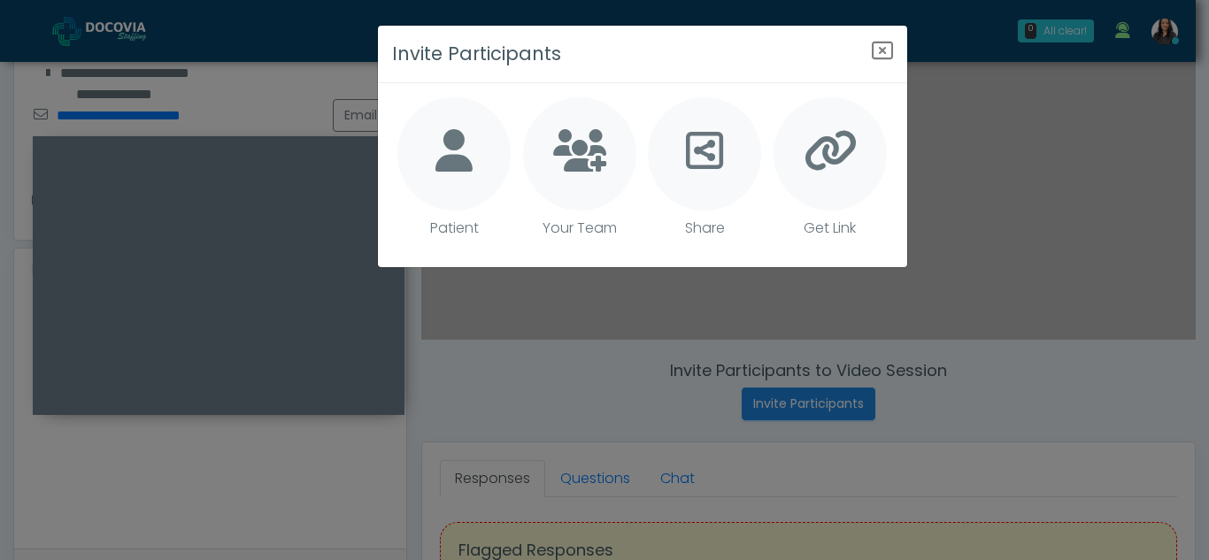
click at [463, 165] on icon at bounding box center [453, 150] width 37 height 42
type textarea "**********"
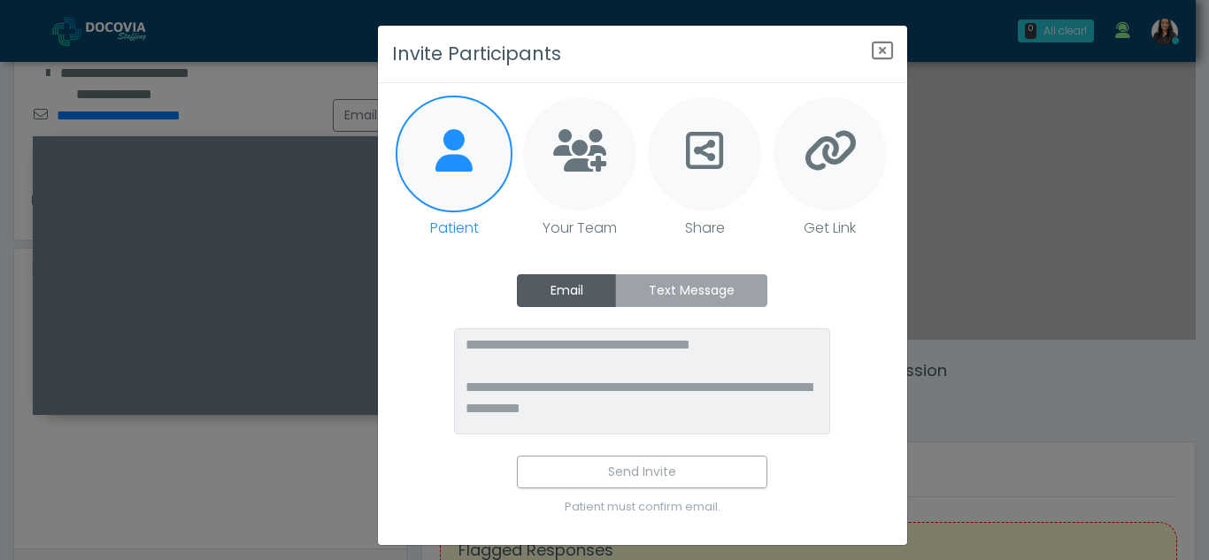
click at [720, 293] on label "Text Message" at bounding box center [691, 290] width 152 height 33
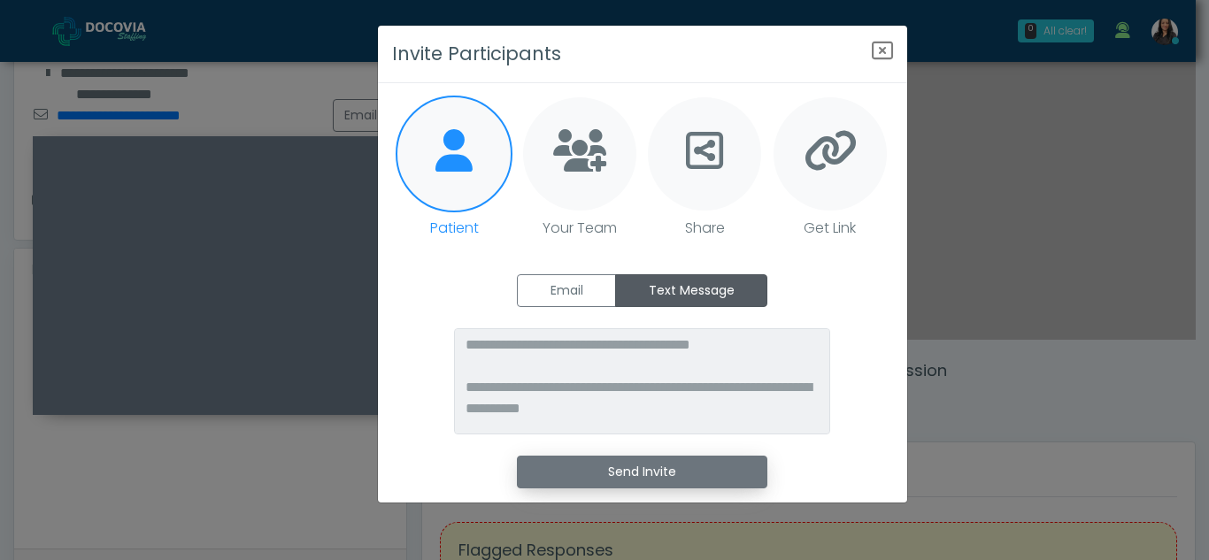
click at [671, 472] on button "Send Invite" at bounding box center [642, 472] width 250 height 33
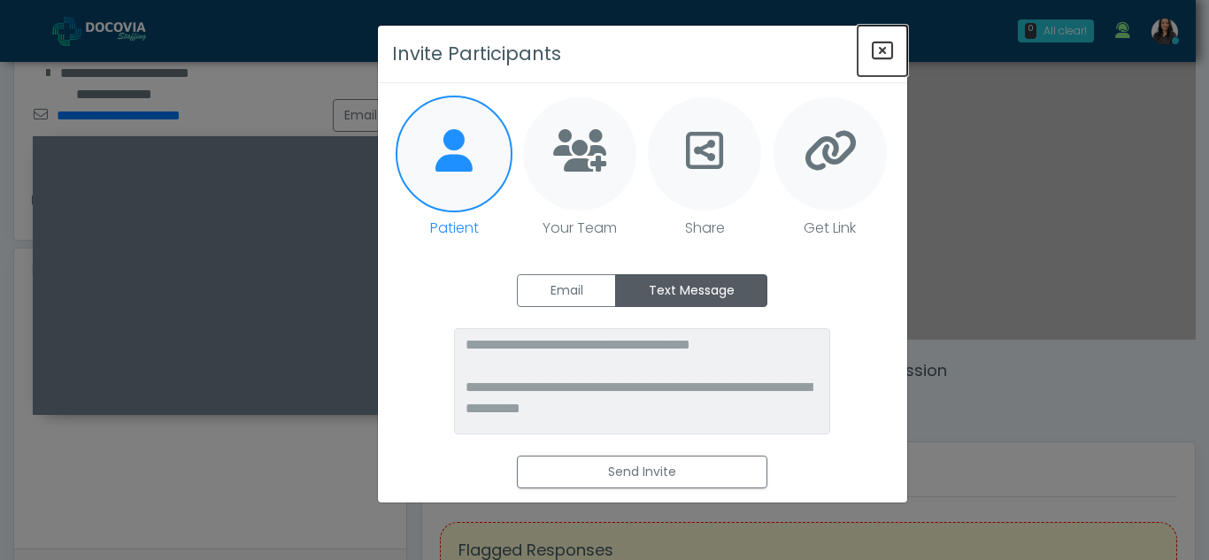
click at [879, 47] on icon "Close" at bounding box center [882, 50] width 21 height 21
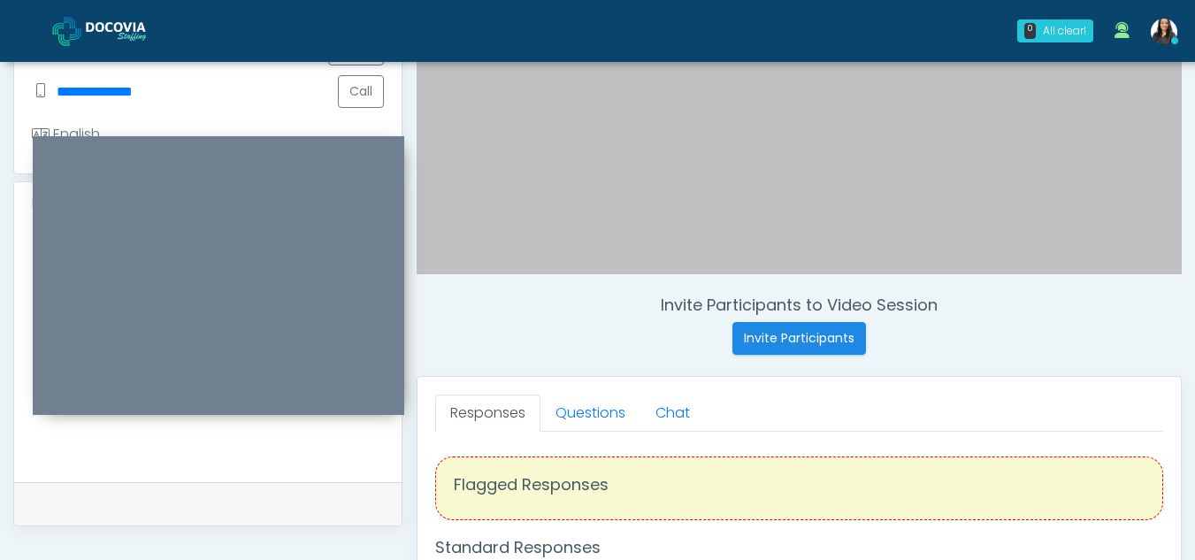
scroll to position [461, 0]
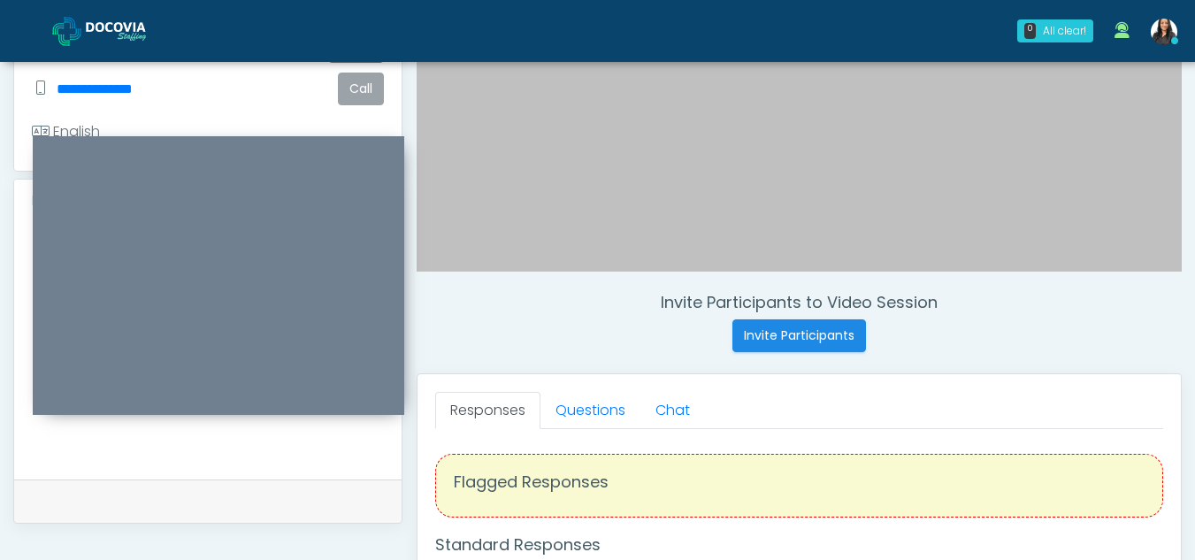
click at [352, 93] on button "Call" at bounding box center [361, 89] width 46 height 33
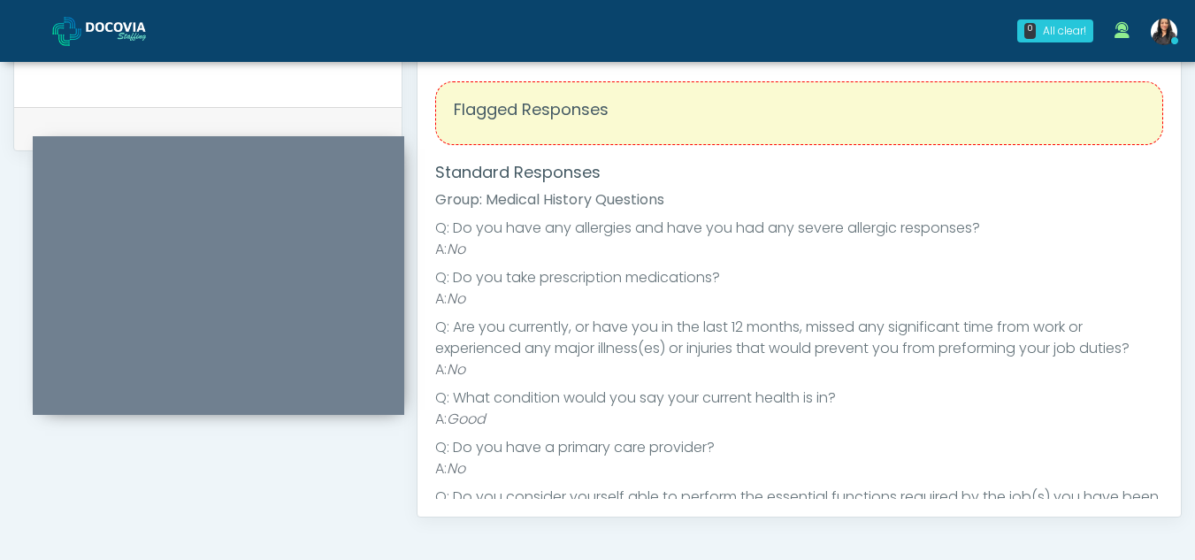
scroll to position [682, 0]
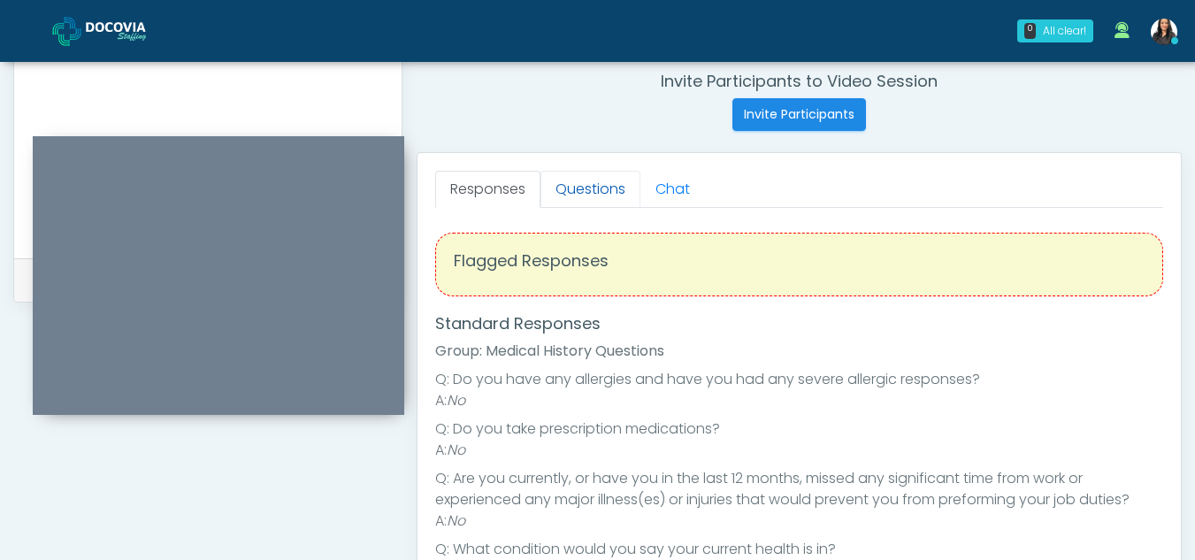
click at [594, 180] on link "Questions" at bounding box center [591, 189] width 100 height 37
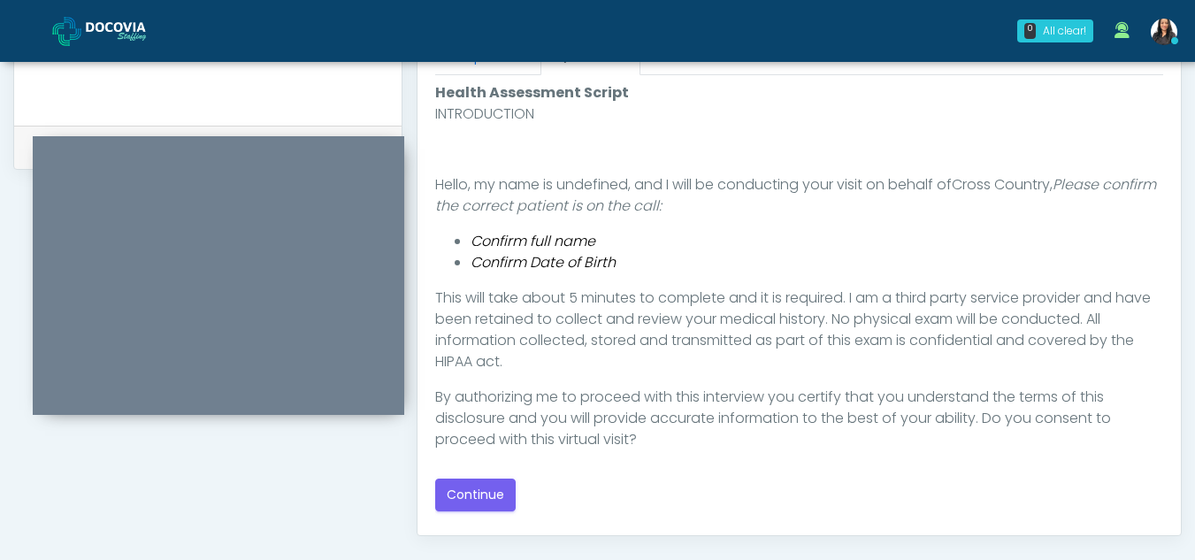
scroll to position [826, 0]
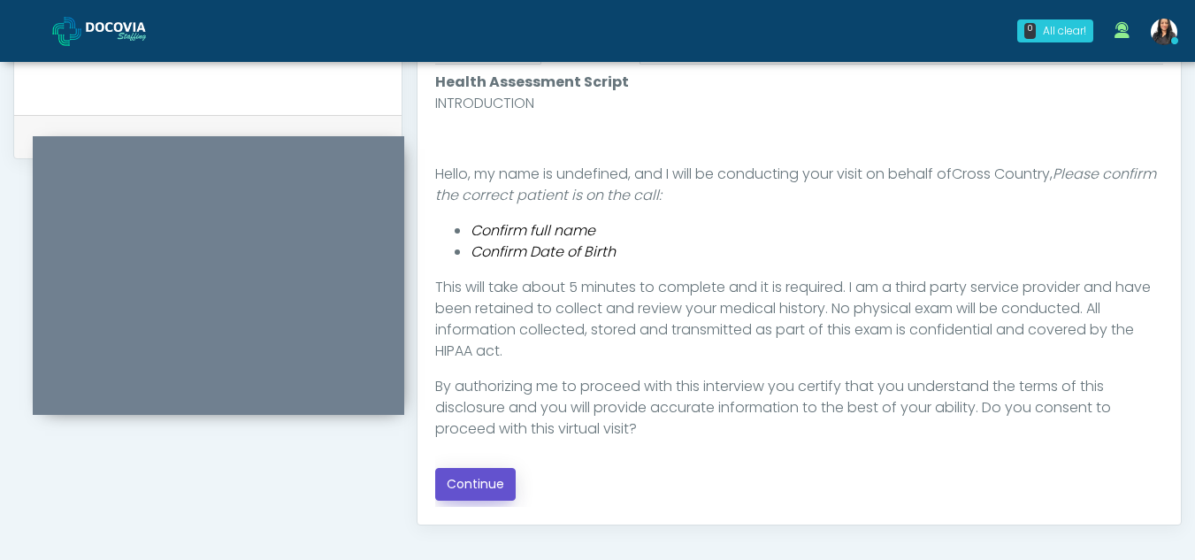
click at [472, 476] on button "Continue" at bounding box center [475, 484] width 81 height 33
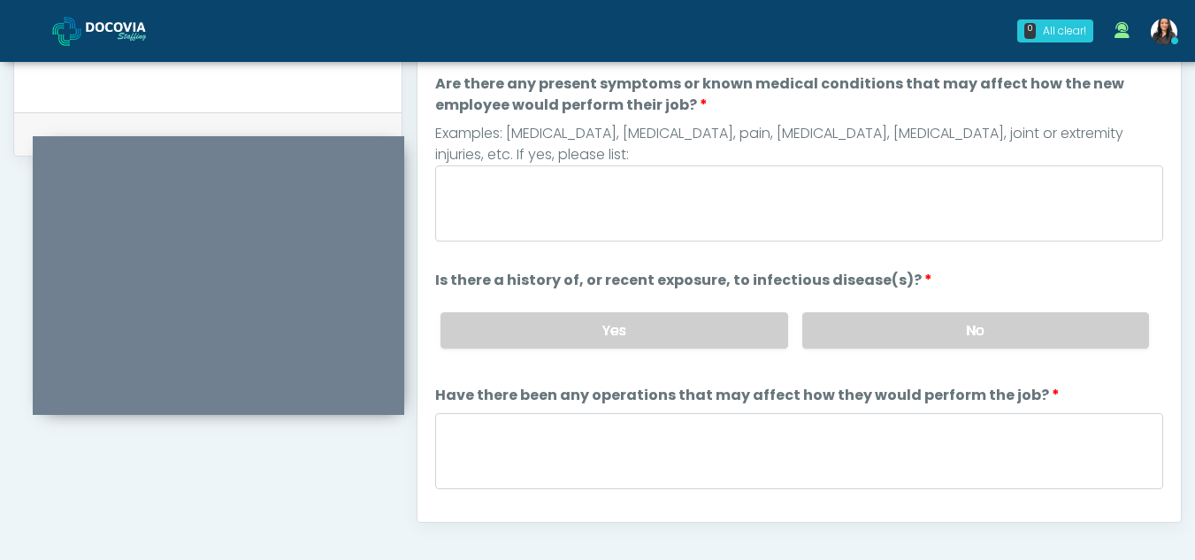
scroll to position [796, 0]
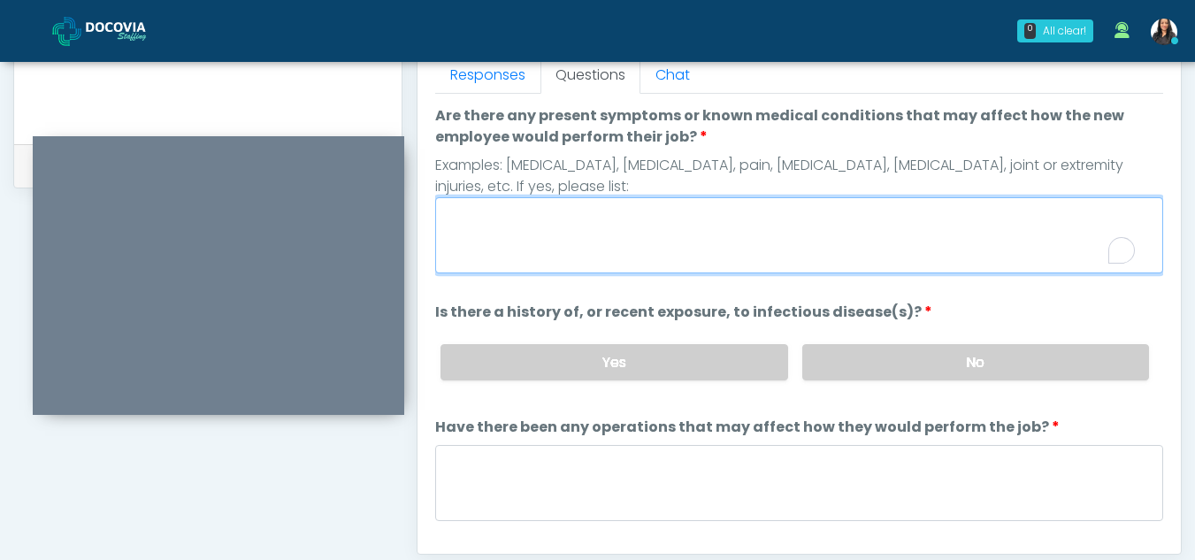
click at [517, 219] on textarea "Are there any present symptoms or known medical conditions that may affect how …" at bounding box center [799, 235] width 728 height 76
type textarea "**"
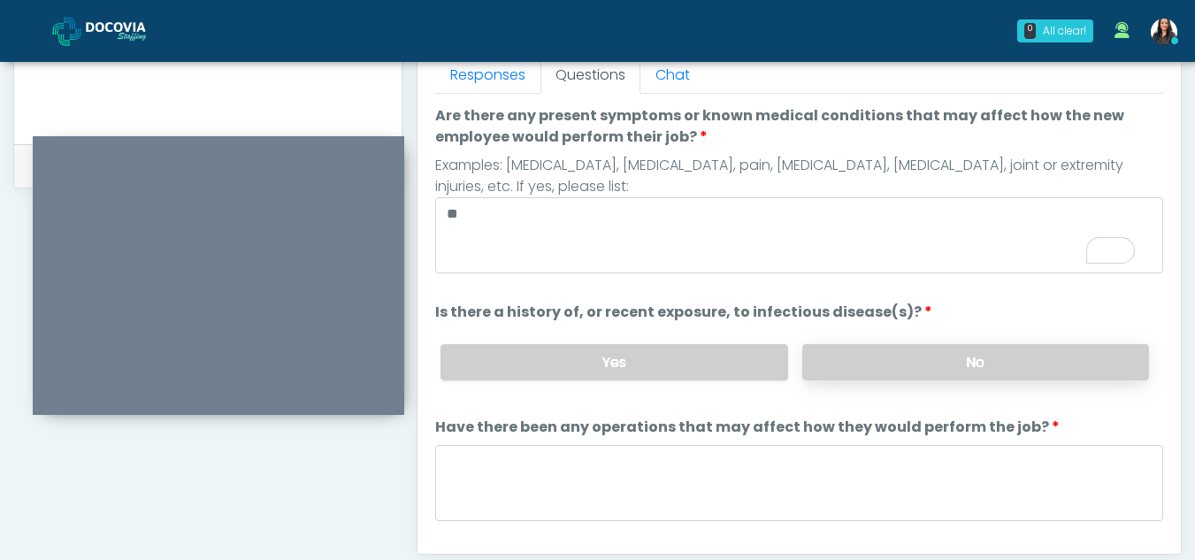
click at [1034, 360] on label "No" at bounding box center [975, 362] width 347 height 36
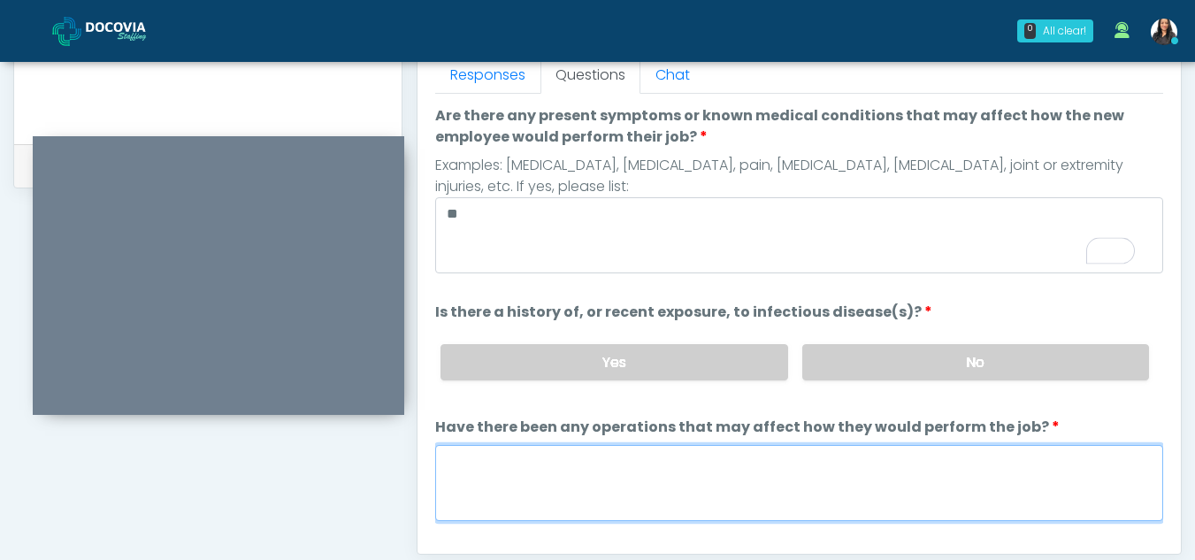
click at [509, 480] on textarea "Have there been any operations that may affect how they would perform the job?" at bounding box center [799, 483] width 728 height 76
type textarea "**"
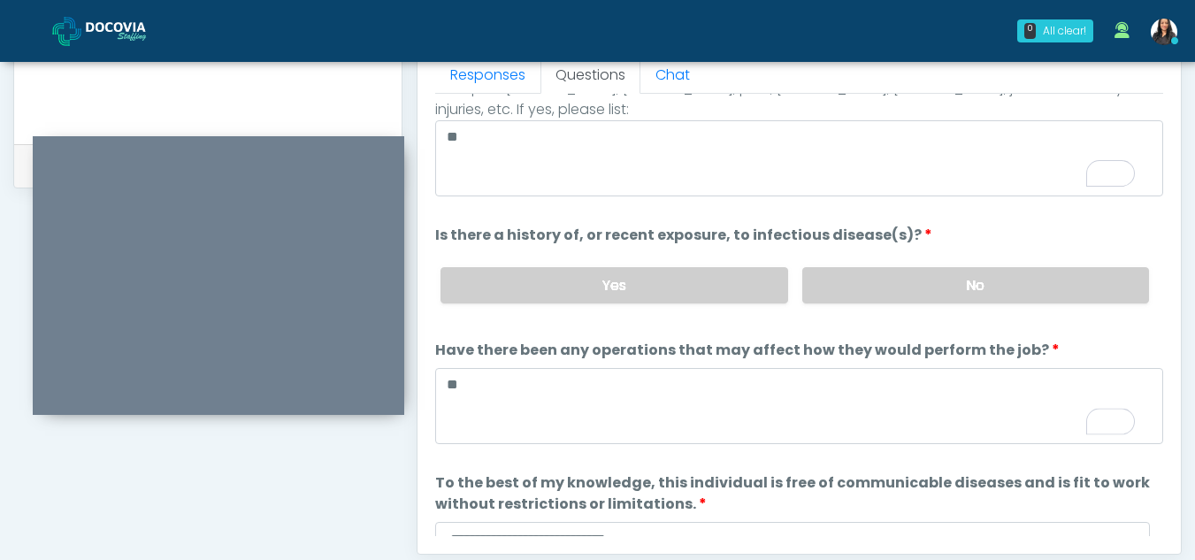
scroll to position [151, 0]
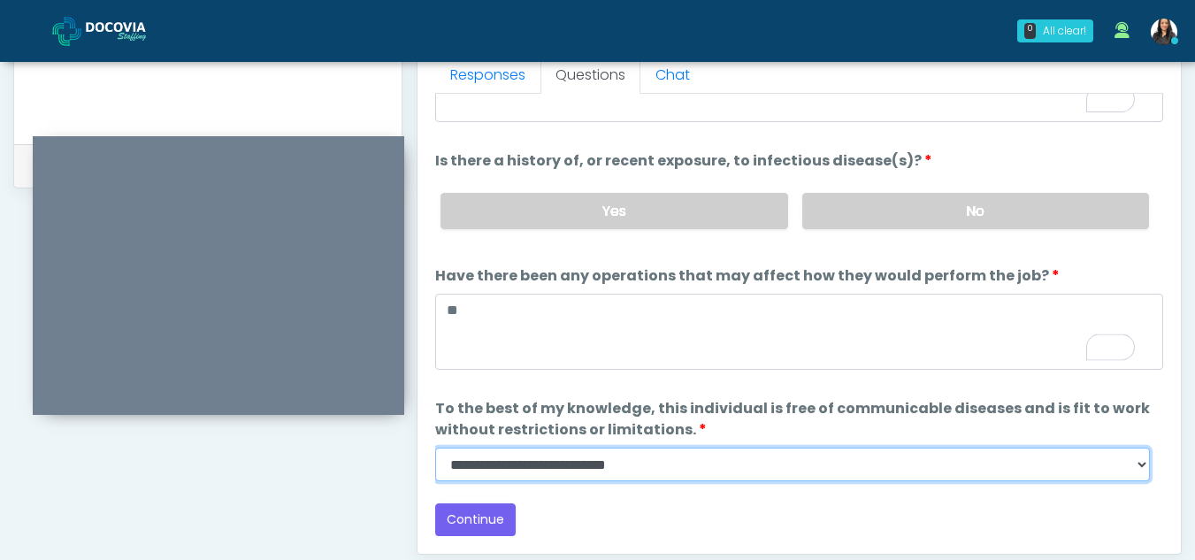
click at [1145, 462] on select "**********" at bounding box center [792, 465] width 715 height 34
select select "******"
click at [435, 448] on select "**********" at bounding box center [792, 465] width 715 height 34
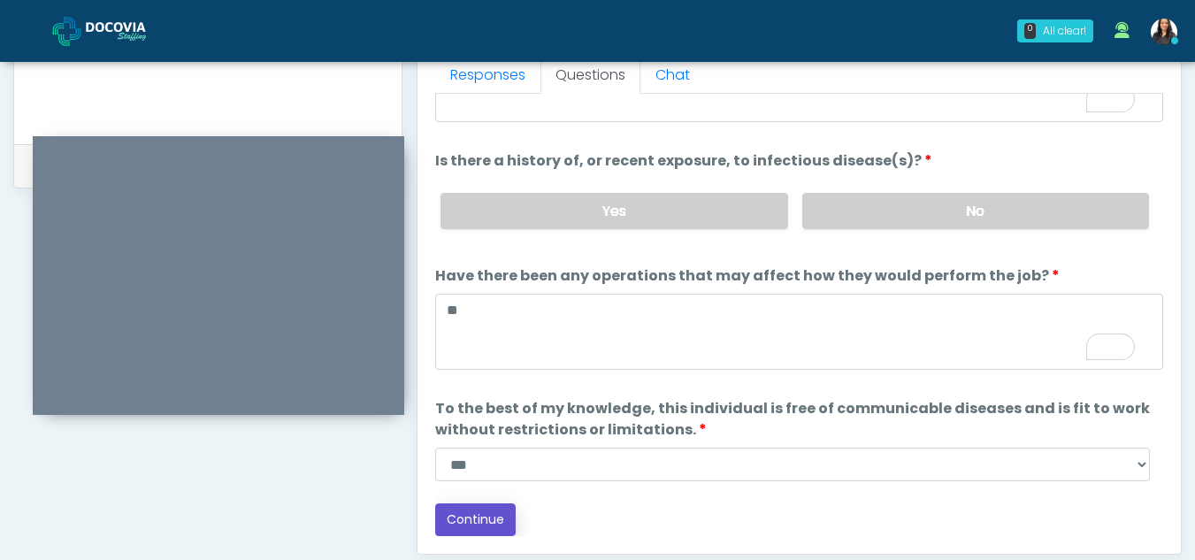
click at [484, 517] on button "Continue" at bounding box center [475, 519] width 81 height 33
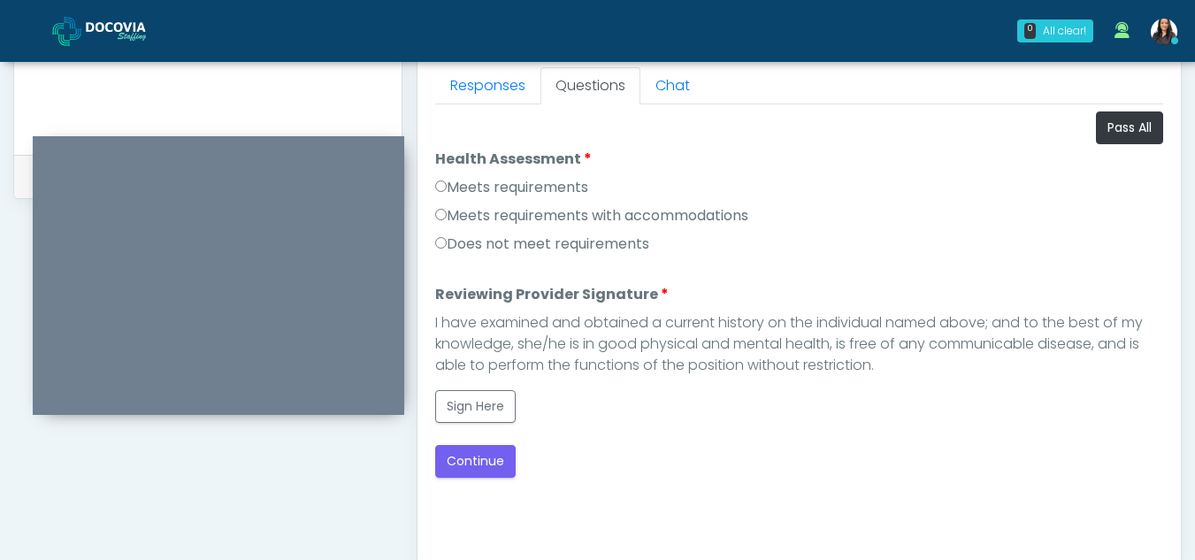
scroll to position [780, 0]
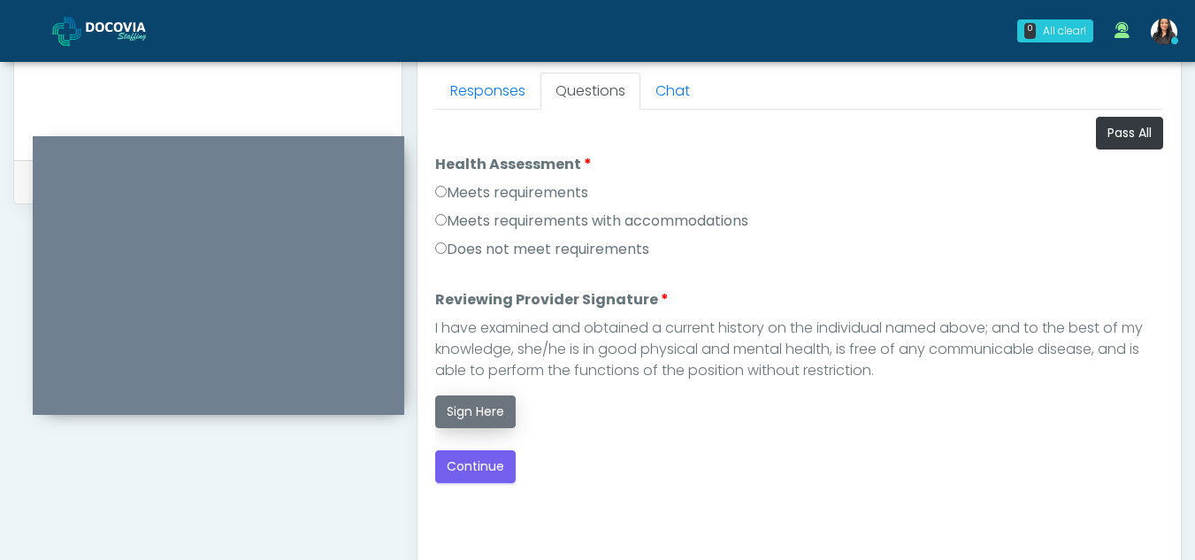
click at [470, 416] on button "Sign Here" at bounding box center [475, 411] width 81 height 33
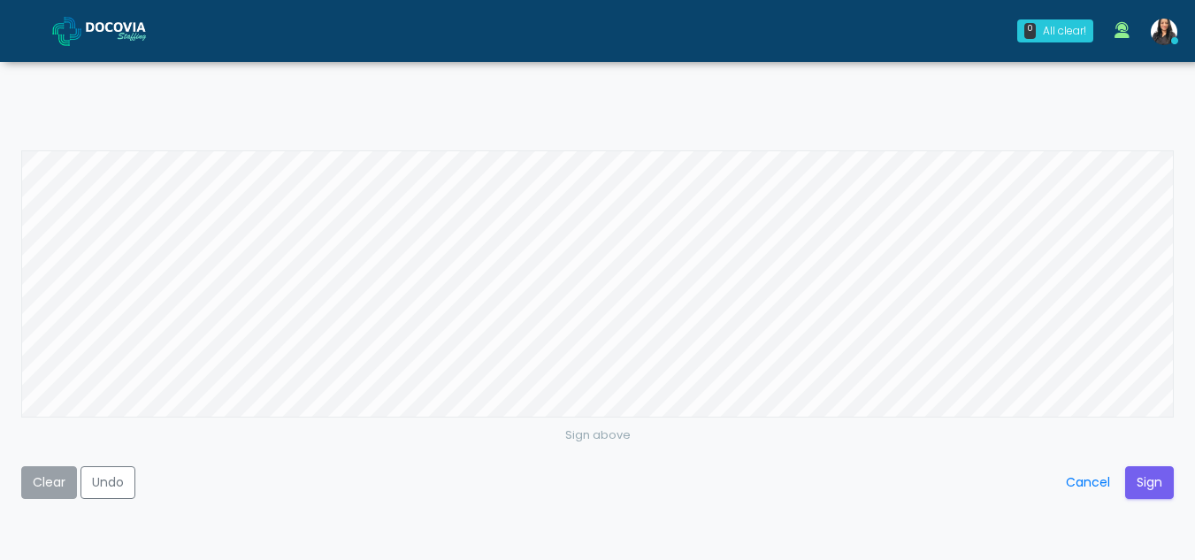
drag, startPoint x: 470, startPoint y: 416, endPoint x: 58, endPoint y: 478, distance: 416.1
click at [58, 478] on button "Clear" at bounding box center [49, 482] width 56 height 33
click at [58, 485] on button "Clear" at bounding box center [49, 482] width 56 height 33
click at [1140, 482] on button "Sign" at bounding box center [1149, 482] width 49 height 33
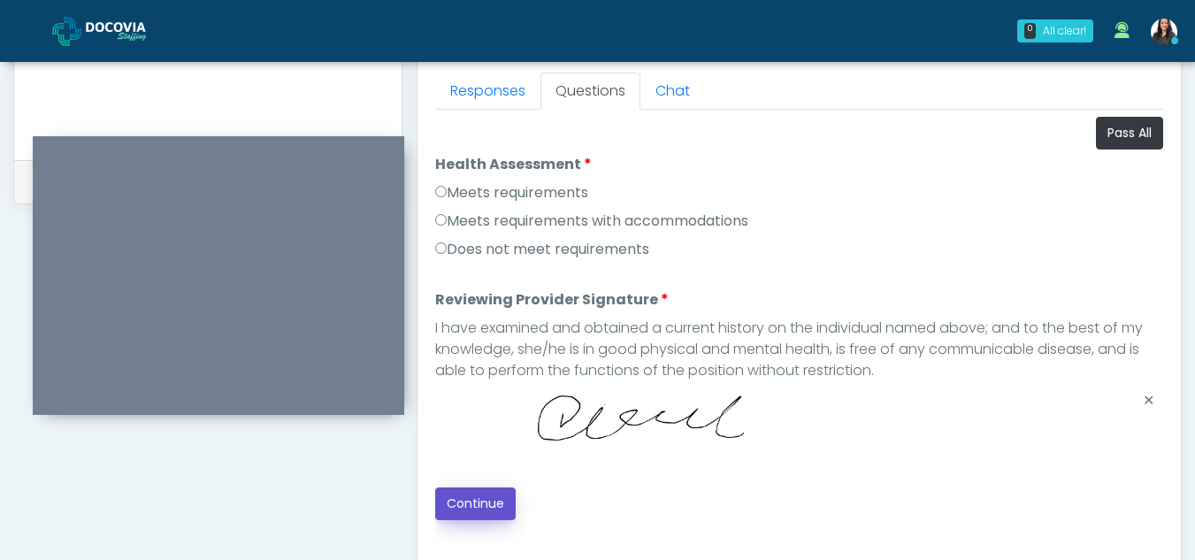
click at [479, 508] on button "Continue" at bounding box center [475, 504] width 81 height 33
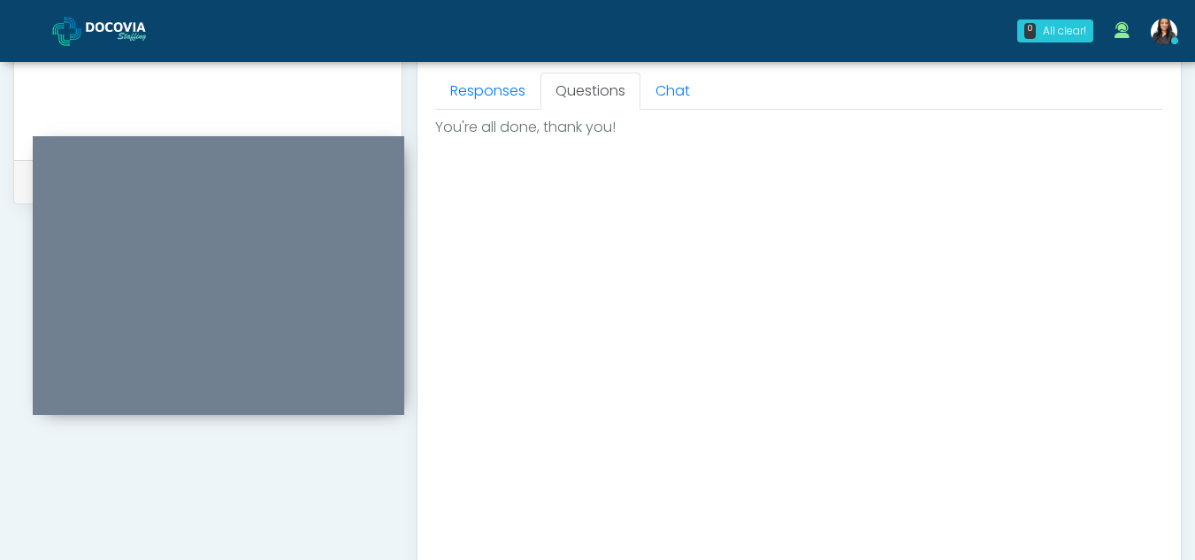
scroll to position [1061, 0]
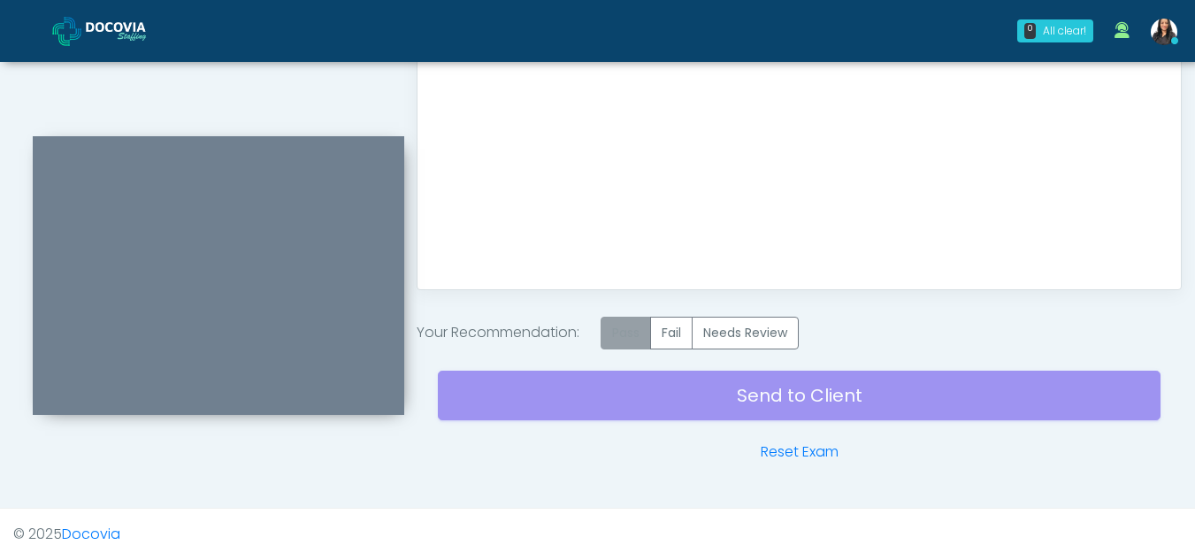
click at [632, 335] on label "Pass" at bounding box center [626, 333] width 50 height 33
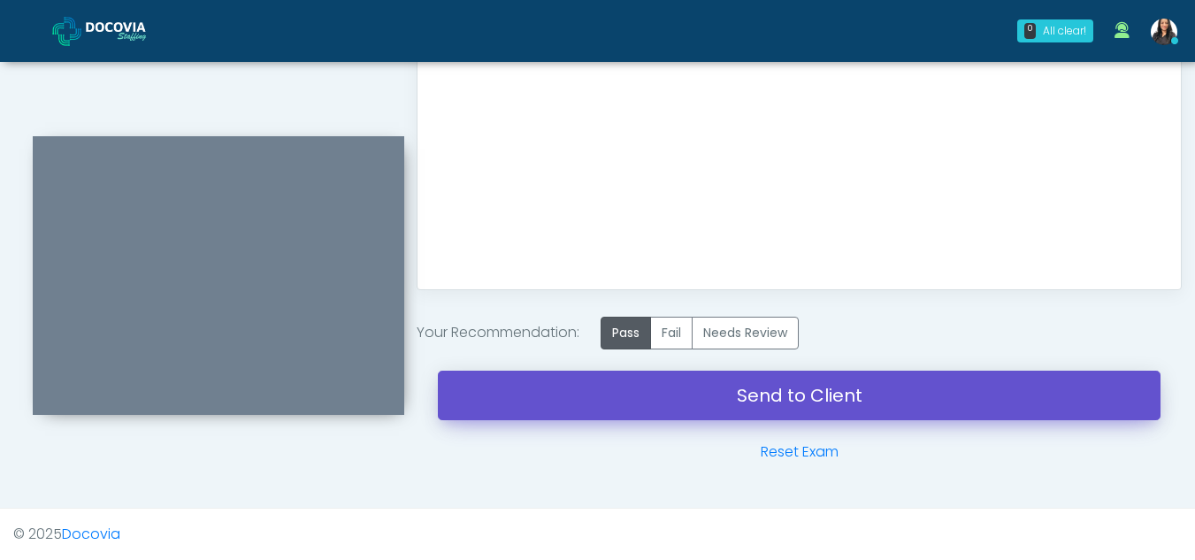
click at [767, 393] on link "Send to Client" at bounding box center [799, 396] width 723 height 50
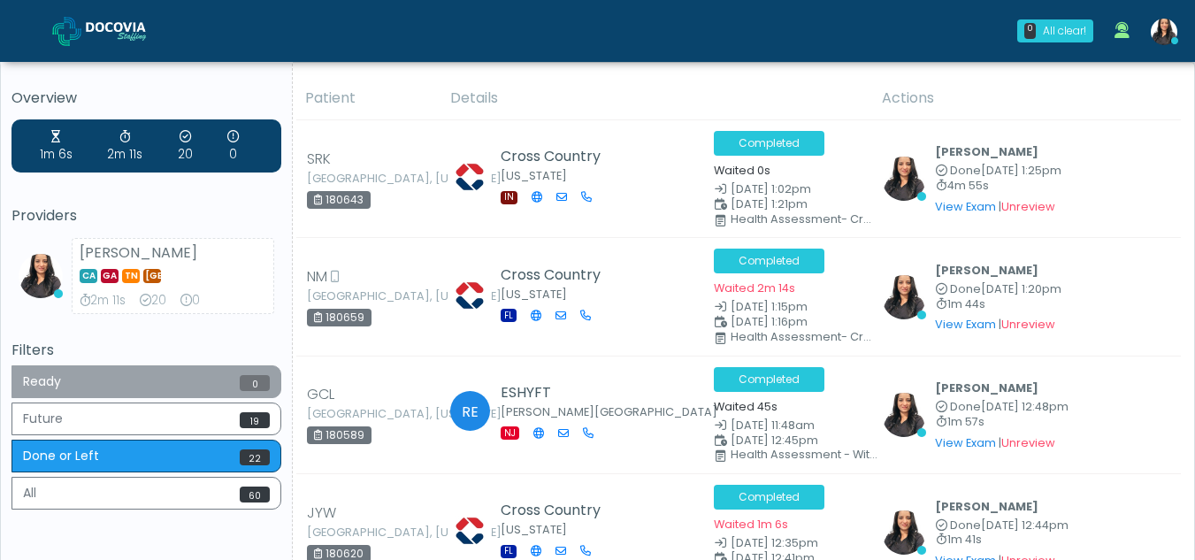
click at [120, 382] on button "Ready 0" at bounding box center [147, 381] width 270 height 33
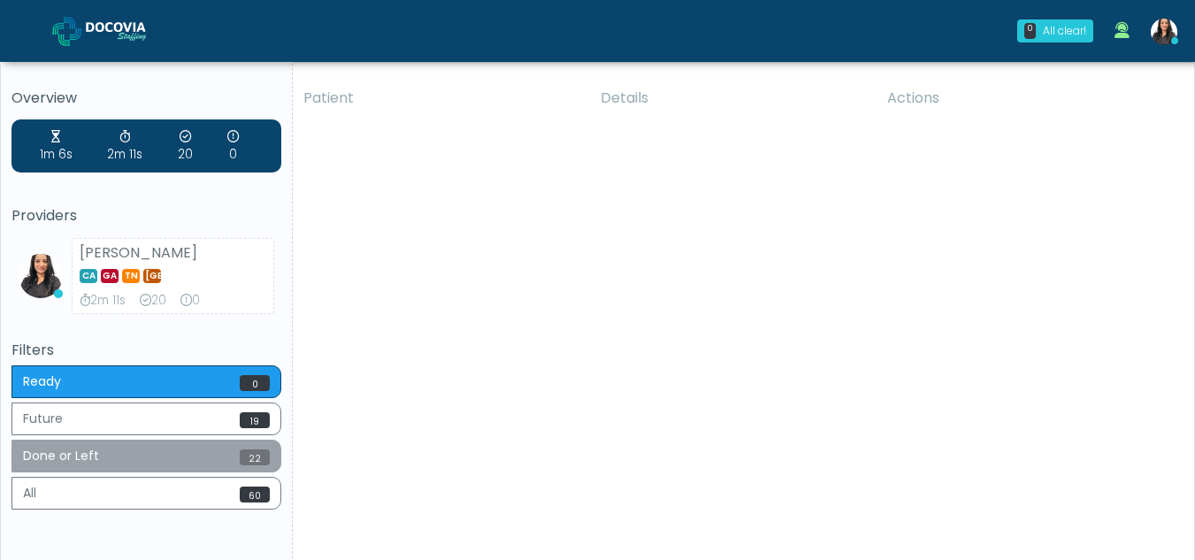
click at [119, 459] on button "Done or Left 22" at bounding box center [147, 456] width 270 height 33
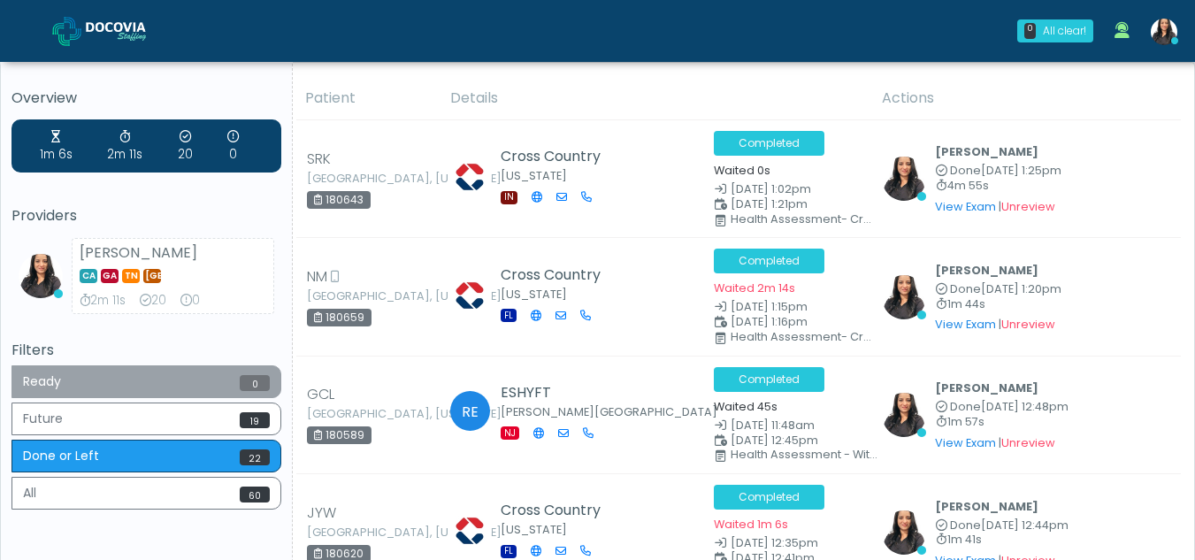
click at [73, 391] on button "Ready 0" at bounding box center [147, 381] width 270 height 33
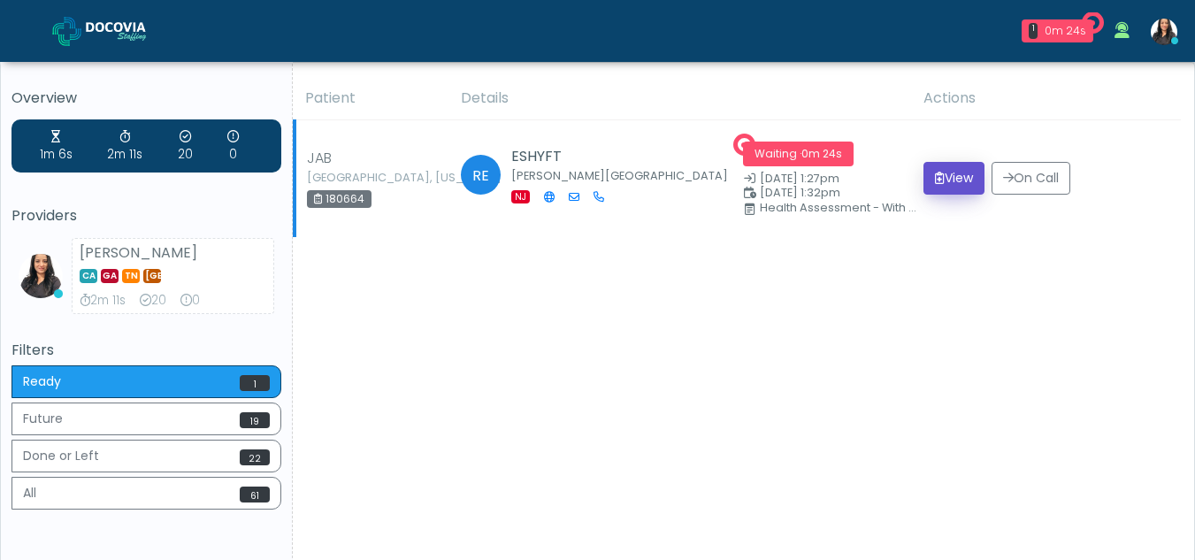
click at [944, 176] on button "View" at bounding box center [954, 178] width 61 height 33
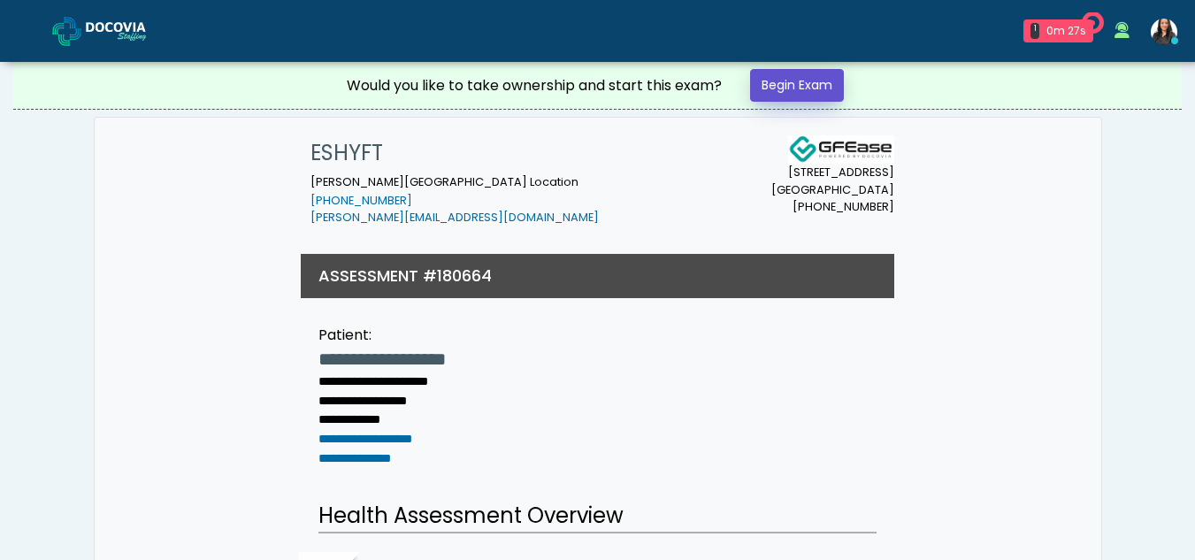
click at [795, 77] on link "Begin Exam" at bounding box center [797, 85] width 94 height 33
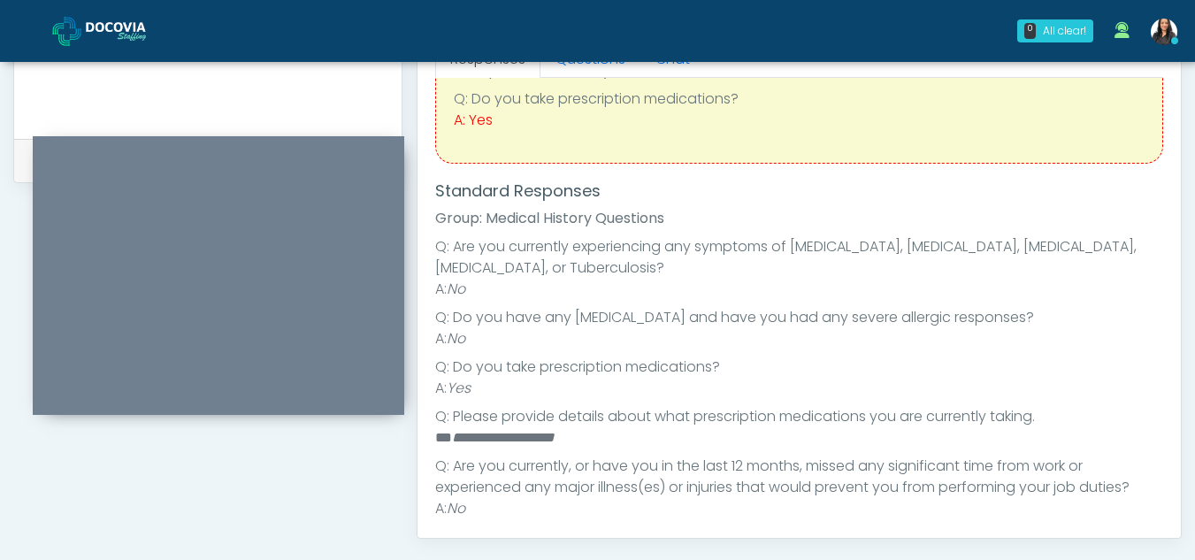
scroll to position [101, 0]
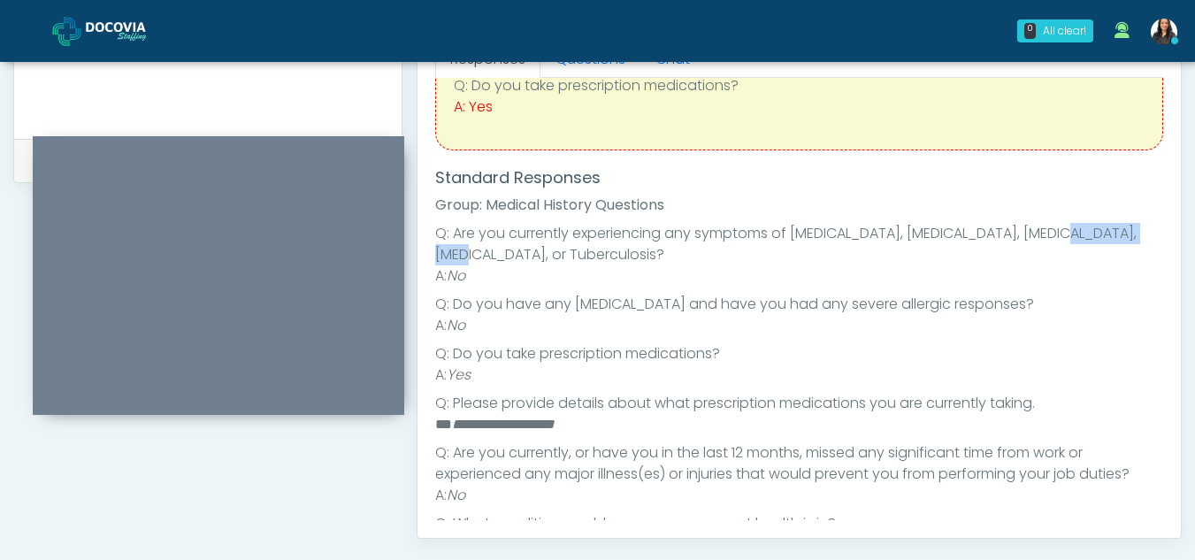
drag, startPoint x: 1163, startPoint y: 241, endPoint x: 1167, endPoint y: 257, distance: 16.3
click at [1167, 257] on div "Responses Questions Chat Health Assessment Script INTRODUCTION Hello, my name i…" at bounding box center [800, 280] width 764 height 515
click at [991, 251] on li "Q: Are you currently experiencing any symptoms of [MEDICAL_DATA], [MEDICAL_DATA…" at bounding box center [799, 244] width 728 height 42
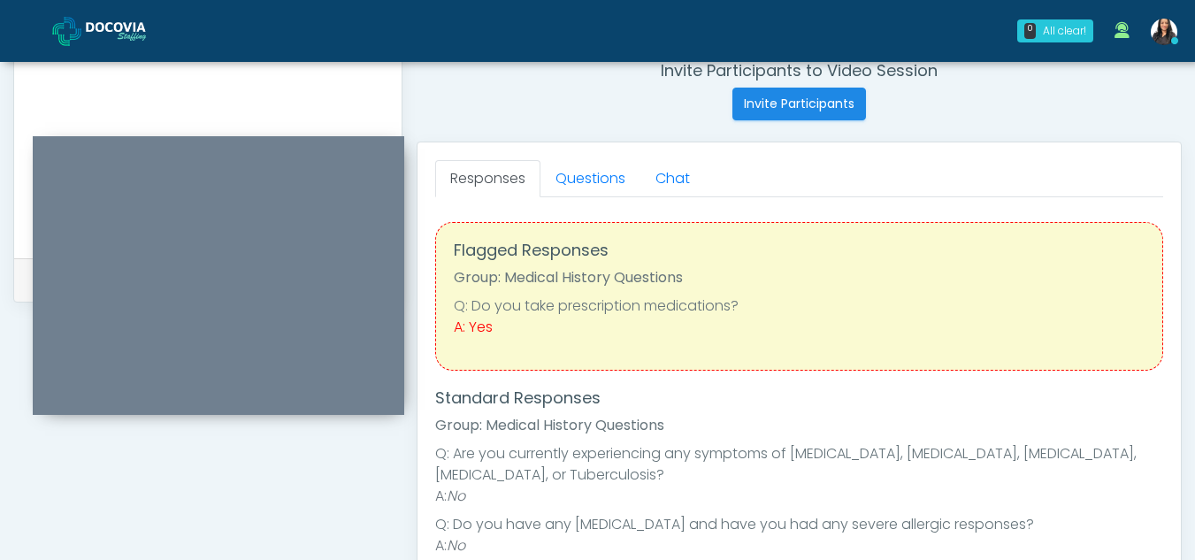
scroll to position [658, 0]
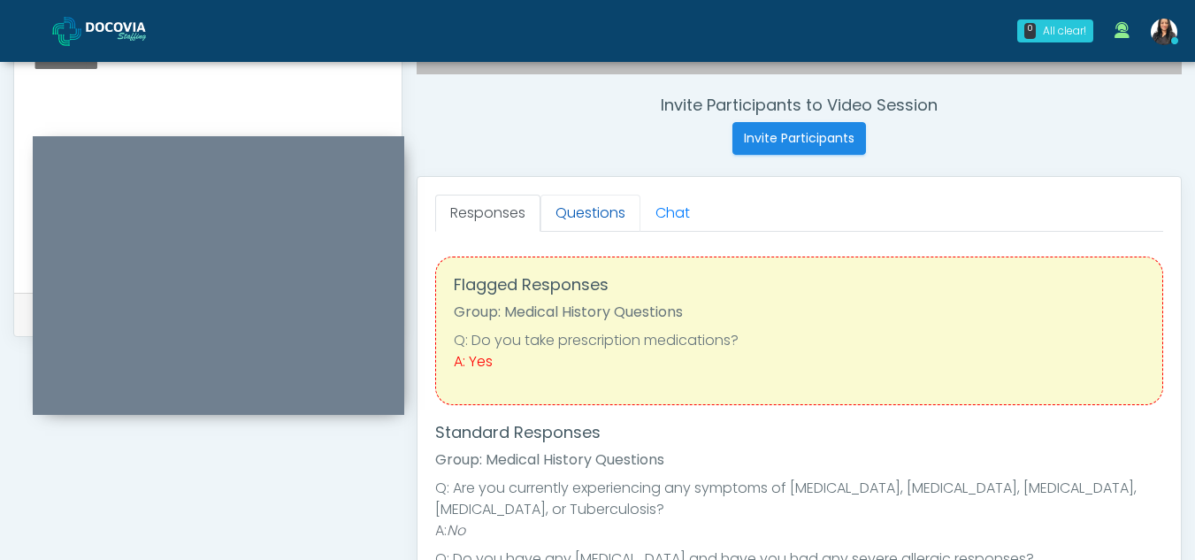
click at [601, 205] on link "Questions" at bounding box center [591, 213] width 100 height 37
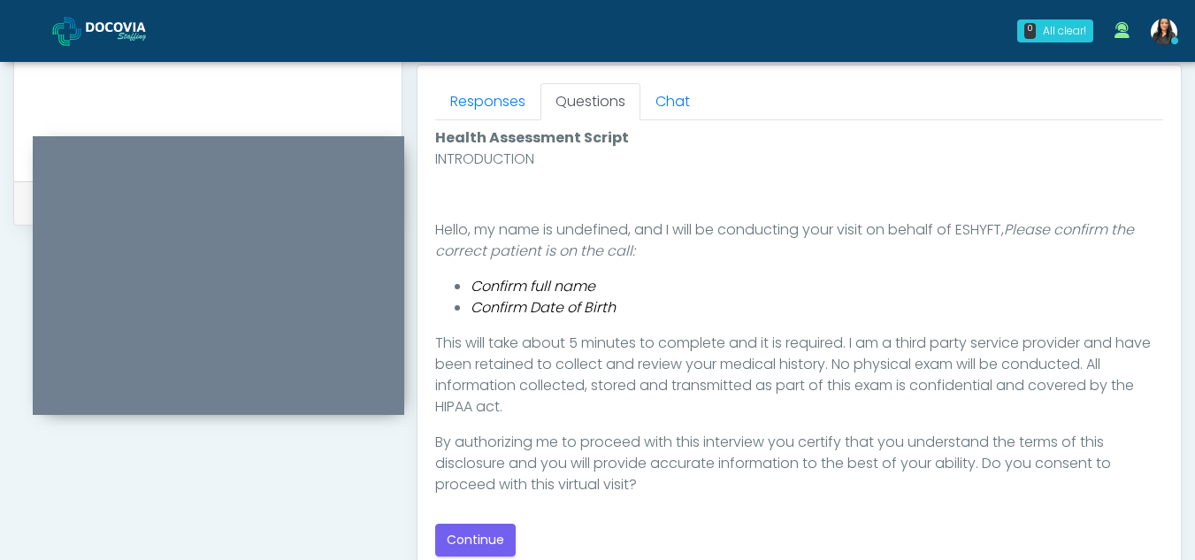
scroll to position [788, 0]
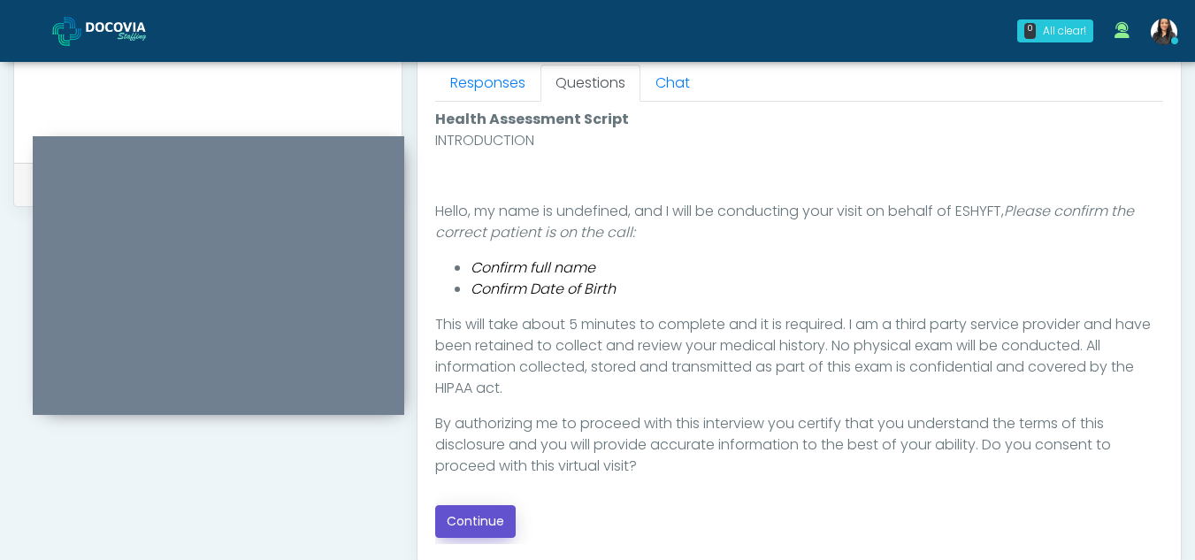
click at [463, 523] on button "Continue" at bounding box center [475, 521] width 81 height 33
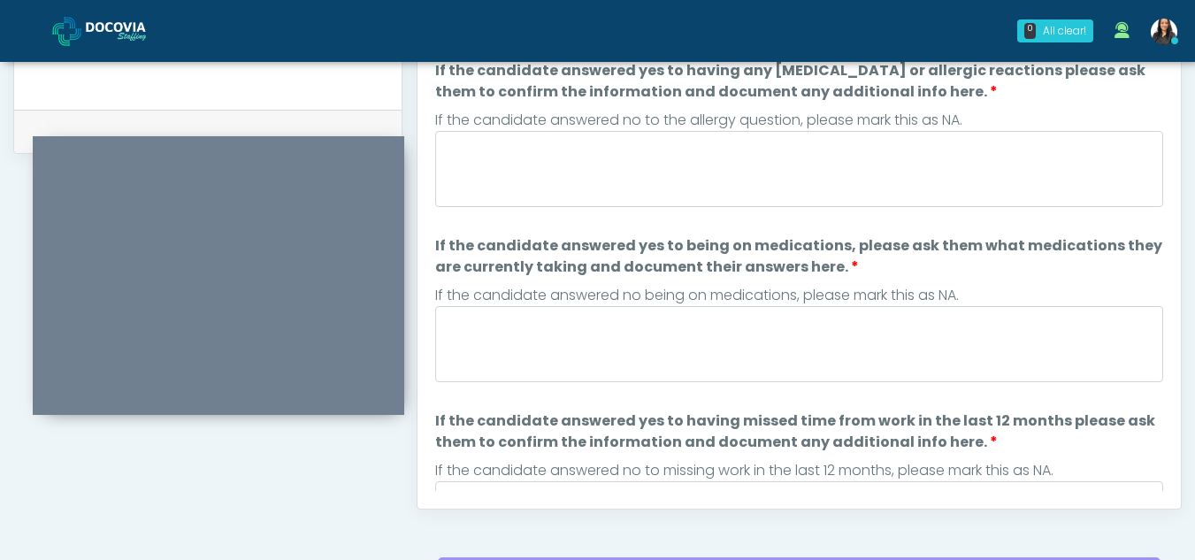
scroll to position [828, 0]
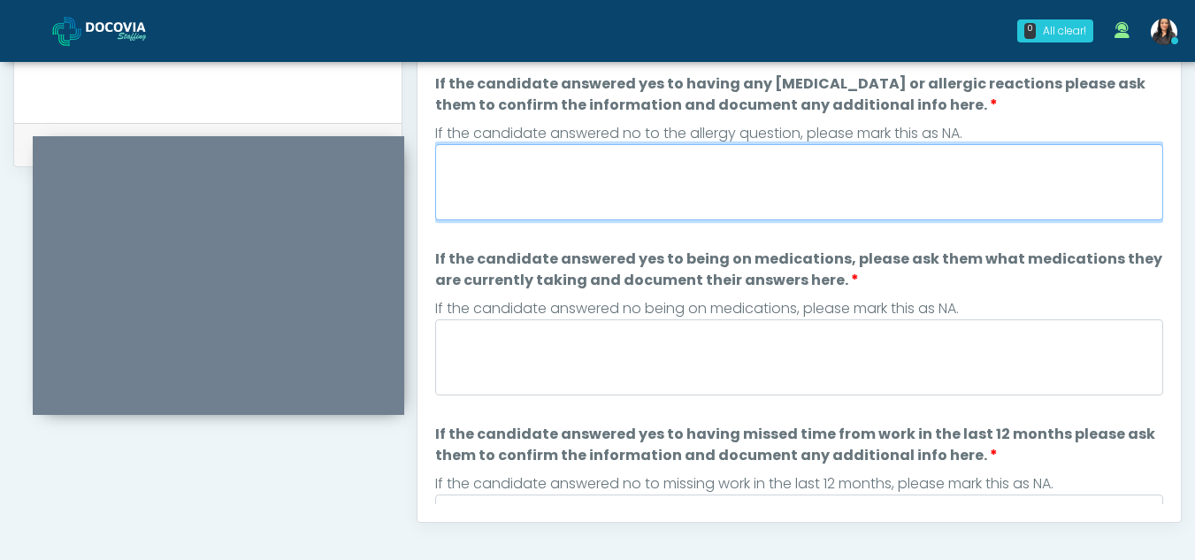
click at [553, 163] on textarea "If the candidate answered yes to having any [MEDICAL_DATA] or allergic reaction…" at bounding box center [799, 182] width 728 height 76
type textarea "**"
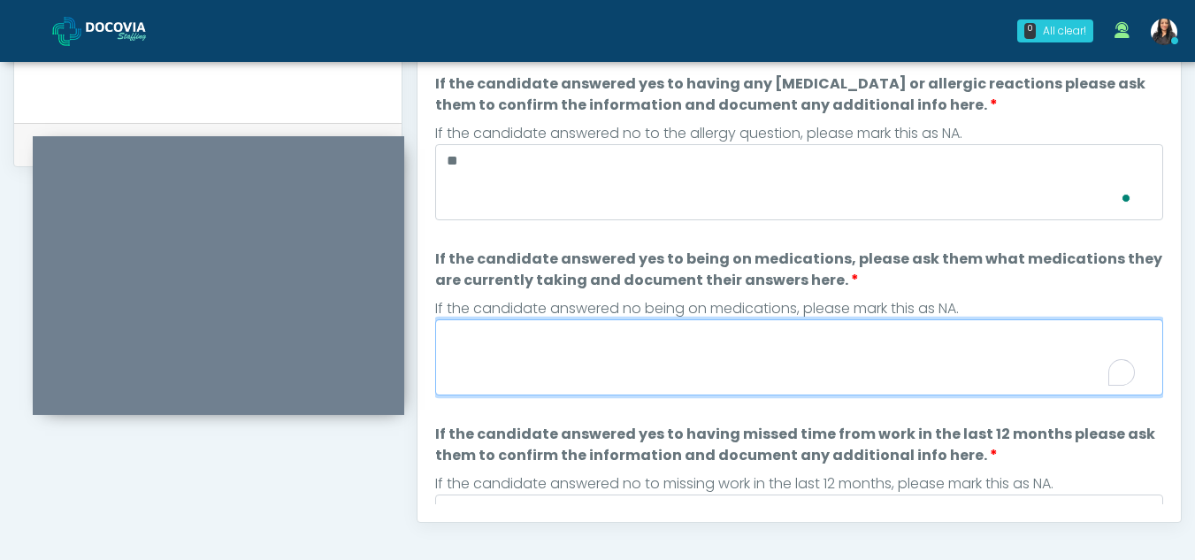
click at [539, 368] on textarea "If the candidate answered yes to being on medications, please ask them what med…" at bounding box center [799, 357] width 728 height 76
type textarea "**********"
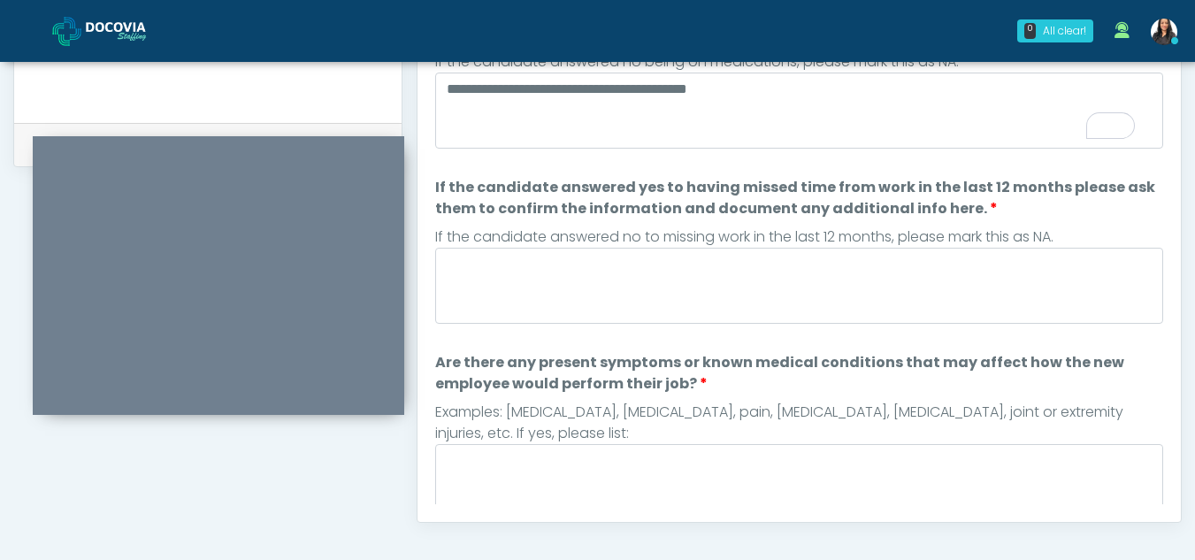
scroll to position [0, 0]
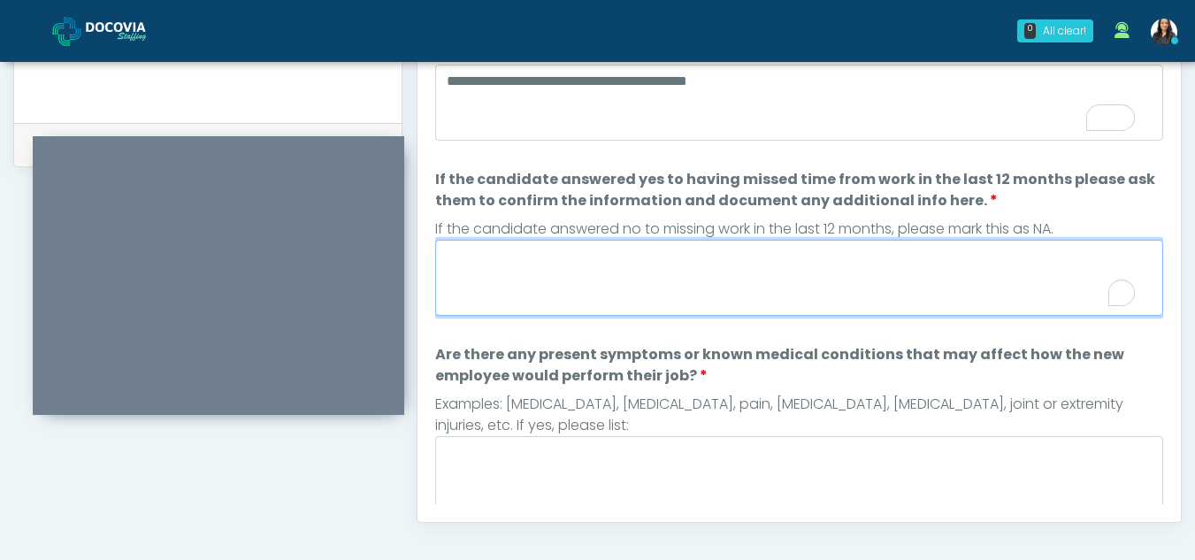
click at [493, 292] on textarea "If the candidate answered yes to having missed time from work in the last 12 mo…" at bounding box center [799, 278] width 728 height 76
type textarea "**"
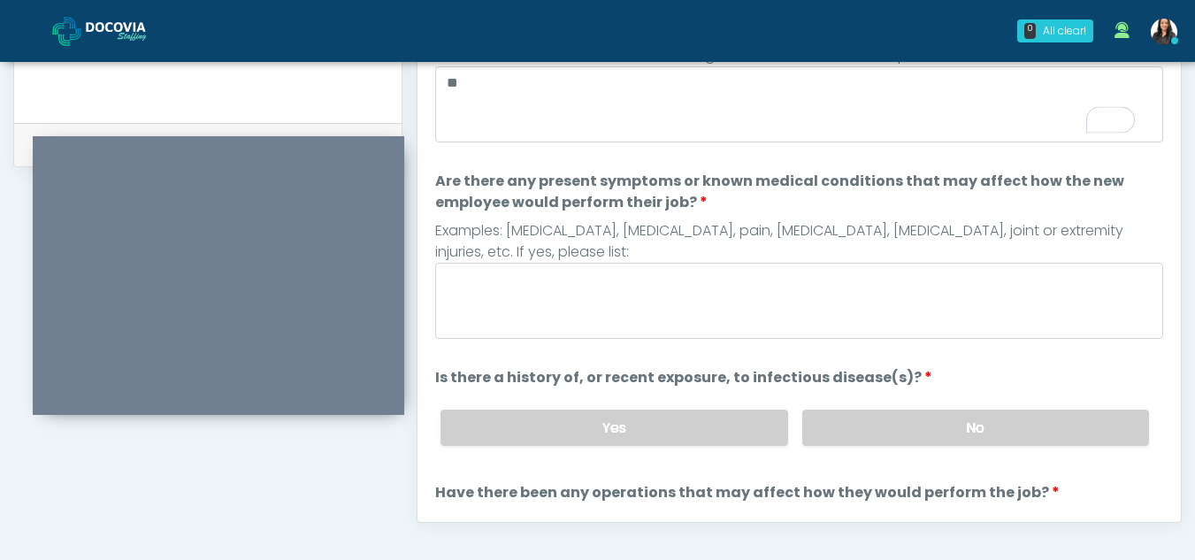
scroll to position [464, 0]
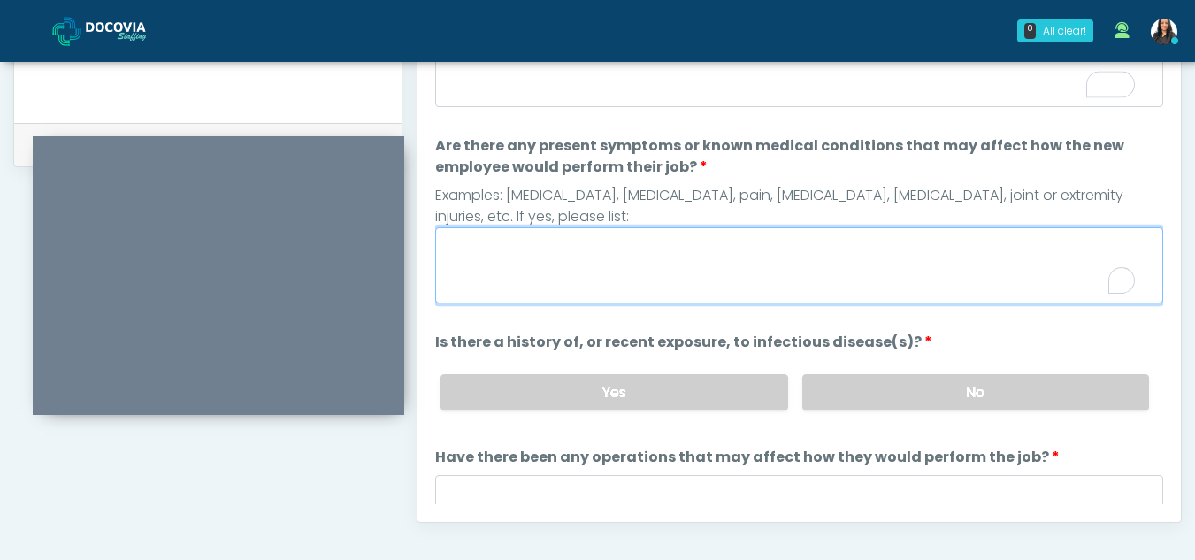
click at [557, 290] on textarea "Are there any present symptoms or known medical conditions that may affect how …" at bounding box center [799, 265] width 728 height 76
type textarea "**"
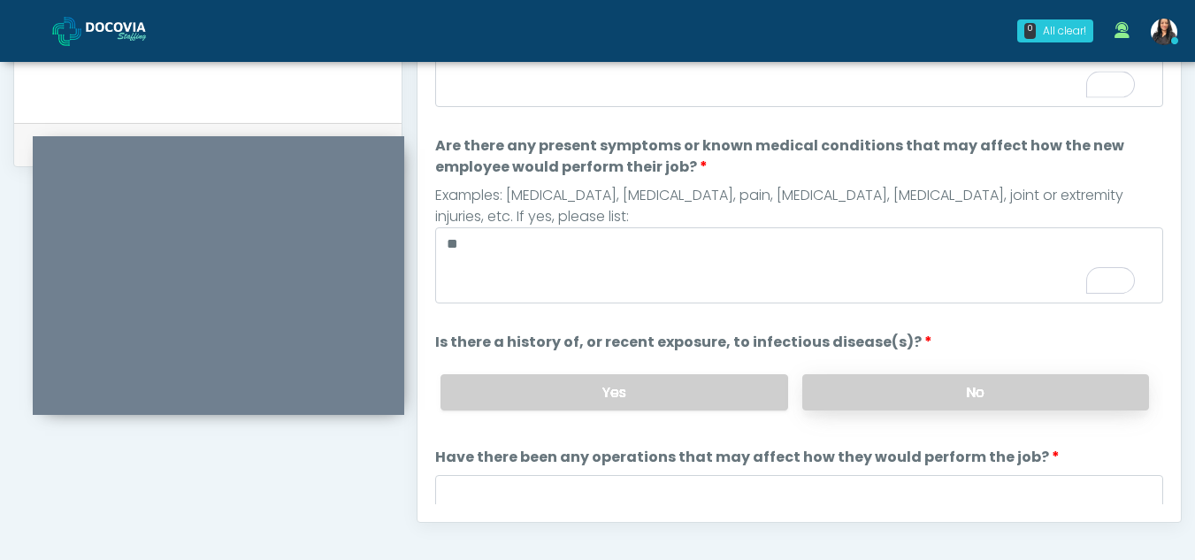
click at [939, 392] on label "No" at bounding box center [975, 392] width 347 height 36
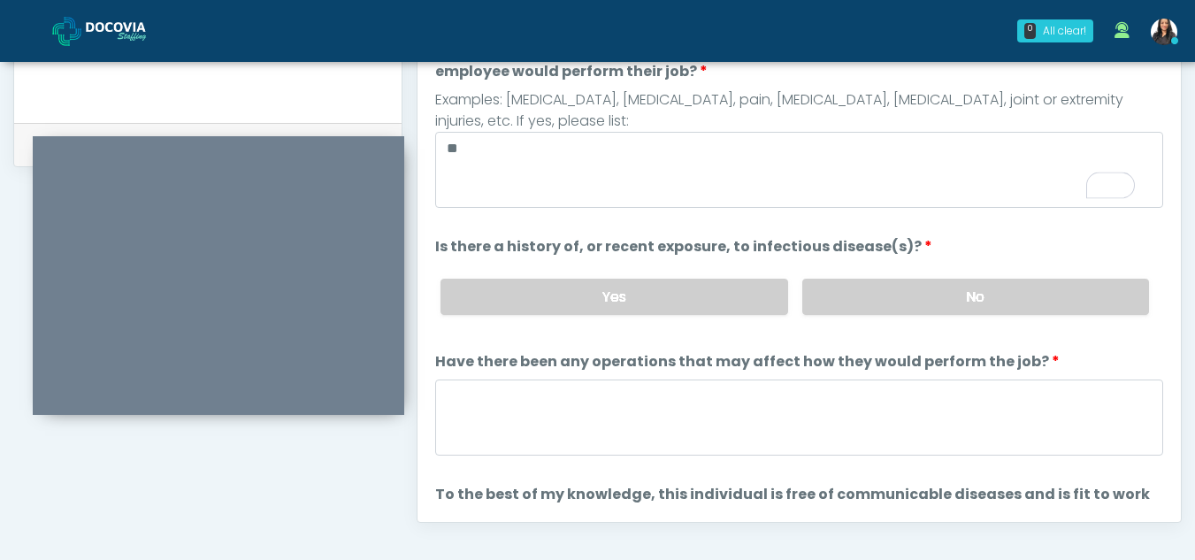
scroll to position [635, 0]
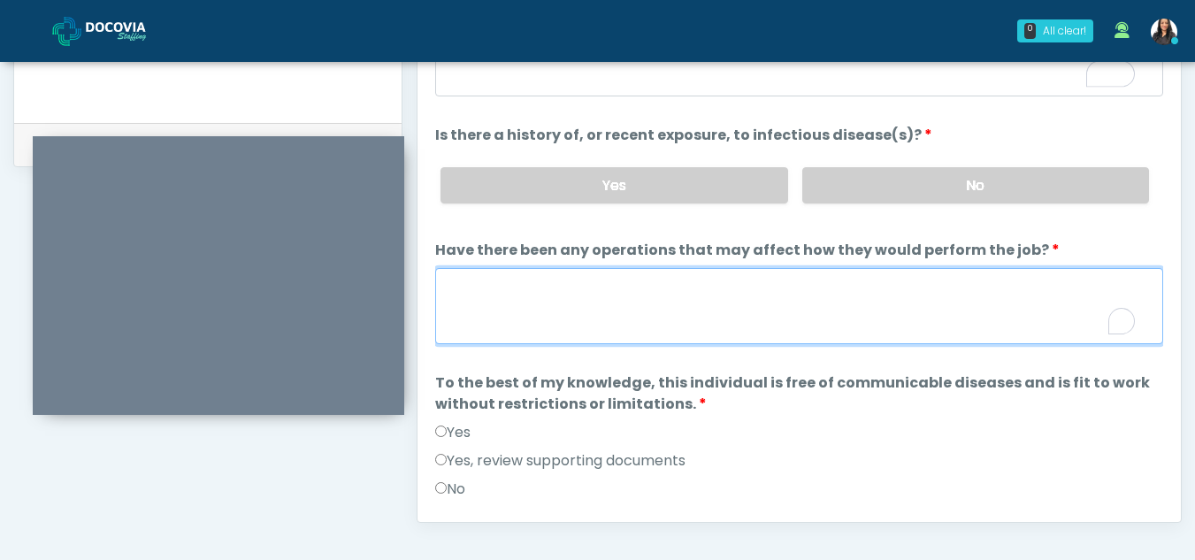
click at [491, 322] on textarea "Have there been any operations that may affect how they would perform the job?" at bounding box center [799, 306] width 728 height 76
click at [539, 299] on textarea "Have there been any operations that may affect how they would perform the job?" at bounding box center [799, 306] width 728 height 76
type textarea "**"
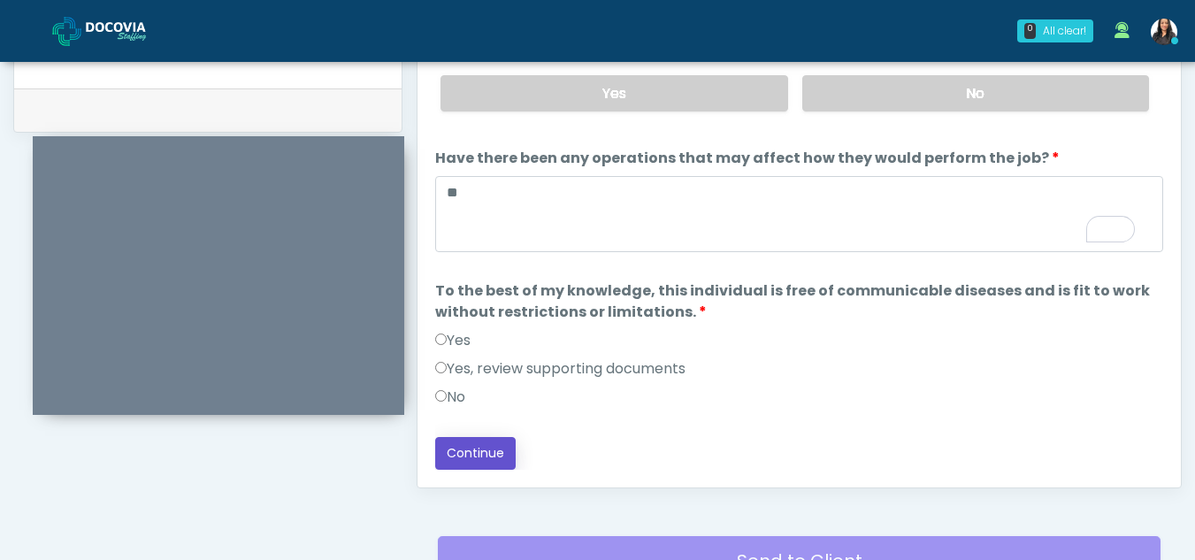
click at [473, 449] on button "Continue" at bounding box center [475, 453] width 81 height 33
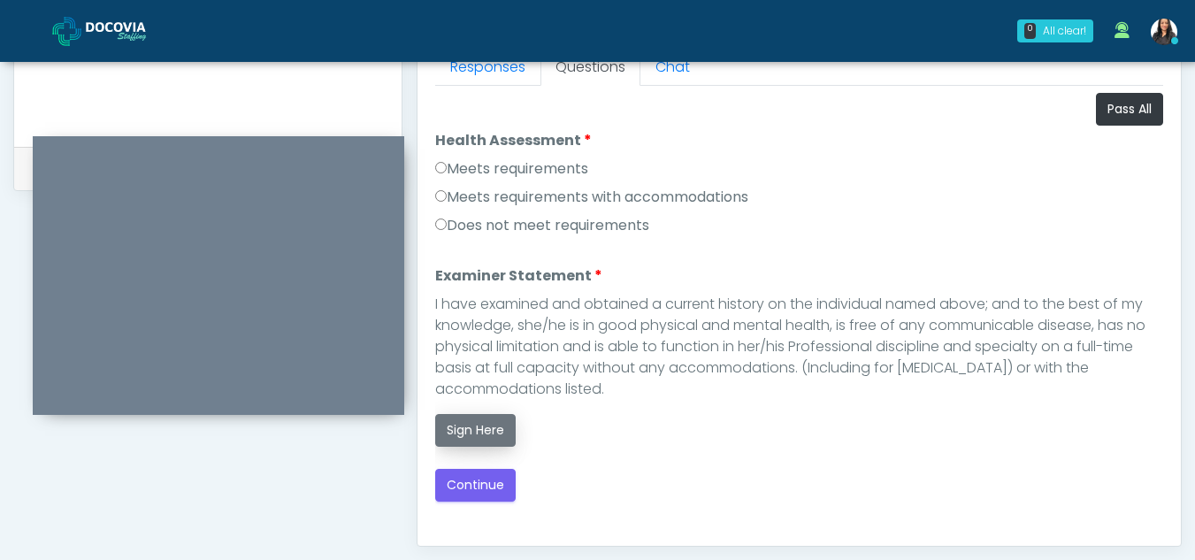
click at [477, 434] on button "Sign Here" at bounding box center [475, 430] width 81 height 33
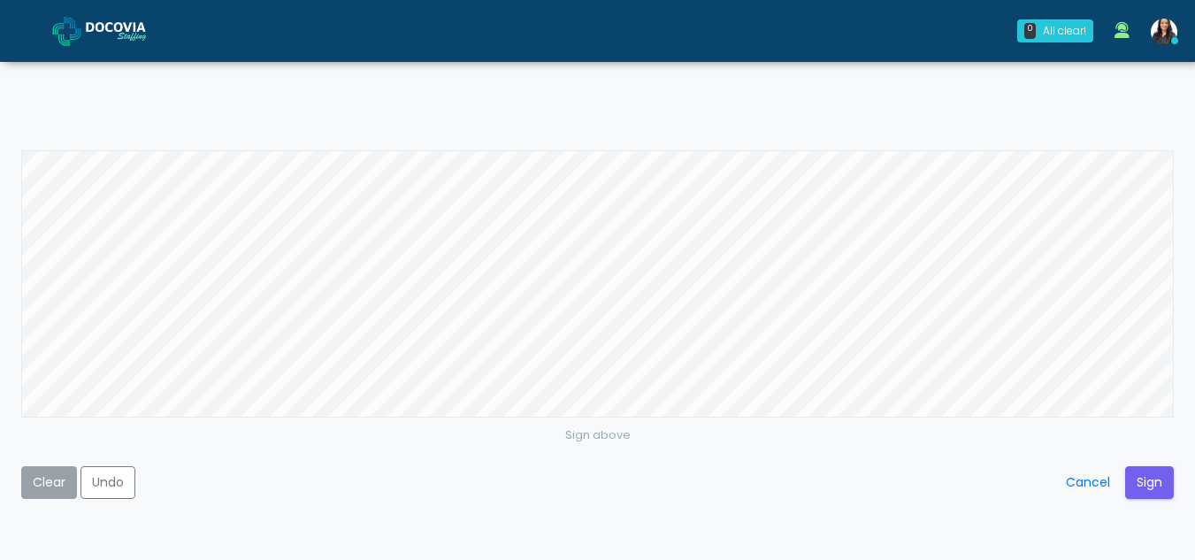
click at [46, 475] on button "Clear" at bounding box center [49, 482] width 56 height 33
click at [1136, 484] on button "Sign" at bounding box center [1149, 482] width 49 height 33
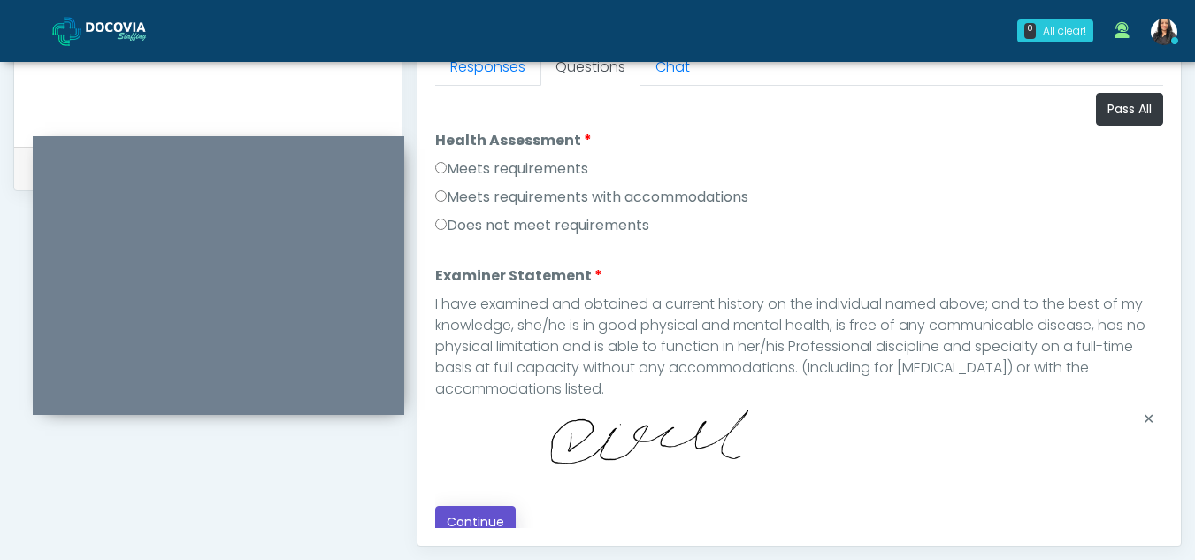
click at [488, 516] on button "Continue" at bounding box center [475, 522] width 81 height 33
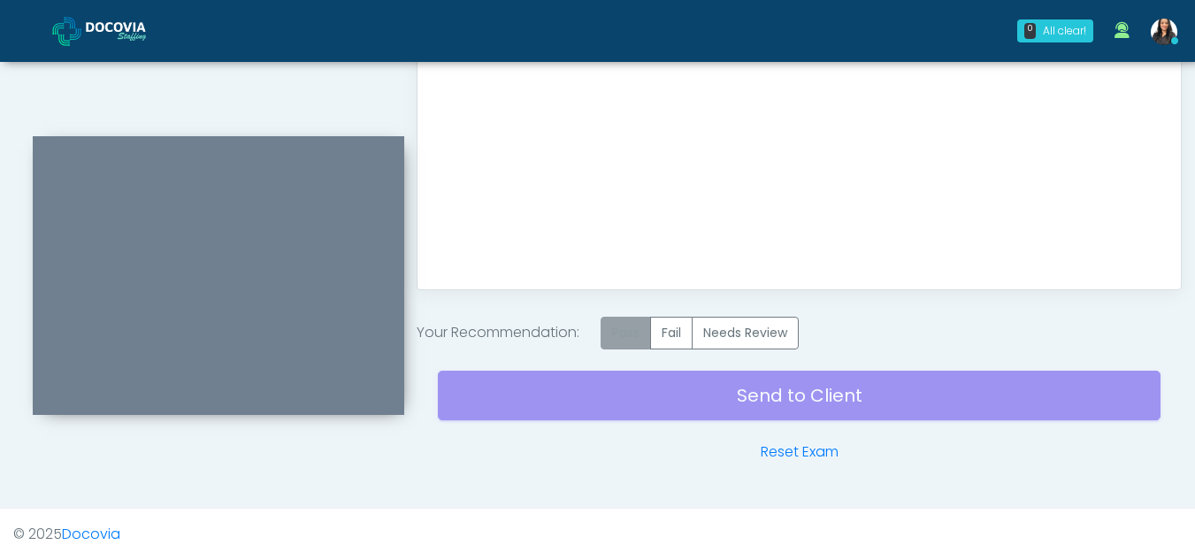
click at [615, 331] on label "Pass" at bounding box center [626, 333] width 50 height 33
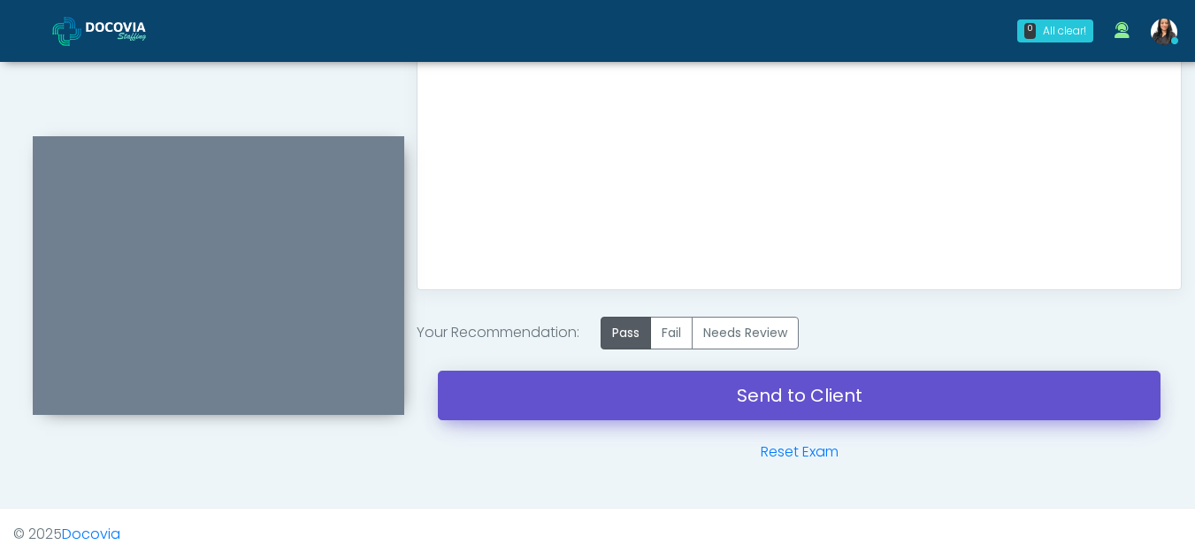
click at [766, 390] on link "Send to Client" at bounding box center [799, 396] width 723 height 50
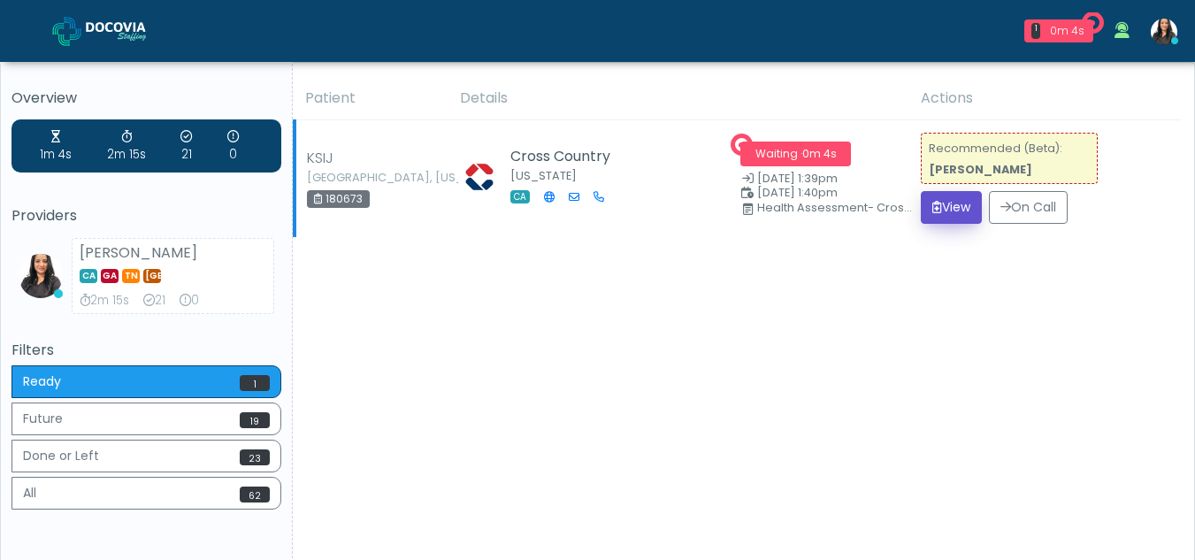
click at [948, 204] on button "View" at bounding box center [951, 207] width 61 height 33
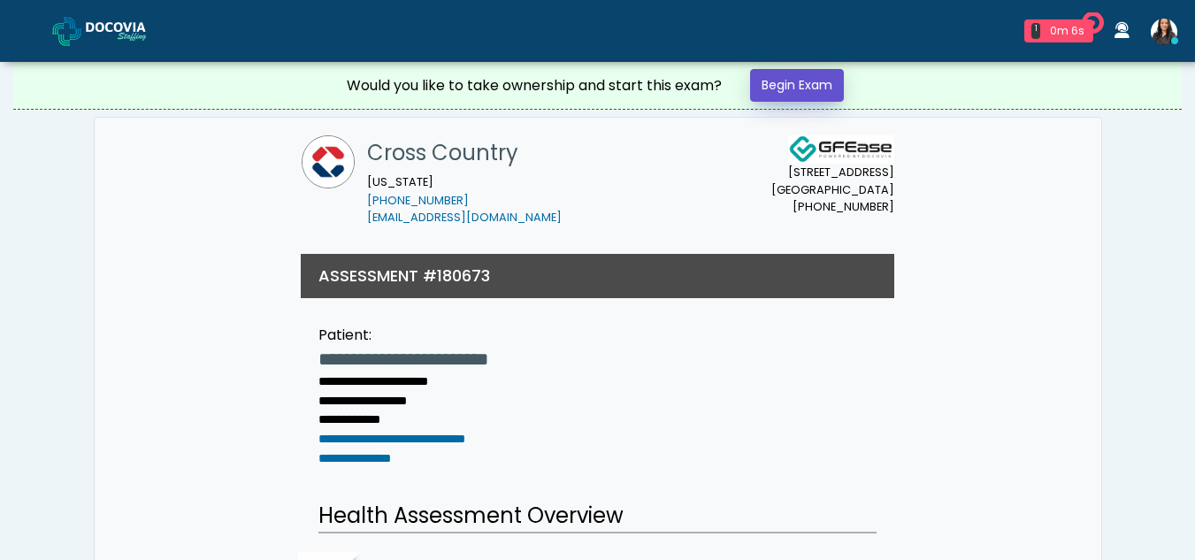
click at [765, 78] on link "Begin Exam" at bounding box center [797, 85] width 94 height 33
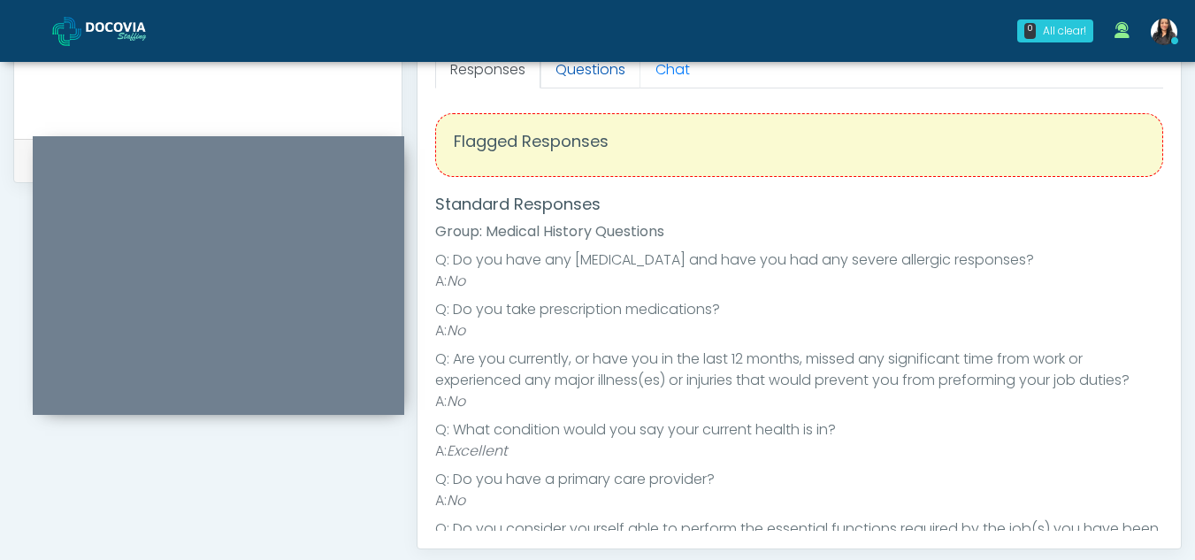
click at [595, 76] on link "Questions" at bounding box center [591, 69] width 100 height 37
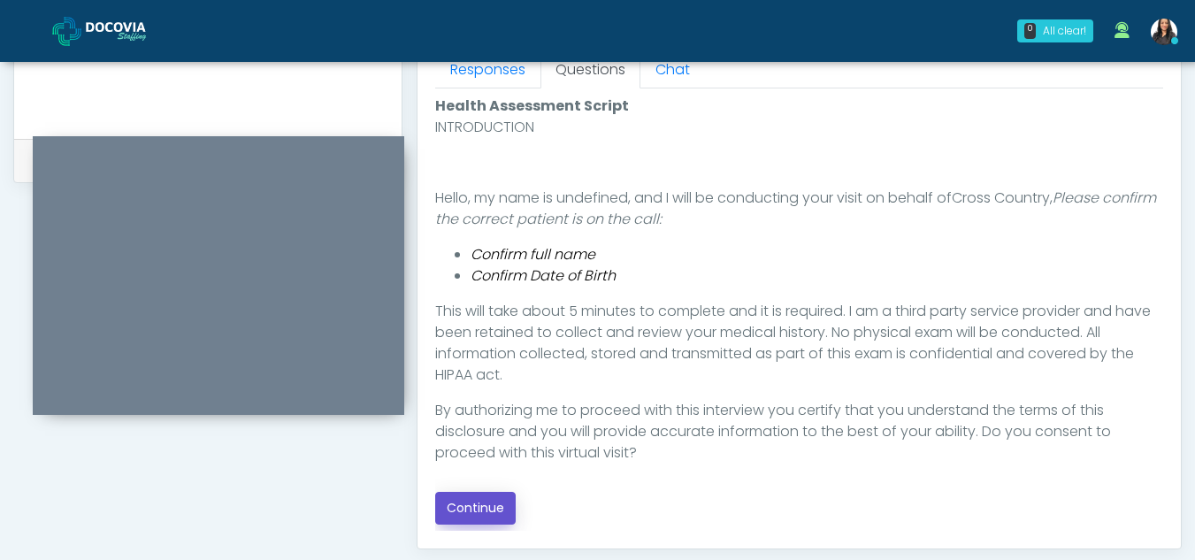
click at [476, 501] on button "Continue" at bounding box center [475, 508] width 81 height 33
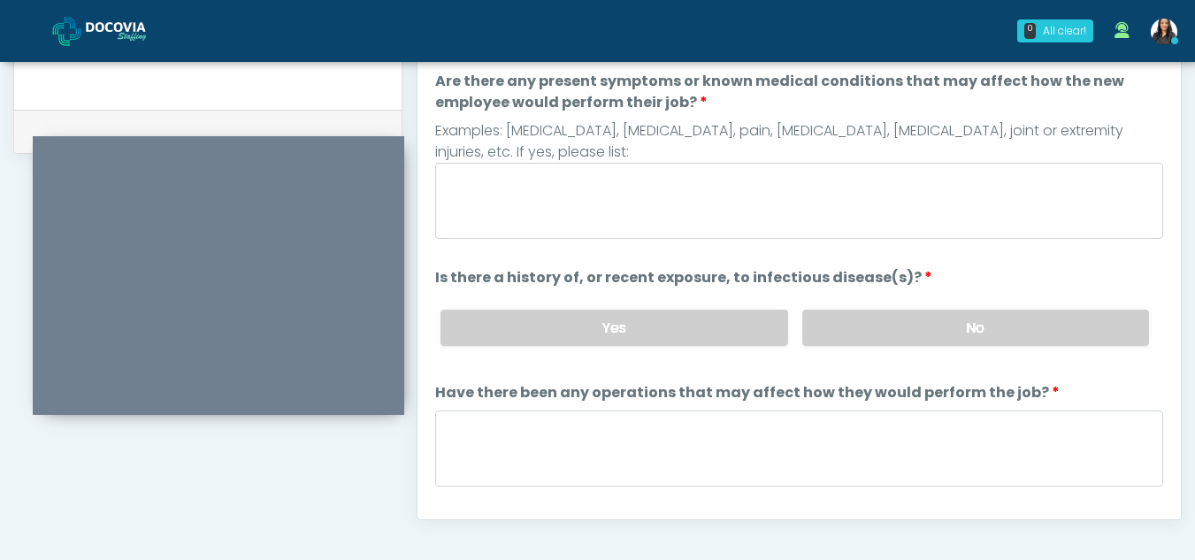
scroll to position [823, 0]
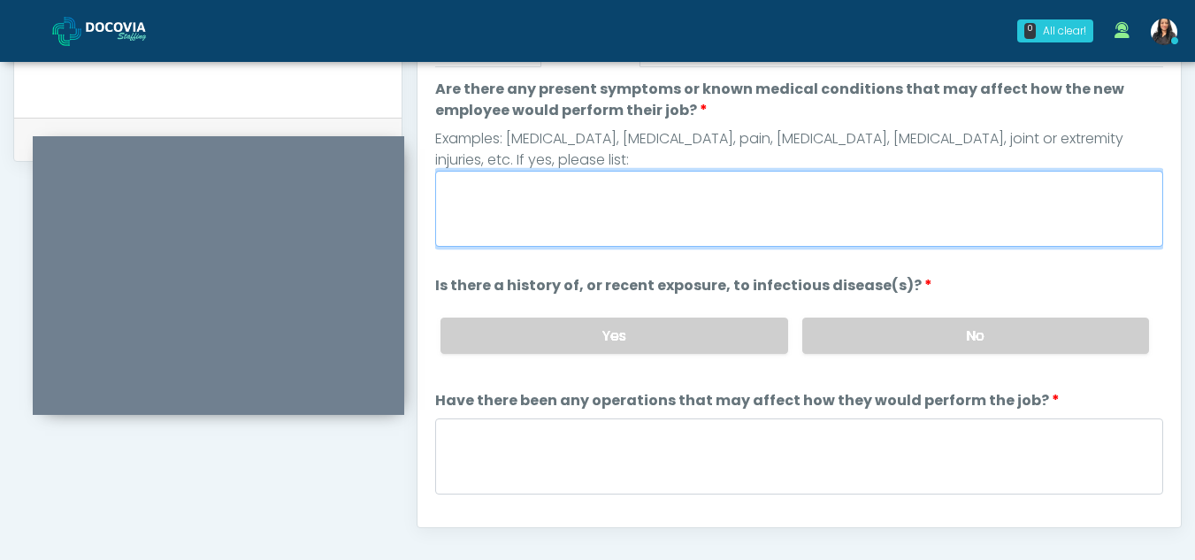
click at [566, 193] on textarea "Are there any present symptoms or known medical conditions that may affect how …" at bounding box center [799, 209] width 728 height 76
type textarea "**"
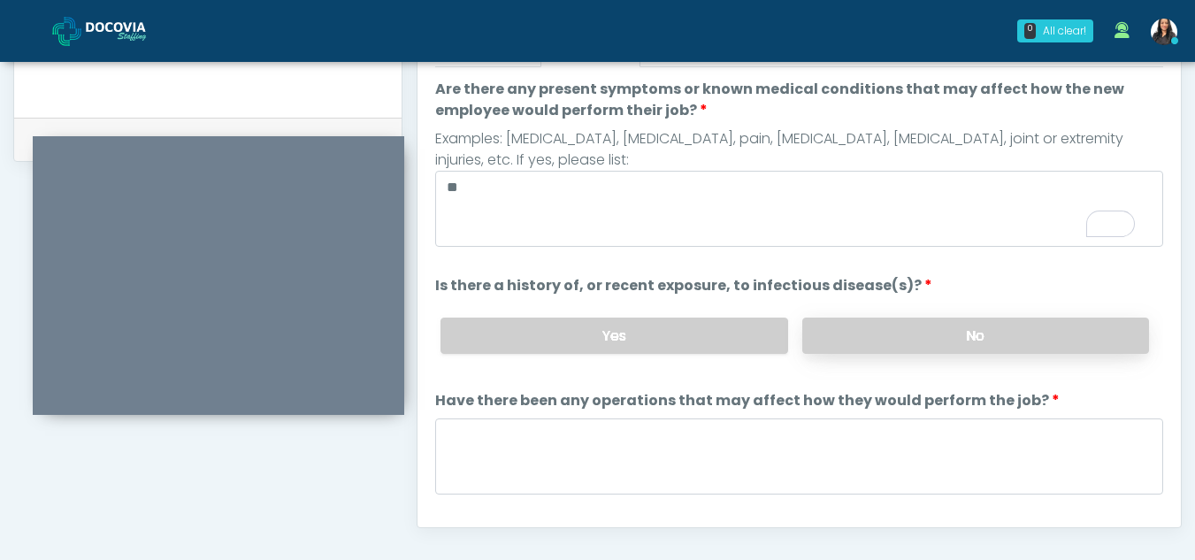
click at [995, 336] on label "No" at bounding box center [975, 336] width 347 height 36
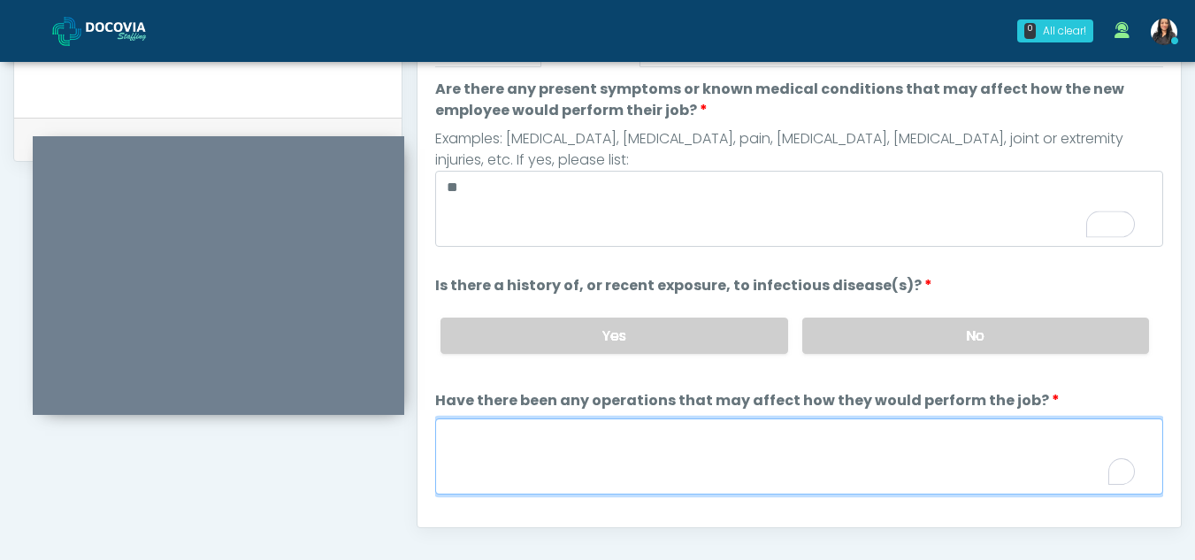
click at [466, 464] on textarea "Have there been any operations that may affect how they would perform the job?" at bounding box center [799, 457] width 728 height 76
type textarea "**"
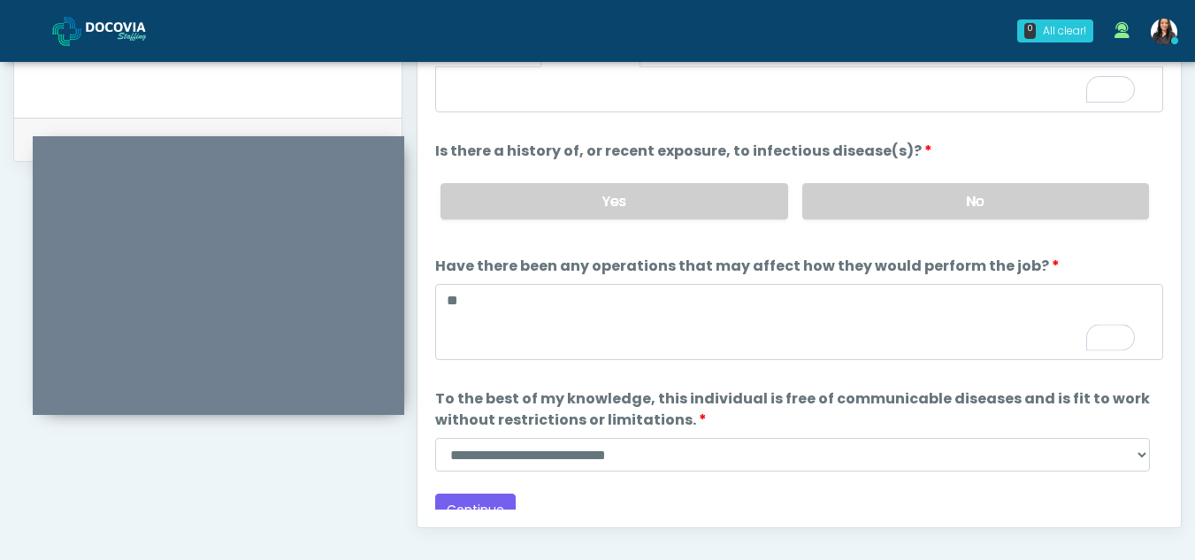
scroll to position [151, 0]
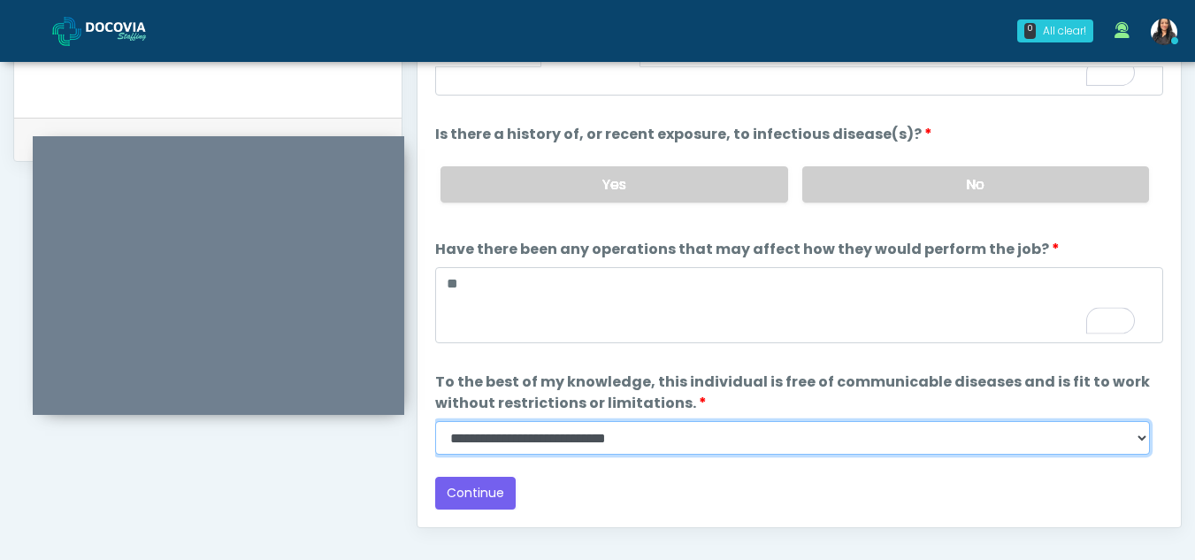
click at [1139, 442] on select "**********" at bounding box center [792, 438] width 715 height 34
select select "******"
click at [435, 421] on select "**********" at bounding box center [792, 438] width 715 height 34
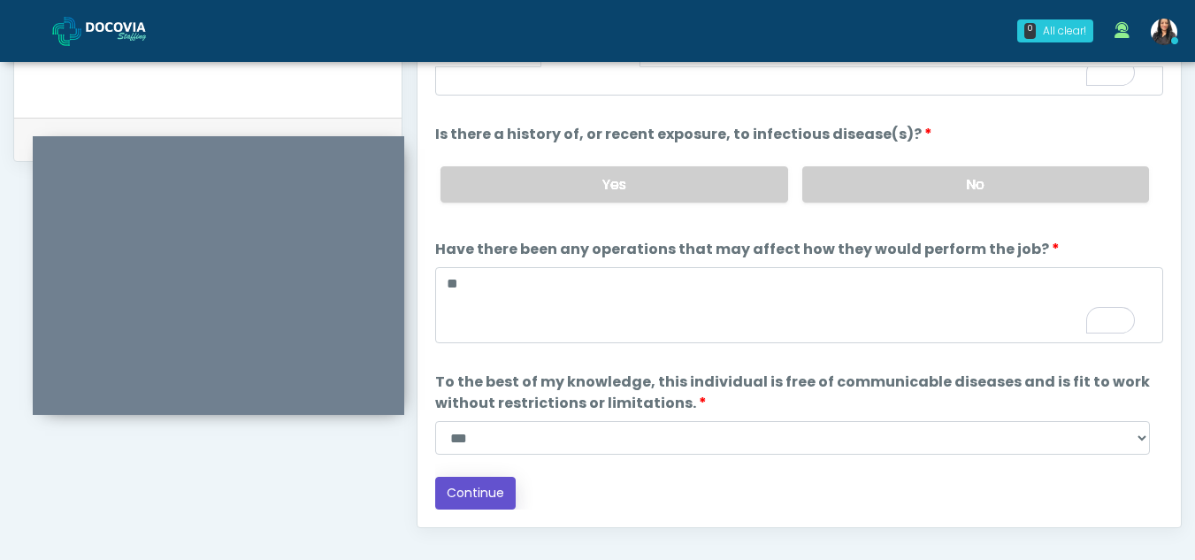
click at [490, 481] on button "Continue" at bounding box center [475, 493] width 81 height 33
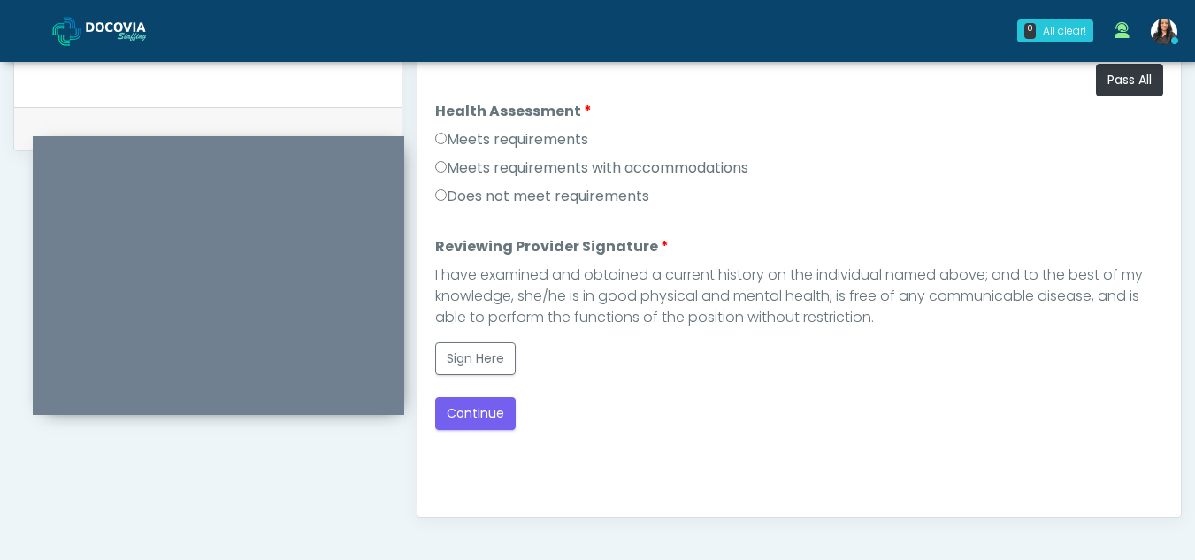
scroll to position [812, 0]
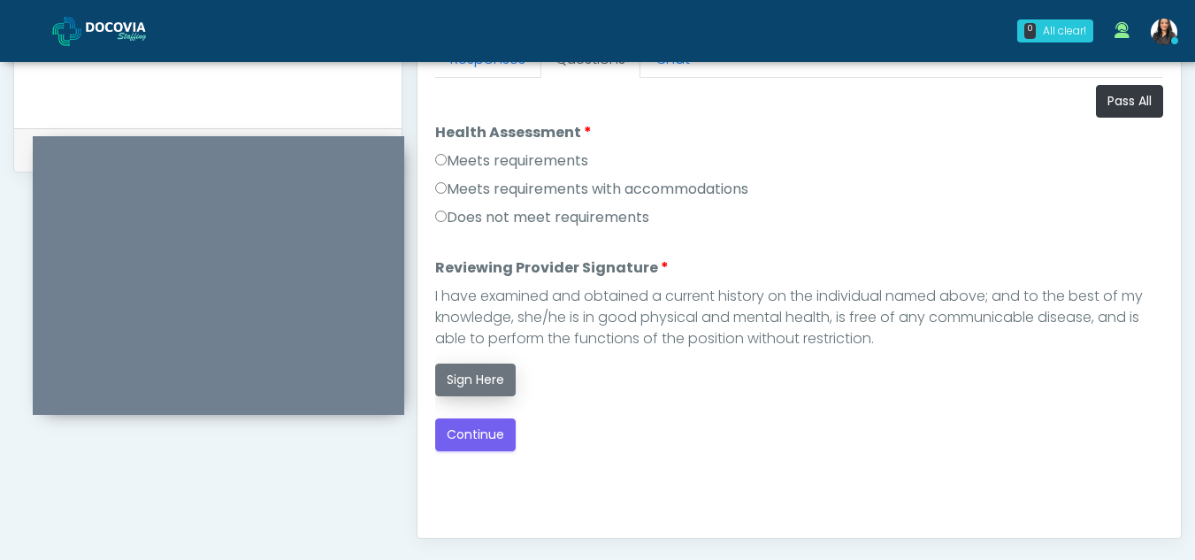
click at [467, 372] on button "Sign Here" at bounding box center [475, 380] width 81 height 33
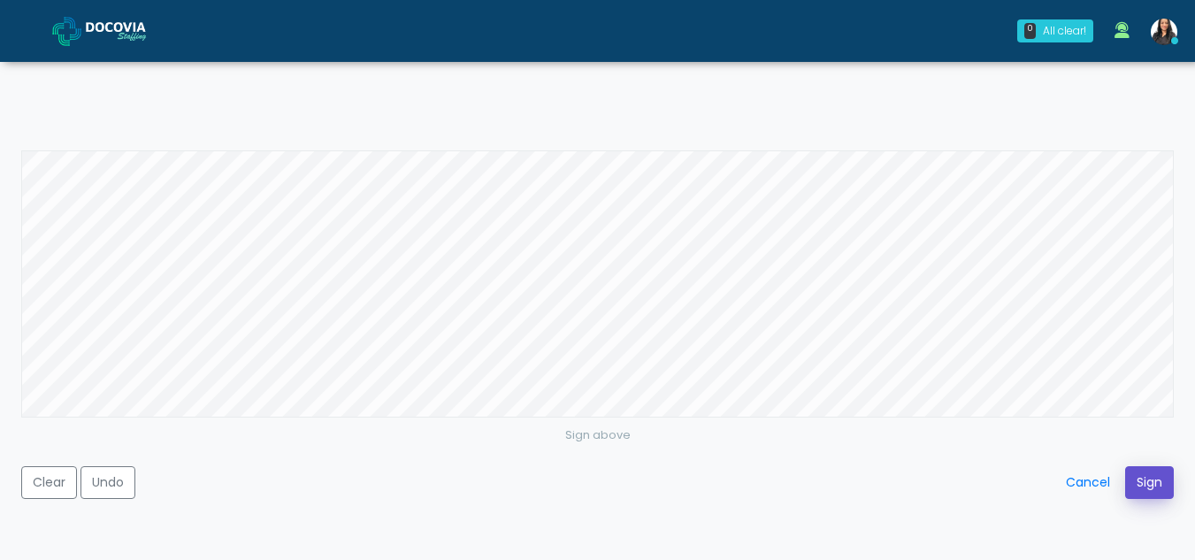
click at [1142, 482] on button "Sign" at bounding box center [1149, 482] width 49 height 33
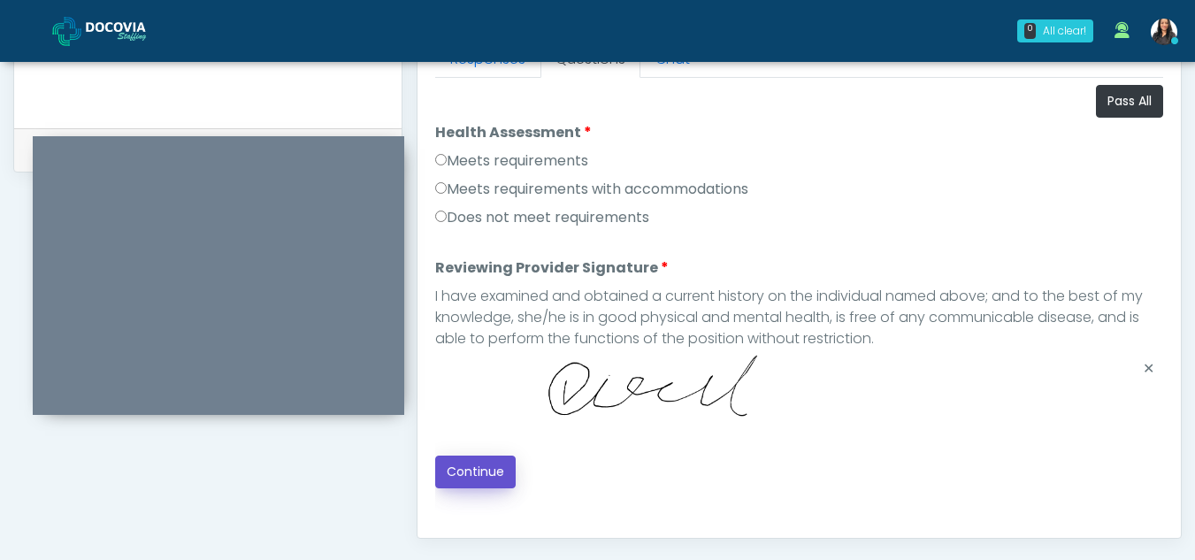
click at [475, 469] on button "Continue" at bounding box center [475, 472] width 81 height 33
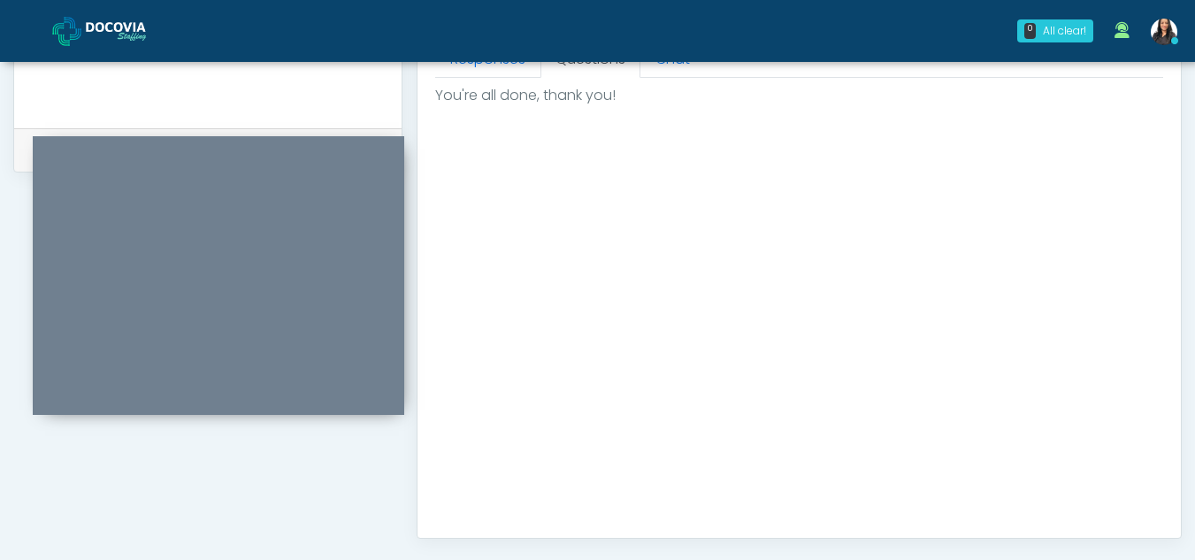
scroll to position [1061, 0]
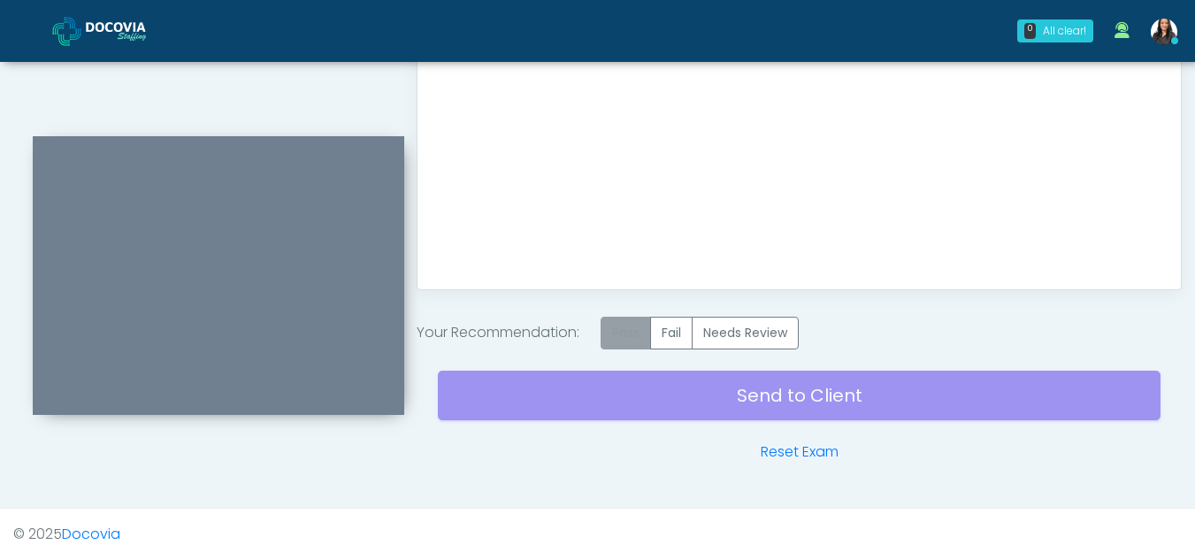
click at [620, 334] on label "Pass" at bounding box center [626, 333] width 50 height 33
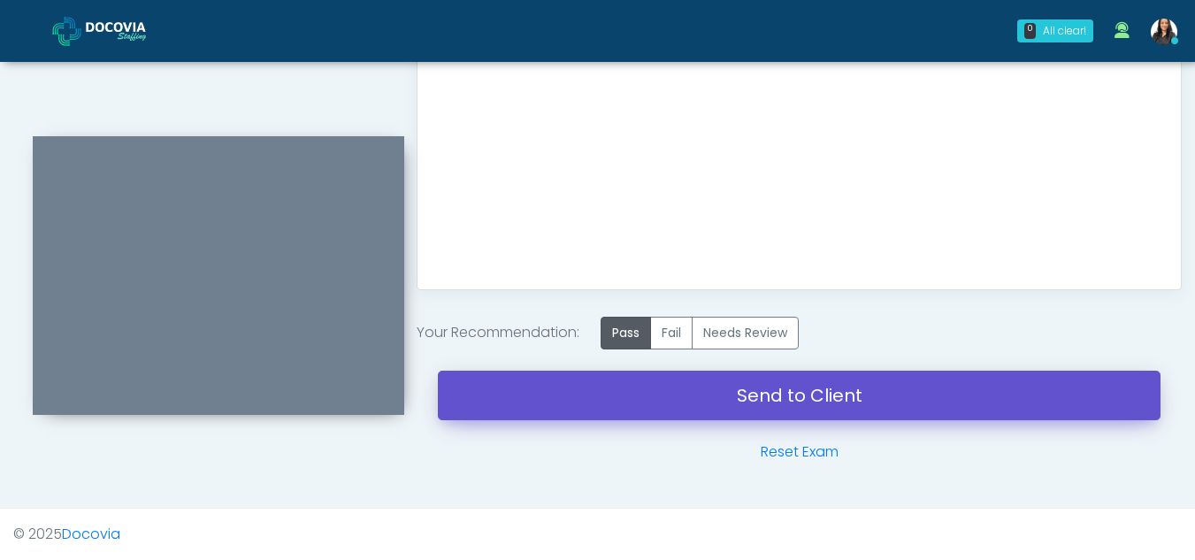
click at [772, 393] on link "Send to Client" at bounding box center [799, 396] width 723 height 50
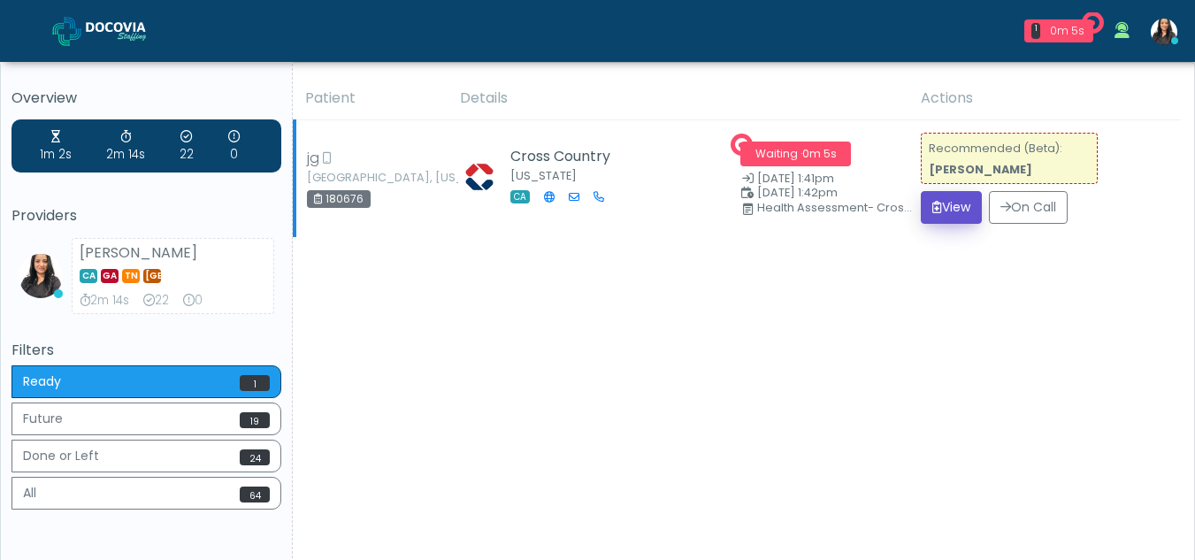
click at [949, 199] on button "View" at bounding box center [951, 207] width 61 height 33
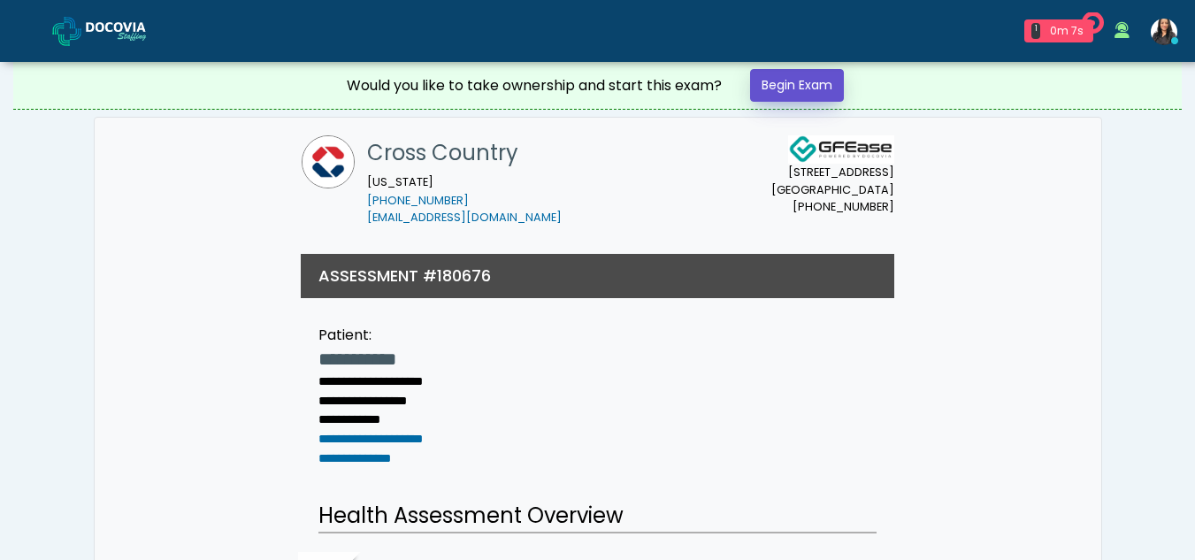
click at [801, 73] on link "Begin Exam" at bounding box center [797, 85] width 94 height 33
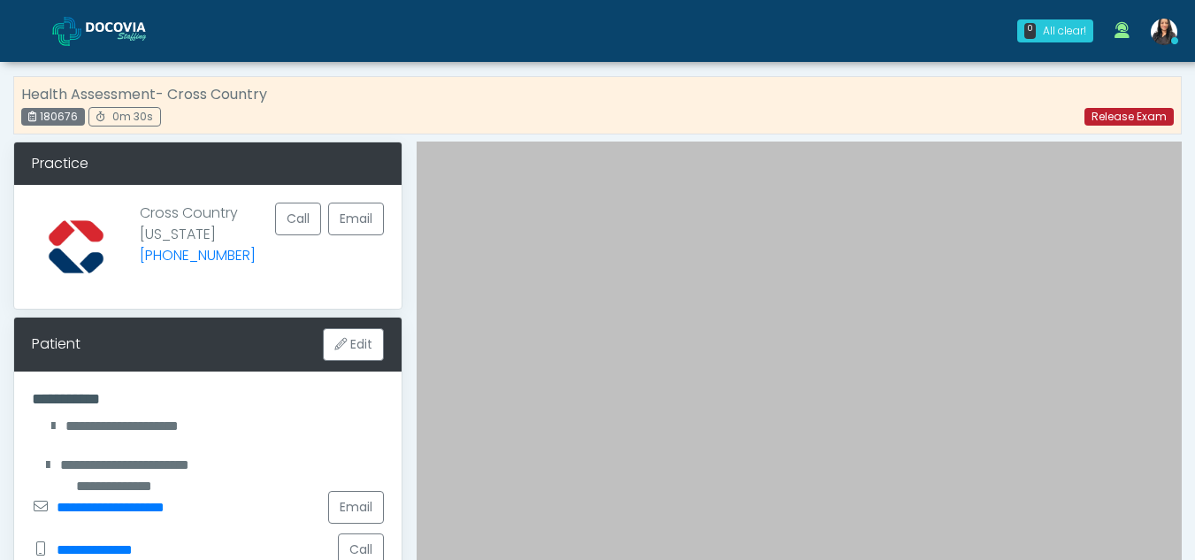
click at [1125, 117] on link "Release Exam" at bounding box center [1129, 117] width 89 height 18
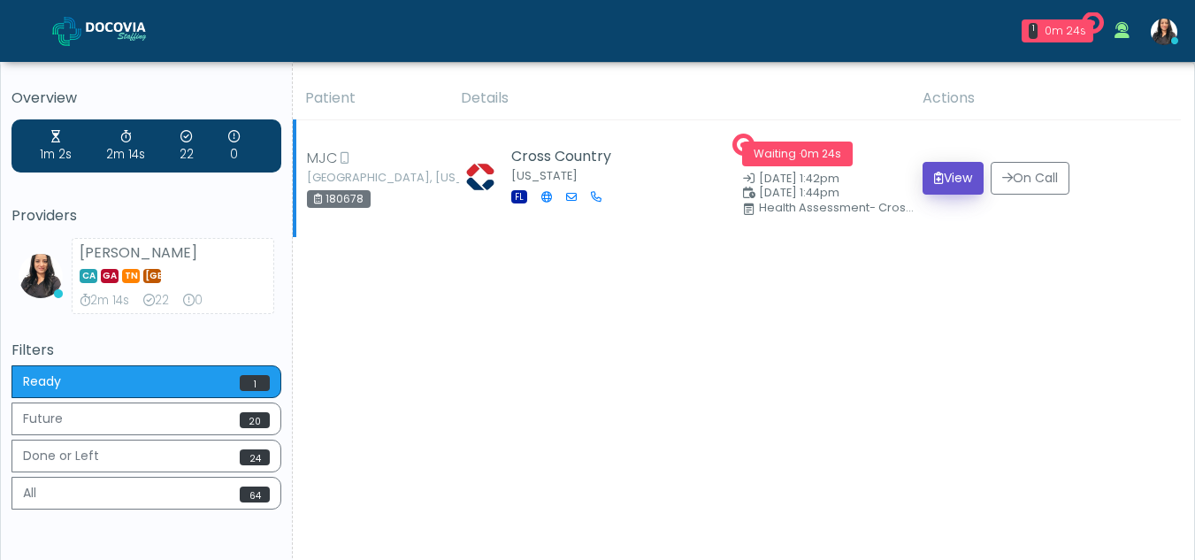
click at [953, 174] on button "View" at bounding box center [953, 178] width 61 height 33
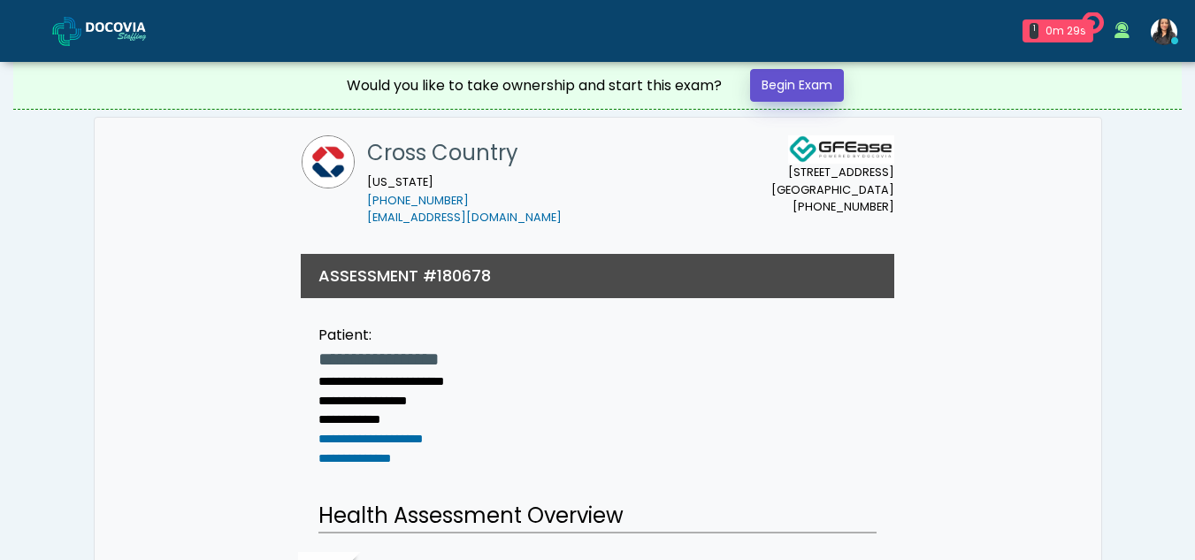
click at [795, 81] on link "Begin Exam" at bounding box center [797, 85] width 94 height 33
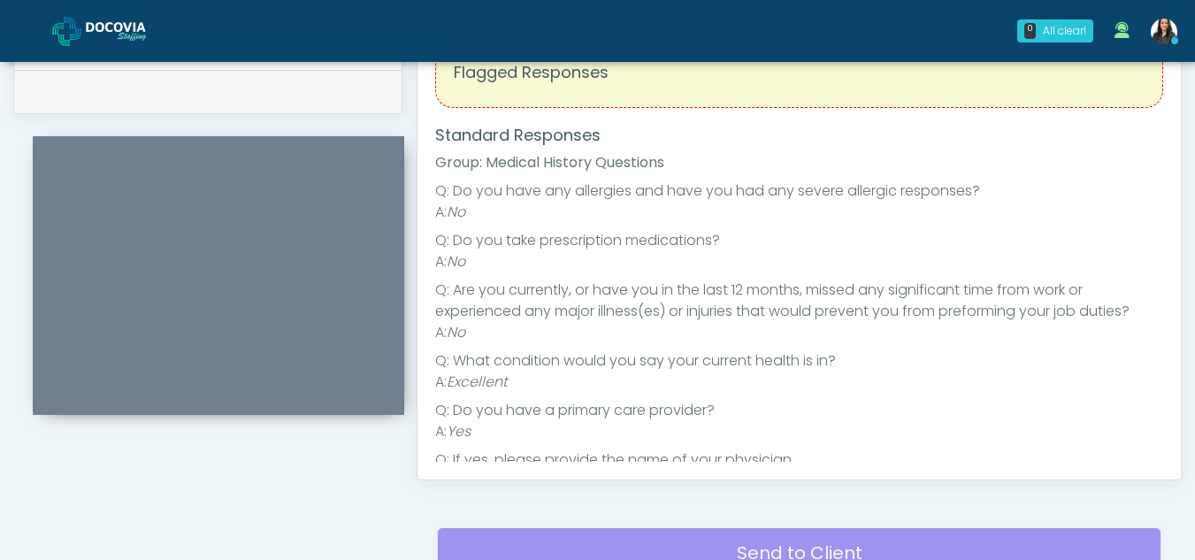
scroll to position [714, 0]
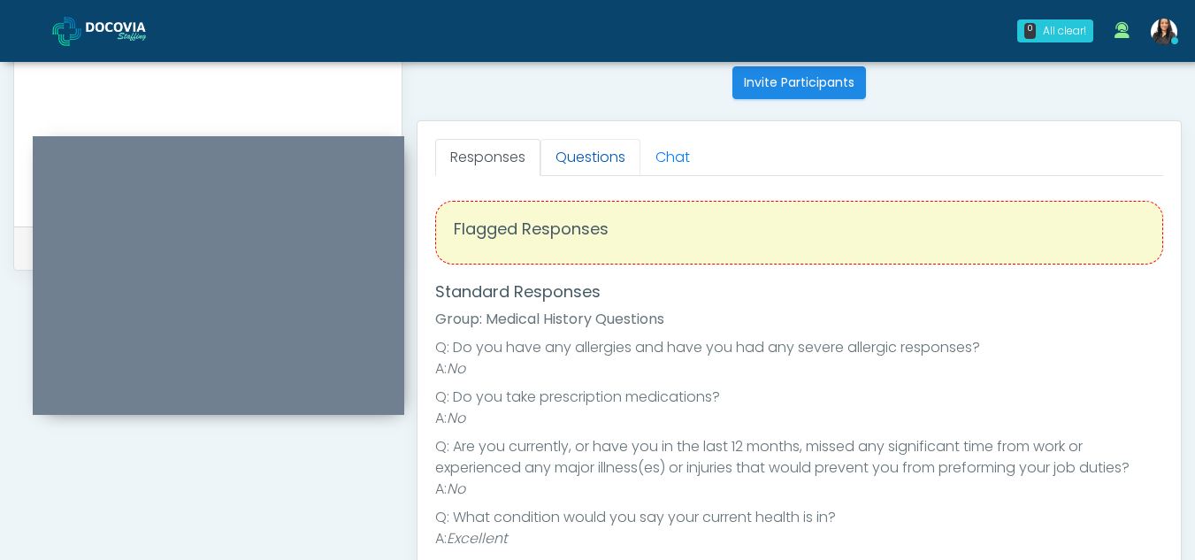
click at [618, 173] on link "Questions" at bounding box center [591, 157] width 100 height 37
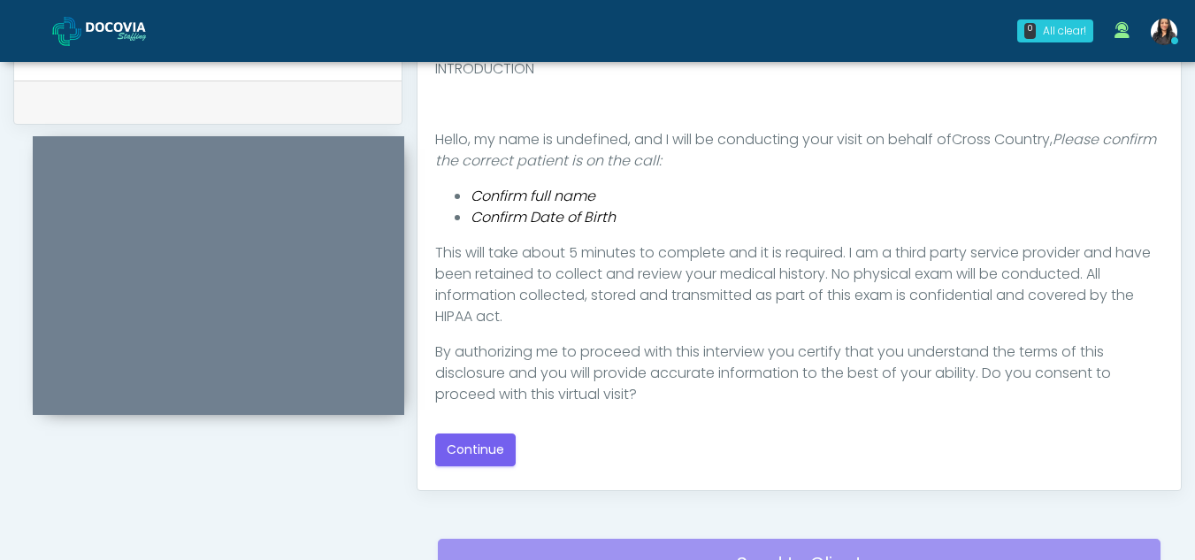
scroll to position [892, 0]
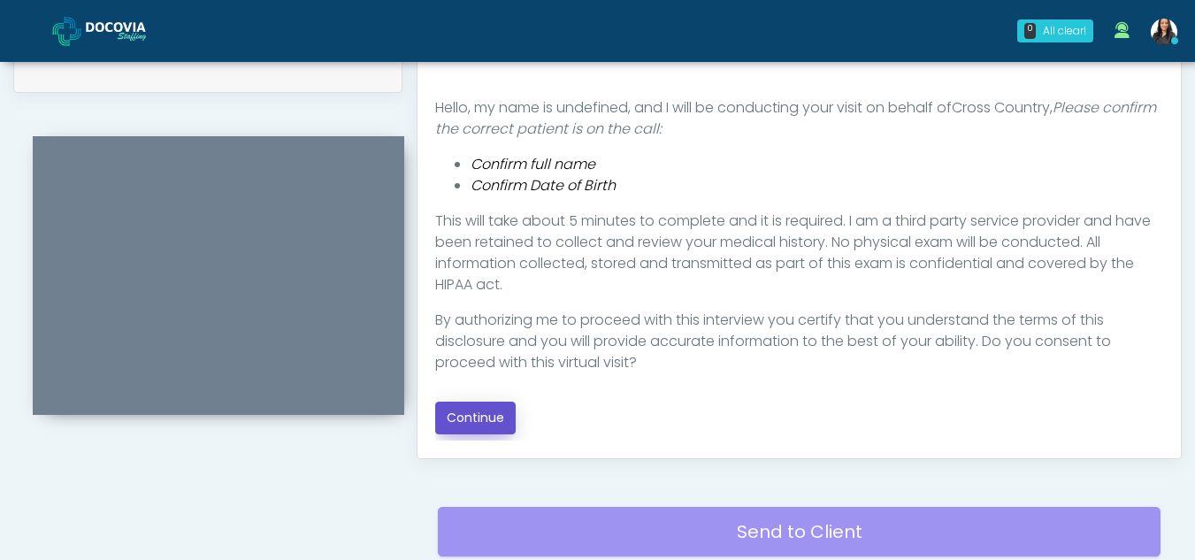
click at [491, 417] on button "Continue" at bounding box center [475, 418] width 81 height 33
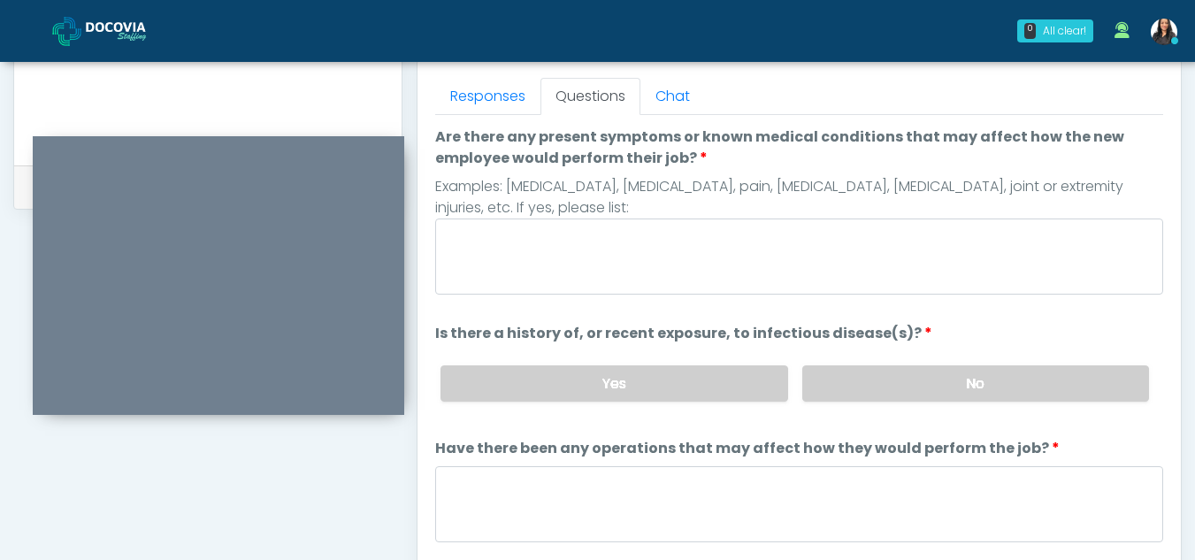
scroll to position [746, 0]
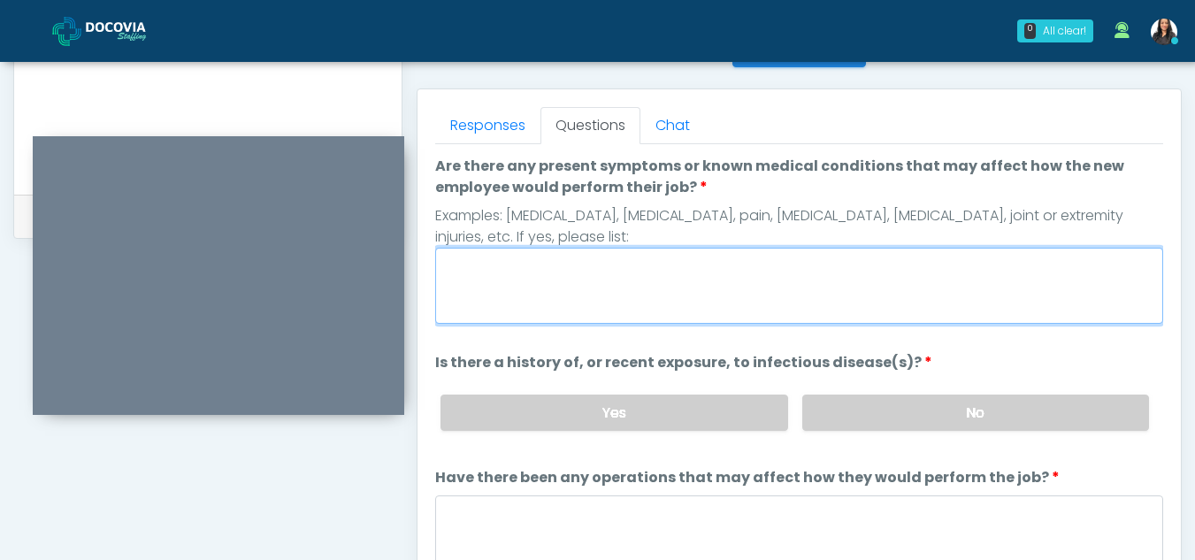
click at [503, 275] on textarea "Are there any present symptoms or known medical conditions that may affect how …" at bounding box center [799, 286] width 728 height 76
type textarea "**"
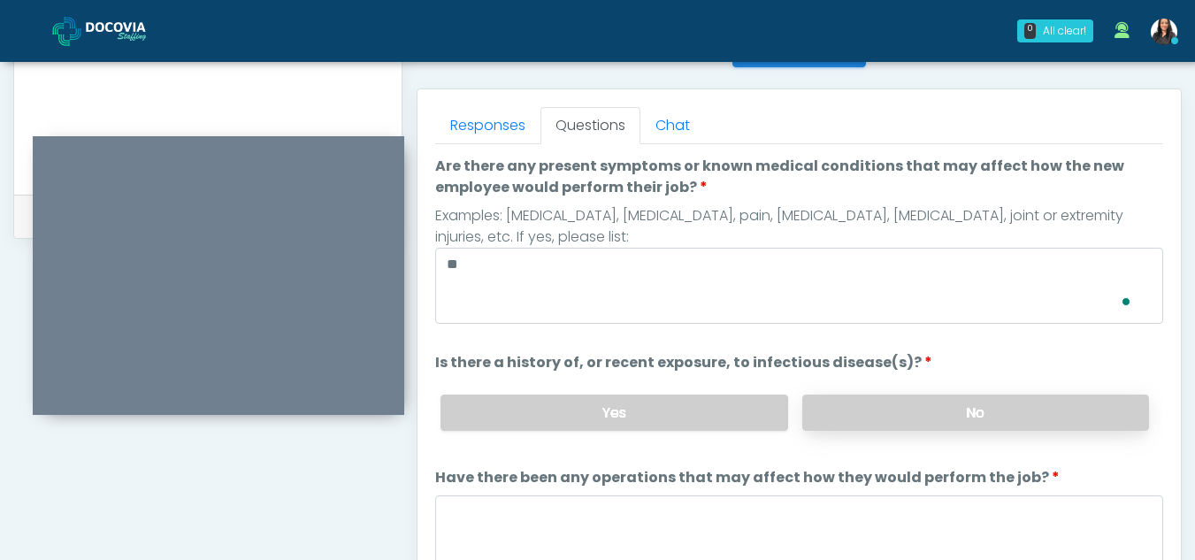
click at [1037, 413] on label "No" at bounding box center [975, 413] width 347 height 36
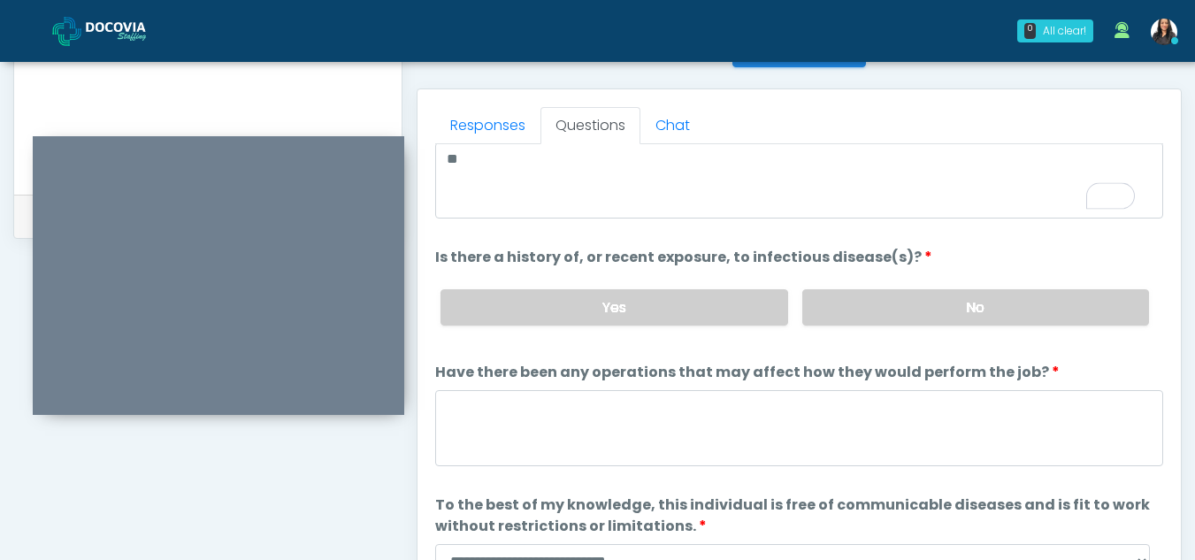
scroll to position [151, 0]
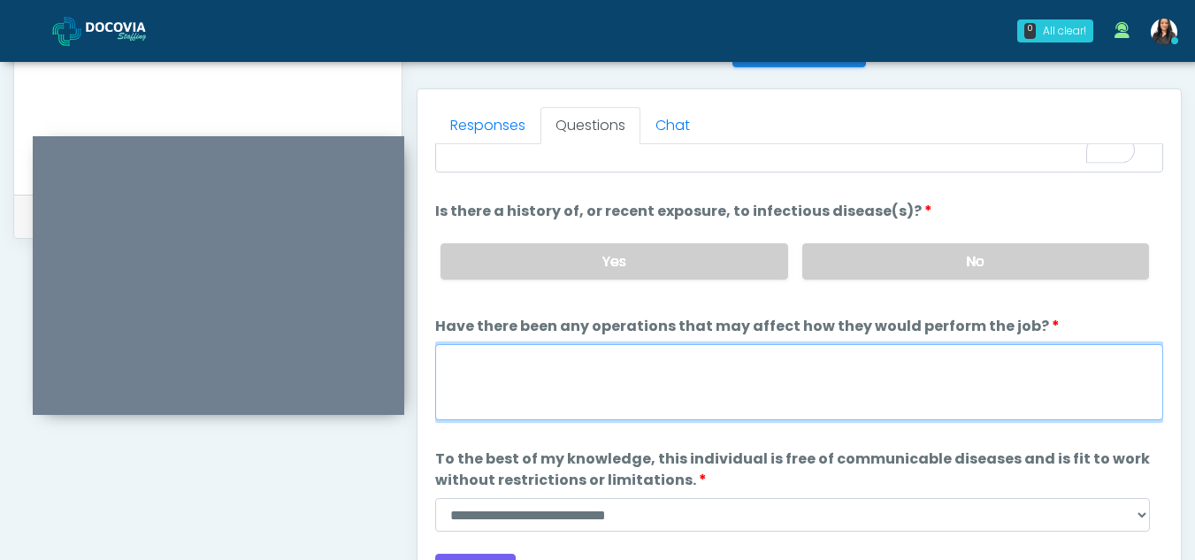
click at [501, 379] on textarea "Have there been any operations that may affect how they would perform the job?" at bounding box center [799, 382] width 728 height 76
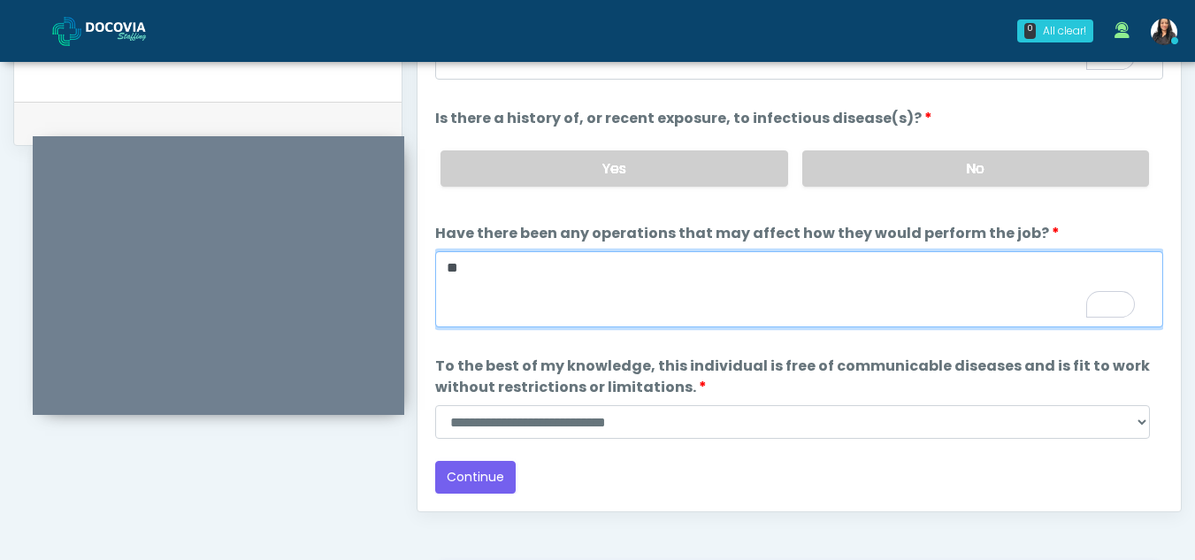
type textarea "**"
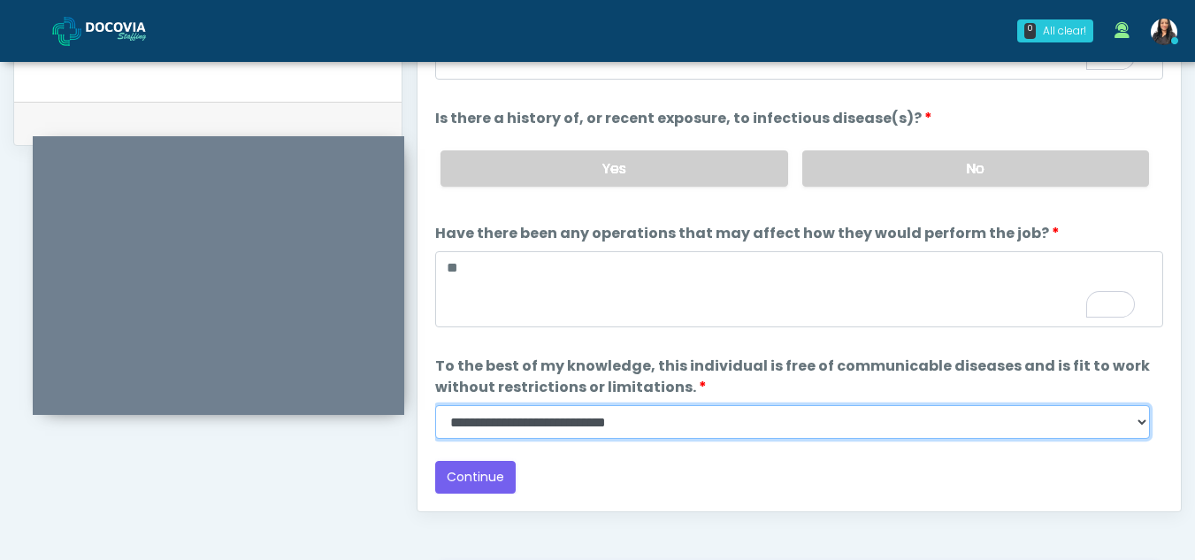
click at [1141, 424] on select "**********" at bounding box center [792, 422] width 715 height 34
select select "******"
click at [435, 405] on select "**********" at bounding box center [792, 422] width 715 height 34
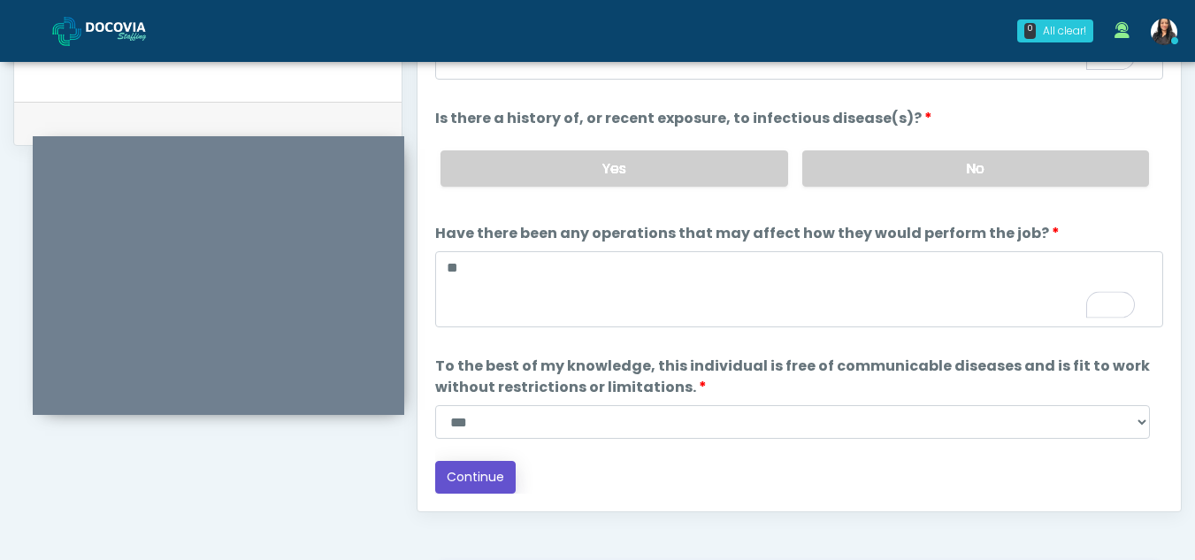
click at [474, 468] on button "Continue" at bounding box center [475, 477] width 81 height 33
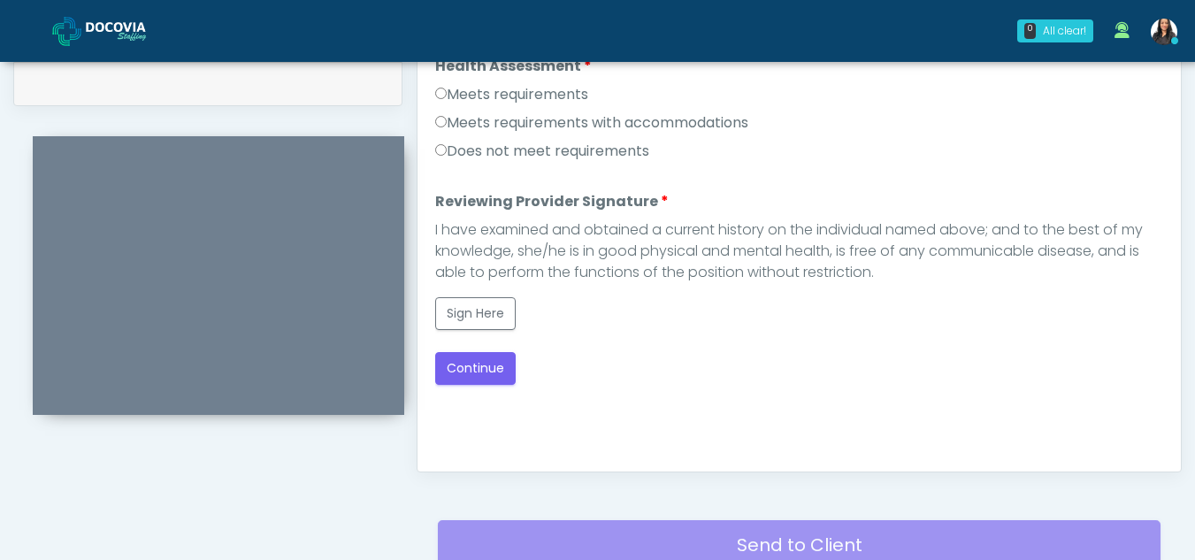
scroll to position [871, 0]
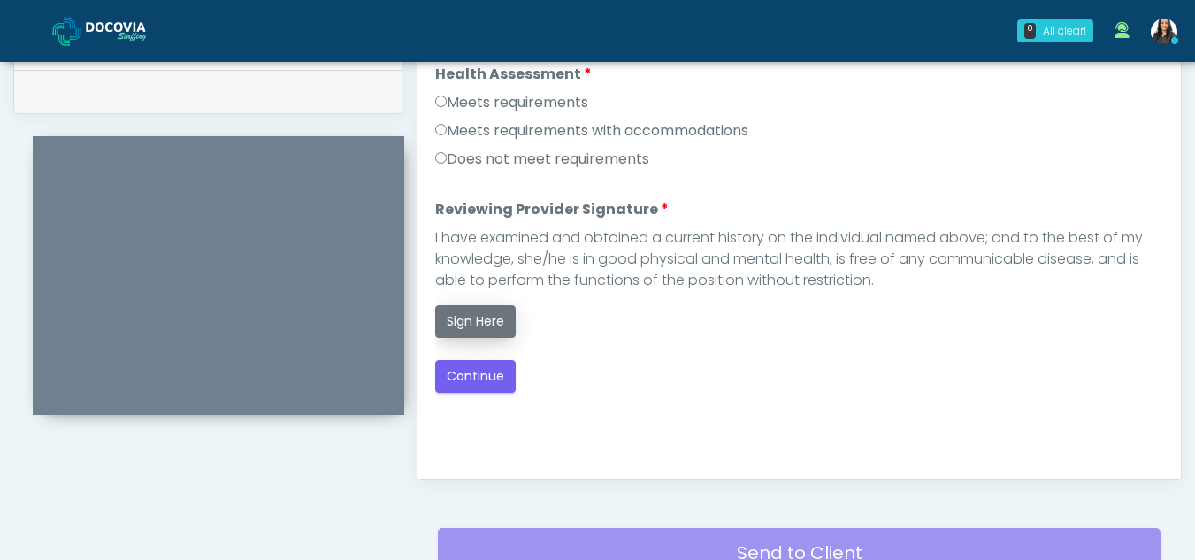
click at [466, 324] on button "Sign Here" at bounding box center [475, 321] width 81 height 33
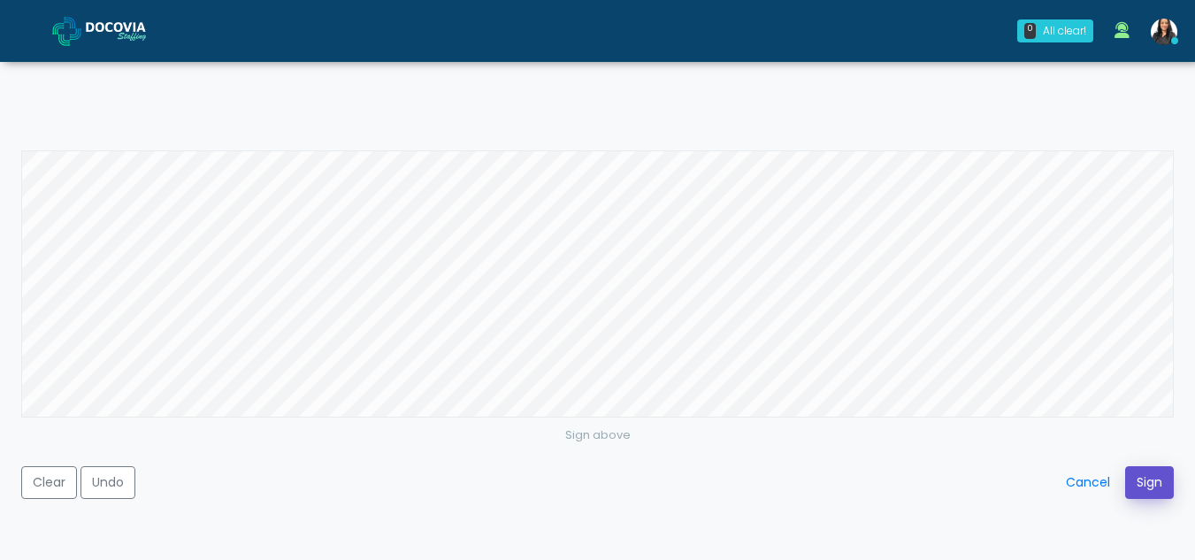
click at [1154, 486] on button "Sign" at bounding box center [1149, 482] width 49 height 33
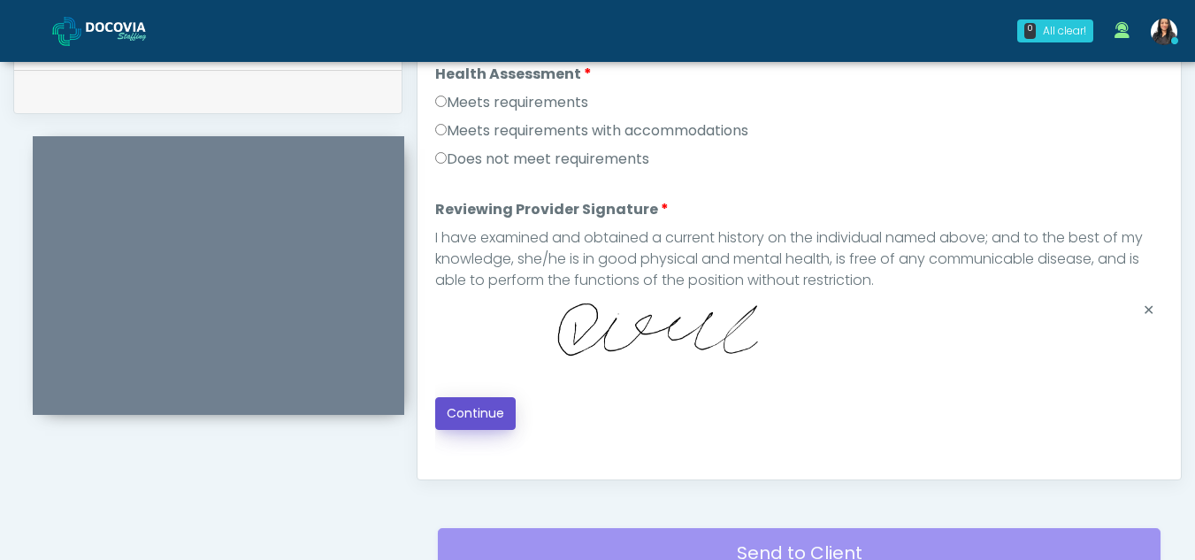
click at [474, 405] on button "Continue" at bounding box center [475, 413] width 81 height 33
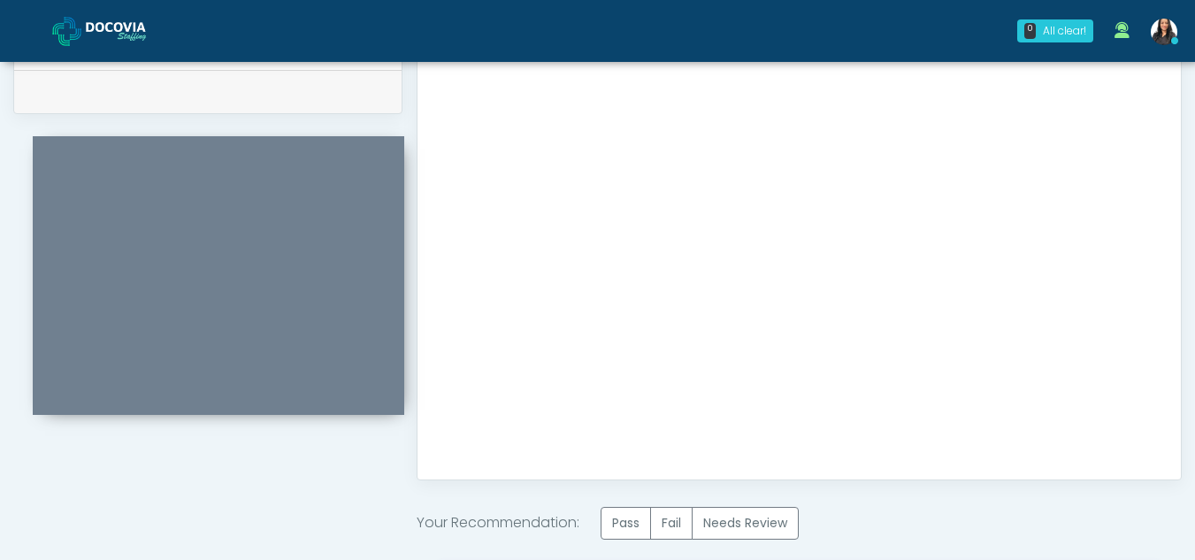
scroll to position [1061, 0]
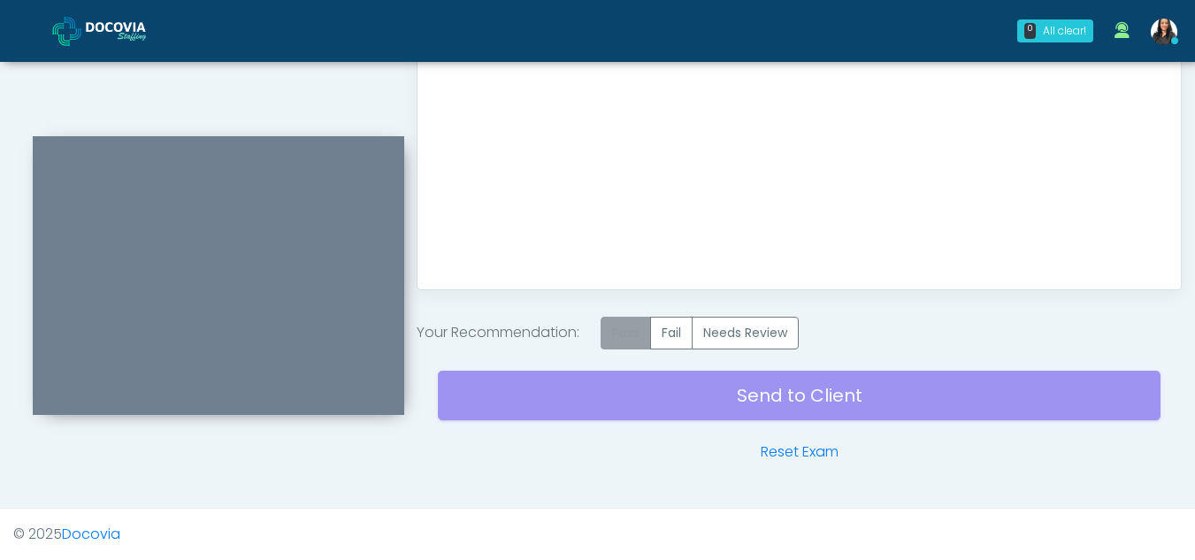
click at [634, 327] on label "Pass" at bounding box center [626, 333] width 50 height 33
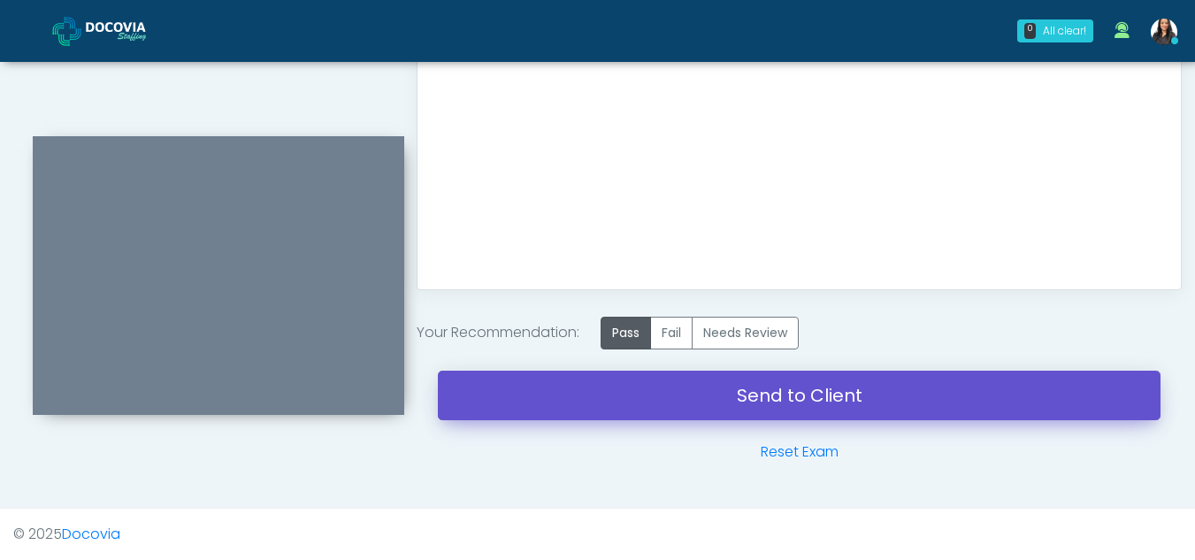
click at [766, 383] on link "Send to Client" at bounding box center [799, 396] width 723 height 50
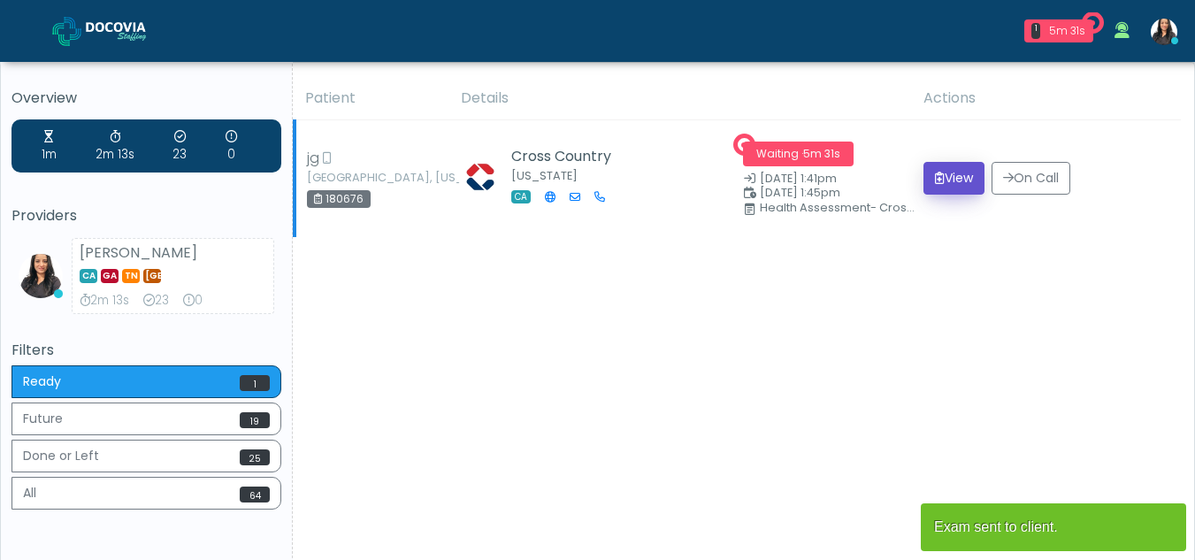
click at [956, 174] on button "View" at bounding box center [954, 178] width 61 height 33
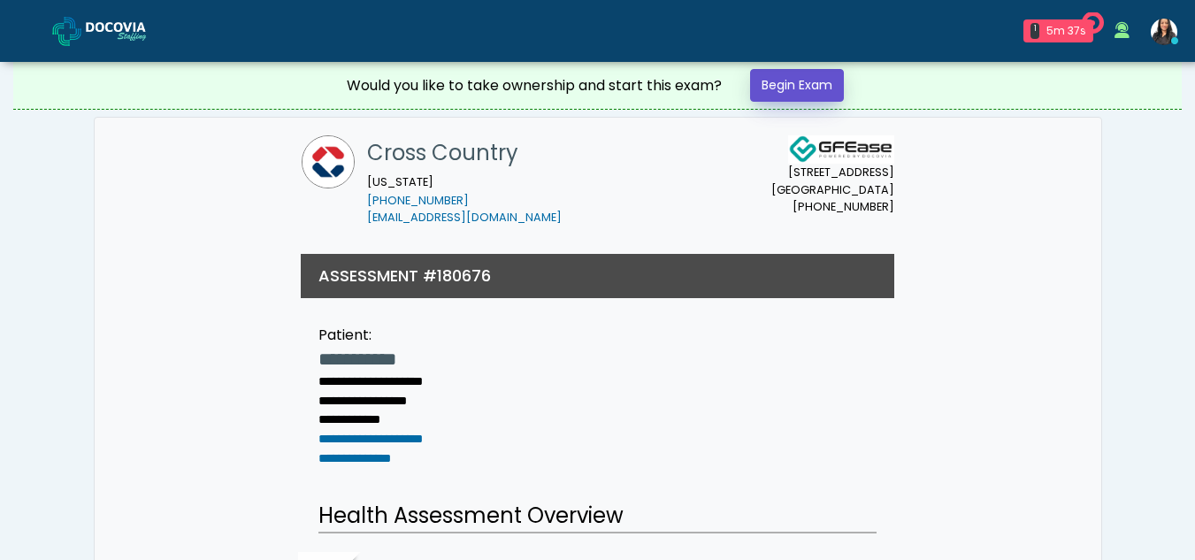
click at [790, 83] on link "Begin Exam" at bounding box center [797, 85] width 94 height 33
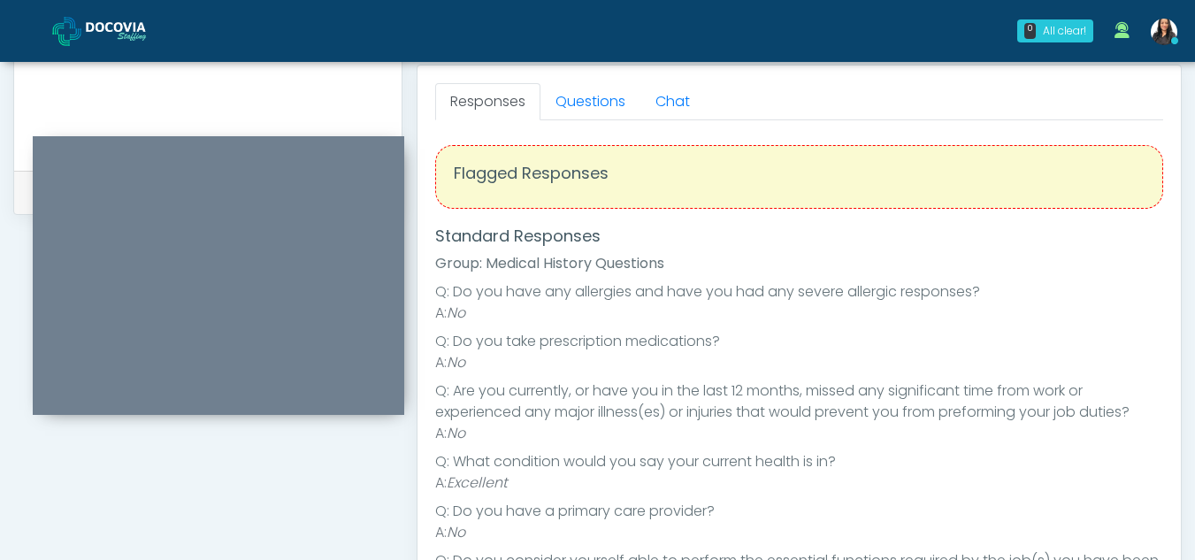
scroll to position [759, 0]
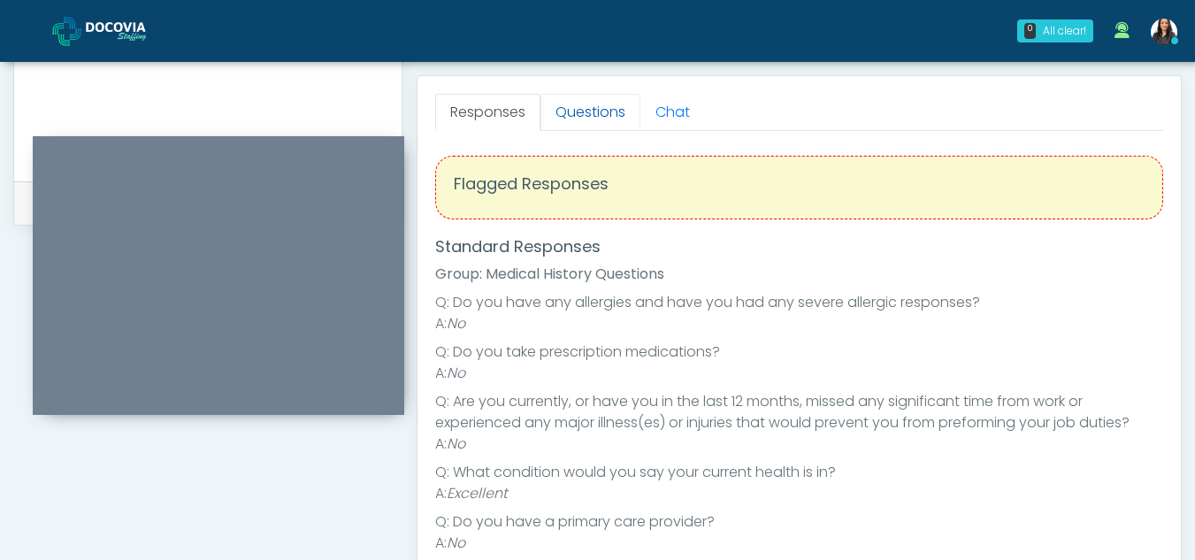
click at [602, 128] on link "Questions" at bounding box center [591, 112] width 100 height 37
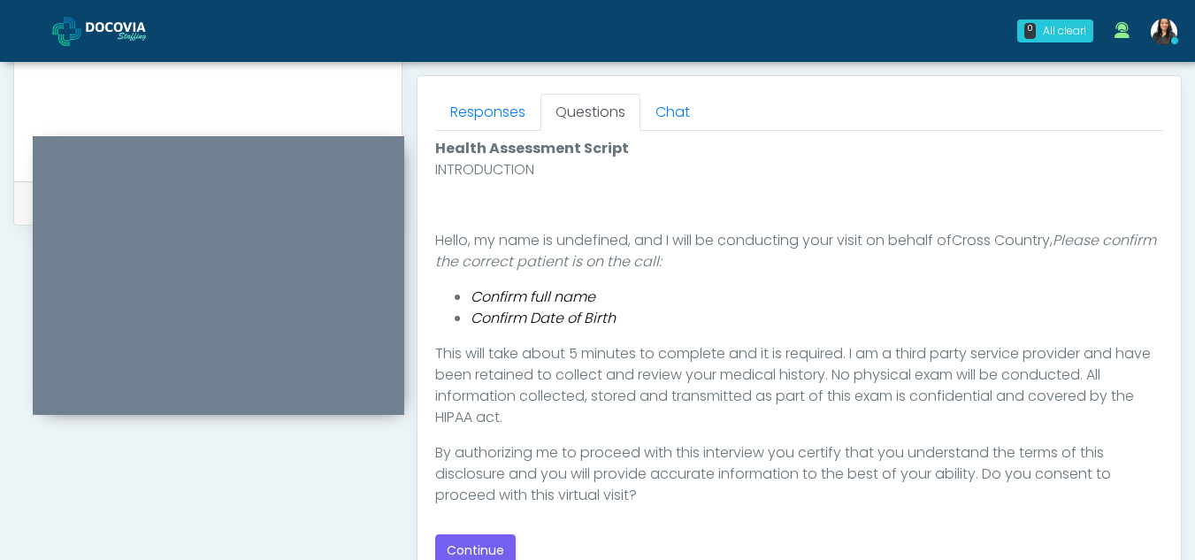
scroll to position [833, 0]
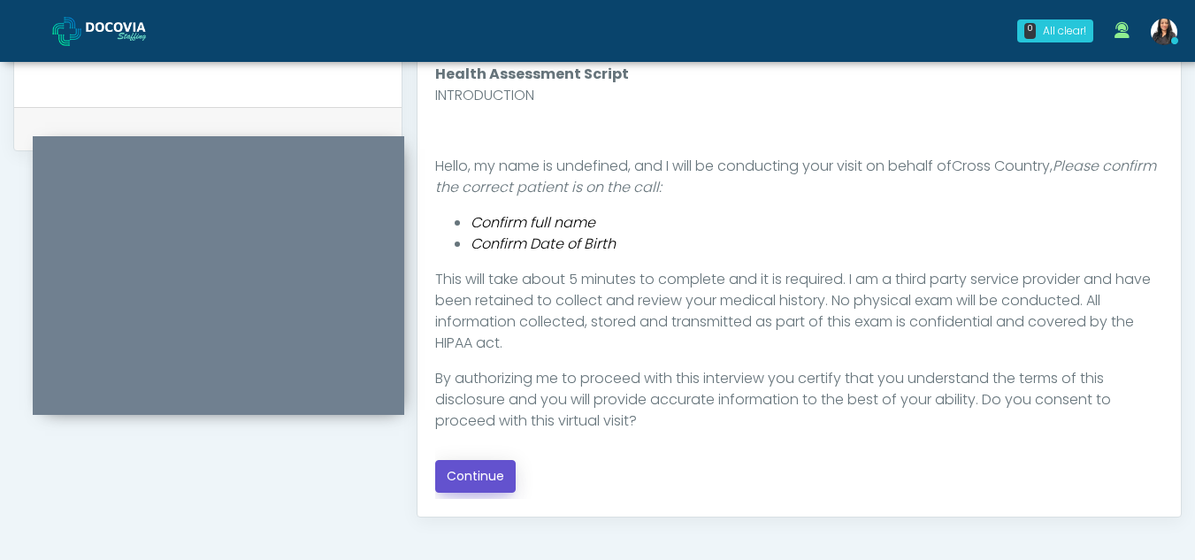
click at [478, 470] on button "Continue" at bounding box center [475, 476] width 81 height 33
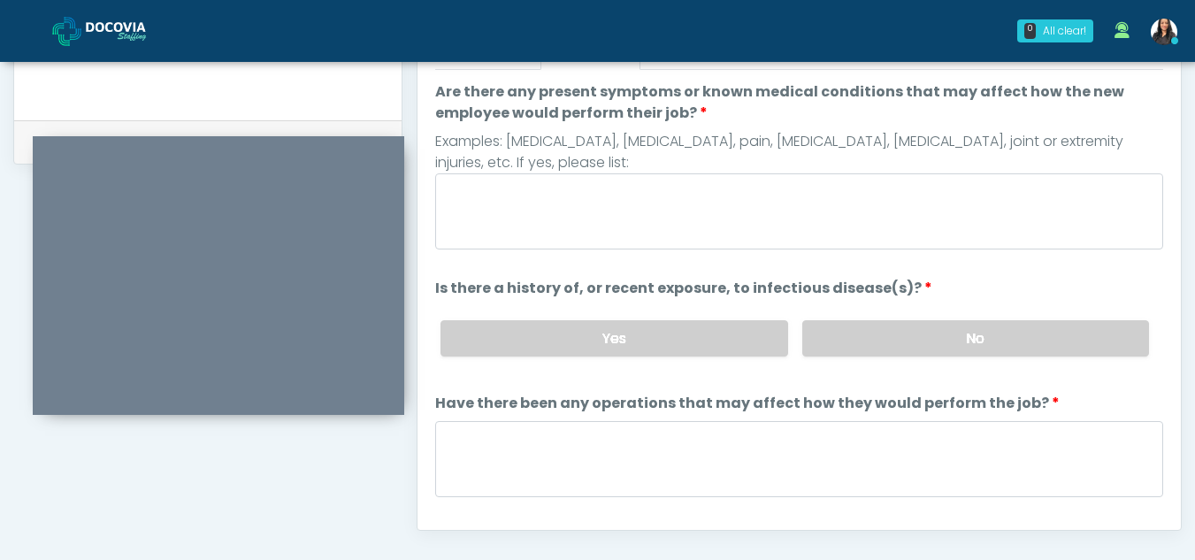
scroll to position [788, 0]
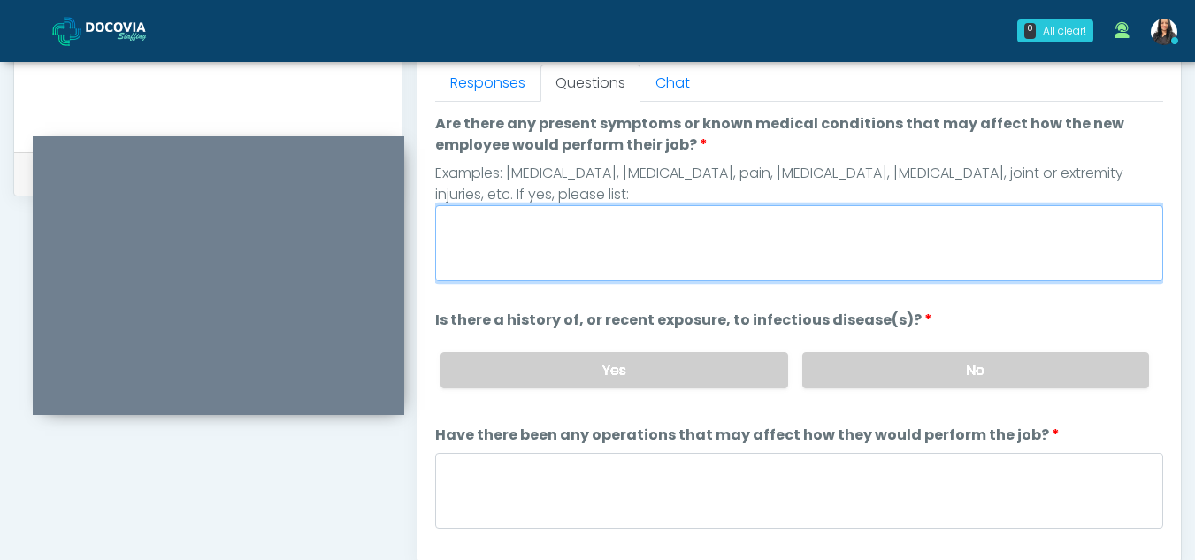
click at [559, 250] on textarea "Are there any present symptoms or known medical conditions that may affect how …" at bounding box center [799, 243] width 728 height 76
type textarea "**"
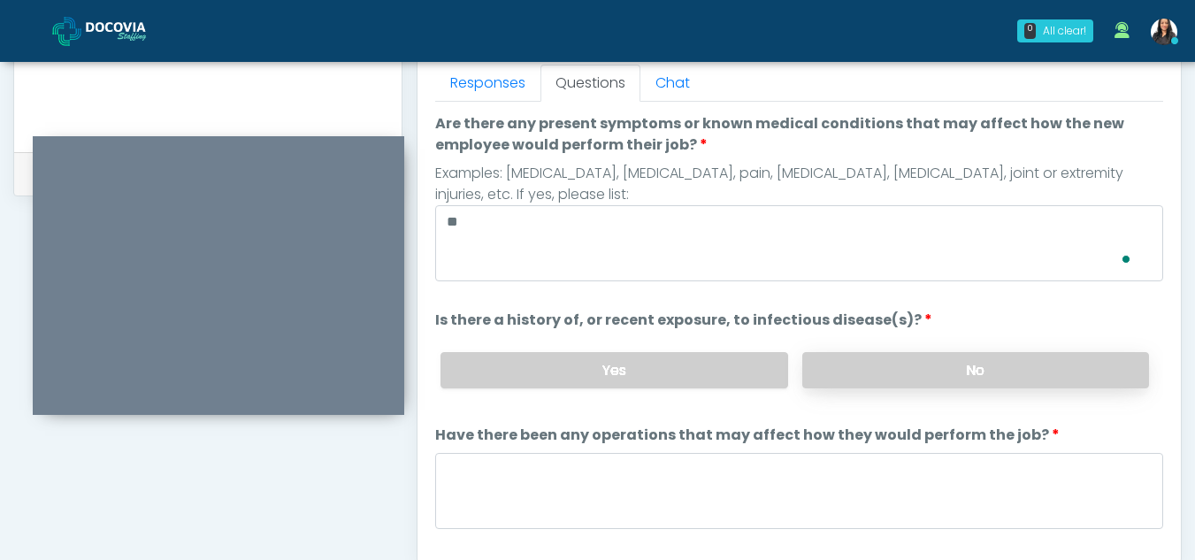
click at [1066, 362] on label "No" at bounding box center [975, 370] width 347 height 36
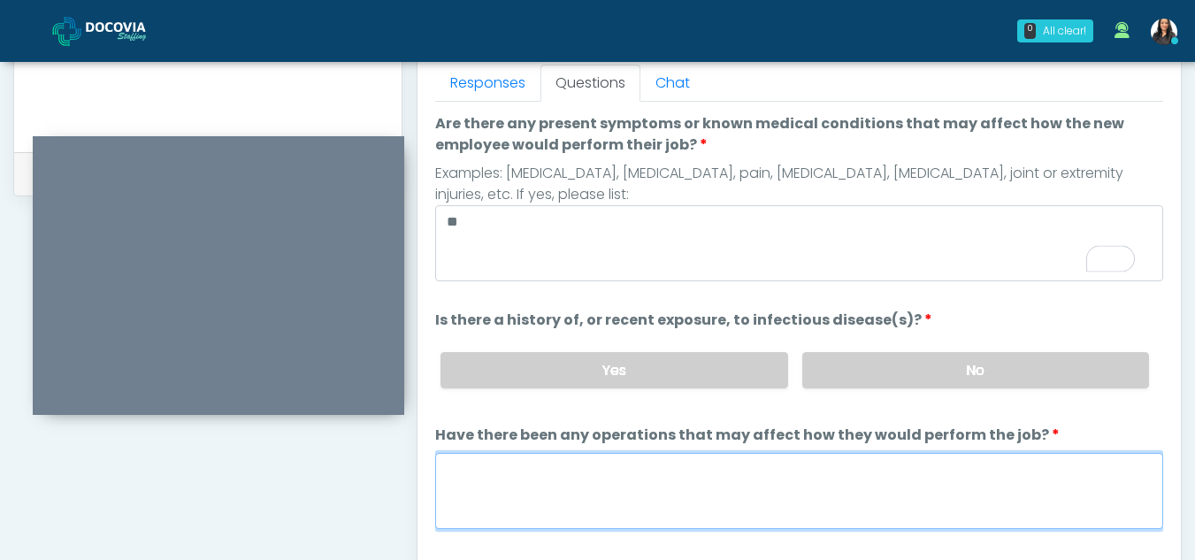
click at [537, 491] on textarea "Have there been any operations that may affect how they would perform the job?" at bounding box center [799, 491] width 728 height 76
type textarea "**"
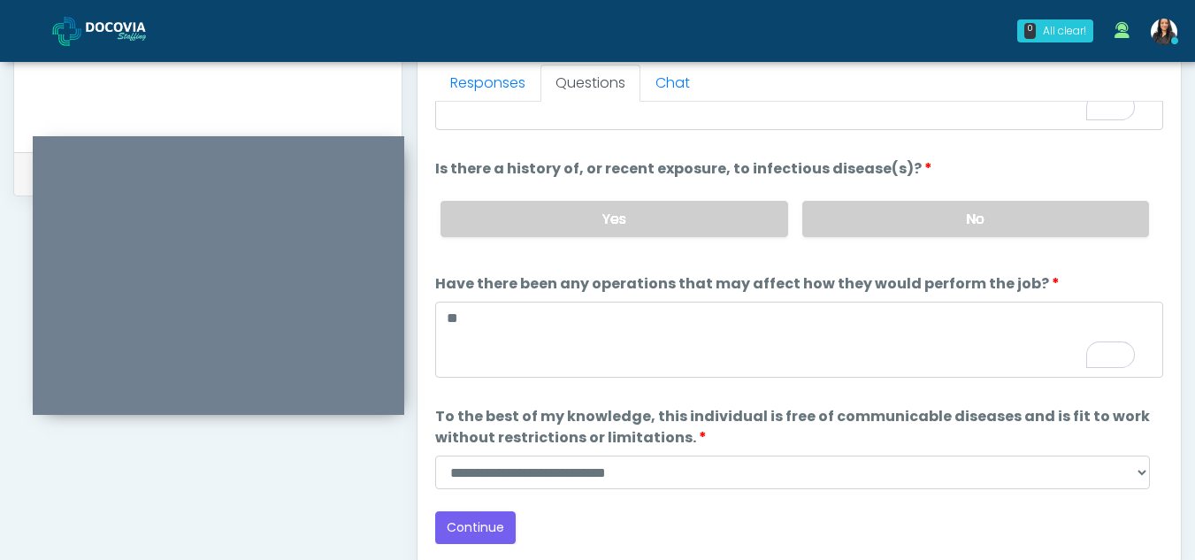
scroll to position [151, 0]
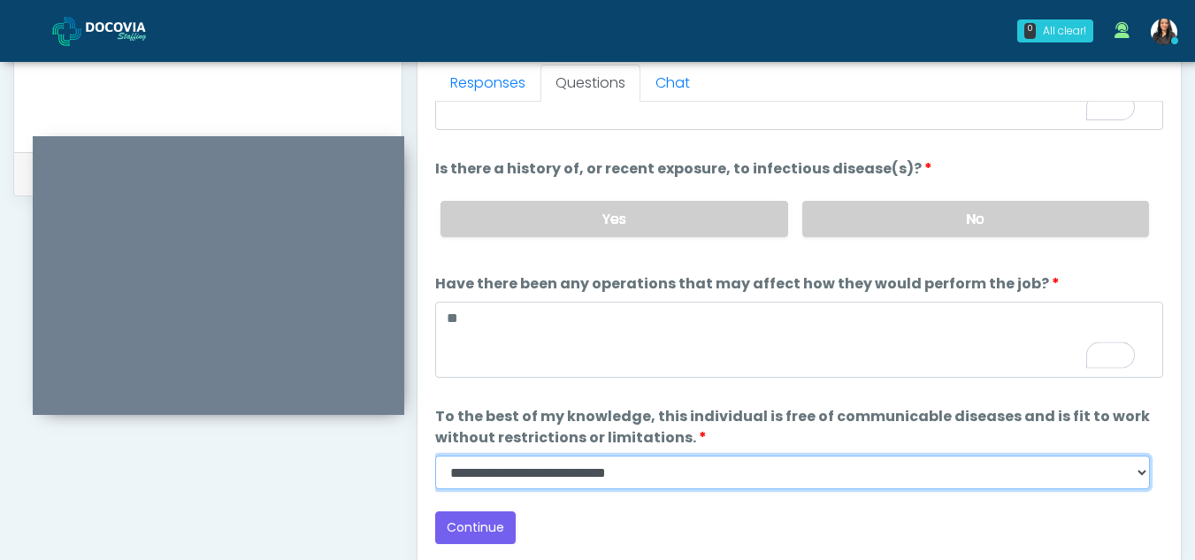
click at [1134, 483] on select "**********" at bounding box center [792, 473] width 715 height 34
select select "******"
click at [435, 456] on select "**********" at bounding box center [792, 473] width 715 height 34
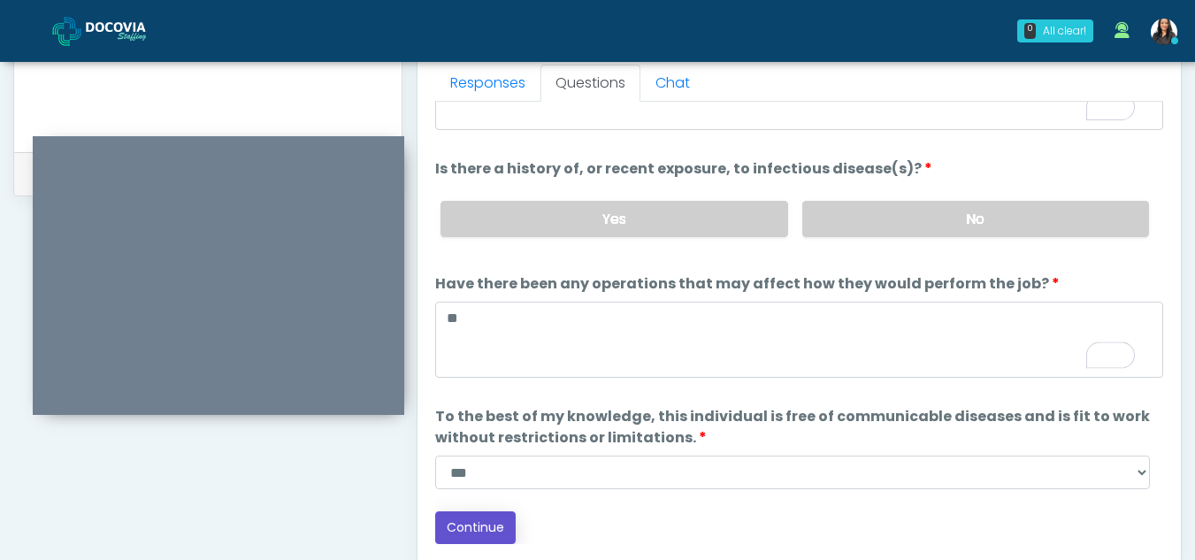
click at [500, 516] on button "Continue" at bounding box center [475, 527] width 81 height 33
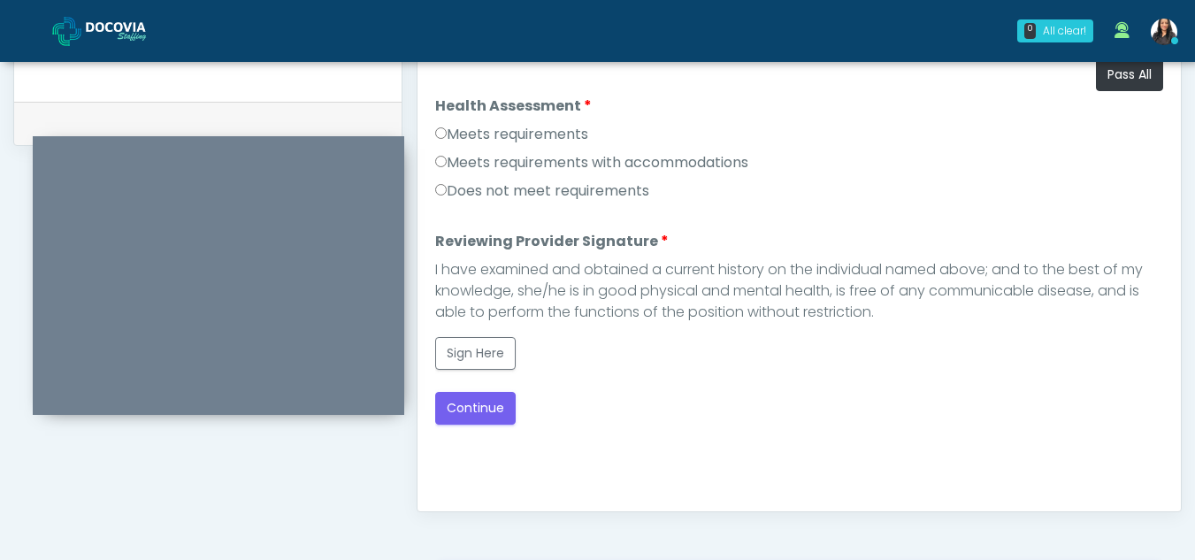
scroll to position [833, 0]
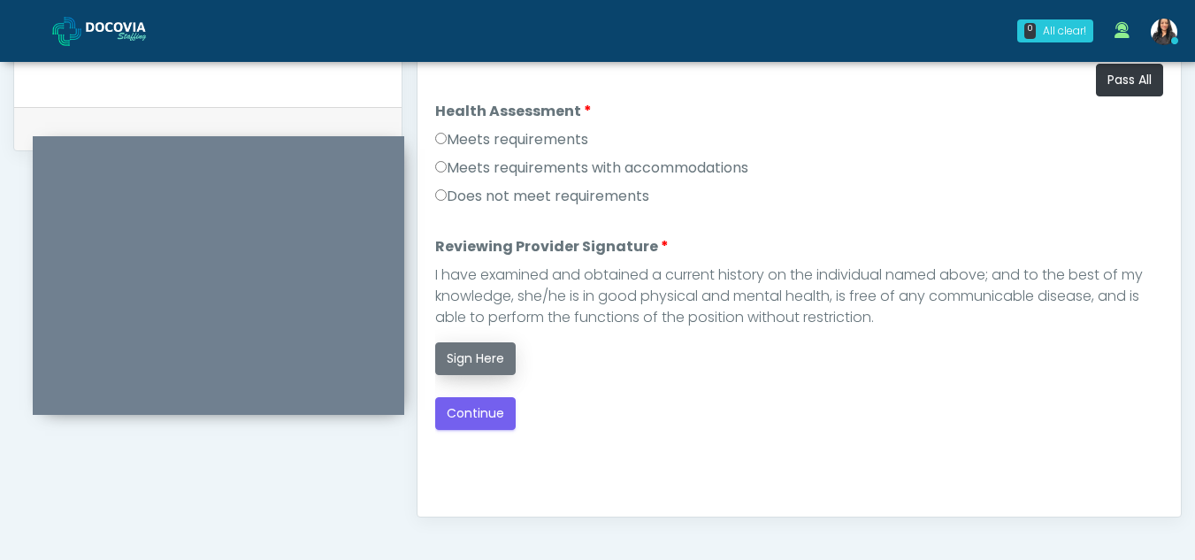
click at [479, 353] on button "Sign Here" at bounding box center [475, 358] width 81 height 33
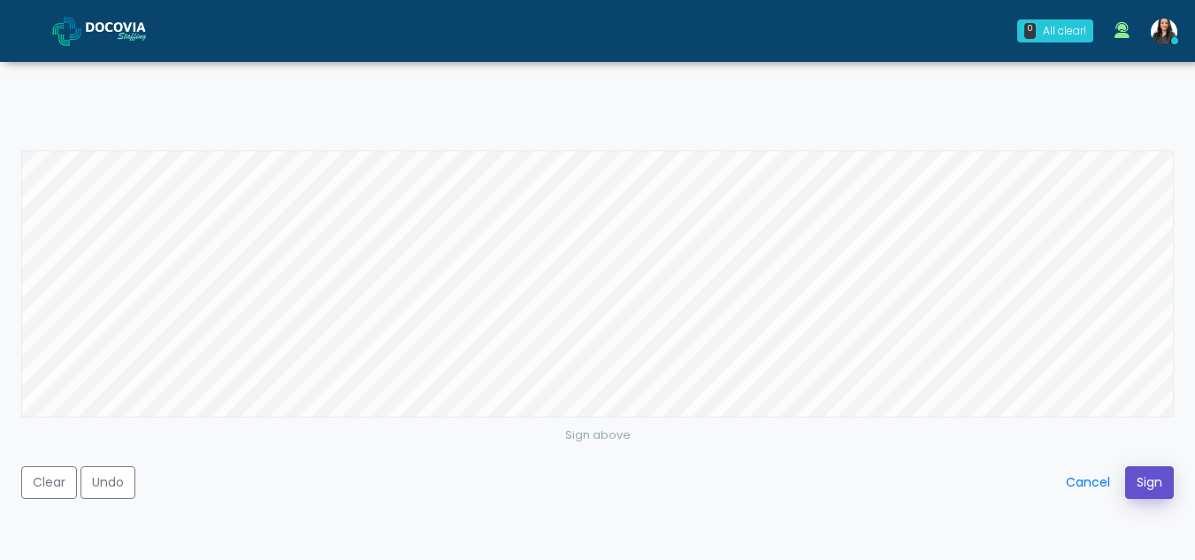
click at [1155, 479] on button "Sign" at bounding box center [1149, 482] width 49 height 33
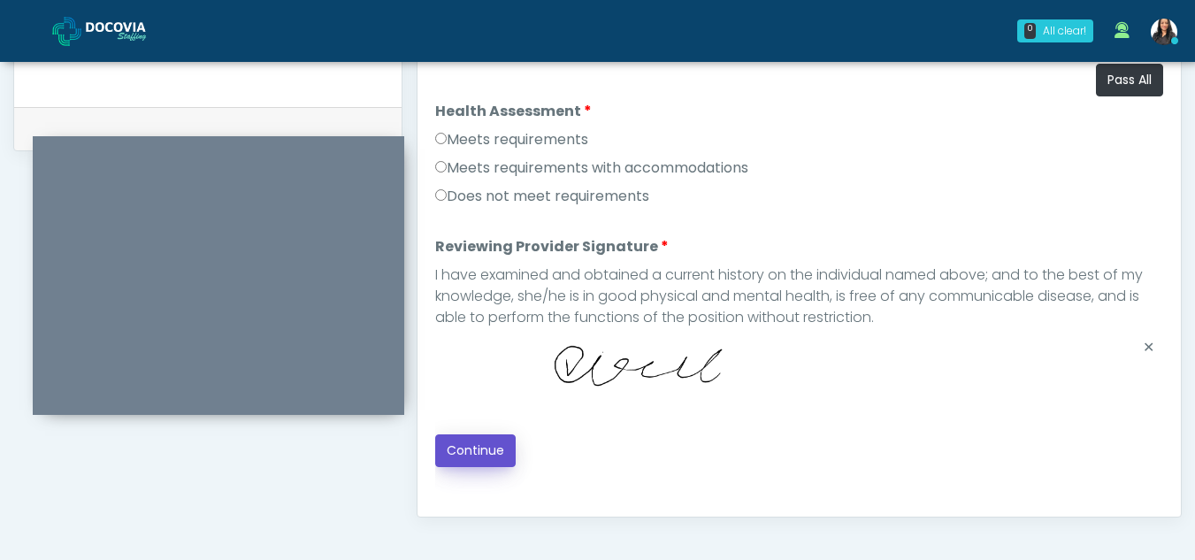
click at [472, 446] on button "Continue" at bounding box center [475, 450] width 81 height 33
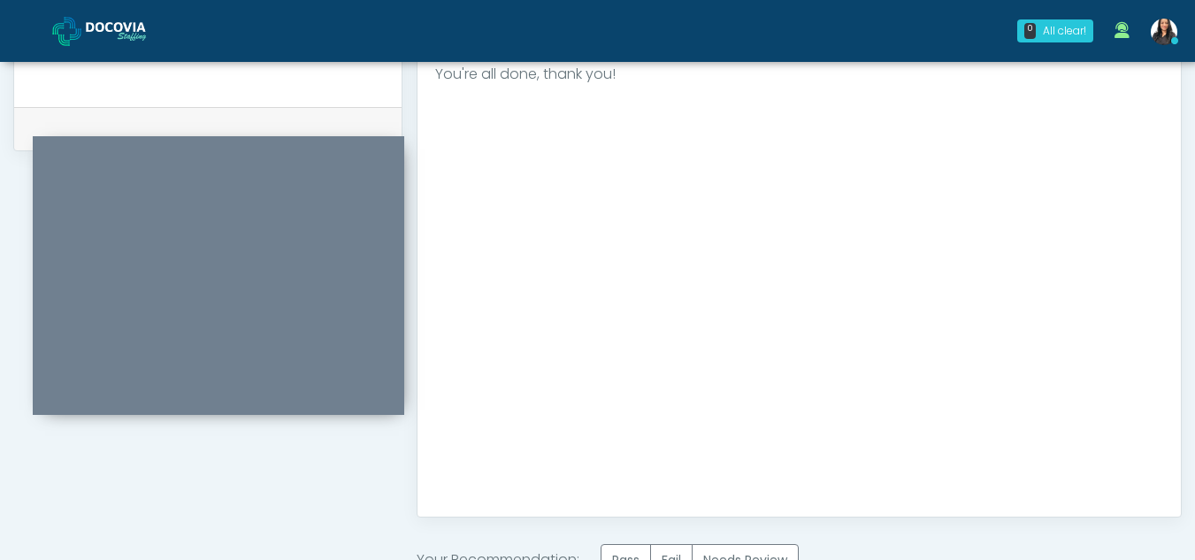
scroll to position [1061, 0]
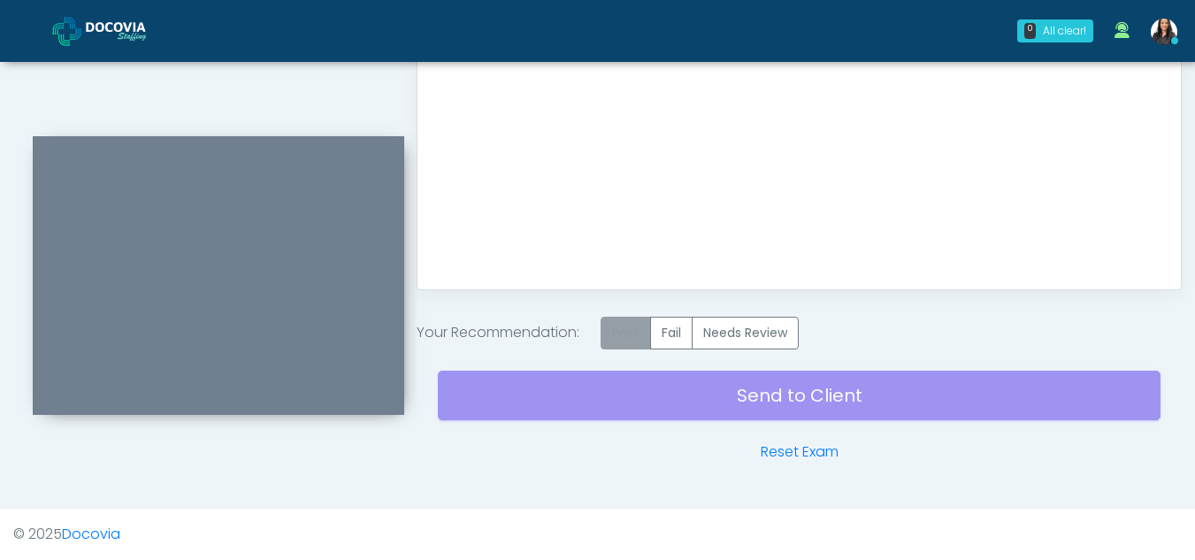
click at [628, 319] on label "Pass" at bounding box center [626, 333] width 50 height 33
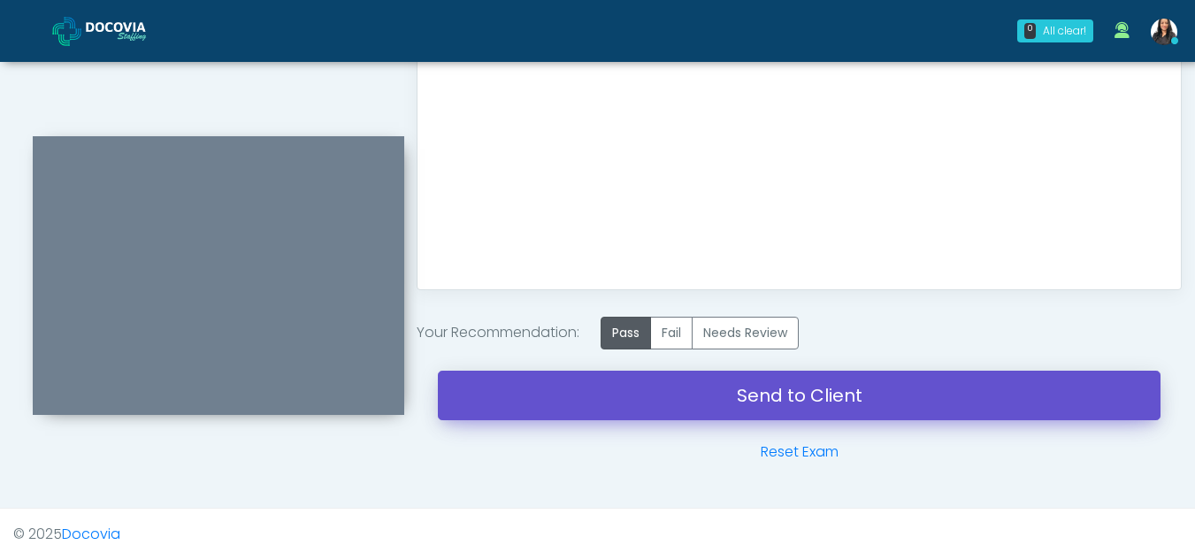
click at [761, 392] on link "Send to Client" at bounding box center [799, 396] width 723 height 50
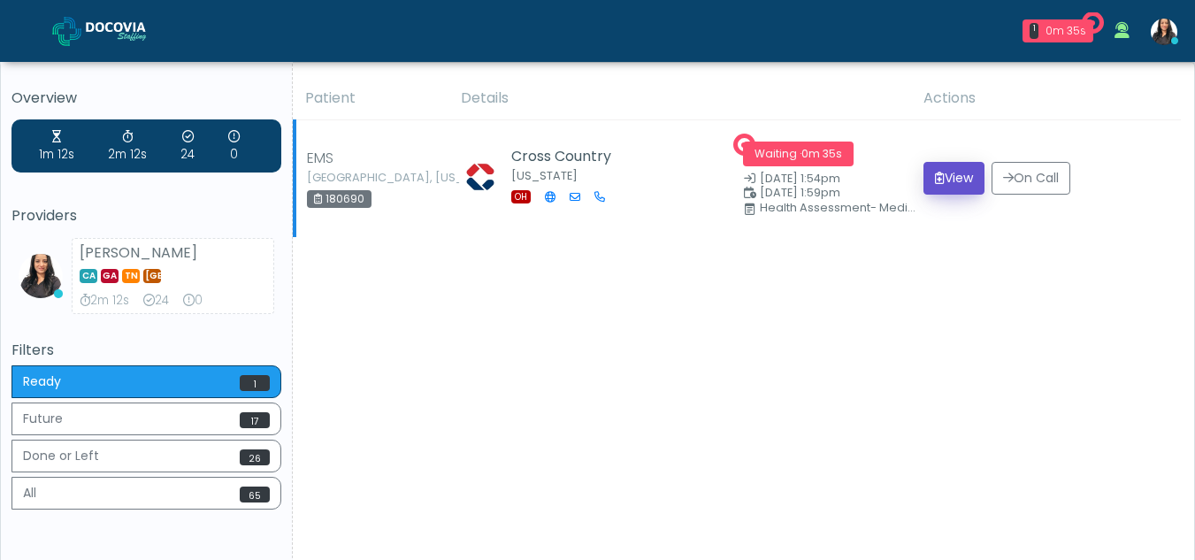
click at [952, 172] on button "View" at bounding box center [954, 178] width 61 height 33
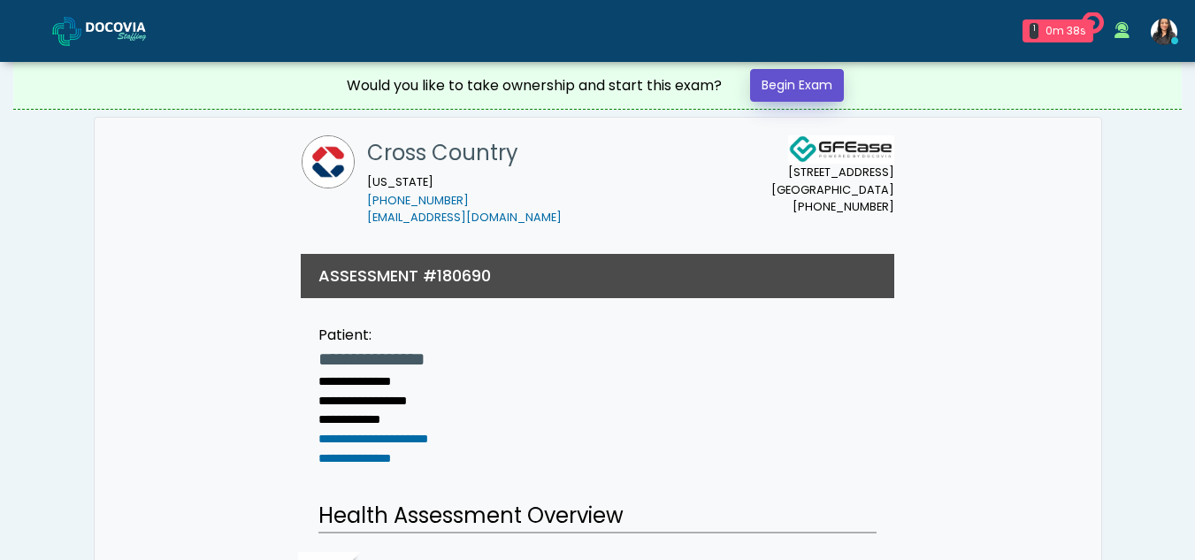
click at [794, 85] on link "Begin Exam" at bounding box center [797, 85] width 94 height 33
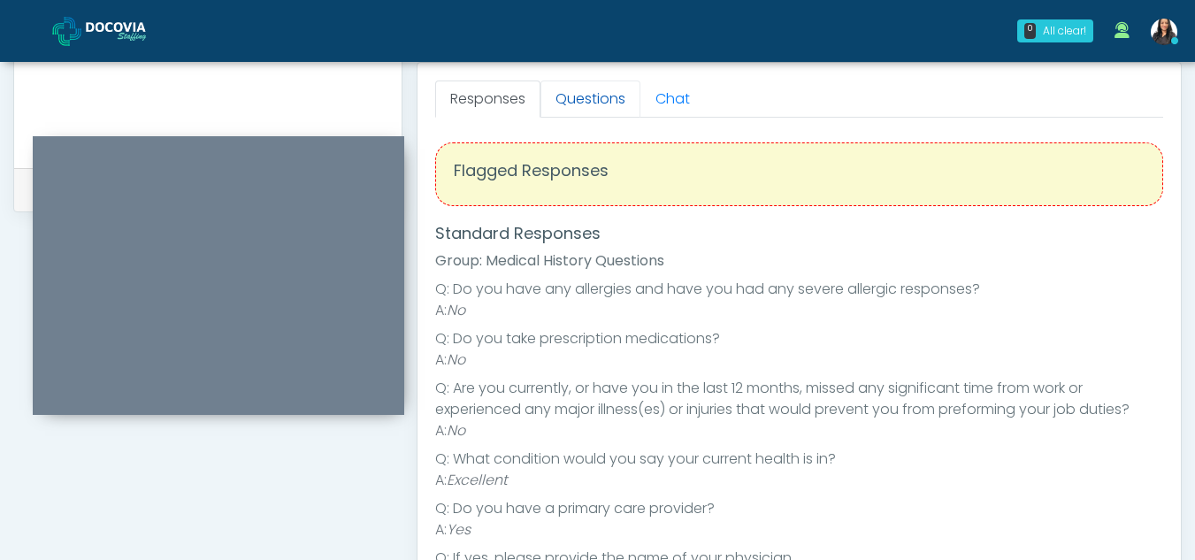
click at [559, 94] on link "Questions" at bounding box center [591, 99] width 100 height 37
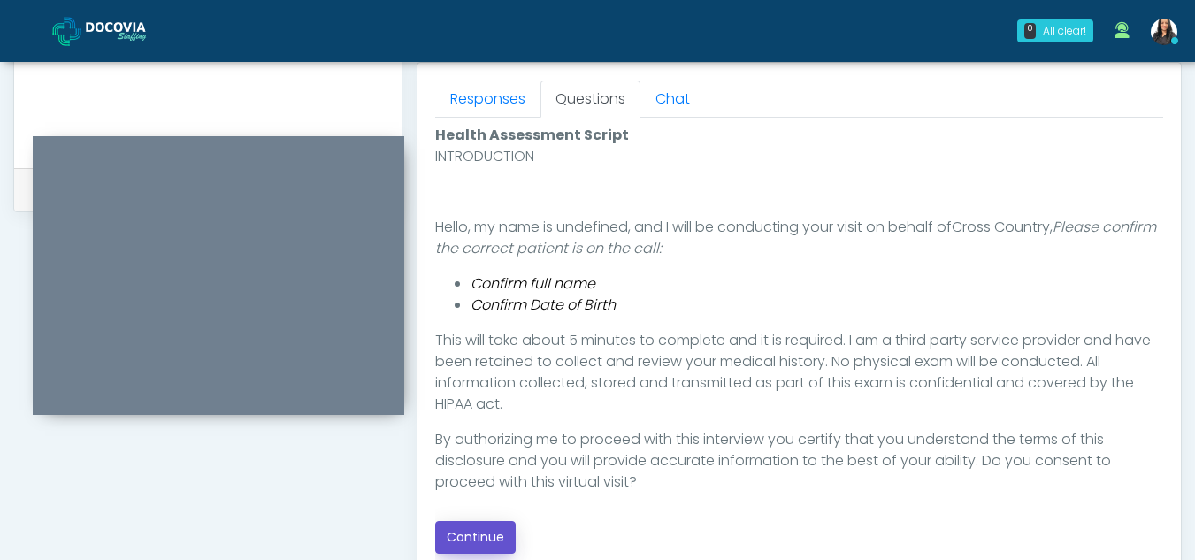
click at [498, 541] on button "Continue" at bounding box center [475, 537] width 81 height 33
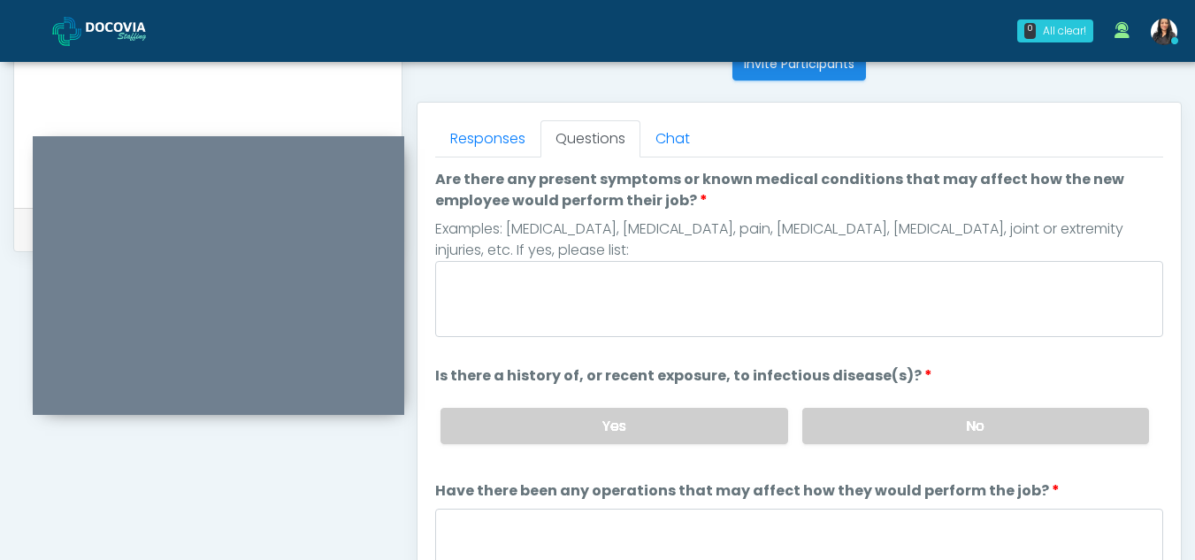
scroll to position [695, 0]
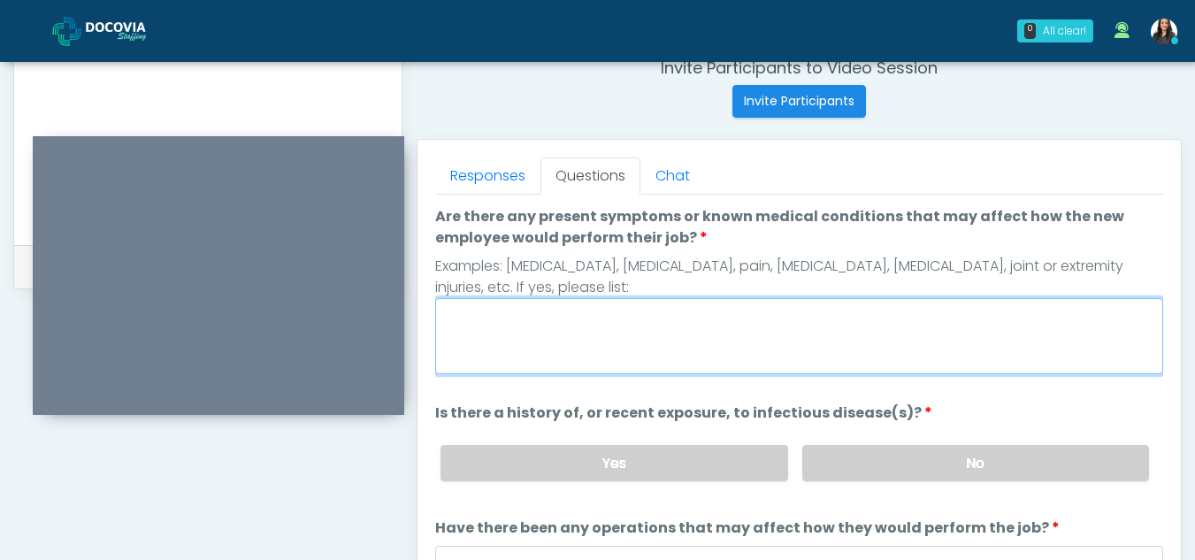
click at [641, 321] on textarea "Are there any present symptoms or known medical conditions that may affect how …" at bounding box center [799, 336] width 728 height 76
type textarea "**"
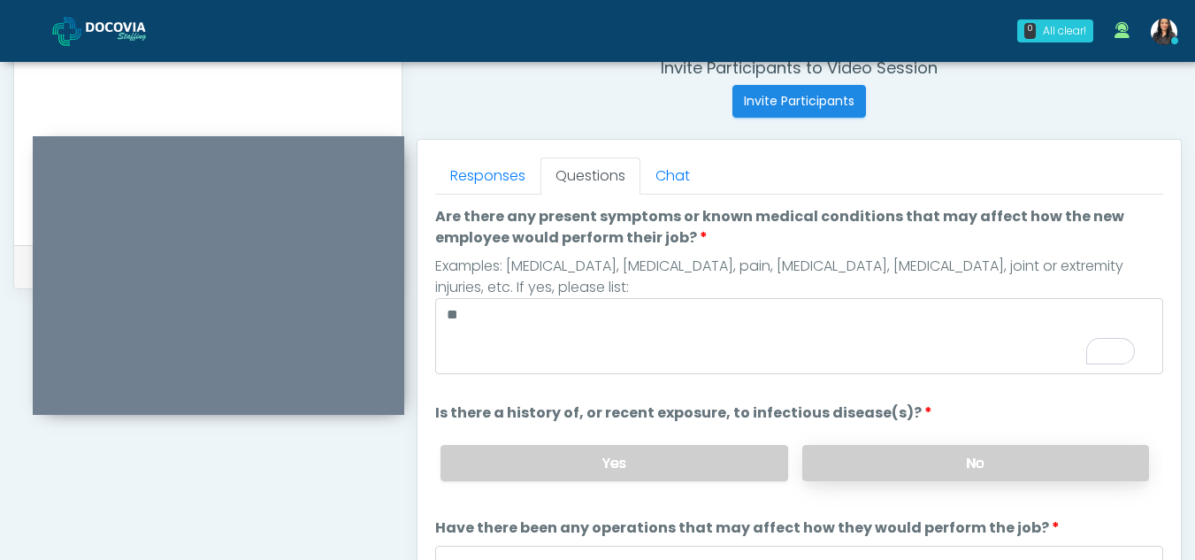
click at [900, 458] on label "No" at bounding box center [975, 463] width 347 height 36
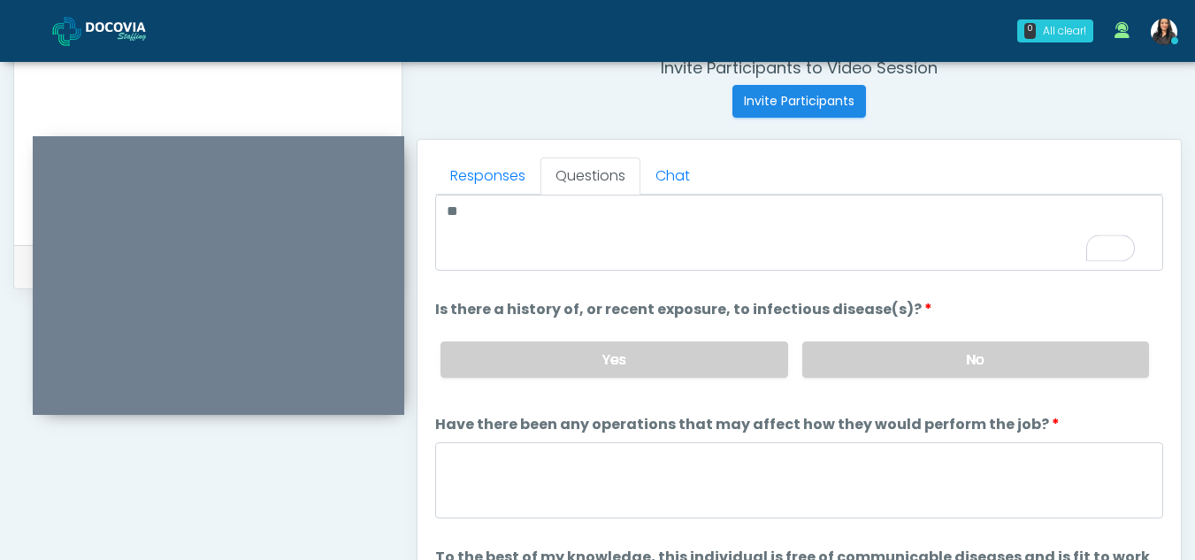
scroll to position [151, 0]
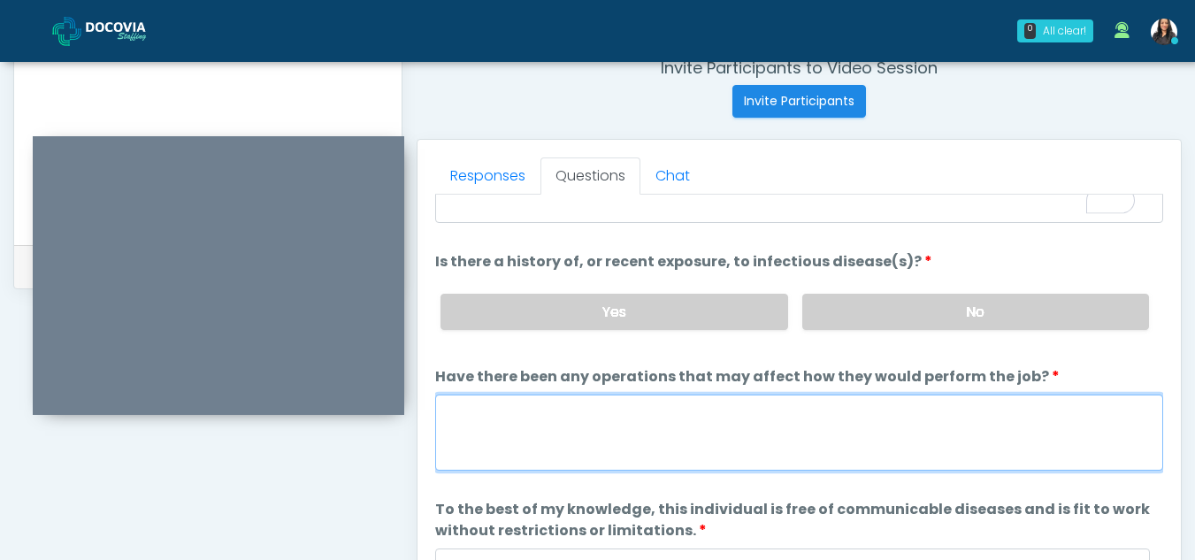
click at [530, 428] on textarea "Have there been any operations that may affect how they would perform the job?" at bounding box center [799, 433] width 728 height 76
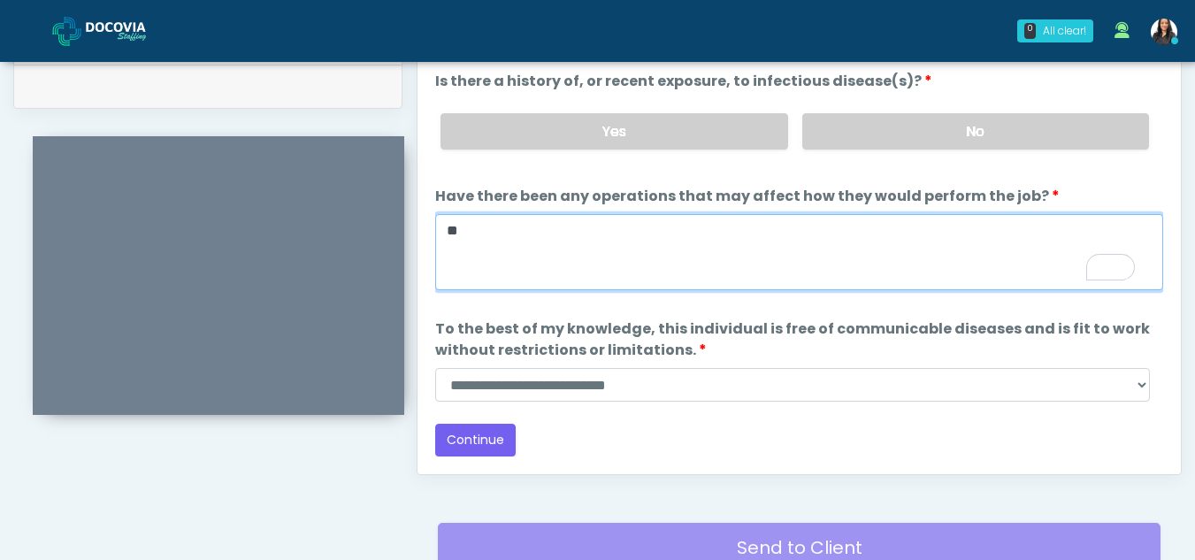
scroll to position [884, 0]
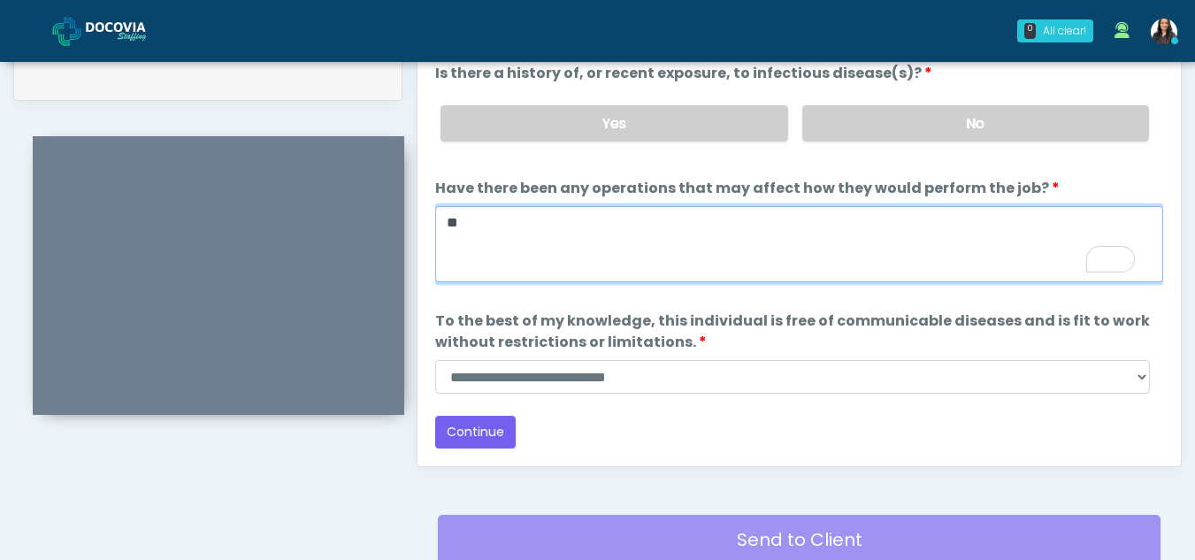
type textarea "**"
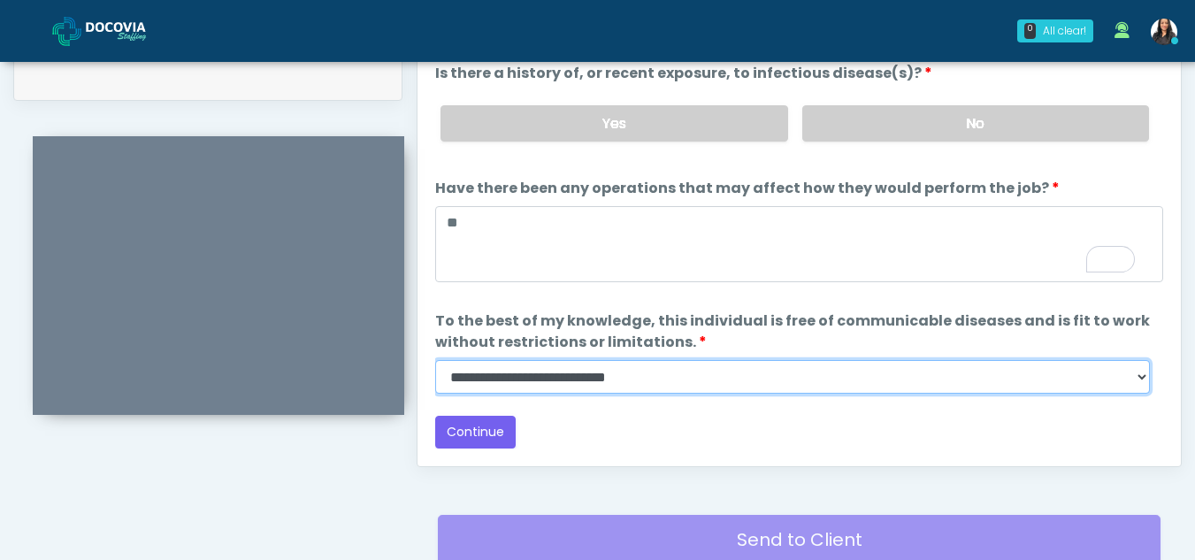
click at [1135, 380] on select "**********" at bounding box center [792, 377] width 715 height 34
select select "******"
click at [435, 360] on select "**********" at bounding box center [792, 377] width 715 height 34
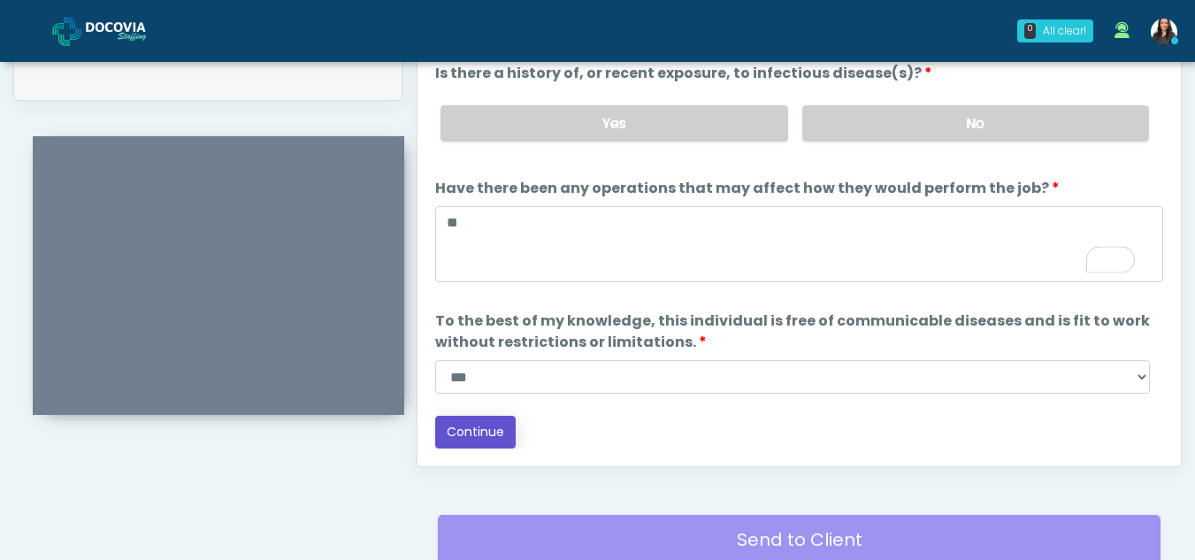
click at [477, 427] on button "Continue" at bounding box center [475, 432] width 81 height 33
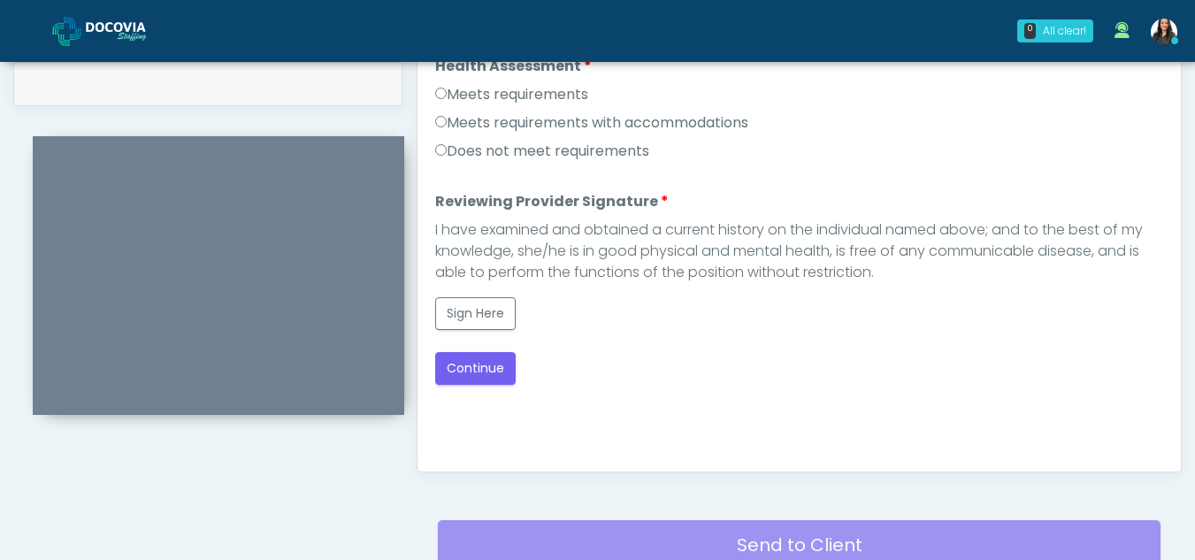
scroll to position [815, 0]
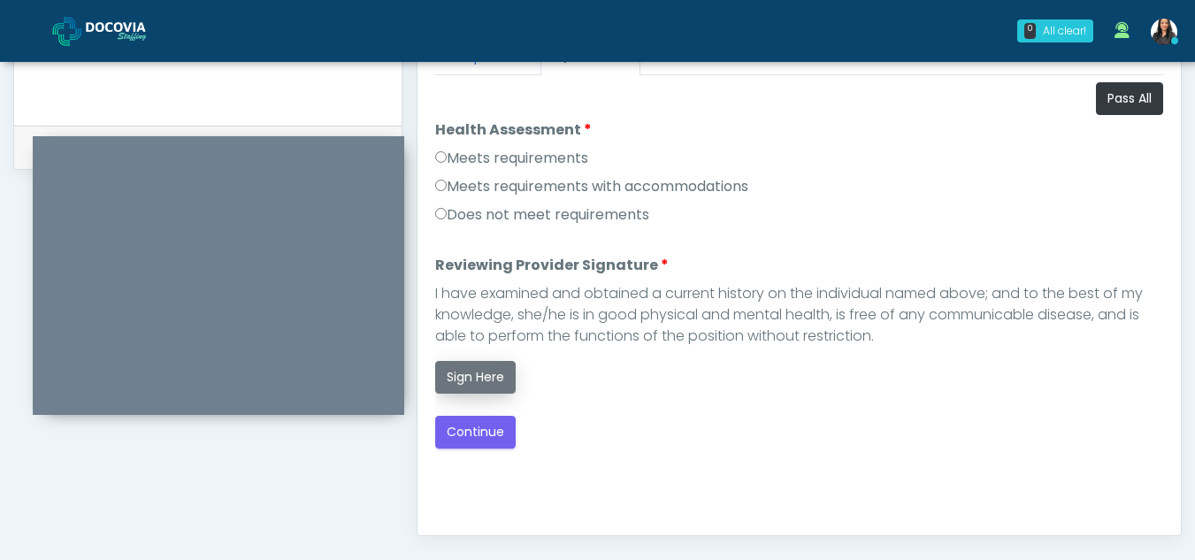
click at [469, 376] on button "Sign Here" at bounding box center [475, 377] width 81 height 33
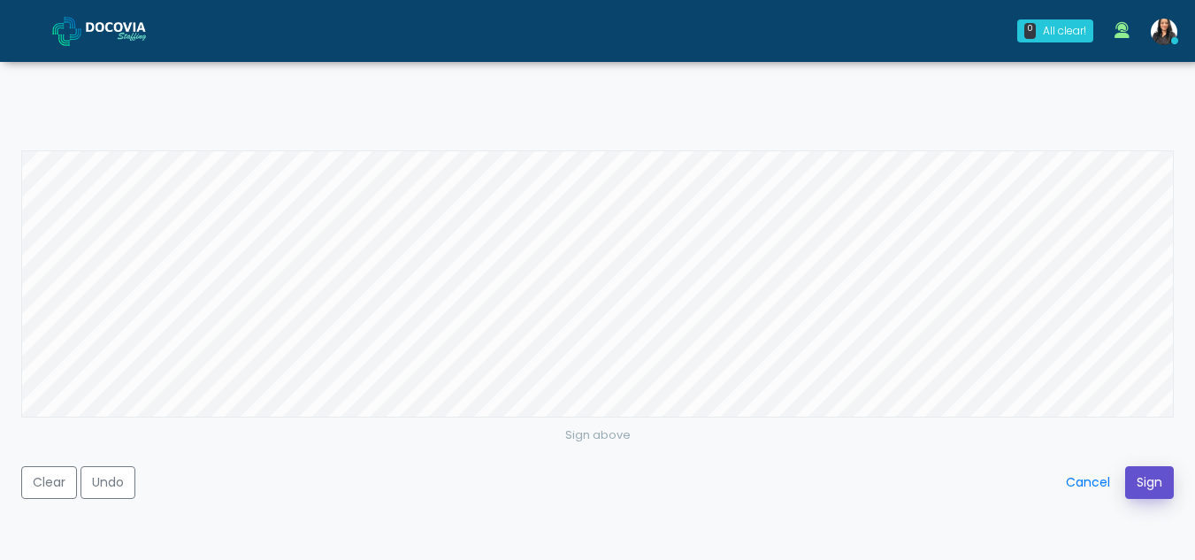
click at [1141, 492] on button "Sign" at bounding box center [1149, 482] width 49 height 33
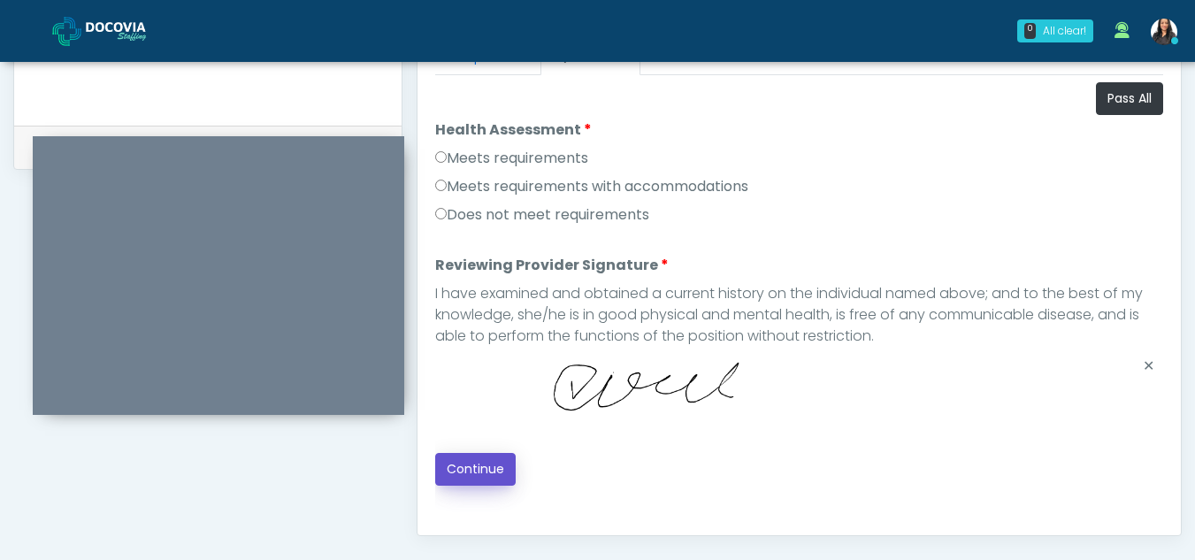
click at [491, 466] on button "Continue" at bounding box center [475, 469] width 81 height 33
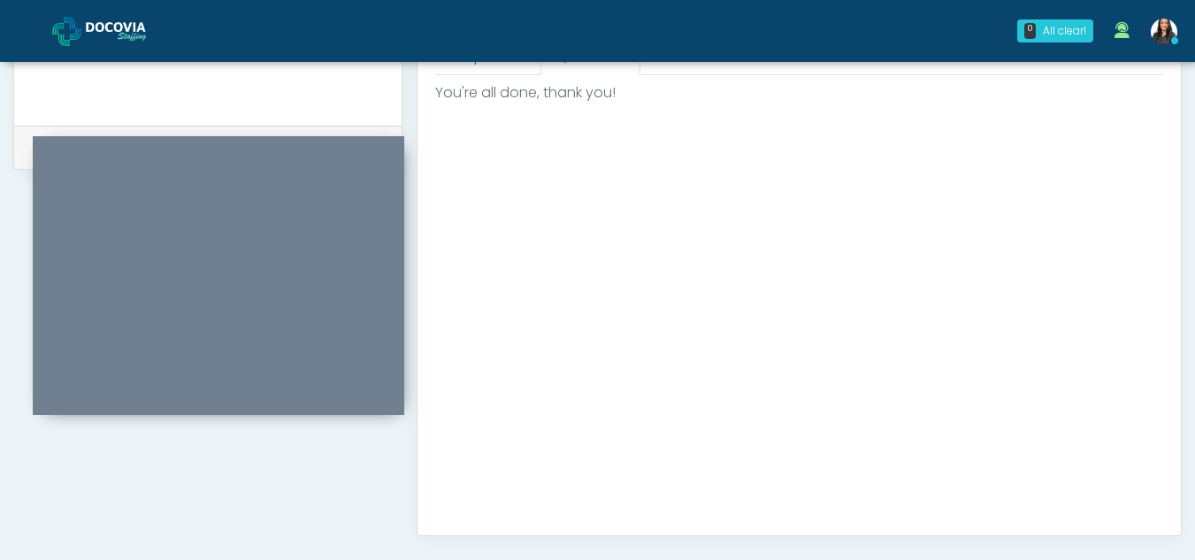
scroll to position [1061, 0]
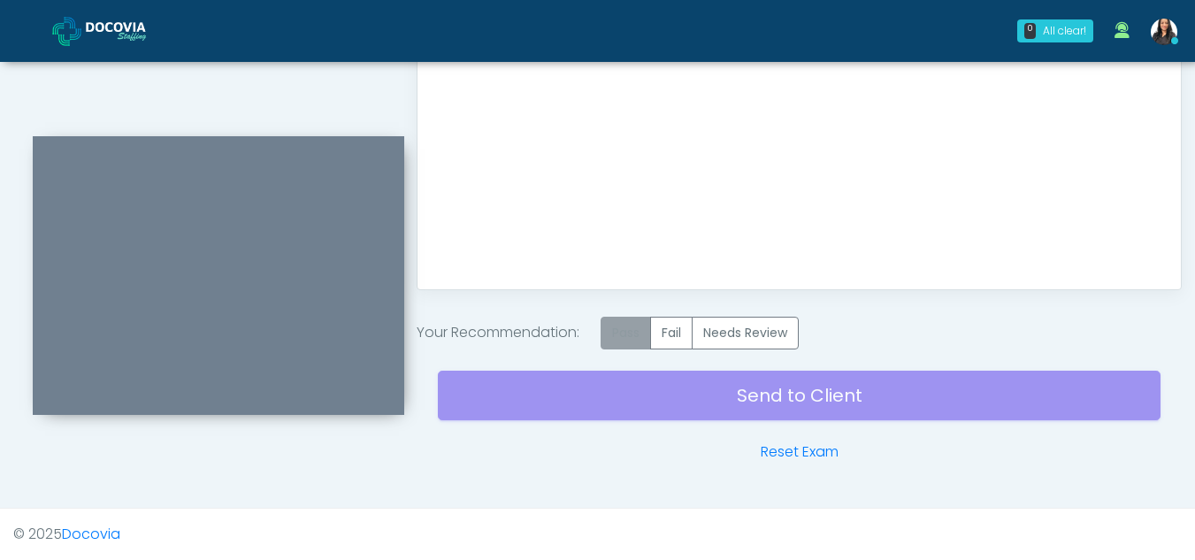
click at [630, 336] on label "Pass" at bounding box center [626, 333] width 50 height 33
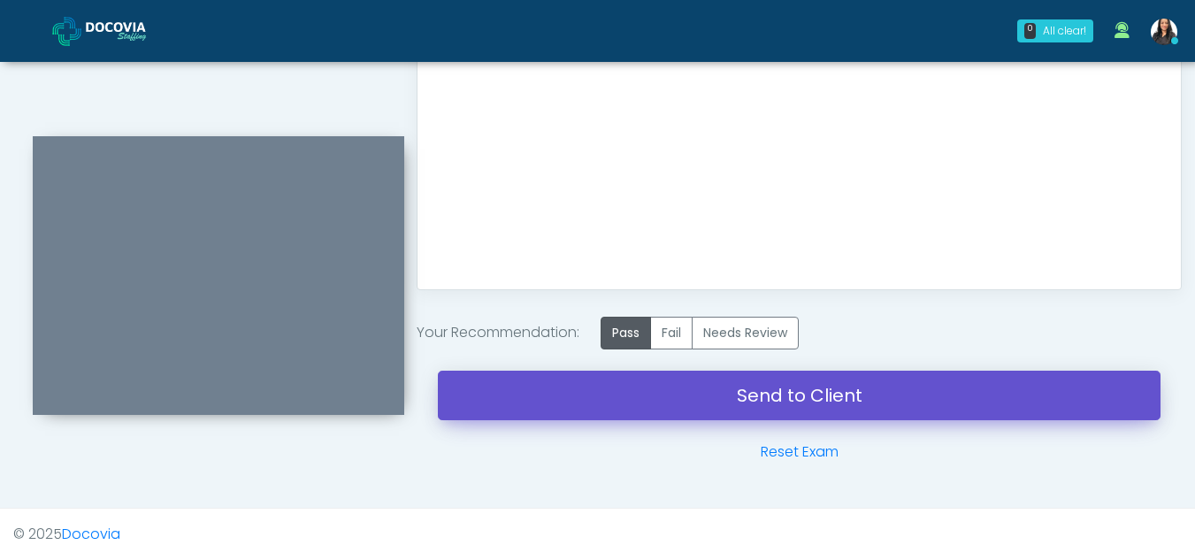
click at [820, 386] on link "Send to Client" at bounding box center [799, 396] width 723 height 50
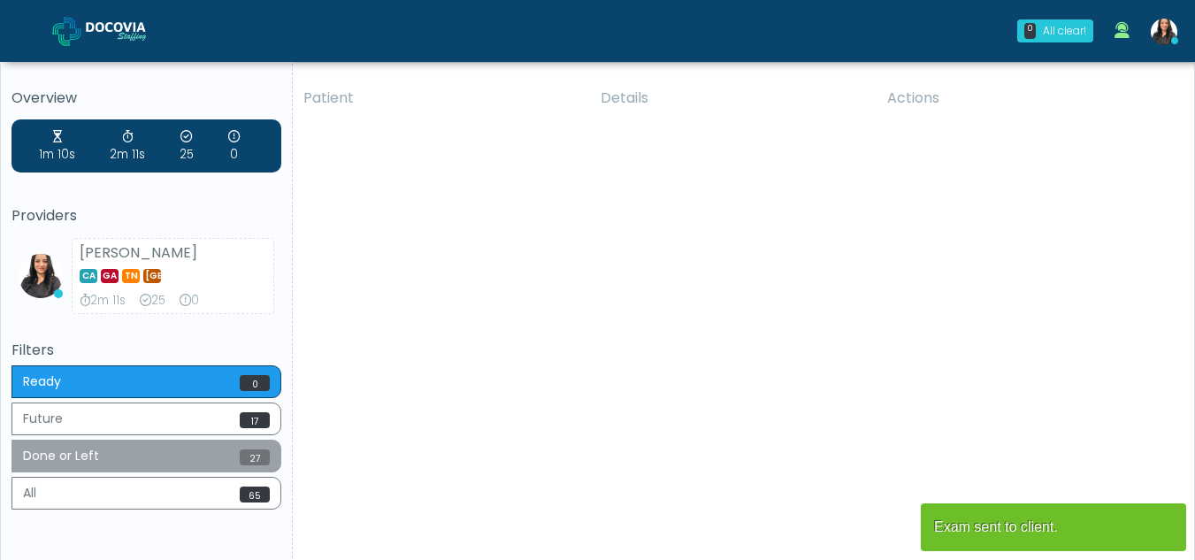
click at [78, 453] on button "Done or Left 27" at bounding box center [147, 456] width 270 height 33
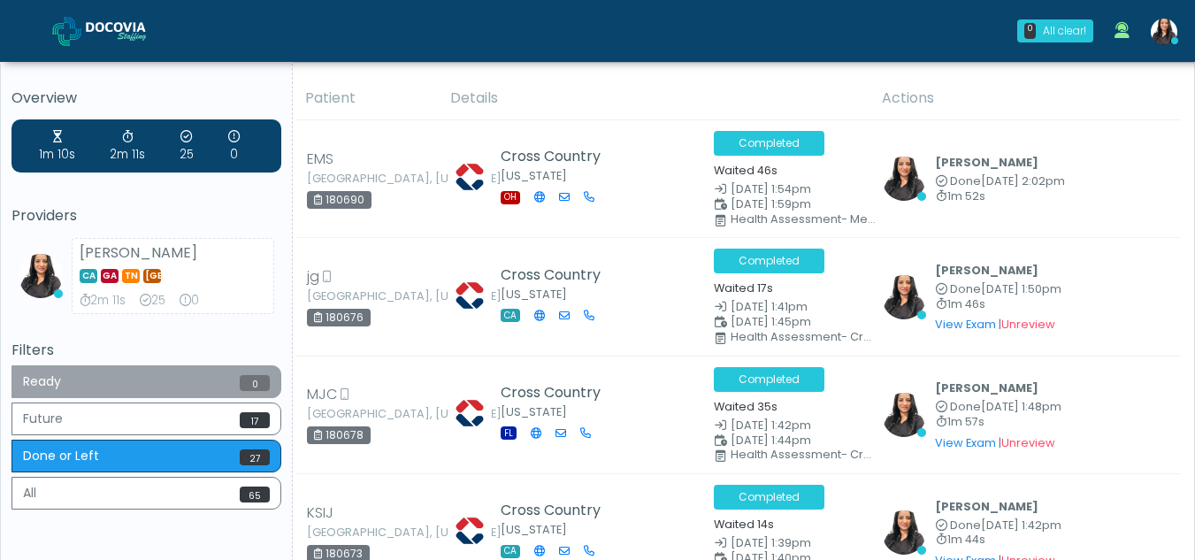
click at [83, 374] on button "Ready 0" at bounding box center [147, 381] width 270 height 33
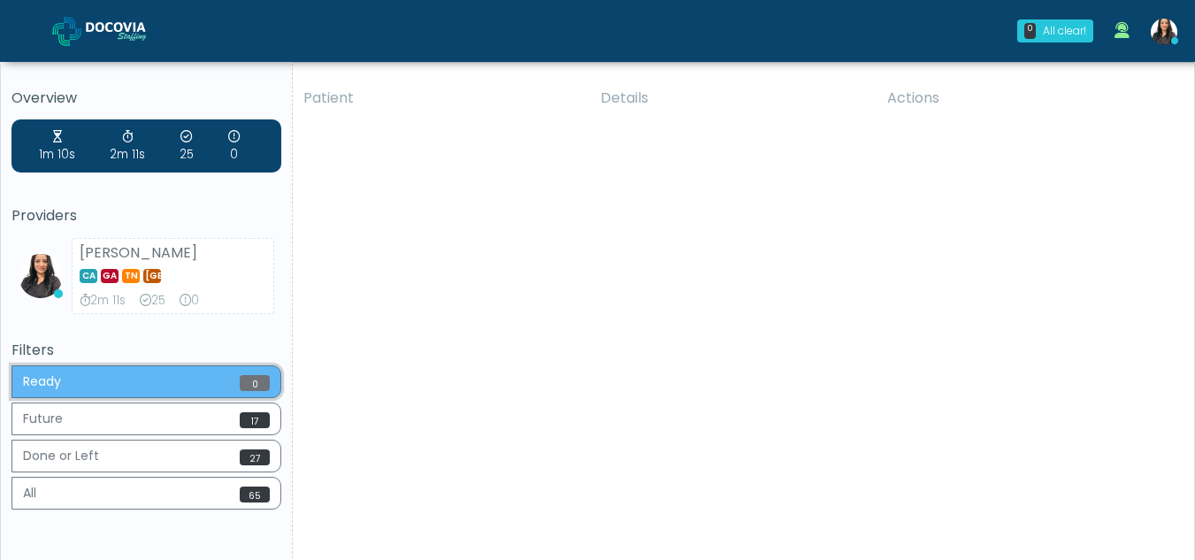
click at [76, 373] on button "Ready 0" at bounding box center [147, 381] width 270 height 33
click at [88, 381] on button "Ready 0" at bounding box center [147, 381] width 270 height 33
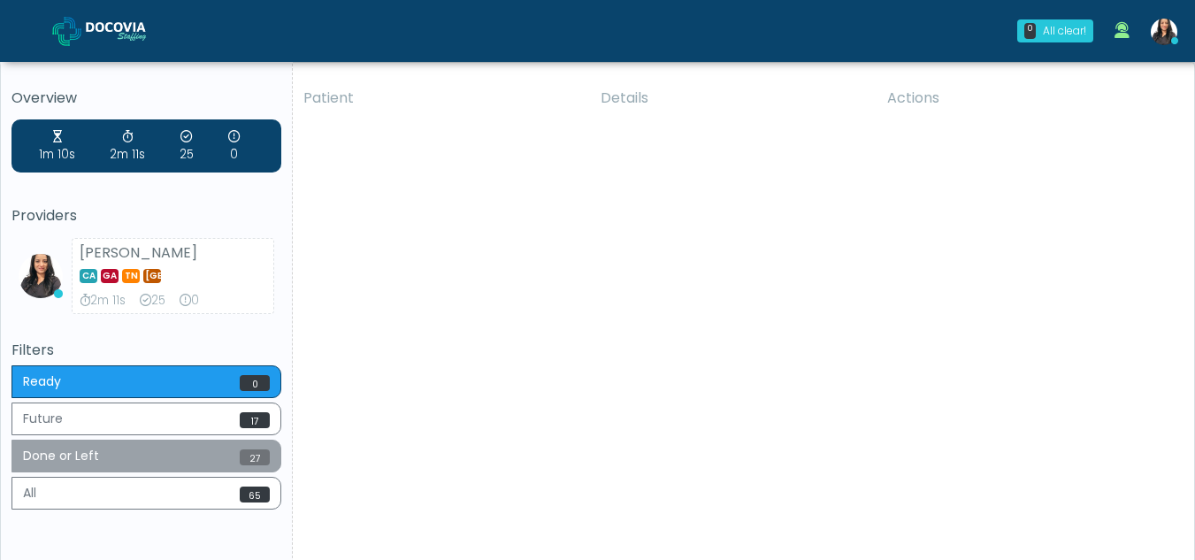
click at [78, 457] on button "Done or Left 27" at bounding box center [147, 456] width 270 height 33
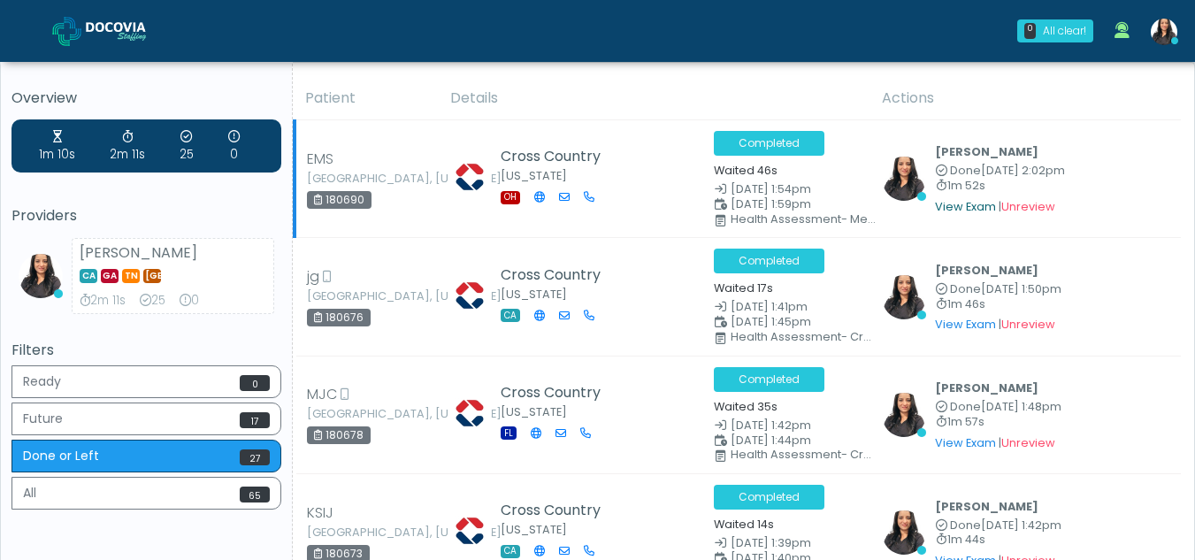
click at [975, 206] on link "View Exam" at bounding box center [965, 206] width 61 height 15
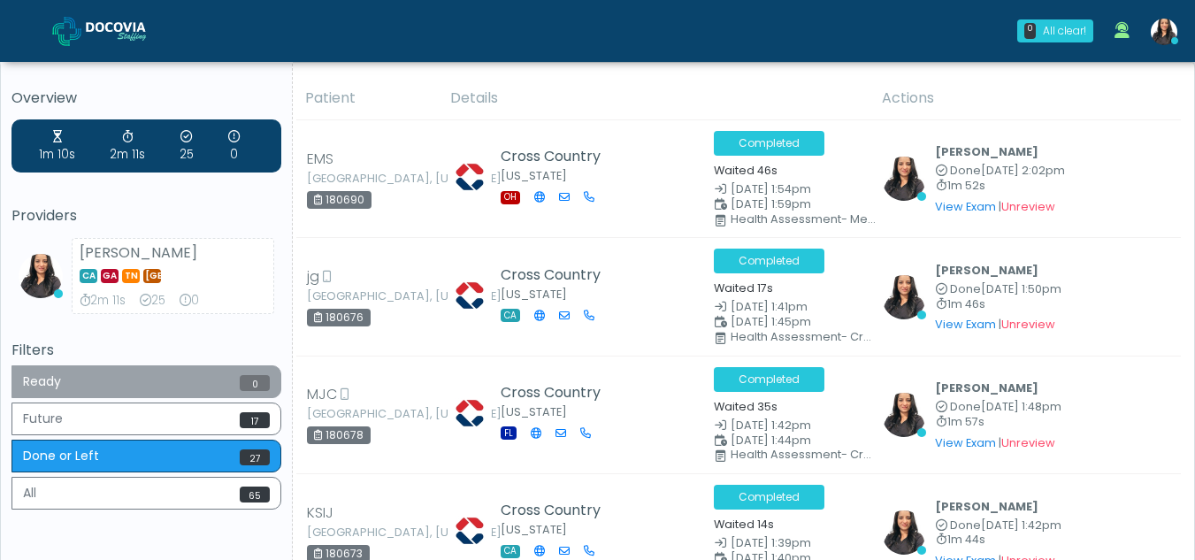
click at [78, 384] on button "Ready 0" at bounding box center [147, 381] width 270 height 33
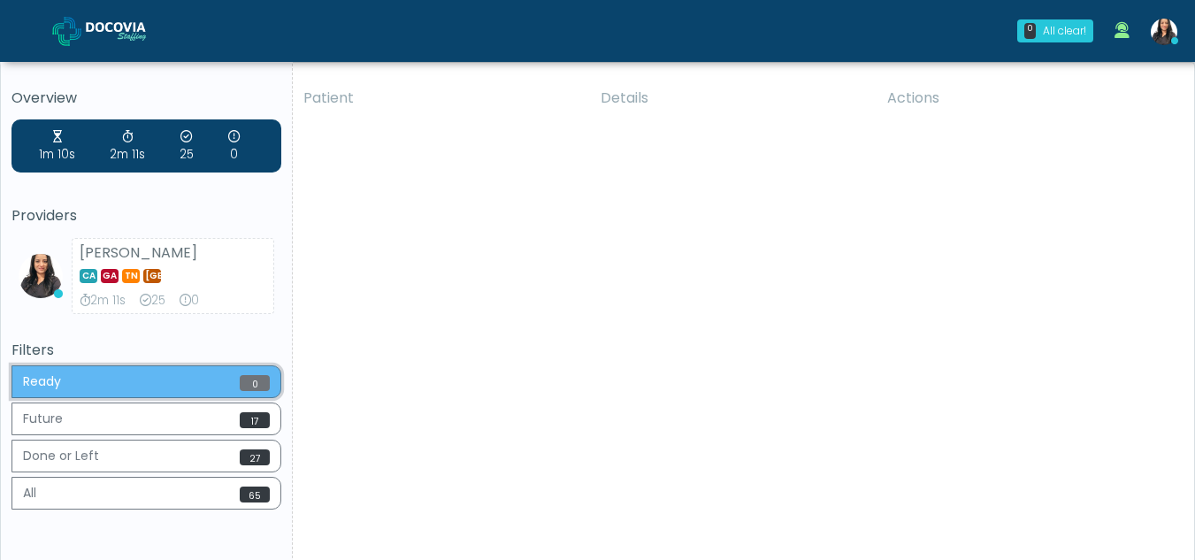
click at [74, 380] on button "Ready 0" at bounding box center [147, 381] width 270 height 33
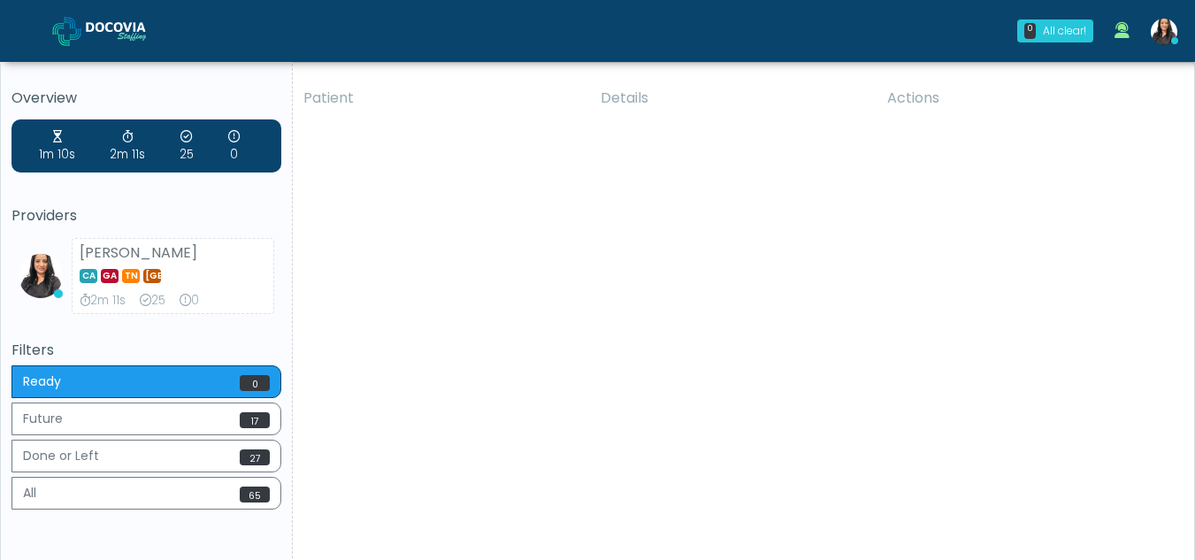
click at [506, 206] on div "Patient Details Actions EMS Columbus, Ohio 180690 Cross Country Ohio OH" at bounding box center [737, 328] width 888 height 503
click at [526, 222] on div "Patient Details Actions JW Vincentown, New Jersey 180706 RE NJ" at bounding box center [737, 328] width 888 height 503
drag, startPoint x: 374, startPoint y: 141, endPoint x: 874, endPoint y: 291, distance: 522.0
click at [874, 291] on div "Patient Details Actions DP Port Carbon, Pennsylvania 180713 RE NJ" at bounding box center [737, 328] width 888 height 503
click at [680, 436] on div "Patient Details Actions DP Port Carbon, Pennsylvania 180713 RE NJ" at bounding box center [737, 328] width 888 height 503
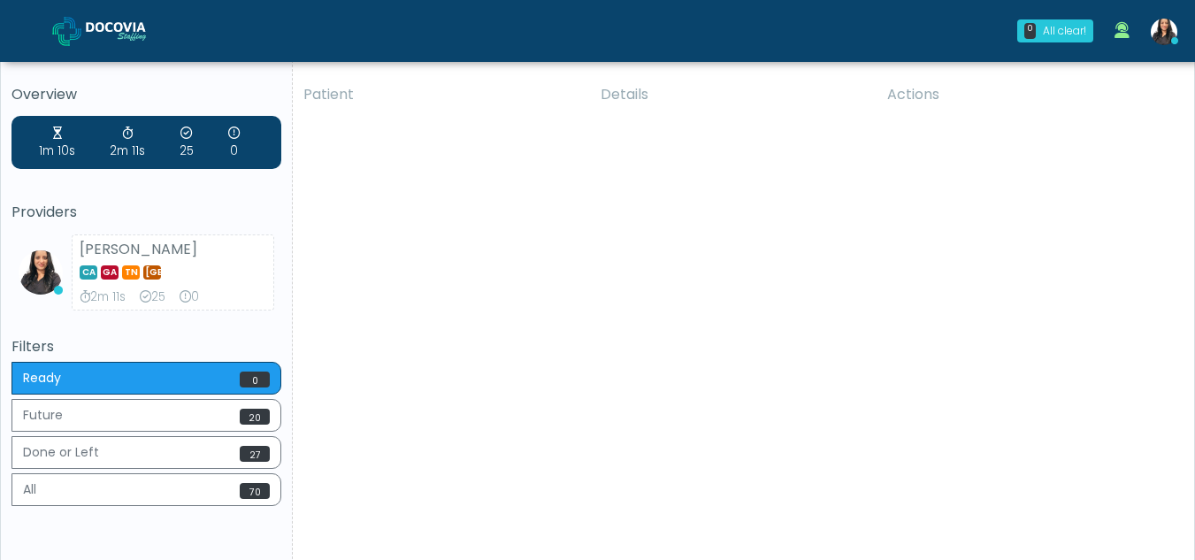
scroll to position [3, 0]
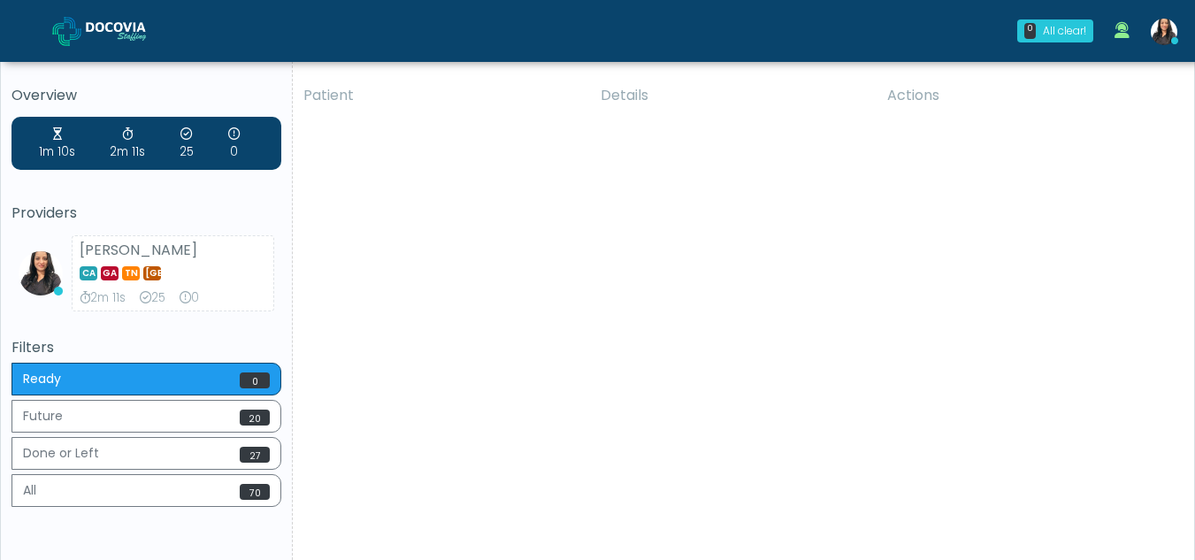
click at [349, 193] on div "Patient Details Actions DP Port Carbon, Pennsylvania 180713 RE NJ" at bounding box center [737, 325] width 888 height 503
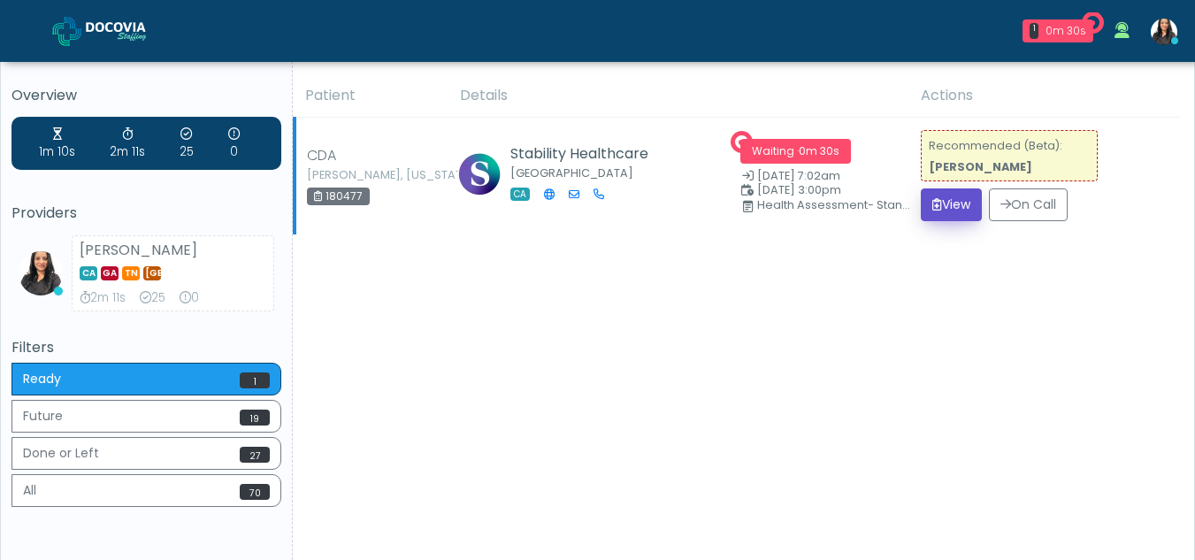
click at [945, 204] on button "View" at bounding box center [951, 204] width 61 height 33
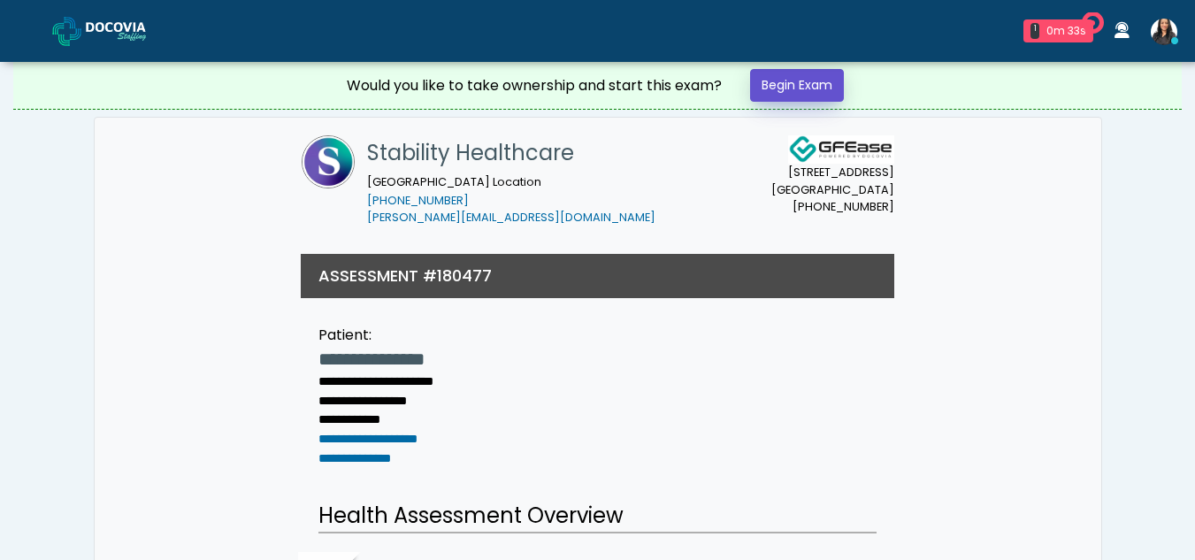
click at [784, 84] on link "Begin Exam" at bounding box center [797, 85] width 94 height 33
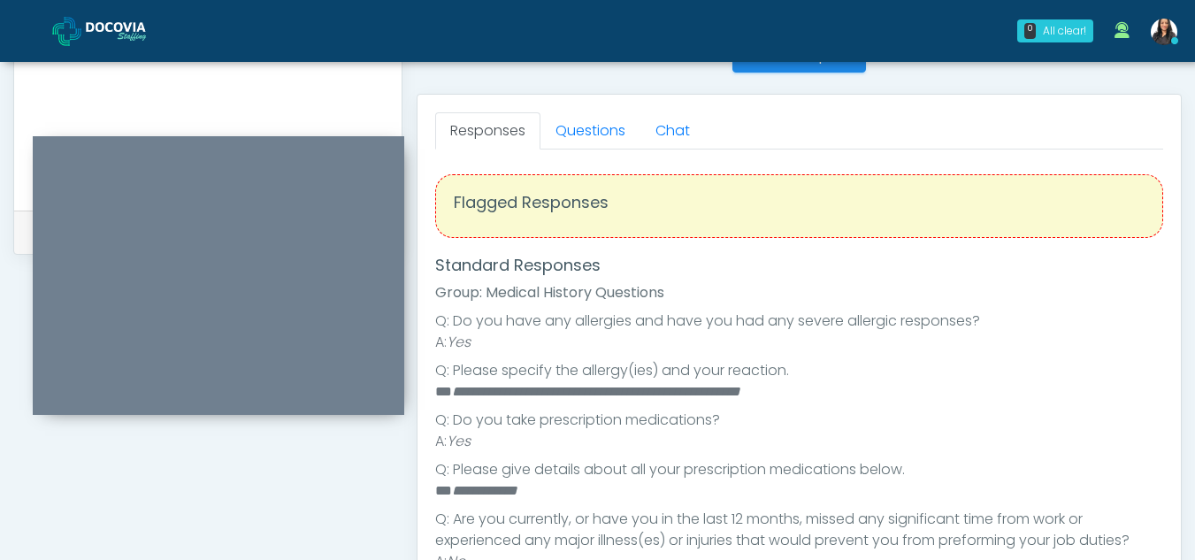
scroll to position [727, 0]
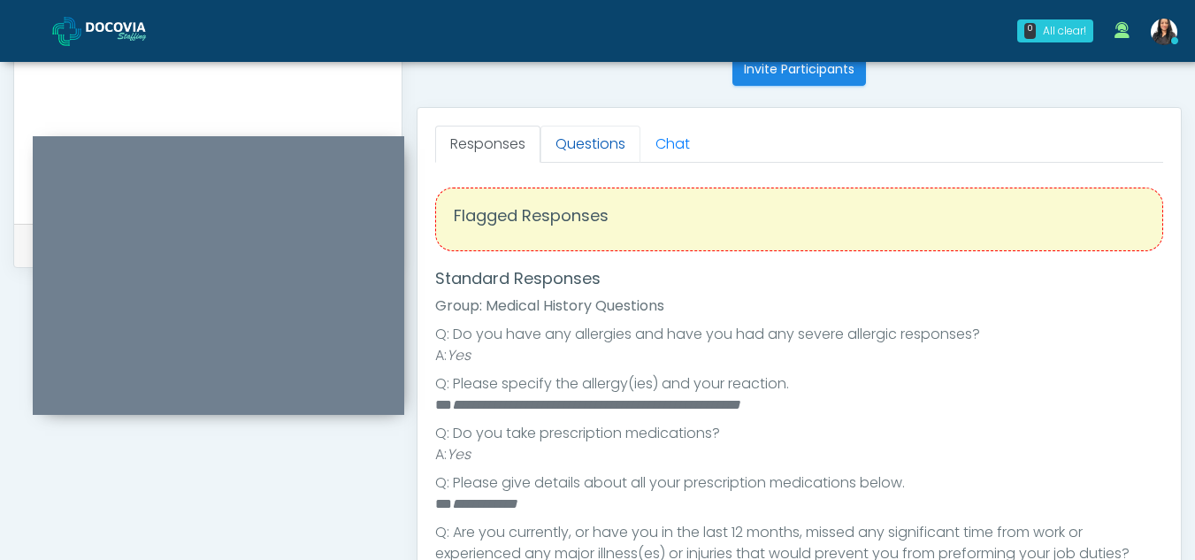
click at [595, 141] on link "Questions" at bounding box center [591, 144] width 100 height 37
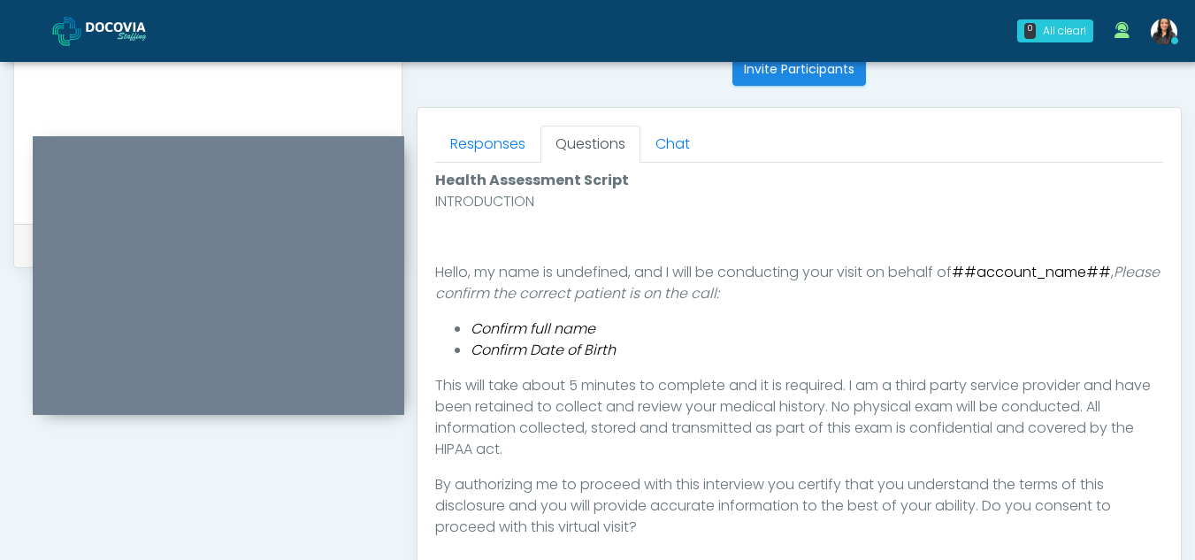
scroll to position [823, 0]
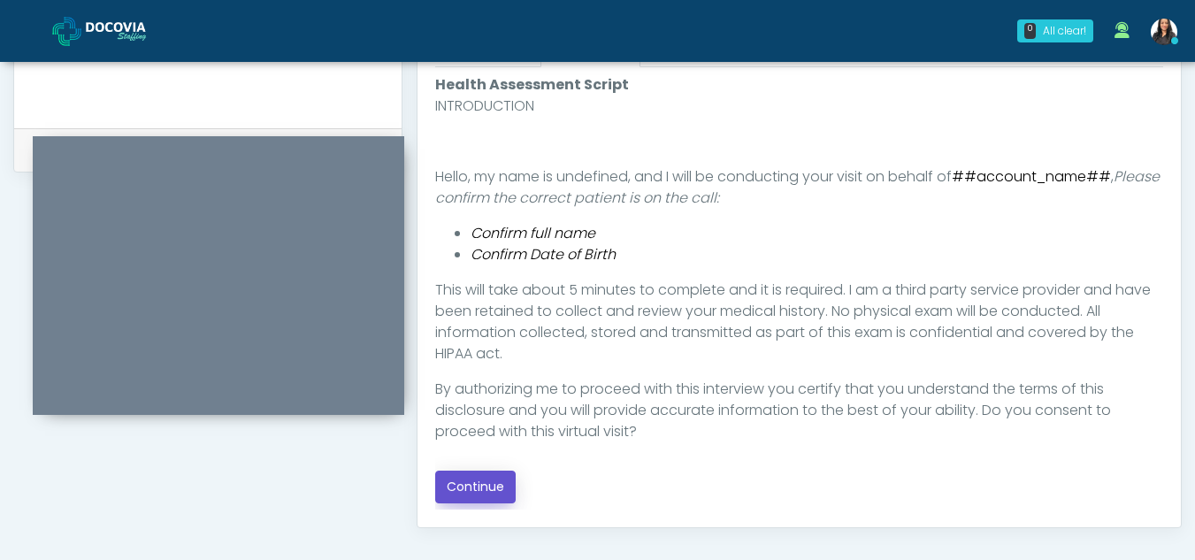
click at [479, 491] on button "Continue" at bounding box center [475, 487] width 81 height 33
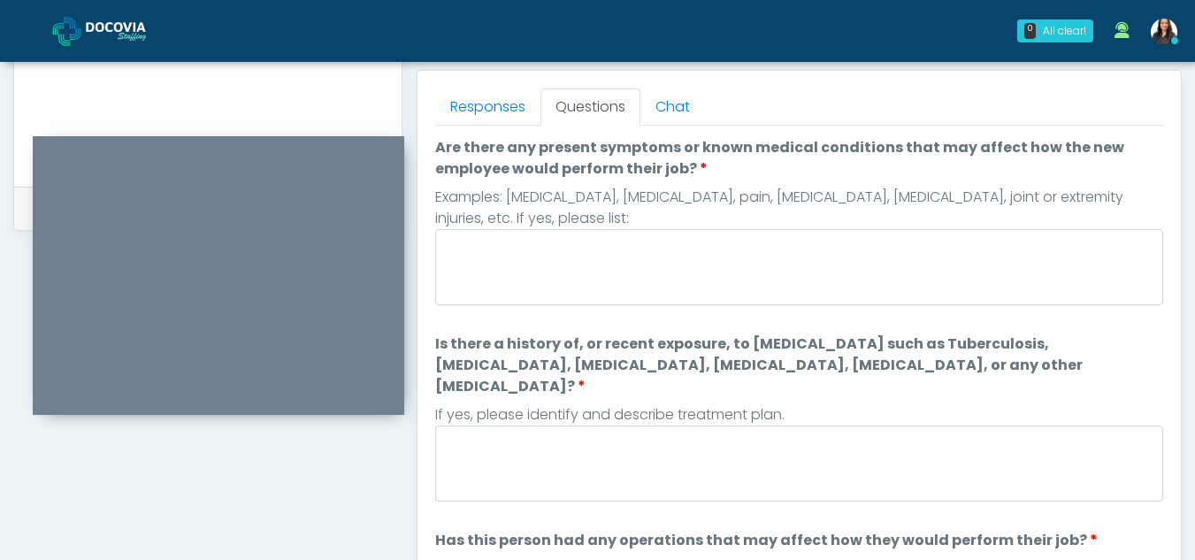
scroll to position [754, 0]
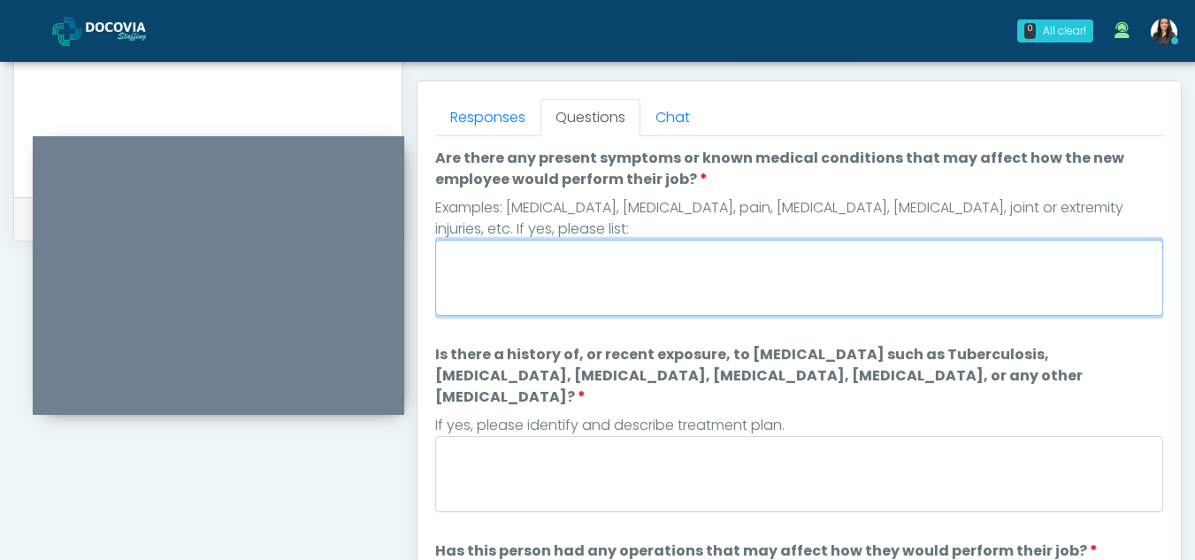
click at [475, 277] on textarea "Are there any present symptoms or known medical conditions that may affect how …" at bounding box center [799, 278] width 728 height 76
type textarea "**"
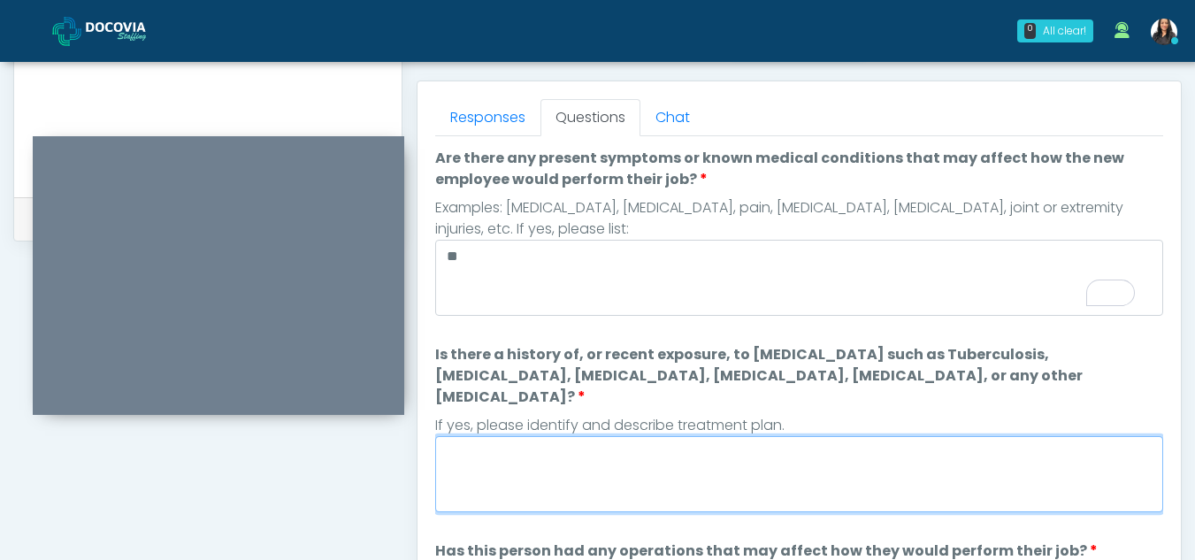
click at [539, 466] on textarea "Is there a history of, or recent exposure, to infectious diseases such as Tuber…" at bounding box center [799, 474] width 728 height 76
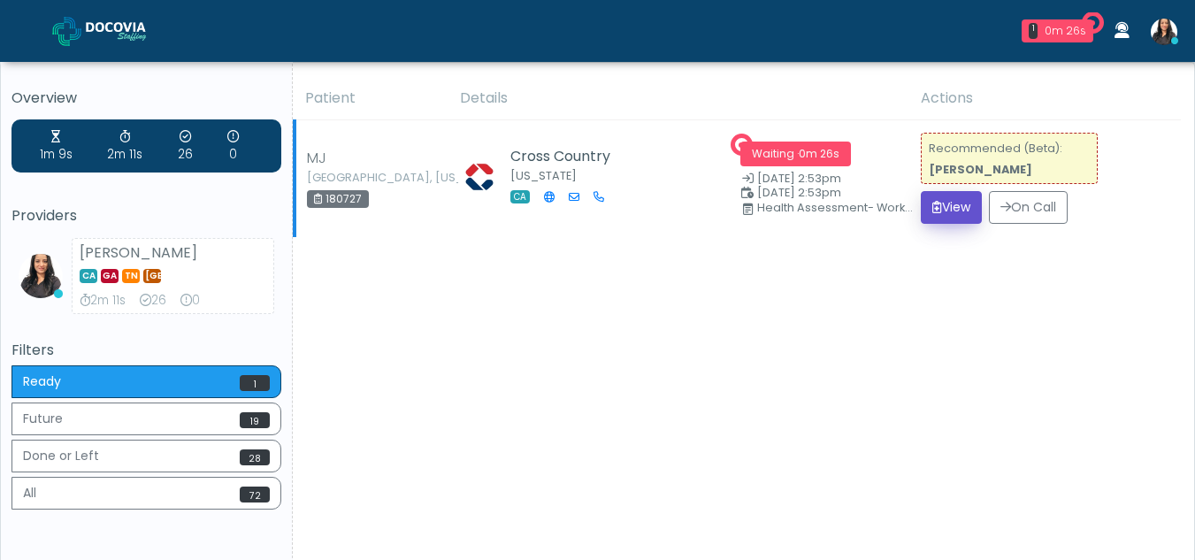
click at [956, 211] on button "View" at bounding box center [951, 207] width 61 height 33
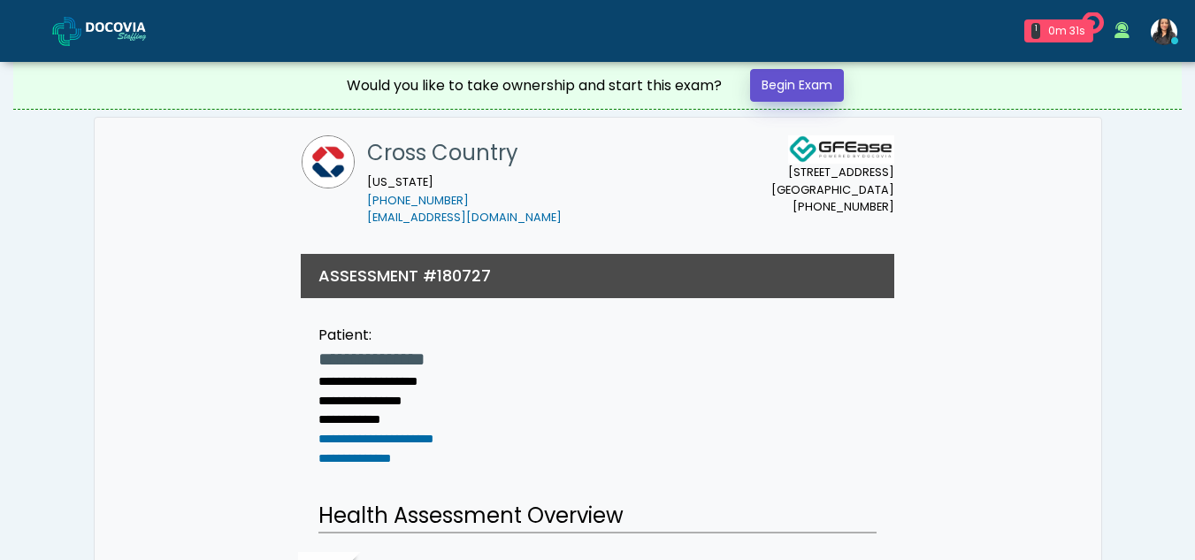
click at [795, 81] on link "Begin Exam" at bounding box center [797, 85] width 94 height 33
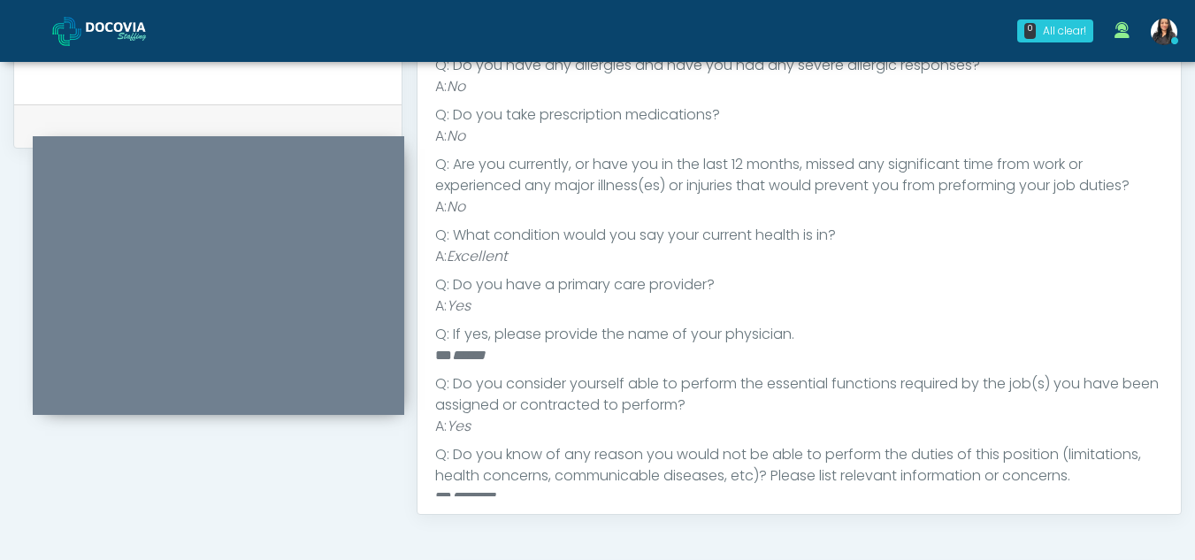
scroll to position [186, 0]
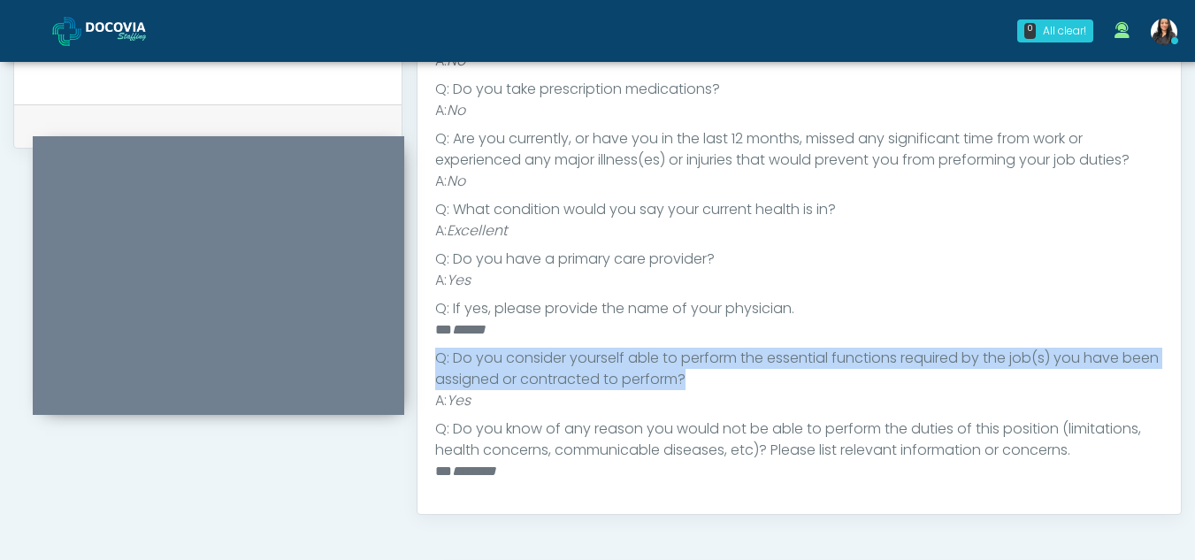
drag, startPoint x: 1183, startPoint y: 385, endPoint x: 1167, endPoint y: 325, distance: 62.2
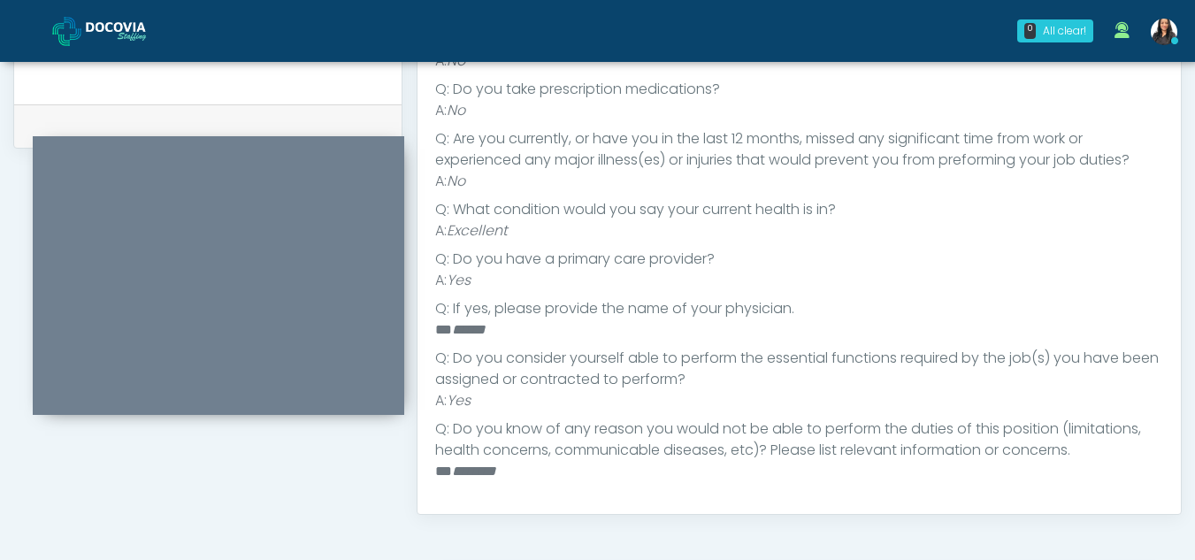
click at [1052, 268] on li "Q: Do you have a primary care provider?" at bounding box center [799, 259] width 728 height 21
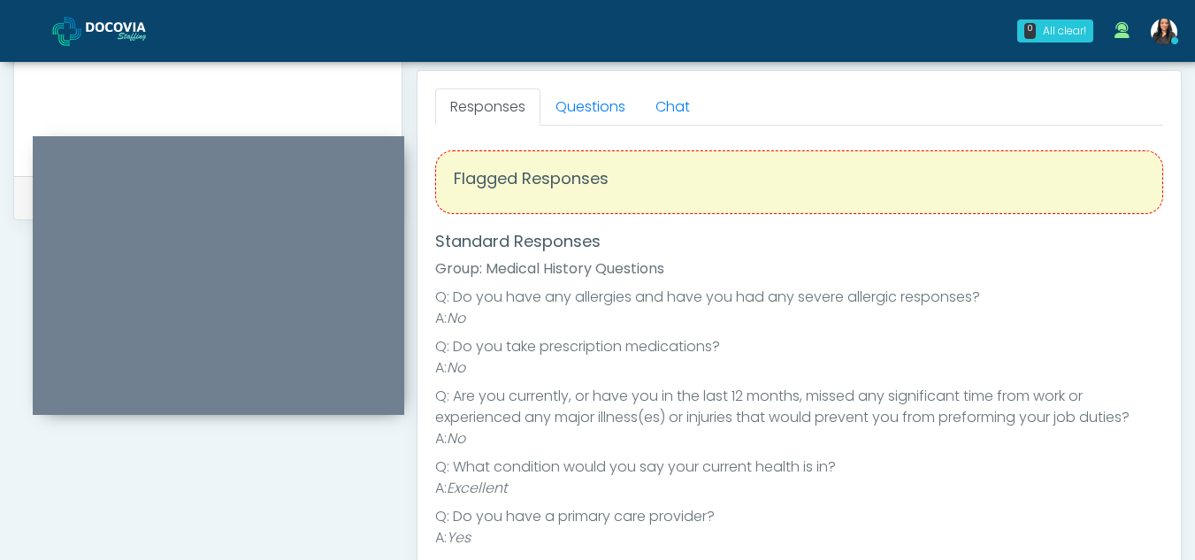
scroll to position [735, 0]
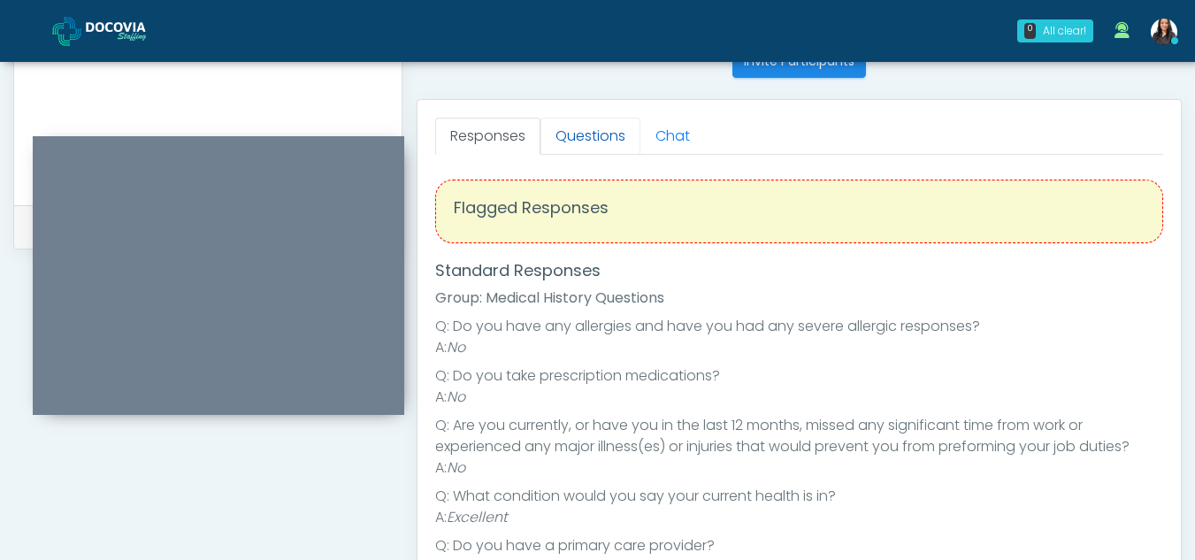
click at [589, 127] on link "Questions" at bounding box center [591, 136] width 100 height 37
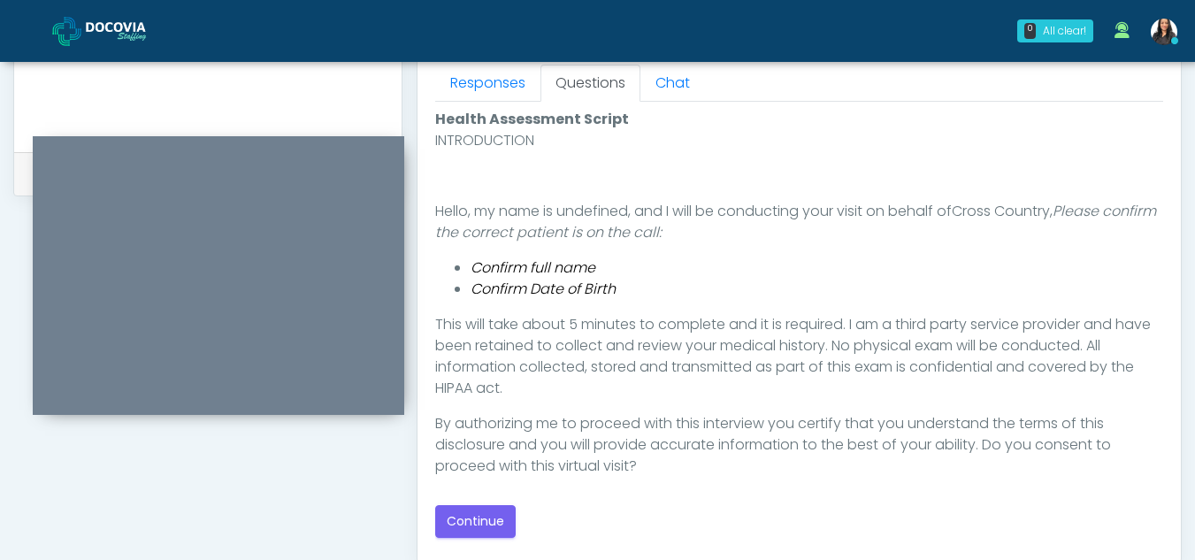
scroll to position [799, 0]
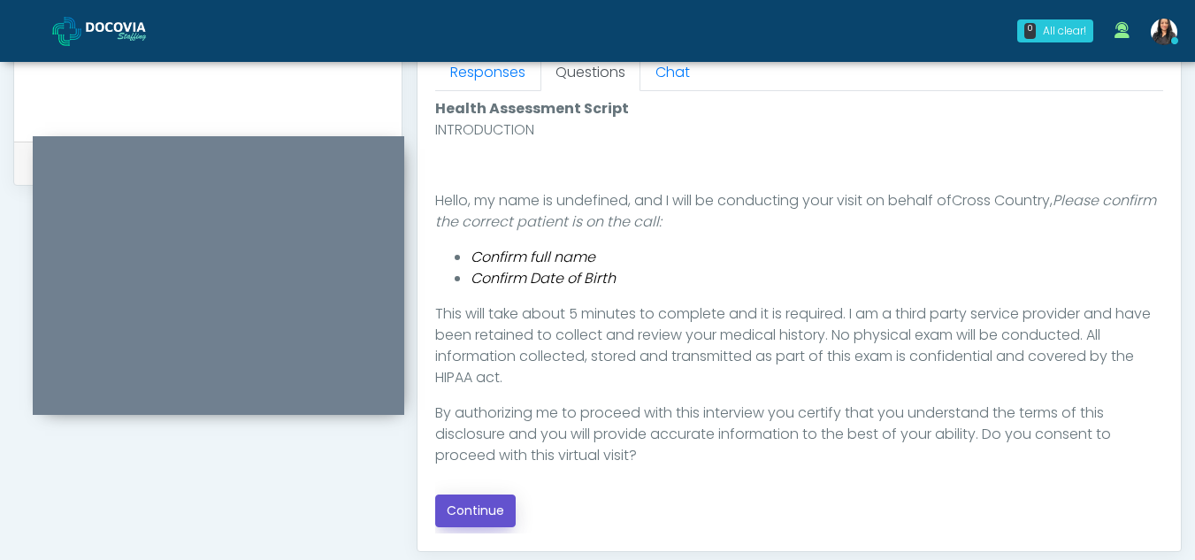
click at [494, 503] on button "Continue" at bounding box center [475, 511] width 81 height 33
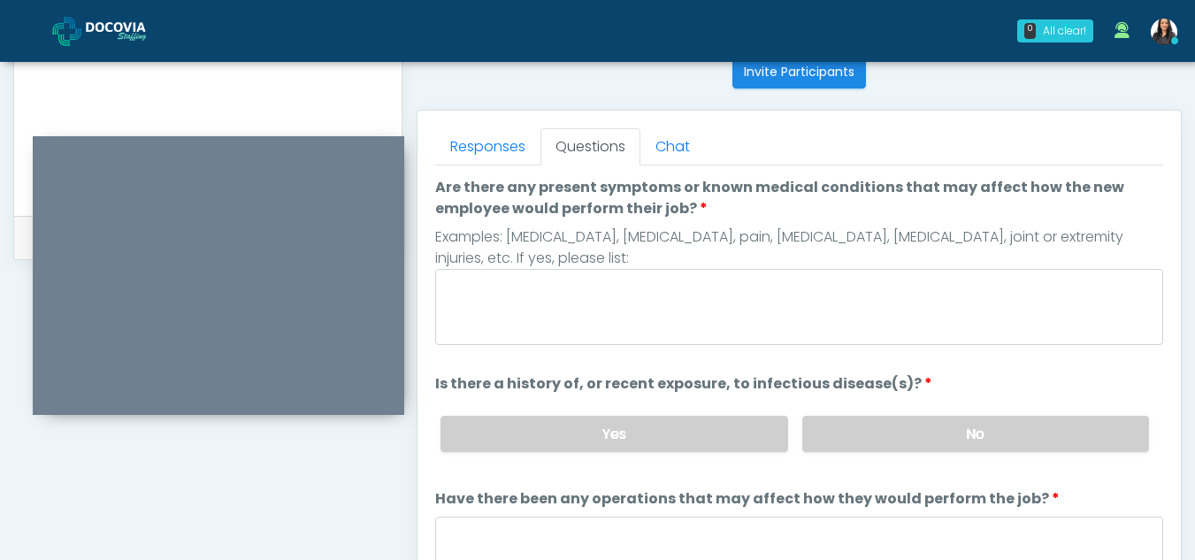
scroll to position [693, 0]
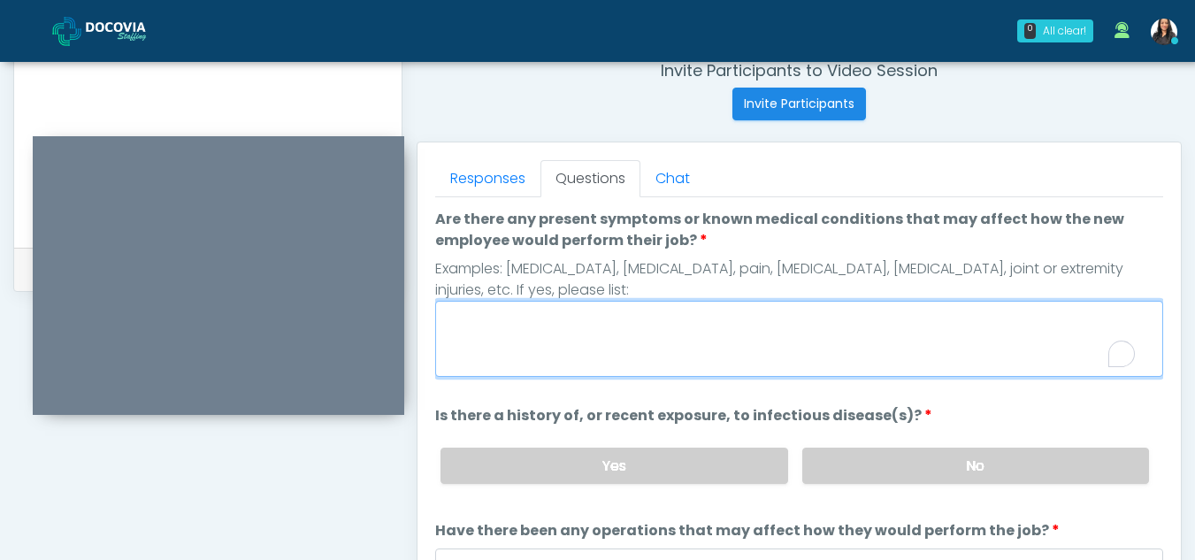
click at [505, 341] on textarea "Are there any present symptoms or known medical conditions that may affect how …" at bounding box center [799, 339] width 728 height 76
type textarea "**"
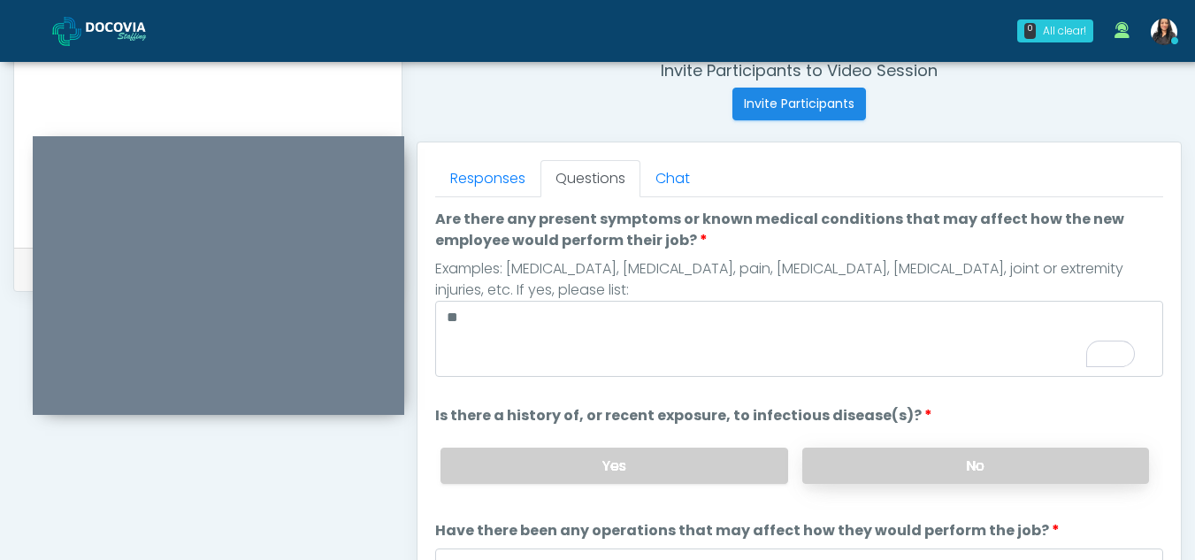
click at [1069, 478] on label "No" at bounding box center [975, 466] width 347 height 36
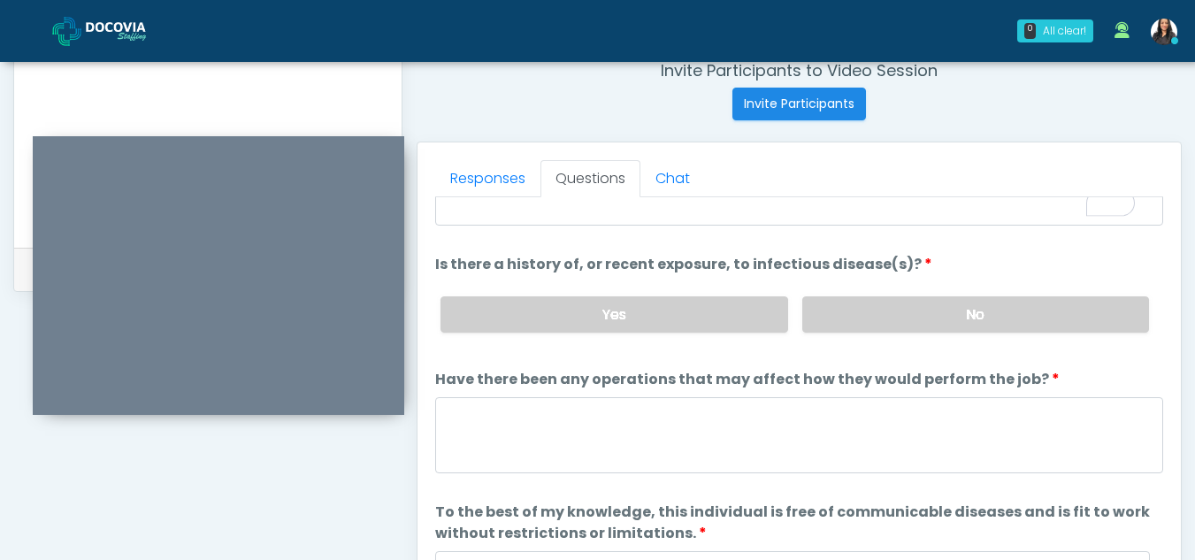
scroll to position [151, 0]
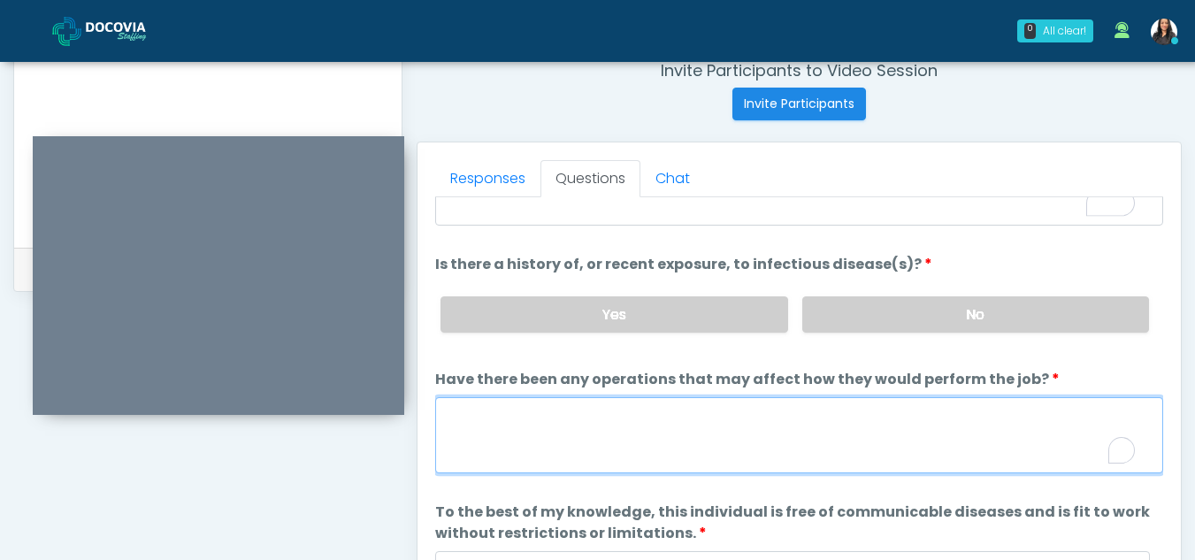
click at [513, 435] on textarea "Have there been any operations that may affect how they would perform the job?" at bounding box center [799, 435] width 728 height 76
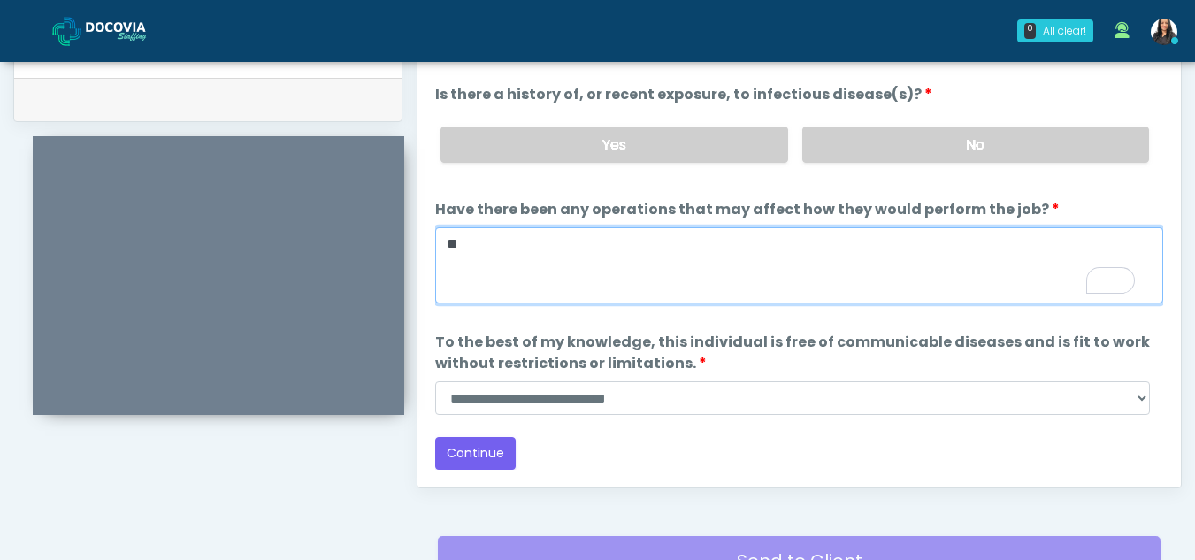
scroll to position [881, 0]
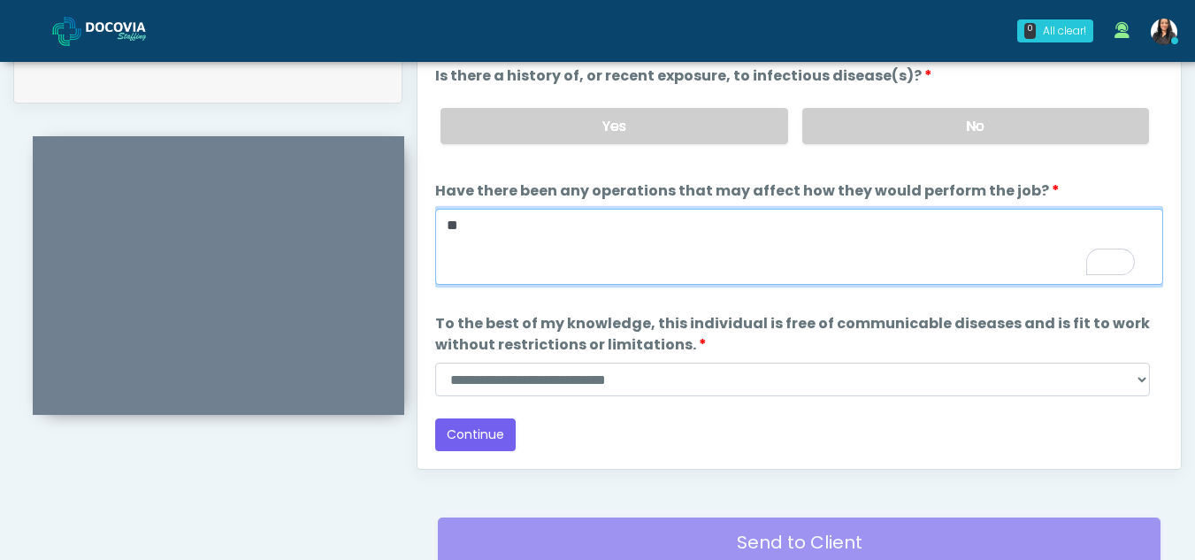
type textarea "**"
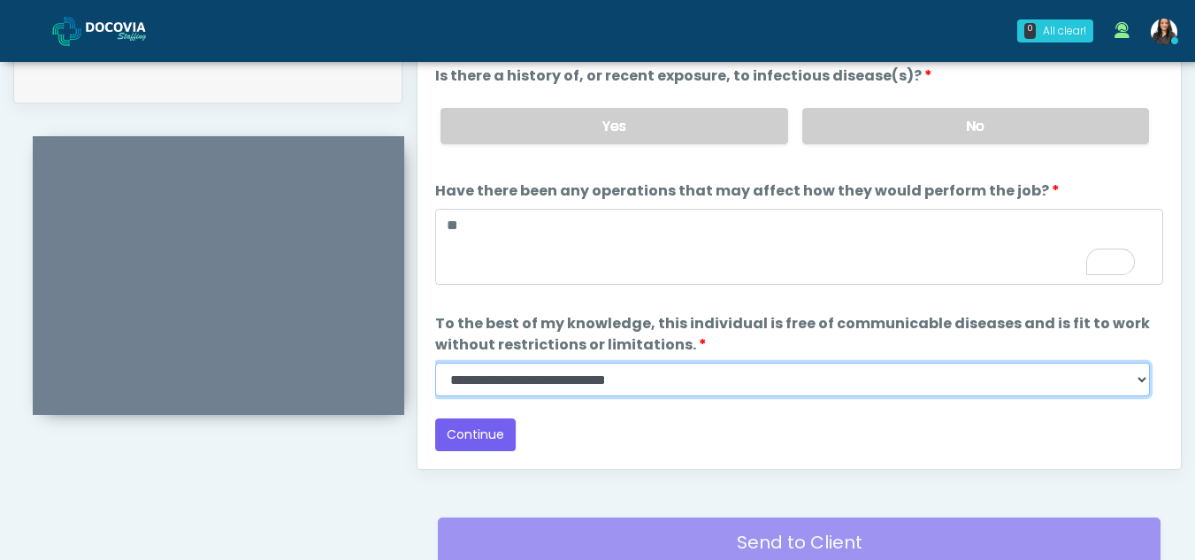
click at [1139, 383] on select "**********" at bounding box center [792, 380] width 715 height 34
select select "******"
click at [435, 363] on select "**********" at bounding box center [792, 380] width 715 height 34
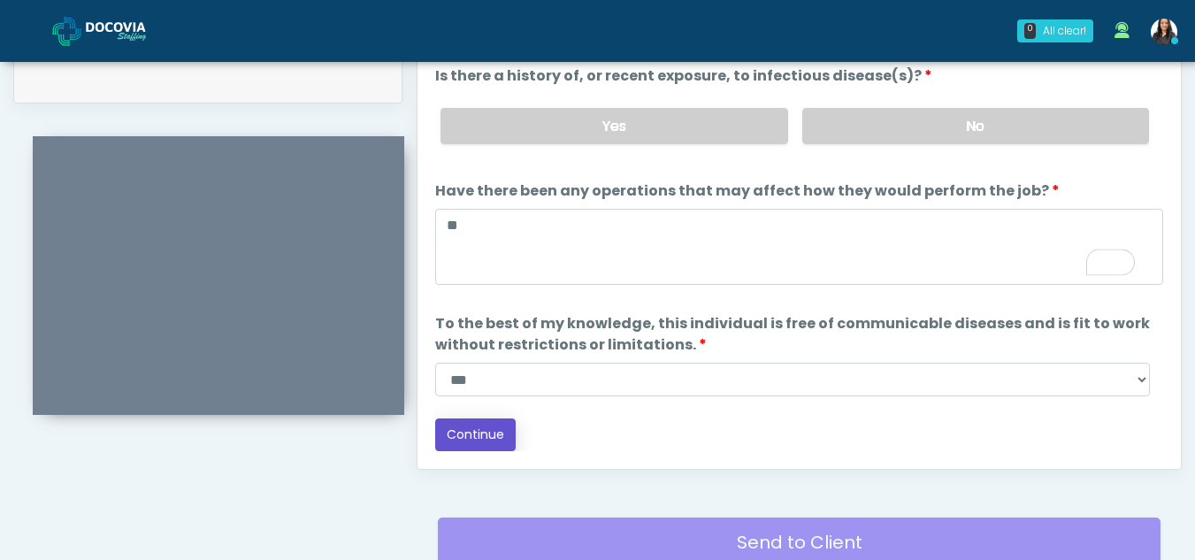
click at [470, 425] on button "Continue" at bounding box center [475, 435] width 81 height 33
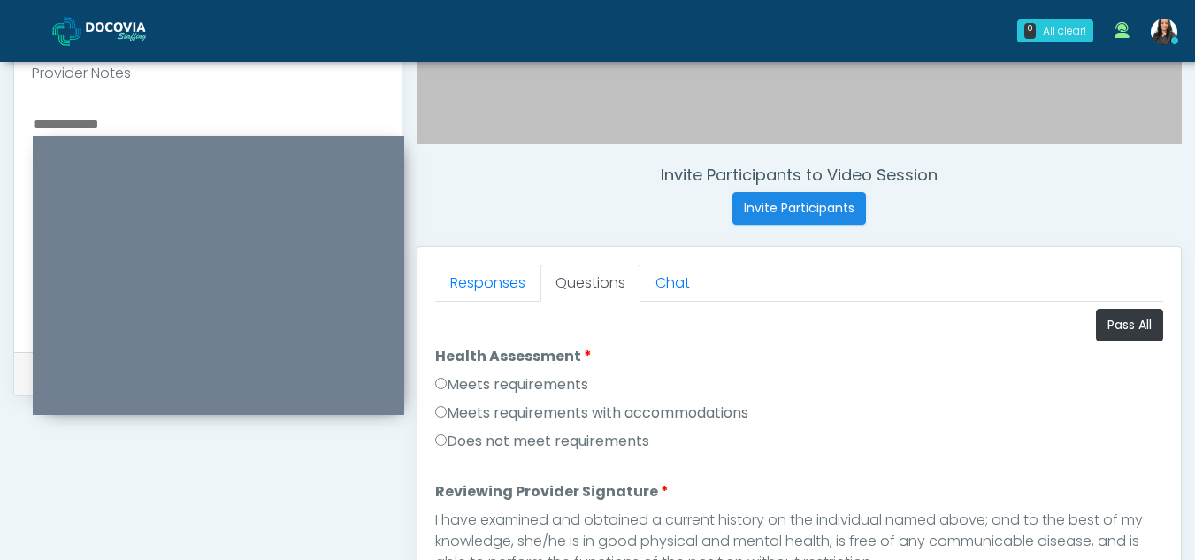
scroll to position [602, 0]
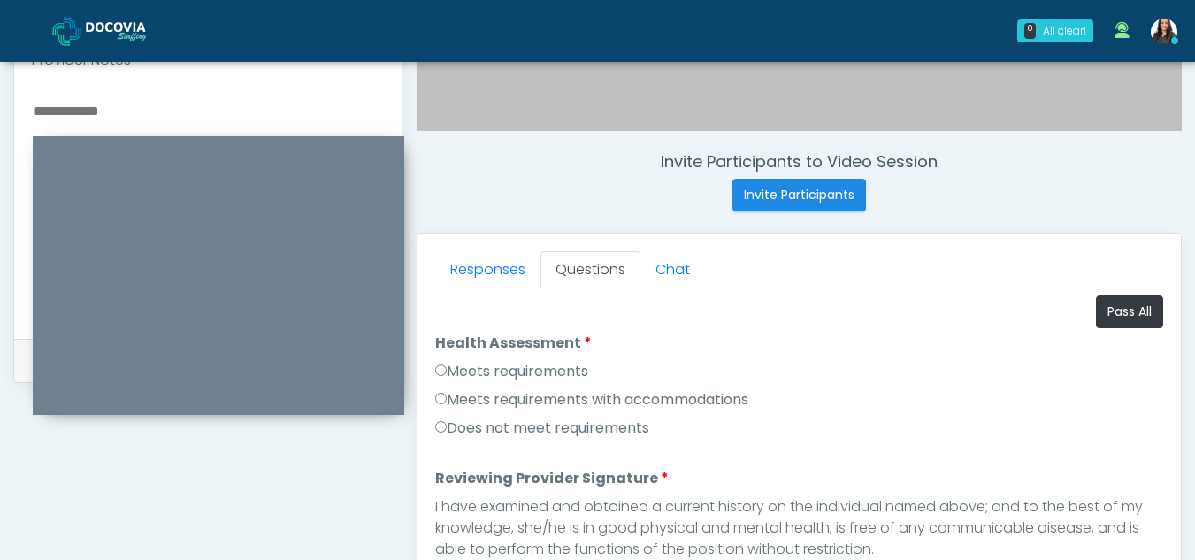
click at [63, 107] on textarea "To enrich screen reader interactions, please activate Accessibility in Grammarl…" at bounding box center [208, 207] width 352 height 216
type textarea "*"
type textarea "**********"
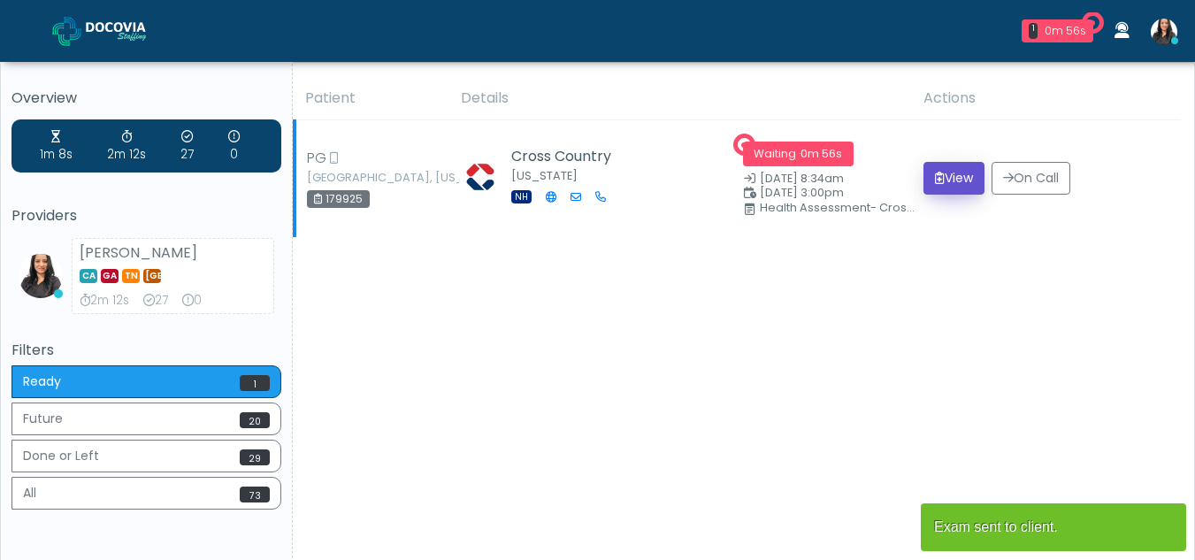
click at [941, 168] on button "View" at bounding box center [954, 178] width 61 height 33
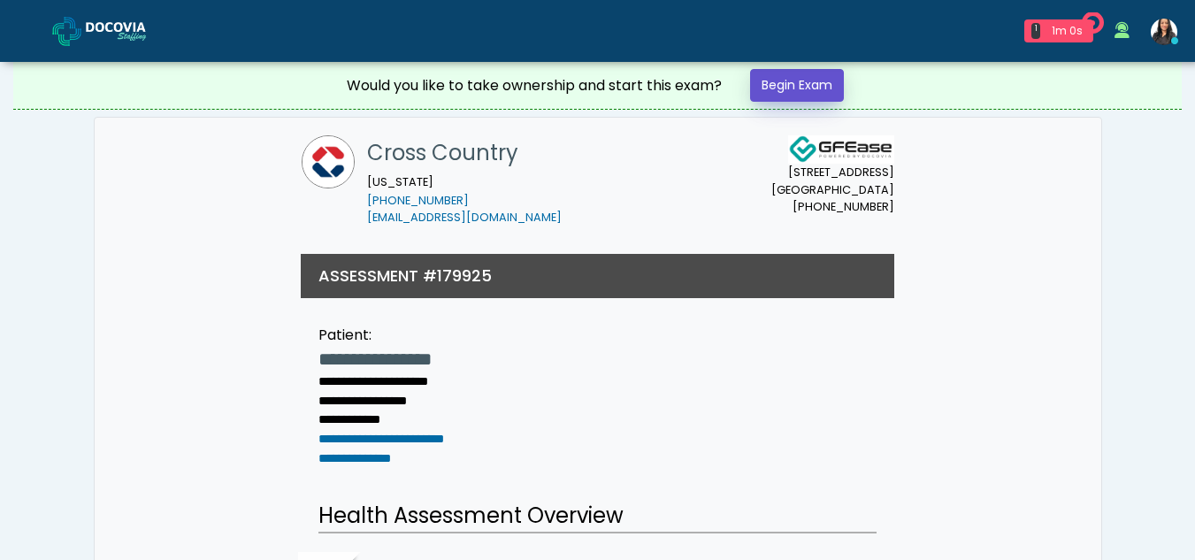
click at [803, 79] on link "Begin Exam" at bounding box center [797, 85] width 94 height 33
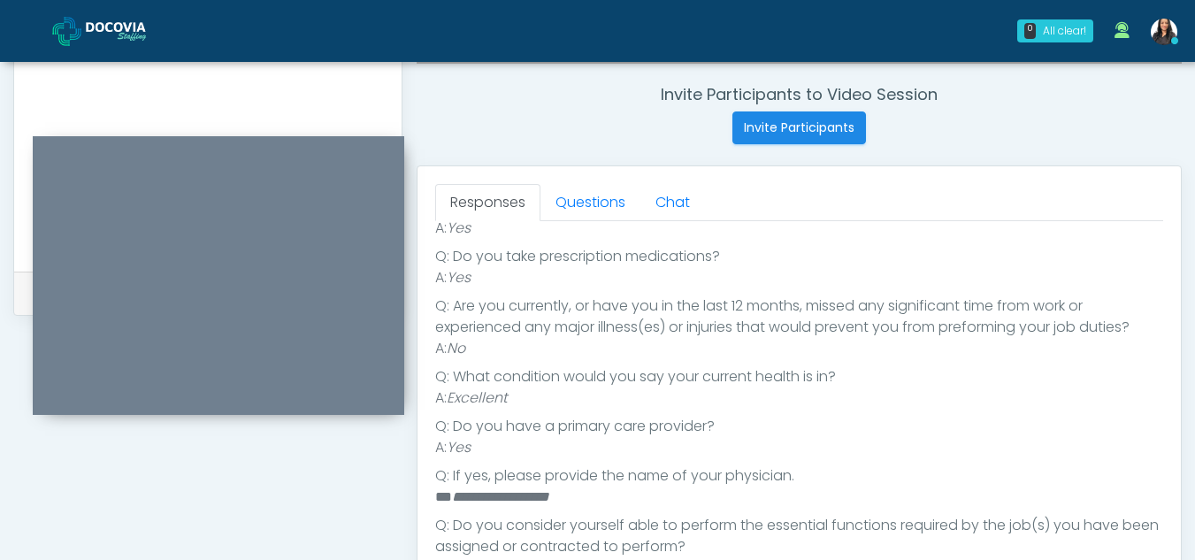
scroll to position [634, 0]
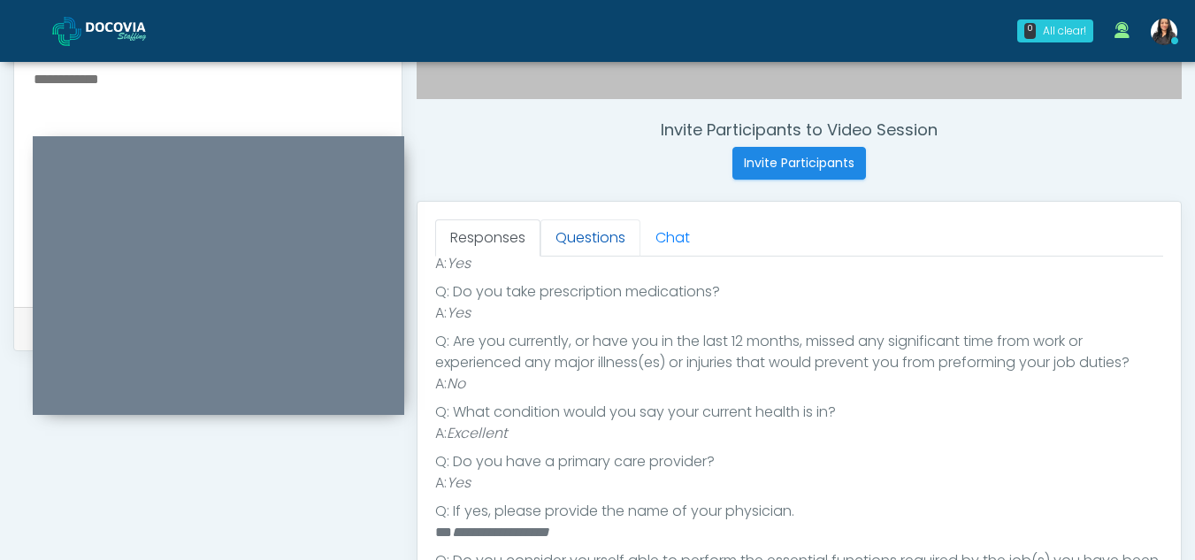
click at [563, 239] on link "Questions" at bounding box center [591, 237] width 100 height 37
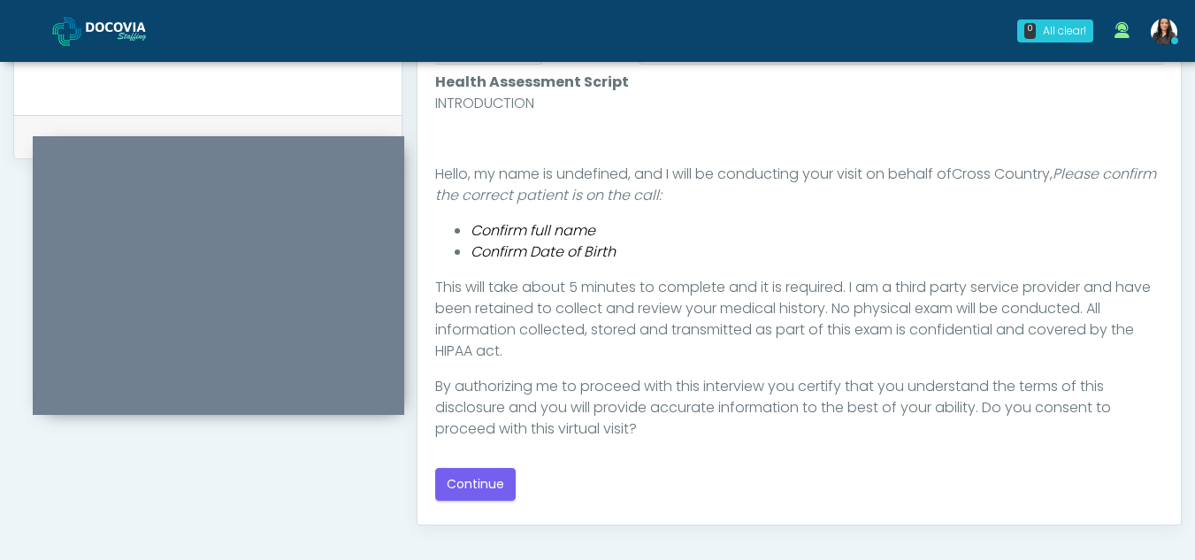
scroll to position [828, 0]
click at [483, 475] on button "Continue" at bounding box center [475, 481] width 81 height 33
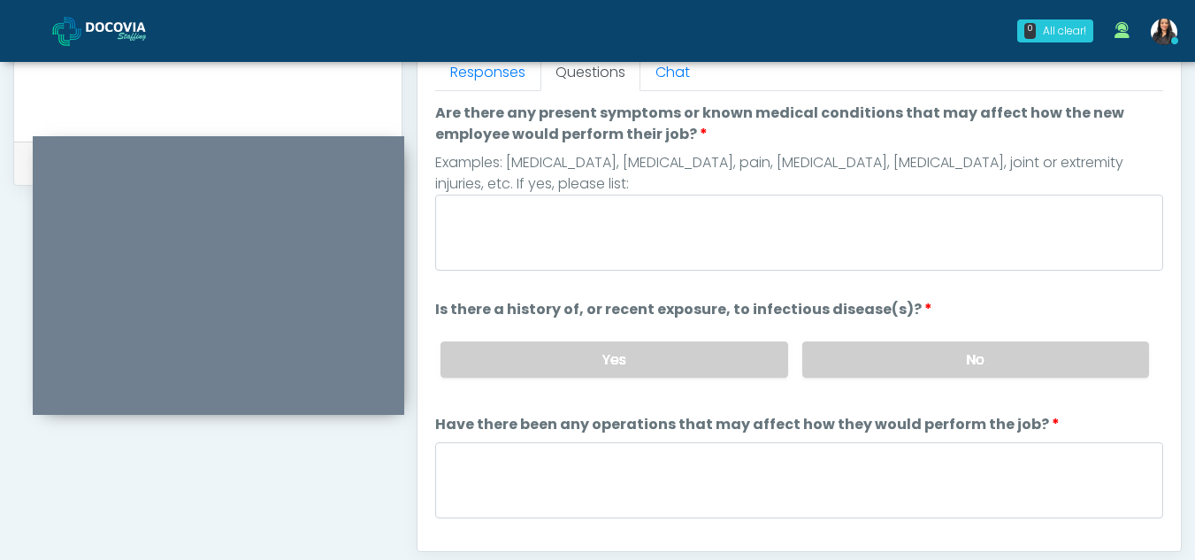
scroll to position [783, 0]
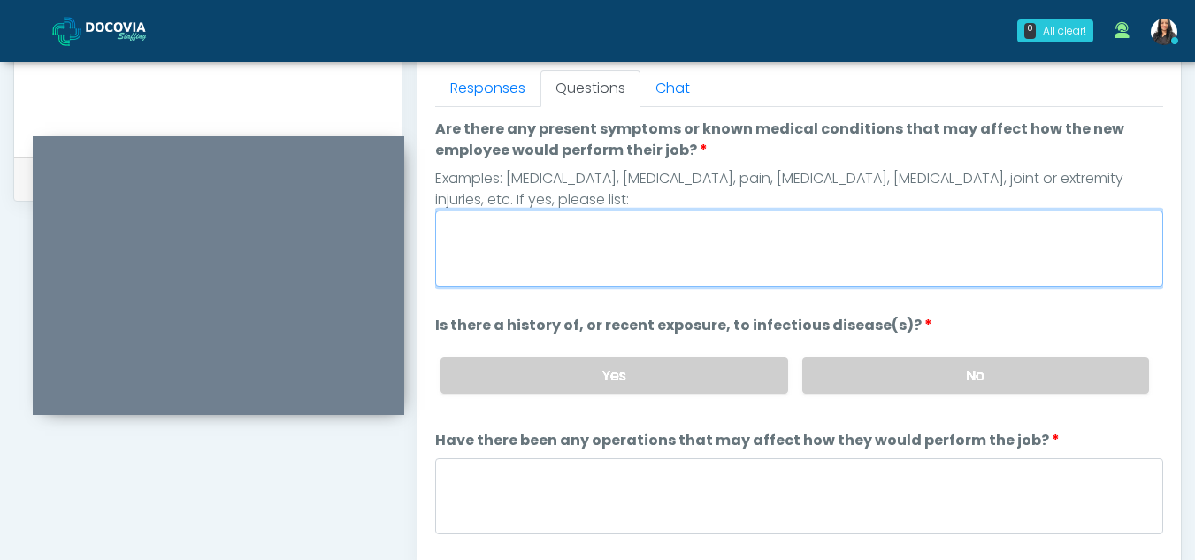
click at [509, 243] on textarea "Are there any present symptoms or known medical conditions that may affect how …" at bounding box center [799, 249] width 728 height 76
type textarea "**"
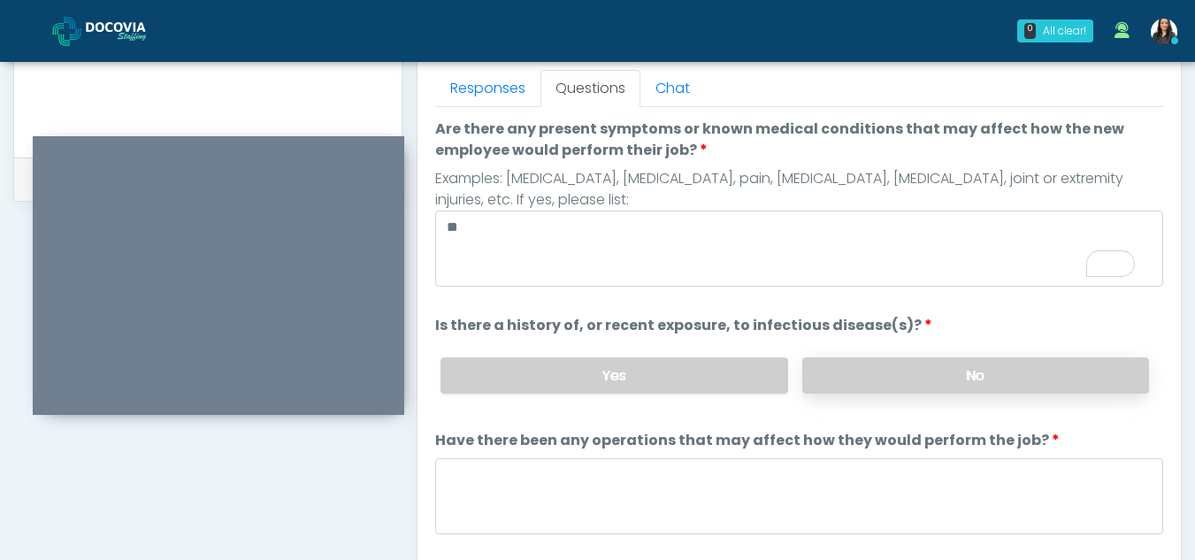
click at [978, 385] on label "No" at bounding box center [975, 375] width 347 height 36
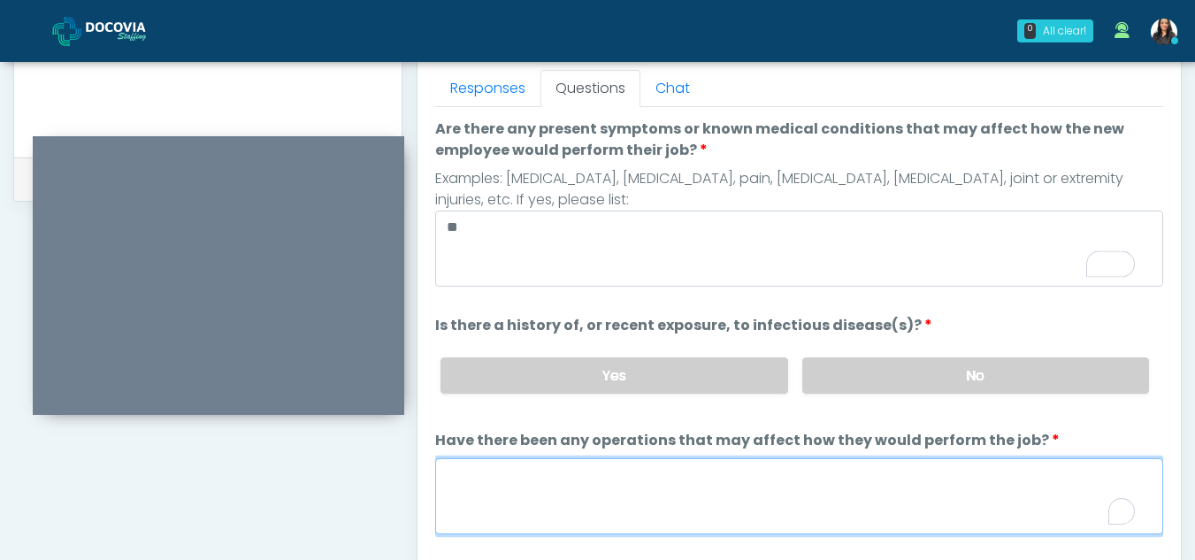
click at [525, 504] on textarea "Have there been any operations that may affect how they would perform the job?" at bounding box center [799, 496] width 728 height 76
type textarea "**"
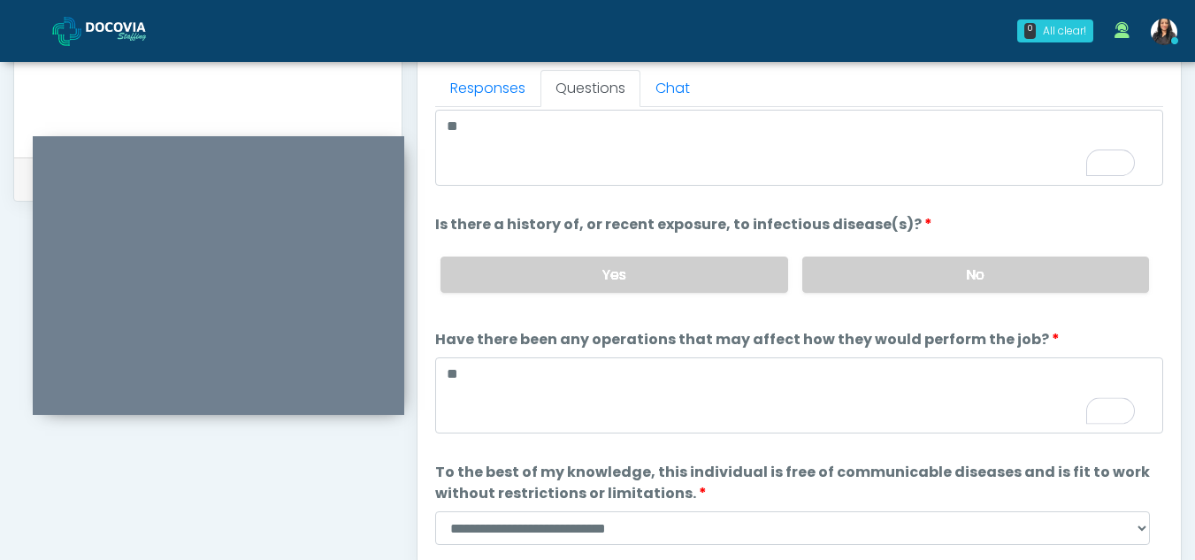
scroll to position [151, 0]
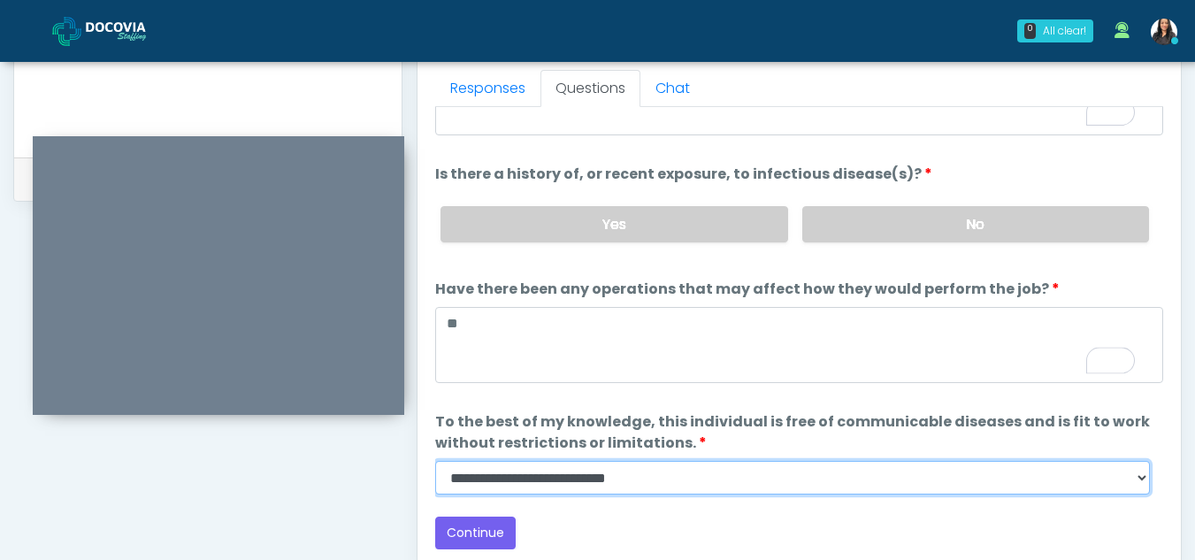
click at [1137, 475] on select "**********" at bounding box center [792, 478] width 715 height 34
select select "******"
click at [435, 461] on select "**********" at bounding box center [792, 478] width 715 height 34
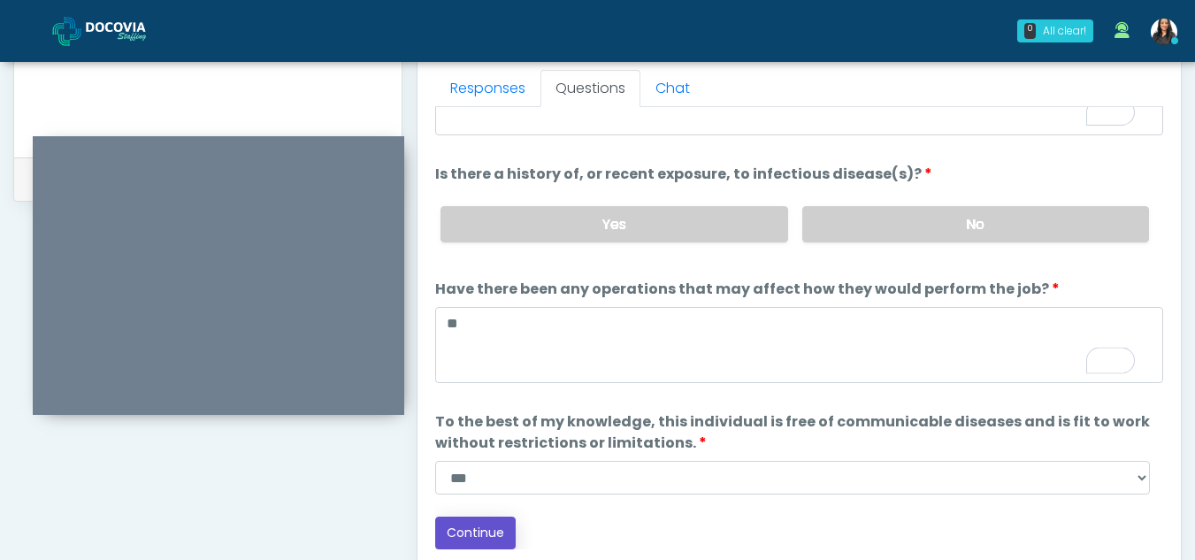
click at [494, 526] on button "Continue" at bounding box center [475, 533] width 81 height 33
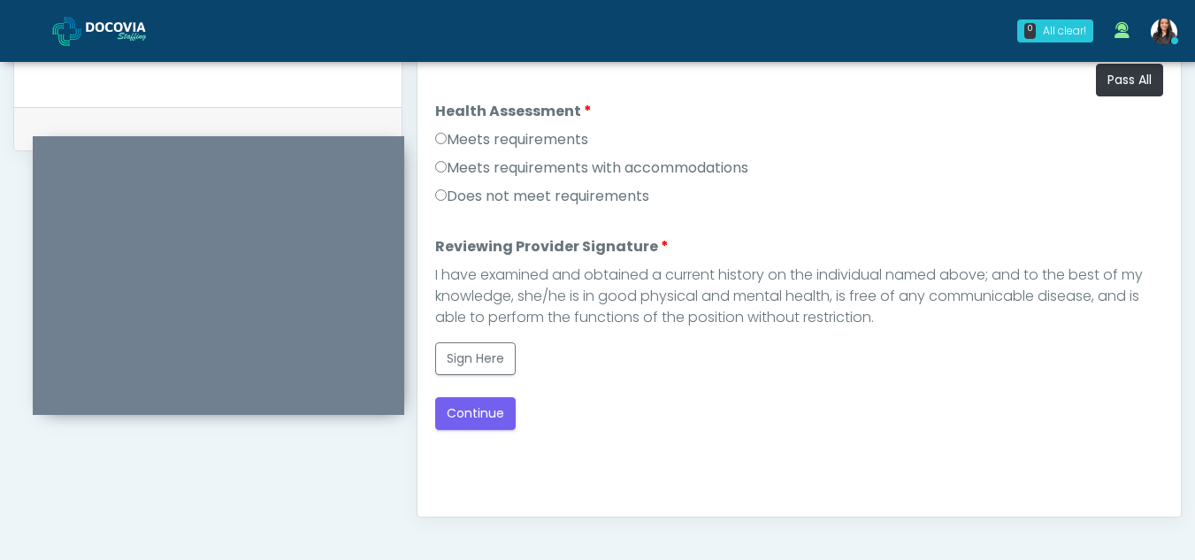
scroll to position [804, 0]
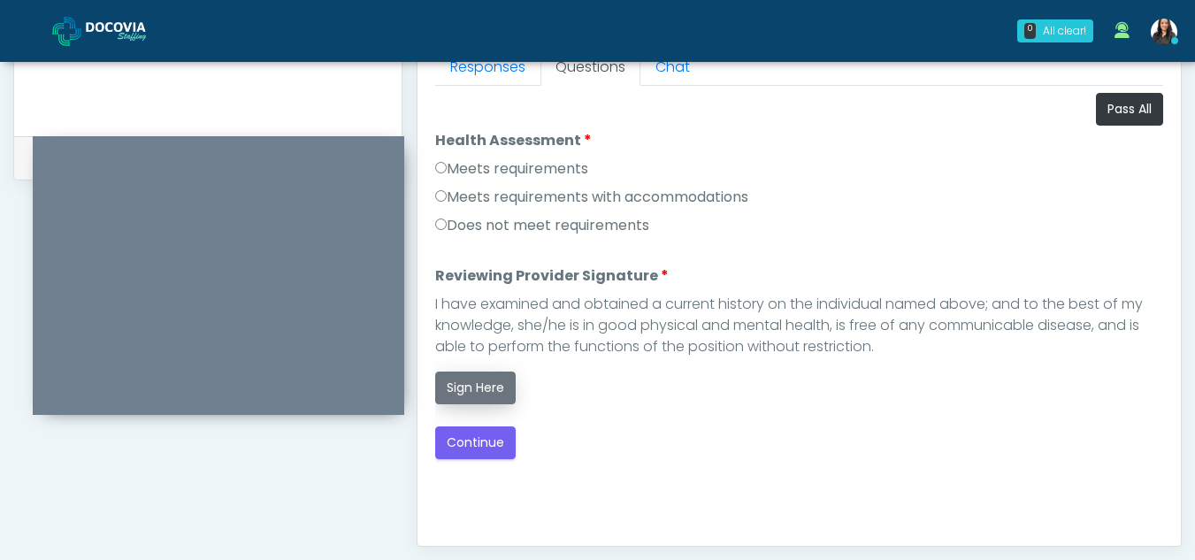
click at [479, 380] on button "Sign Here" at bounding box center [475, 388] width 81 height 33
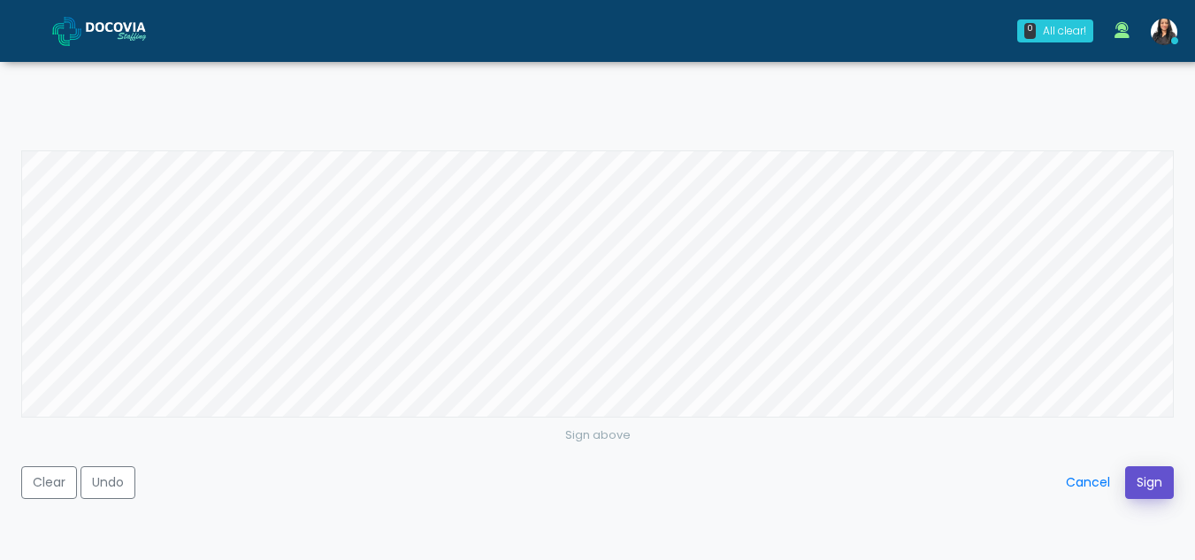
click at [1141, 479] on button "Sign" at bounding box center [1149, 482] width 49 height 33
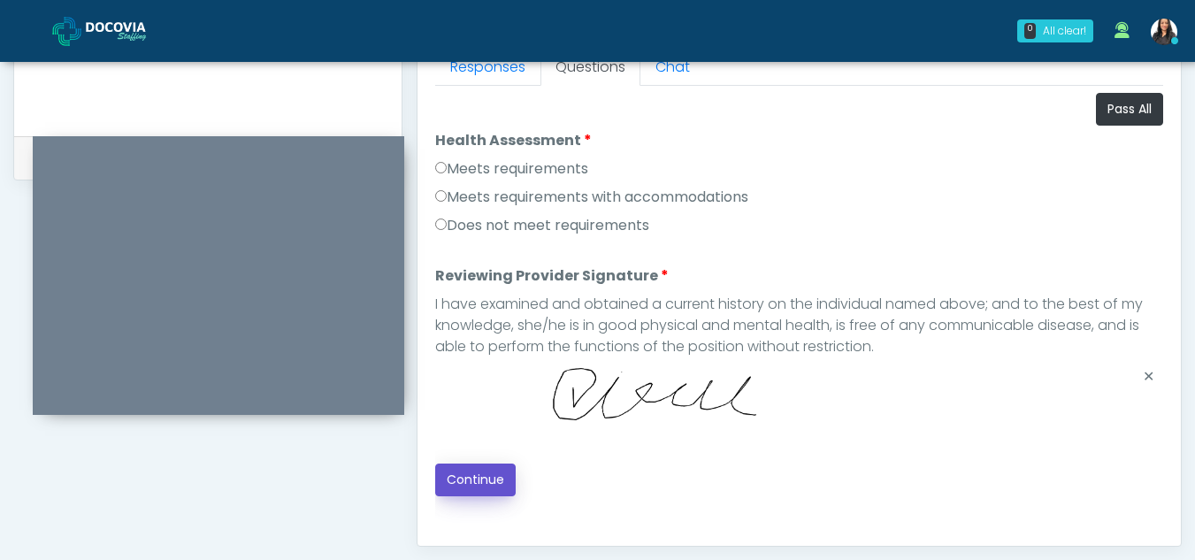
click at [461, 477] on button "Continue" at bounding box center [475, 480] width 81 height 33
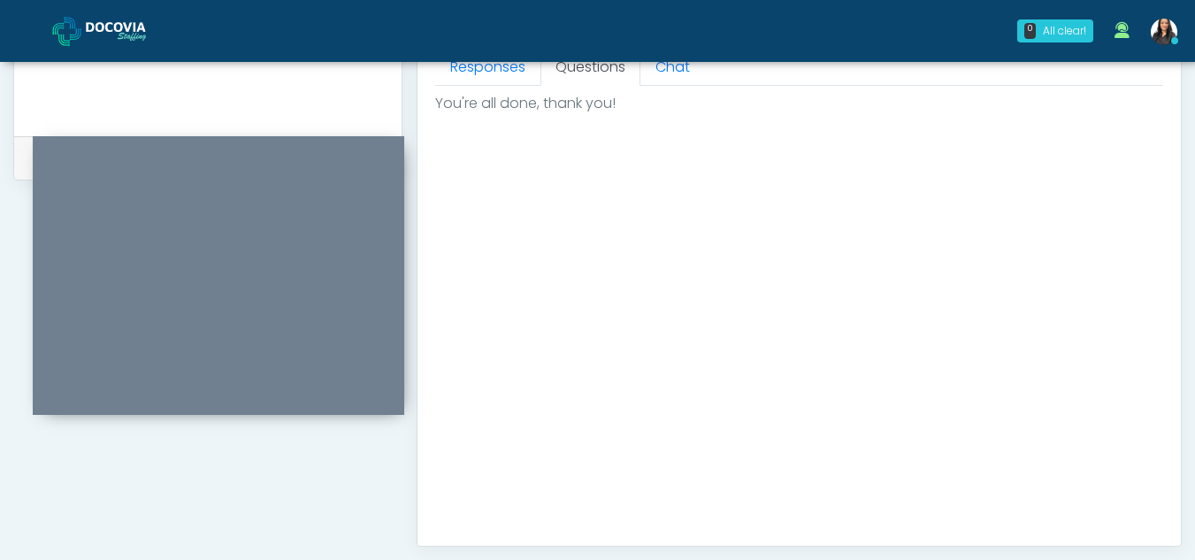
scroll to position [1061, 0]
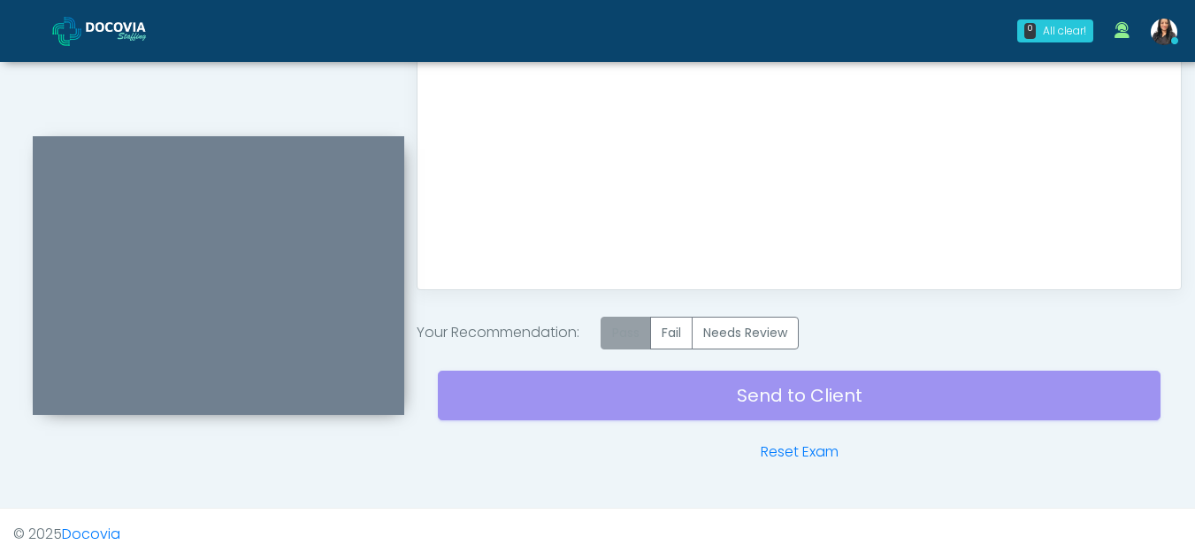
click at [621, 324] on label "Pass" at bounding box center [626, 333] width 50 height 33
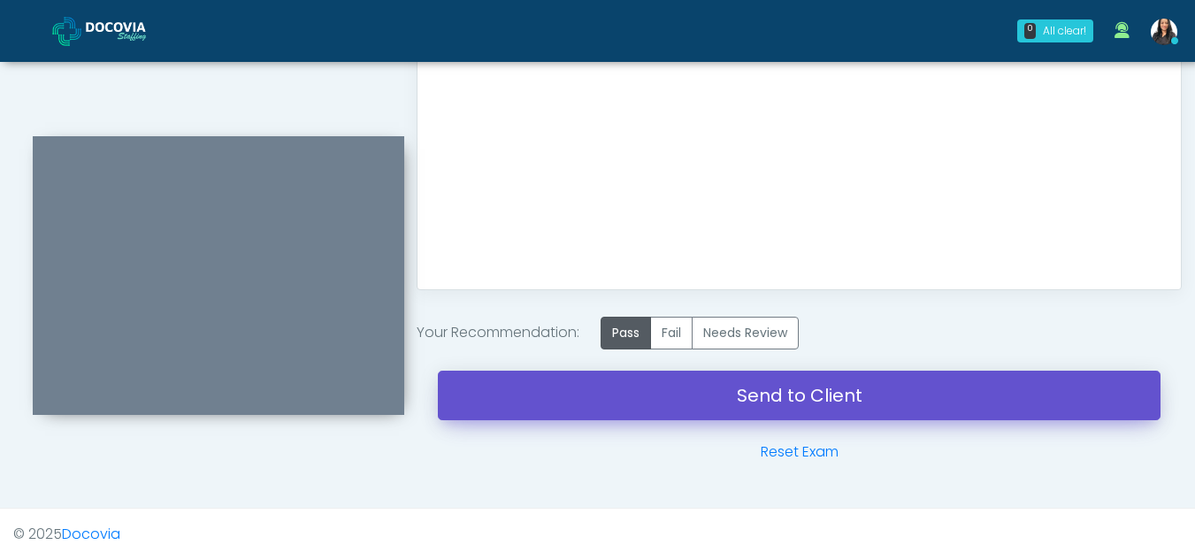
click at [697, 380] on link "Send to Client" at bounding box center [799, 396] width 723 height 50
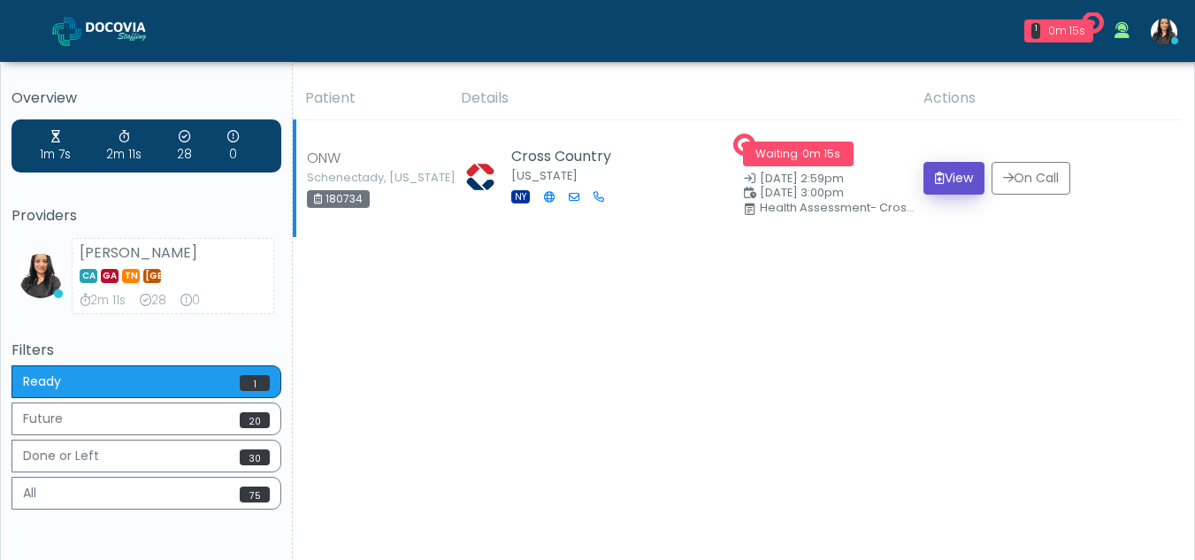
click at [954, 176] on button "View" at bounding box center [954, 178] width 61 height 33
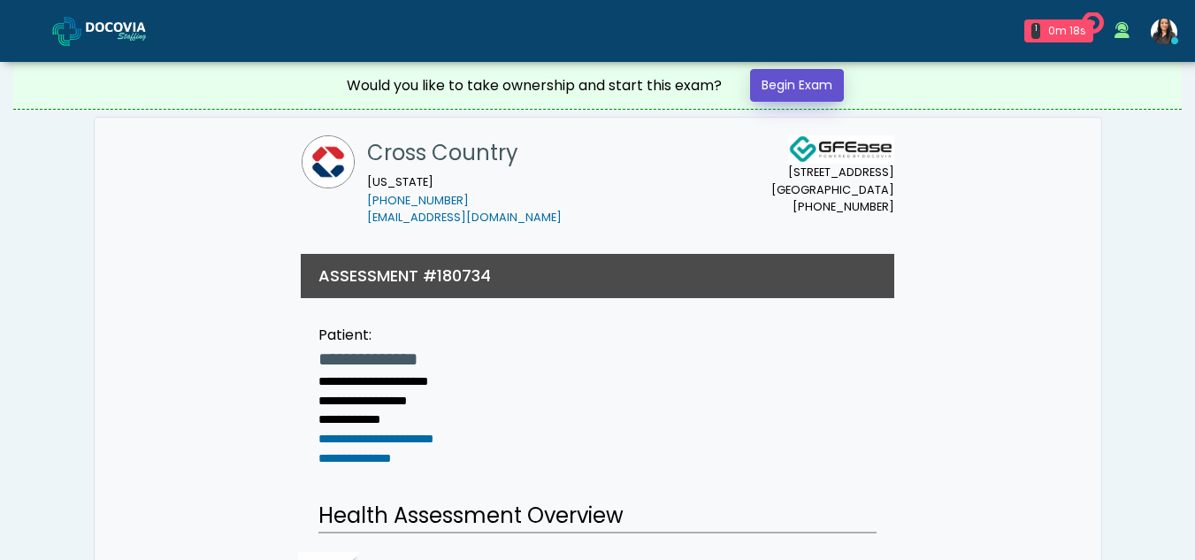
click at [810, 77] on link "Begin Exam" at bounding box center [797, 85] width 94 height 33
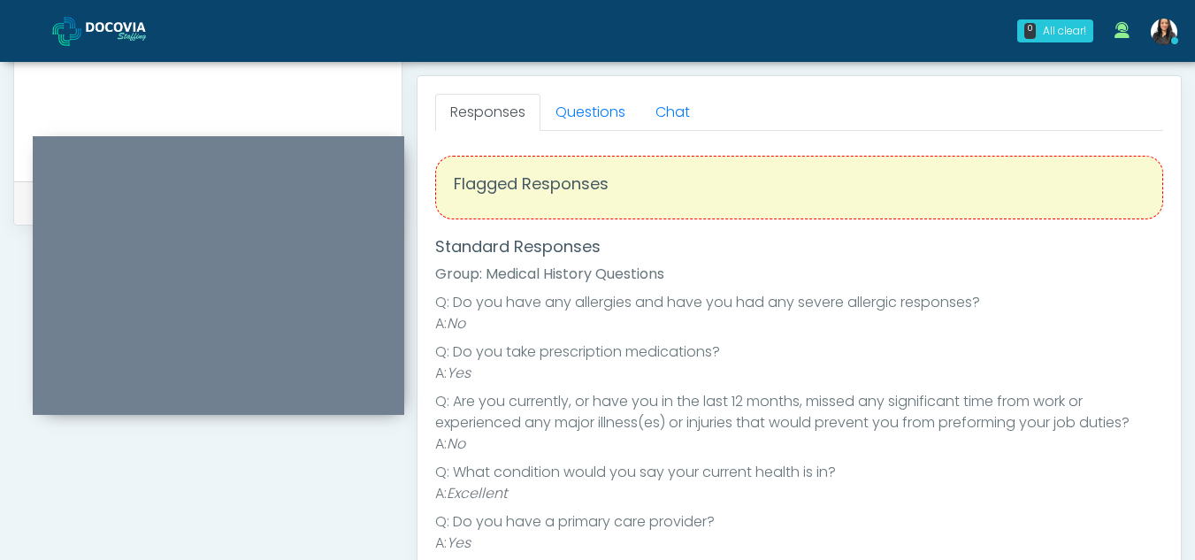
scroll to position [754, 0]
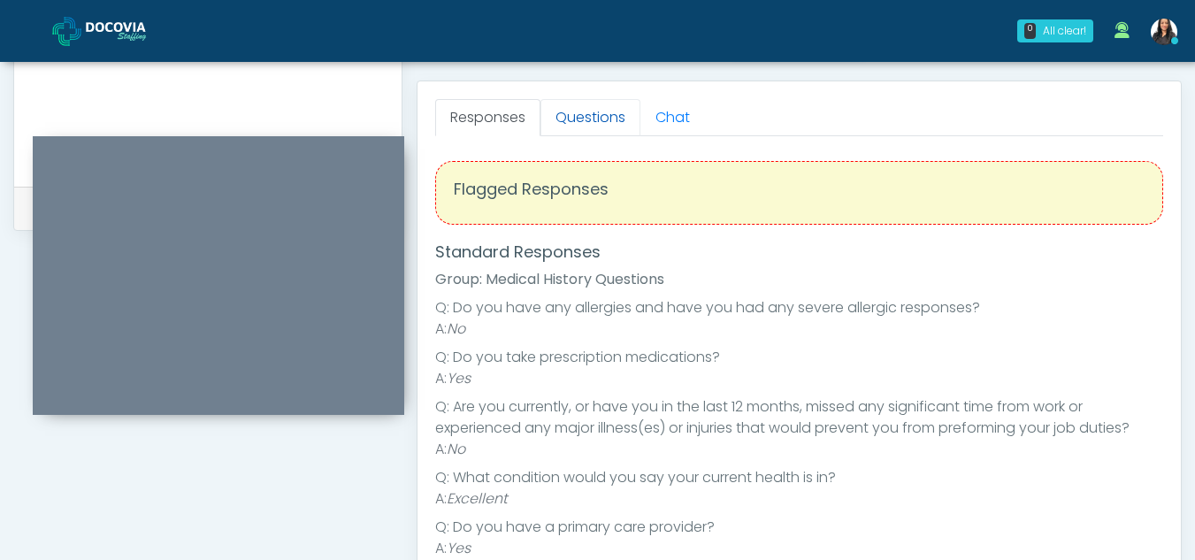
click at [594, 121] on link "Questions" at bounding box center [591, 117] width 100 height 37
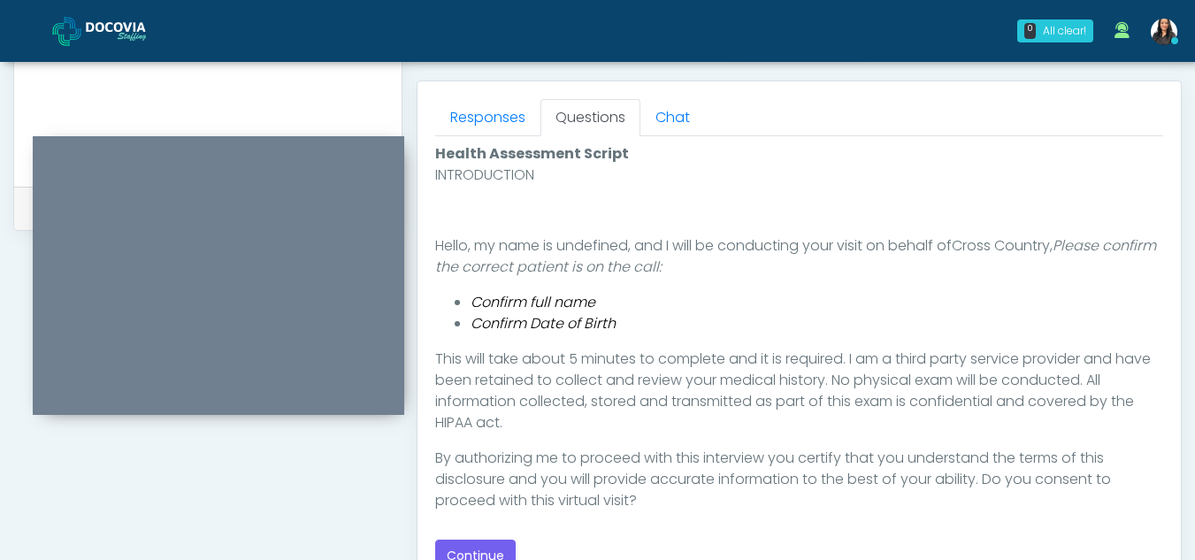
scroll to position [863, 0]
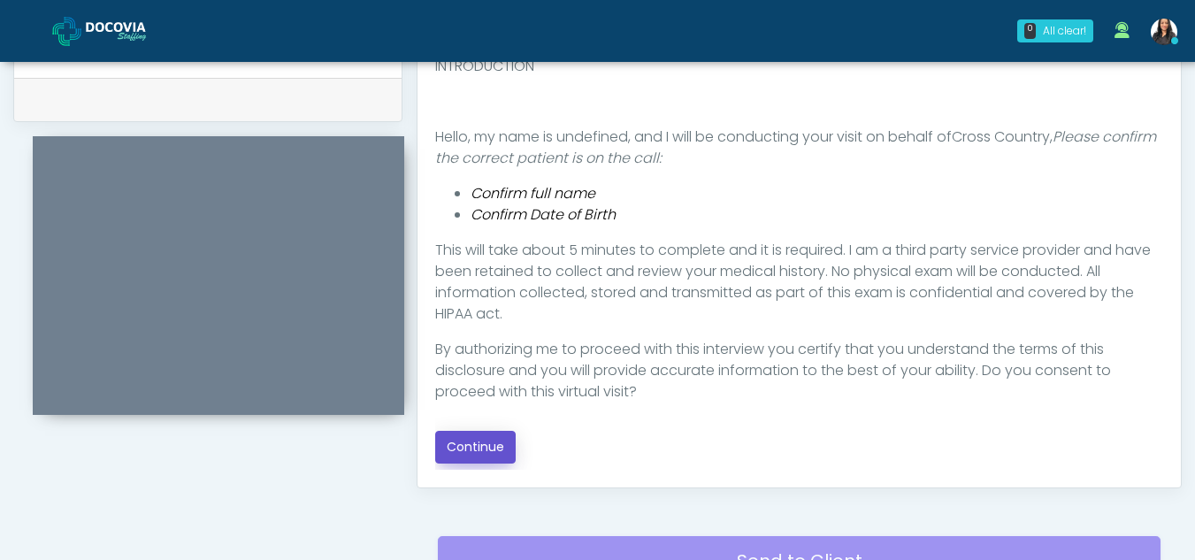
click at [484, 445] on button "Continue" at bounding box center [475, 447] width 81 height 33
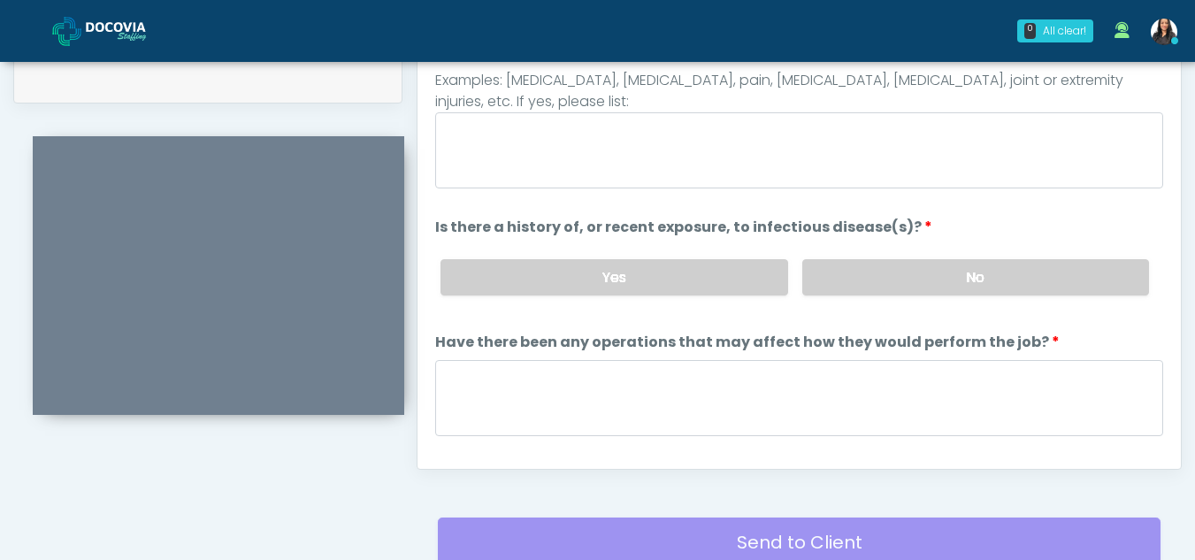
scroll to position [775, 0]
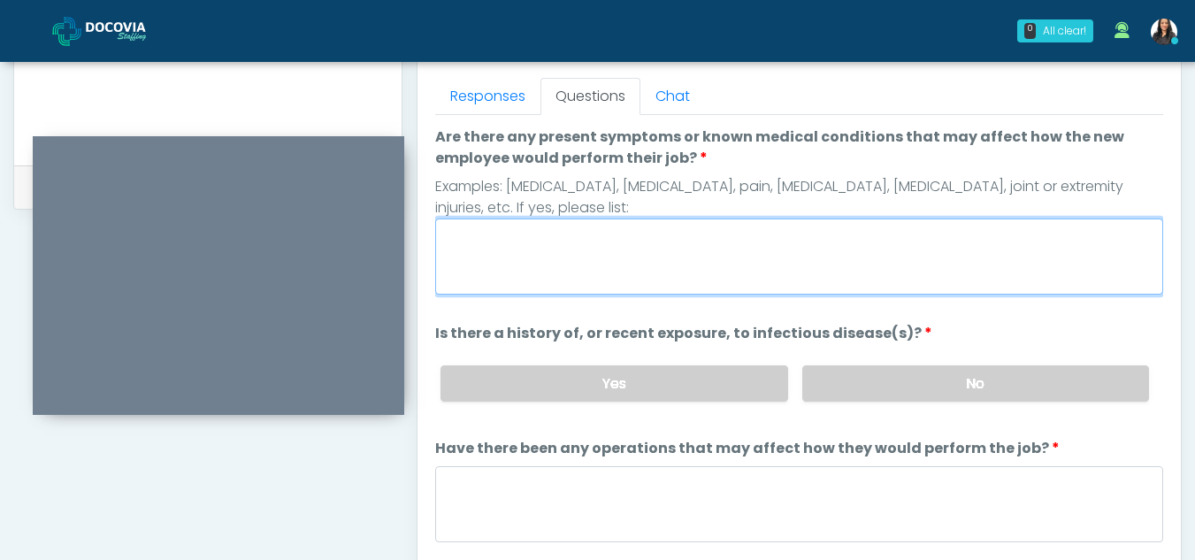
click at [537, 234] on textarea "Are there any present symptoms or known medical conditions that may affect how …" at bounding box center [799, 257] width 728 height 76
type textarea "**"
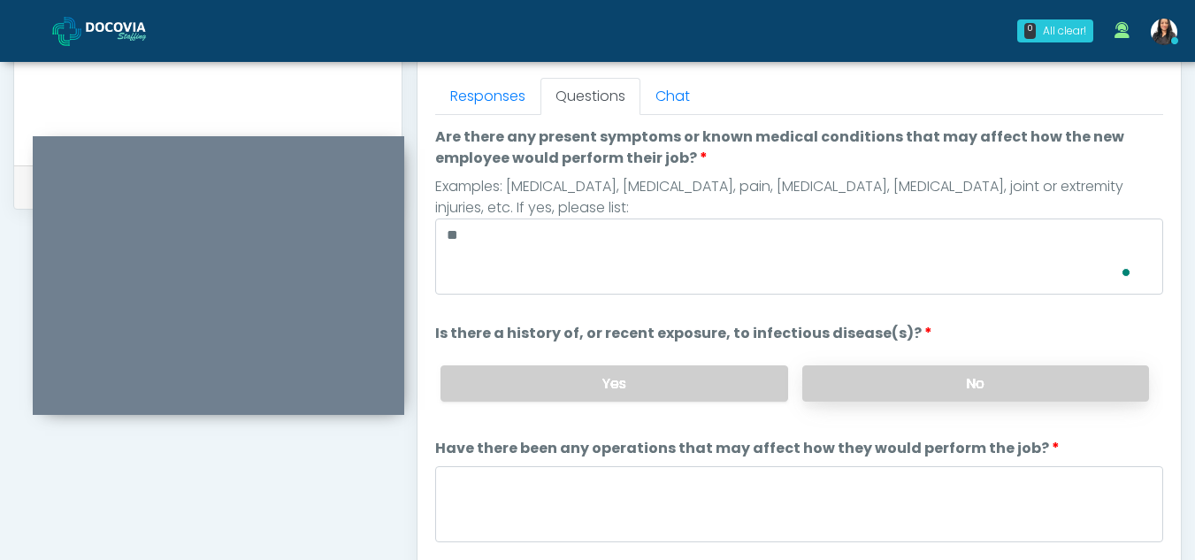
click at [1033, 390] on label "No" at bounding box center [975, 383] width 347 height 36
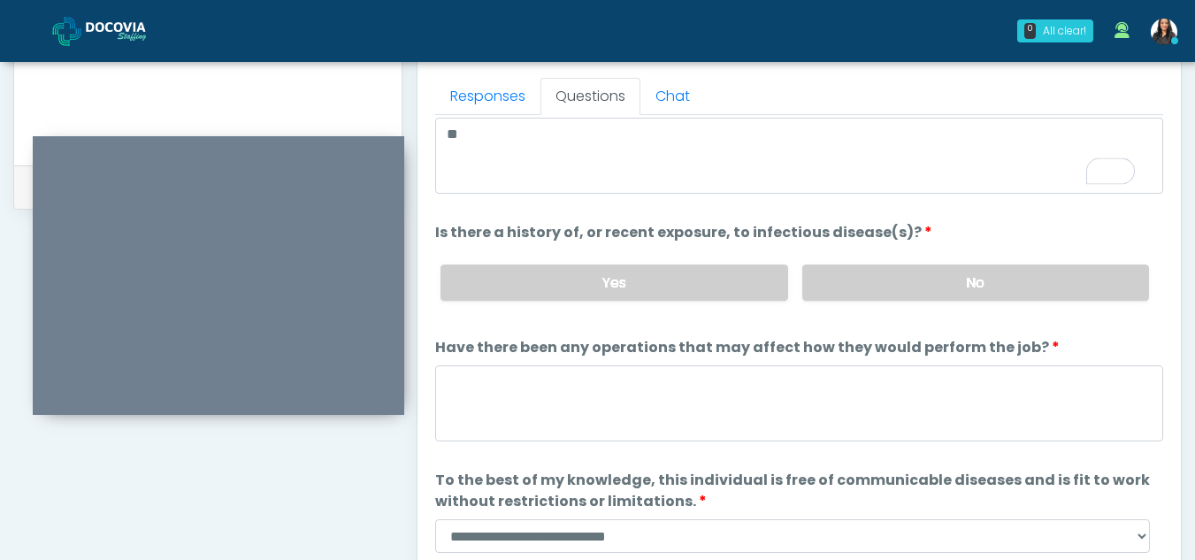
scroll to position [151, 0]
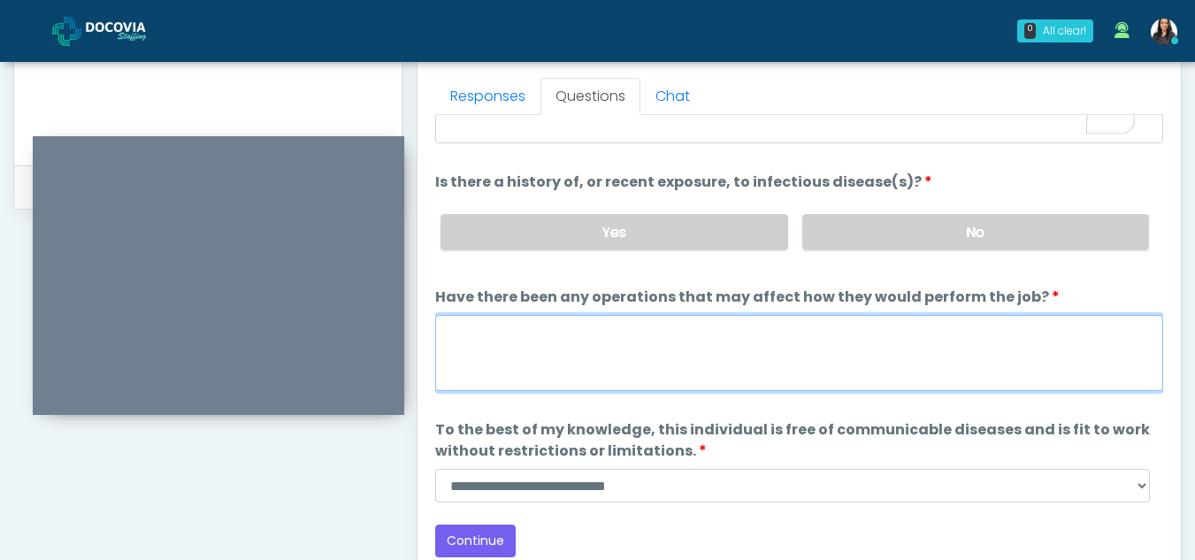
click at [536, 354] on textarea "Have there been any operations that may affect how they would perform the job?" at bounding box center [799, 353] width 728 height 76
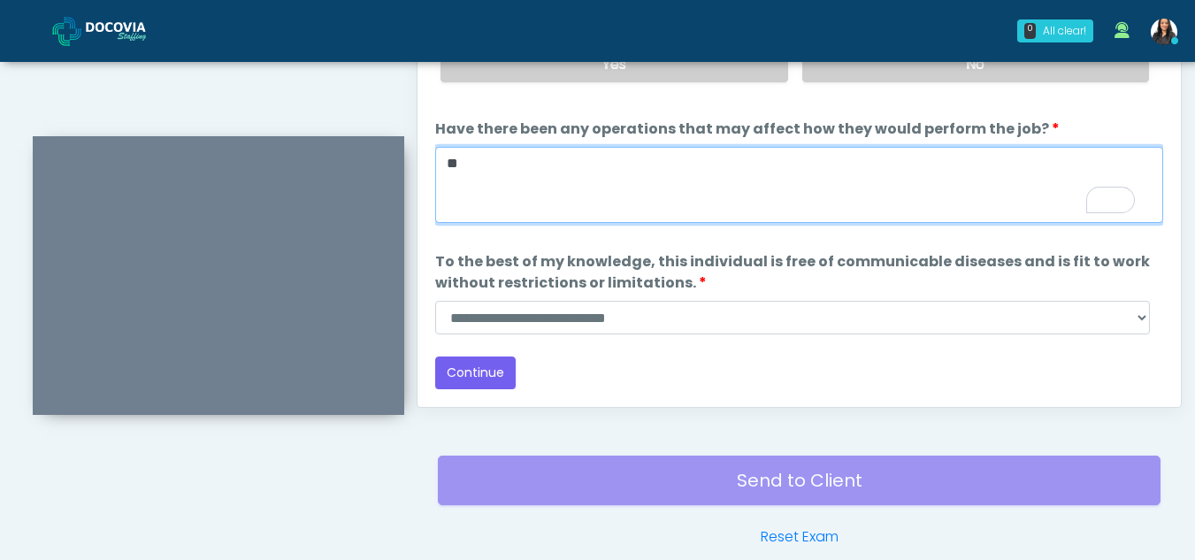
scroll to position [951, 0]
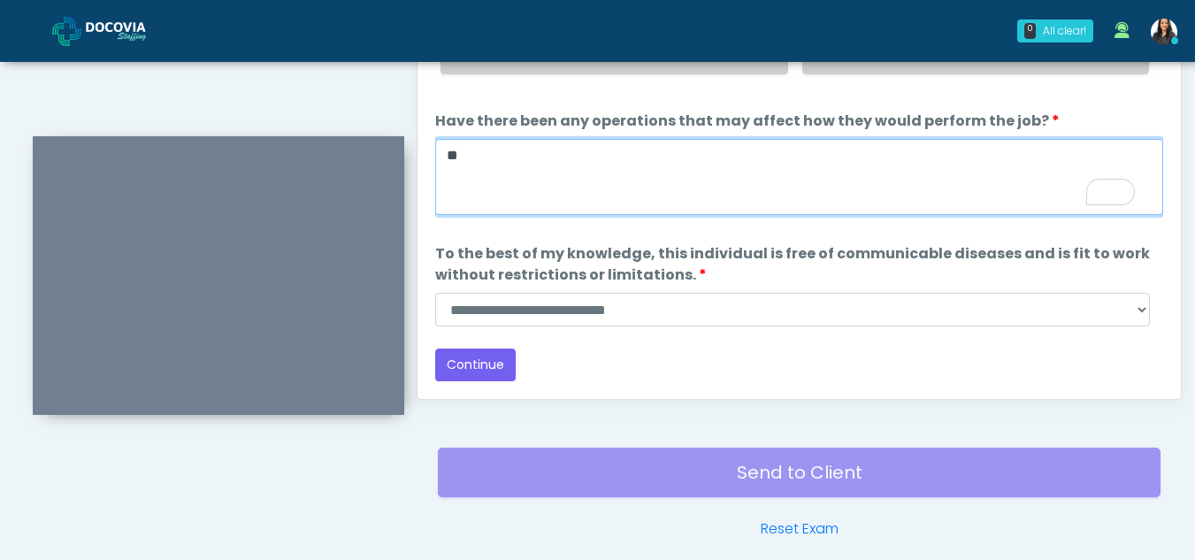
type textarea "**"
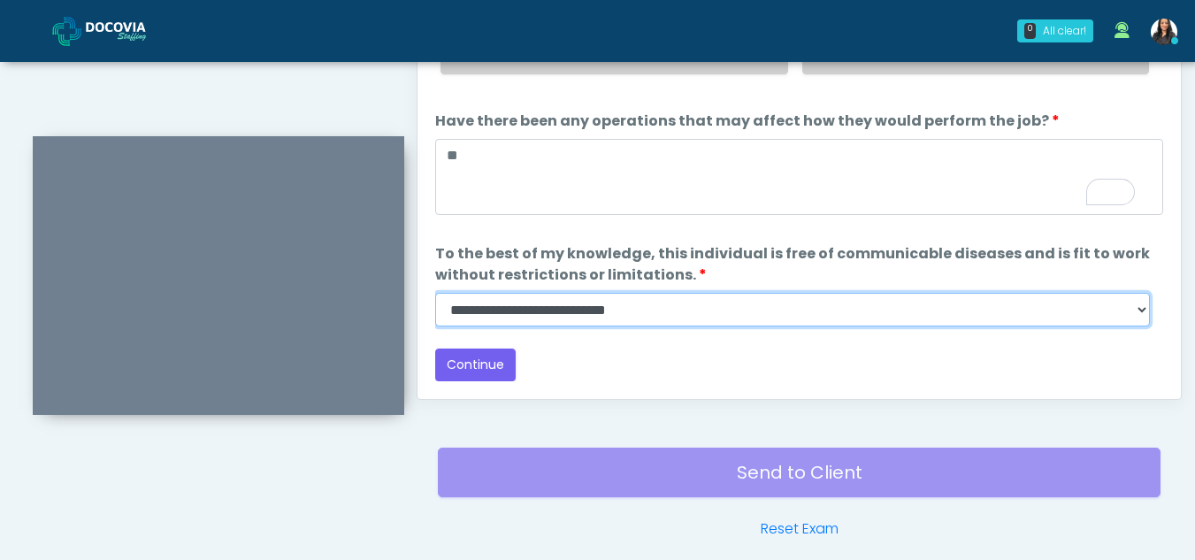
click at [1136, 309] on select "**********" at bounding box center [792, 310] width 715 height 34
select select "******"
click at [435, 293] on select "**********" at bounding box center [792, 310] width 715 height 34
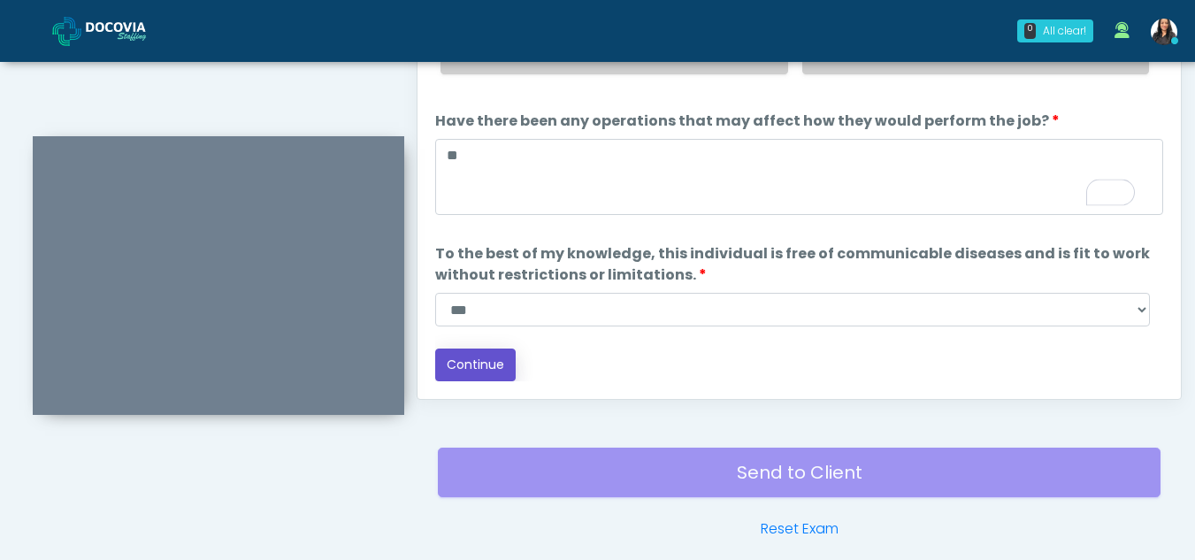
click at [465, 358] on button "Continue" at bounding box center [475, 365] width 81 height 33
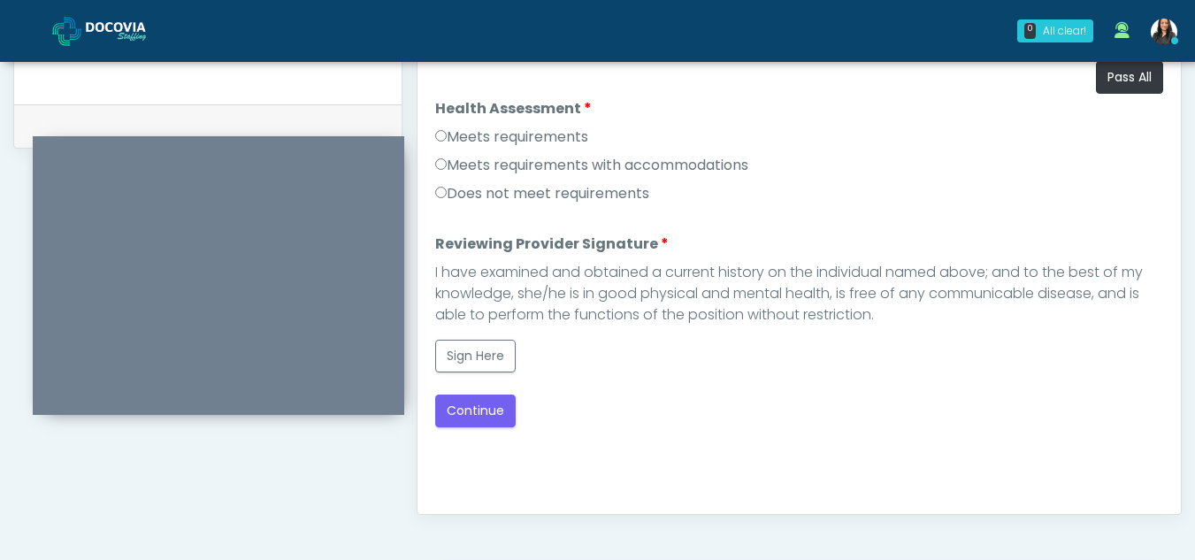
scroll to position [831, 0]
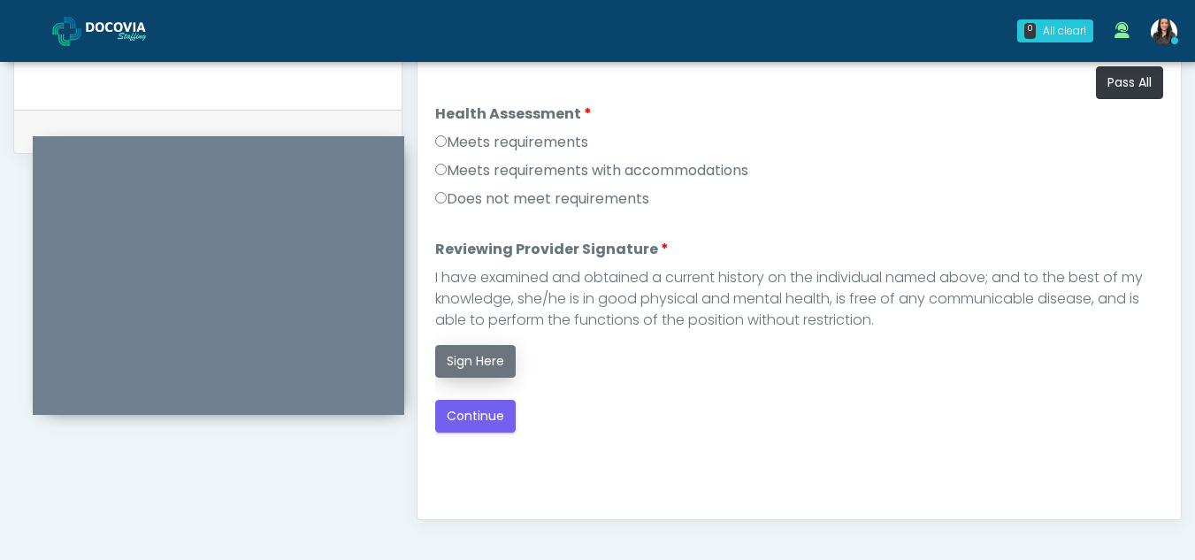
click at [480, 366] on button "Sign Here" at bounding box center [475, 361] width 81 height 33
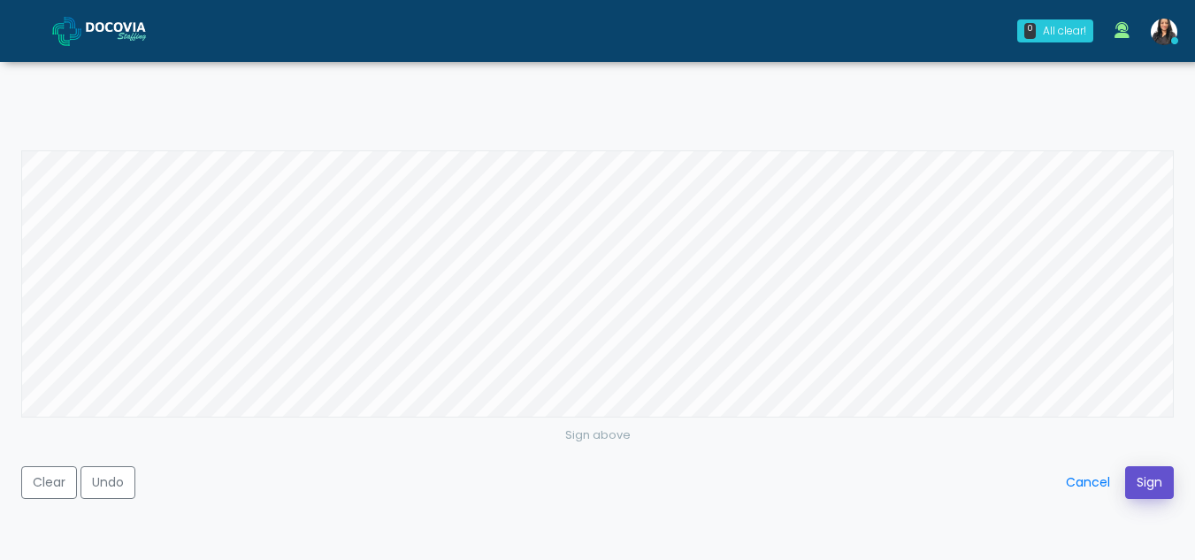
click at [1150, 481] on button "Sign" at bounding box center [1149, 482] width 49 height 33
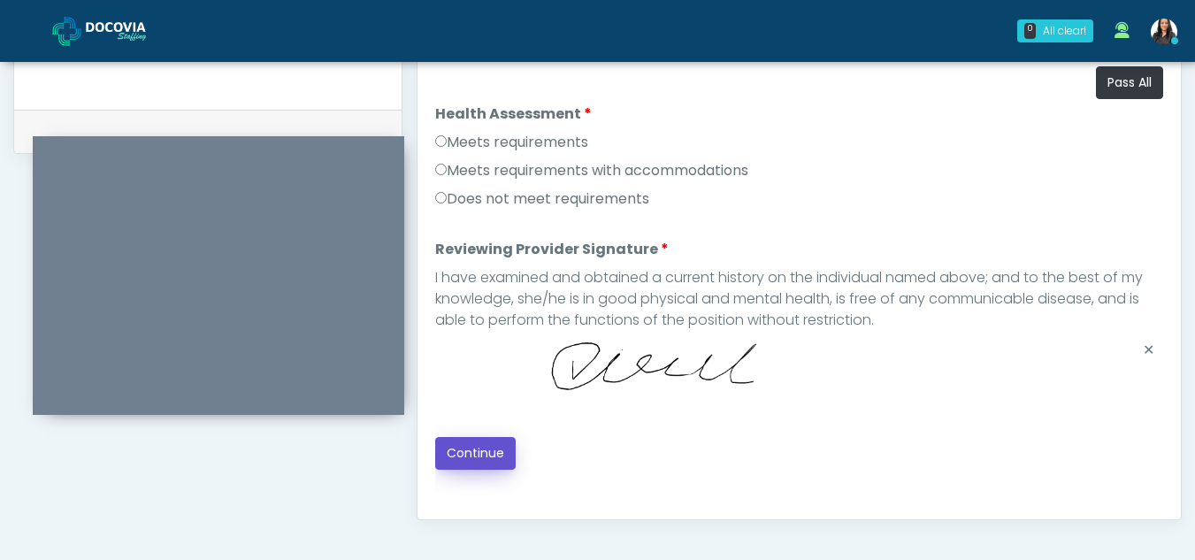
click at [465, 450] on button "Continue" at bounding box center [475, 453] width 81 height 33
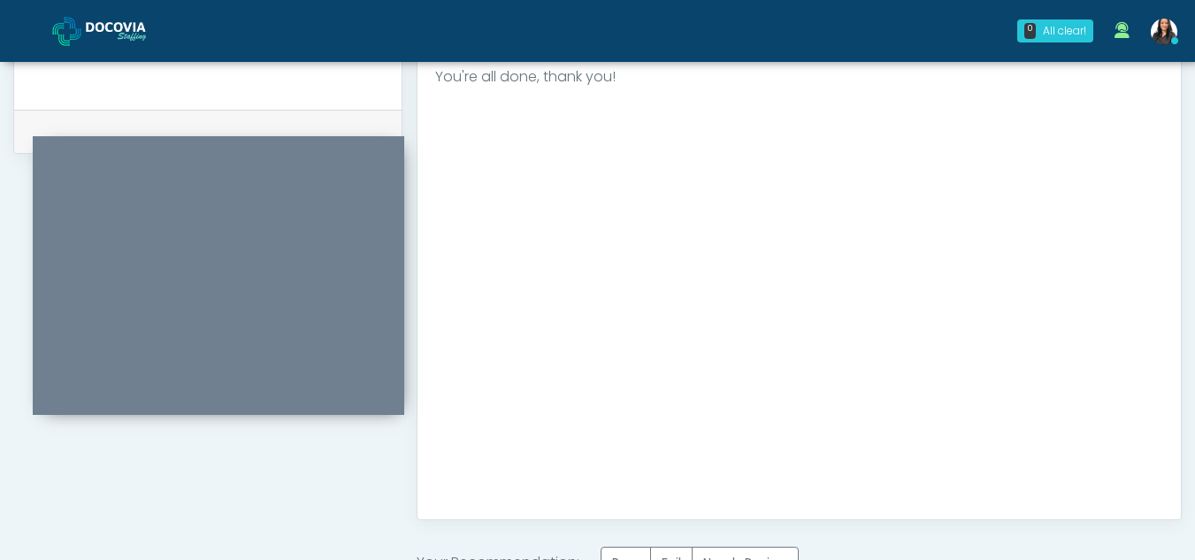
scroll to position [1061, 0]
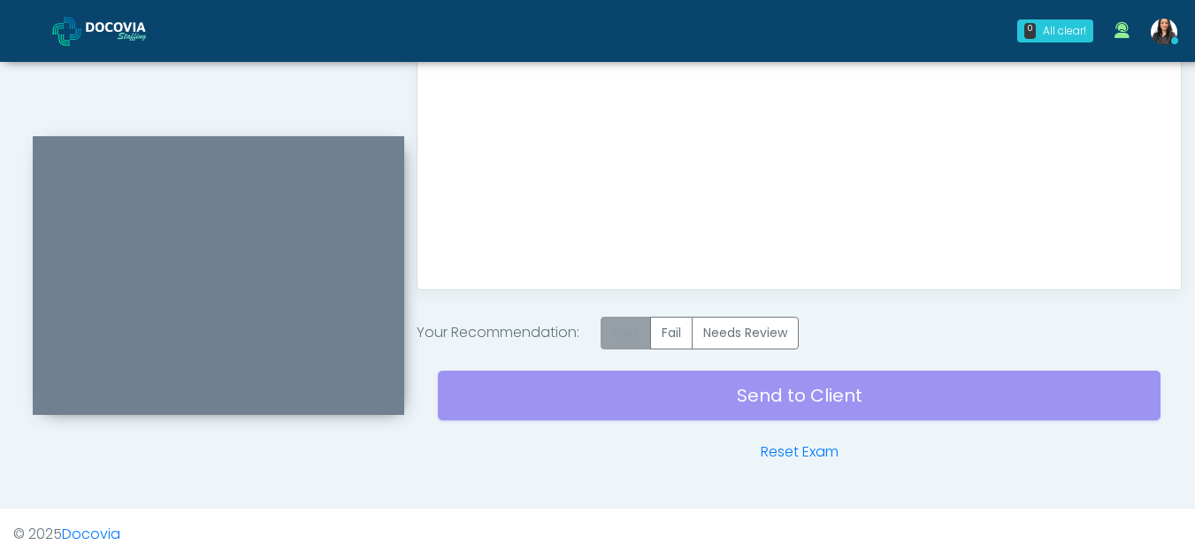
click at [635, 337] on label "Pass" at bounding box center [626, 333] width 50 height 33
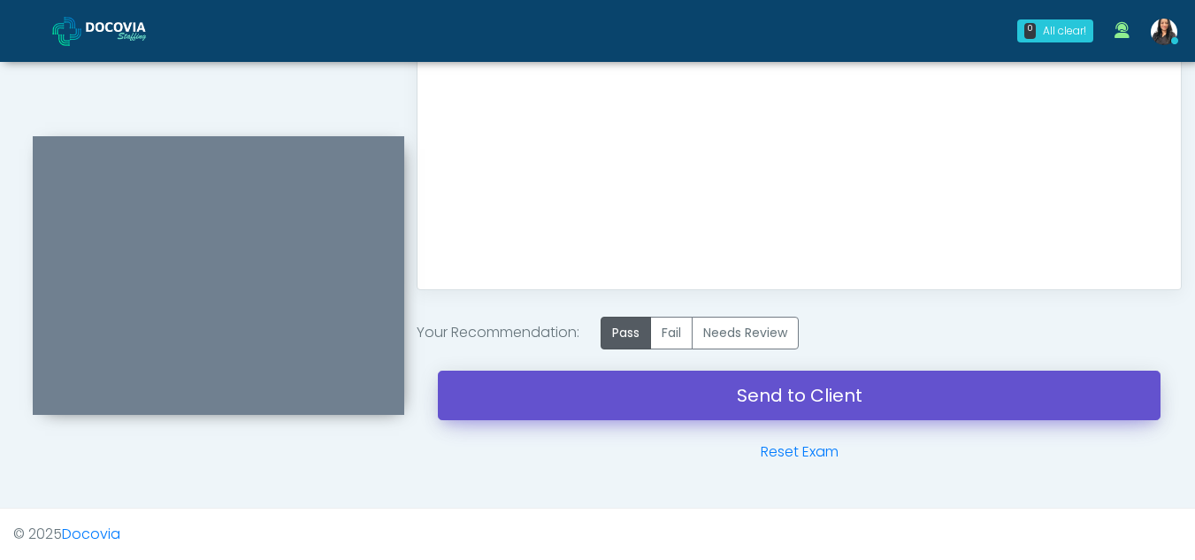
click at [810, 387] on link "Send to Client" at bounding box center [799, 396] width 723 height 50
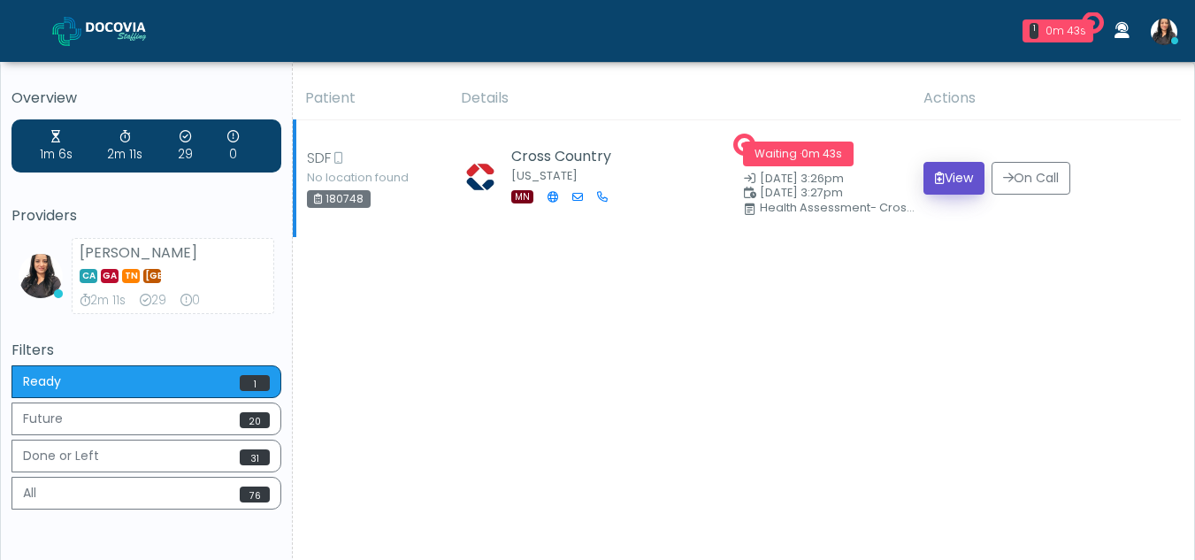
click at [941, 177] on button "View" at bounding box center [954, 178] width 61 height 33
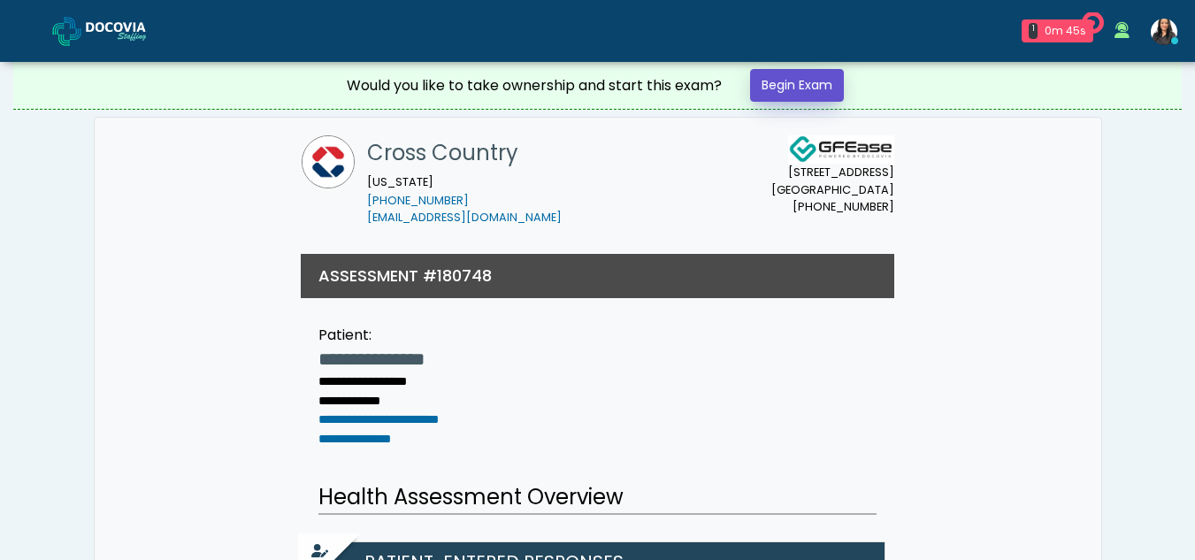
click at [806, 81] on link "Begin Exam" at bounding box center [797, 85] width 94 height 33
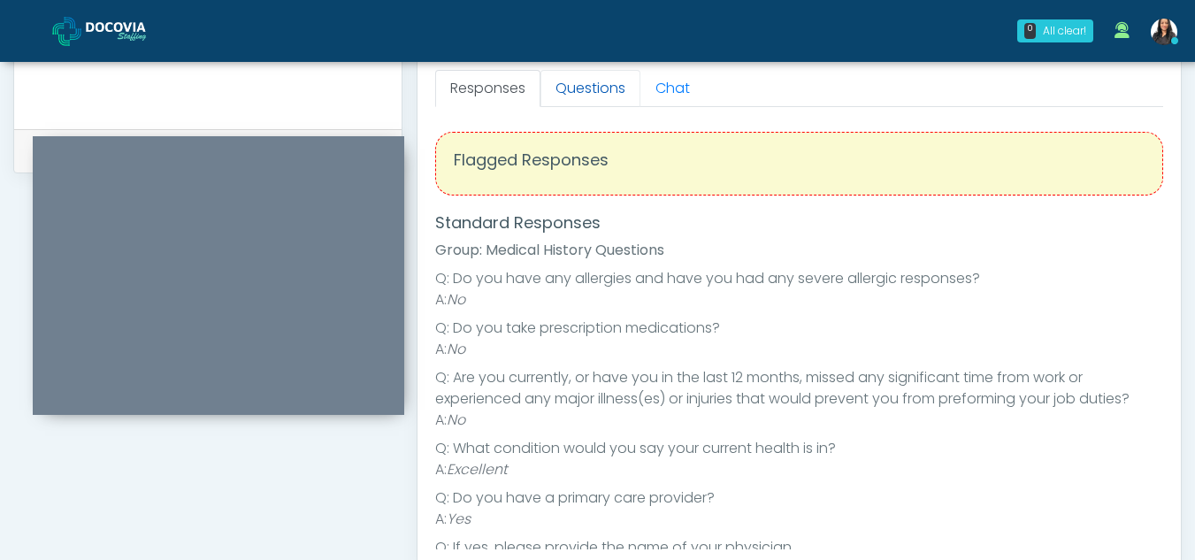
click at [614, 79] on link "Questions" at bounding box center [591, 88] width 100 height 37
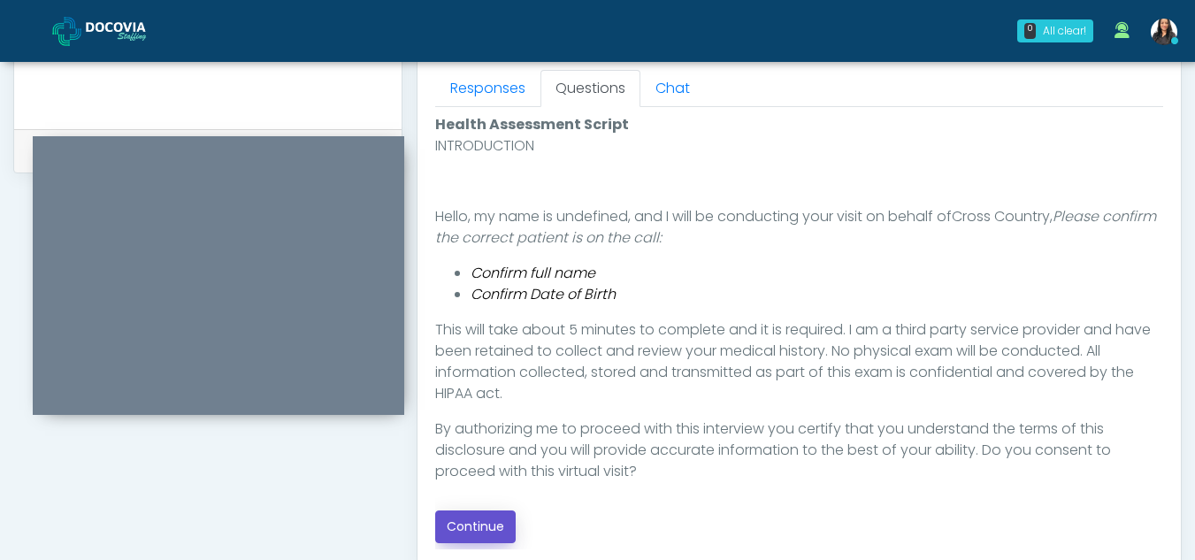
click at [485, 519] on button "Continue" at bounding box center [475, 527] width 81 height 33
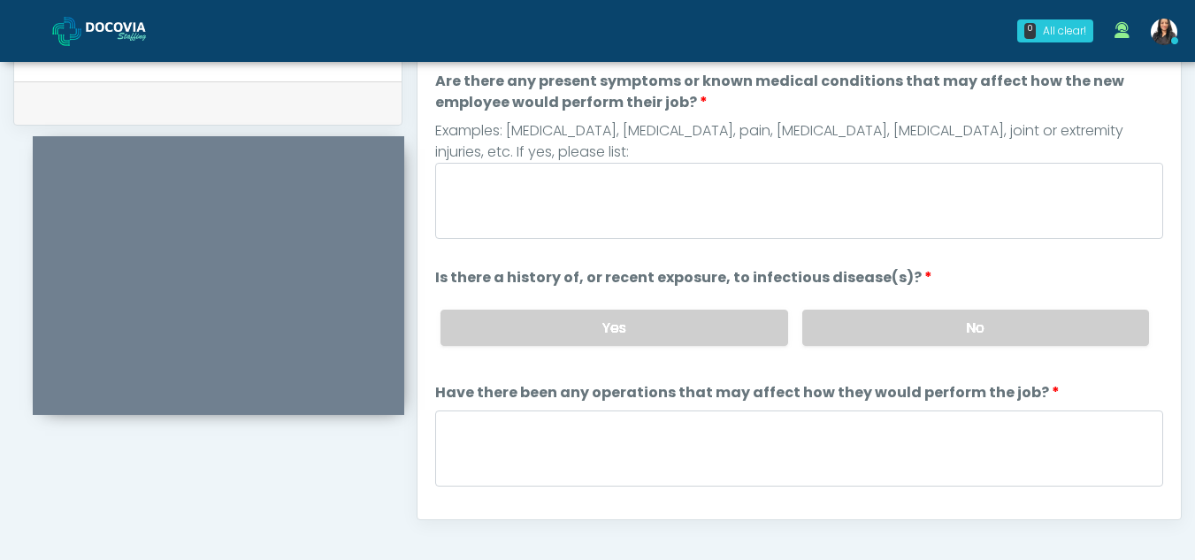
scroll to position [794, 0]
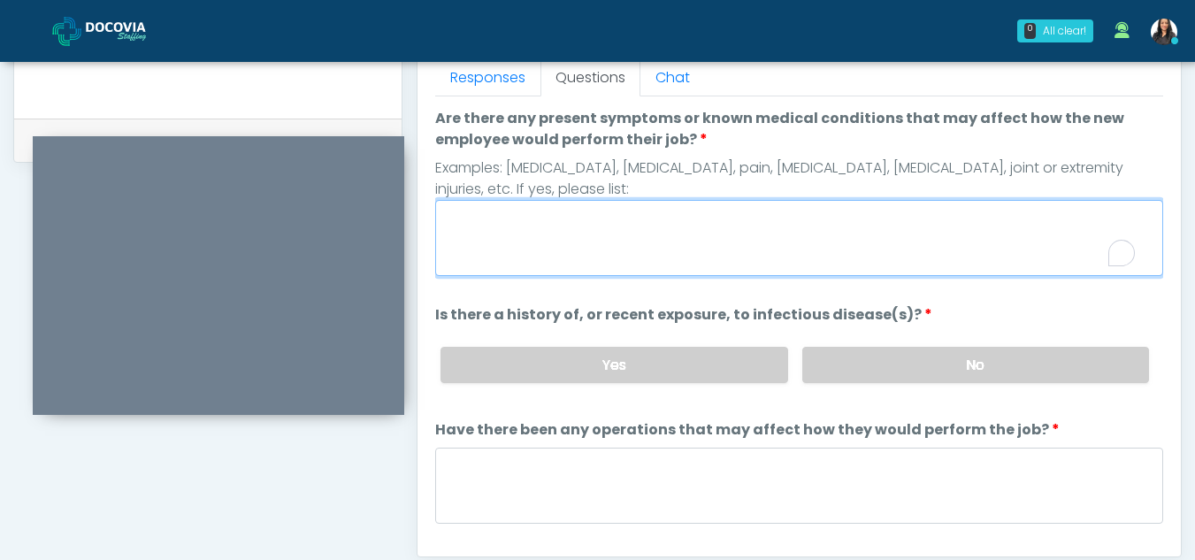
click at [547, 226] on textarea "Are there any present symptoms or known medical conditions that may affect how …" at bounding box center [799, 238] width 728 height 76
type textarea "**"
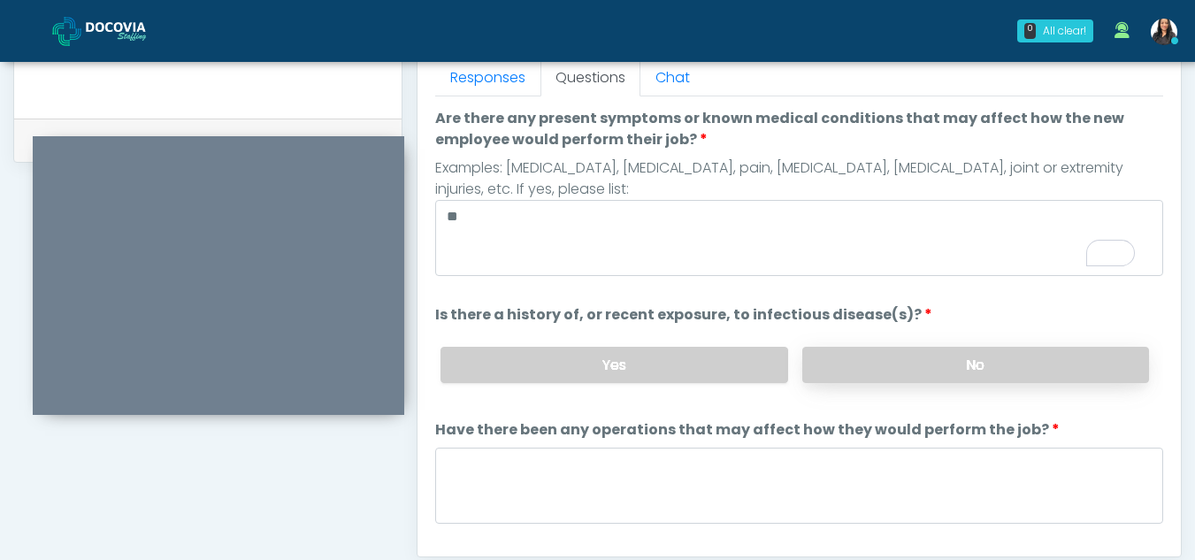
click at [982, 354] on label "No" at bounding box center [975, 365] width 347 height 36
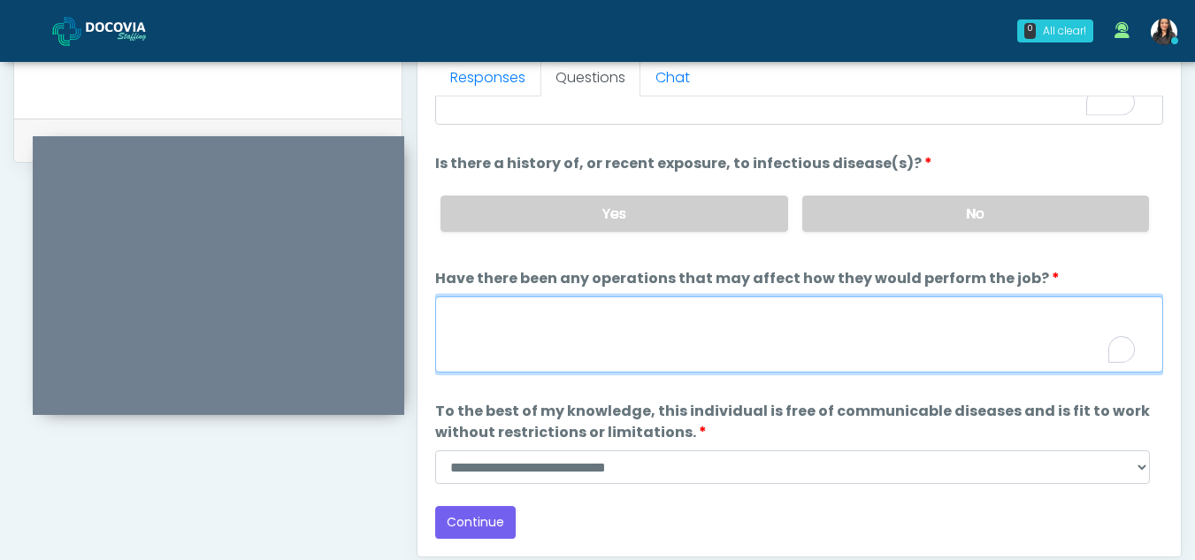
click at [486, 326] on textarea "Have there been any operations that may affect how they would perform the job?" at bounding box center [799, 334] width 728 height 76
type textarea "**"
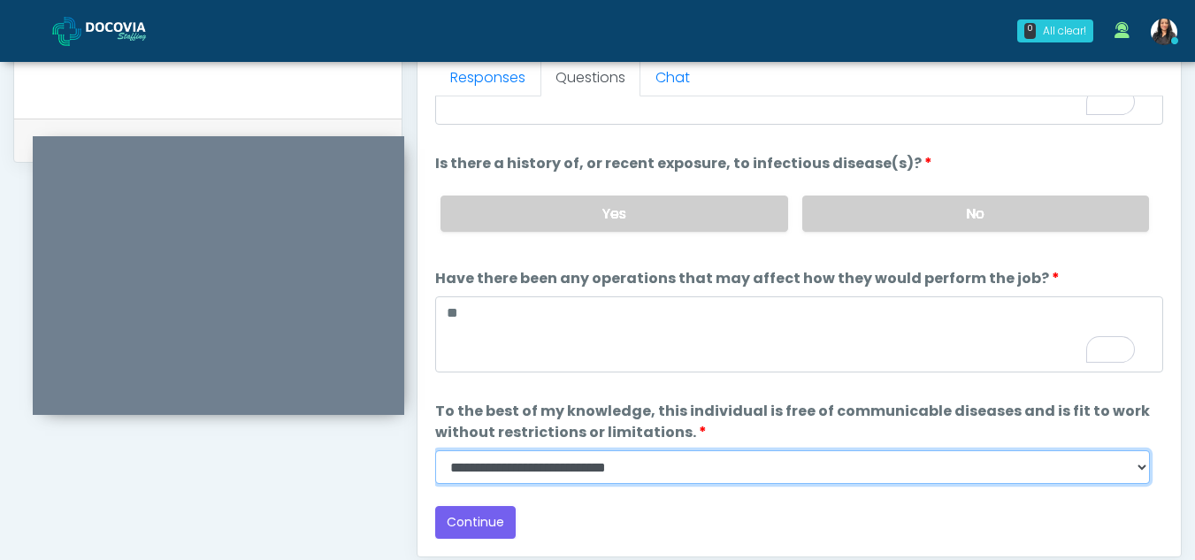
click at [1148, 470] on select "**********" at bounding box center [792, 467] width 715 height 34
select select "******"
click at [435, 450] on select "**********" at bounding box center [792, 467] width 715 height 34
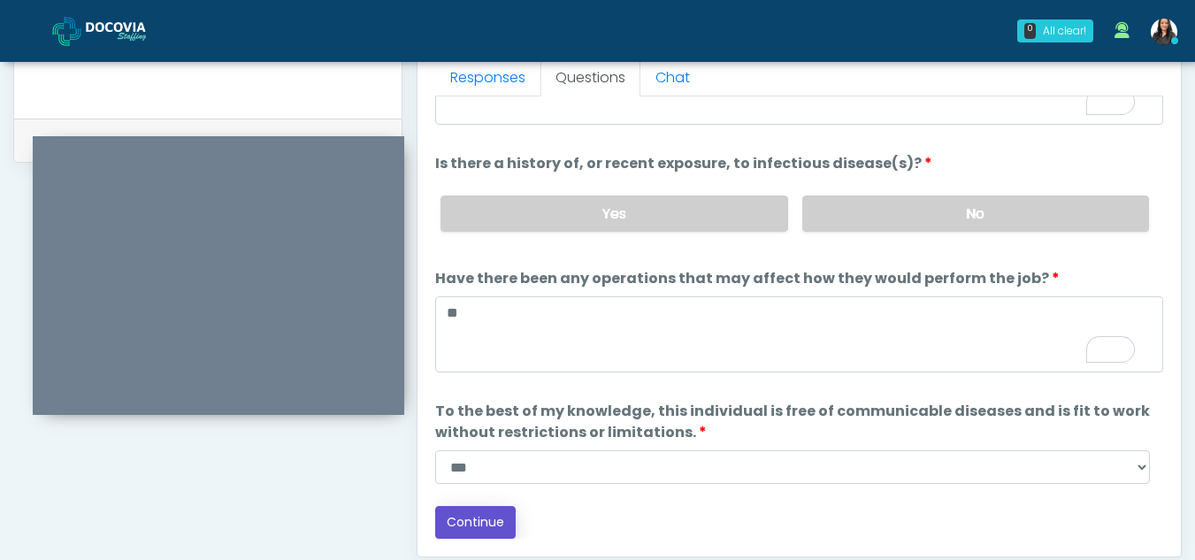
click at [465, 511] on button "Continue" at bounding box center [475, 522] width 81 height 33
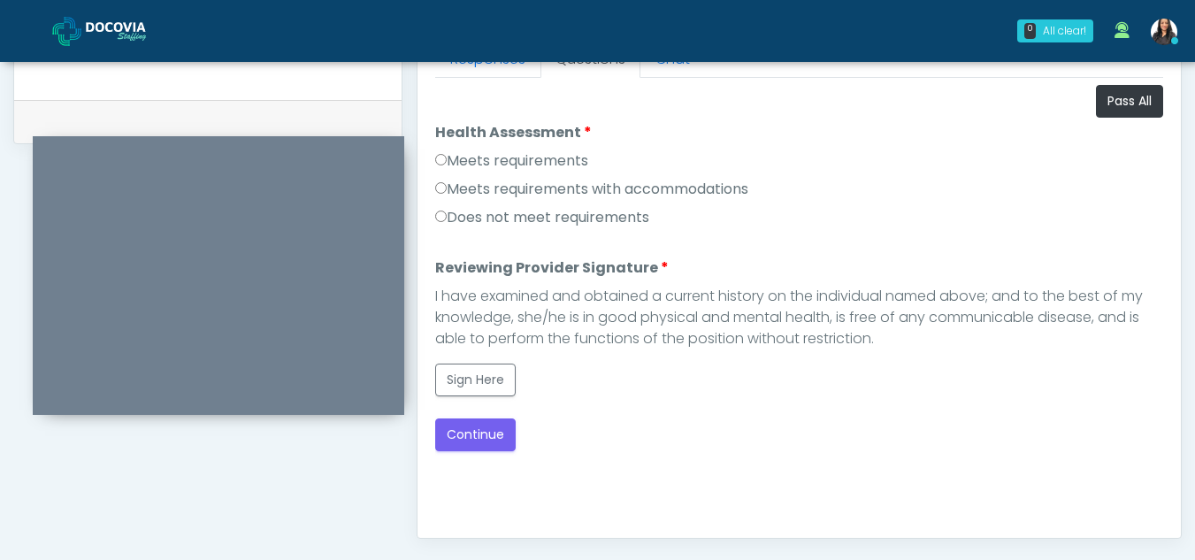
scroll to position [807, 0]
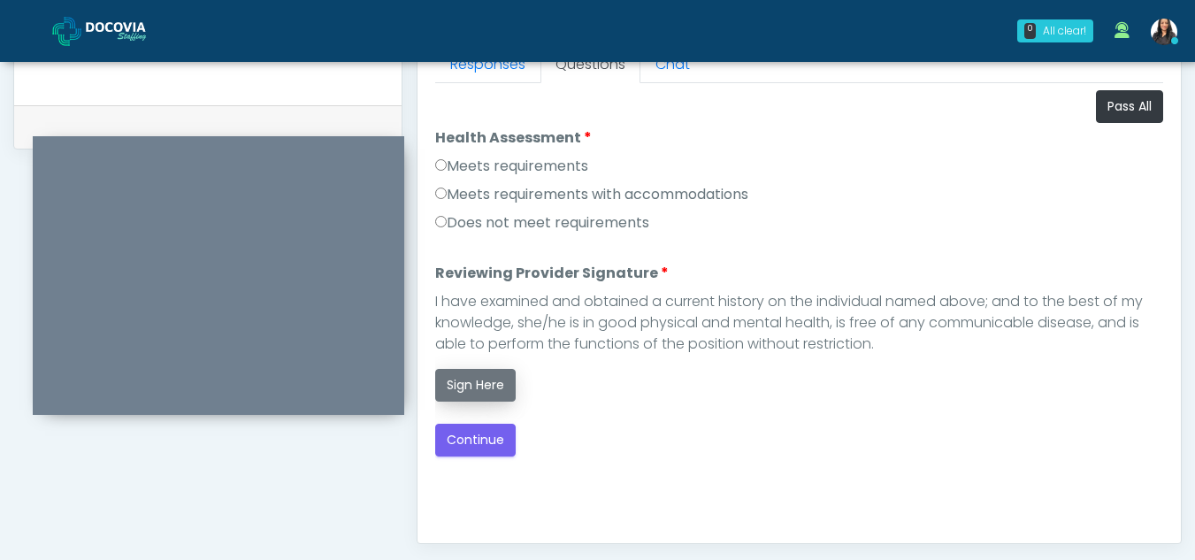
click at [465, 379] on button "Sign Here" at bounding box center [475, 385] width 81 height 33
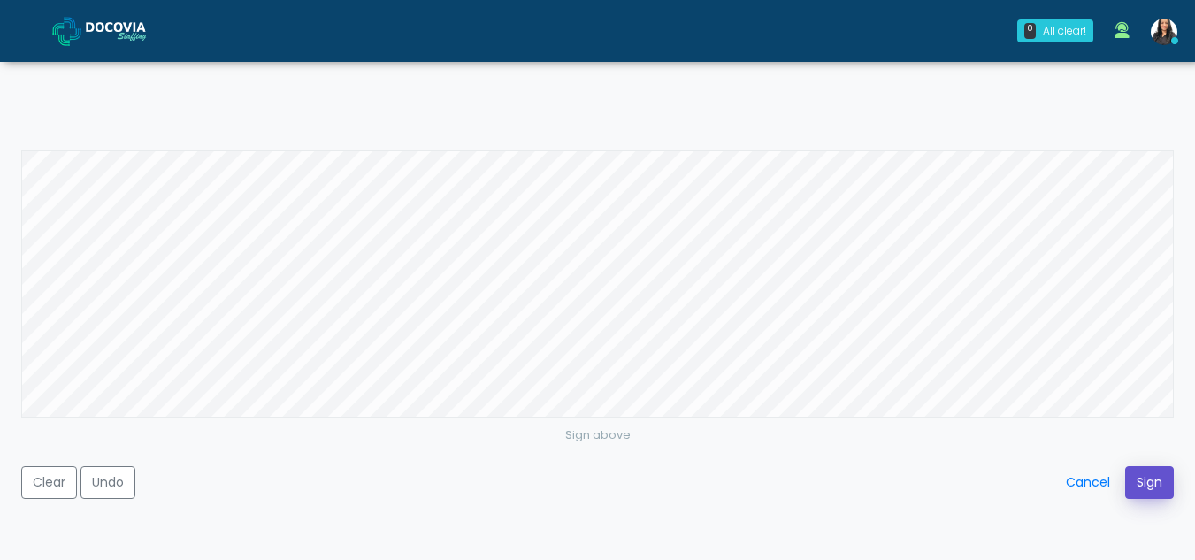
click at [1156, 474] on button "Sign" at bounding box center [1149, 482] width 49 height 33
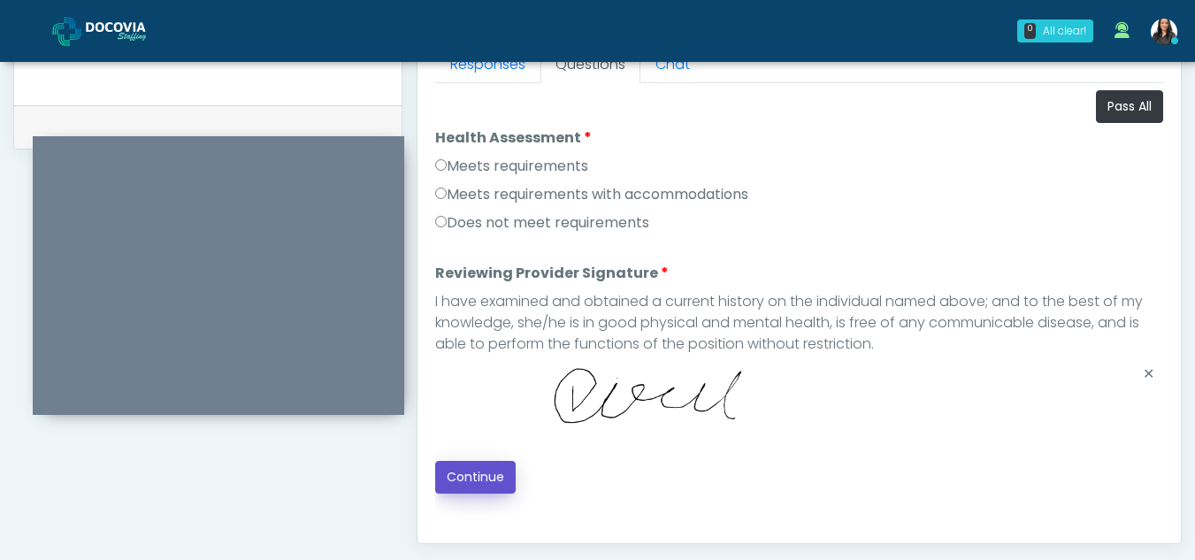
click at [499, 477] on button "Continue" at bounding box center [475, 477] width 81 height 33
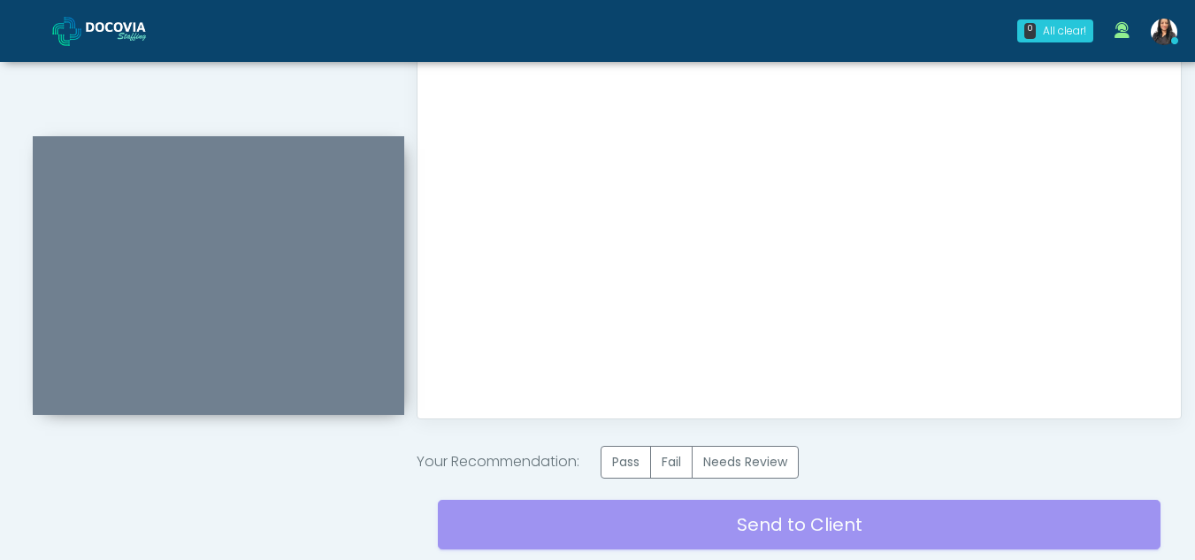
scroll to position [975, 0]
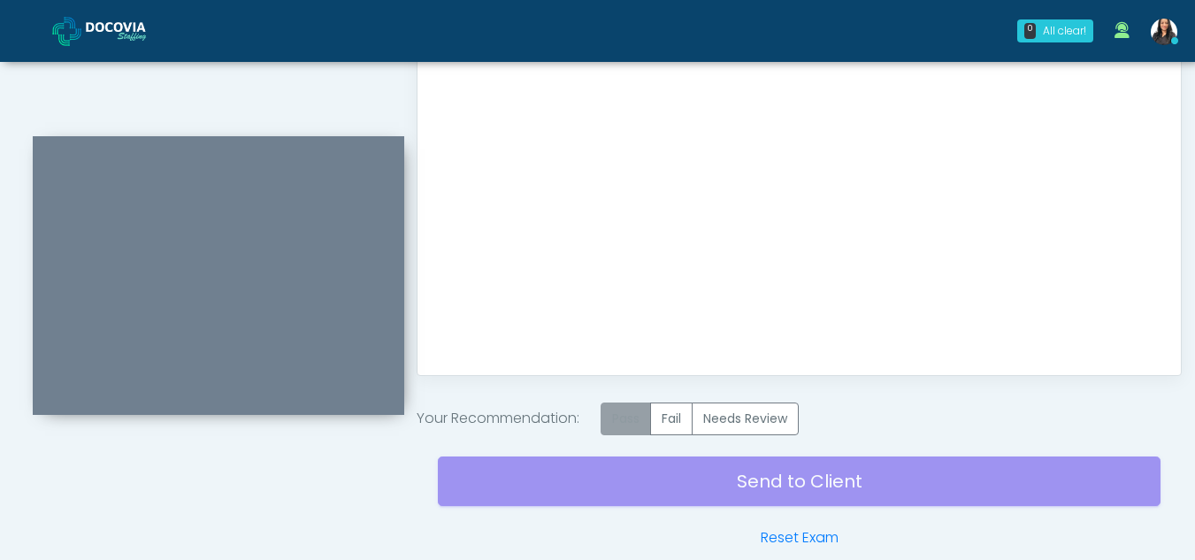
click at [636, 414] on label "Pass" at bounding box center [626, 419] width 50 height 33
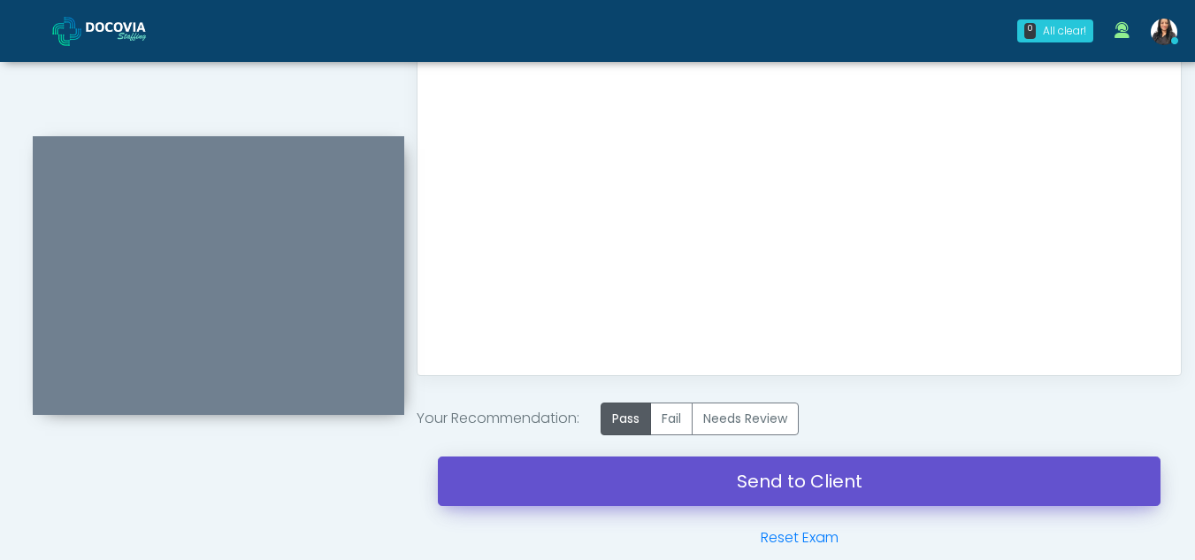
click at [805, 471] on link "Send to Client" at bounding box center [799, 482] width 723 height 50
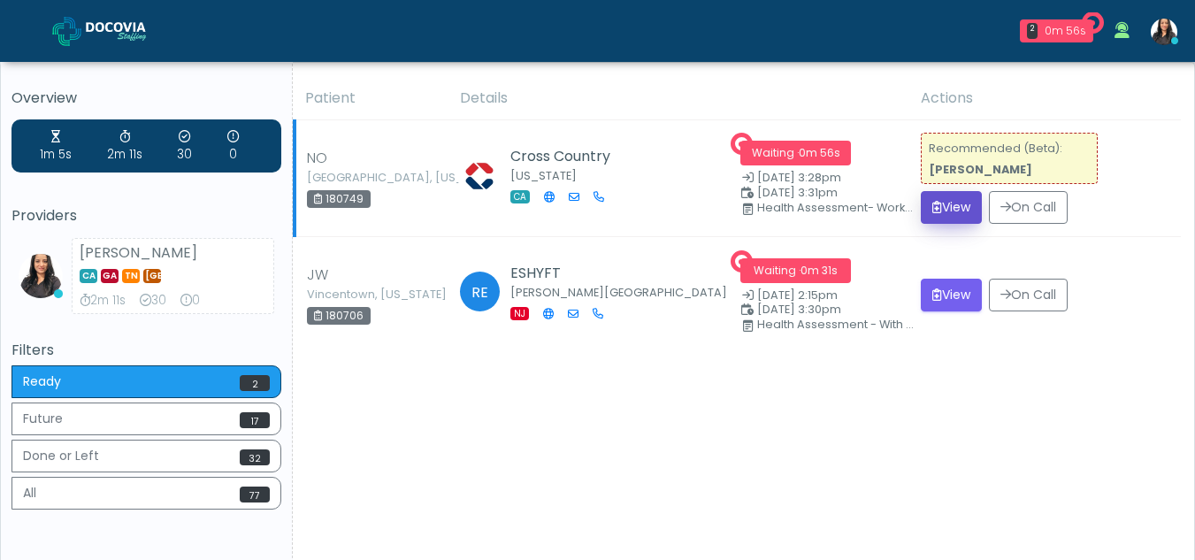
click at [945, 201] on button "View" at bounding box center [951, 207] width 61 height 33
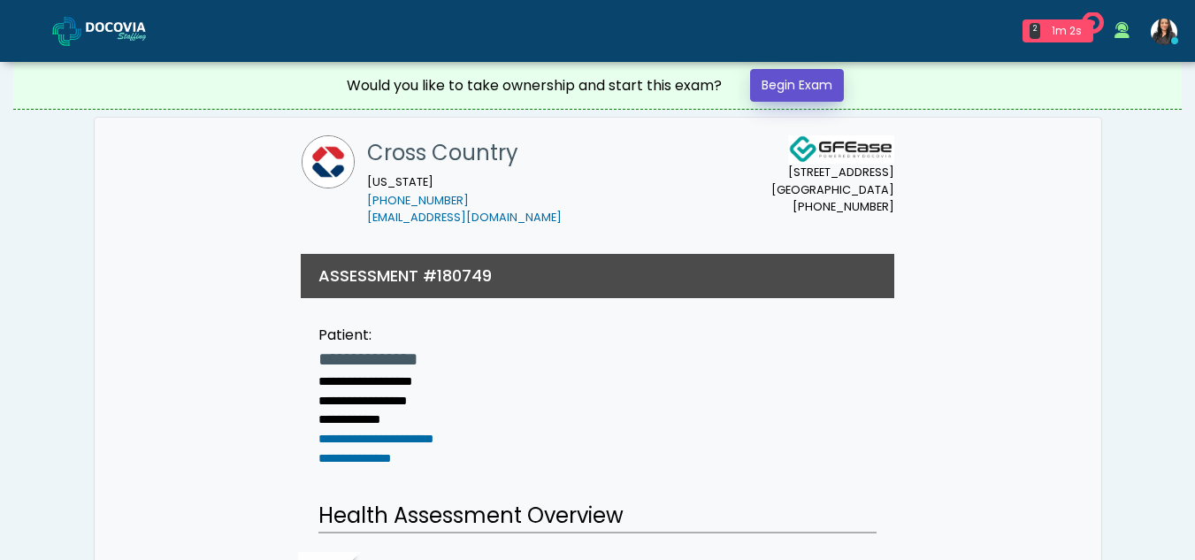
click at [797, 83] on link "Begin Exam" at bounding box center [797, 85] width 94 height 33
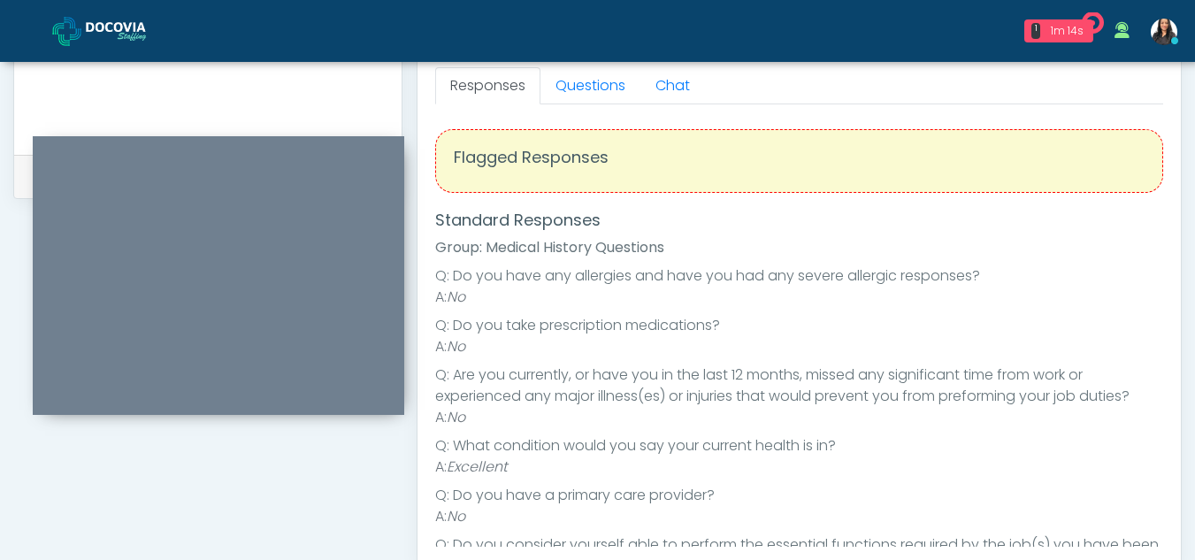
scroll to position [714, 0]
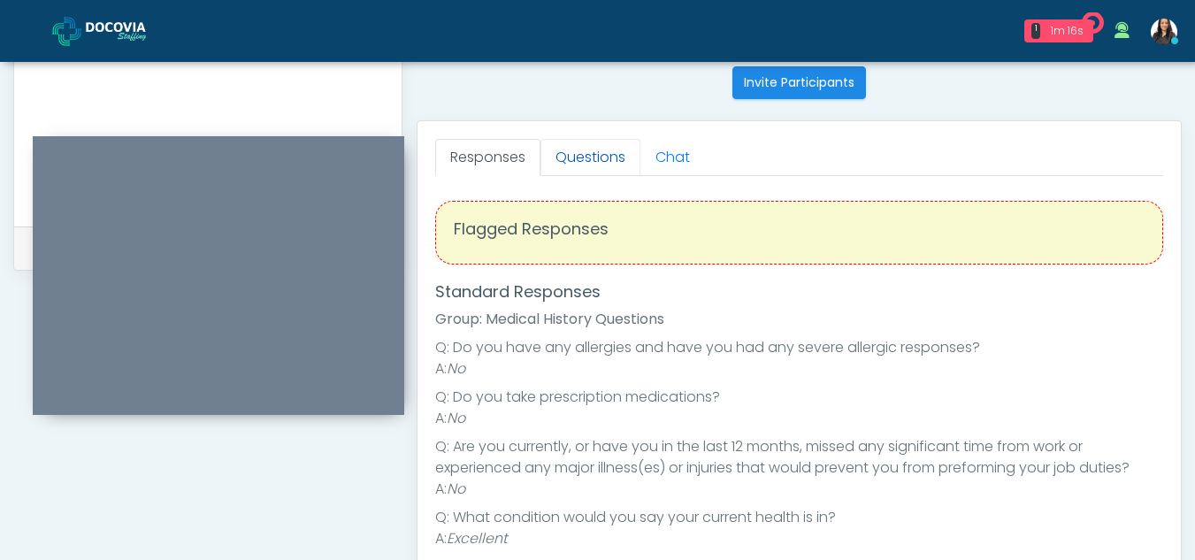
click at [576, 163] on link "Questions" at bounding box center [591, 157] width 100 height 37
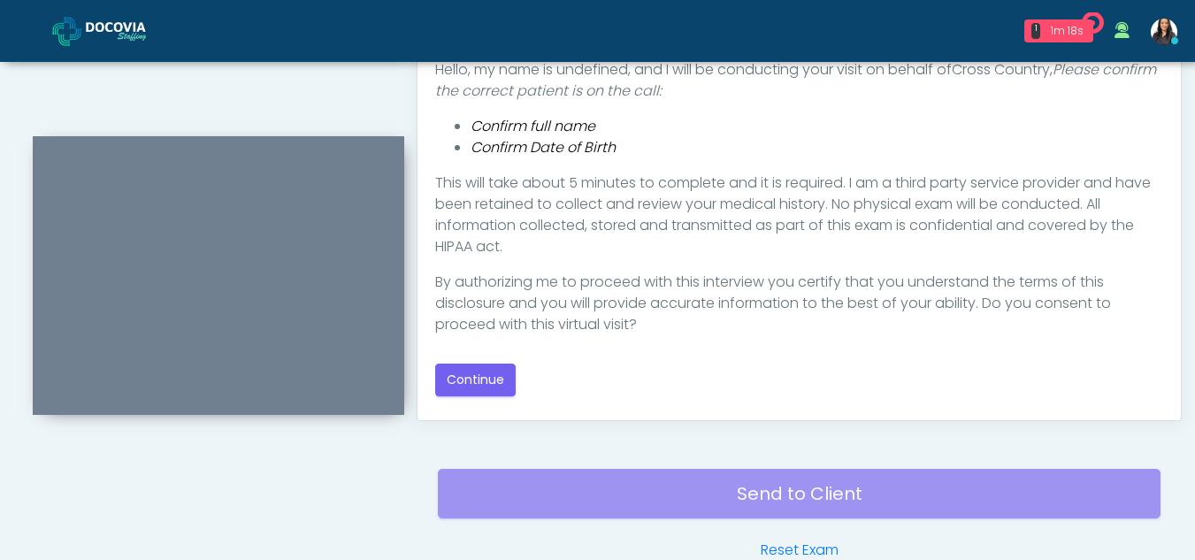
scroll to position [948, 0]
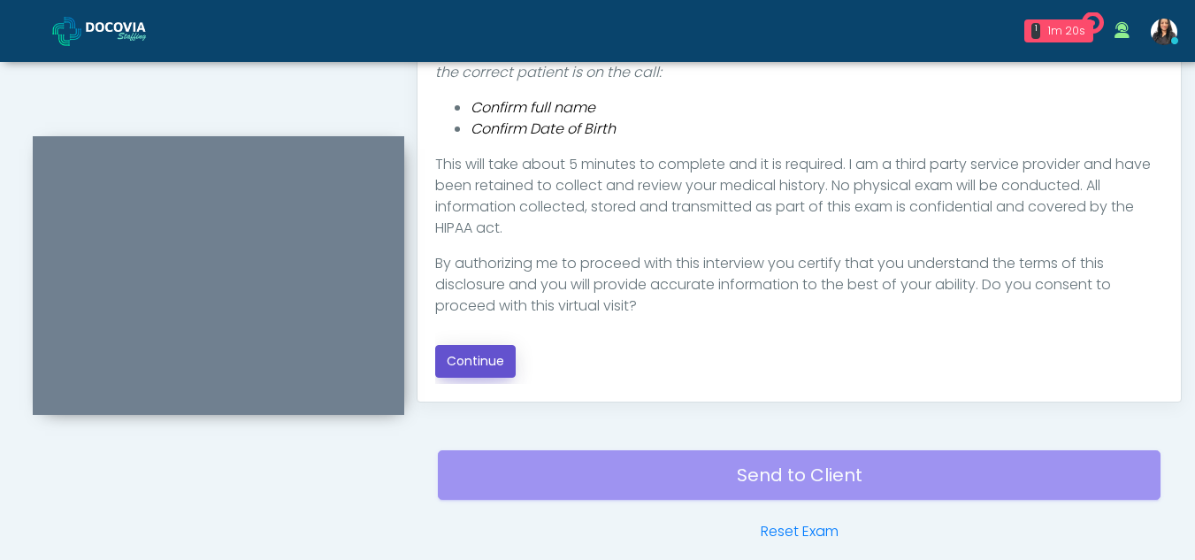
click at [457, 353] on button "Continue" at bounding box center [475, 361] width 81 height 33
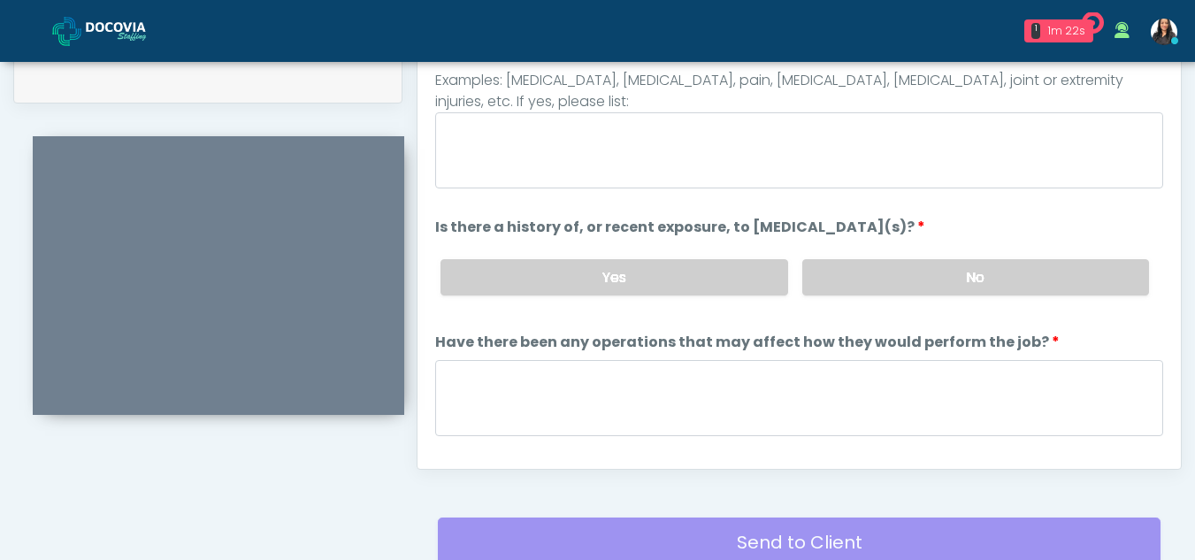
scroll to position [716, 0]
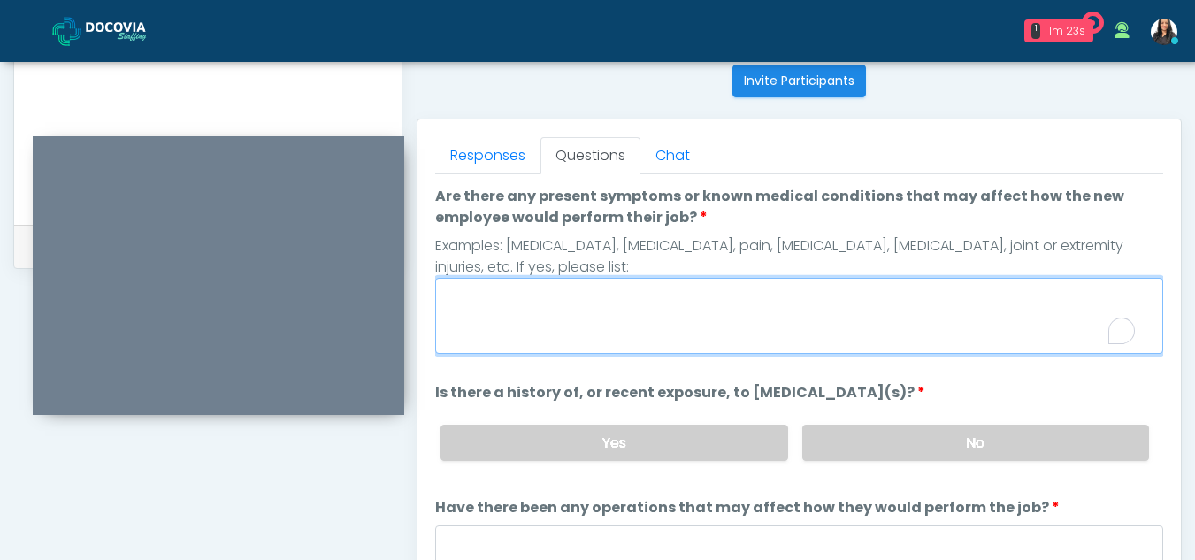
click at [481, 304] on textarea "Are there any present symptoms or known medical conditions that may affect how …" at bounding box center [799, 316] width 728 height 76
type textarea "**"
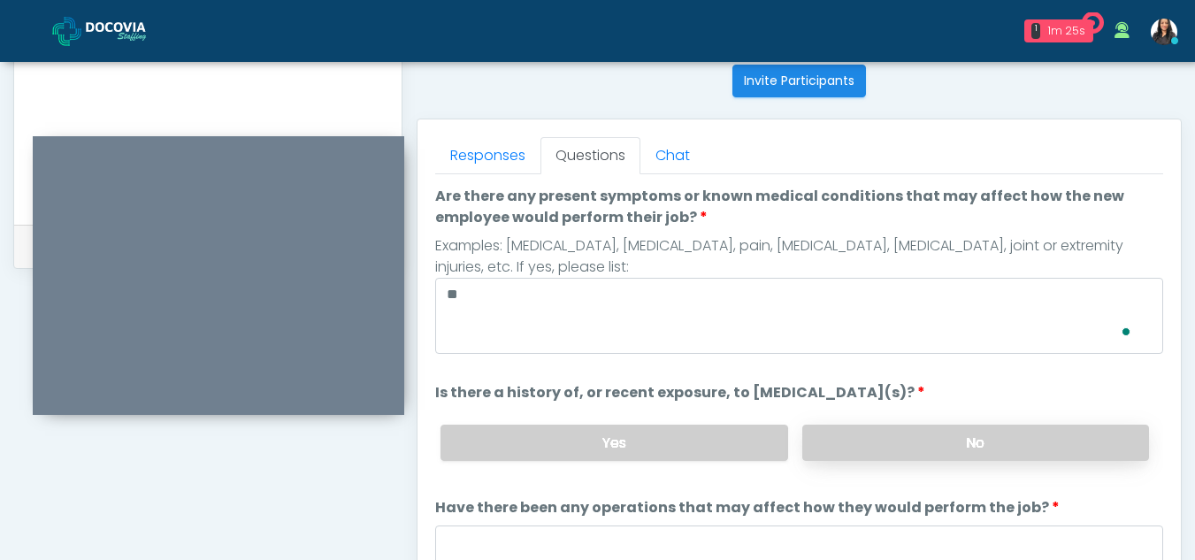
click at [879, 442] on label "No" at bounding box center [975, 443] width 347 height 36
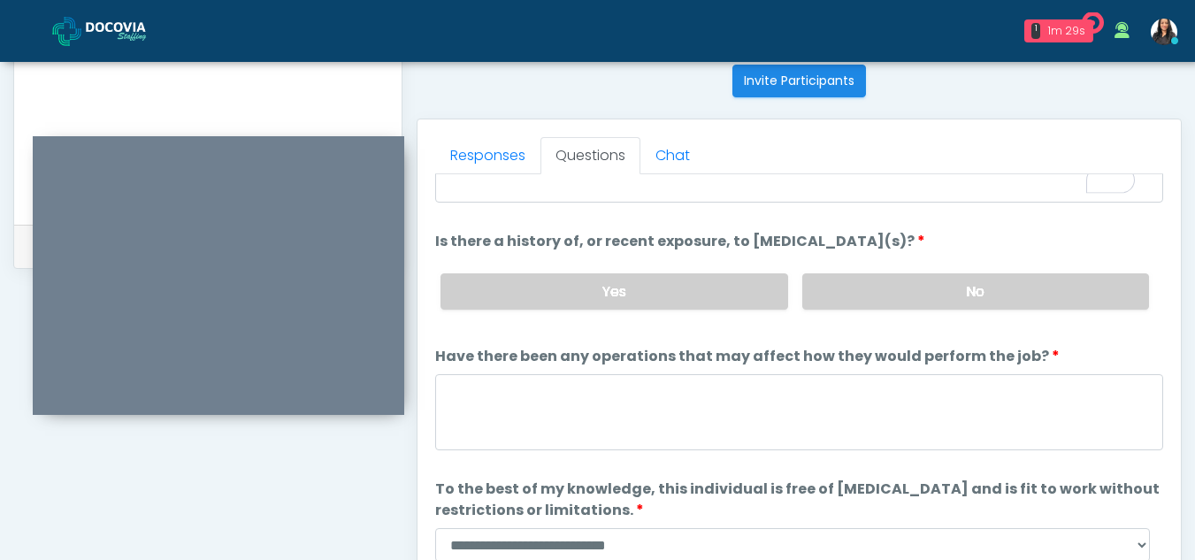
scroll to position [151, 0]
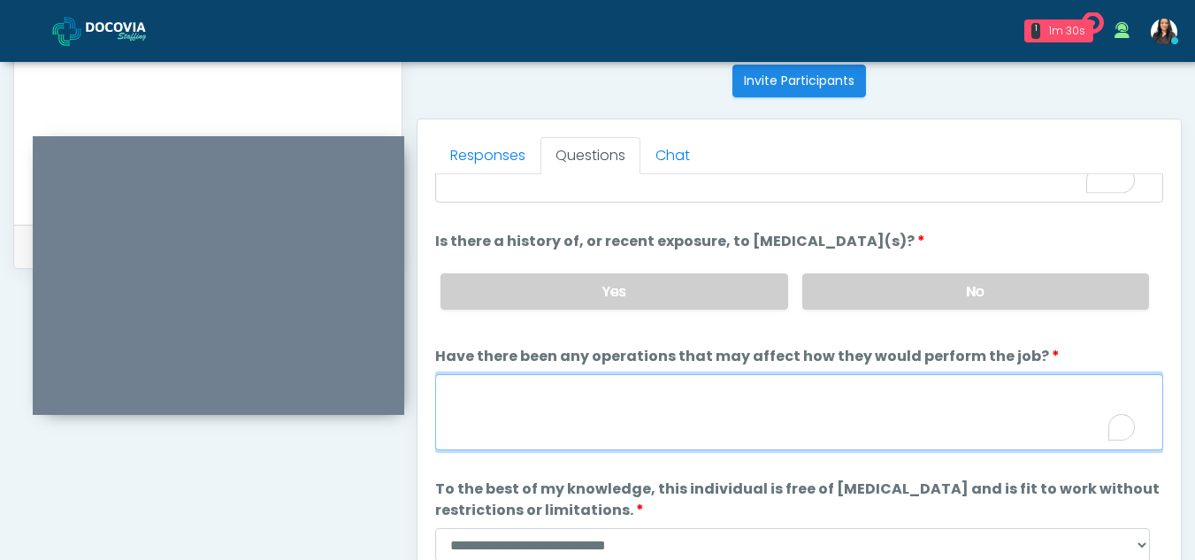
click at [545, 411] on textarea "Have there been any operations that may affect how they would perform the job?" at bounding box center [799, 412] width 728 height 76
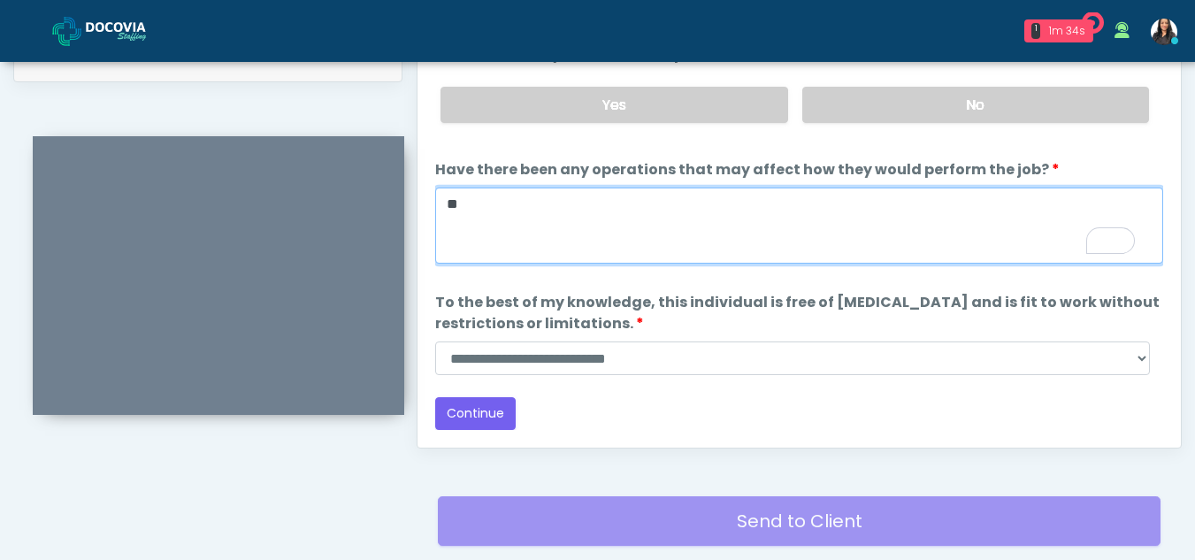
type textarea "**"
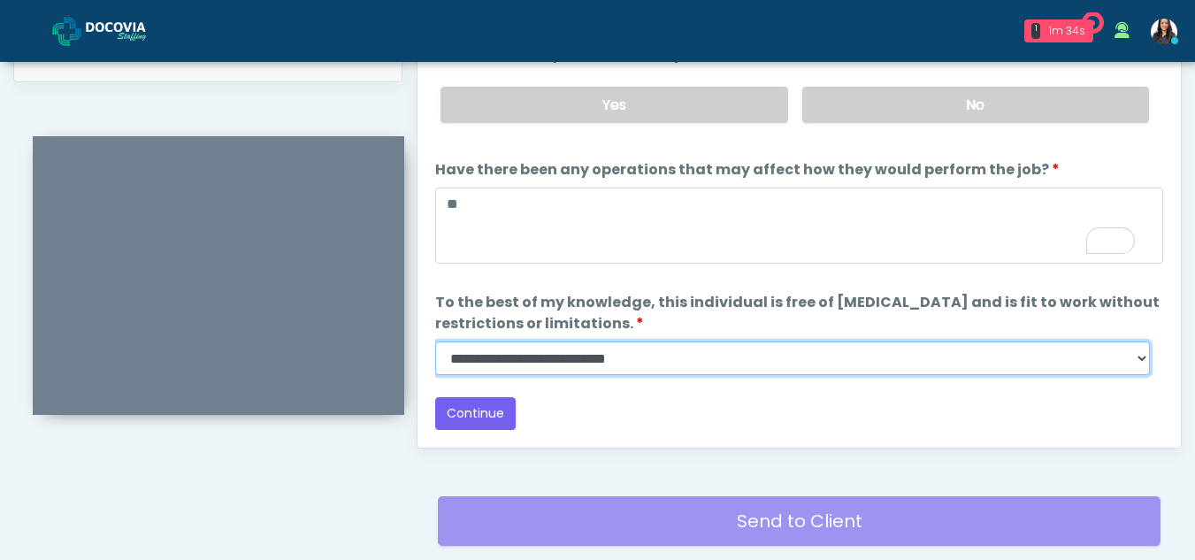
click at [1140, 358] on select "**********" at bounding box center [792, 359] width 715 height 34
select select "******"
click at [435, 342] on select "**********" at bounding box center [792, 359] width 715 height 34
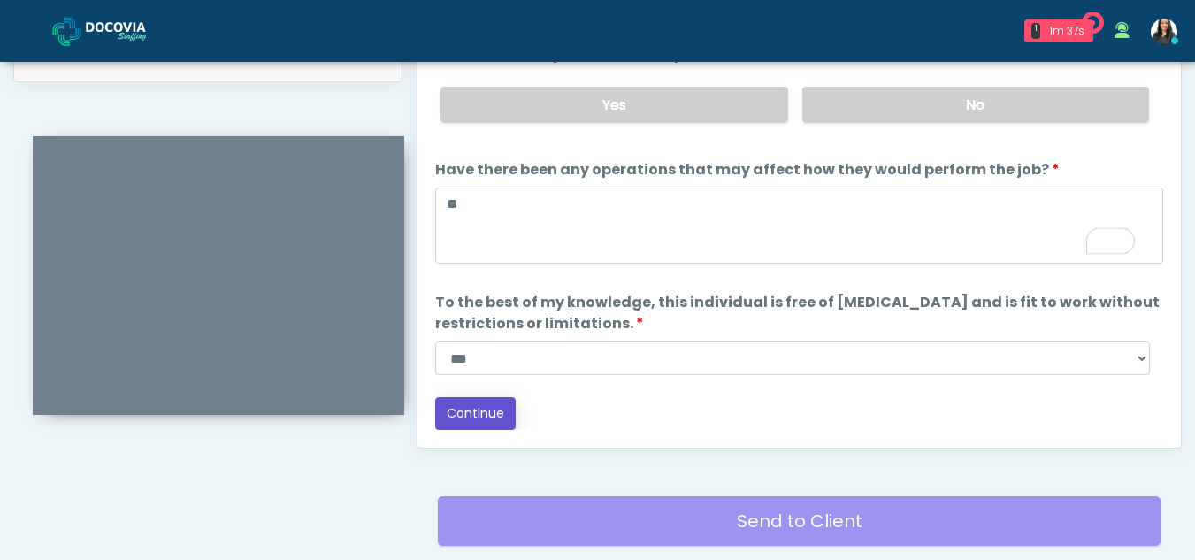
click at [465, 416] on button "Continue" at bounding box center [475, 413] width 81 height 33
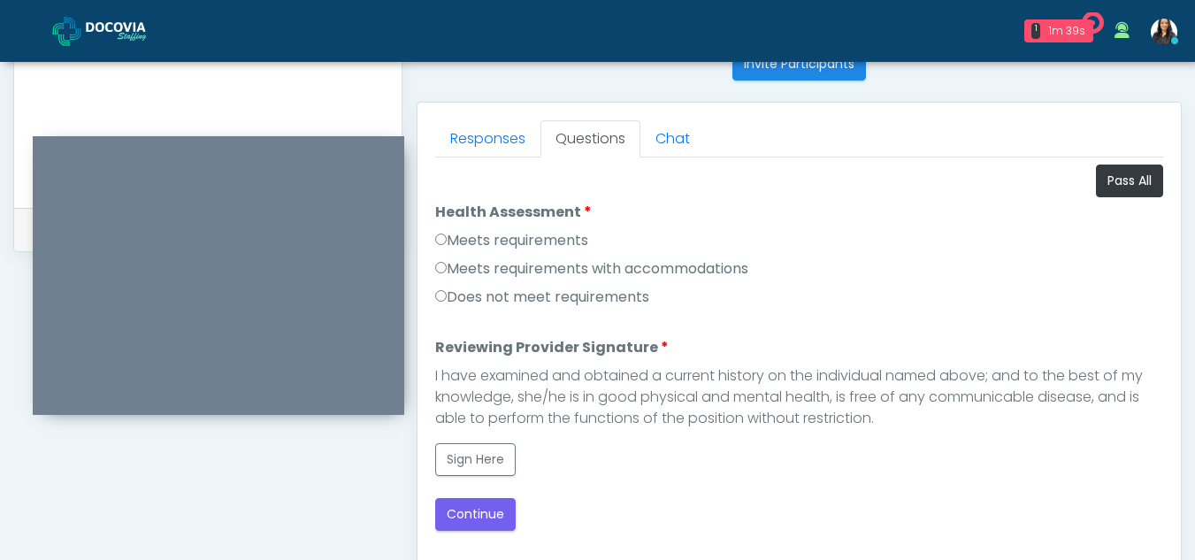
scroll to position [727, 0]
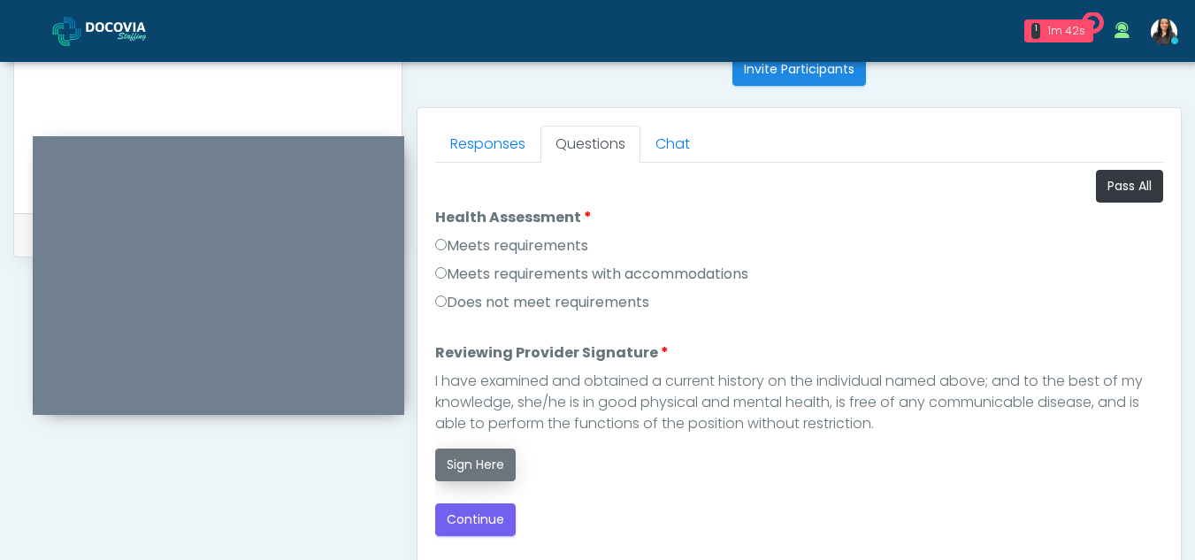
click at [487, 464] on button "Sign Here" at bounding box center [475, 465] width 81 height 33
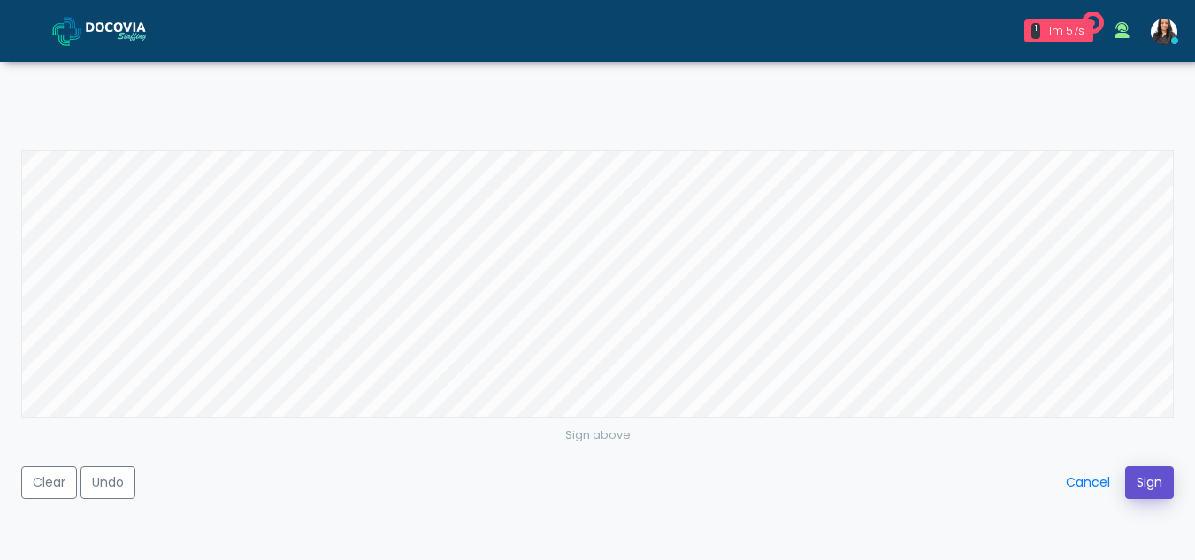
click at [1153, 486] on button "Sign" at bounding box center [1149, 482] width 49 height 33
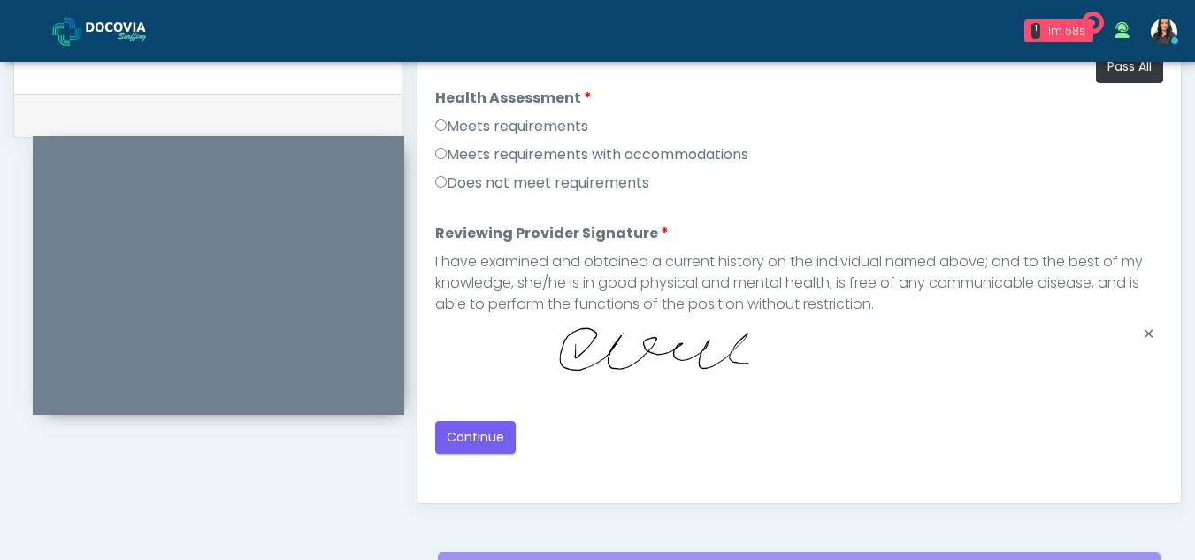
scroll to position [852, 0]
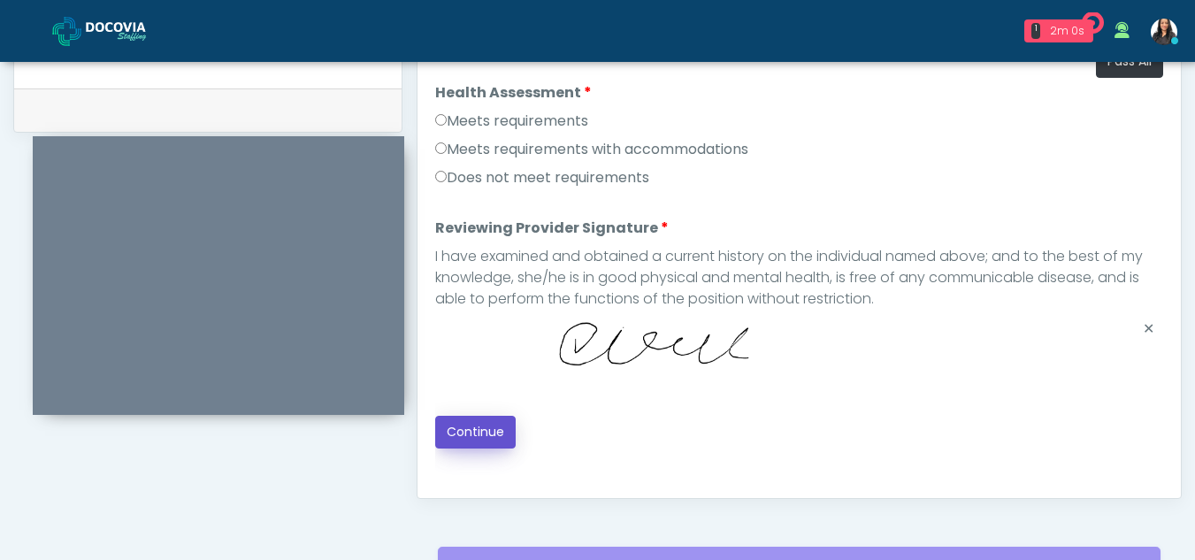
click at [492, 434] on button "Continue" at bounding box center [475, 432] width 81 height 33
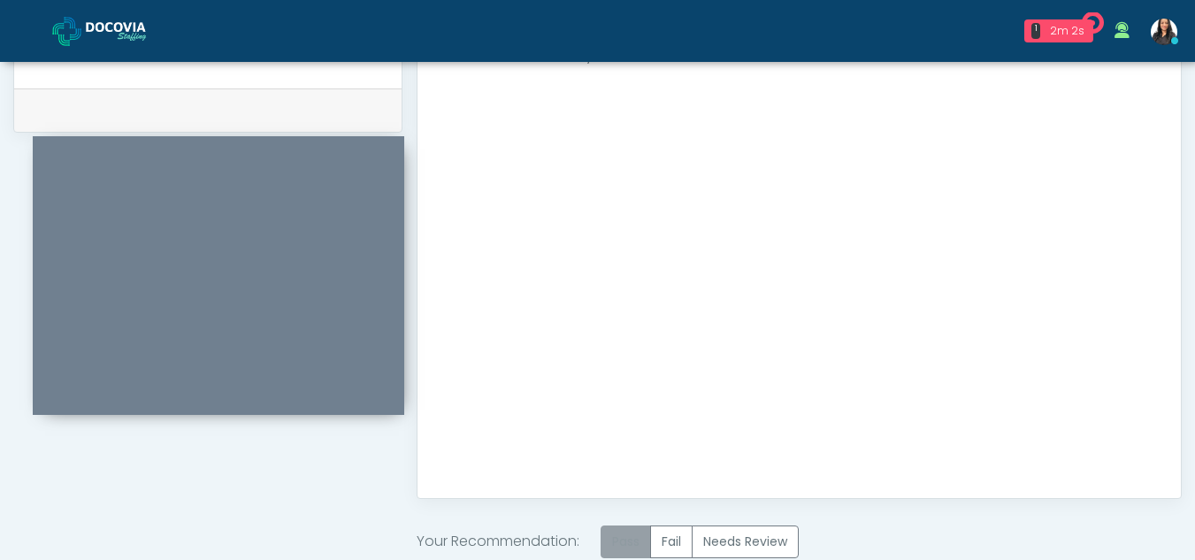
click at [635, 533] on label "Pass" at bounding box center [626, 542] width 50 height 33
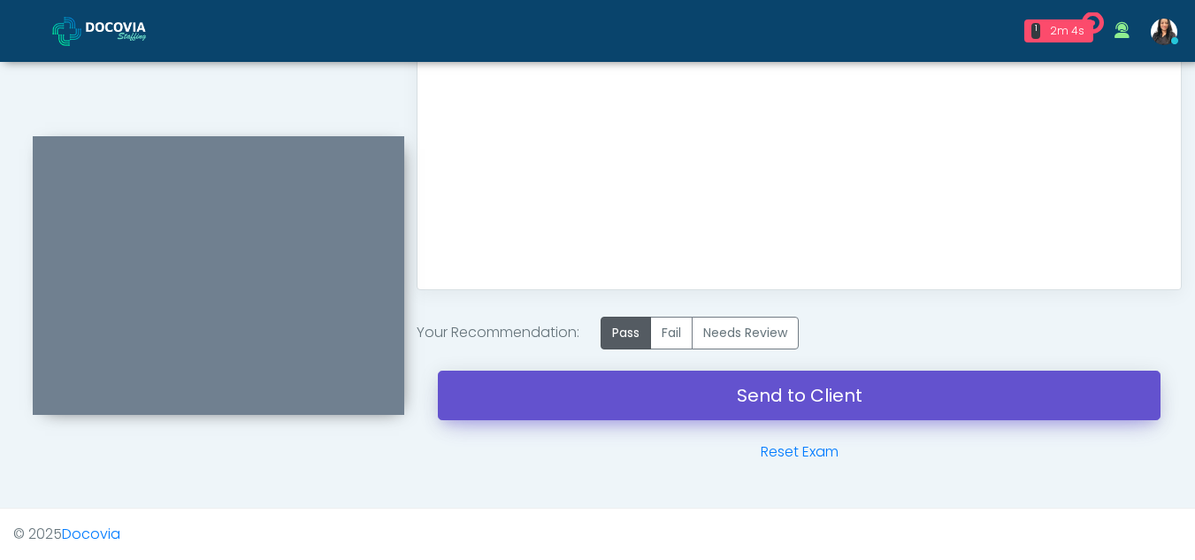
click at [753, 400] on link "Send to Client" at bounding box center [799, 396] width 723 height 50
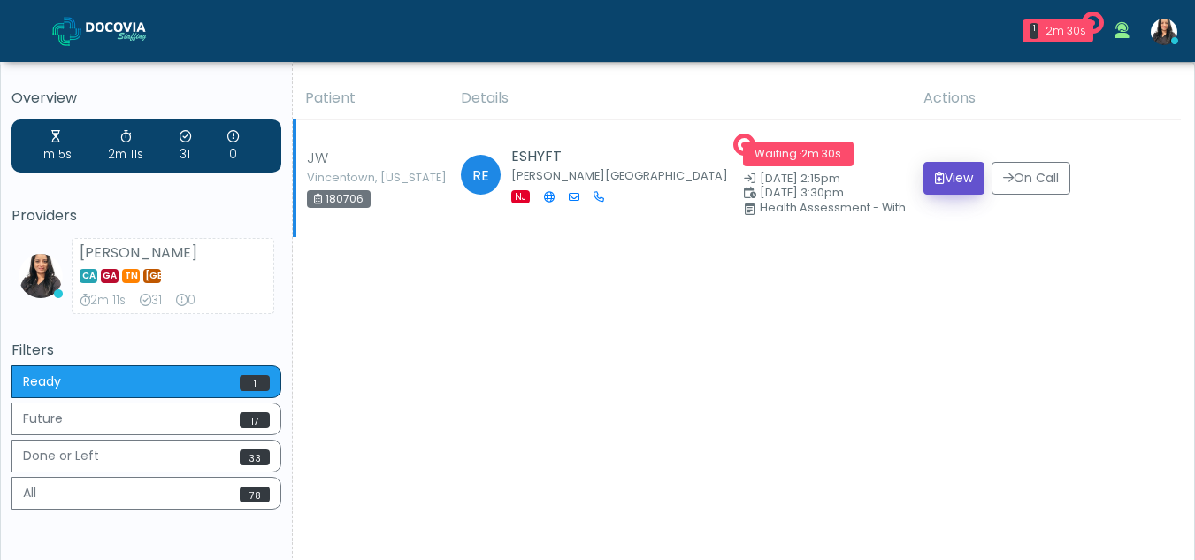
click at [955, 179] on button "View" at bounding box center [954, 178] width 61 height 33
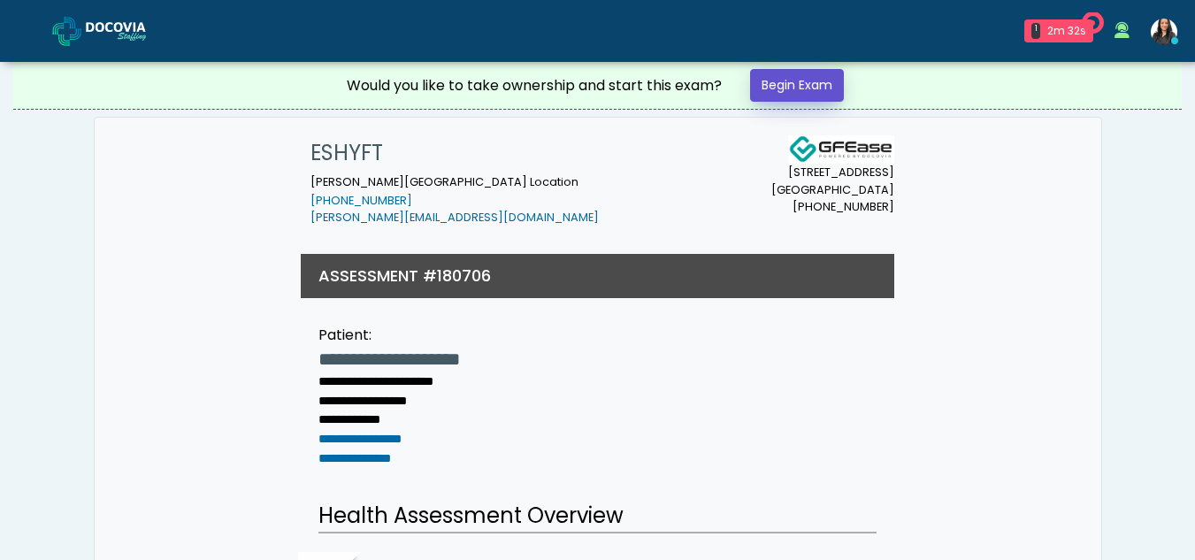
click at [774, 82] on link "Begin Exam" at bounding box center [797, 85] width 94 height 33
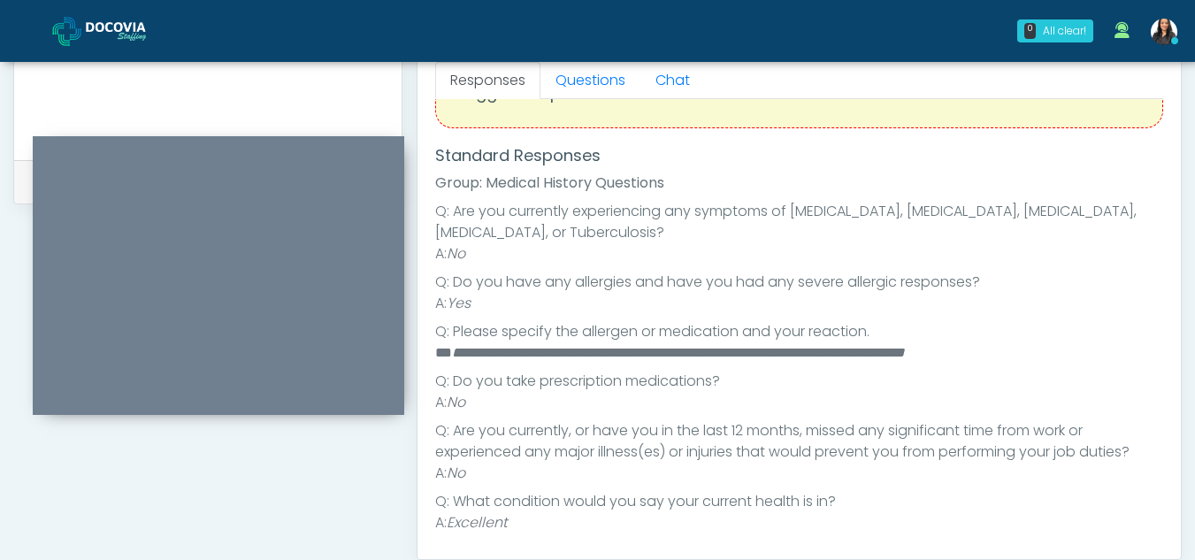
scroll to position [82, 0]
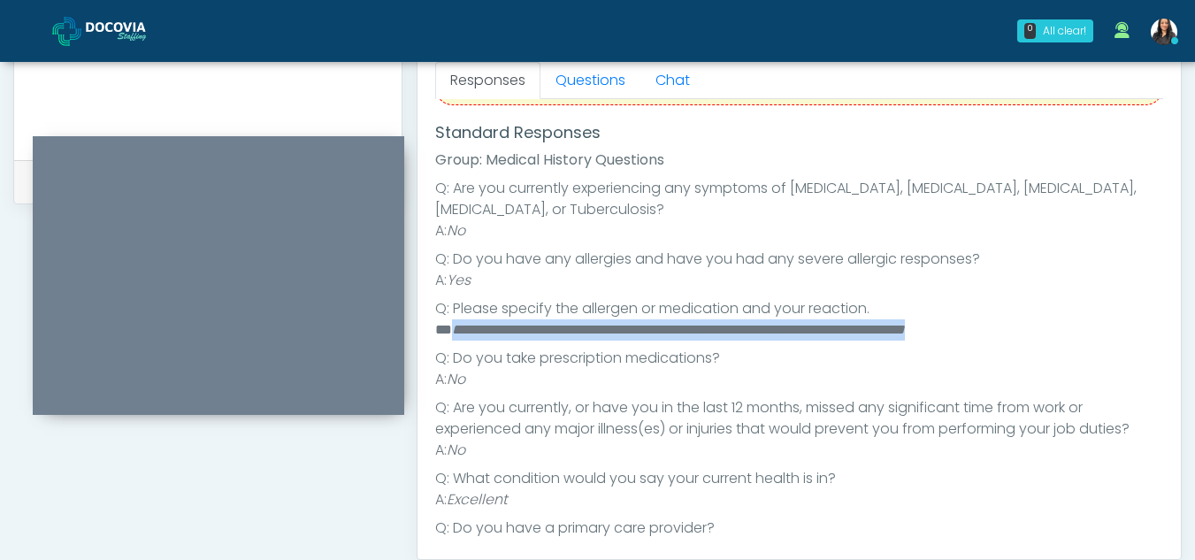
drag, startPoint x: 454, startPoint y: 329, endPoint x: 1057, endPoint y: 328, distance: 603.4
click at [1057, 328] on li "**********" at bounding box center [792, 329] width 715 height 21
copy em "**********"
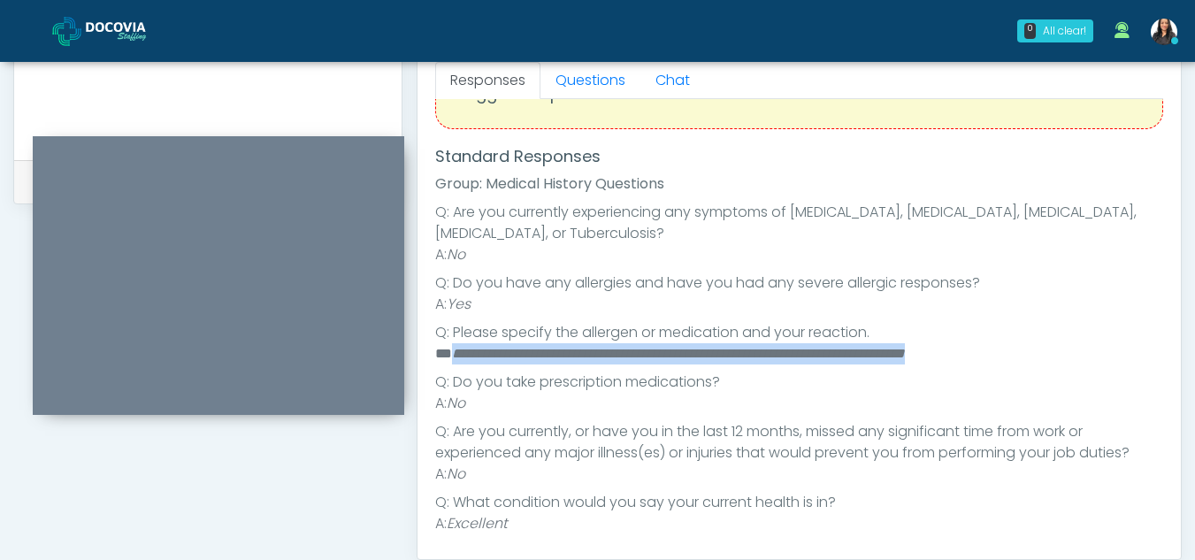
scroll to position [0, 0]
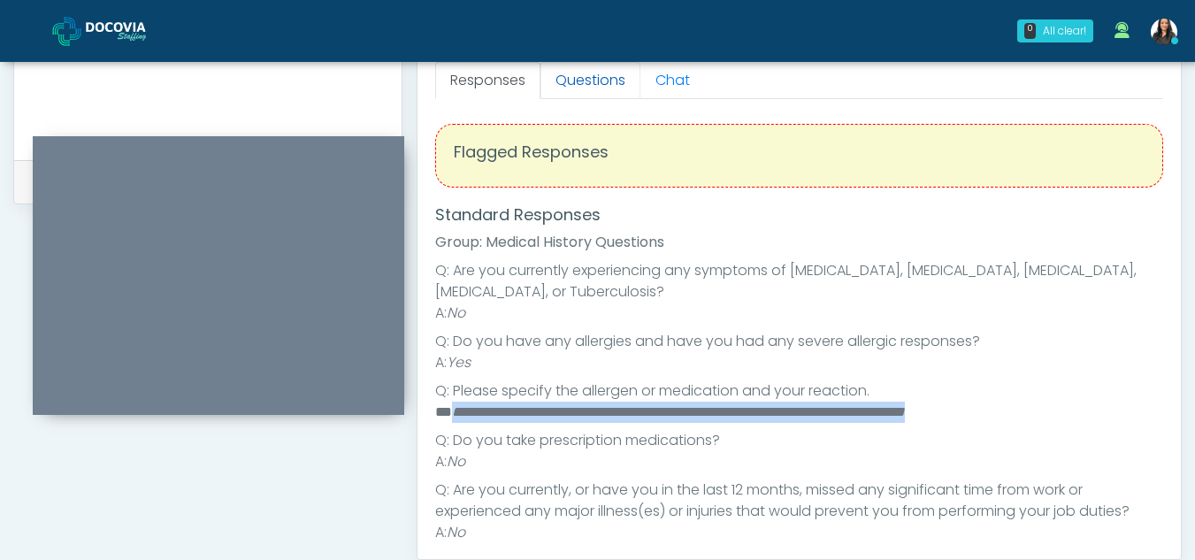
click at [605, 81] on link "Questions" at bounding box center [591, 80] width 100 height 37
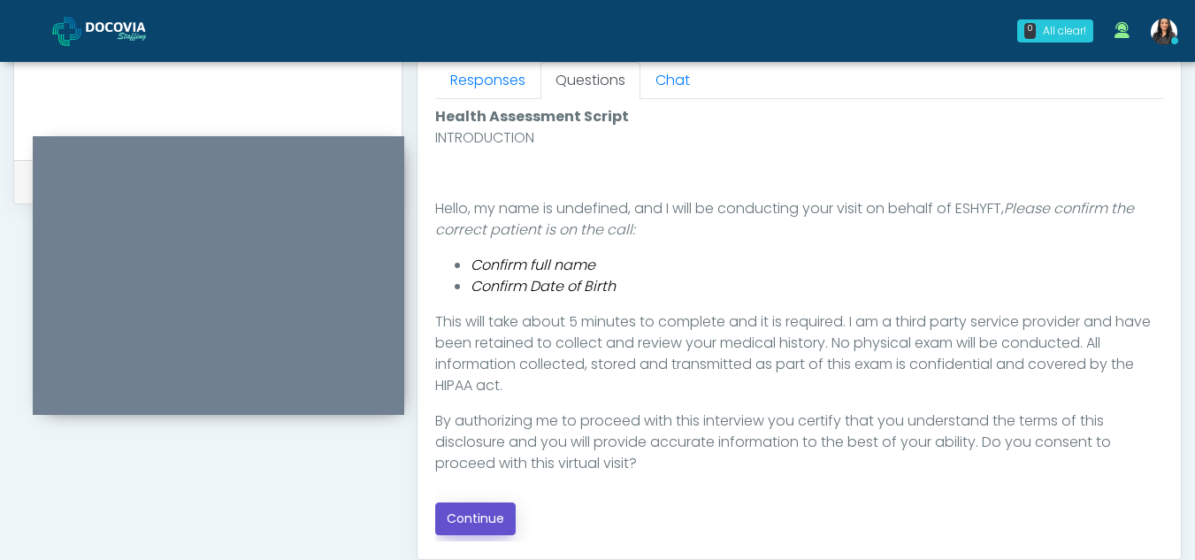
click at [480, 520] on button "Continue" at bounding box center [475, 519] width 81 height 33
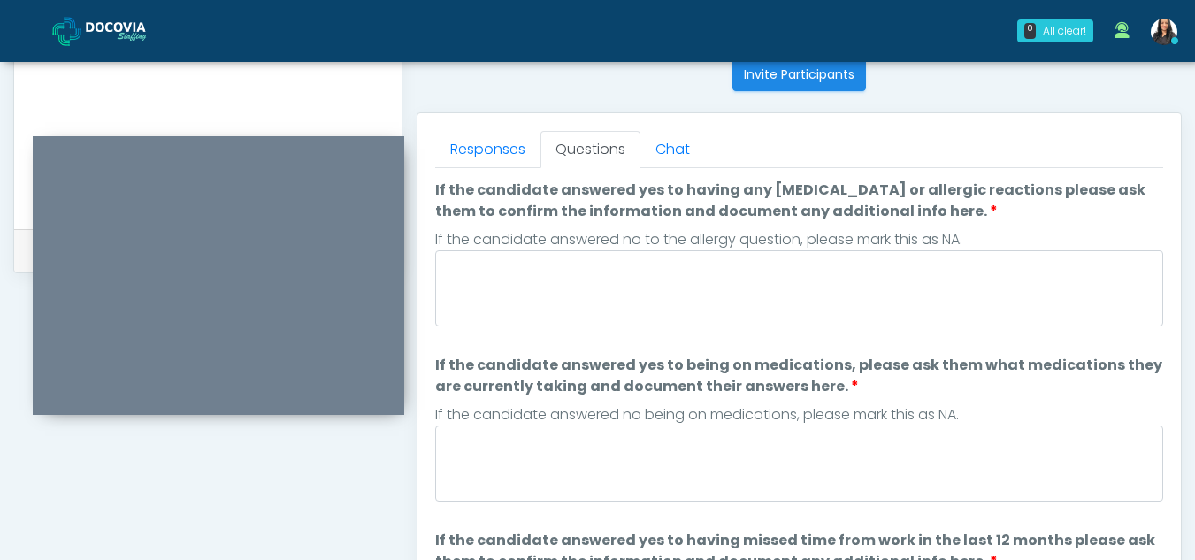
scroll to position [714, 0]
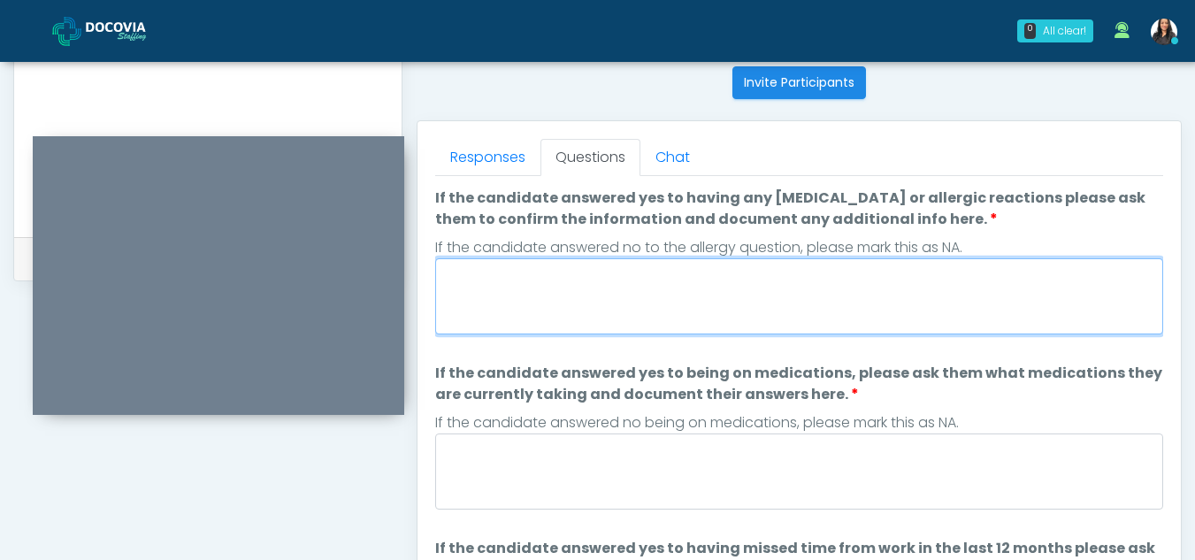
click at [549, 291] on textarea "If the candidate answered yes to having any allergies or allergic reactions ple…" at bounding box center [799, 296] width 728 height 76
type textarea "*"
paste textarea "**********"
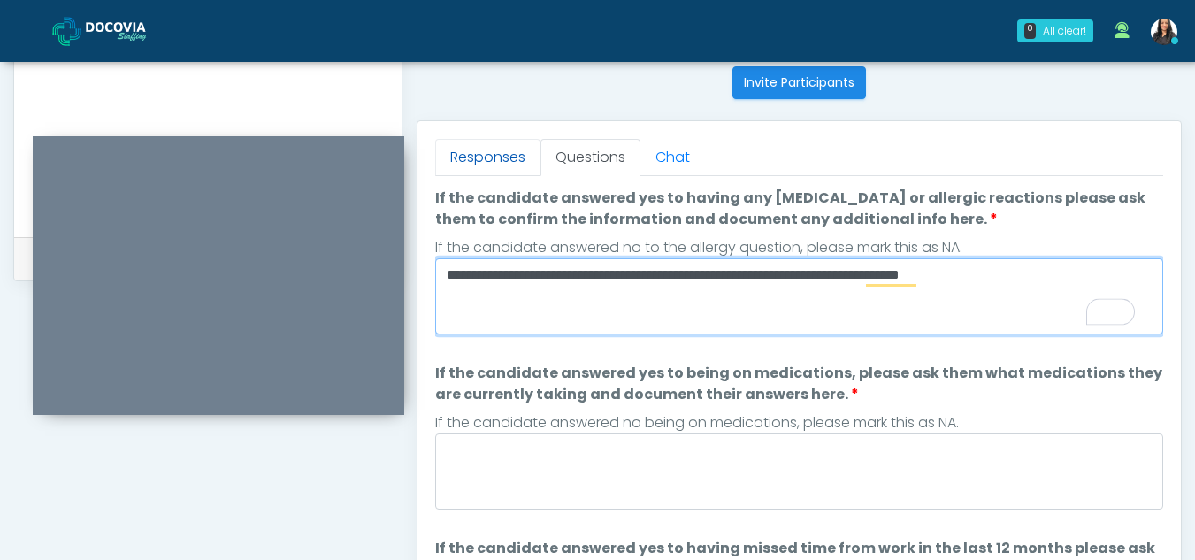
type textarea "**********"
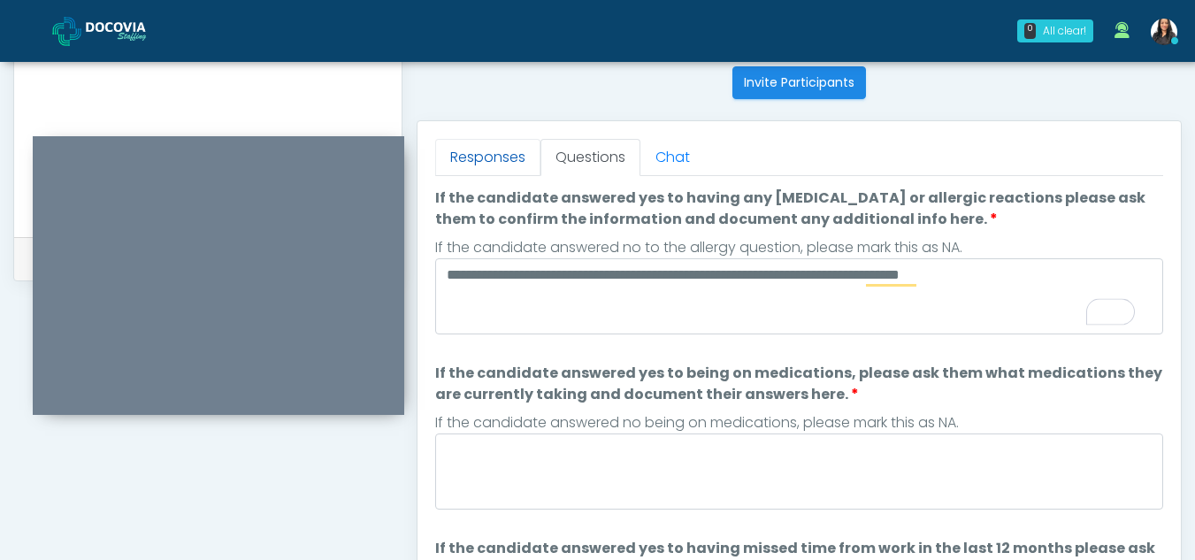
click at [466, 144] on link "Responses" at bounding box center [487, 157] width 105 height 37
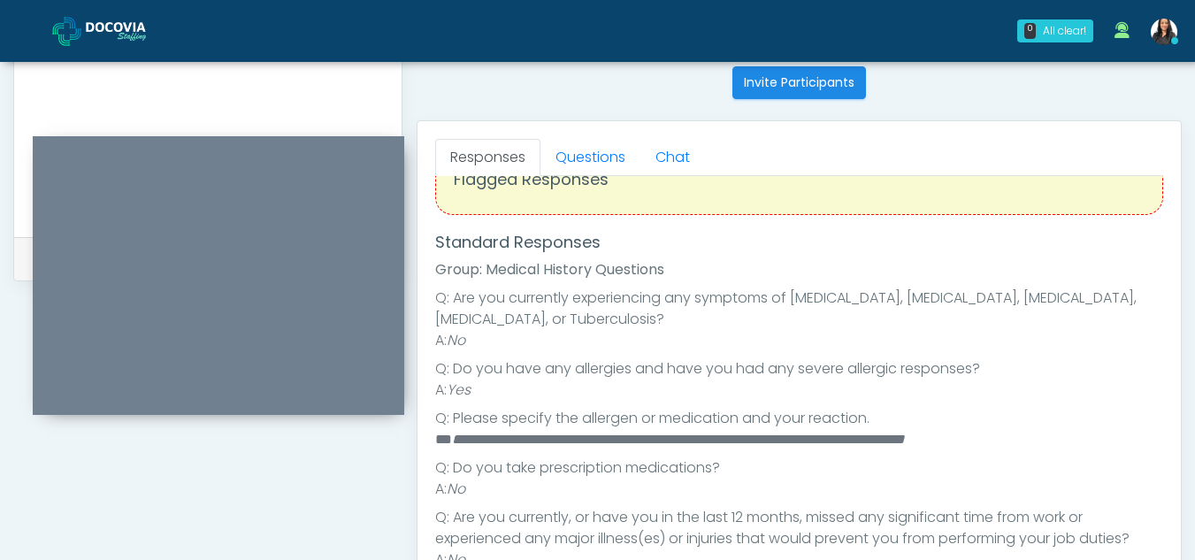
scroll to position [50, 0]
click at [622, 154] on link "Questions" at bounding box center [591, 157] width 100 height 37
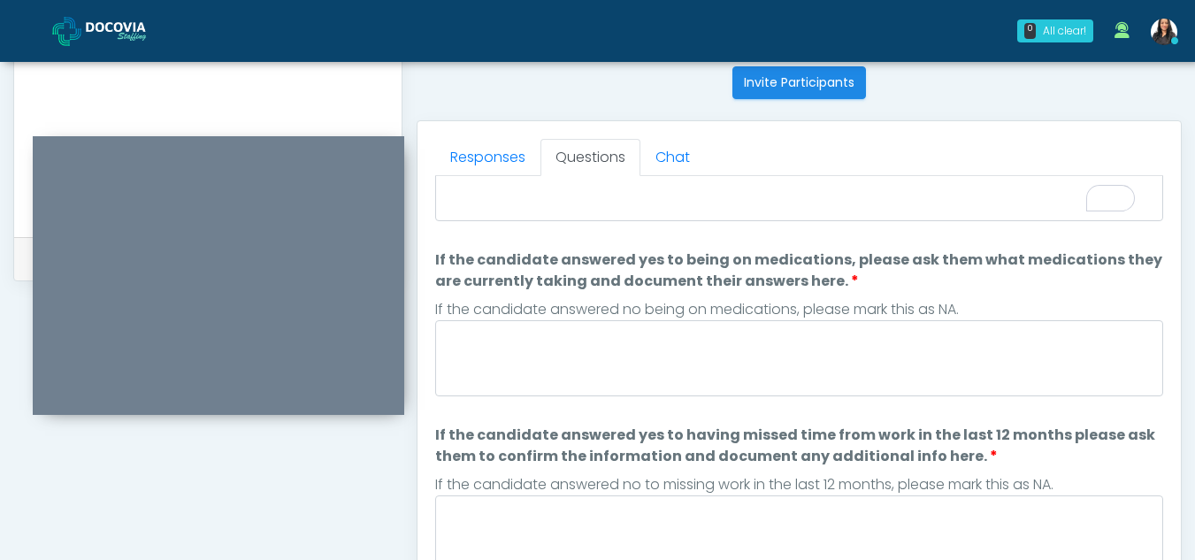
scroll to position [120, 0]
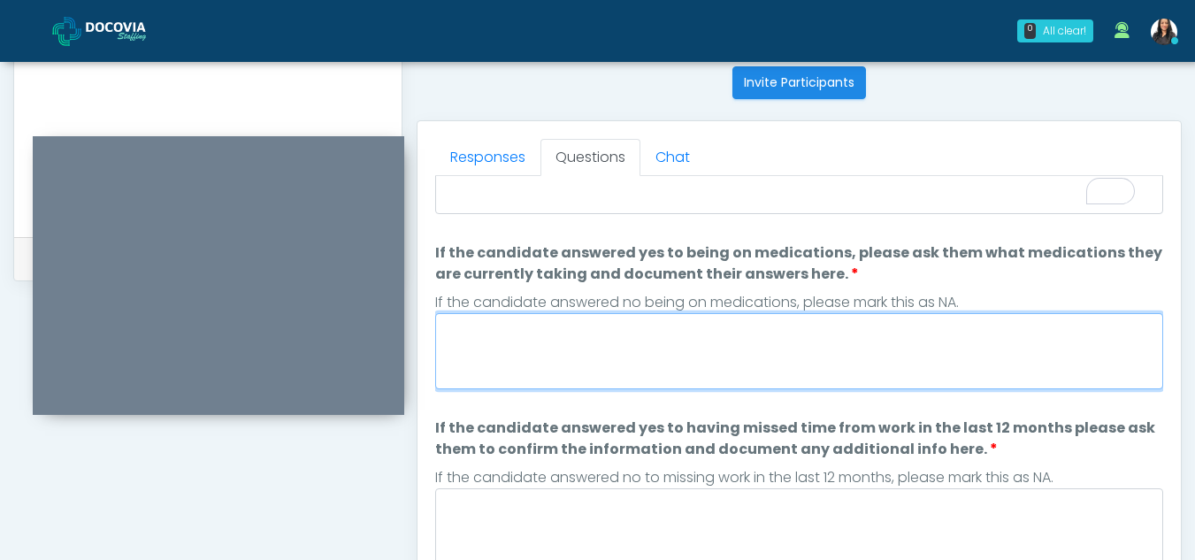
click at [506, 354] on textarea "If the candidate answered yes to being on medications, please ask them what med…" at bounding box center [799, 351] width 728 height 76
type textarea "**"
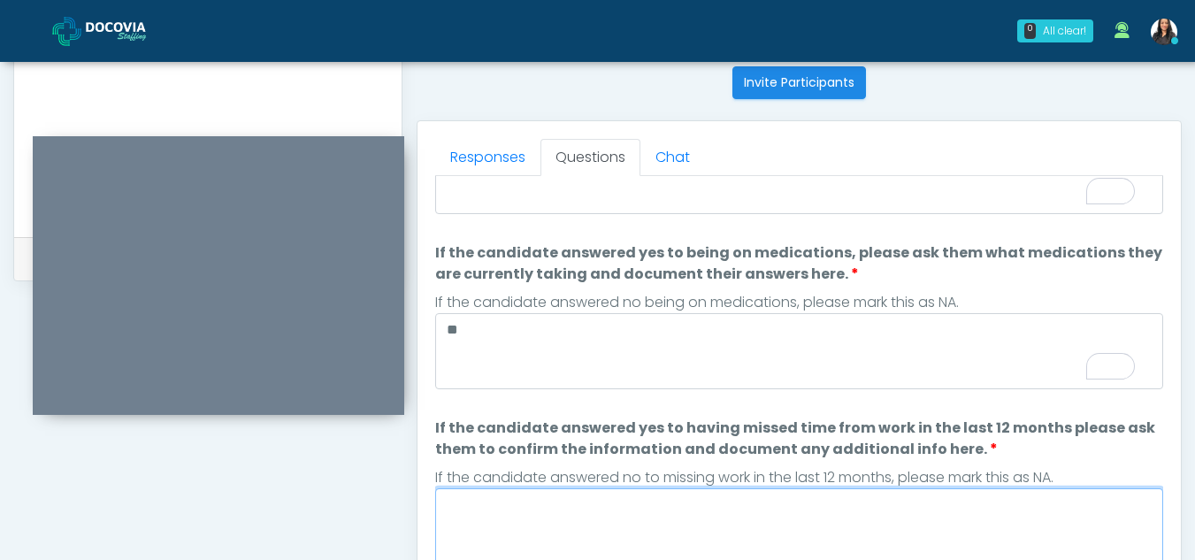
click at [567, 523] on textarea "If the candidate answered yes to having missed time from work in the last 12 mo…" at bounding box center [799, 526] width 728 height 76
type textarea "**"
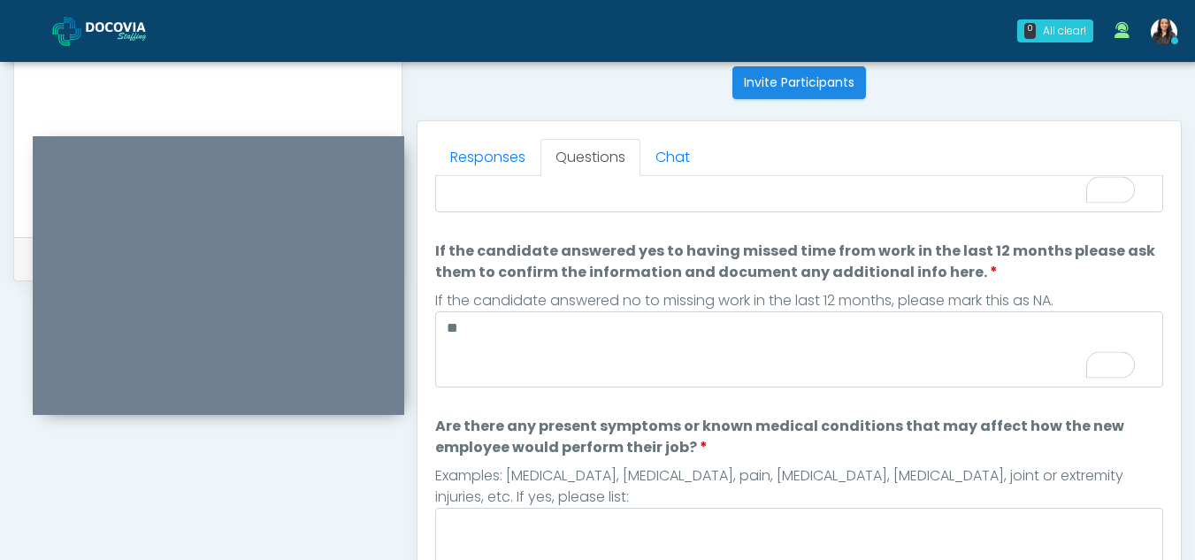
scroll to position [0, 0]
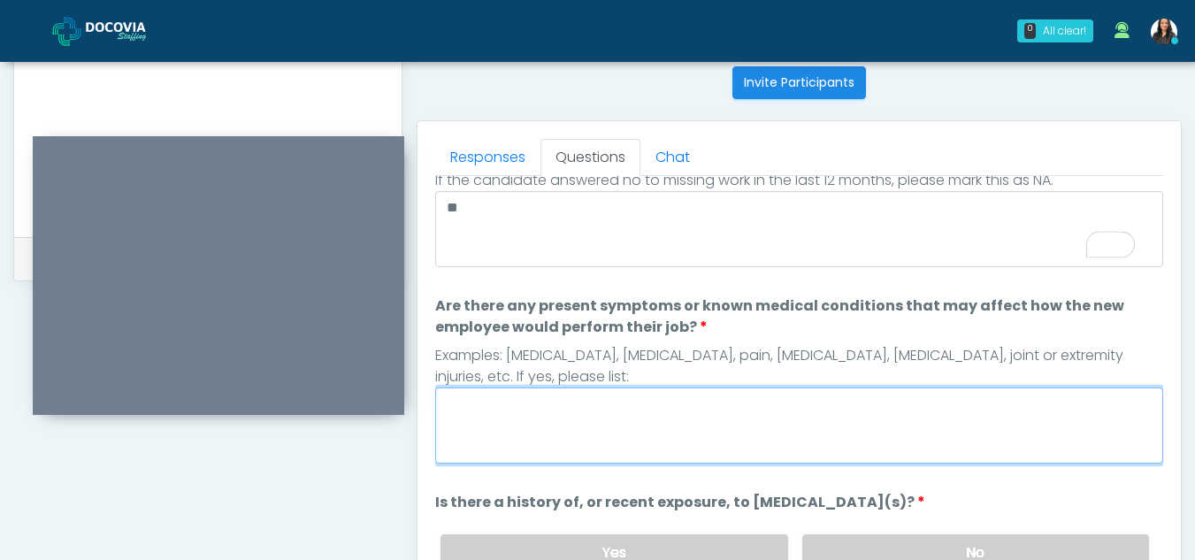
click at [559, 411] on textarea "Are there any present symptoms or known medical conditions that may affect how …" at bounding box center [799, 426] width 728 height 76
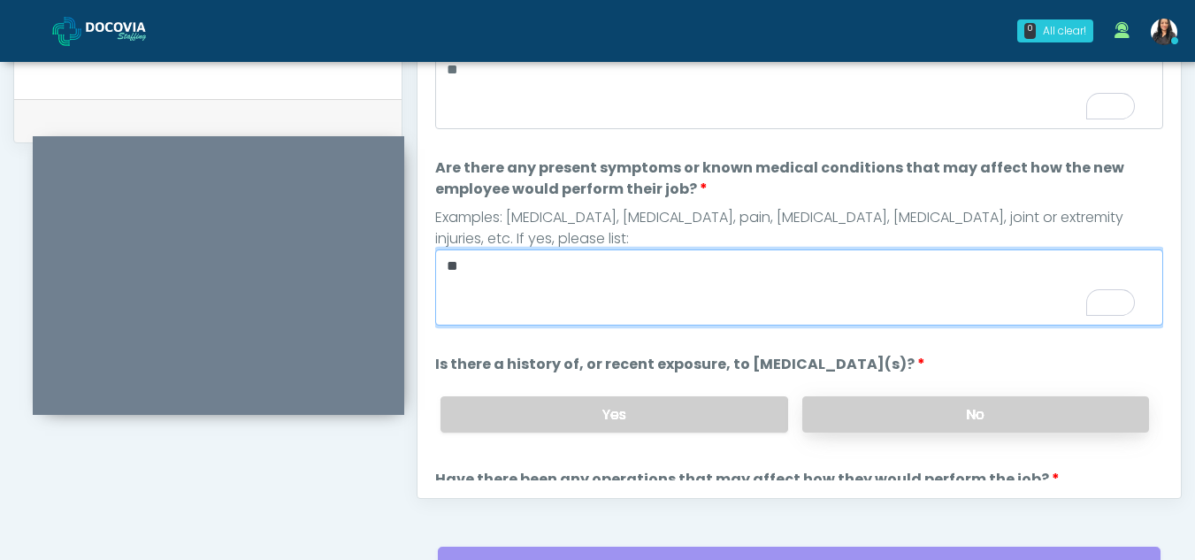
type textarea "**"
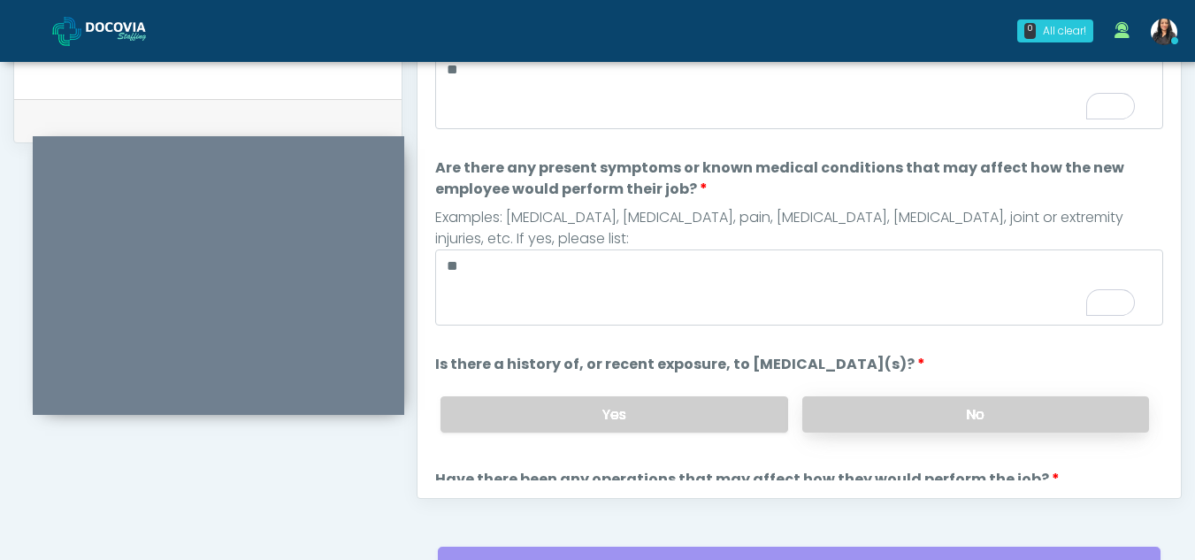
click at [1002, 413] on label "No" at bounding box center [975, 414] width 347 height 36
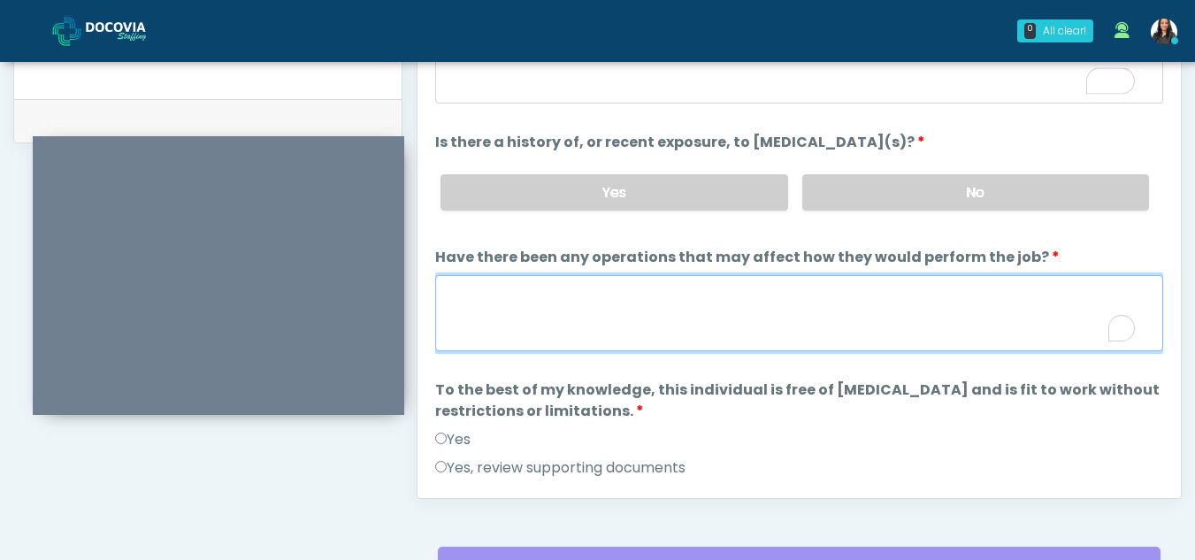
click at [508, 329] on textarea "Have there been any operations that may affect how they would perform the job?" at bounding box center [799, 313] width 728 height 76
type textarea "**"
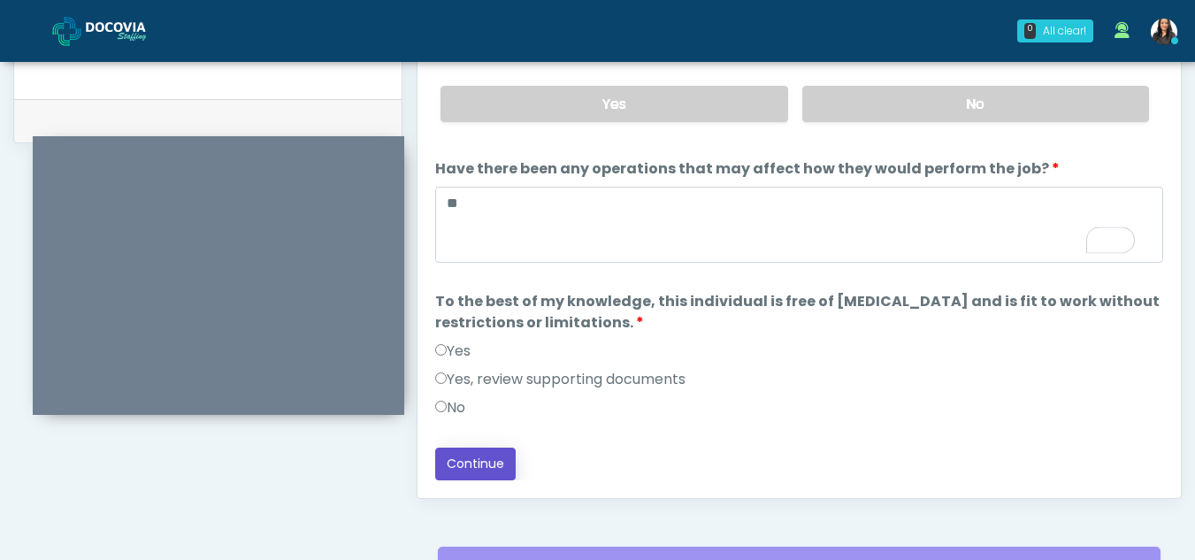
click at [466, 462] on button "Continue" at bounding box center [475, 464] width 81 height 33
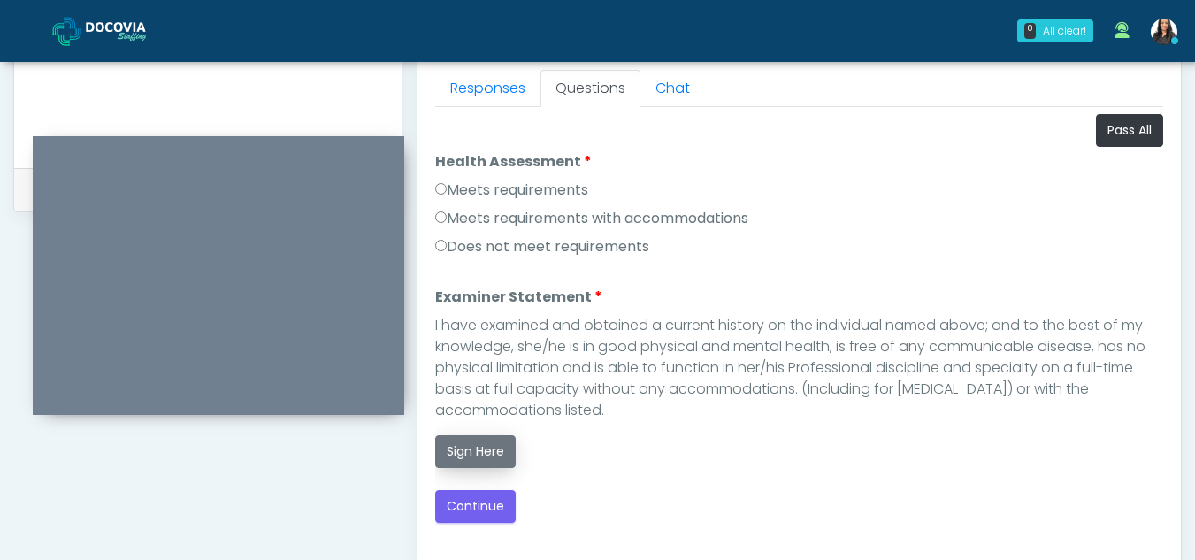
click at [486, 448] on button "Sign Here" at bounding box center [475, 451] width 81 height 33
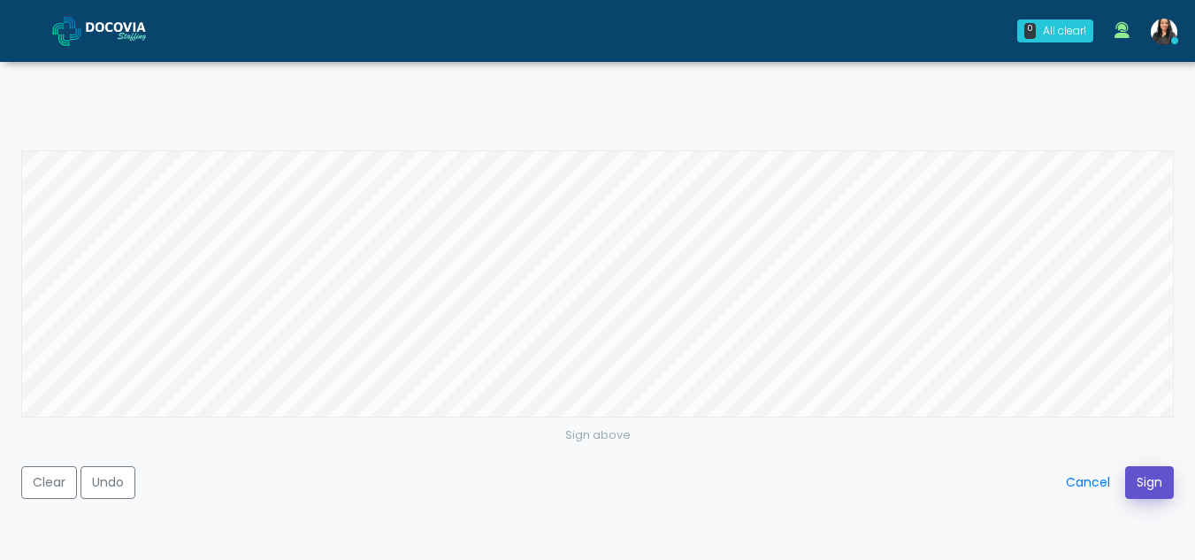
click at [1144, 471] on button "Sign" at bounding box center [1149, 482] width 49 height 33
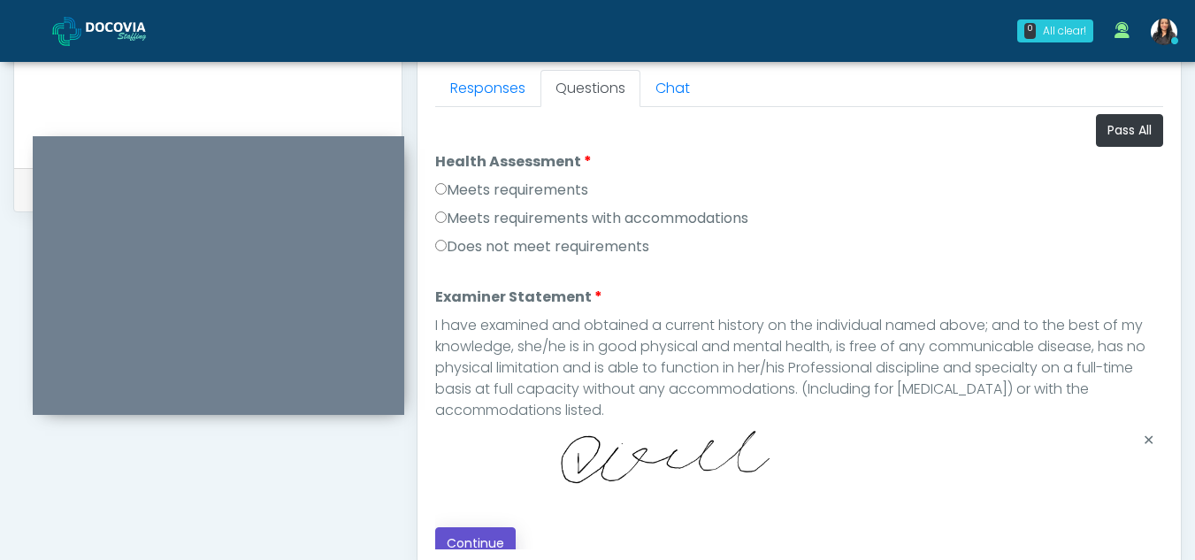
click at [472, 539] on button "Continue" at bounding box center [475, 543] width 81 height 33
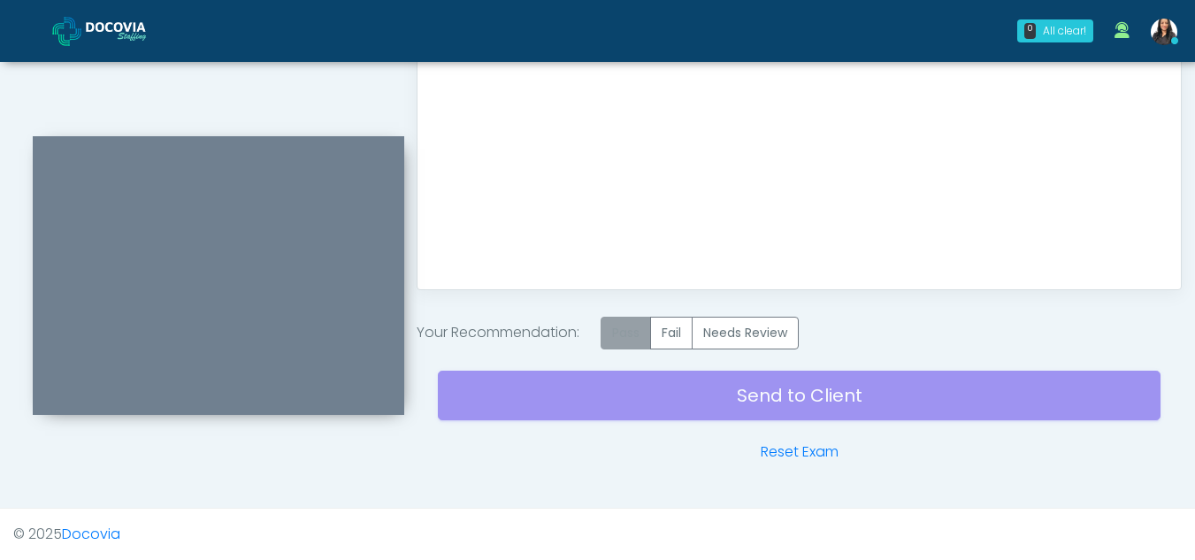
click at [620, 332] on label "Pass" at bounding box center [626, 333] width 50 height 33
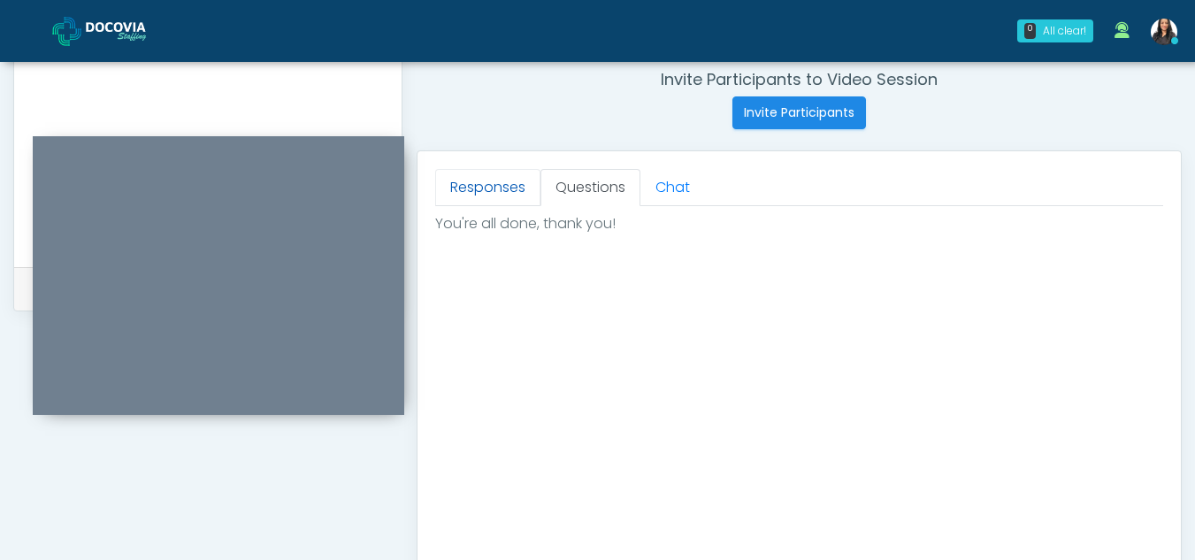
click at [510, 198] on link "Responses" at bounding box center [487, 187] width 105 height 37
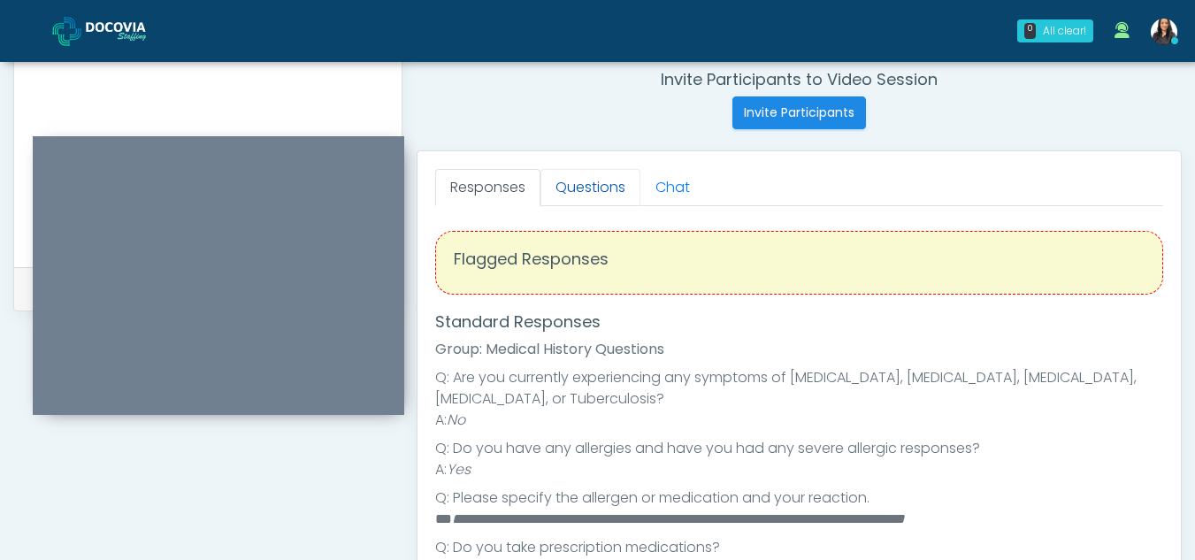
click at [590, 179] on link "Questions" at bounding box center [591, 187] width 100 height 37
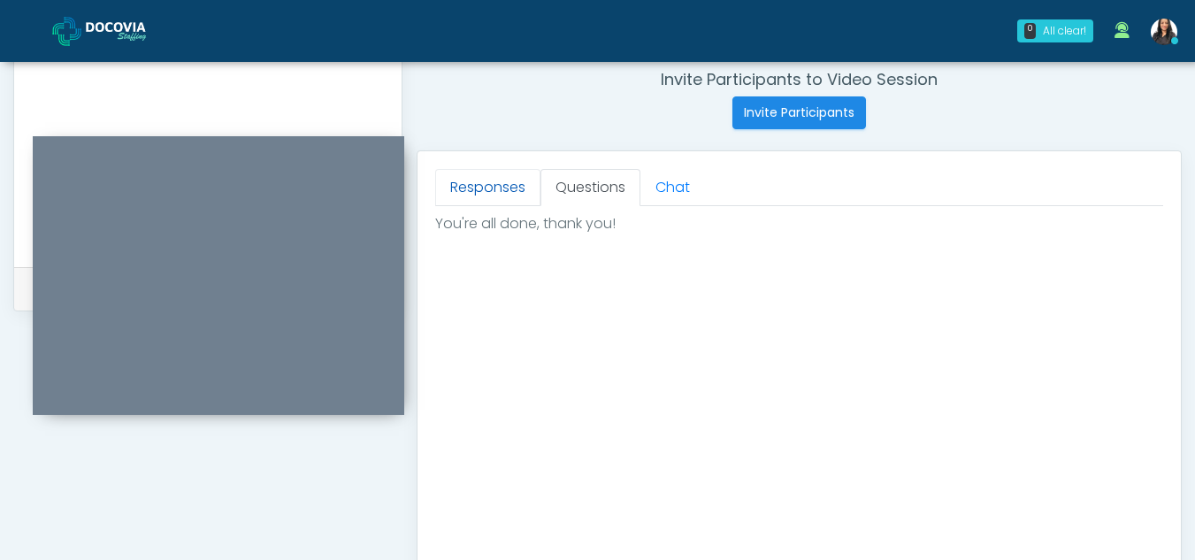
click at [484, 185] on link "Responses" at bounding box center [487, 187] width 105 height 37
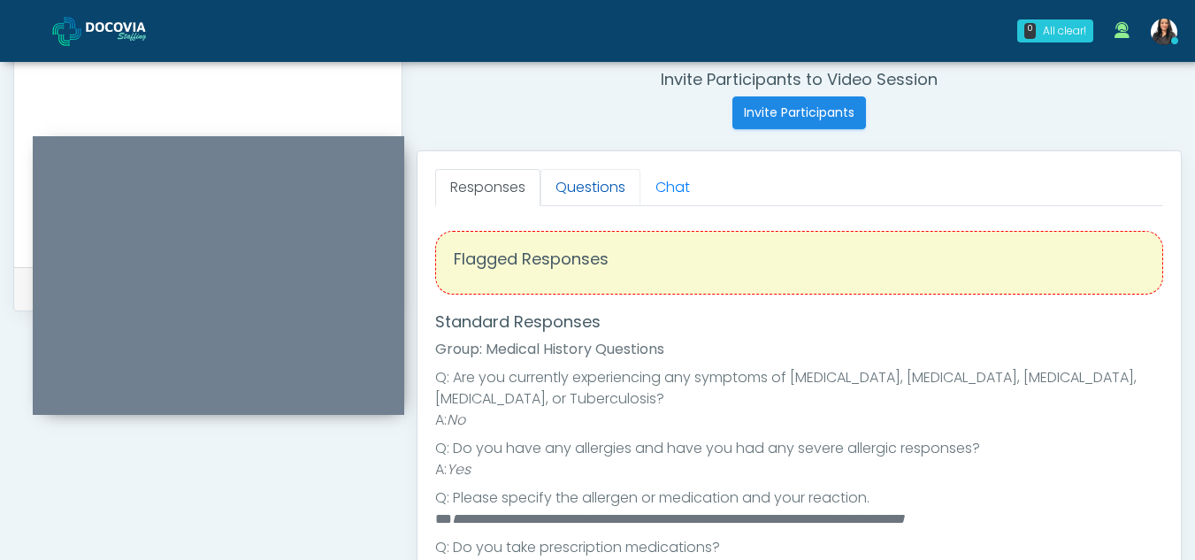
click at [593, 180] on link "Questions" at bounding box center [591, 187] width 100 height 37
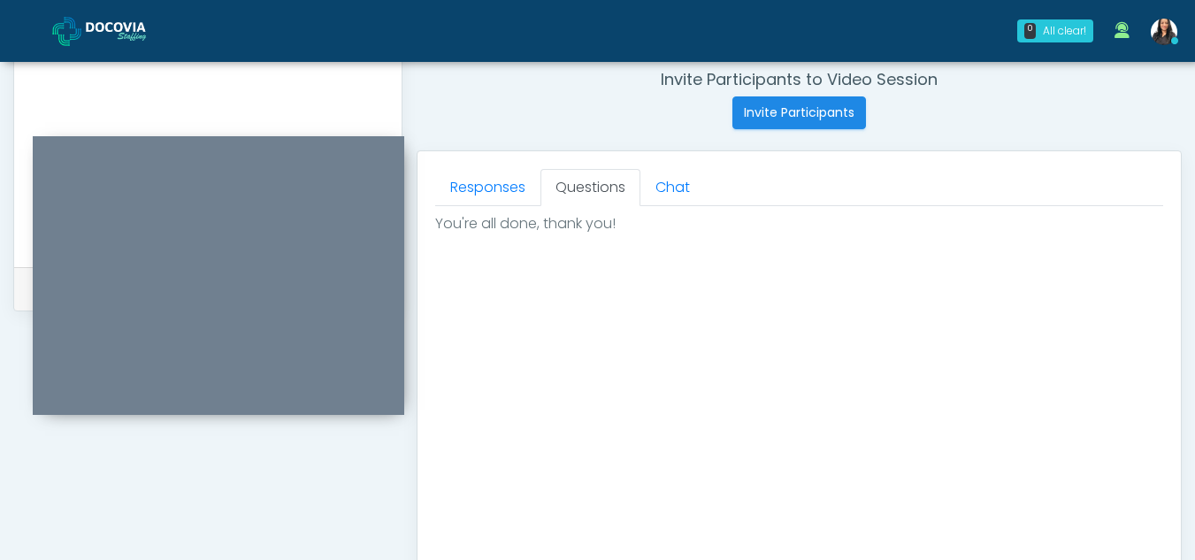
scroll to position [1061, 0]
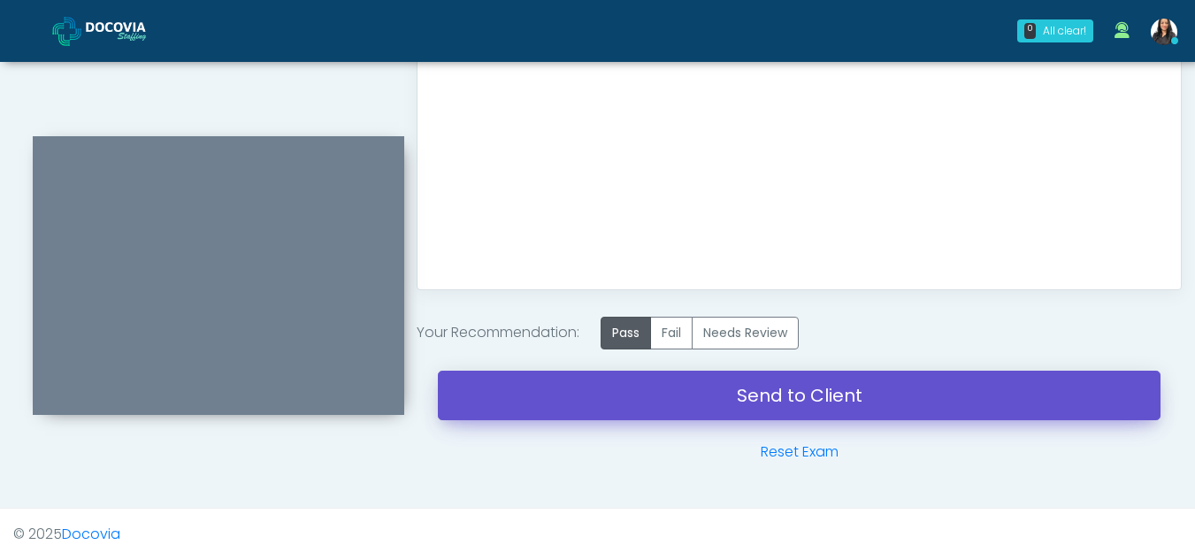
click at [774, 383] on link "Send to Client" at bounding box center [799, 396] width 723 height 50
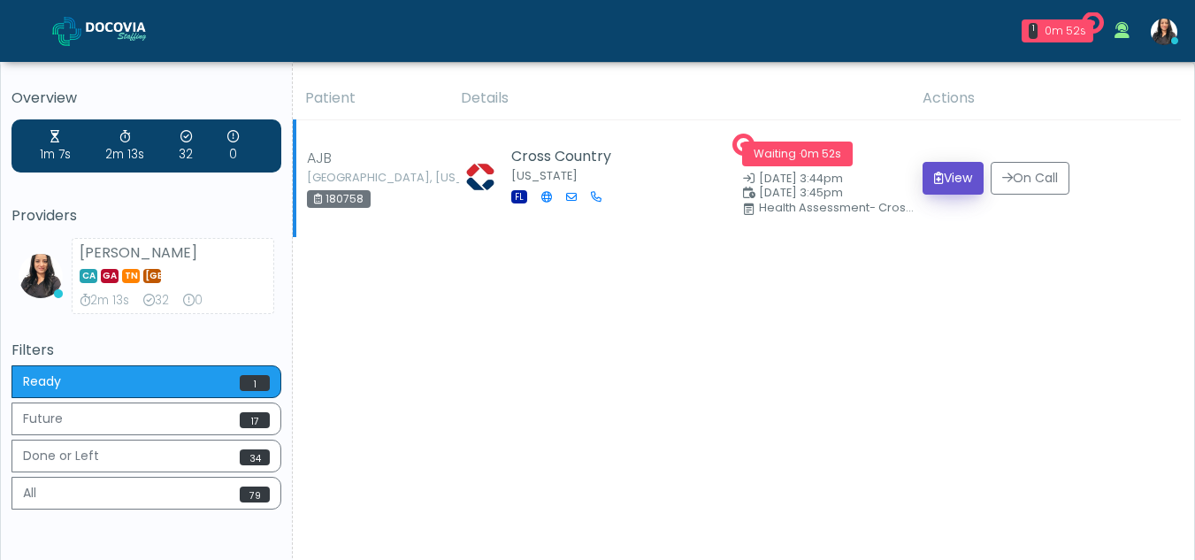
click at [947, 175] on button "View" at bounding box center [953, 178] width 61 height 33
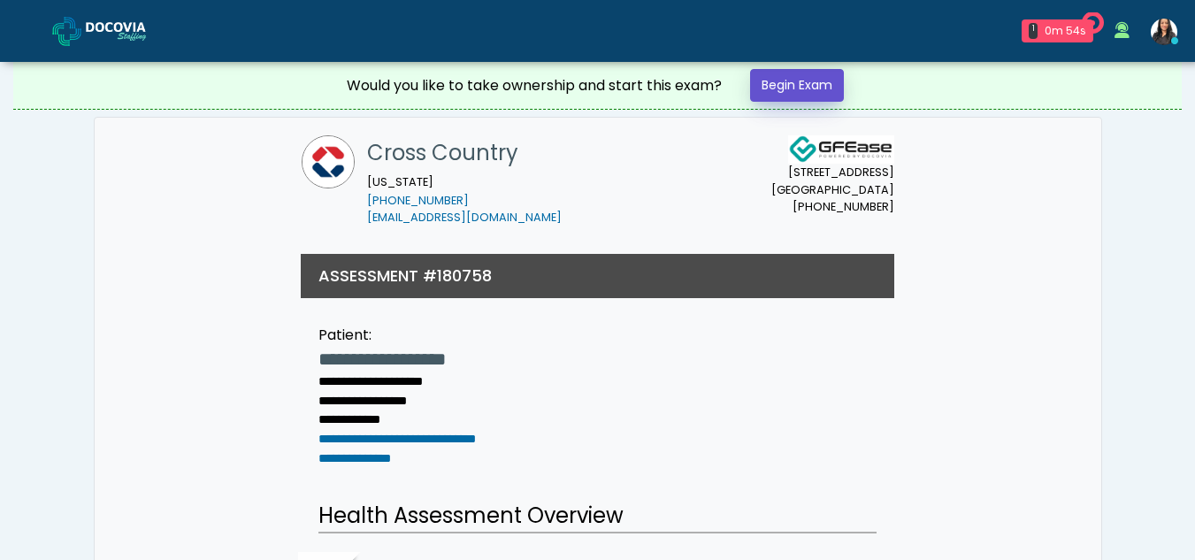
click at [807, 75] on link "Begin Exam" at bounding box center [797, 85] width 94 height 33
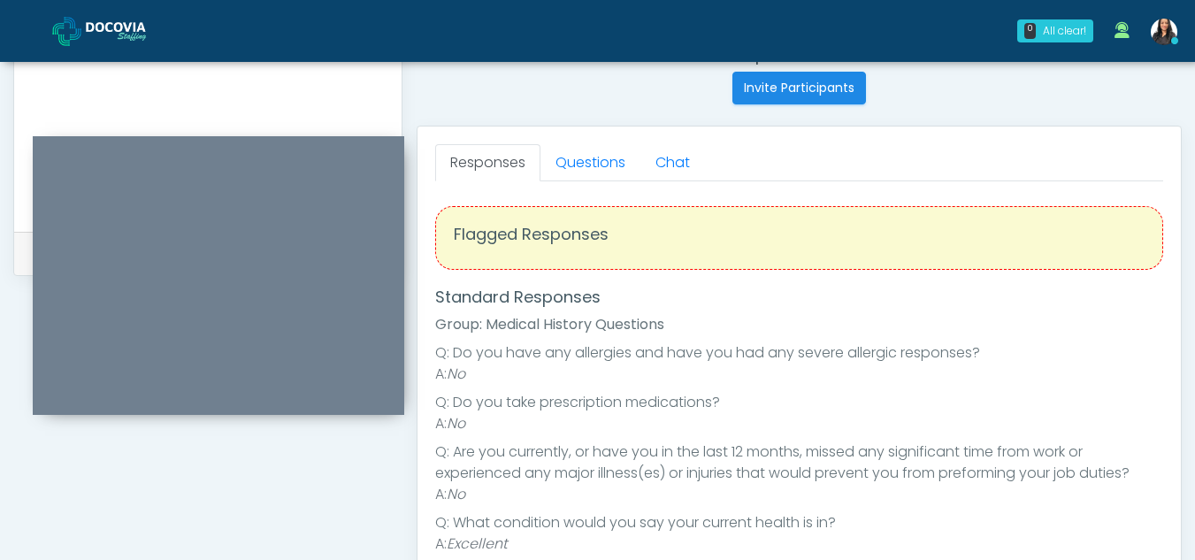
scroll to position [706, 0]
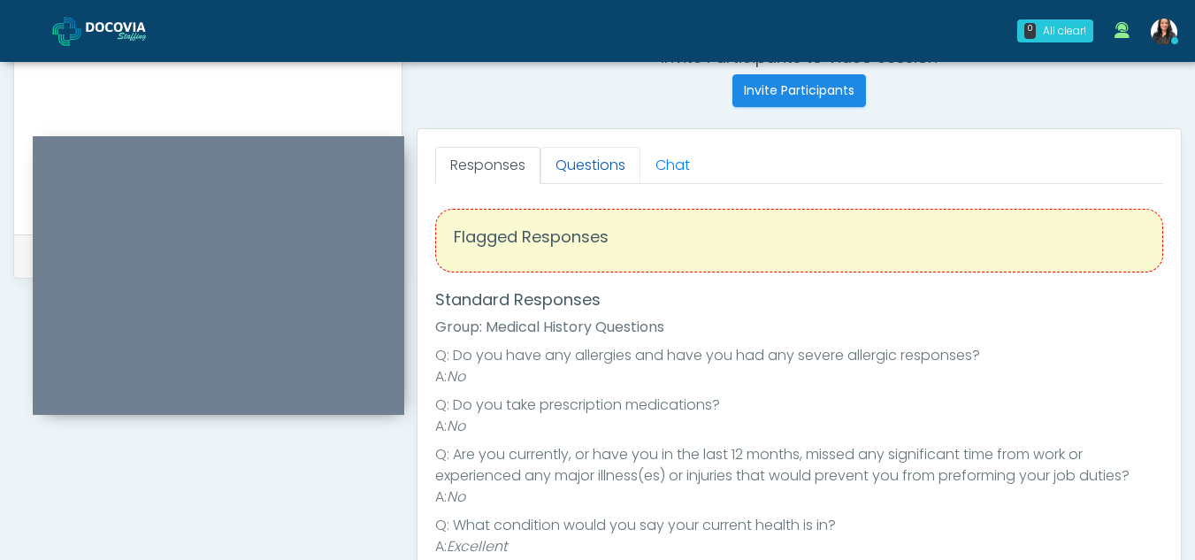
click at [604, 166] on link "Questions" at bounding box center [591, 165] width 100 height 37
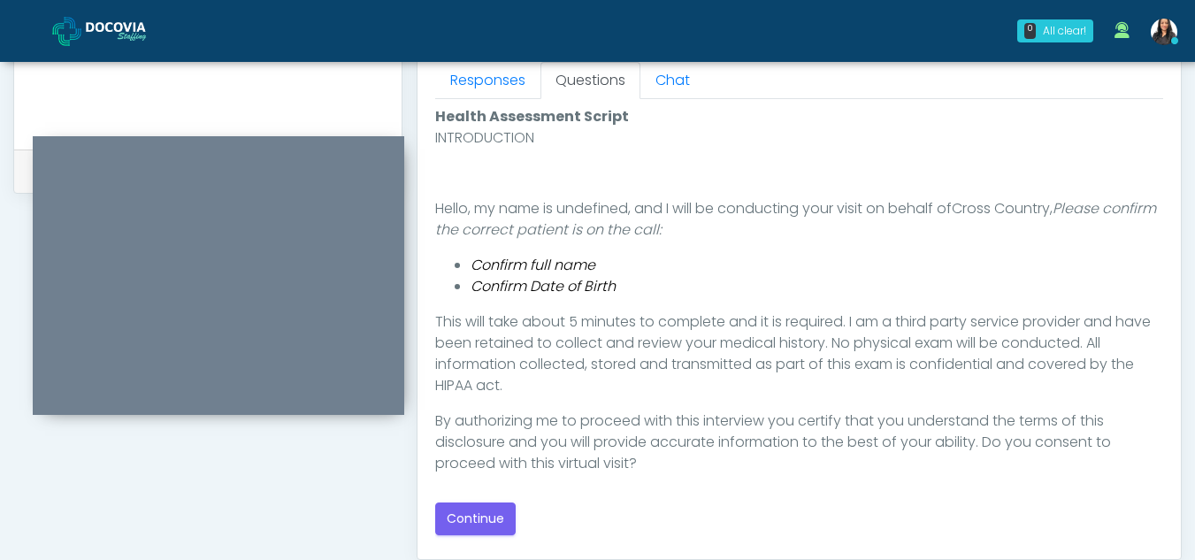
scroll to position [828, 0]
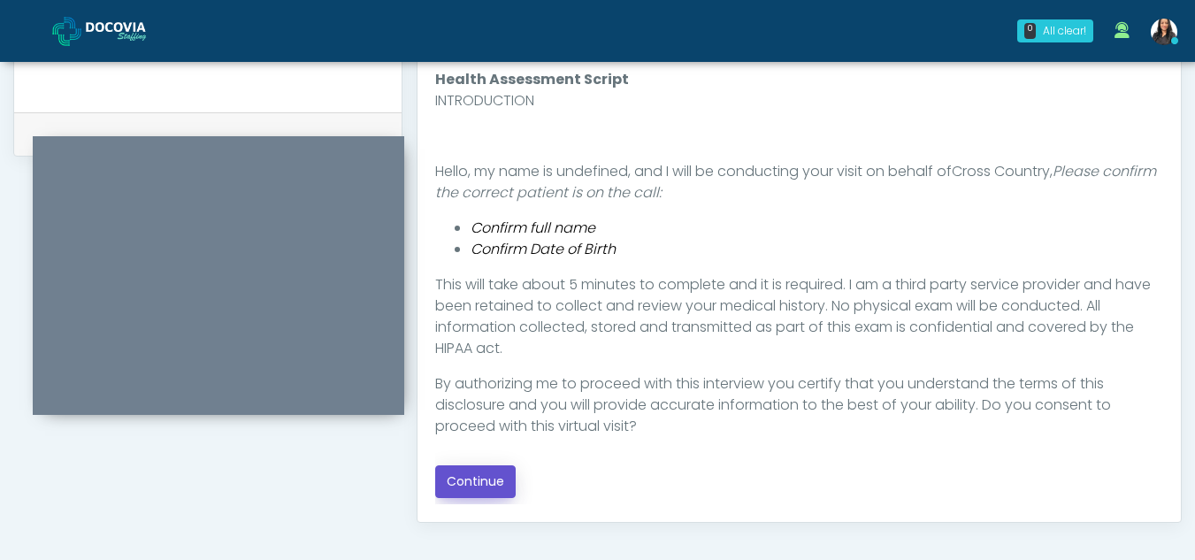
click at [464, 478] on button "Continue" at bounding box center [475, 481] width 81 height 33
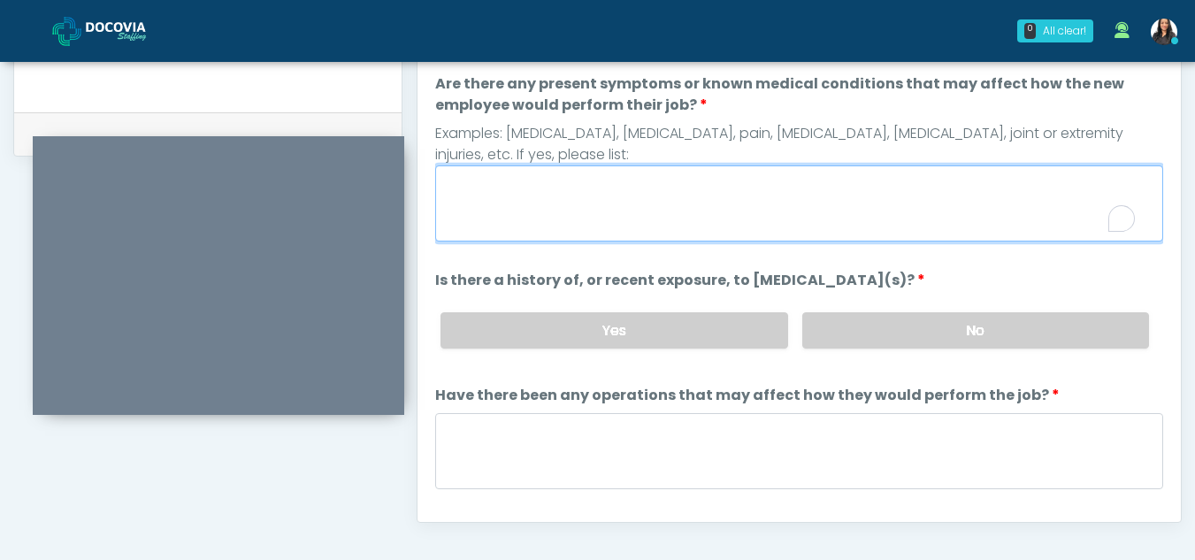
click at [585, 186] on textarea "Are there any present symptoms or known medical conditions that may affect how …" at bounding box center [799, 203] width 728 height 76
type textarea "**"
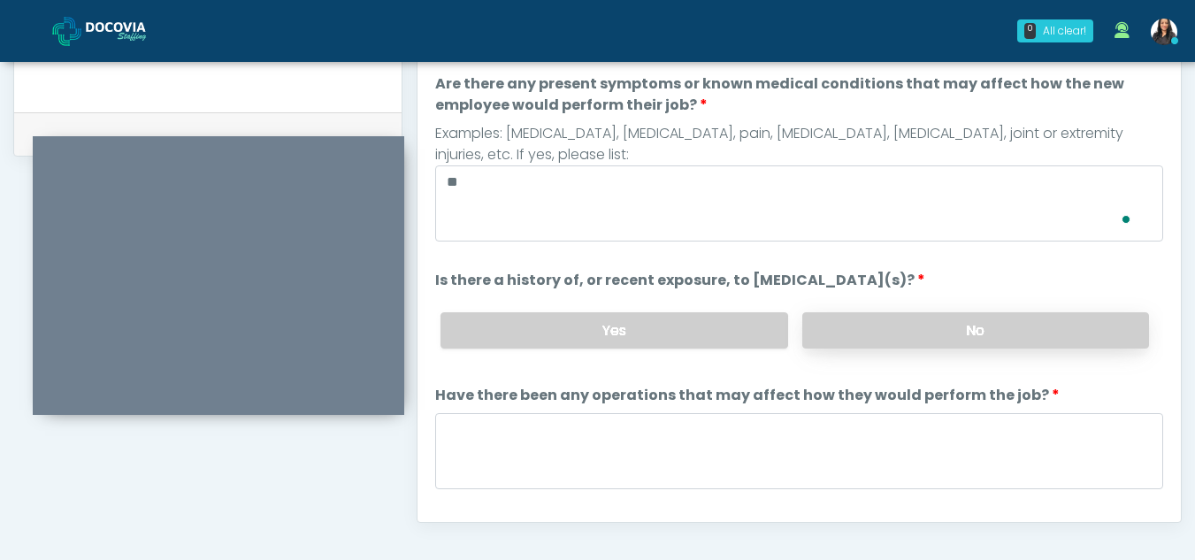
click at [923, 334] on label "No" at bounding box center [975, 330] width 347 height 36
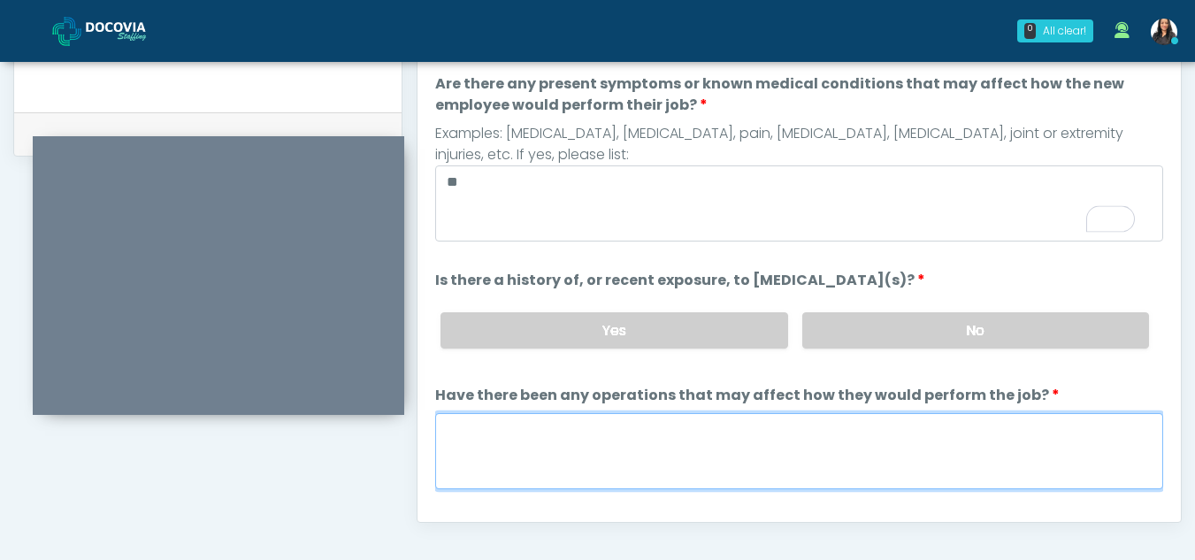
click at [501, 434] on textarea "Have there been any operations that may affect how they would perform the job?" at bounding box center [799, 451] width 728 height 76
type textarea "**"
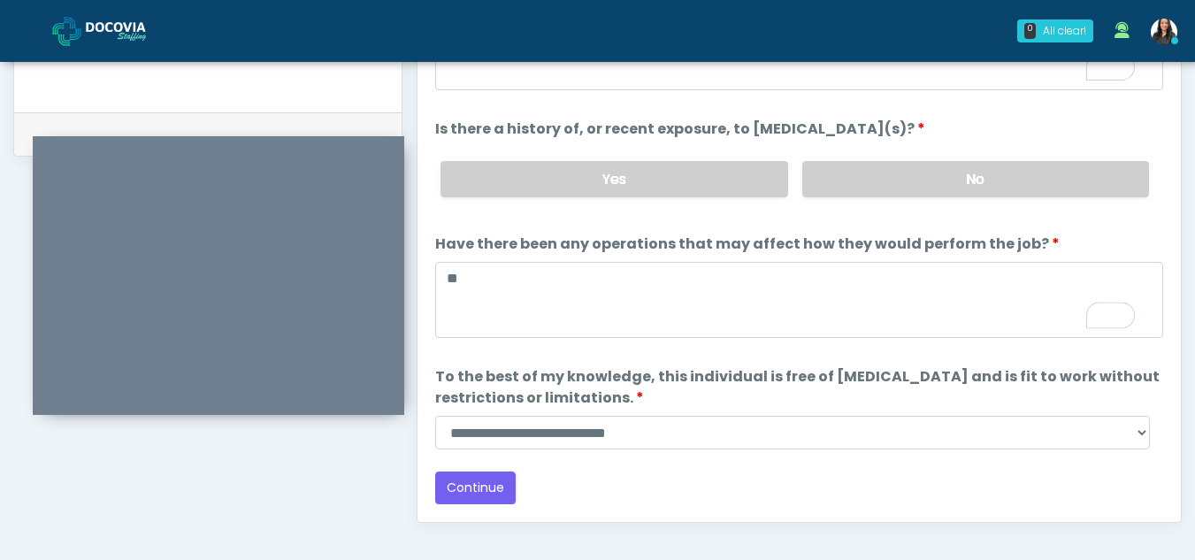
scroll to position [151, 0]
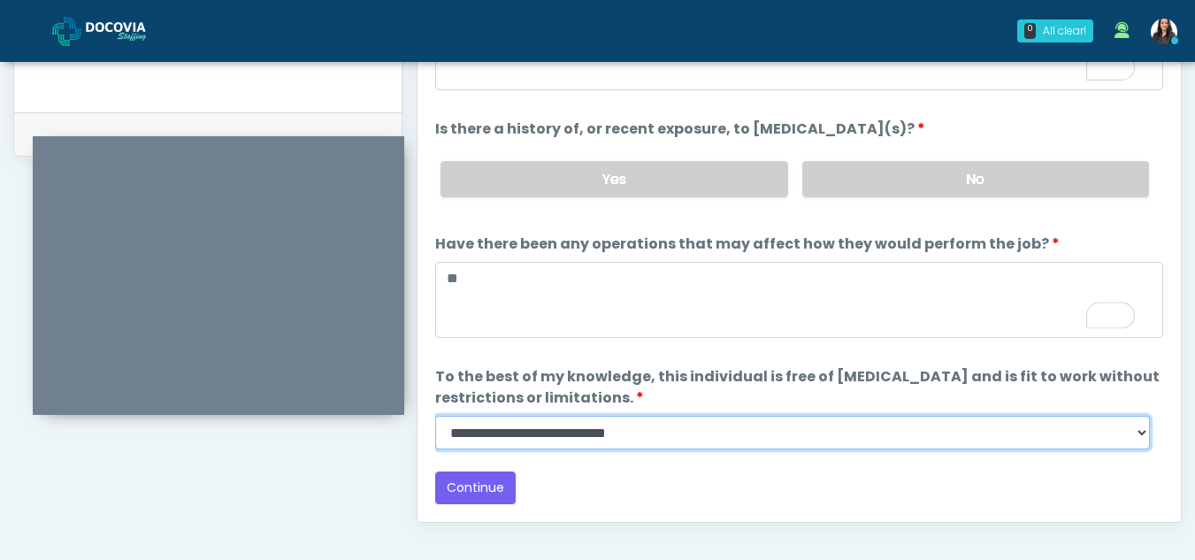
click at [1146, 435] on select "**********" at bounding box center [792, 433] width 715 height 34
select select "******"
click at [435, 416] on select "**********" at bounding box center [792, 433] width 715 height 34
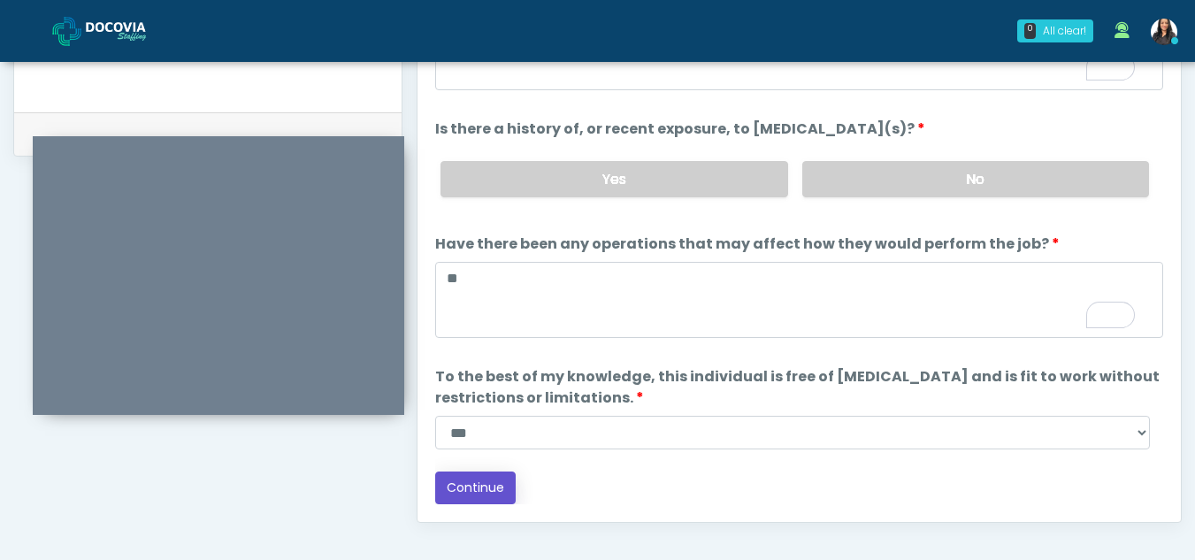
click at [471, 488] on button "Continue" at bounding box center [475, 488] width 81 height 33
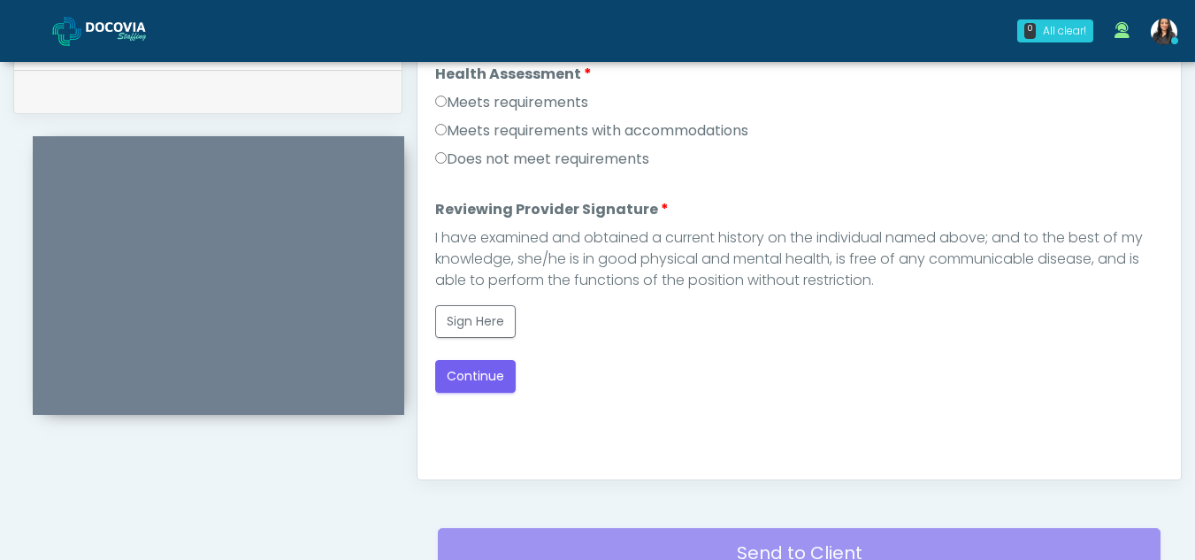
scroll to position [828, 0]
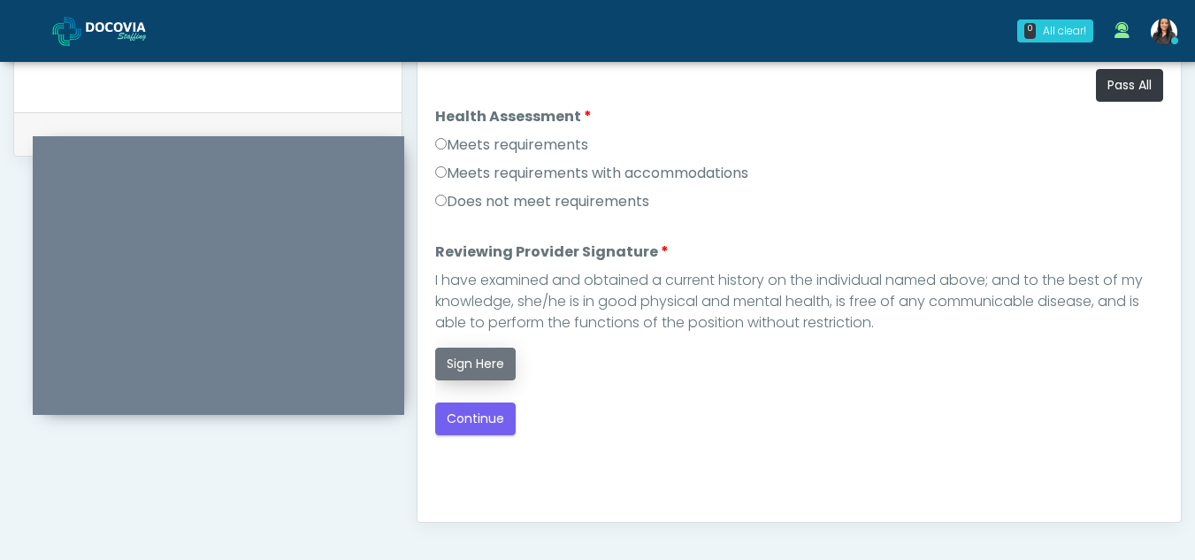
click at [478, 357] on button "Sign Here" at bounding box center [475, 364] width 81 height 33
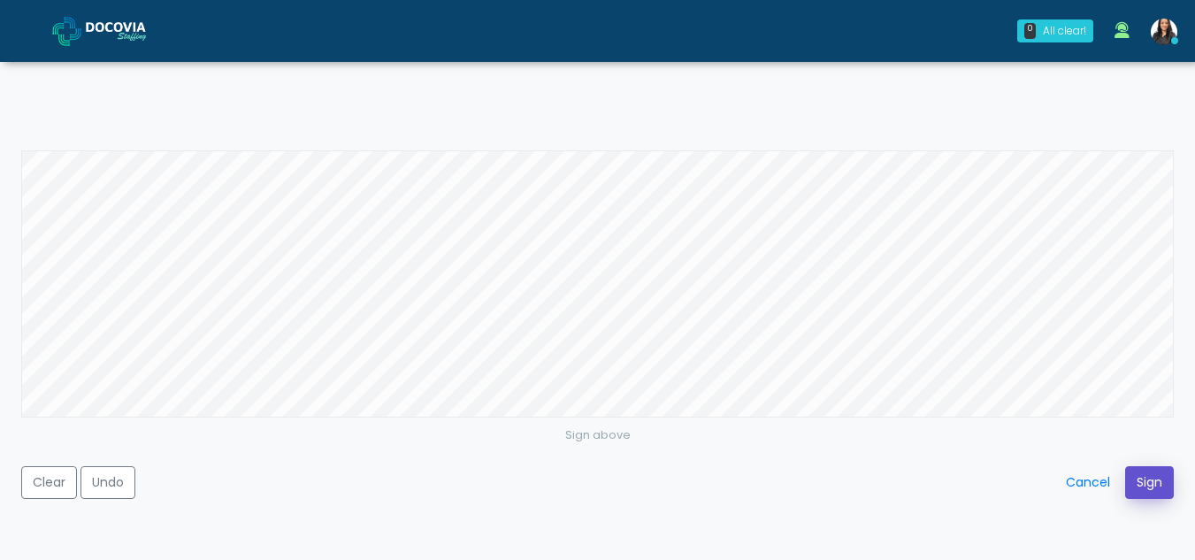
click at [1143, 482] on button "Sign" at bounding box center [1149, 482] width 49 height 33
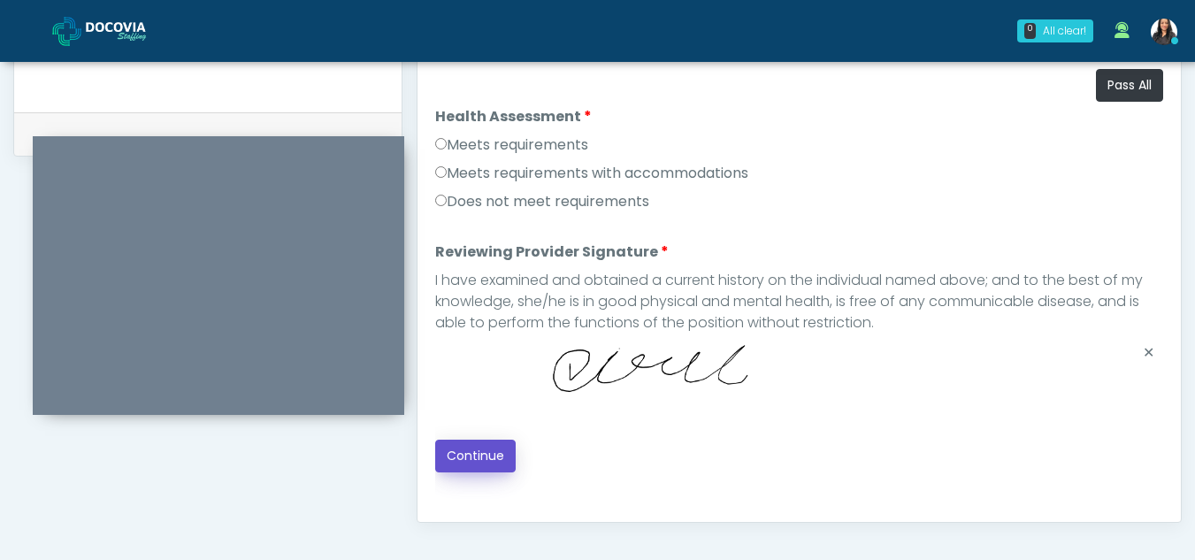
click at [489, 448] on button "Continue" at bounding box center [475, 456] width 81 height 33
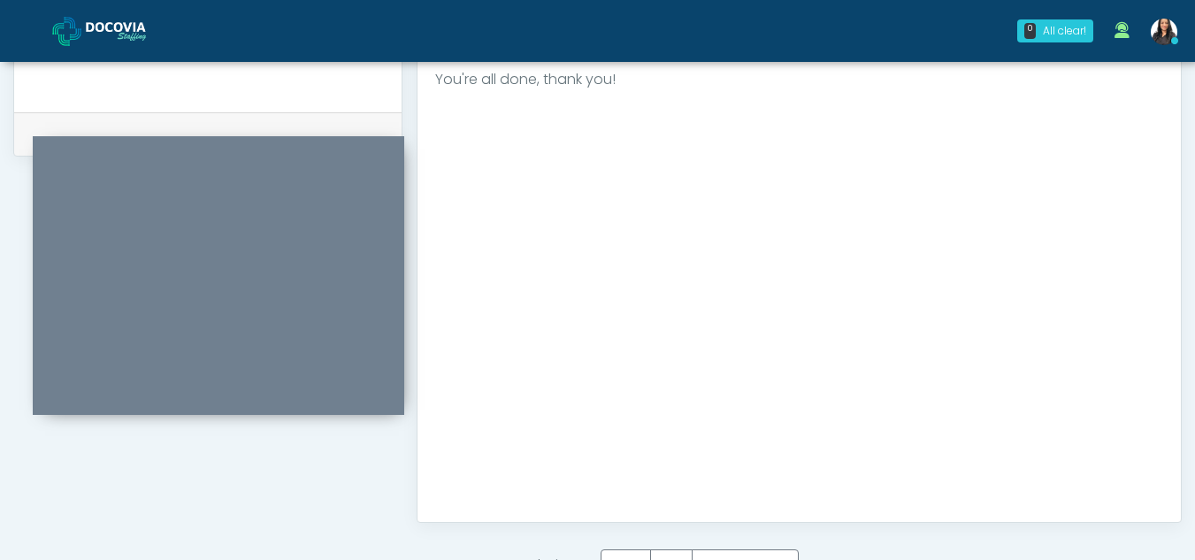
scroll to position [1061, 0]
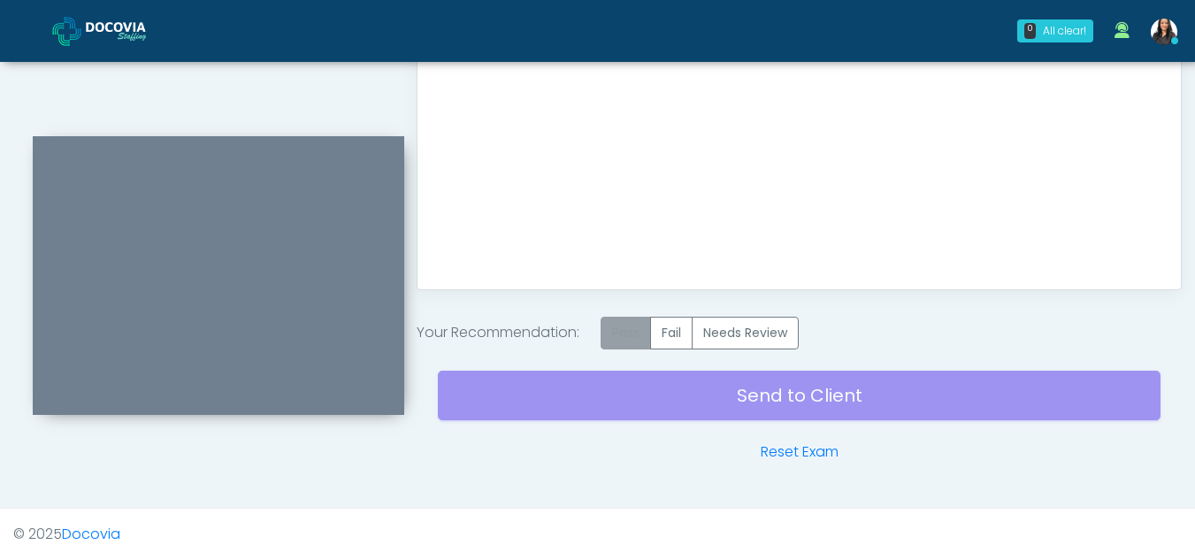
click at [636, 339] on label "Pass" at bounding box center [626, 333] width 50 height 33
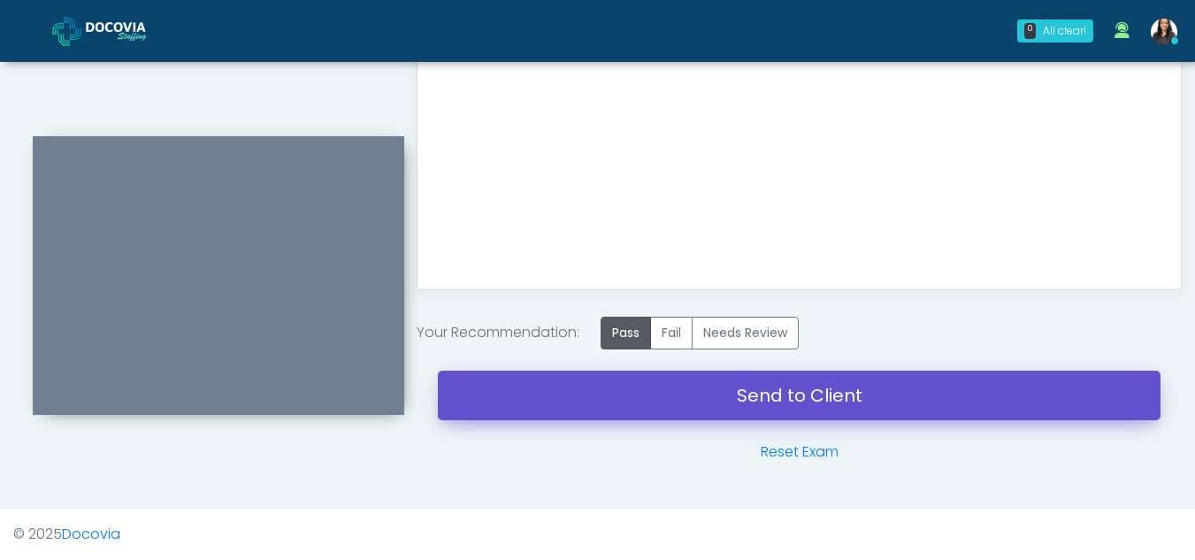
click at [765, 392] on link "Send to Client" at bounding box center [799, 396] width 723 height 50
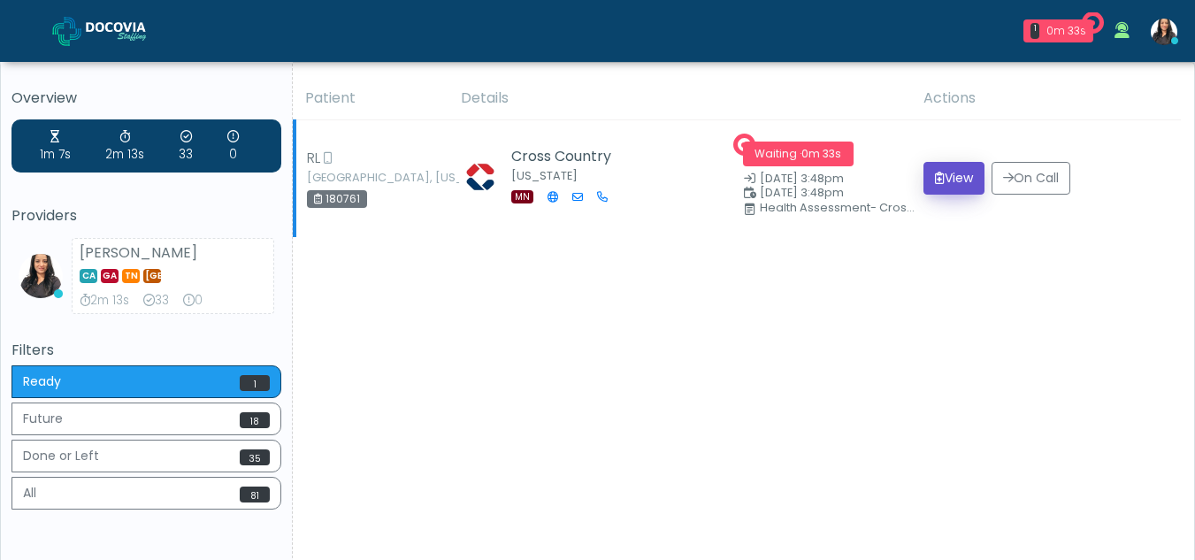
click at [946, 173] on button "View" at bounding box center [954, 178] width 61 height 33
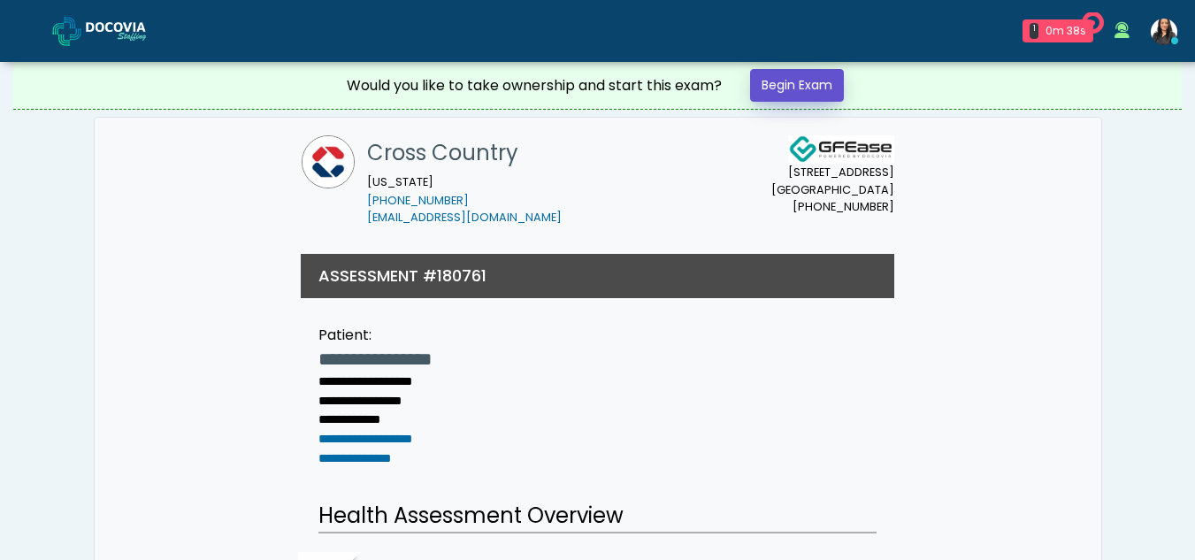
click at [806, 86] on link "Begin Exam" at bounding box center [797, 85] width 94 height 33
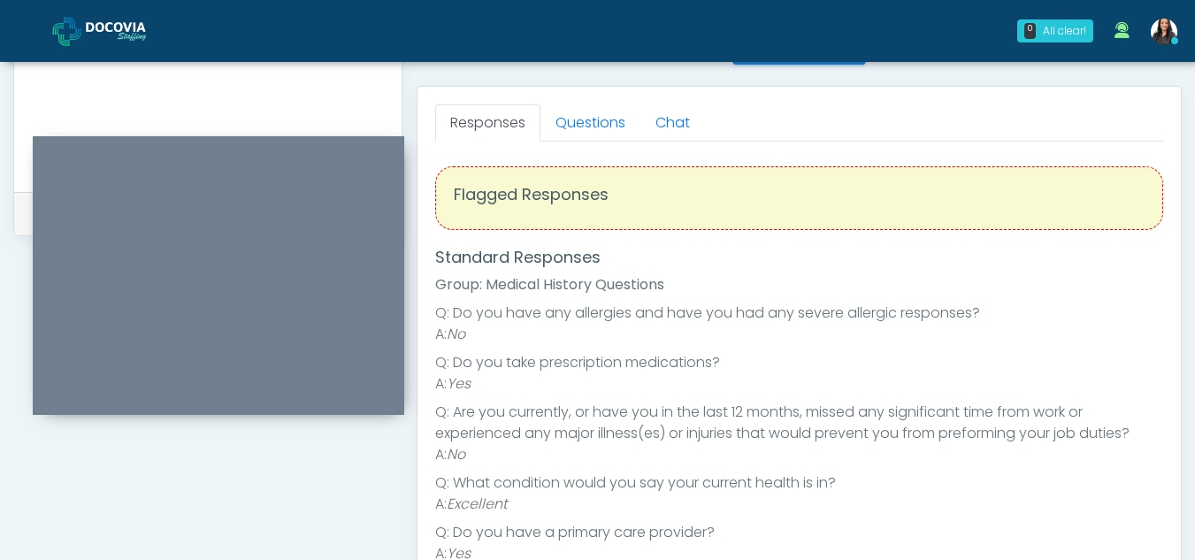
scroll to position [738, 0]
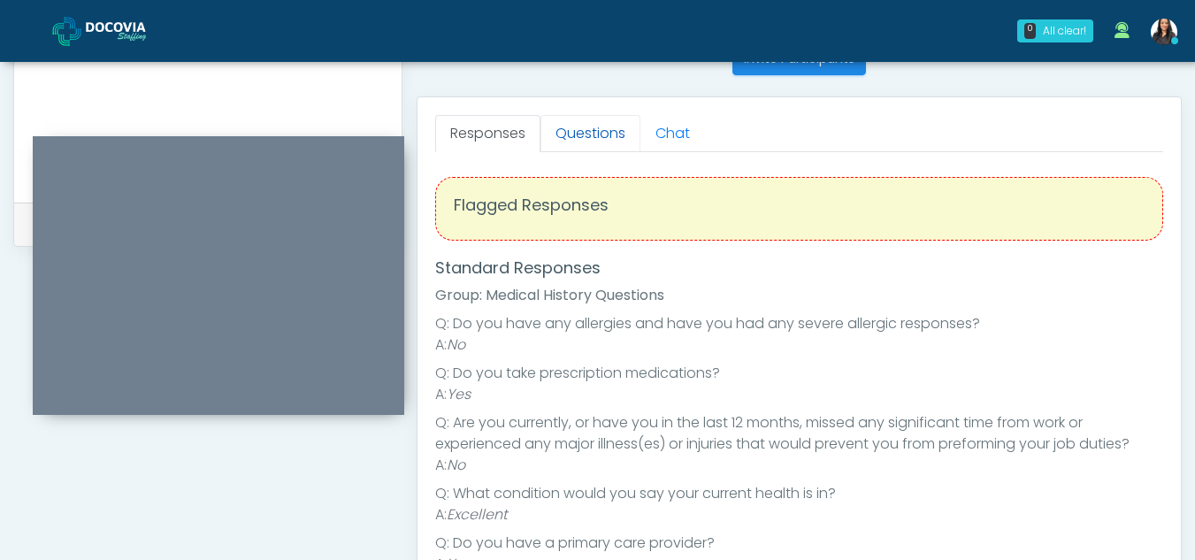
click at [568, 126] on link "Questions" at bounding box center [591, 133] width 100 height 37
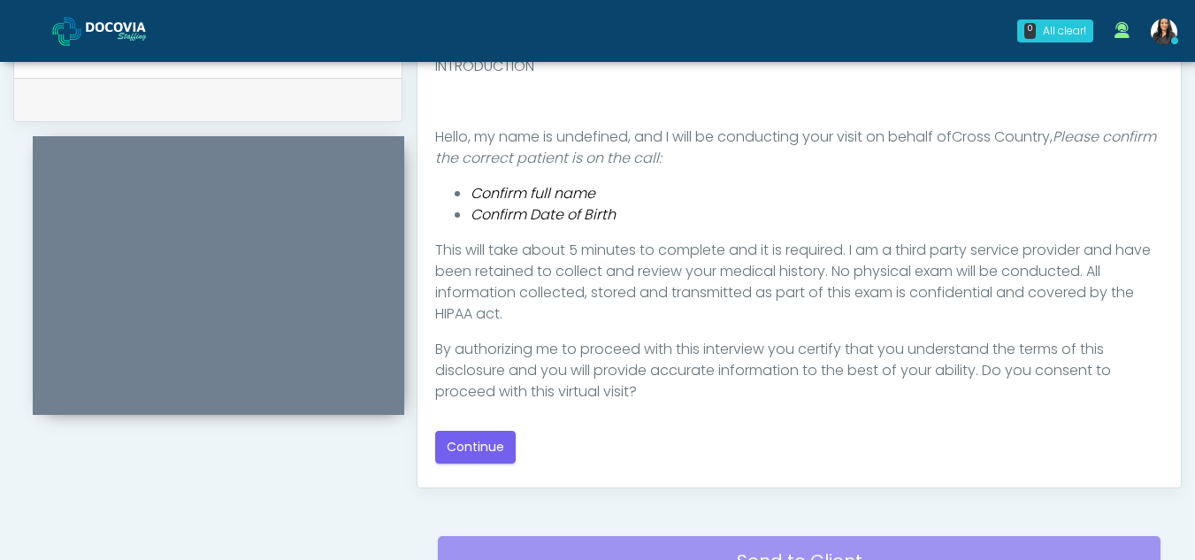
scroll to position [868, 0]
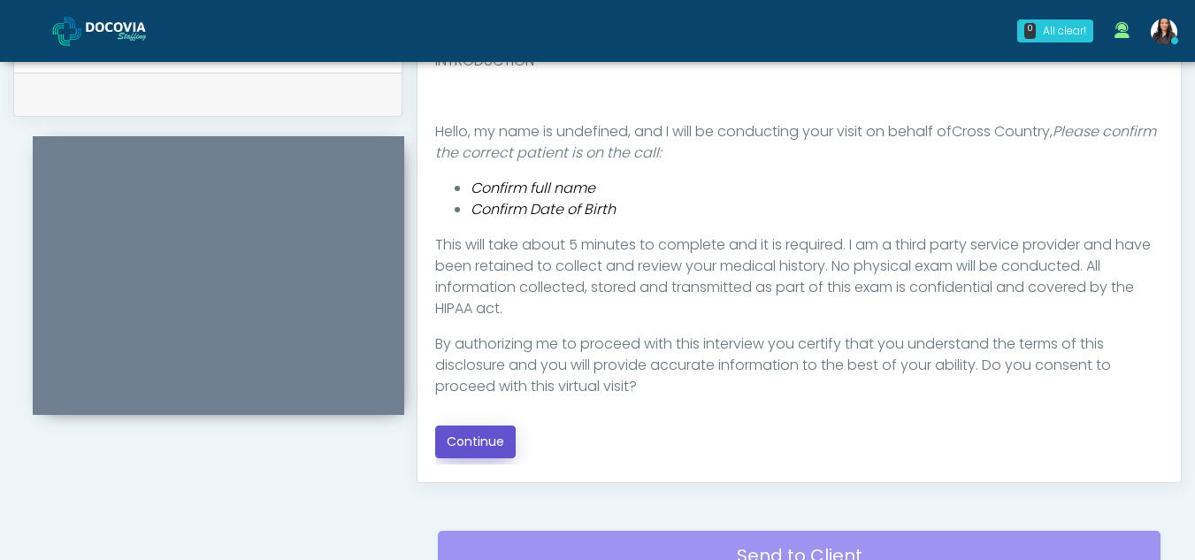
click at [497, 438] on button "Continue" at bounding box center [475, 442] width 81 height 33
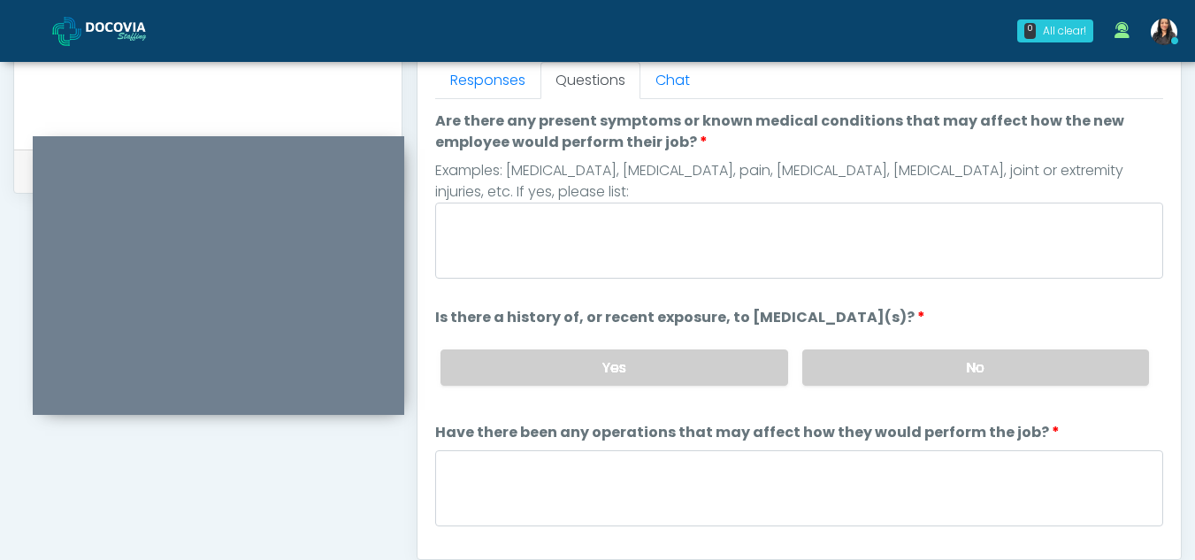
scroll to position [770, 0]
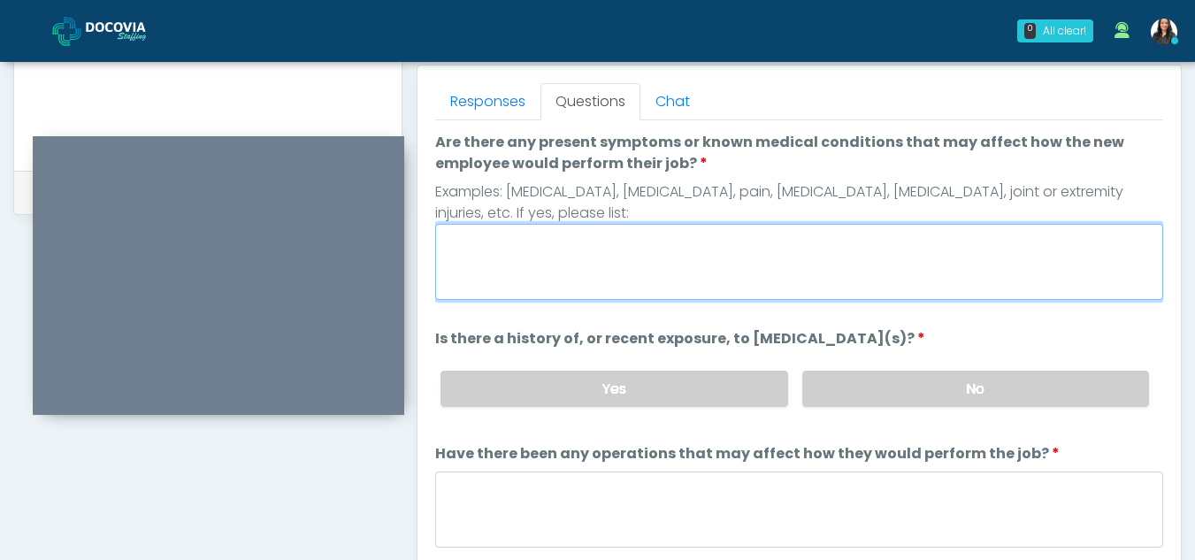
click at [601, 243] on textarea "Are there any present symptoms or known medical conditions that may affect how …" at bounding box center [799, 262] width 728 height 76
type textarea "**"
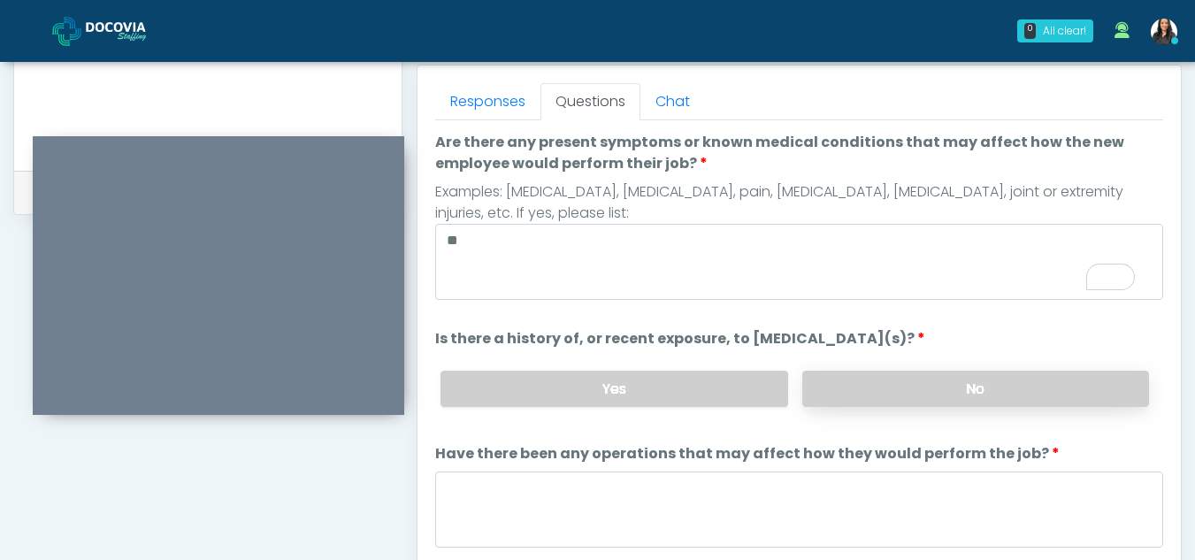
click at [1039, 387] on label "No" at bounding box center [975, 389] width 347 height 36
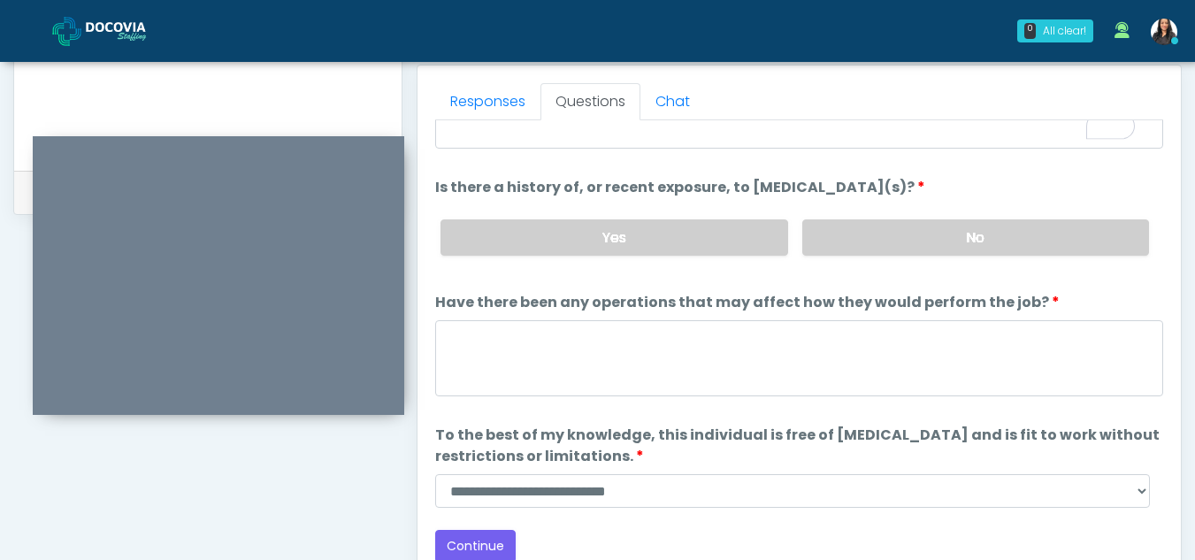
scroll to position [151, 0]
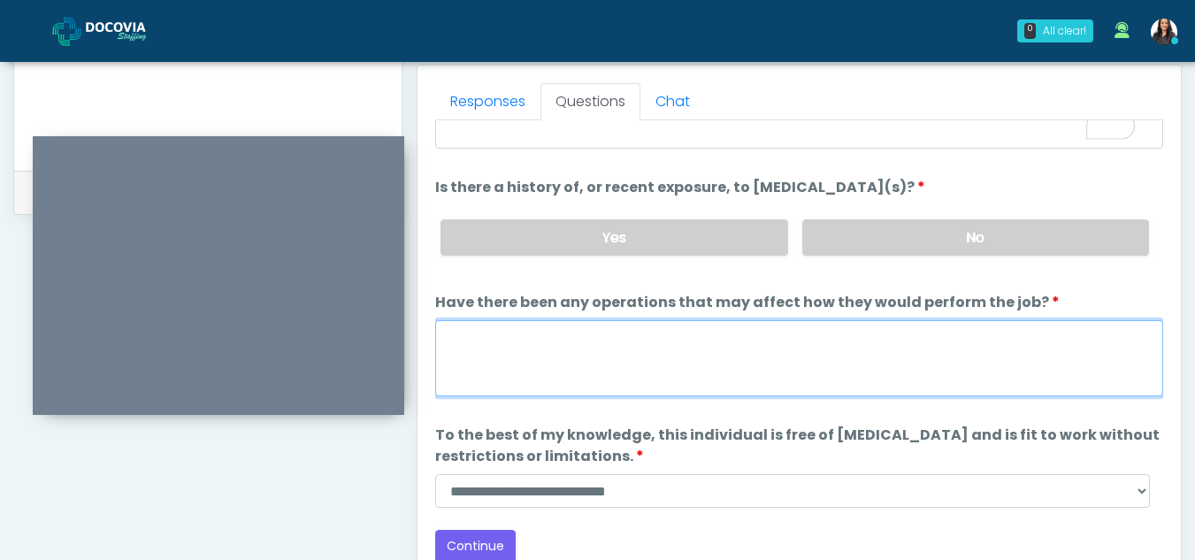
click at [534, 361] on textarea "Have there been any operations that may affect how they would perform the job?" at bounding box center [799, 358] width 728 height 76
type textarea "**"
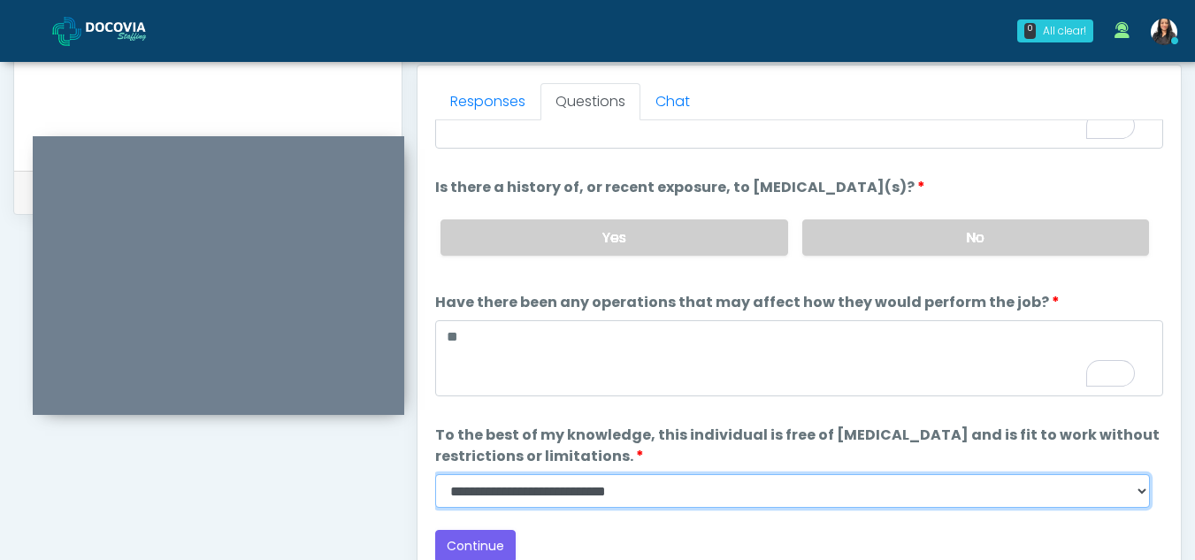
click at [1136, 491] on select "**********" at bounding box center [792, 491] width 715 height 34
select select "******"
click at [435, 474] on select "**********" at bounding box center [792, 491] width 715 height 34
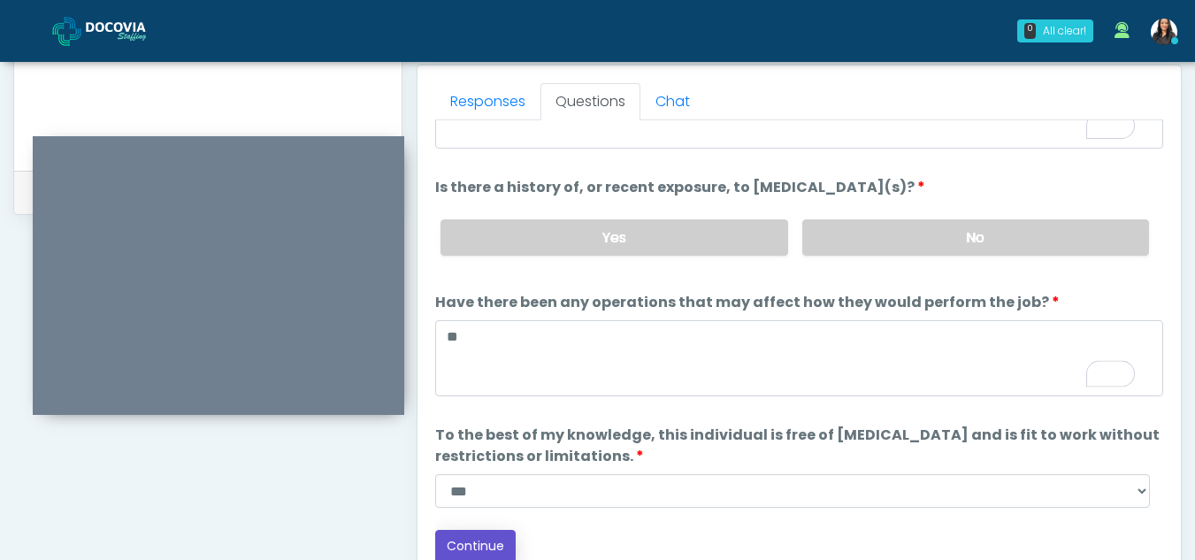
click at [478, 533] on button "Continue" at bounding box center [475, 546] width 81 height 33
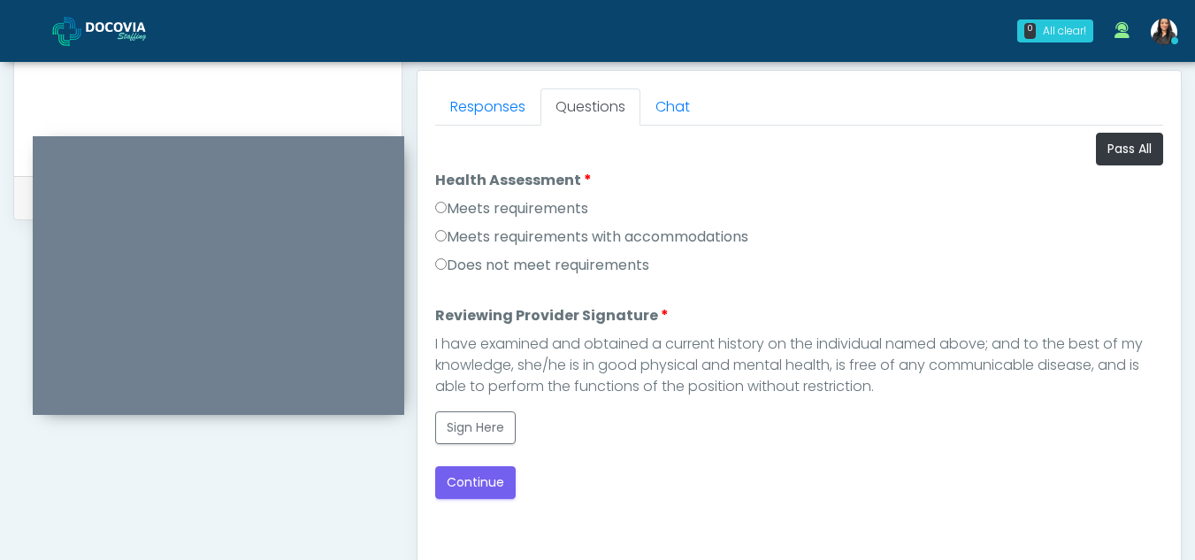
scroll to position [756, 0]
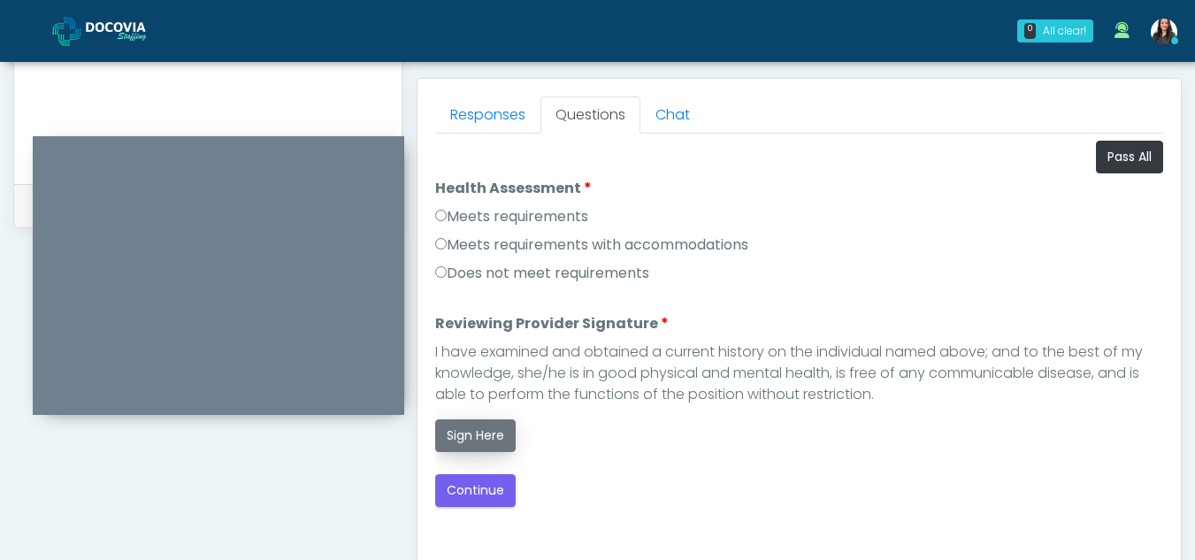
click at [474, 428] on button "Sign Here" at bounding box center [475, 435] width 81 height 33
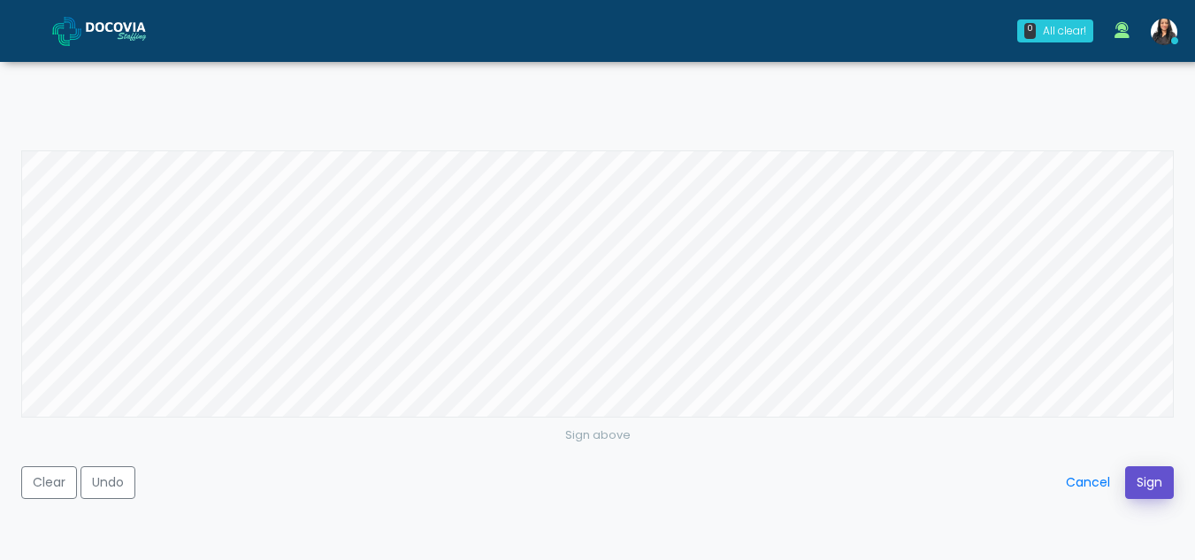
click at [1141, 479] on button "Sign" at bounding box center [1149, 482] width 49 height 33
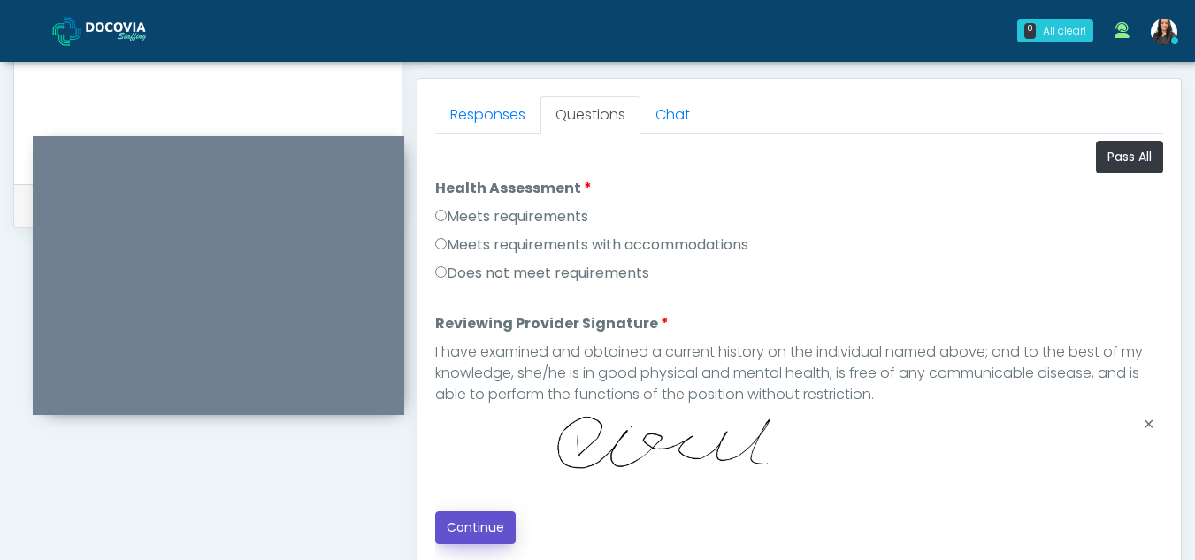
click at [448, 519] on button "Continue" at bounding box center [475, 527] width 81 height 33
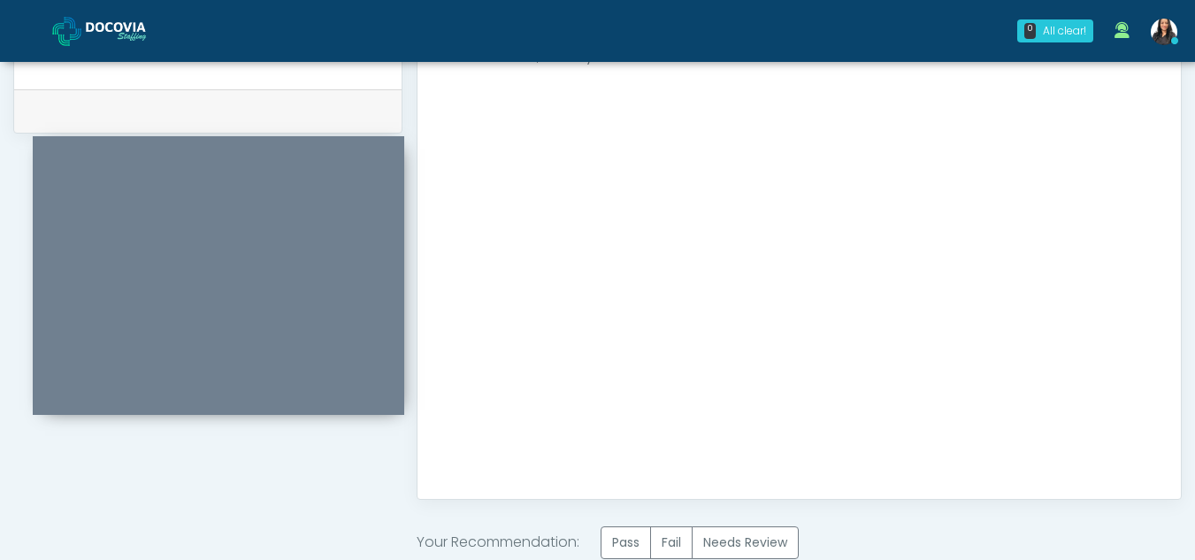
scroll to position [856, 0]
click at [635, 535] on label "Pass" at bounding box center [626, 537] width 50 height 33
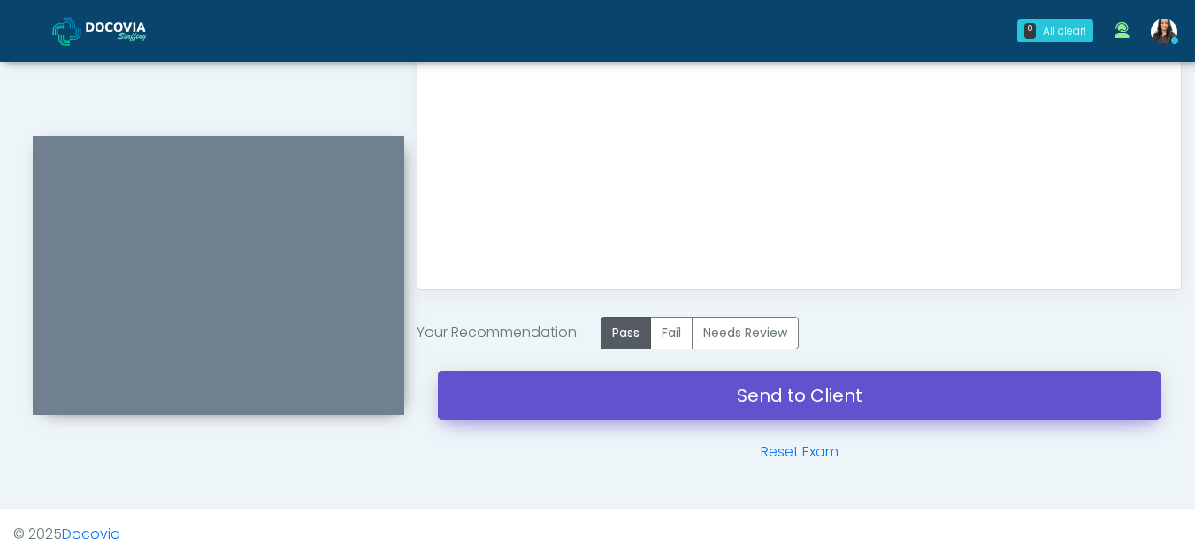
click at [730, 386] on link "Send to Client" at bounding box center [799, 396] width 723 height 50
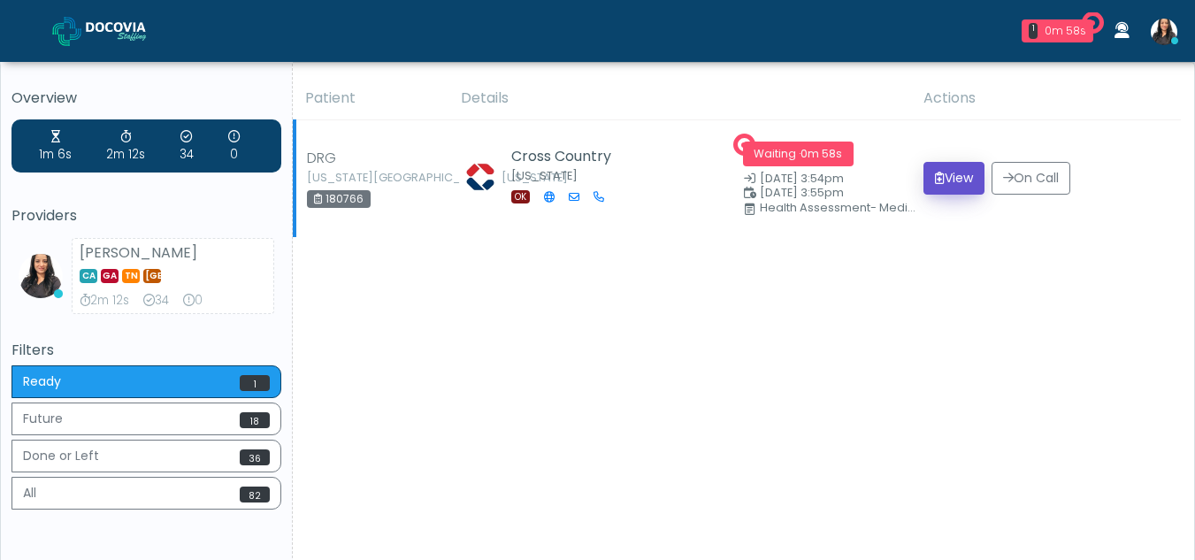
click at [956, 180] on button "View" at bounding box center [954, 178] width 61 height 33
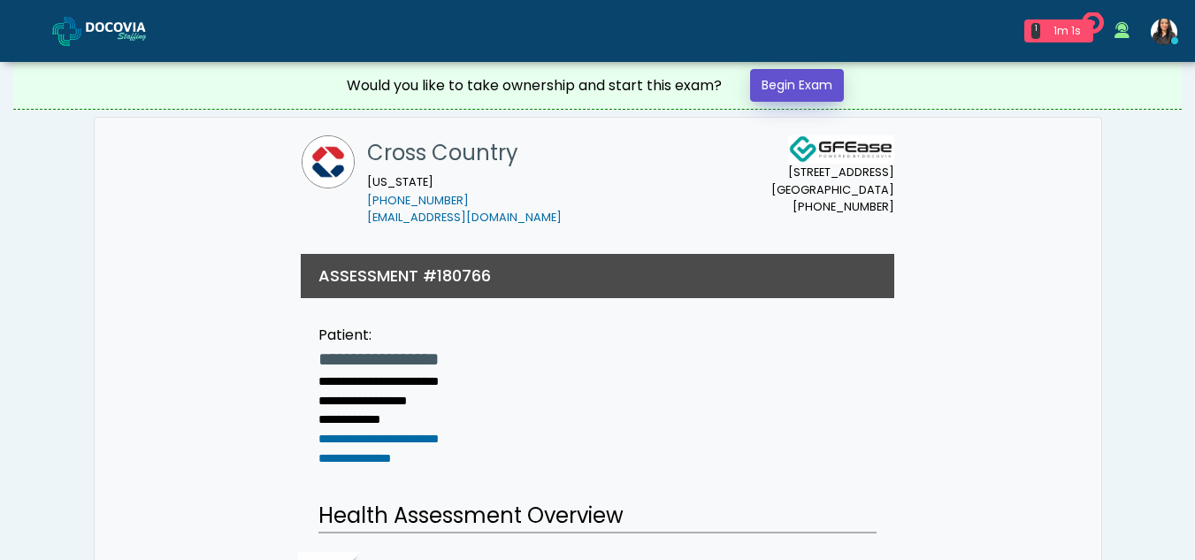
click at [825, 81] on link "Begin Exam" at bounding box center [797, 85] width 94 height 33
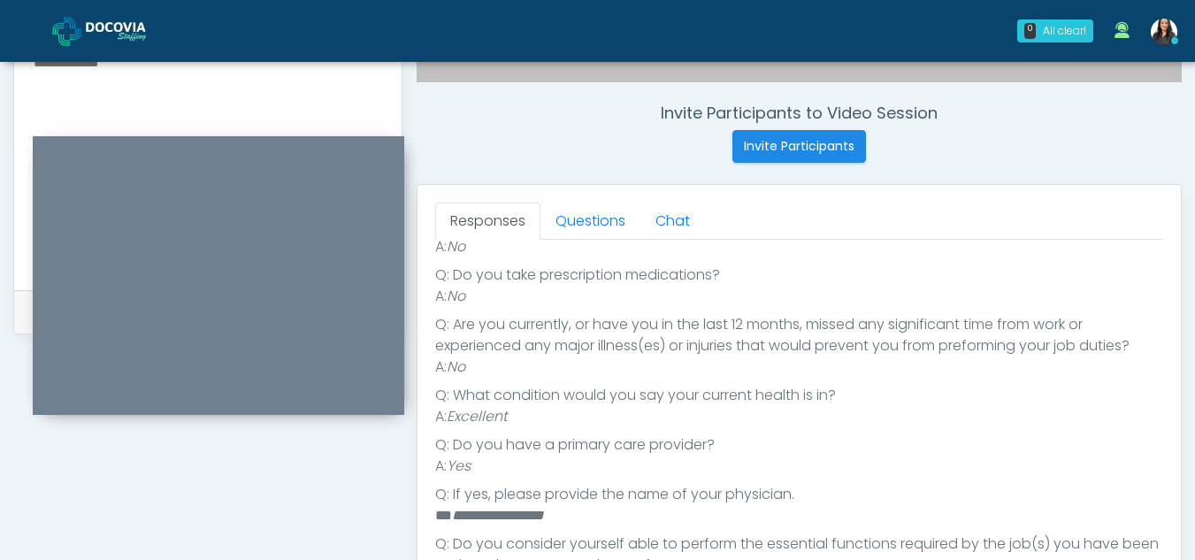
scroll to position [641, 0]
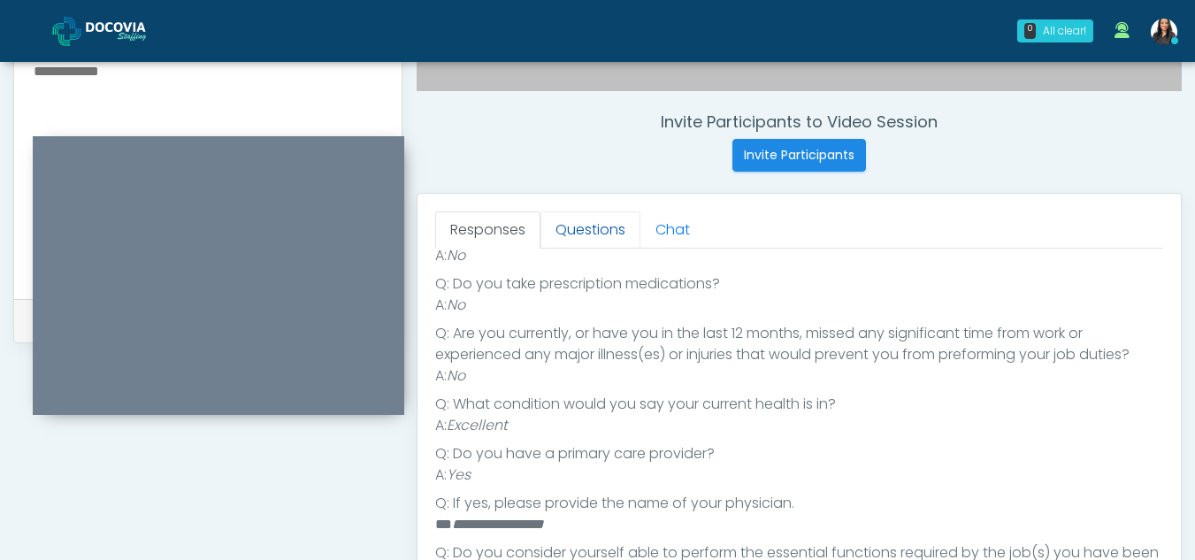
click at [589, 227] on link "Questions" at bounding box center [591, 229] width 100 height 37
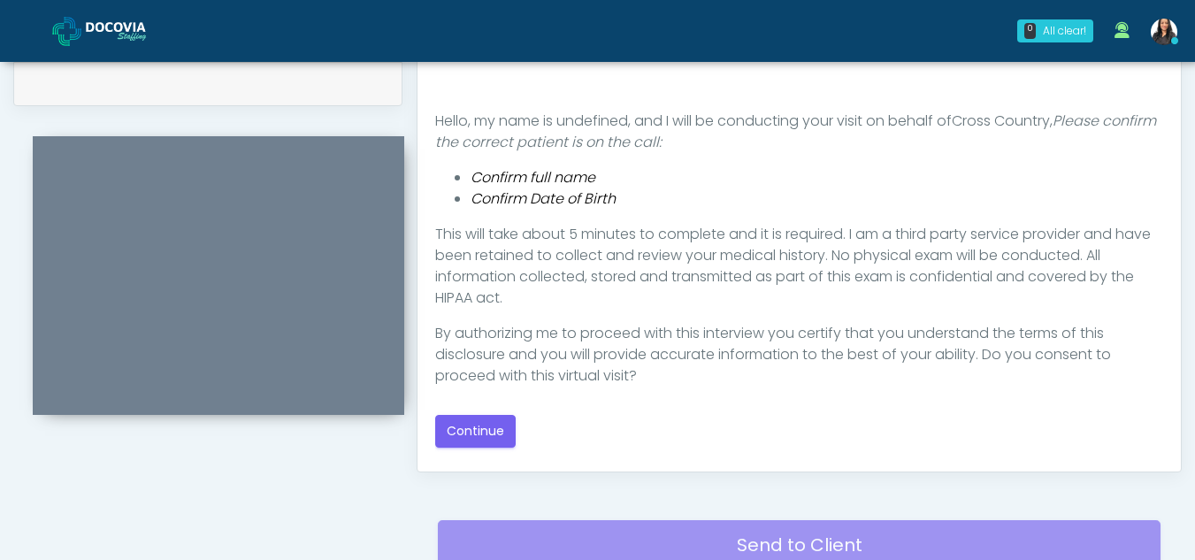
scroll to position [935, 0]
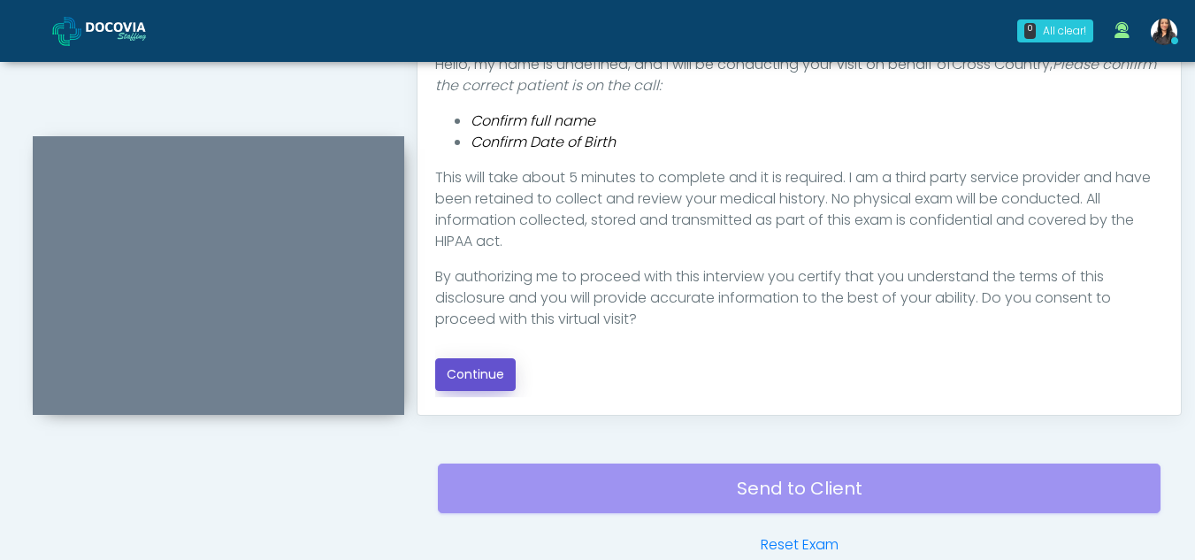
click at [476, 372] on button "Continue" at bounding box center [475, 374] width 81 height 33
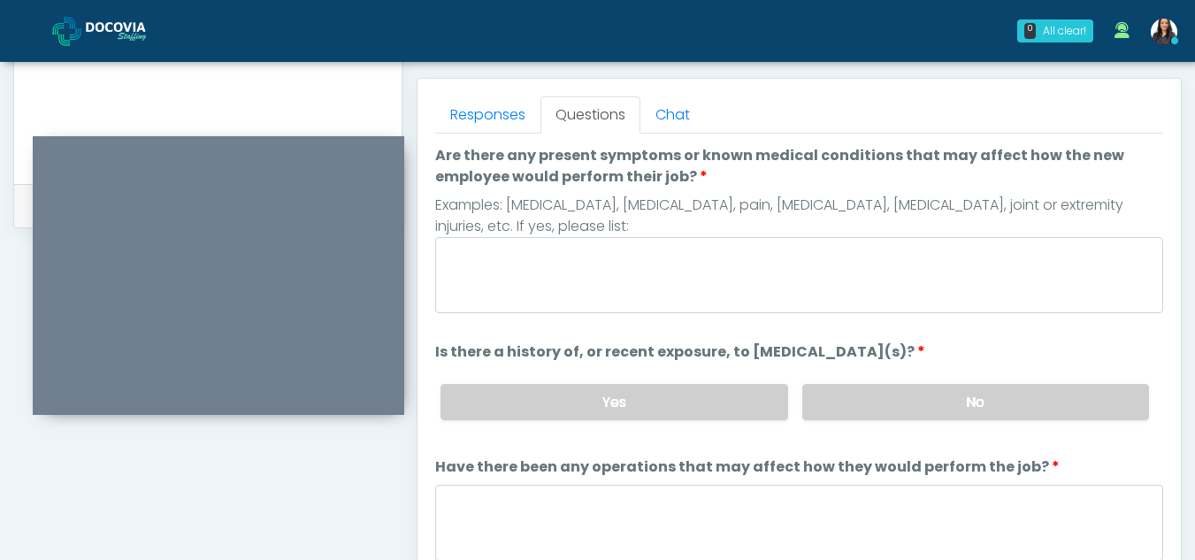
scroll to position [713, 0]
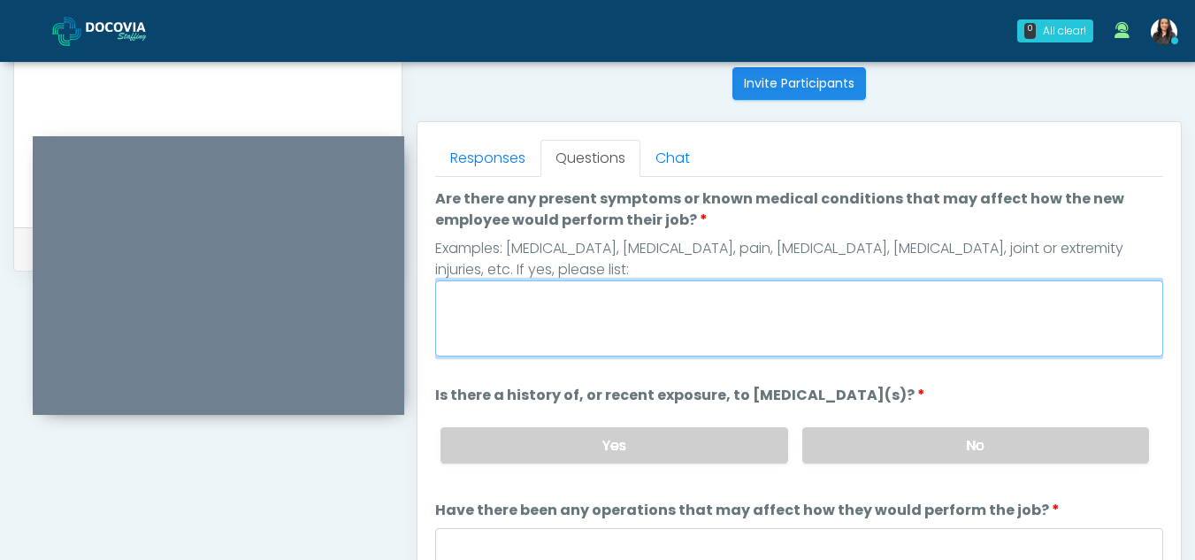
click at [484, 331] on textarea "Are there any present symptoms or known medical conditions that may affect how …" at bounding box center [799, 318] width 728 height 76
type textarea "**"
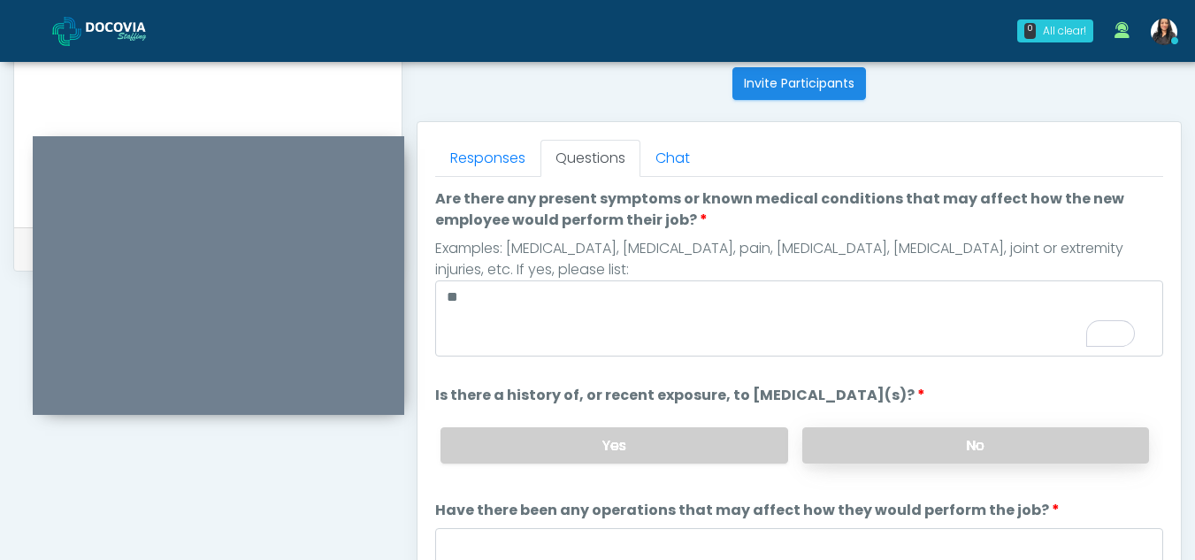
click at [906, 436] on label "No" at bounding box center [975, 445] width 347 height 36
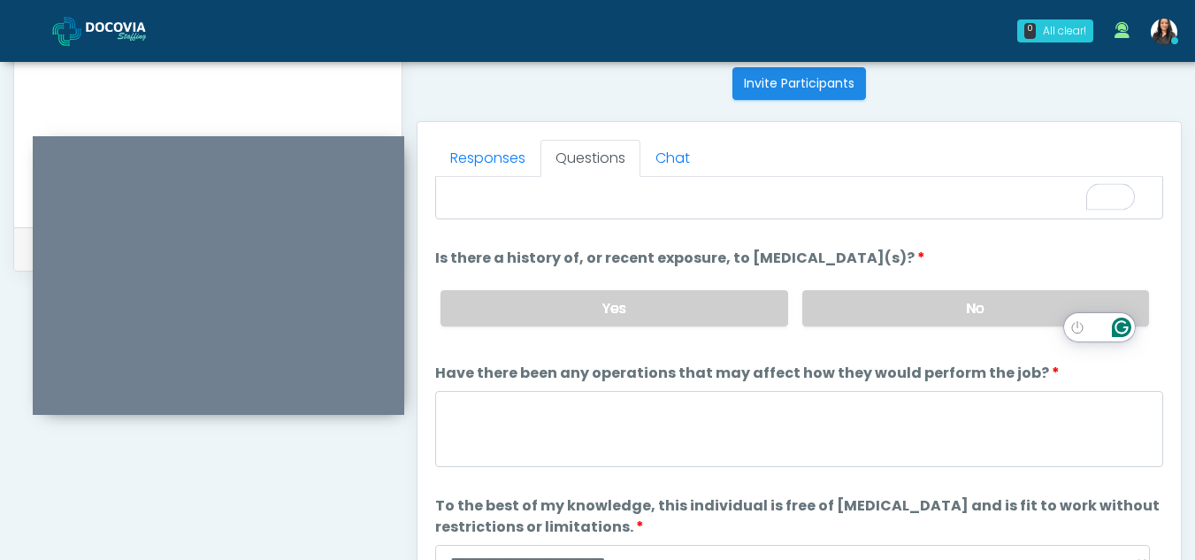
scroll to position [151, 0]
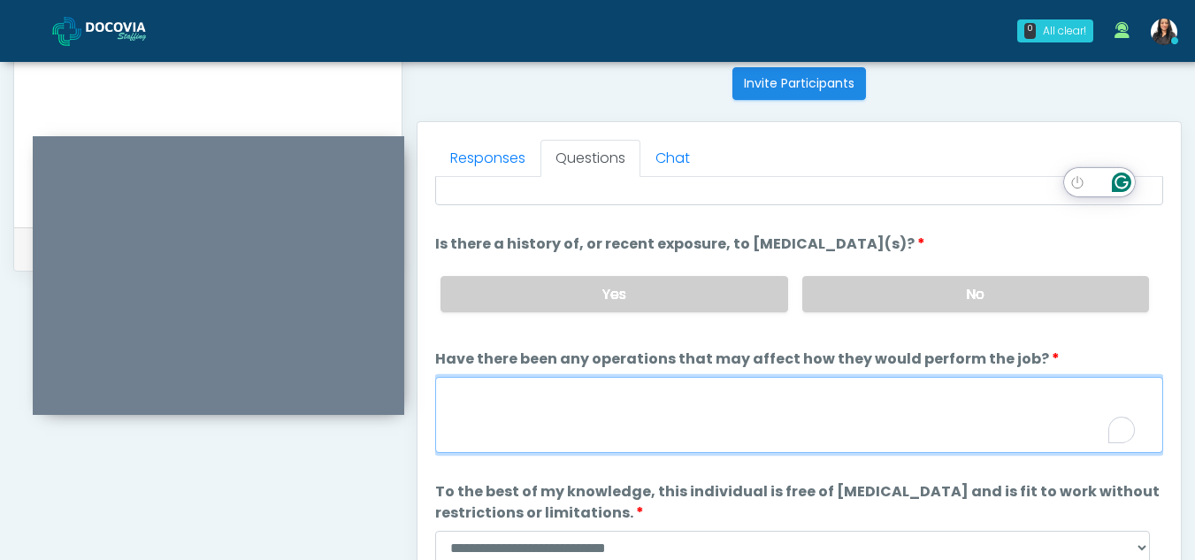
click at [559, 395] on textarea "Have there been any operations that may affect how they would perform the job?" at bounding box center [799, 415] width 728 height 76
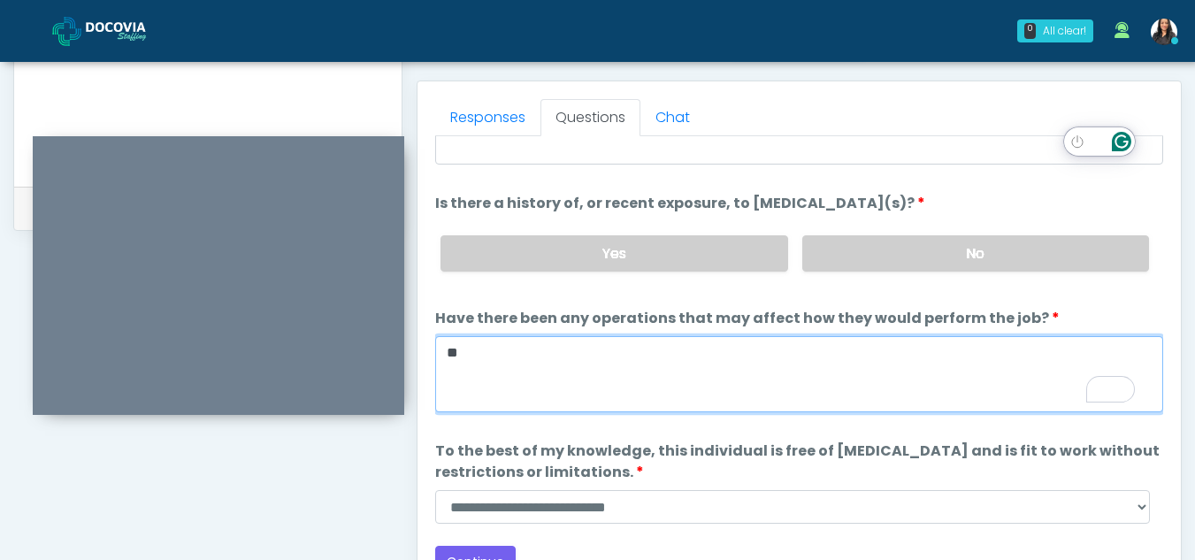
scroll to position [796, 0]
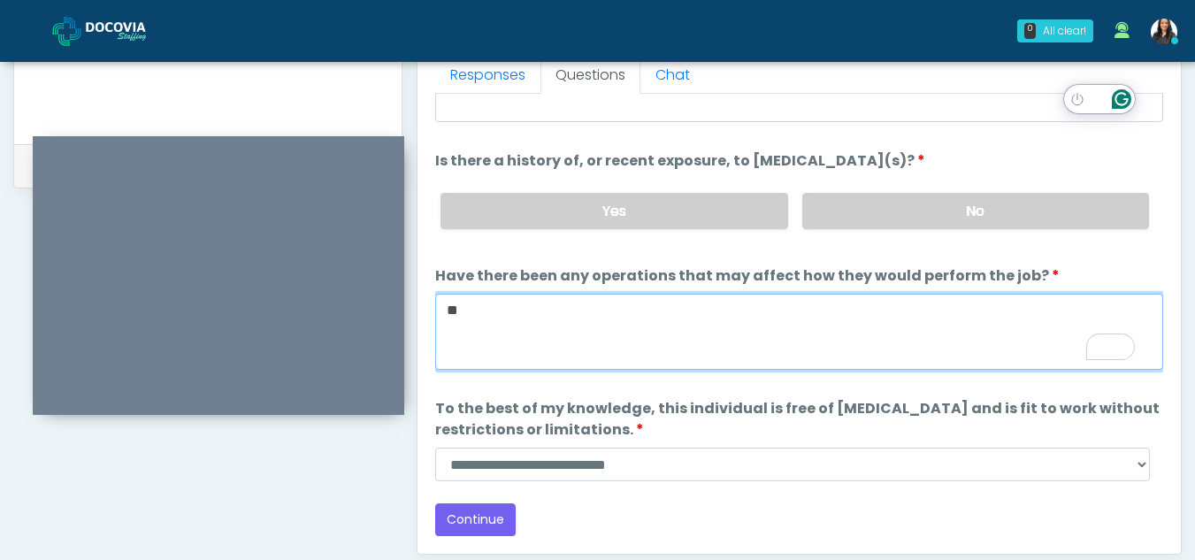
type textarea "**"
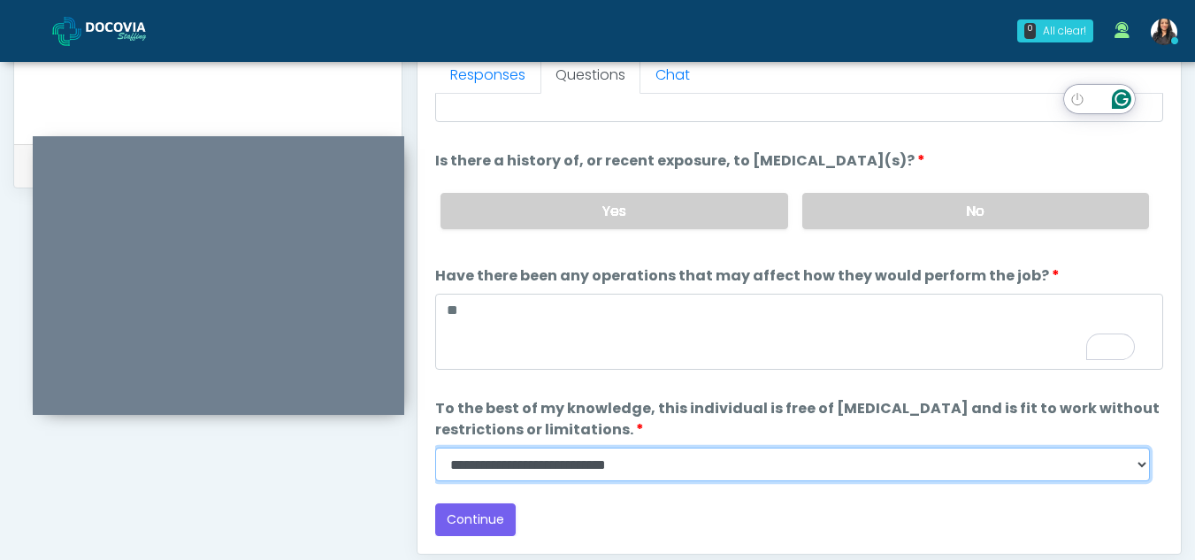
click at [1133, 465] on select "**********" at bounding box center [792, 465] width 715 height 34
select select "******"
click at [435, 448] on select "**********" at bounding box center [792, 465] width 715 height 34
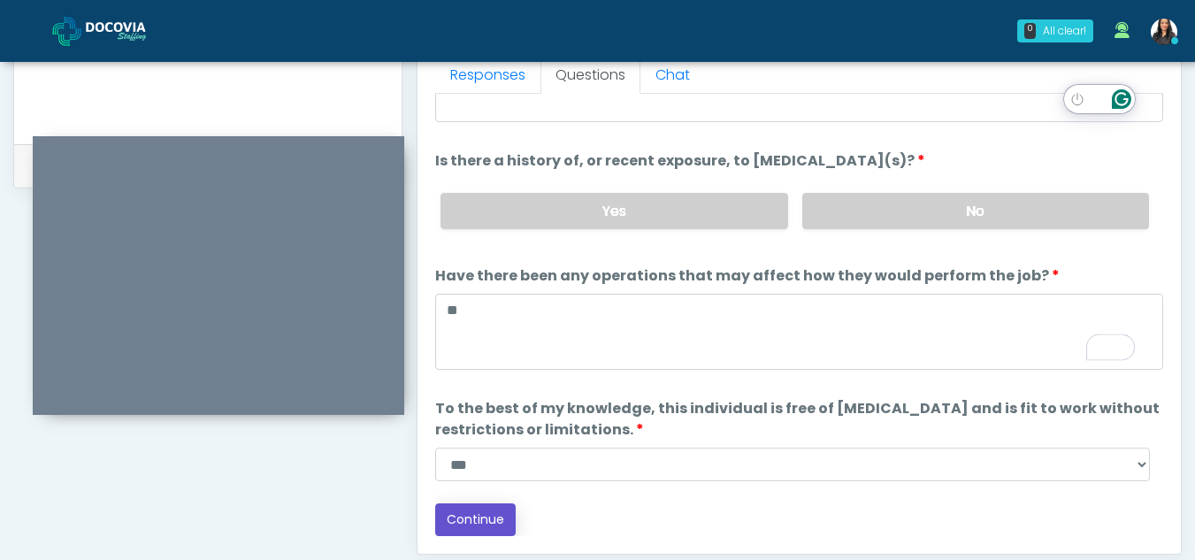
click at [482, 519] on button "Continue" at bounding box center [475, 519] width 81 height 33
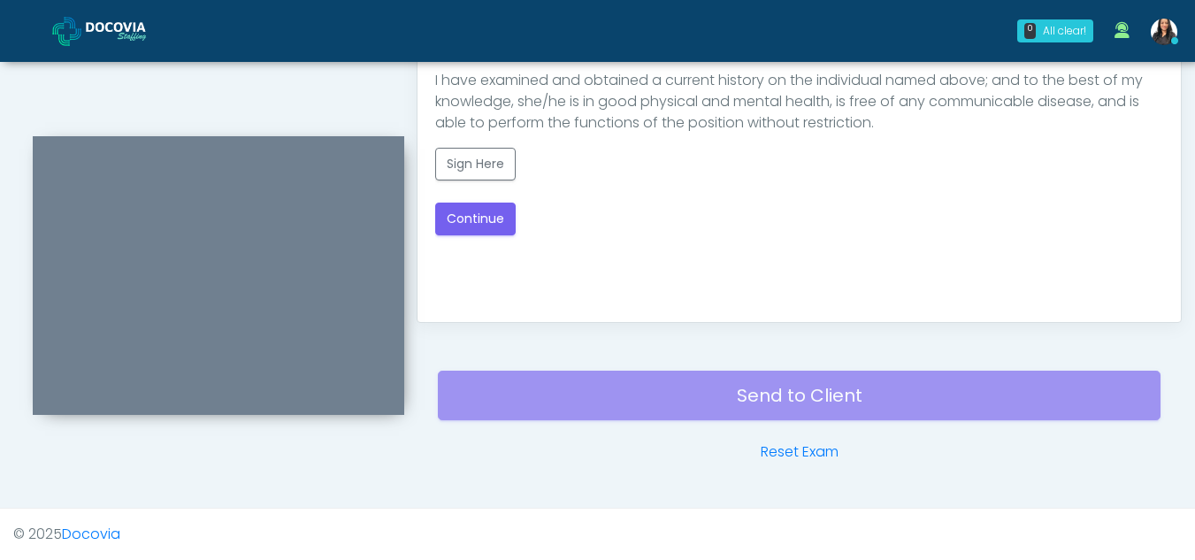
scroll to position [783, 0]
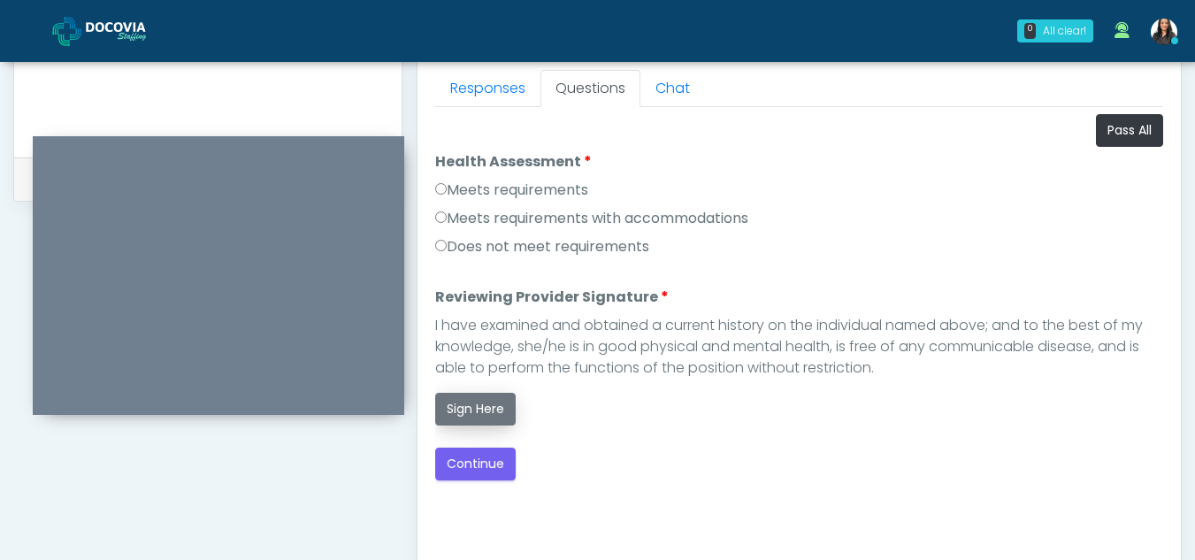
click at [486, 407] on button "Sign Here" at bounding box center [475, 409] width 81 height 33
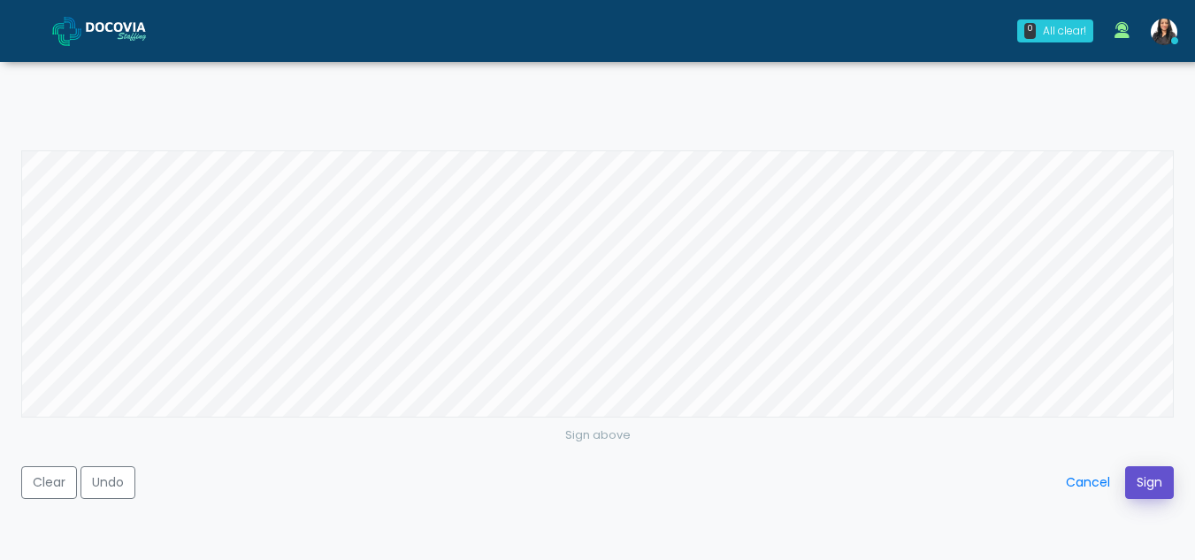
click at [1137, 486] on button "Sign" at bounding box center [1149, 482] width 49 height 33
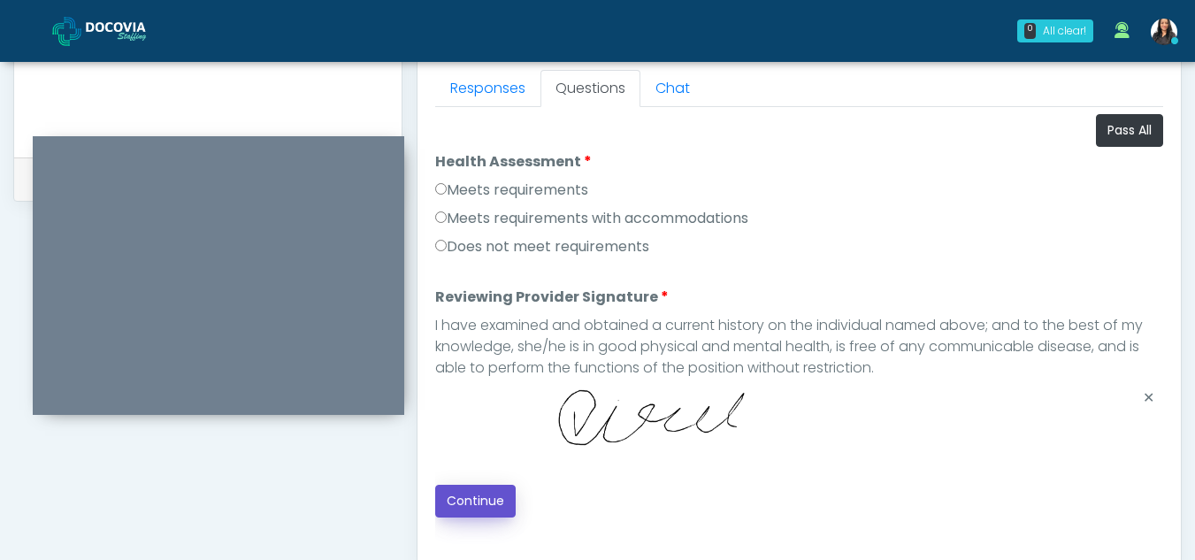
click at [449, 486] on button "Continue" at bounding box center [475, 501] width 81 height 33
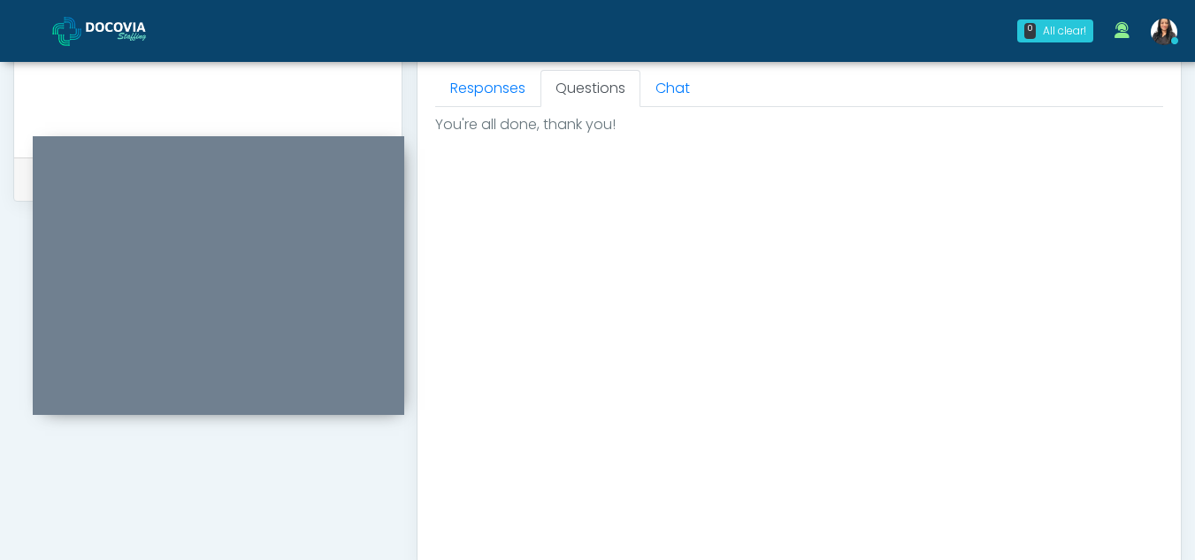
scroll to position [1061, 0]
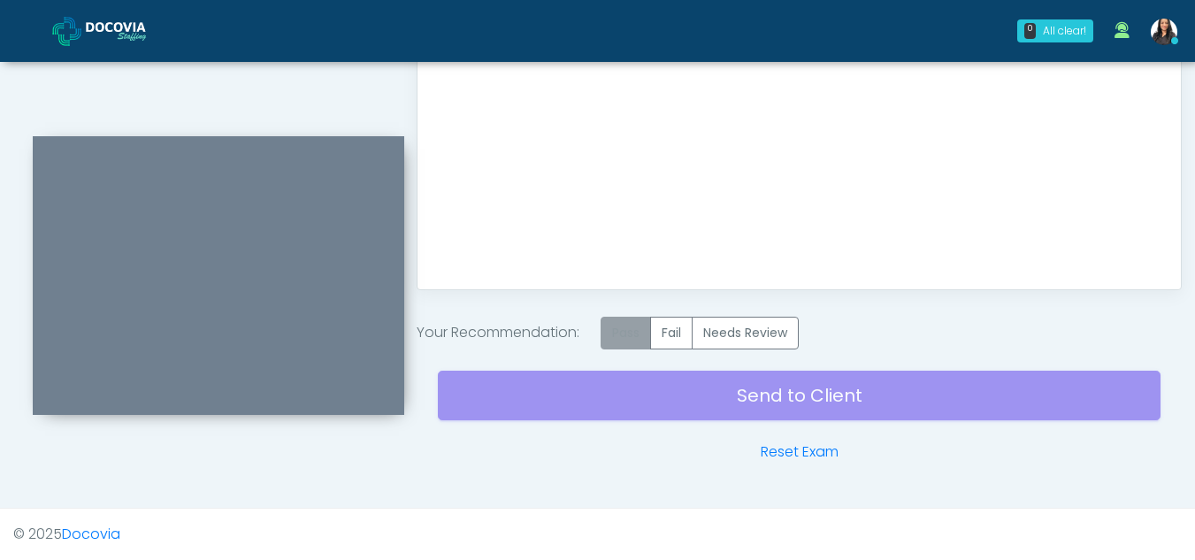
click at [625, 322] on label "Pass" at bounding box center [626, 333] width 50 height 33
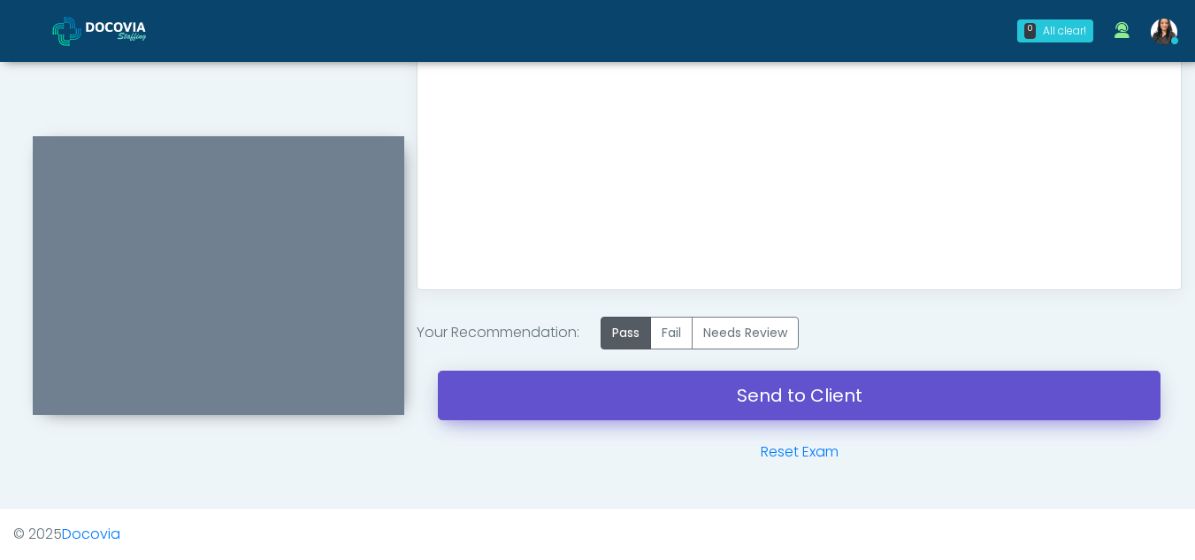
click at [774, 390] on link "Send to Client" at bounding box center [799, 396] width 723 height 50
